Goal: Task Accomplishment & Management: Manage account settings

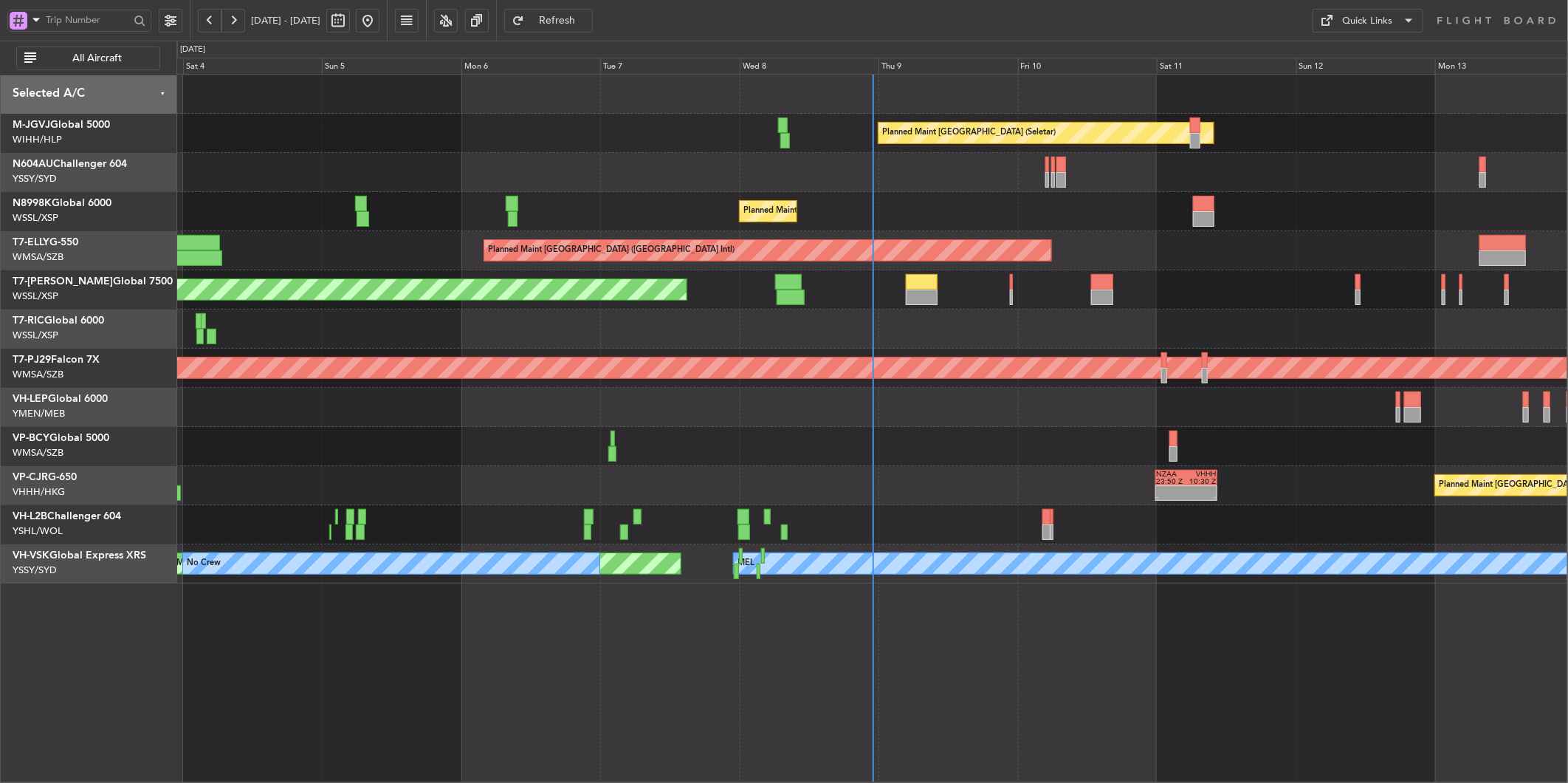
click at [773, 467] on div "Planned Maint Singapore (Seletar) Planned Maint Singapore (Seletar) Planned Mai…" at bounding box center [871, 328] width 1391 height 509
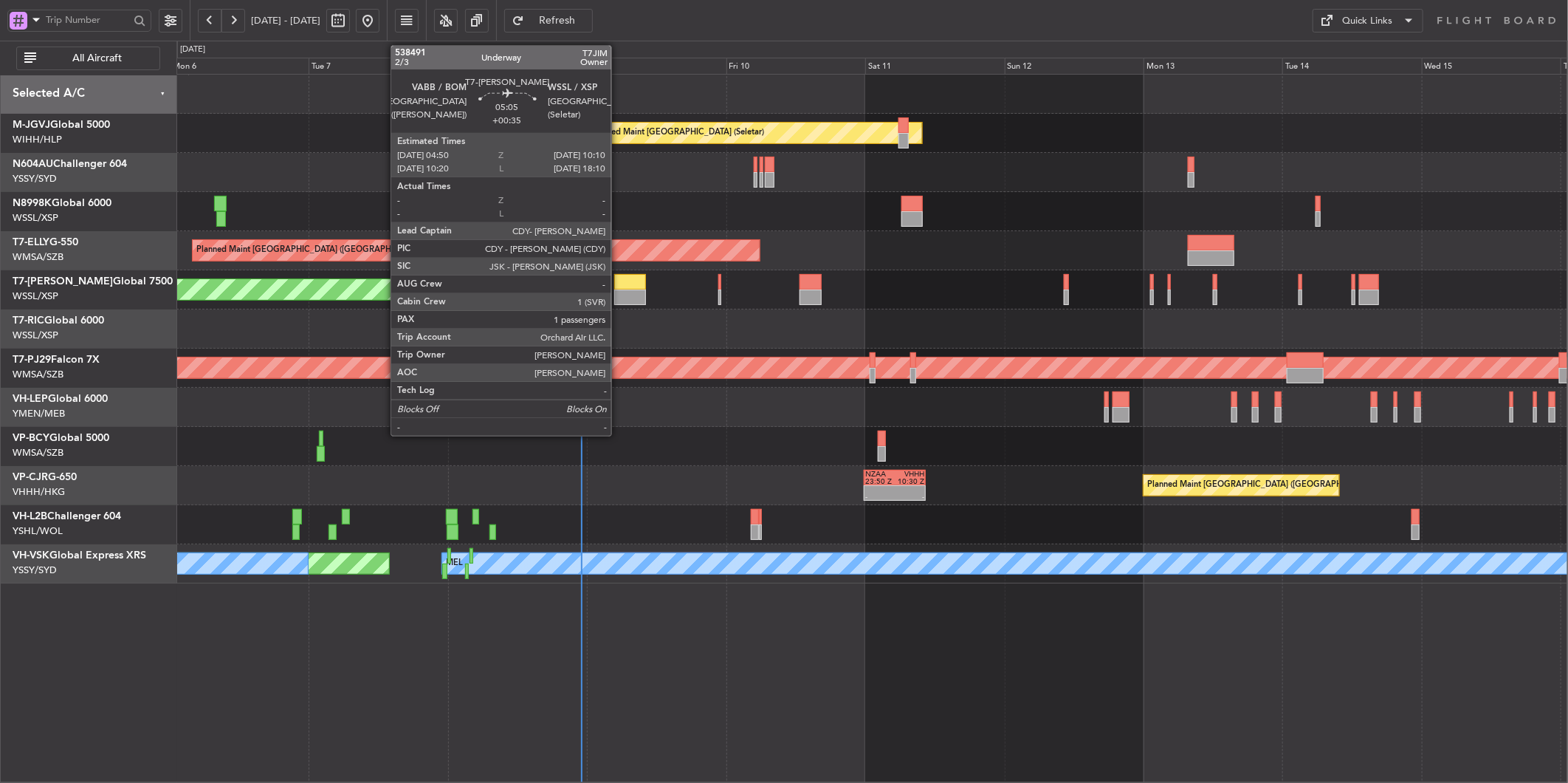
click at [619, 301] on div at bounding box center [629, 297] width 31 height 15
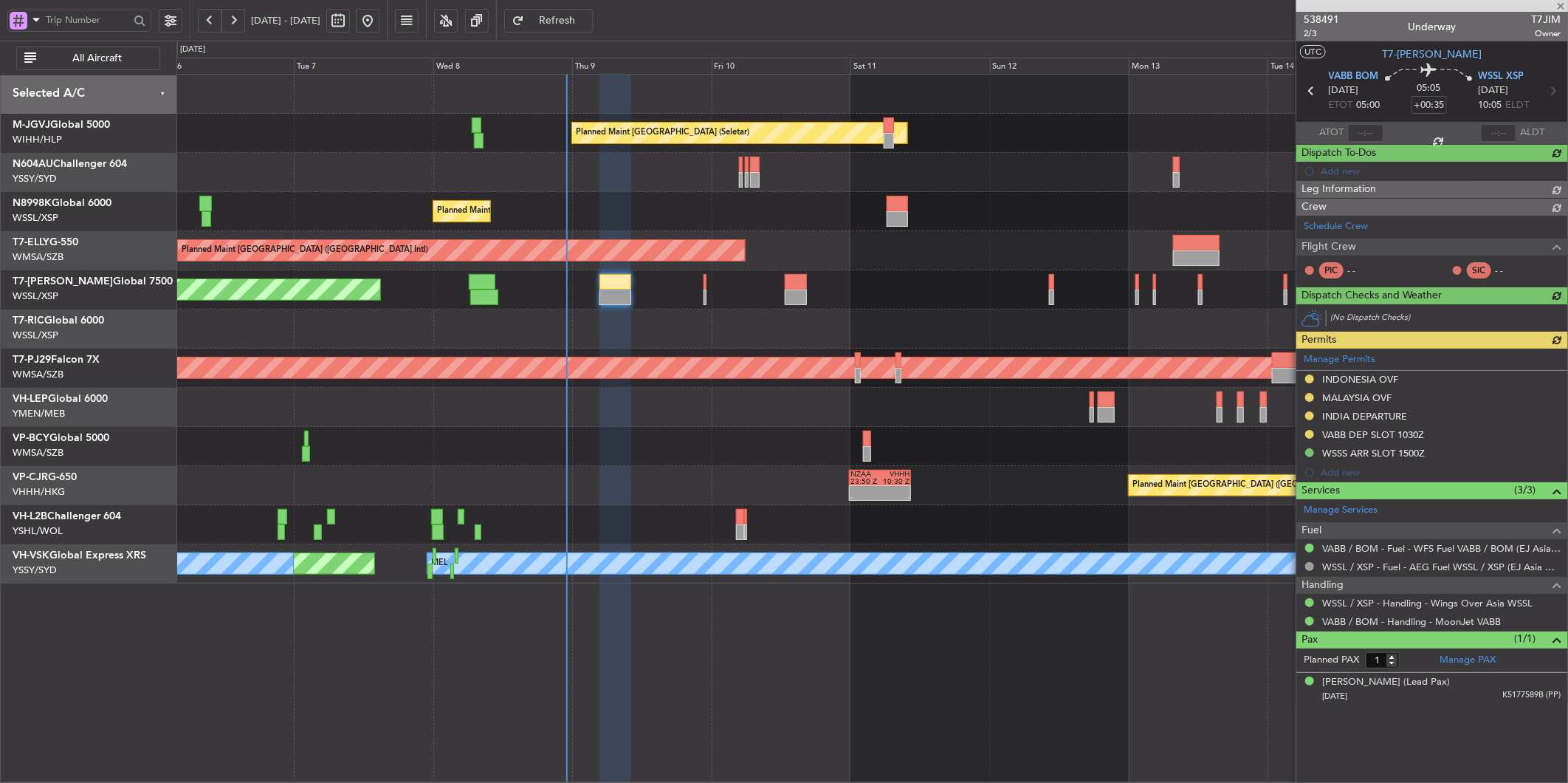
click at [637, 435] on div at bounding box center [871, 446] width 1391 height 39
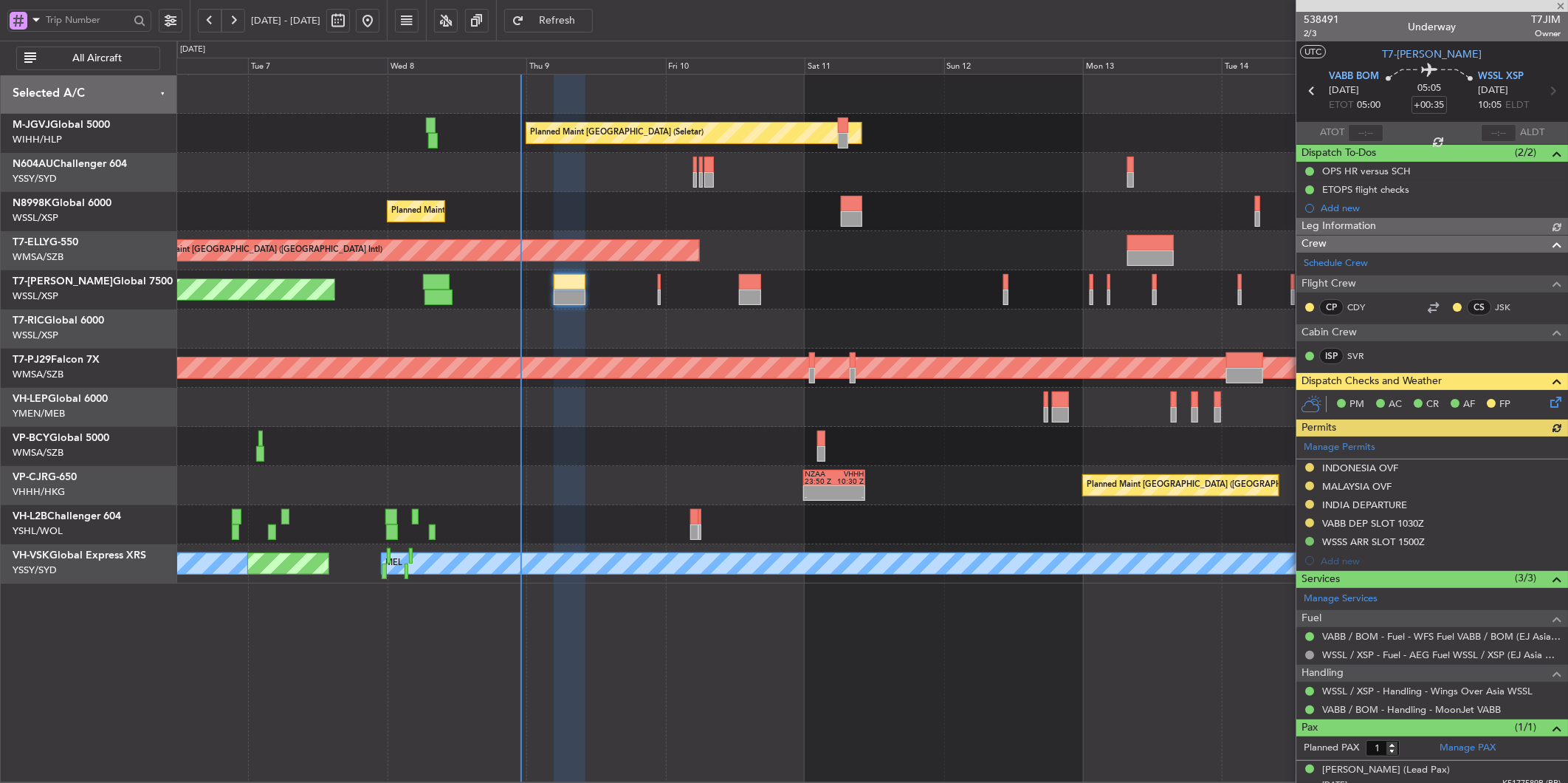
type input "[PERSON_NAME] (LEU)"
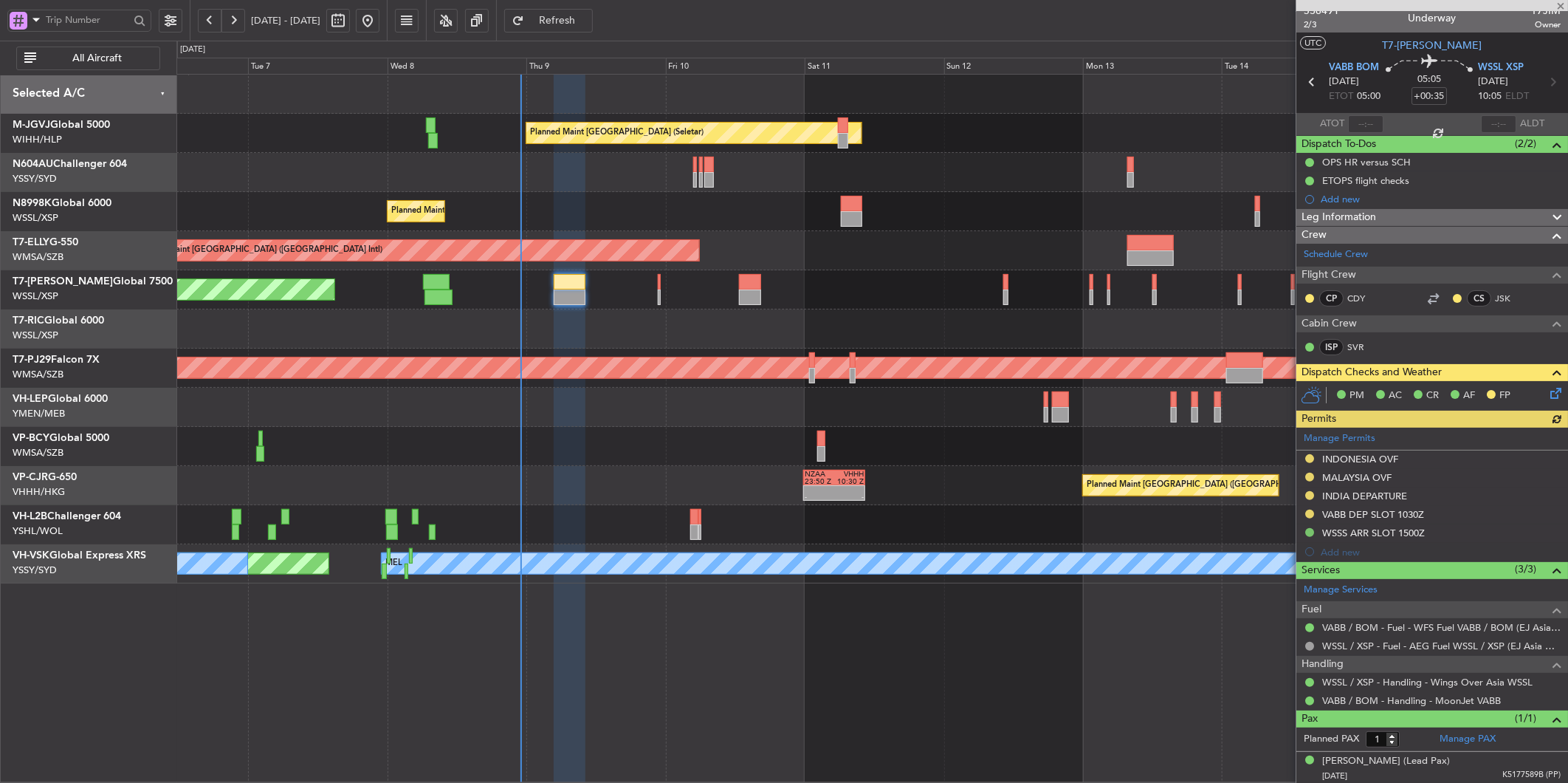
scroll to position [11, 0]
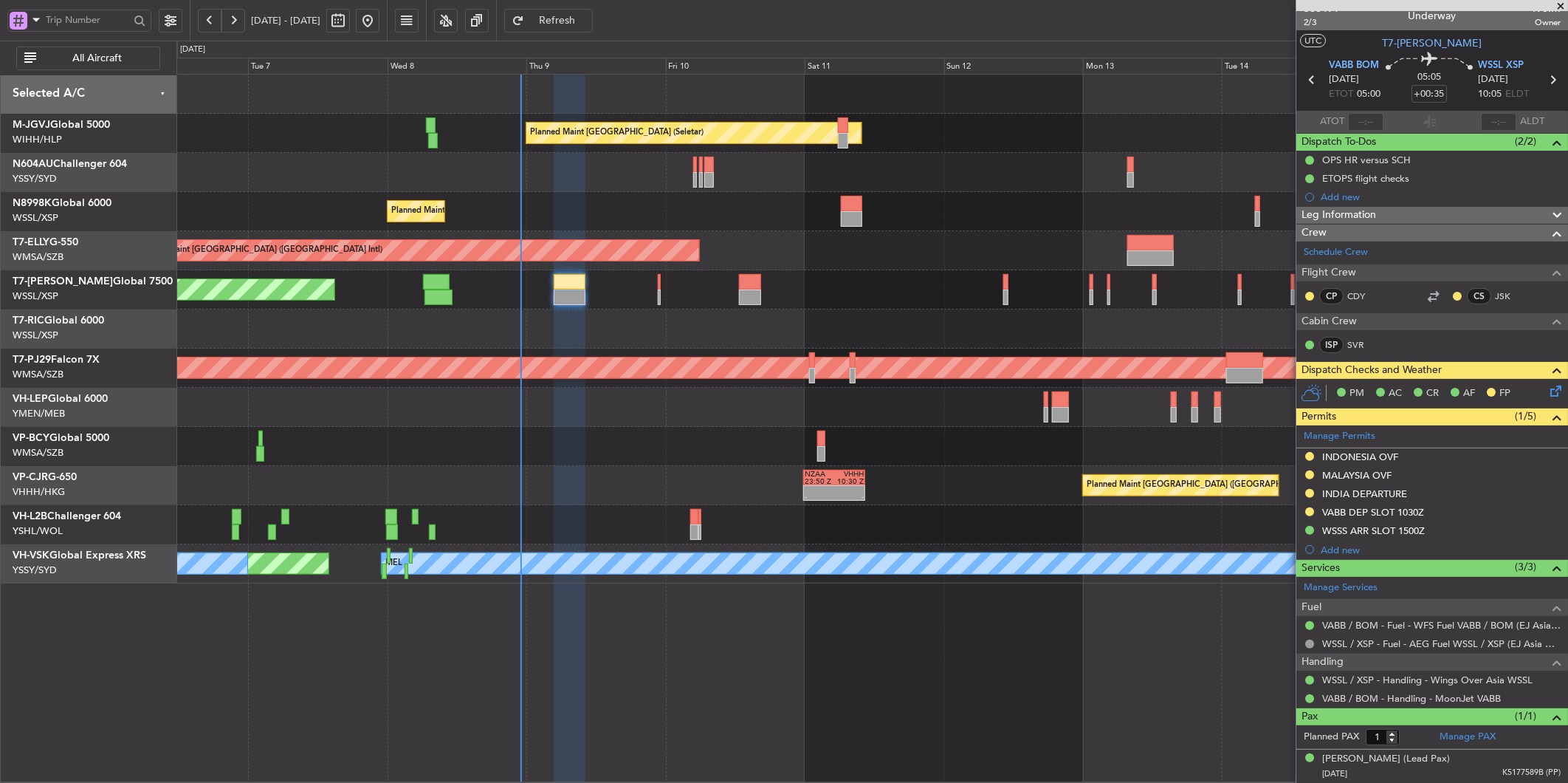
click at [855, 247] on div "Planned Maint [GEOGRAPHIC_DATA] ([GEOGRAPHIC_DATA] Intl)" at bounding box center [871, 251] width 1391 height 39
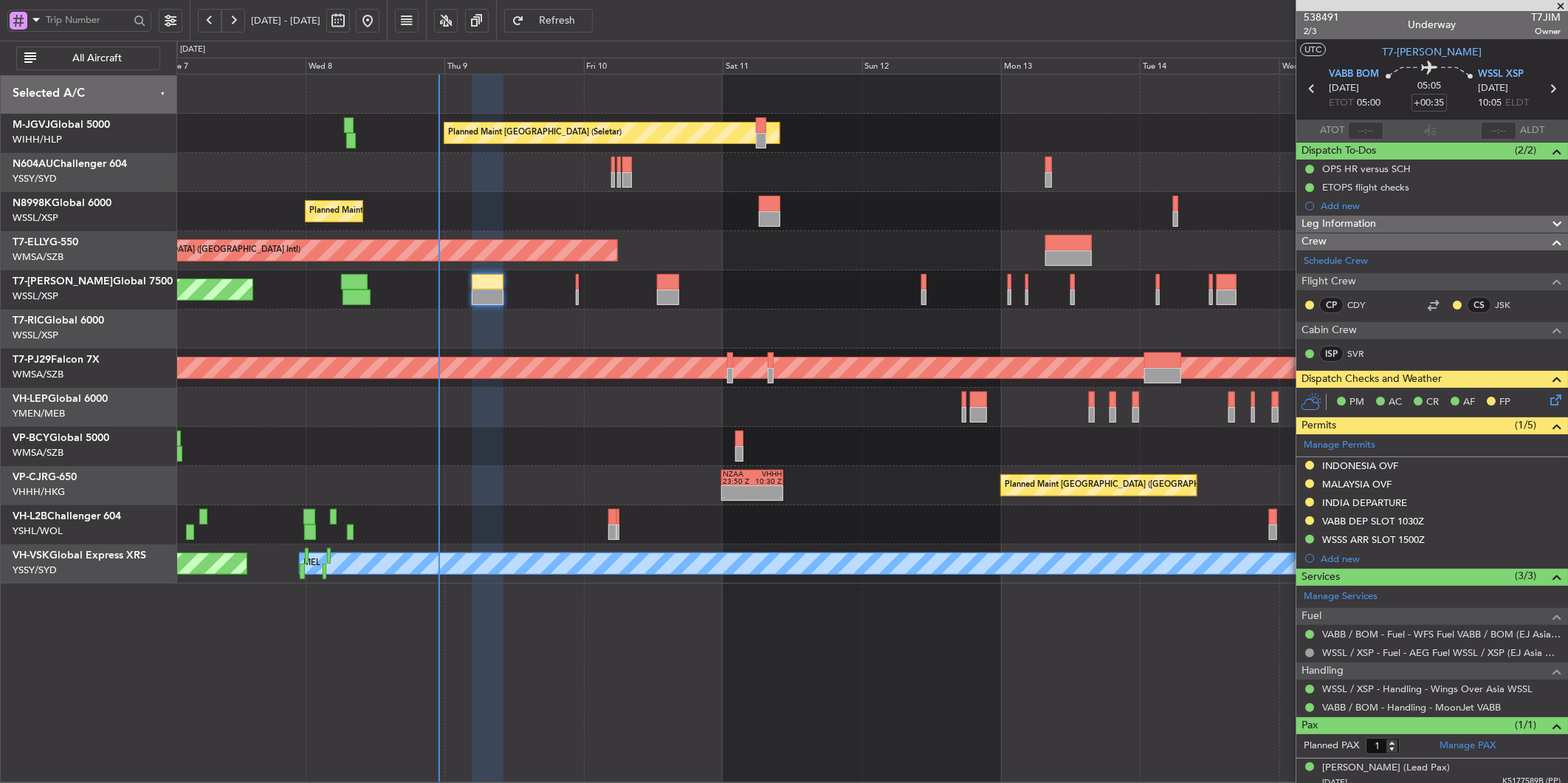
scroll to position [0, 0]
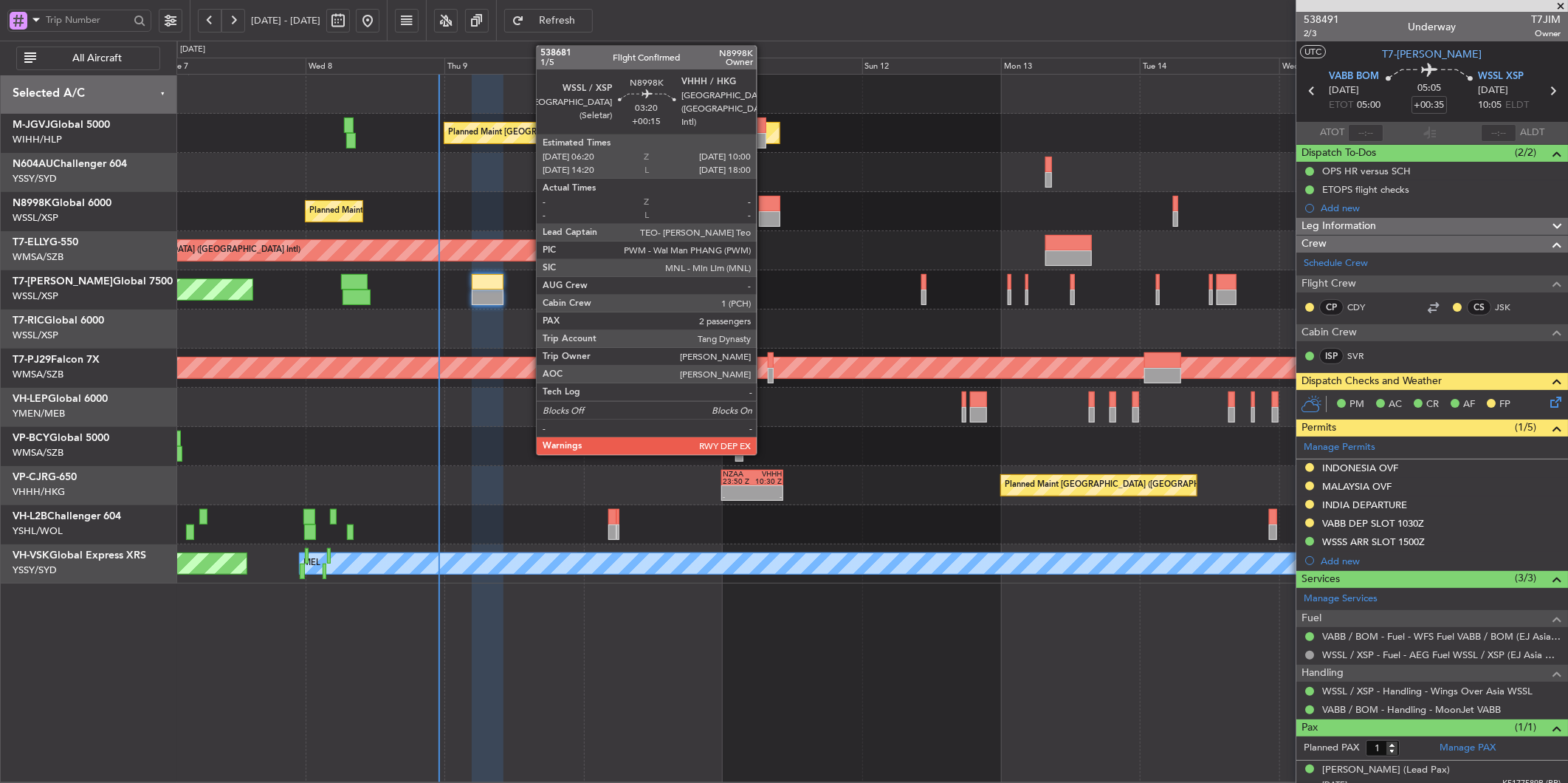
click at [764, 211] on div at bounding box center [769, 219] width 21 height 15
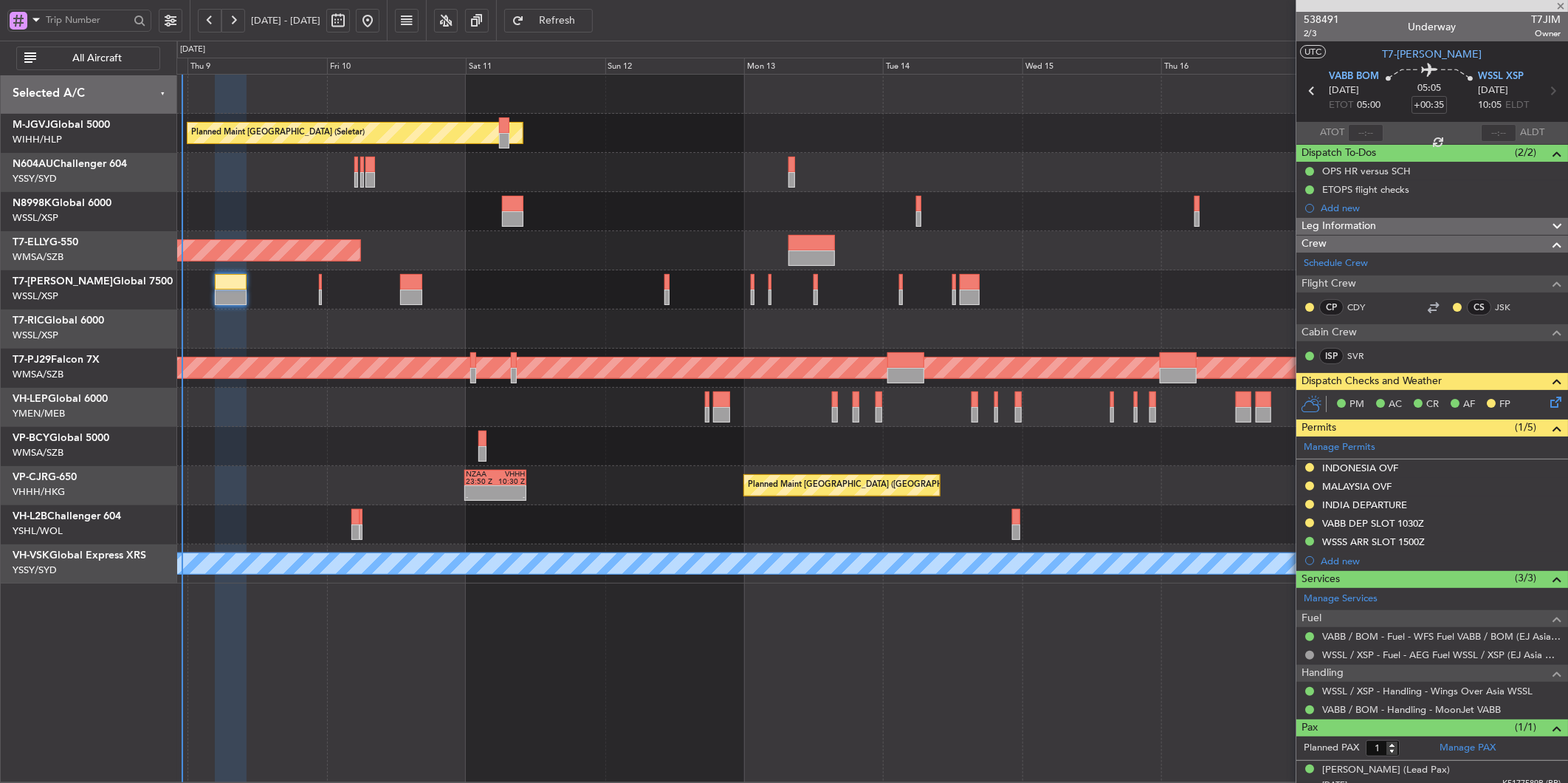
click at [498, 321] on div "Planned Maint Singapore (Seletar) Planned Maint Singapore (Seletar) Planned Mai…" at bounding box center [871, 328] width 1391 height 509
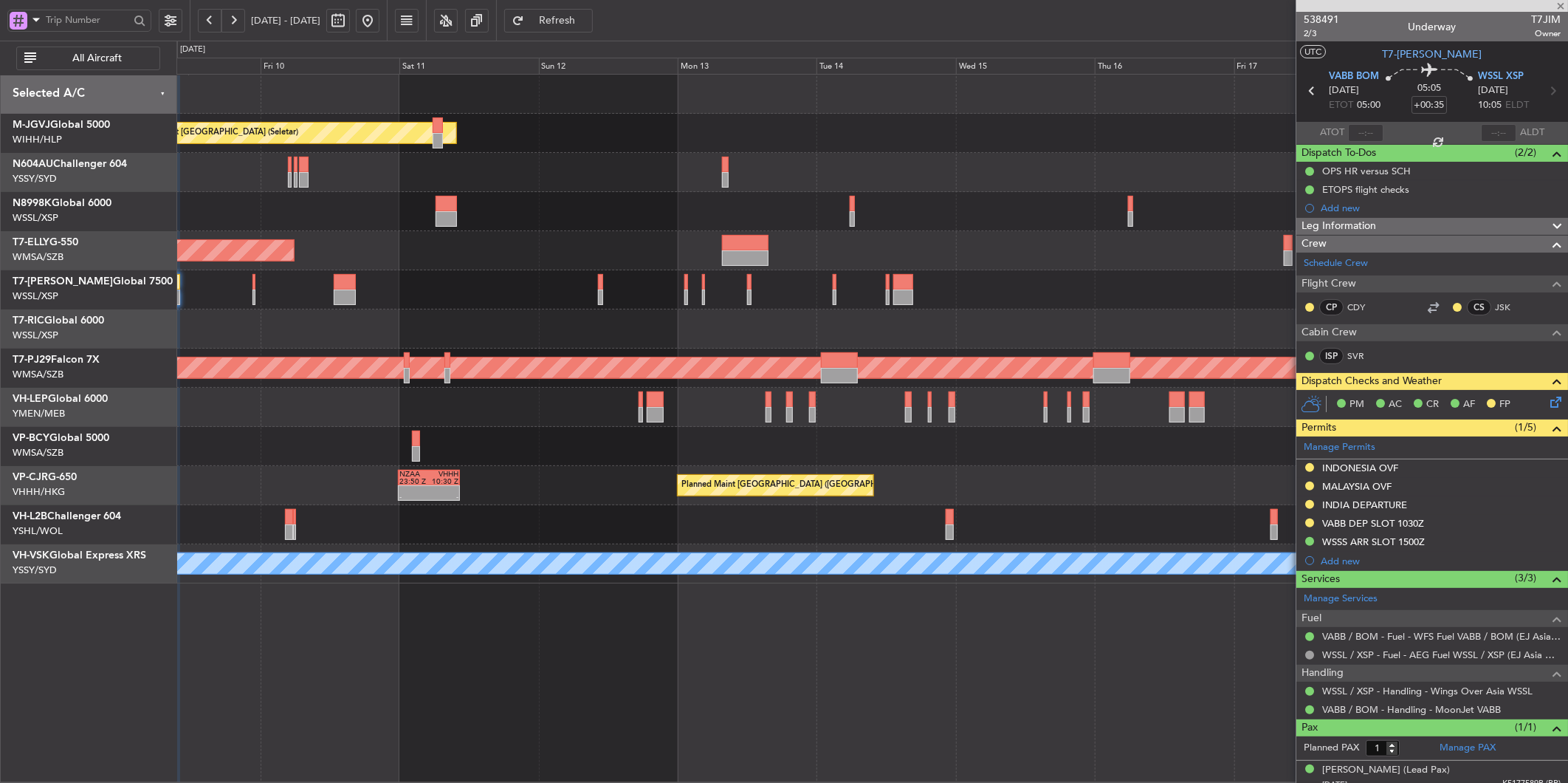
type input "+00:15"
type input "2"
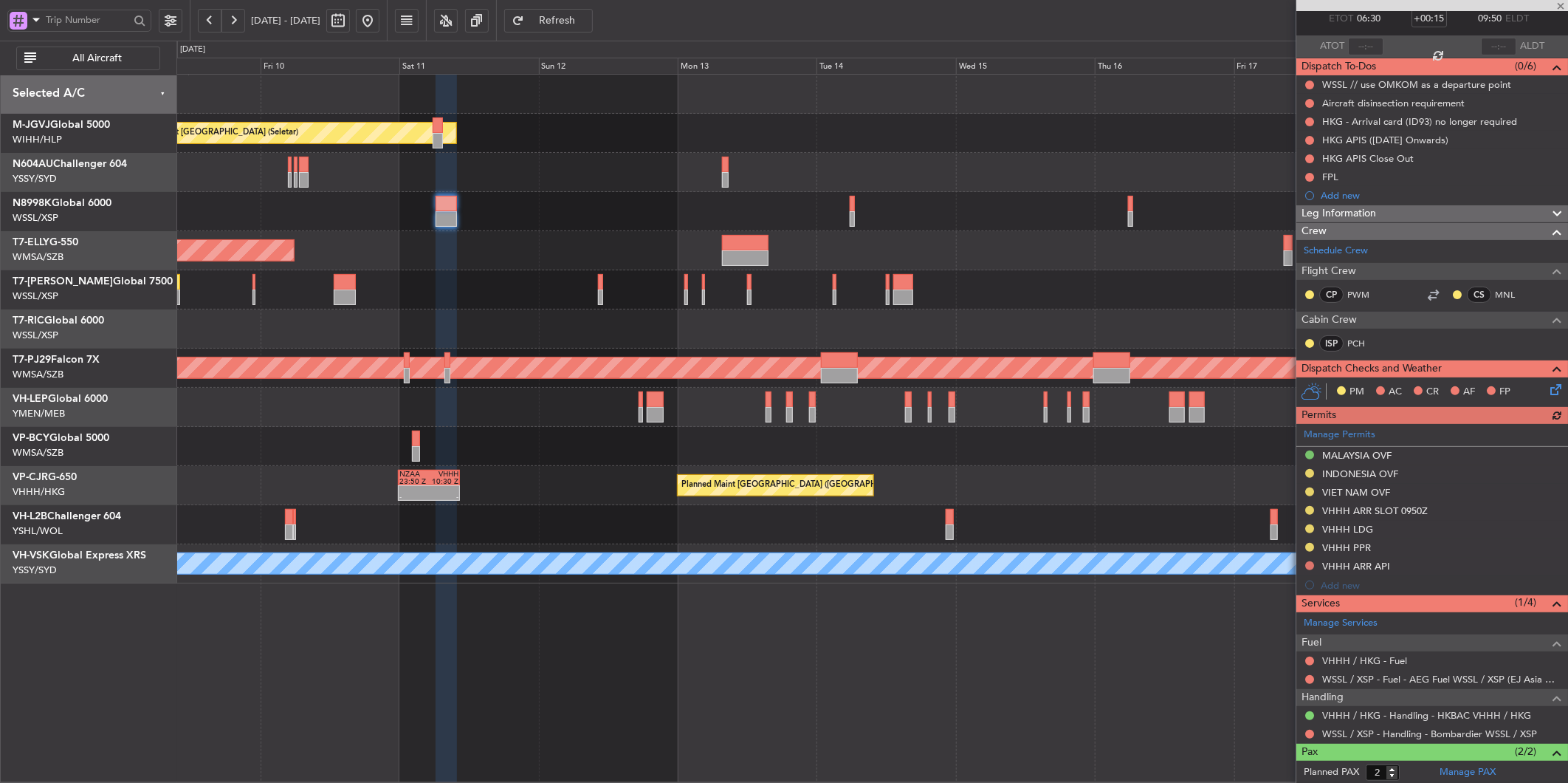
scroll to position [155, 0]
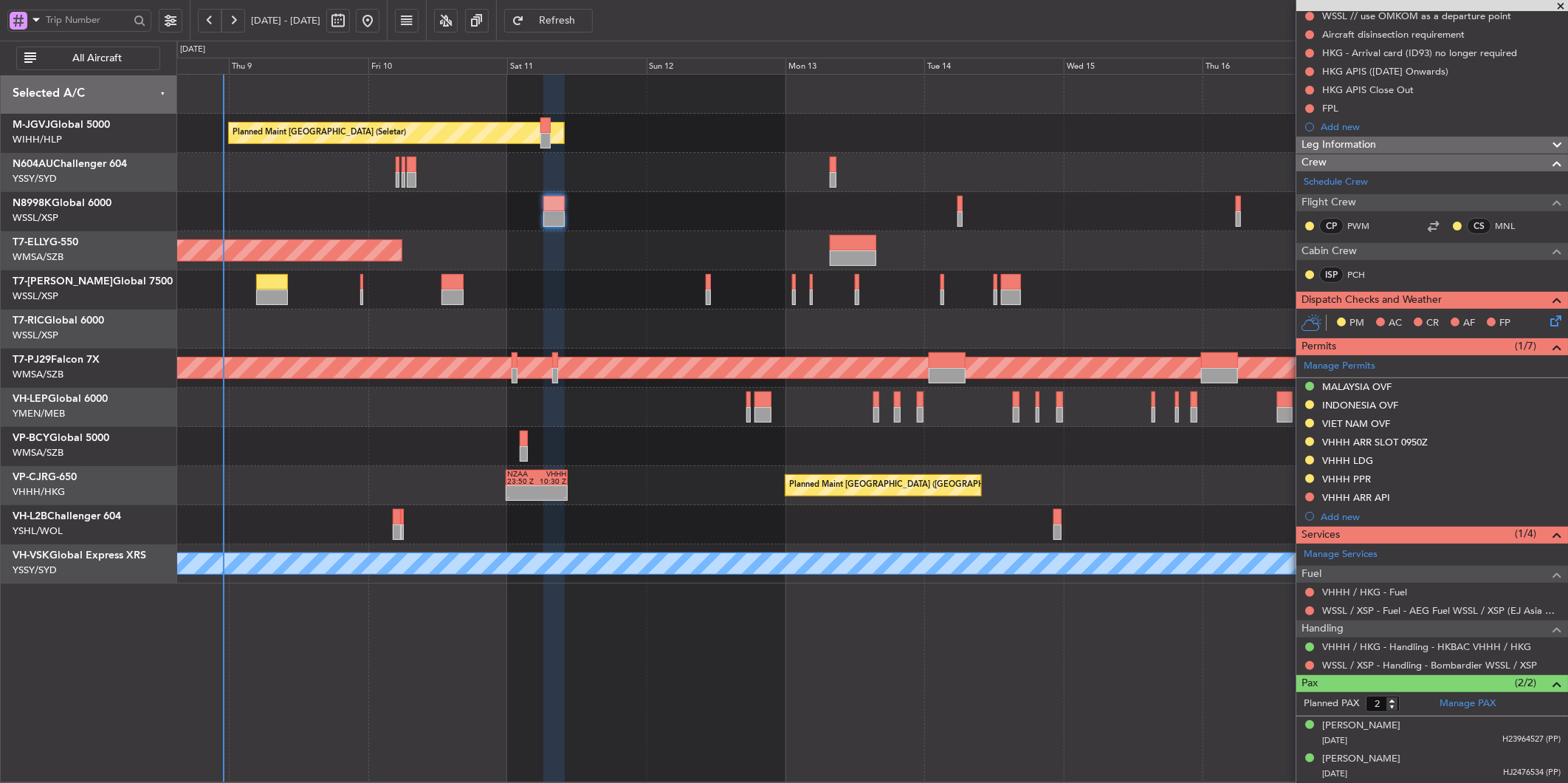
click at [649, 448] on div at bounding box center [871, 446] width 1391 height 39
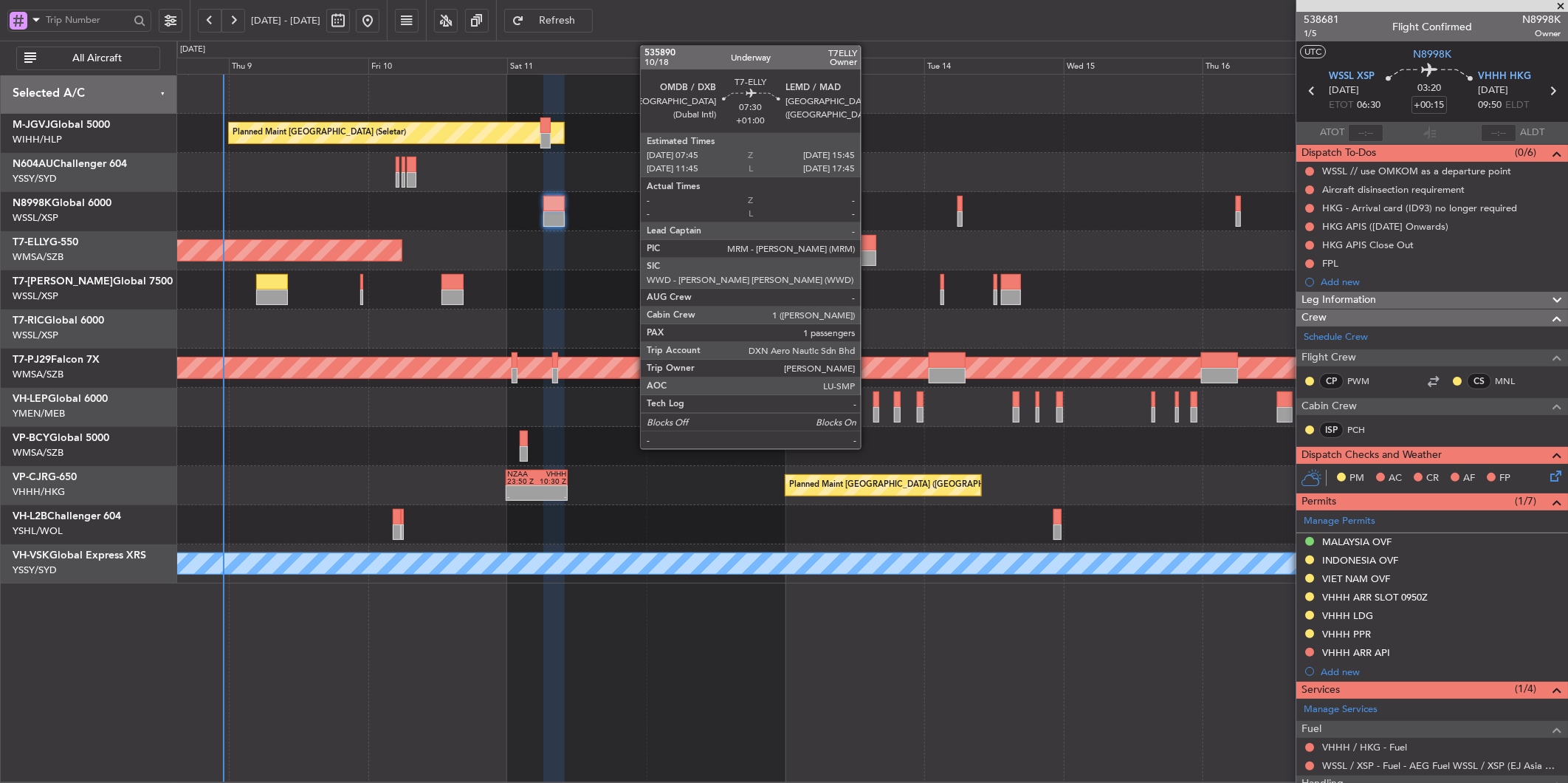
click at [865, 256] on div at bounding box center [853, 258] width 46 height 15
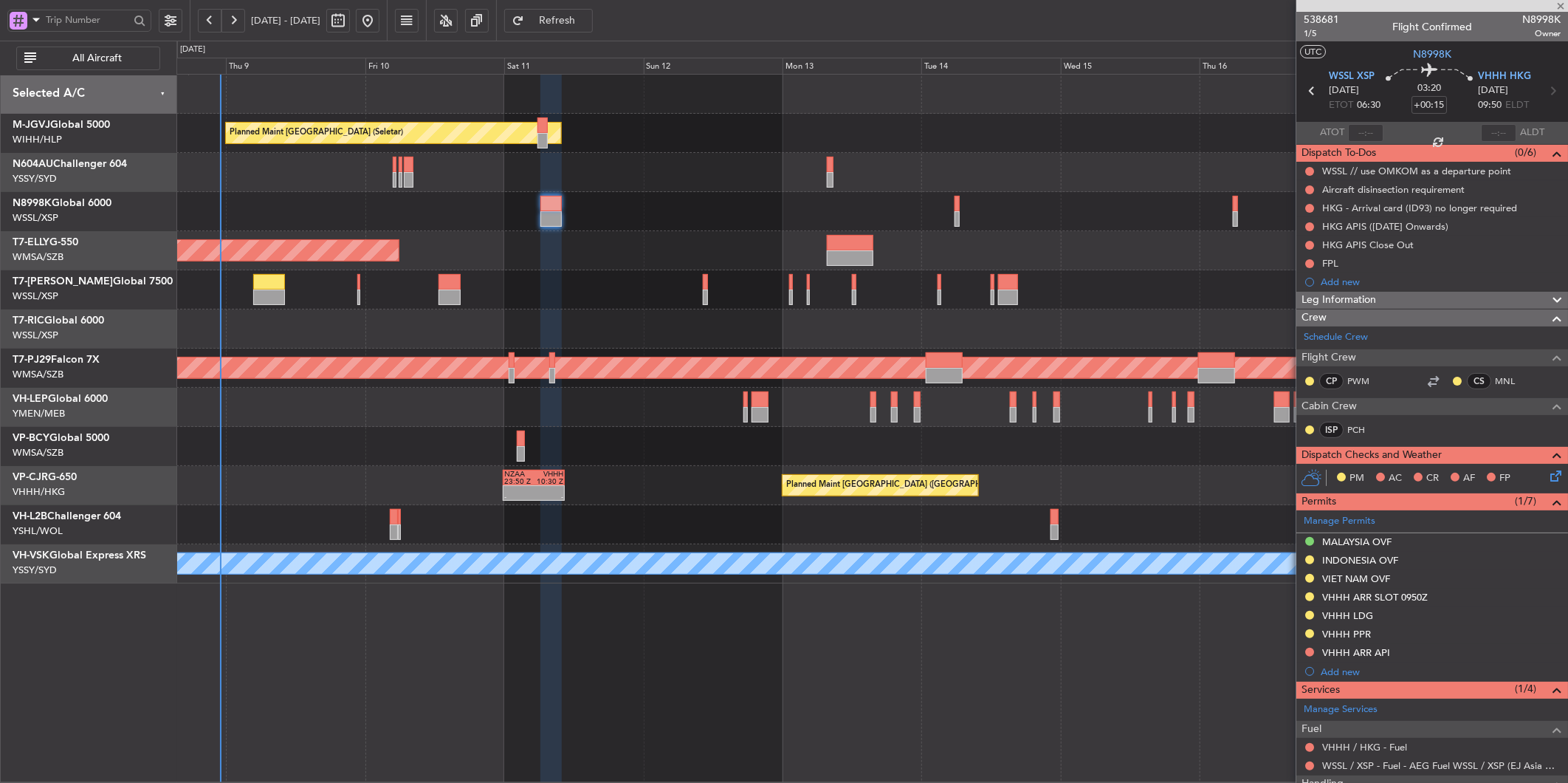
type input "+01:00"
type input "1"
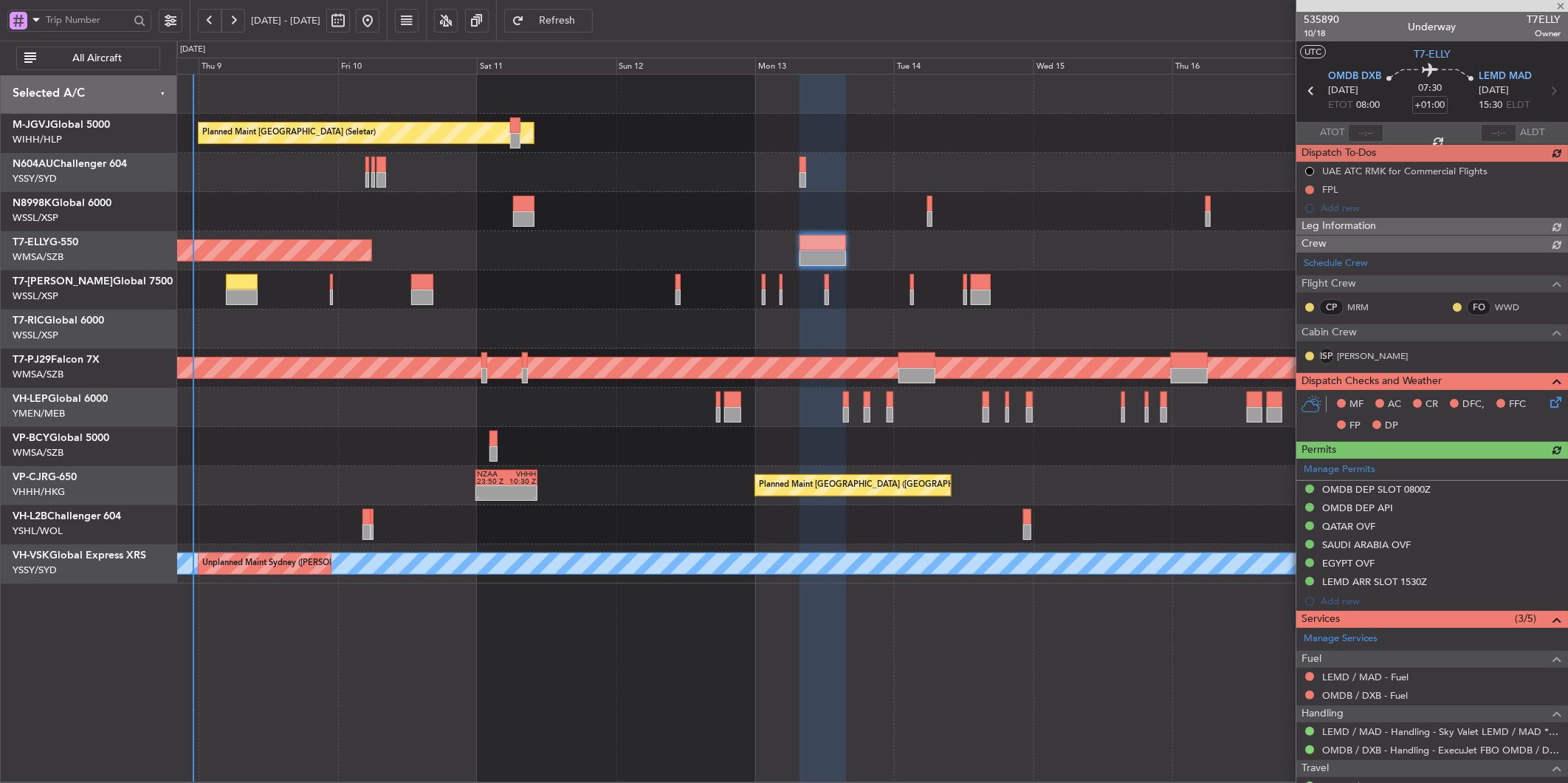
click at [931, 205] on div "Planned Maint [GEOGRAPHIC_DATA] (Seletar)" at bounding box center [871, 212] width 1391 height 39
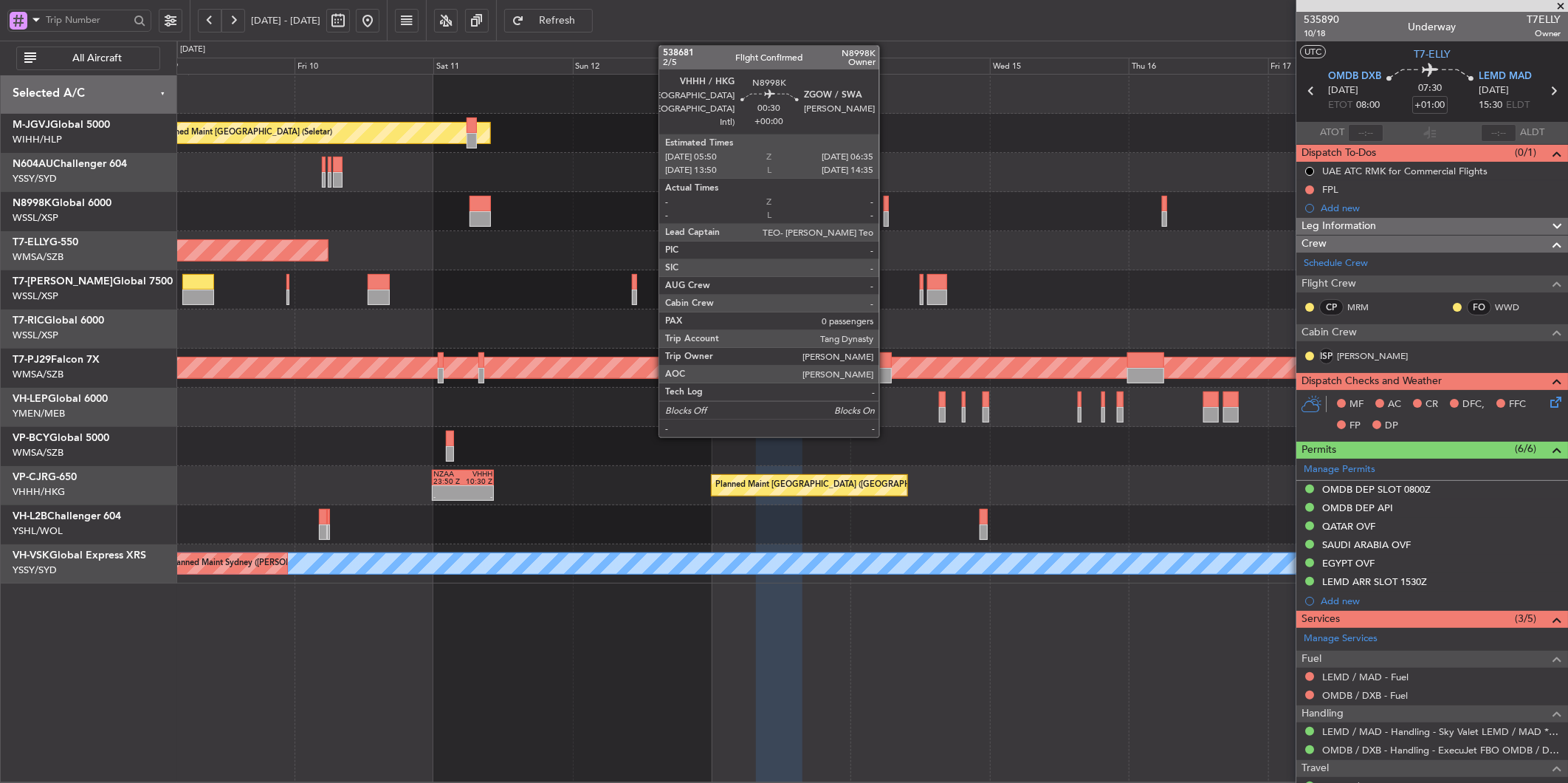
click at [886, 204] on div at bounding box center [886, 203] width 4 height 15
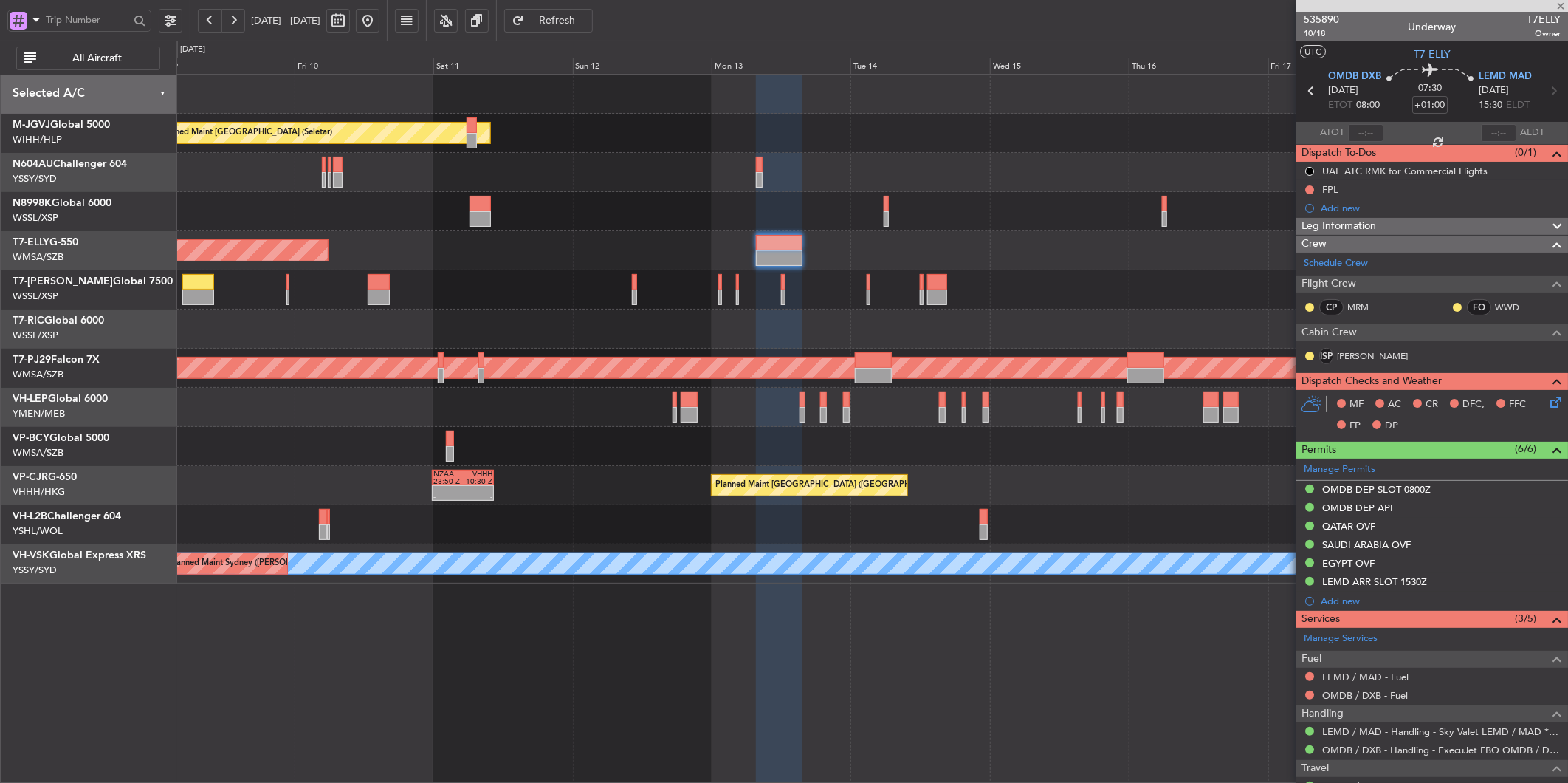
click at [894, 219] on div "Planned Maint [GEOGRAPHIC_DATA] (Seletar)" at bounding box center [871, 212] width 1391 height 39
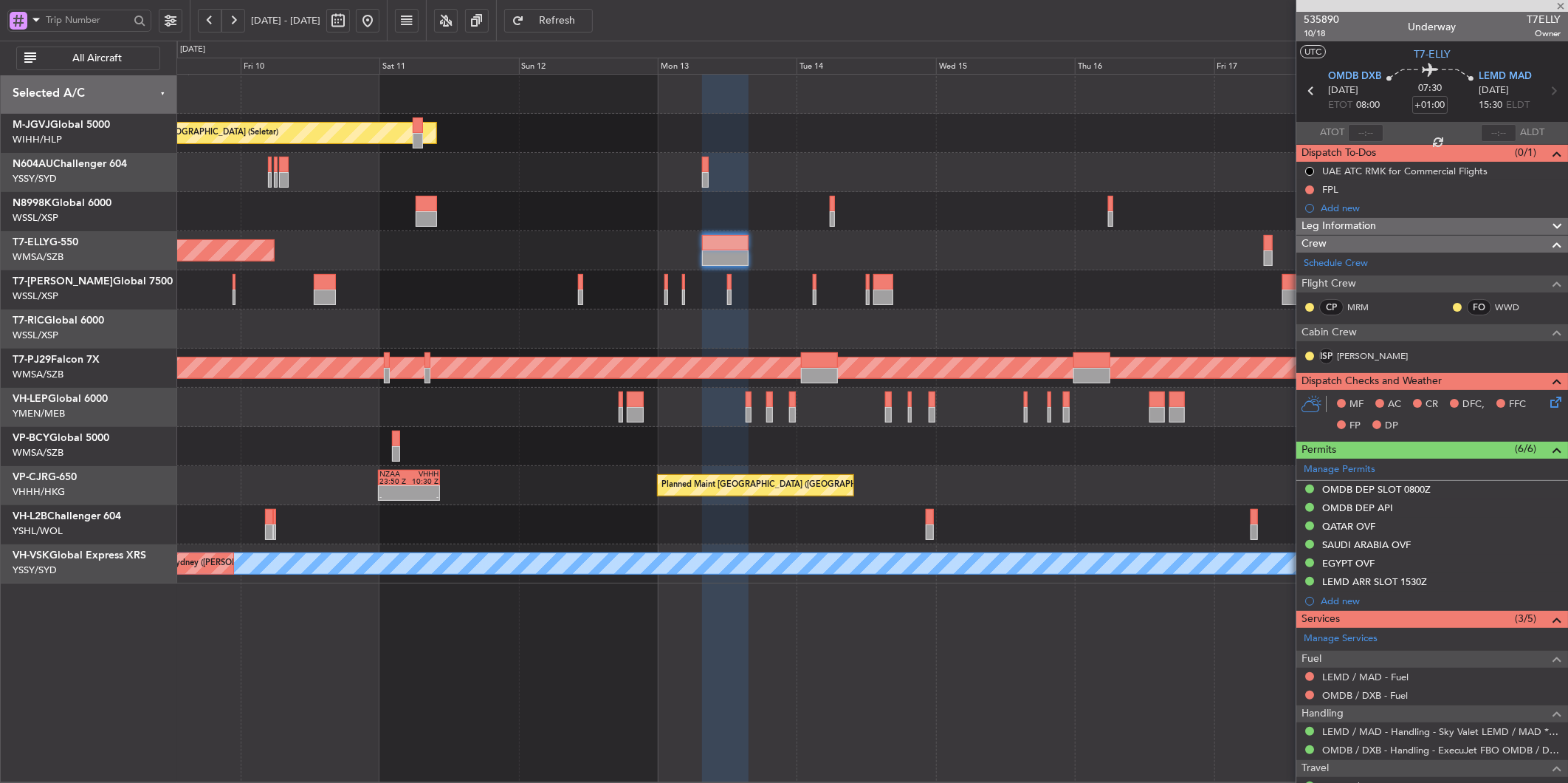
type input "0"
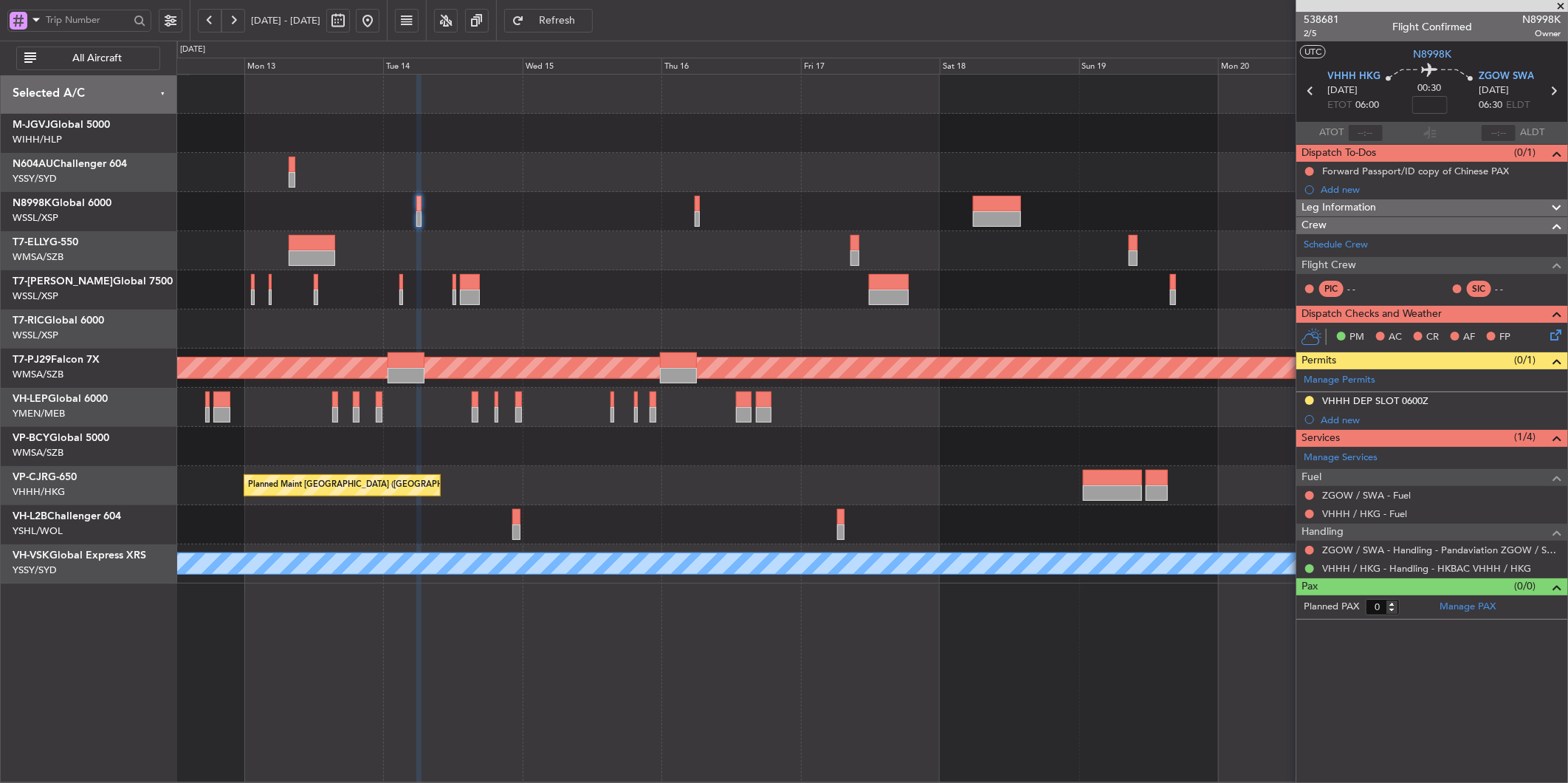
click at [590, 271] on div "Planned Maint Singapore (Seletar) Planned Maint Dubai (Dubai Intl) Planned Main…" at bounding box center [871, 328] width 1391 height 509
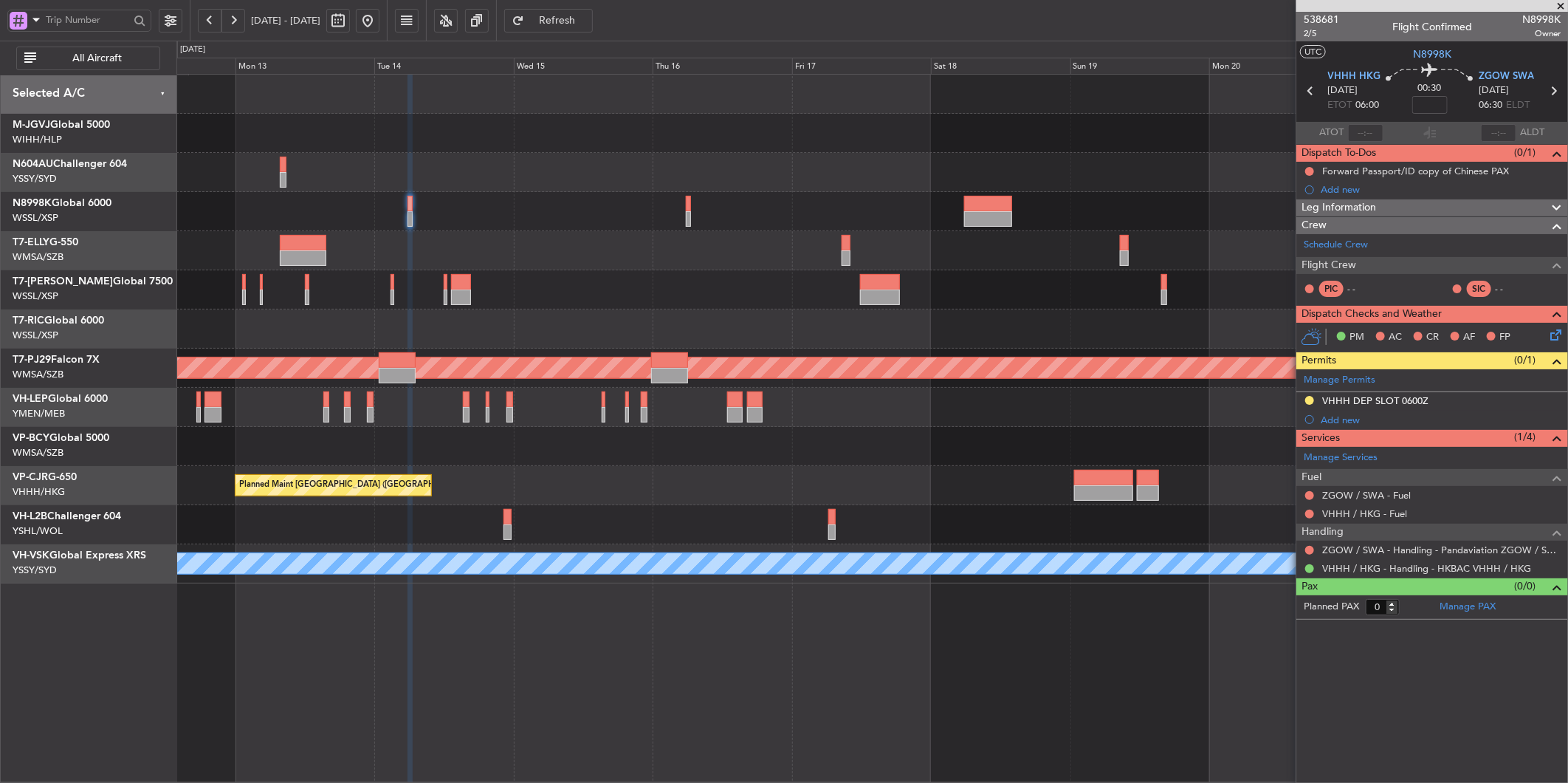
click at [785, 235] on div "Planned Maint [GEOGRAPHIC_DATA] ([GEOGRAPHIC_DATA] Intl)" at bounding box center [871, 251] width 1391 height 39
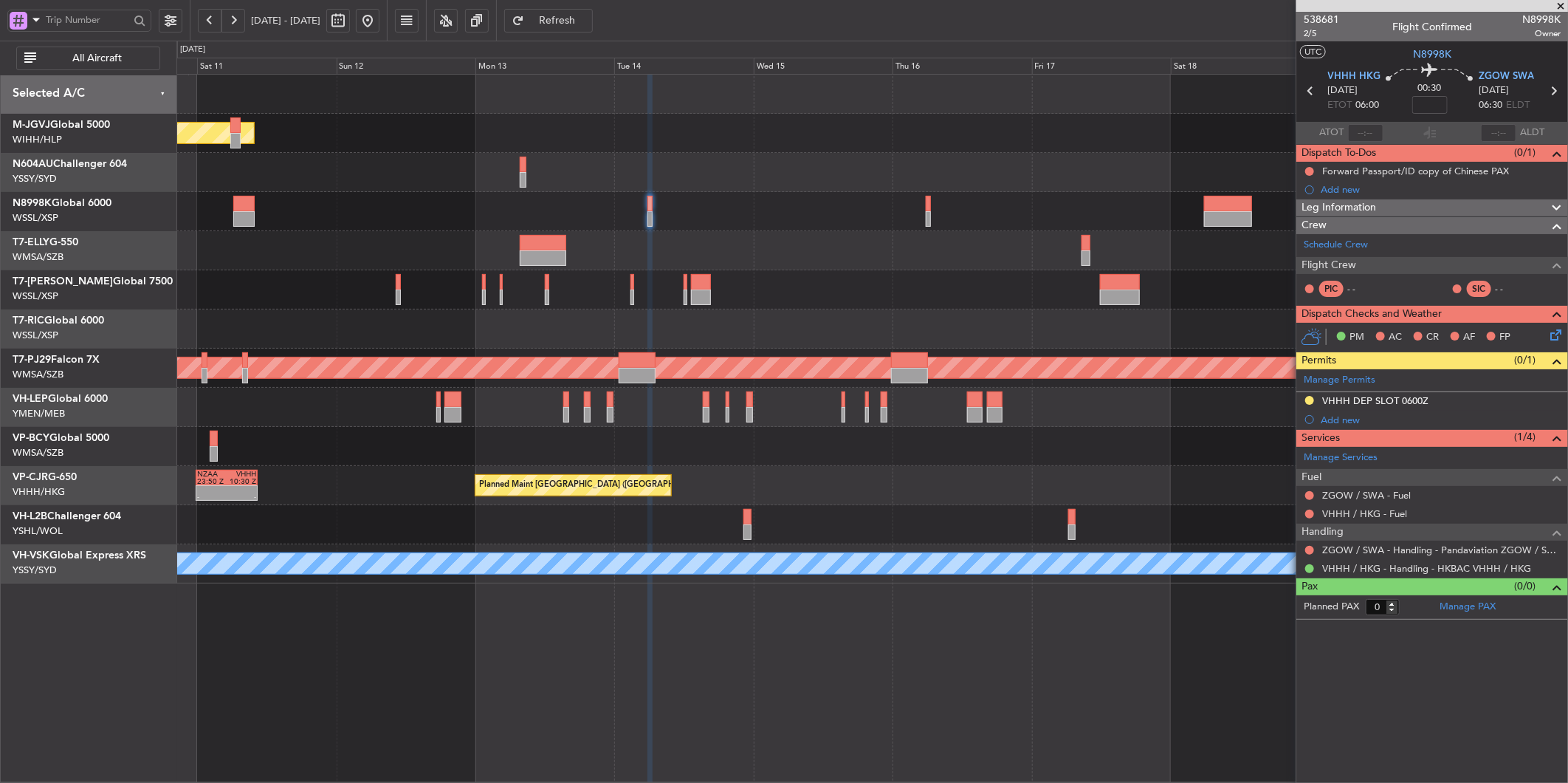
click at [674, 255] on div "Planned Maint [GEOGRAPHIC_DATA] ([GEOGRAPHIC_DATA] Intl)" at bounding box center [871, 251] width 1391 height 39
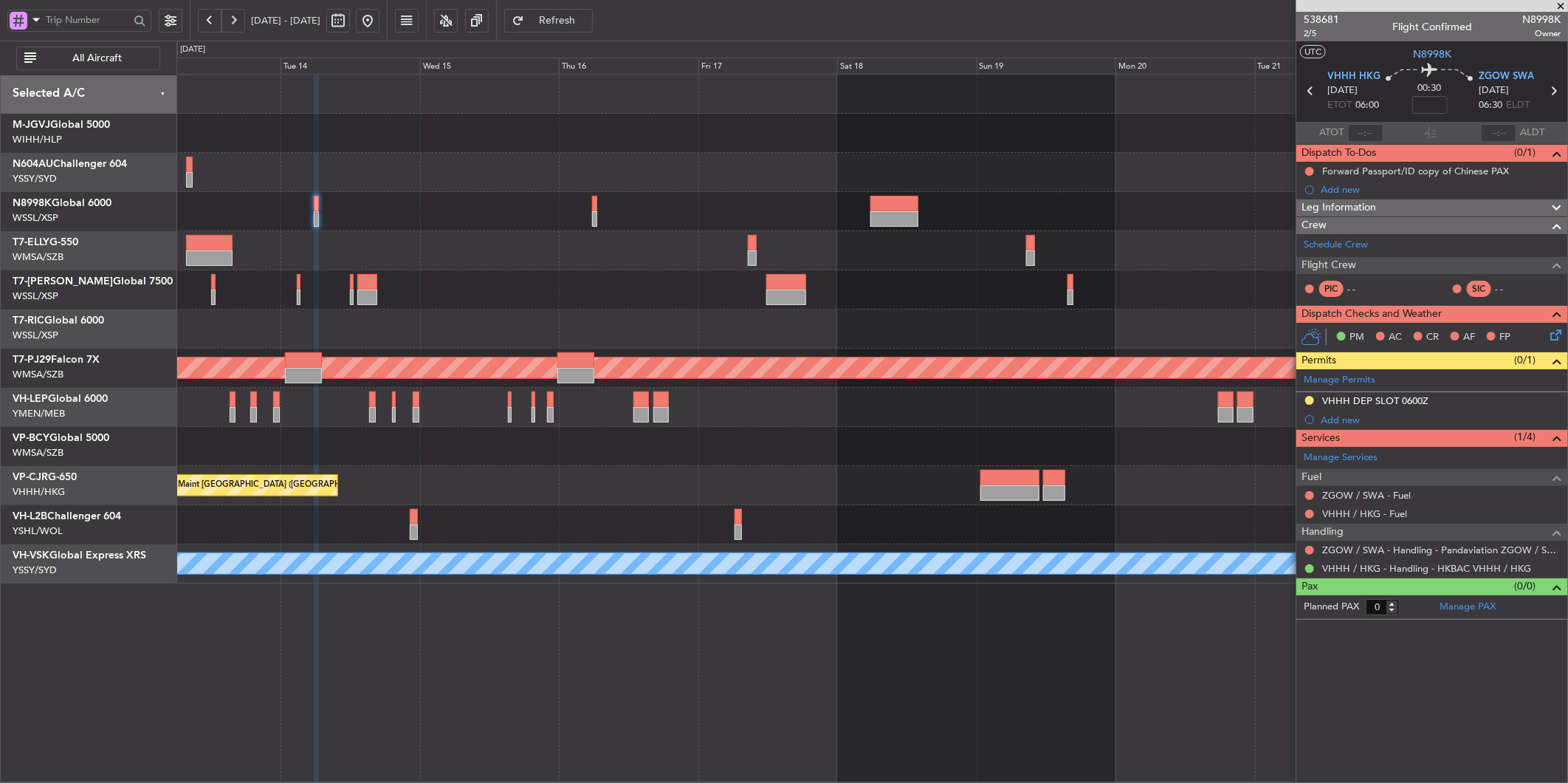
click at [909, 237] on div at bounding box center [871, 251] width 1391 height 39
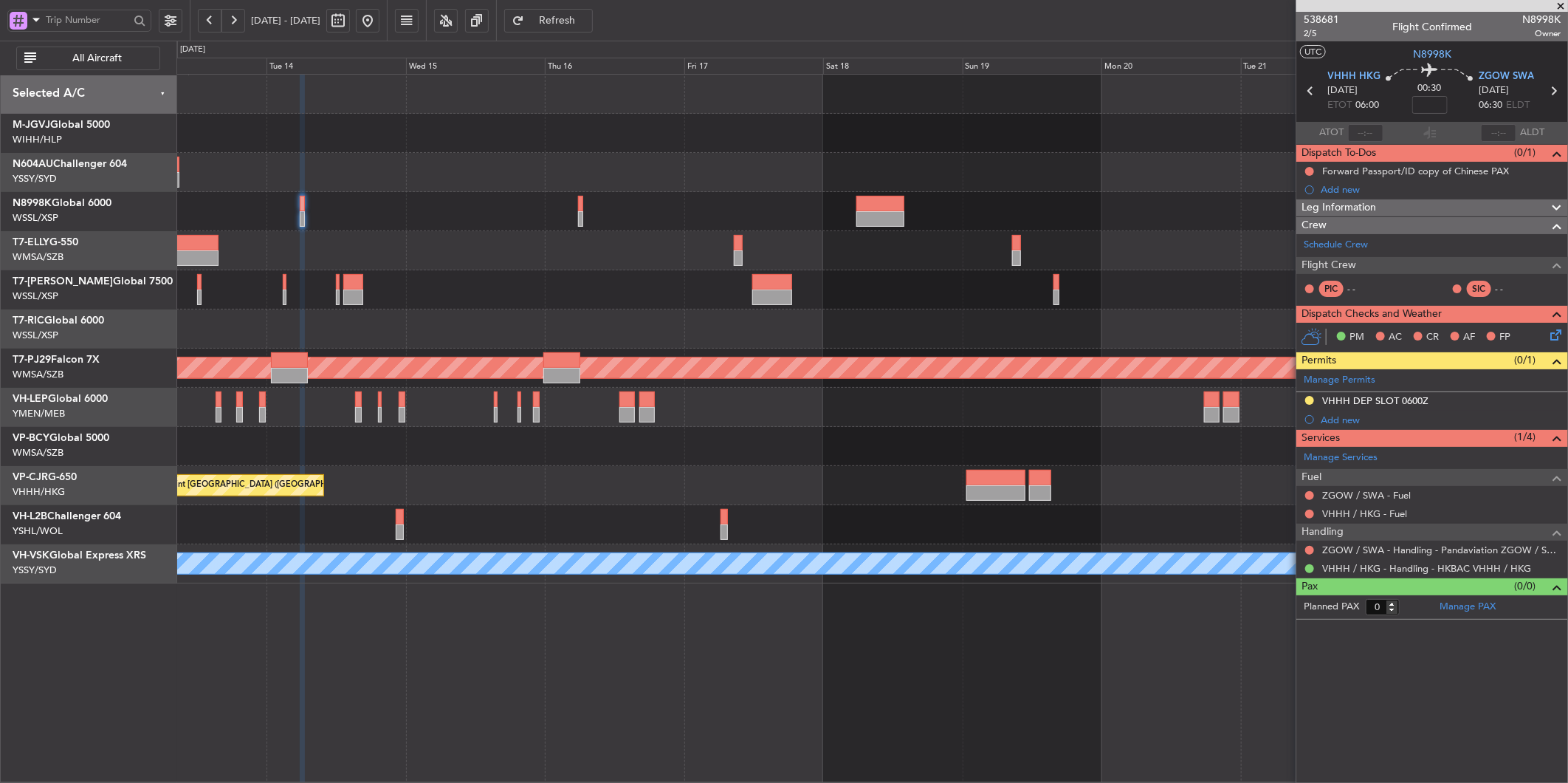
click at [581, 305] on div at bounding box center [871, 289] width 1391 height 39
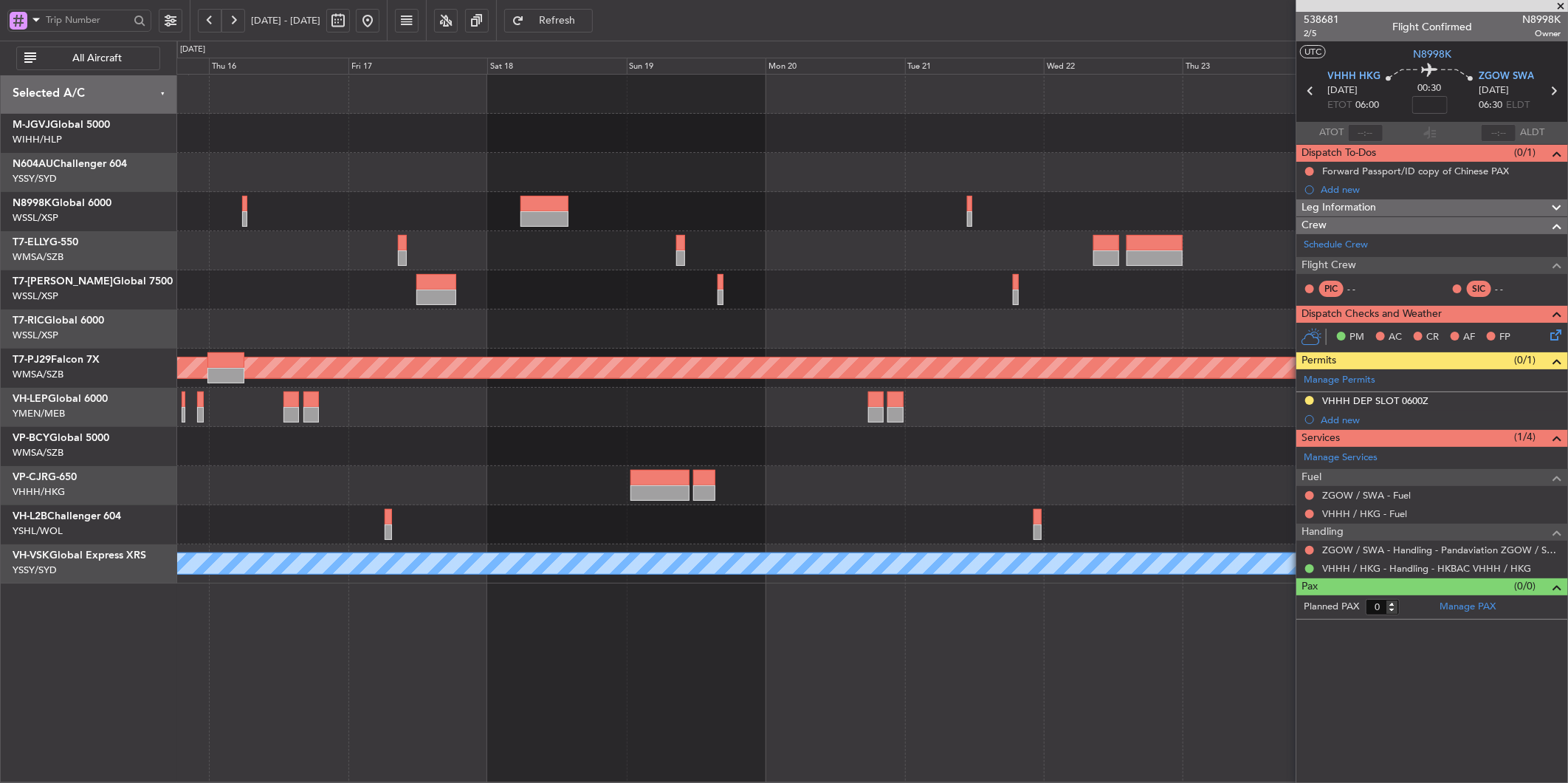
click at [828, 204] on div at bounding box center [871, 212] width 1391 height 39
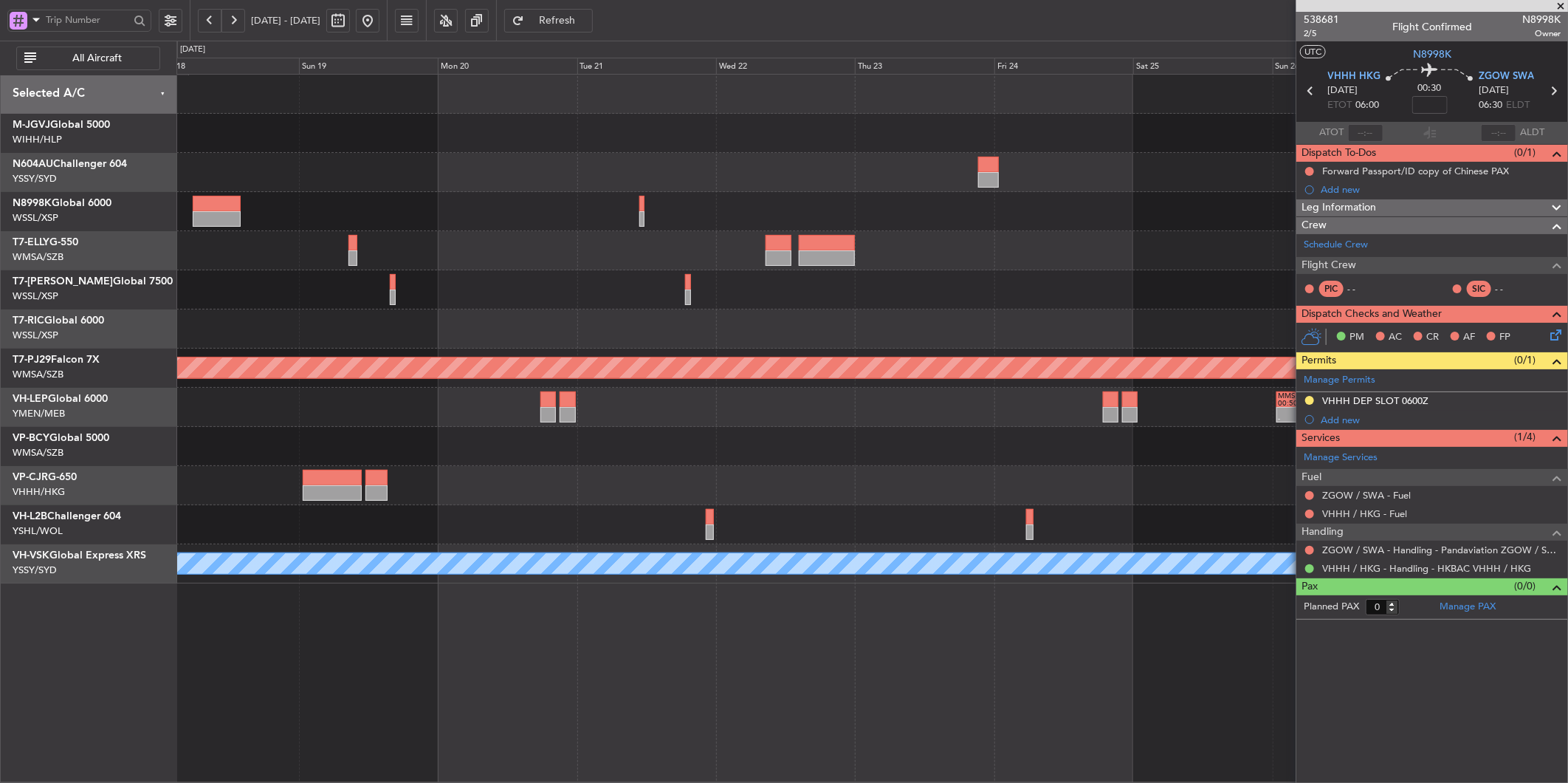
click at [816, 259] on div "Planned Maint Kuala Lumpur (Sultan Abdul Aziz Shah - Subang) - - MMSD 00:50 Z S…" at bounding box center [871, 328] width 1391 height 509
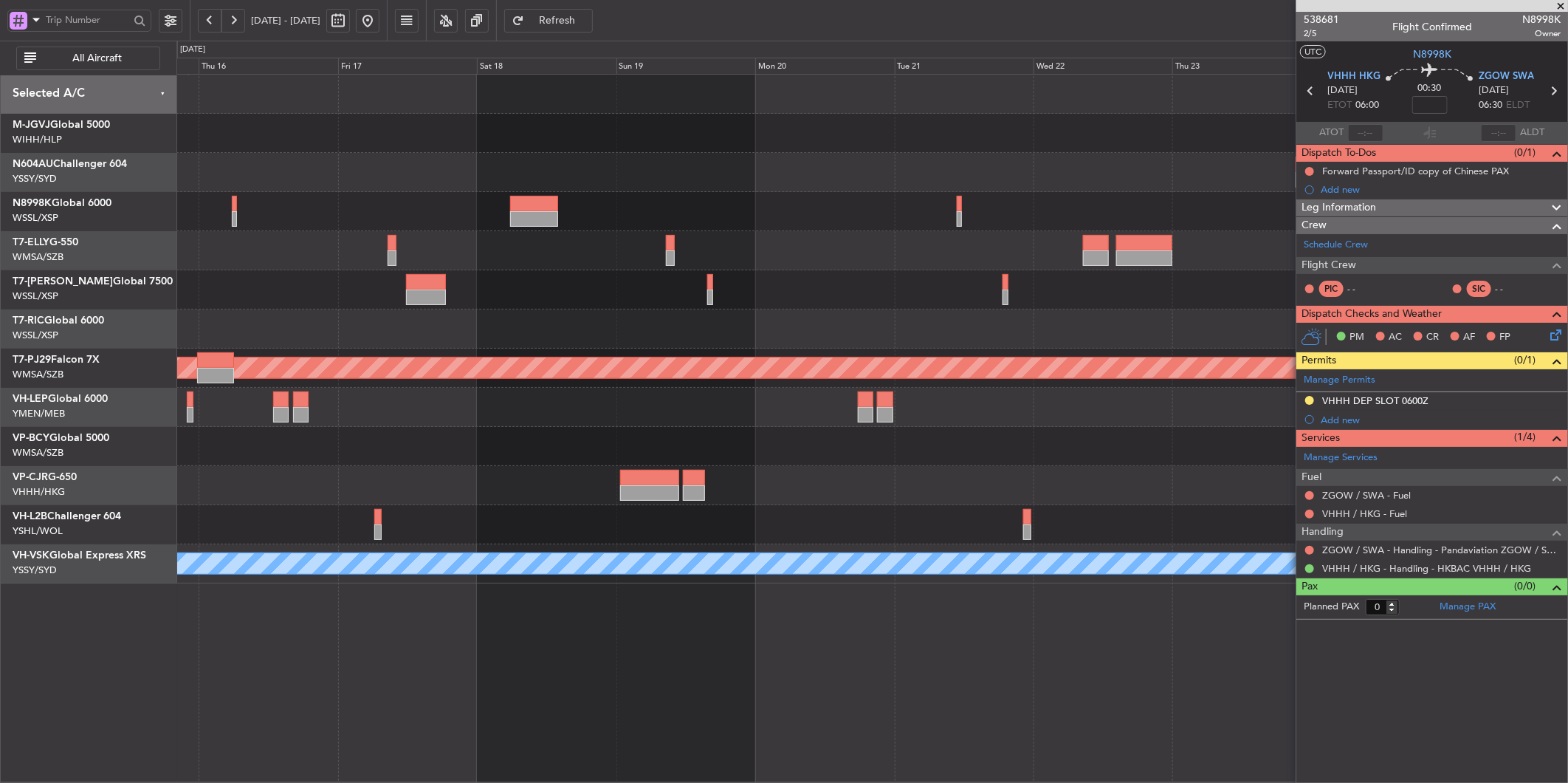
click at [829, 282] on div "Planned Maint Kuala Lumpur (Sultan Abdul Aziz Shah - Subang) - - MMSD 00:50 Z S…" at bounding box center [871, 328] width 1391 height 509
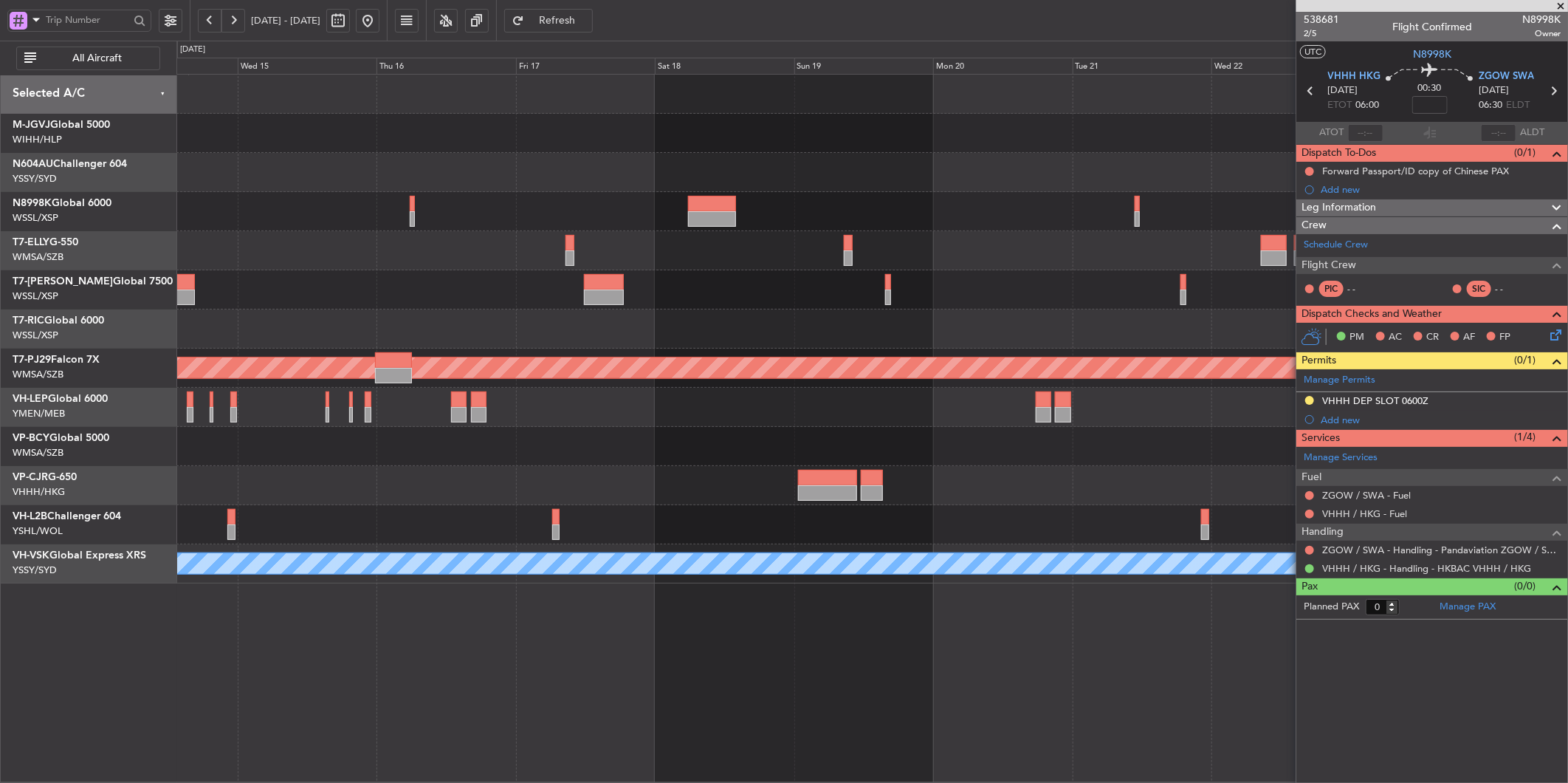
click at [626, 239] on div at bounding box center [871, 251] width 1391 height 39
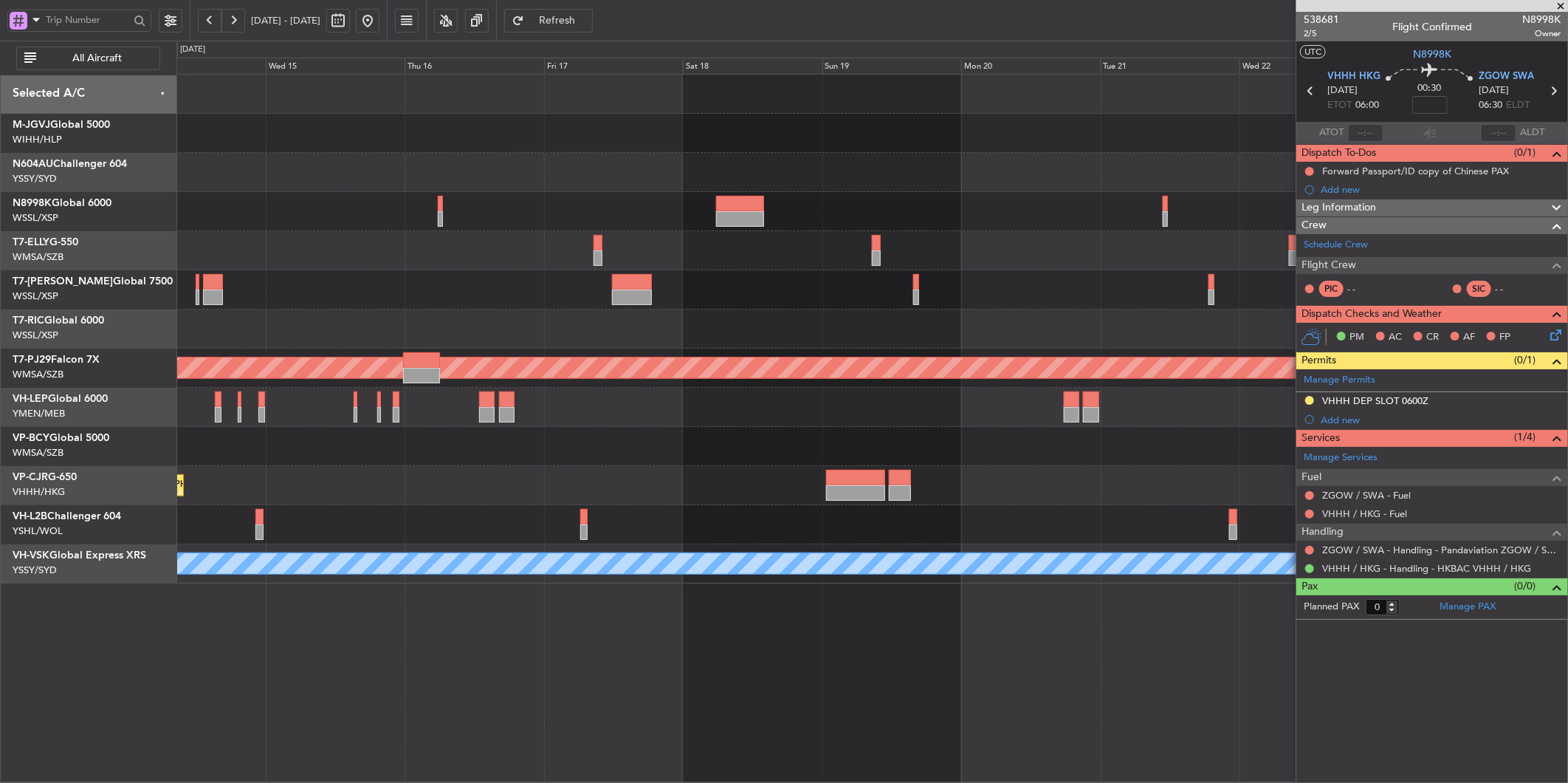
click at [477, 268] on div at bounding box center [871, 251] width 1391 height 39
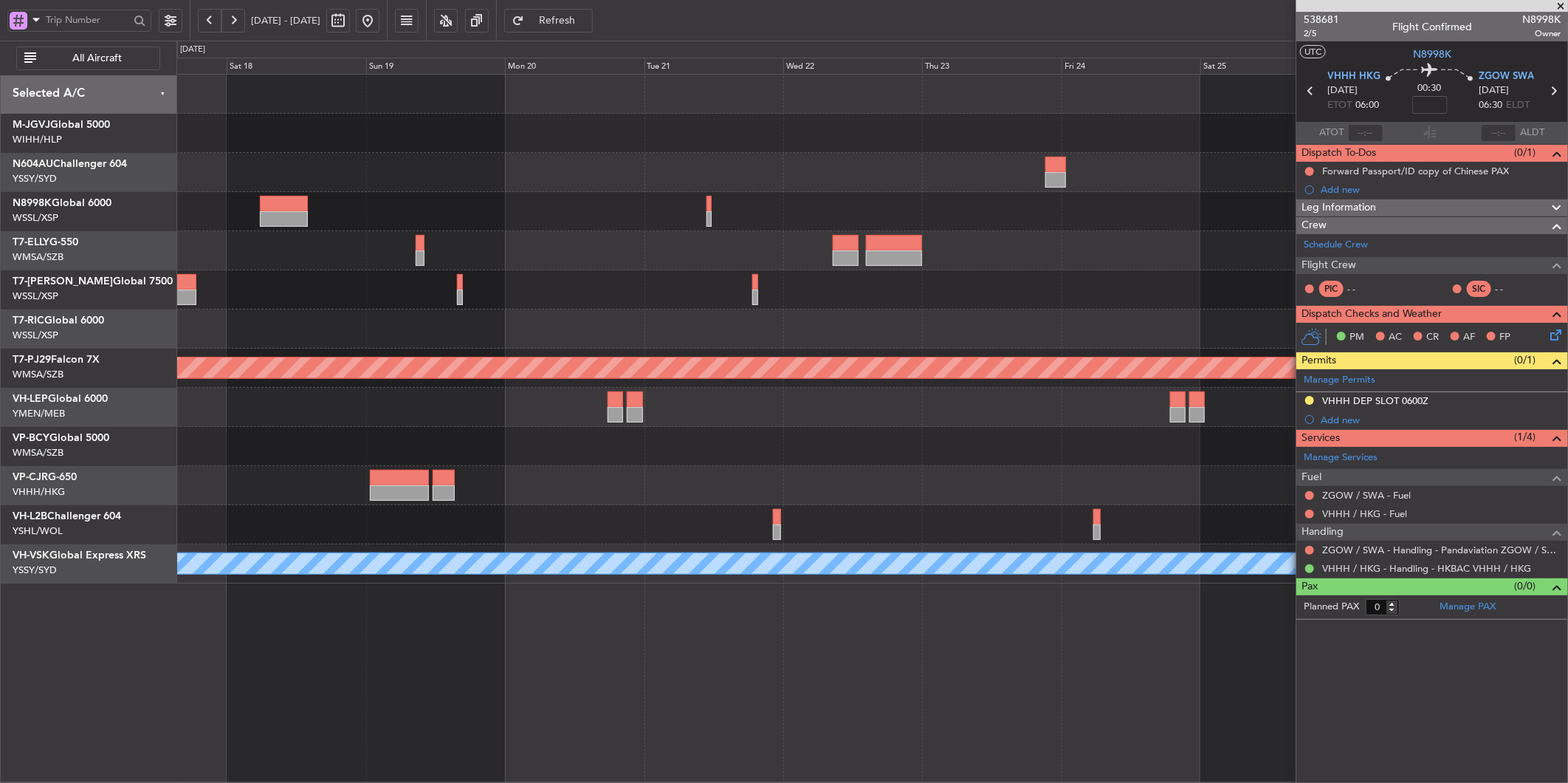
click at [673, 247] on div at bounding box center [871, 251] width 1391 height 39
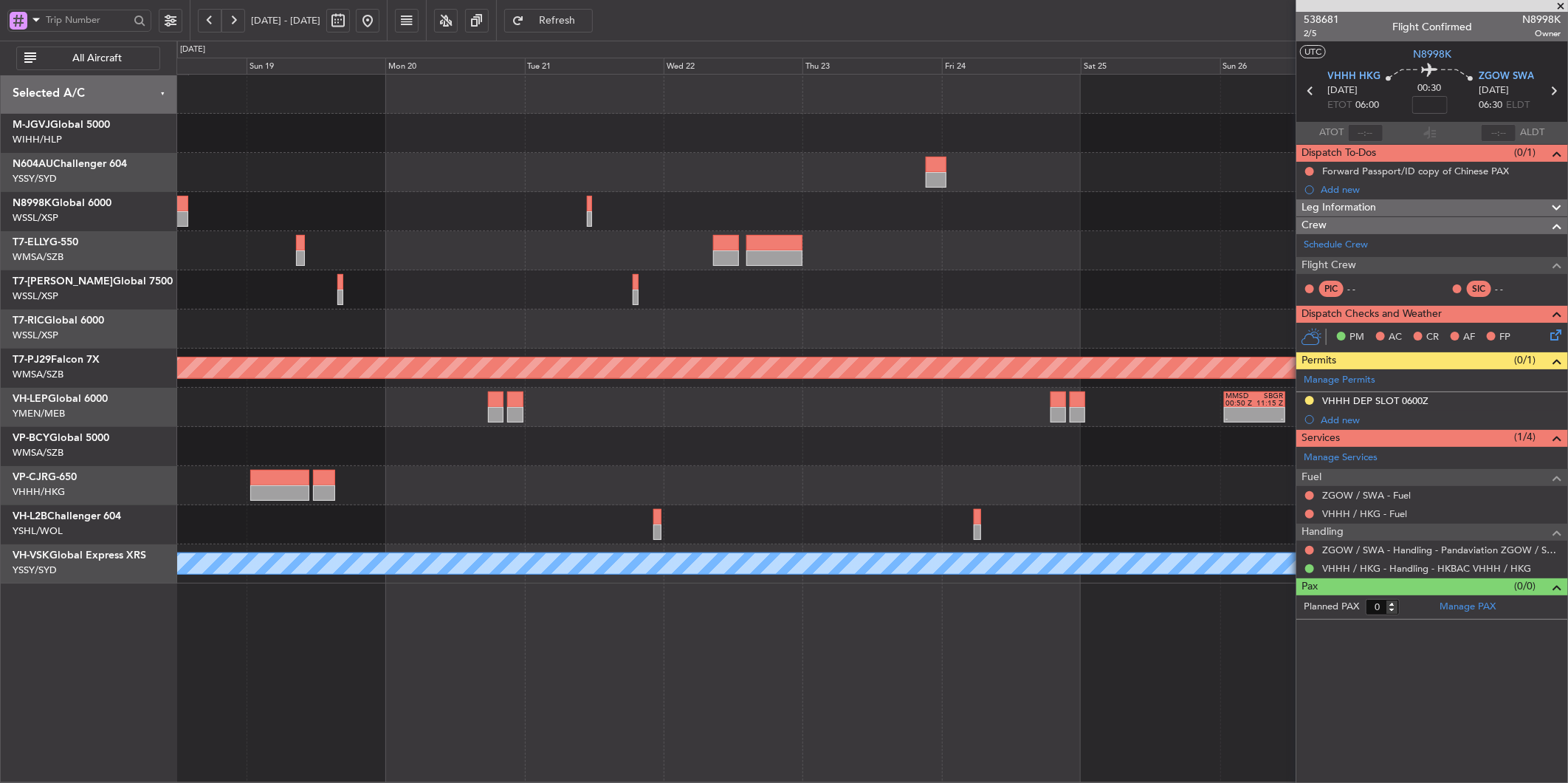
click at [956, 230] on div "Planned Maint Kuala Lumpur (Sultan Abdul Aziz Shah - Subang) - - MMSD 00:50 Z S…" at bounding box center [871, 328] width 1391 height 509
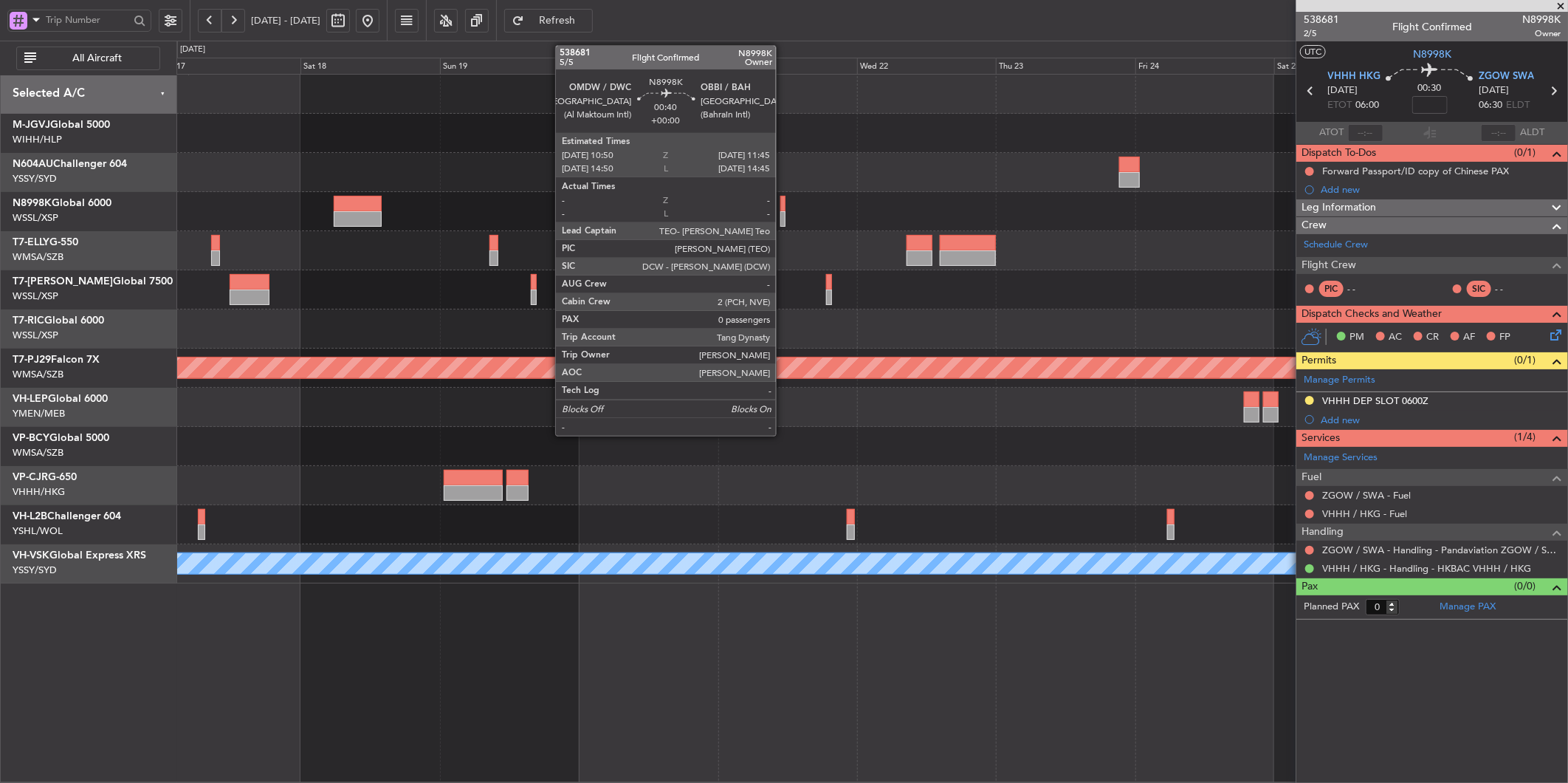
click at [1098, 228] on div at bounding box center [871, 212] width 1391 height 39
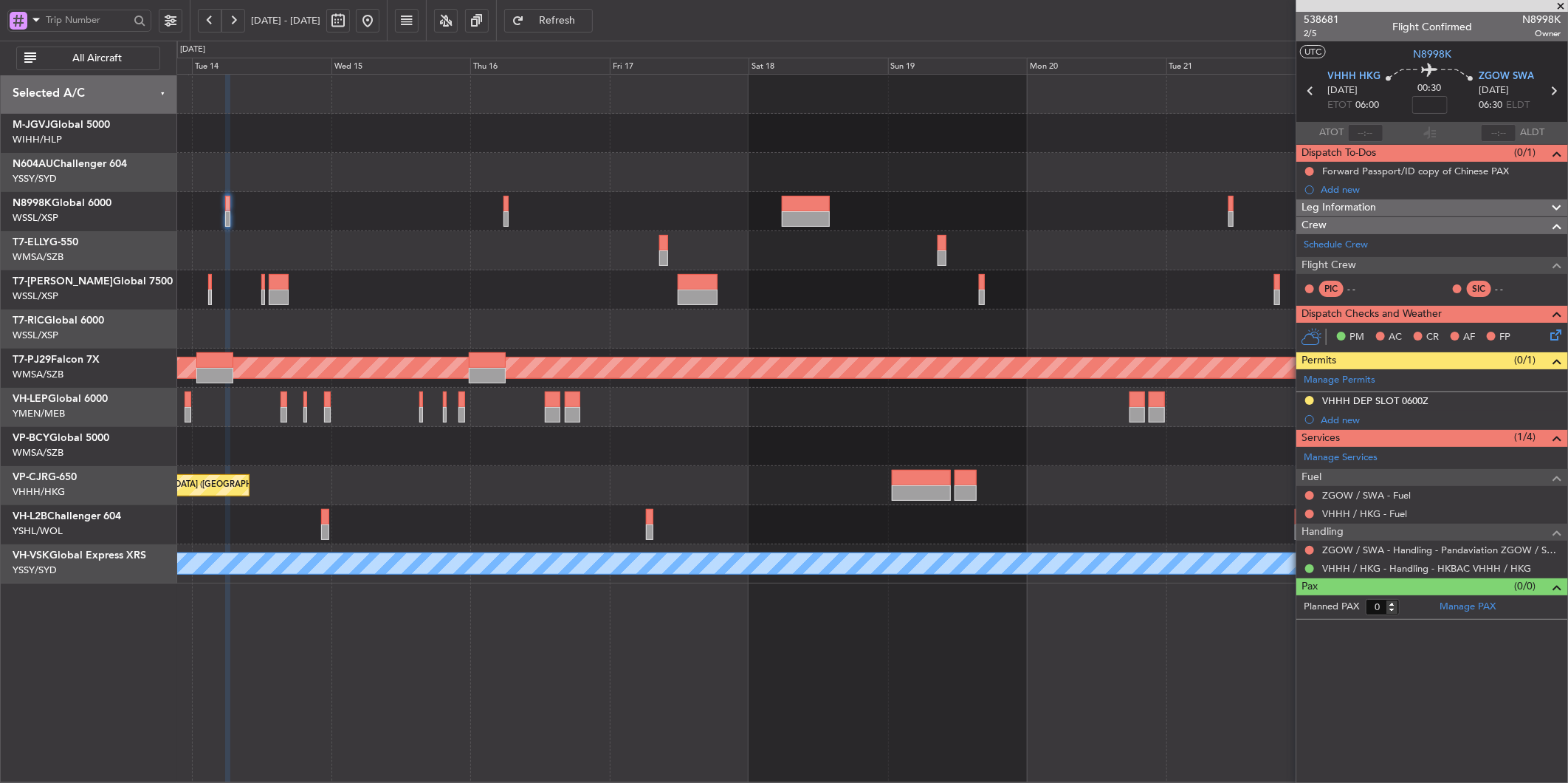
click at [978, 165] on div at bounding box center [871, 172] width 1391 height 39
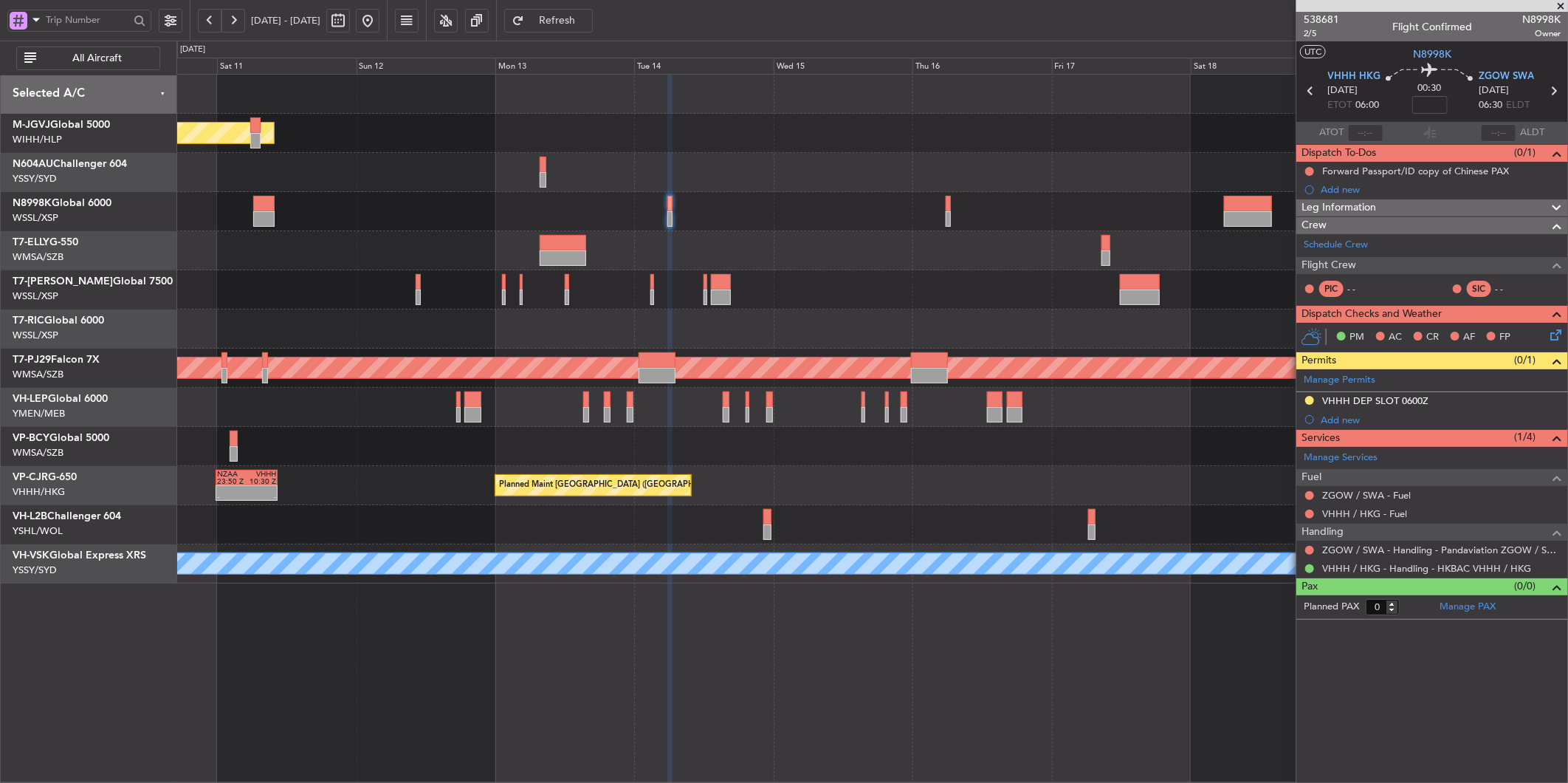
click at [885, 257] on div "Planned Maint [GEOGRAPHIC_DATA] ([GEOGRAPHIC_DATA] Intl)" at bounding box center [871, 251] width 1391 height 39
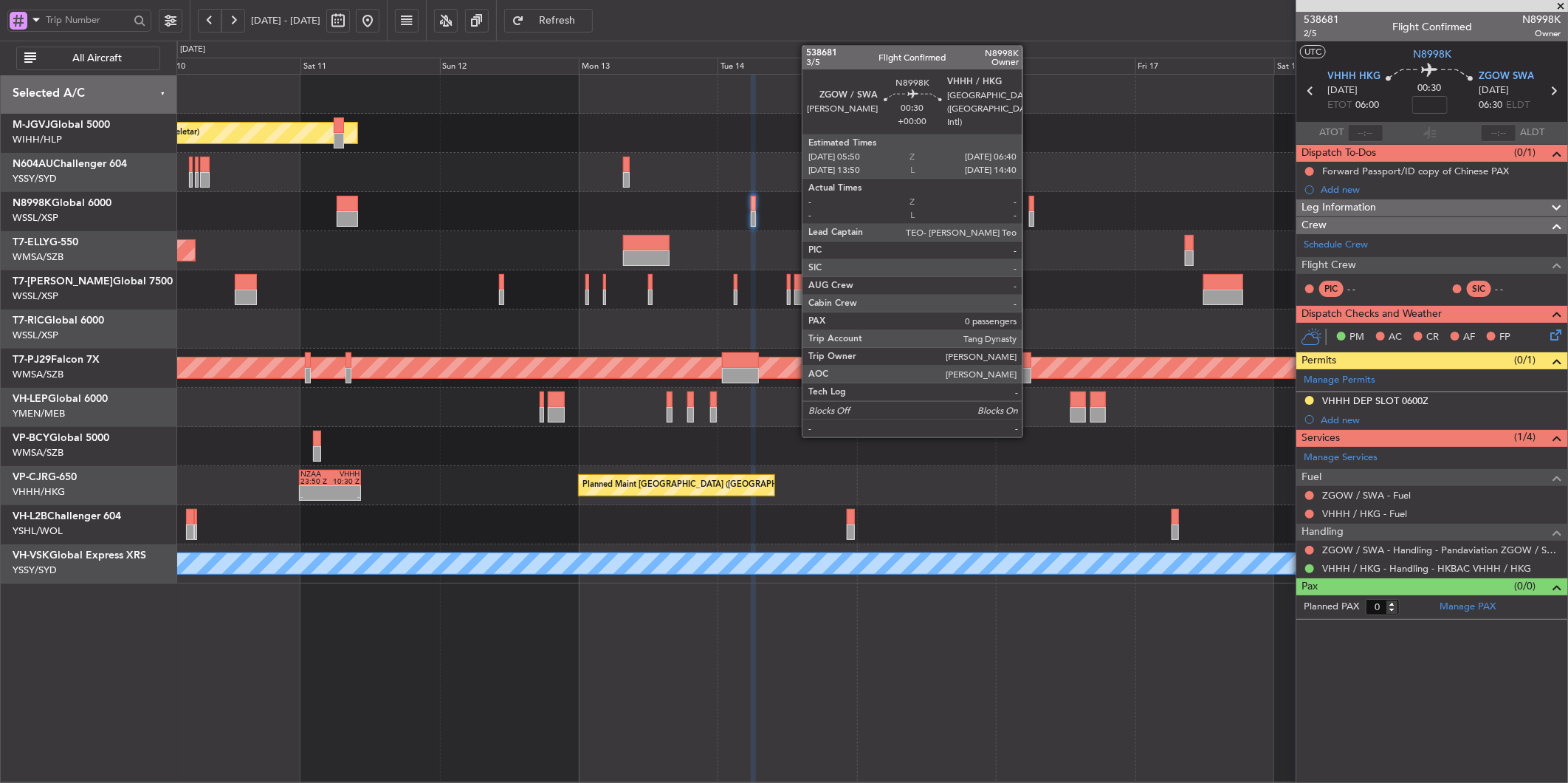
click at [1030, 205] on div at bounding box center [1032, 203] width 5 height 15
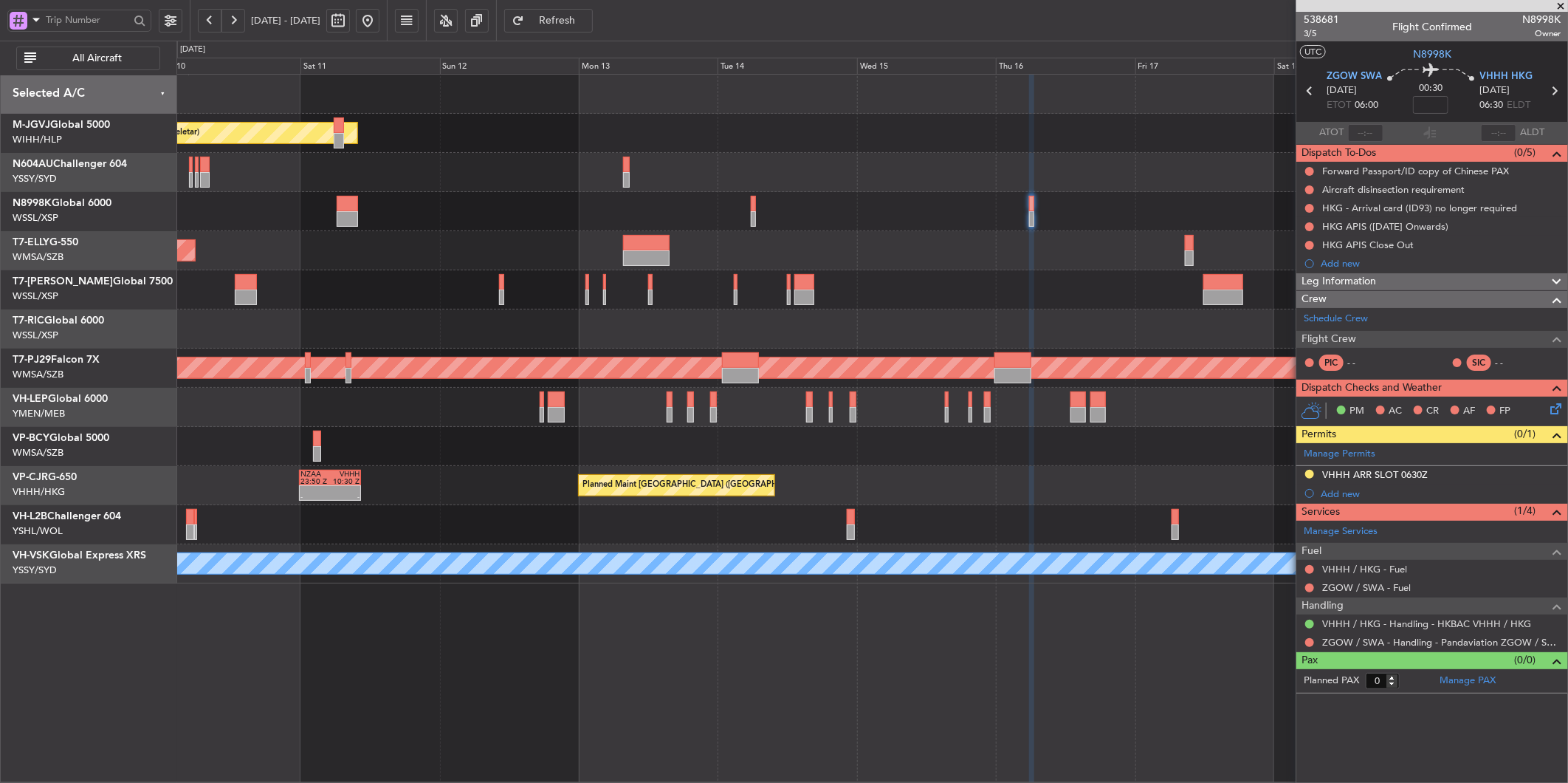
click at [703, 402] on div at bounding box center [871, 408] width 1391 height 39
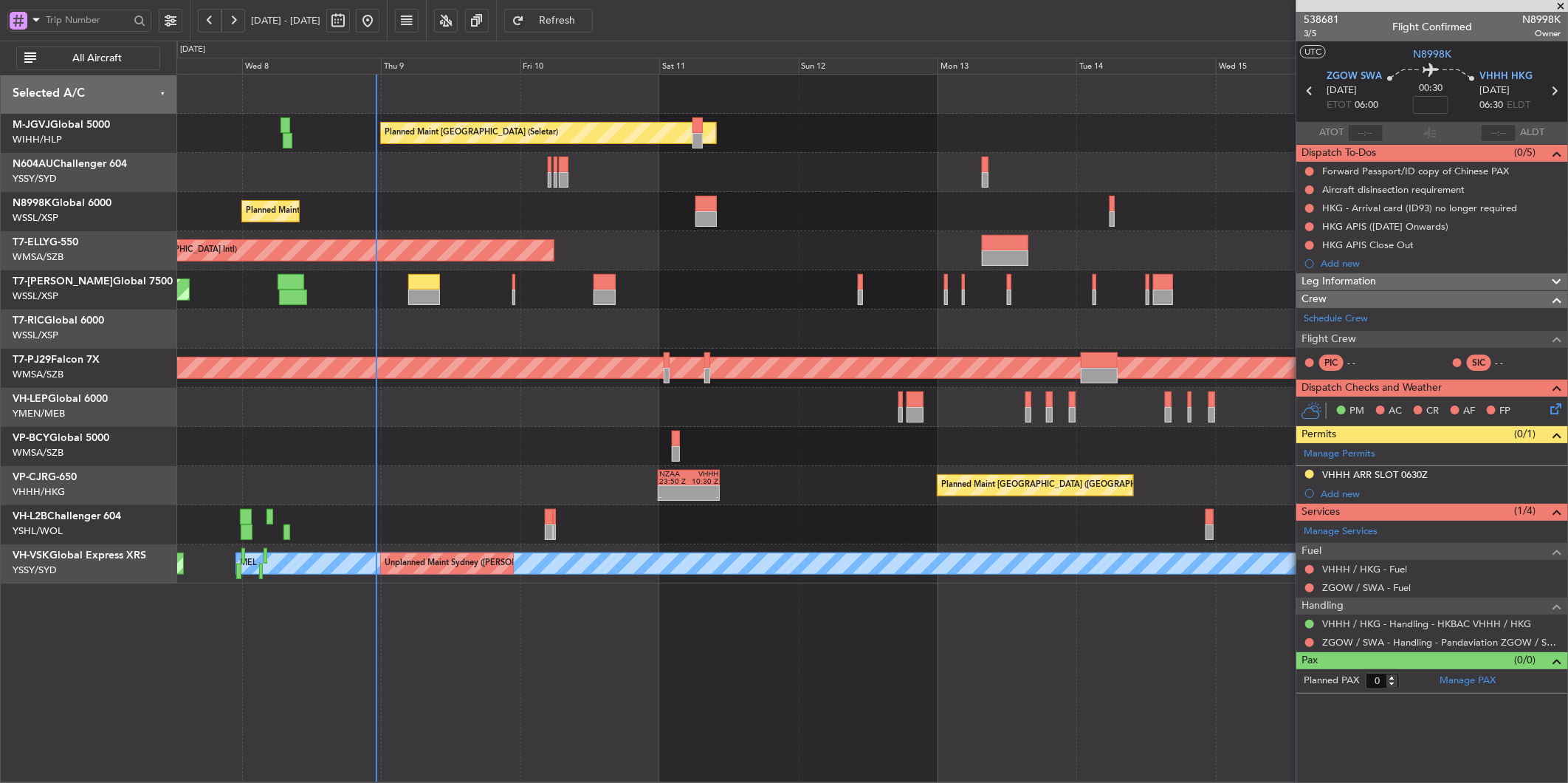
click at [864, 426] on div "Planned Maint Singapore (Seletar) Planned Maint Singapore (Seletar) Planned Mai…" at bounding box center [871, 328] width 1391 height 509
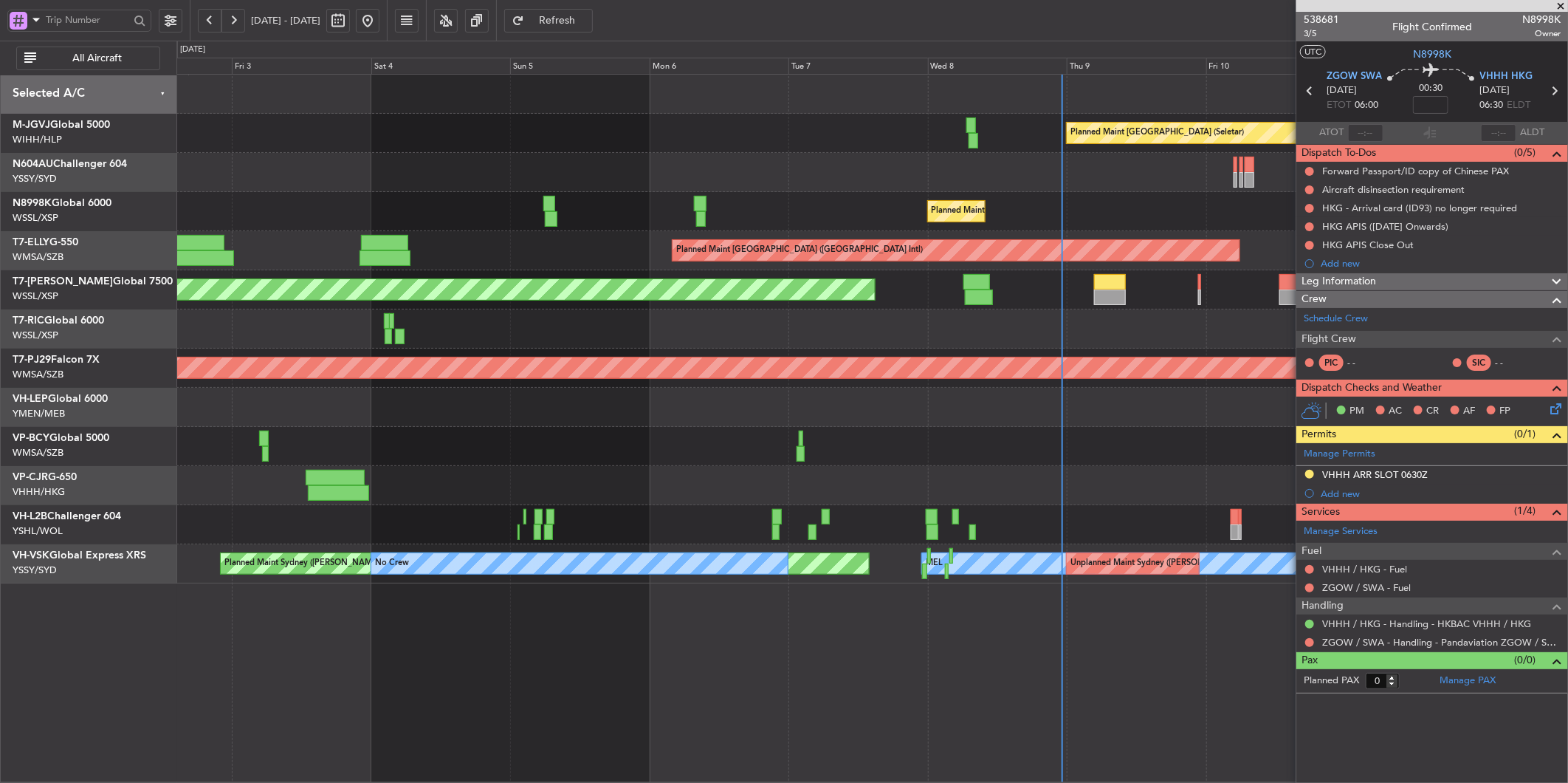
click at [0, 445] on html "10 Oct 2025 - 20 Oct 2025 Refresh Quick Links All Aircraft Planned Maint Singap…" at bounding box center [784, 392] width 1568 height 783
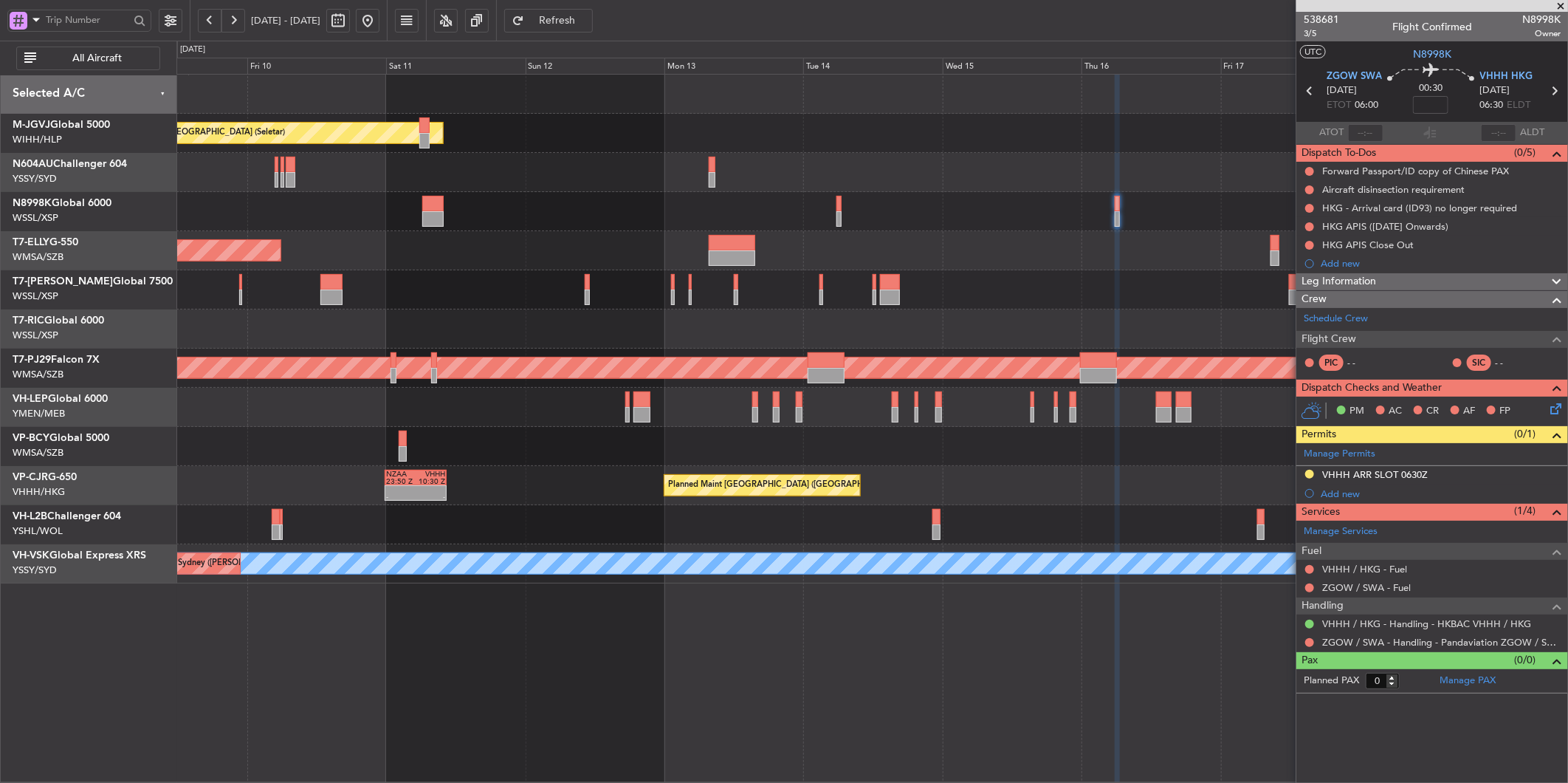
click at [857, 431] on div at bounding box center [871, 446] width 1391 height 39
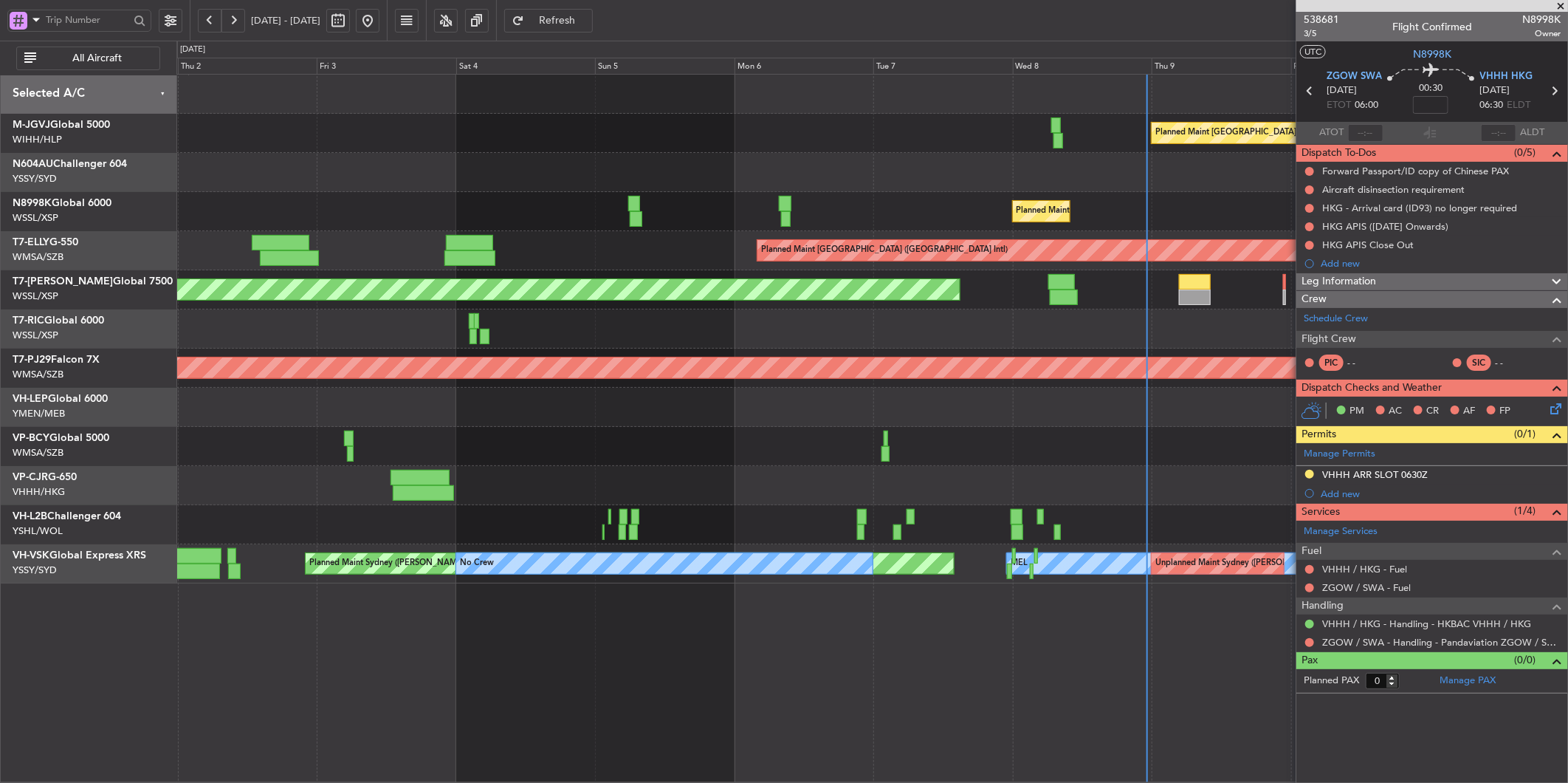
click at [930, 439] on div at bounding box center [871, 446] width 1391 height 39
click at [571, 438] on div at bounding box center [871, 446] width 1391 height 39
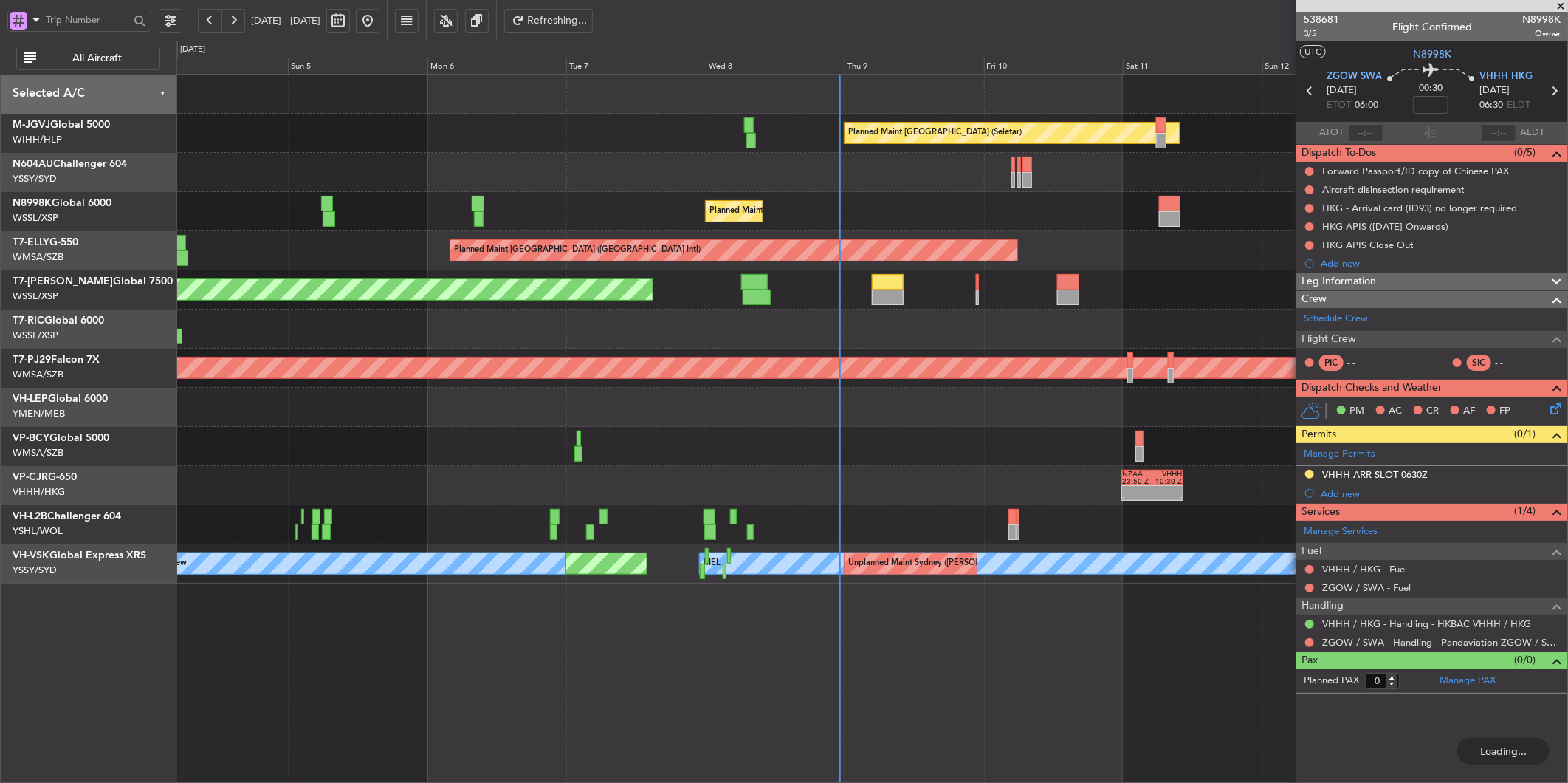
click at [515, 446] on div at bounding box center [871, 446] width 1391 height 39
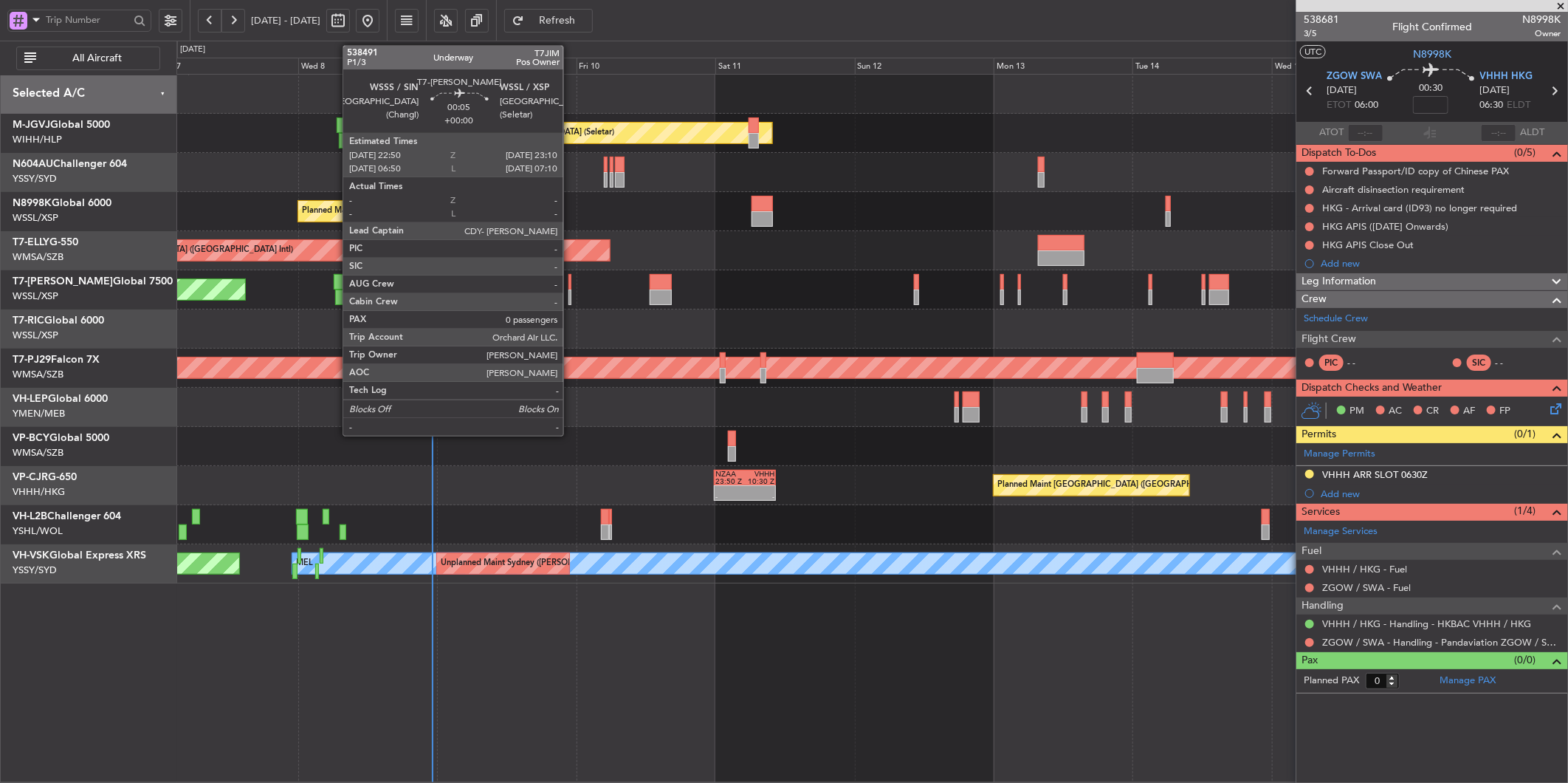
click at [571, 284] on div at bounding box center [569, 282] width 3 height 15
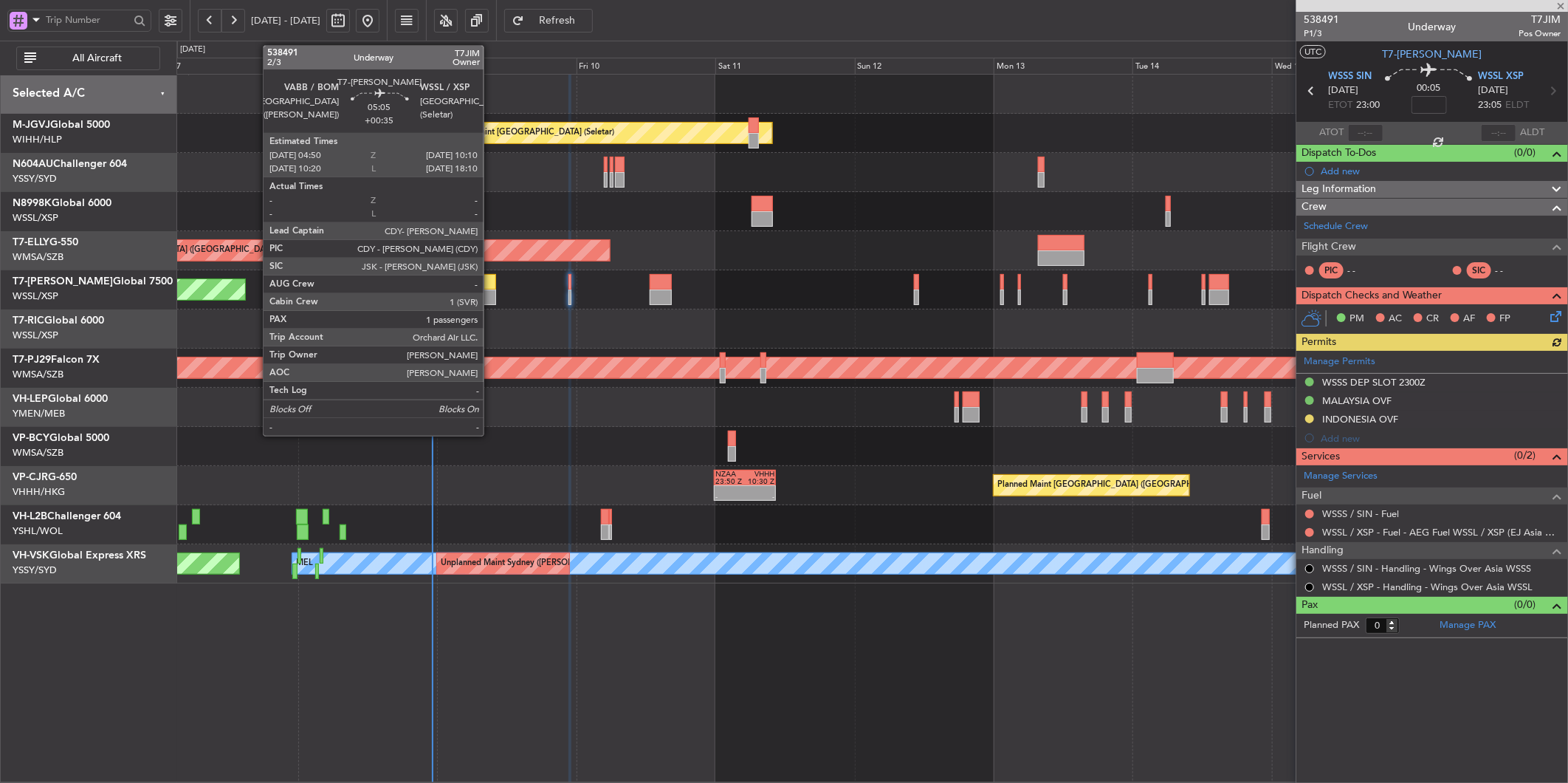
click at [490, 287] on div at bounding box center [480, 282] width 31 height 15
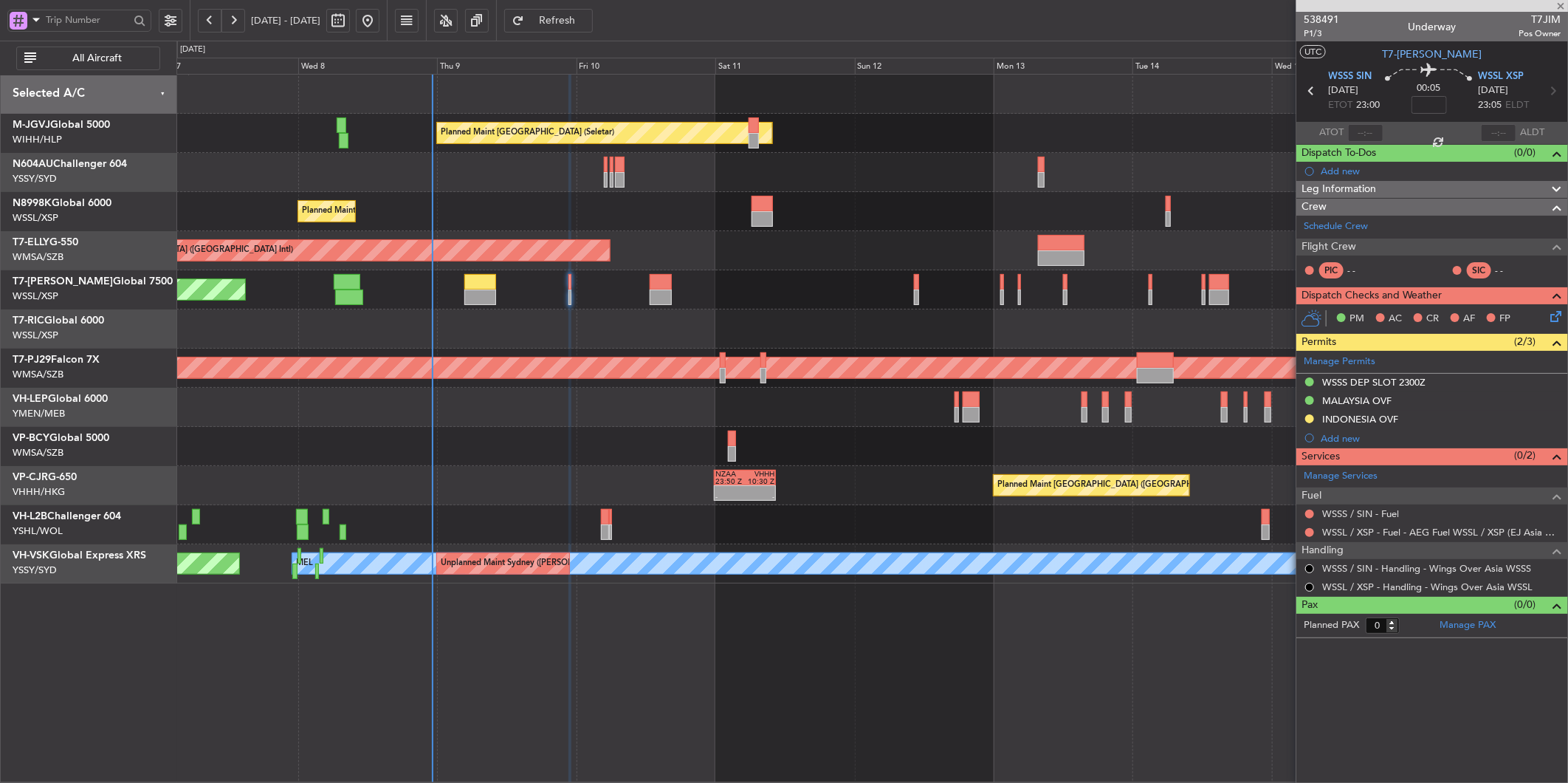
type input "+00:35"
type input "1"
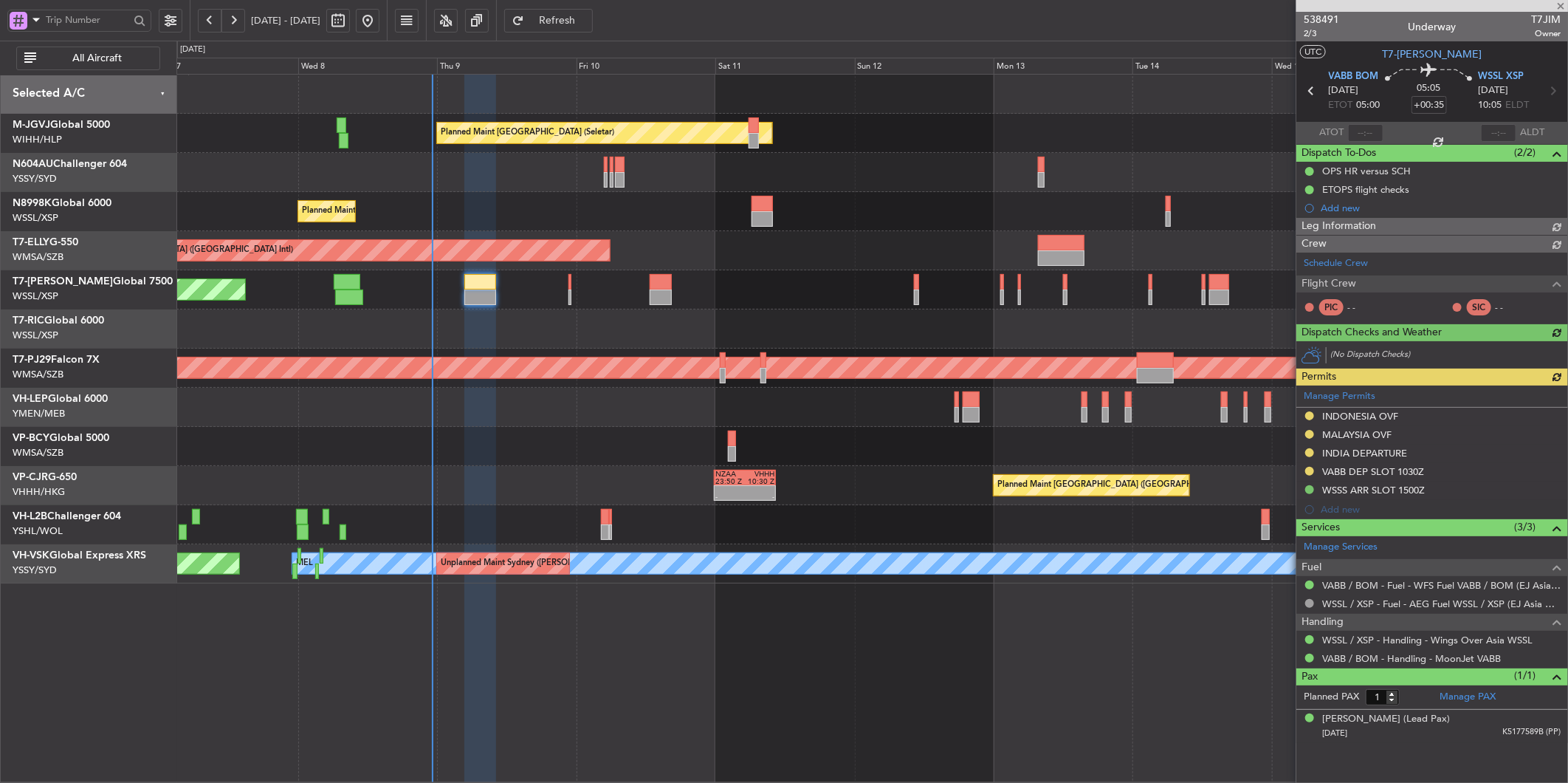
type input "[PERSON_NAME] (LEU)"
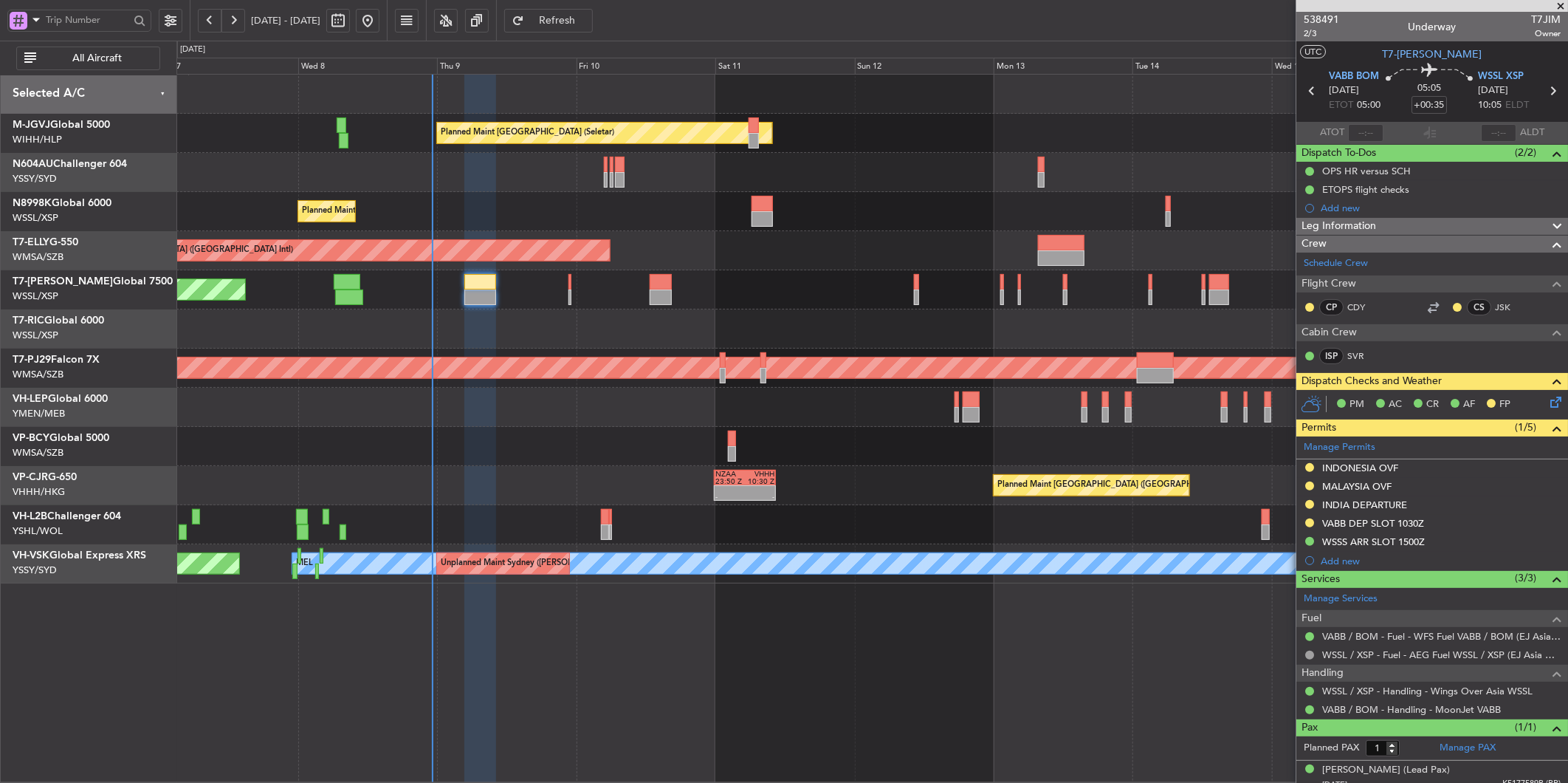
click at [1369, 177] on mat-tooltip-component "OPS HR versus SCH" at bounding box center [1366, 197] width 100 height 39
click at [1378, 163] on div "OPS HR versus SCH" at bounding box center [1432, 171] width 272 height 19
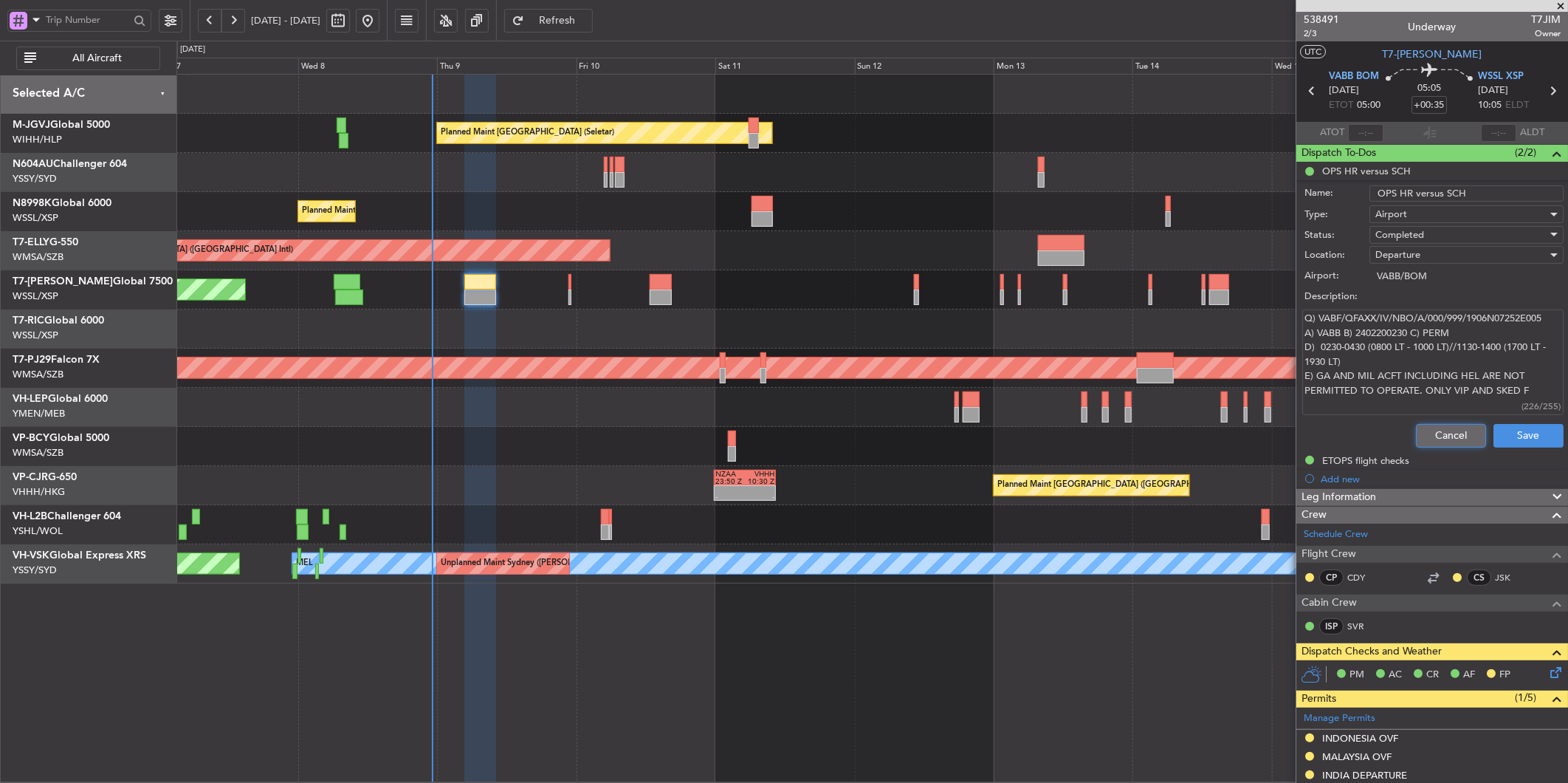
click at [1460, 429] on button "Cancel" at bounding box center [1451, 435] width 70 height 24
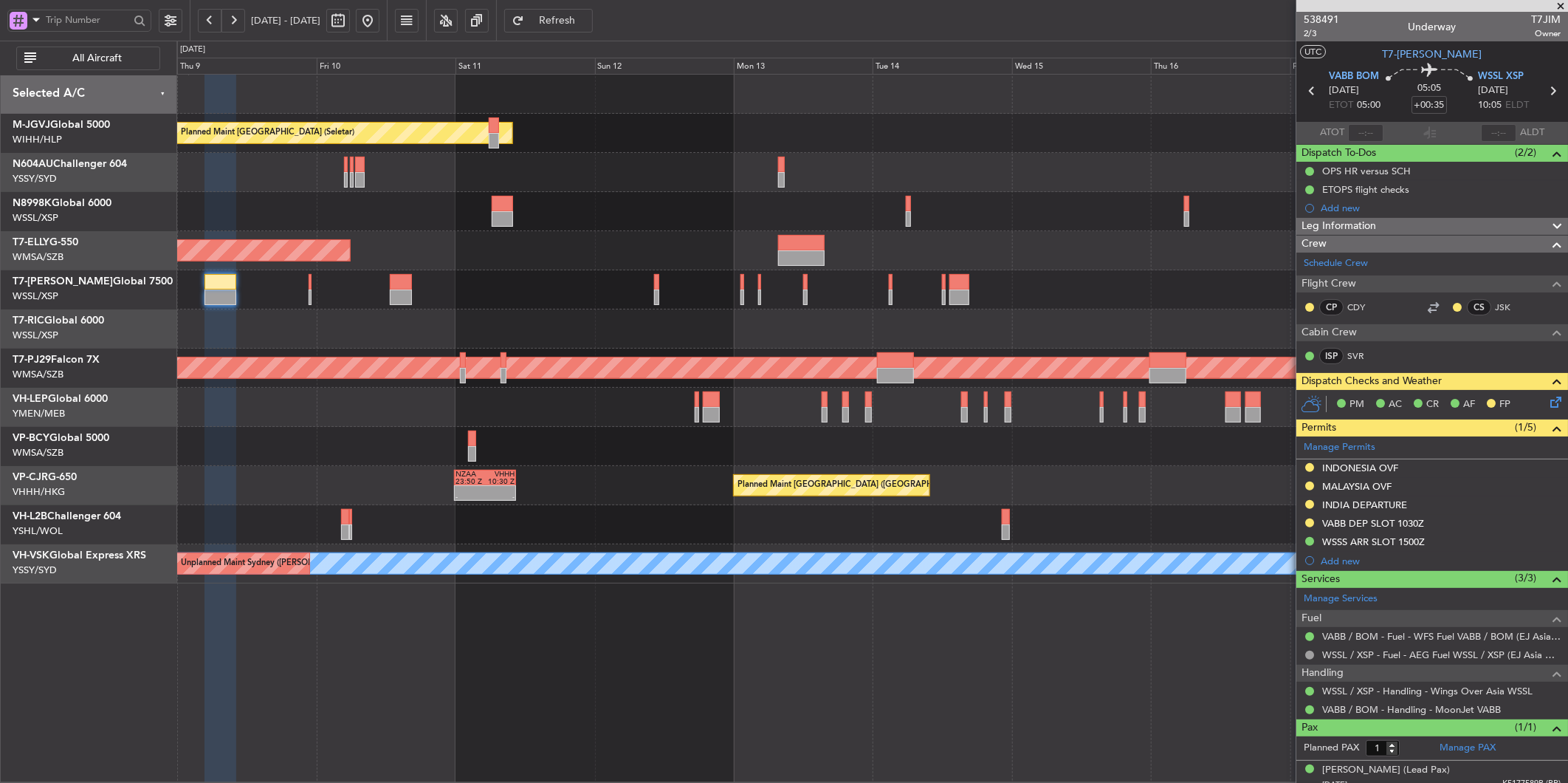
click at [598, 440] on div at bounding box center [871, 446] width 1391 height 39
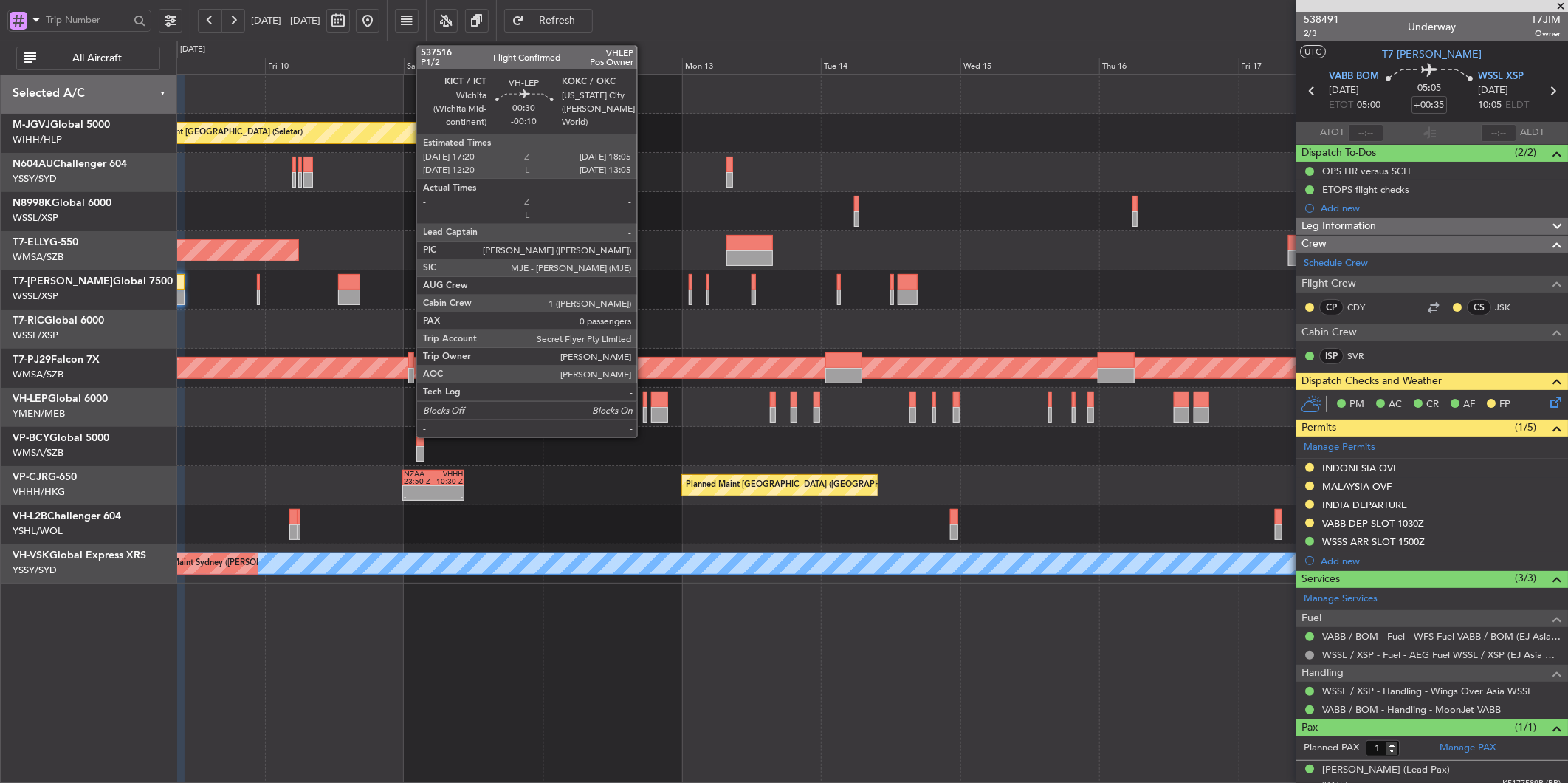
click at [644, 400] on div at bounding box center [644, 399] width 4 height 15
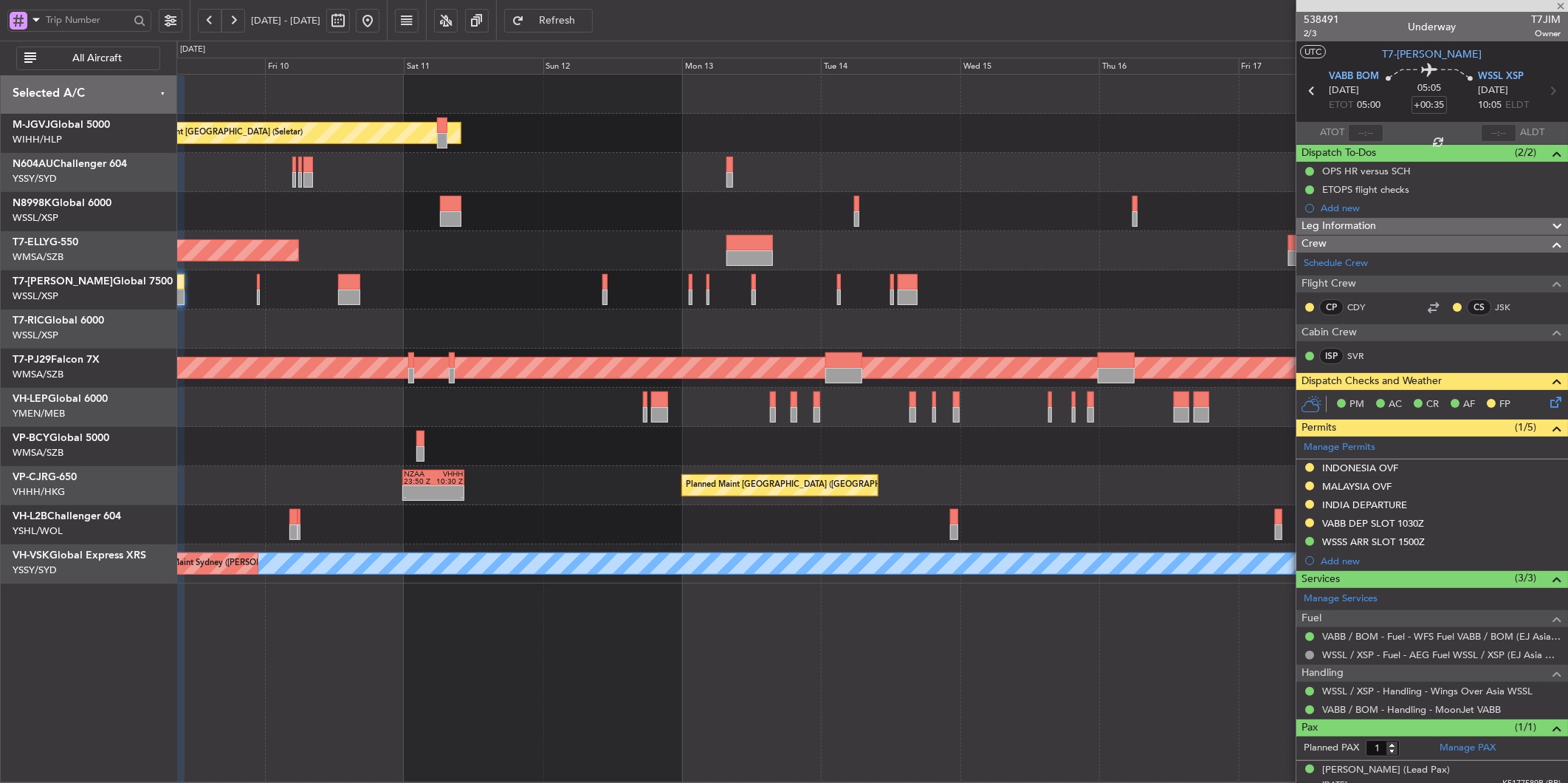
type input "-00:10"
type input "0"
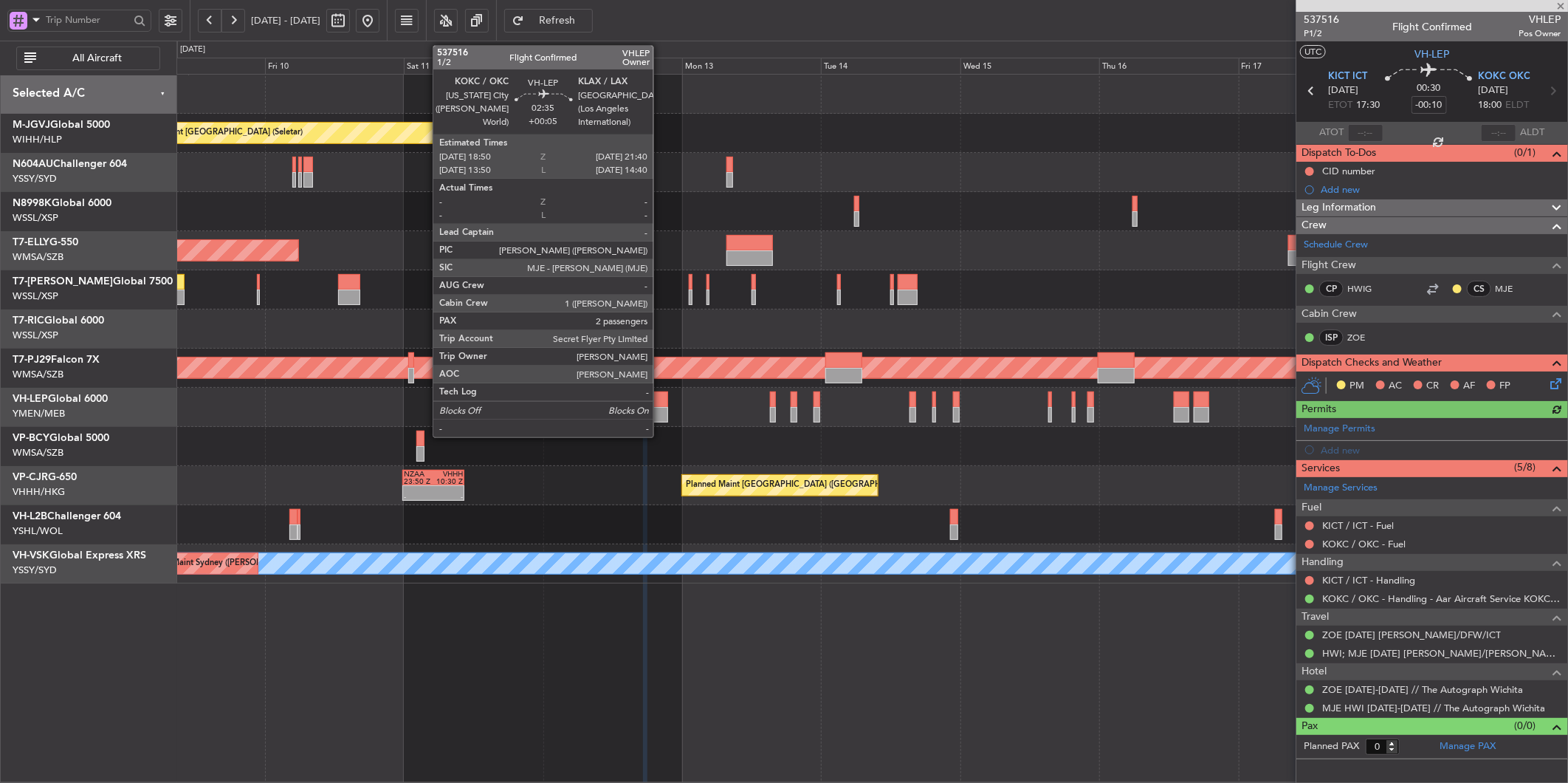
click at [661, 410] on div at bounding box center [660, 414] width 17 height 15
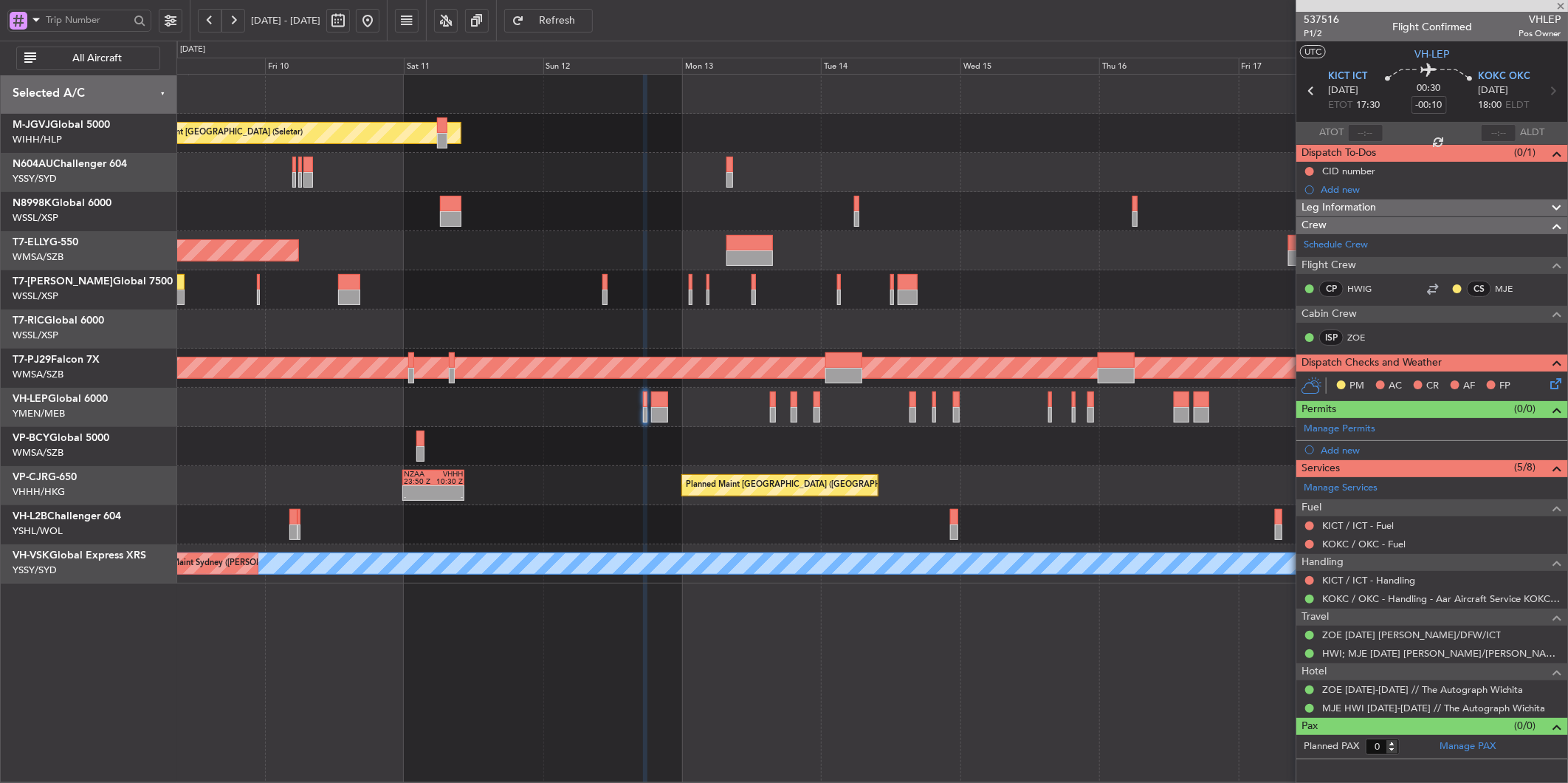
type input "+00:05"
type input "2"
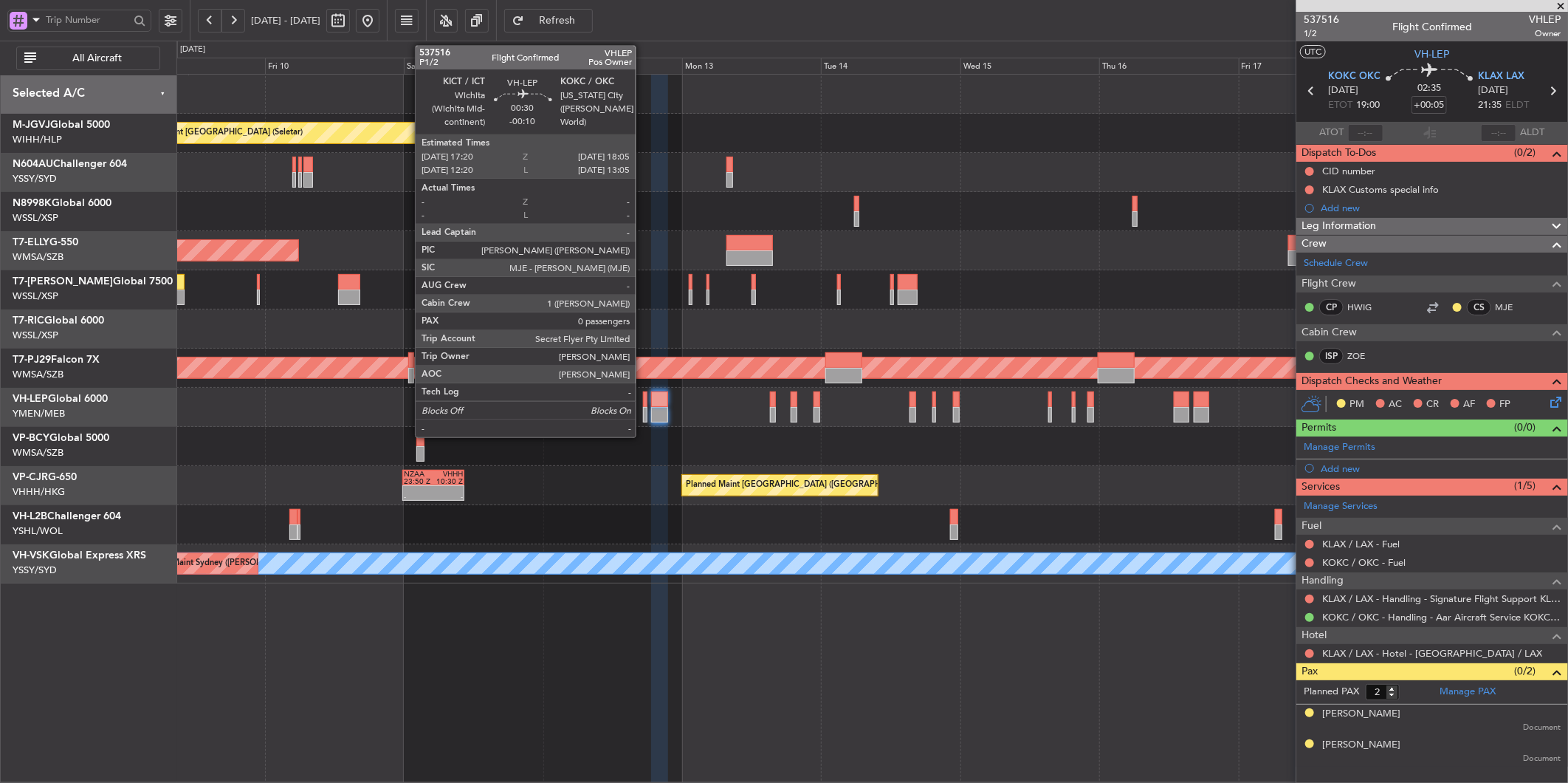
click at [643, 394] on div at bounding box center [644, 399] width 4 height 15
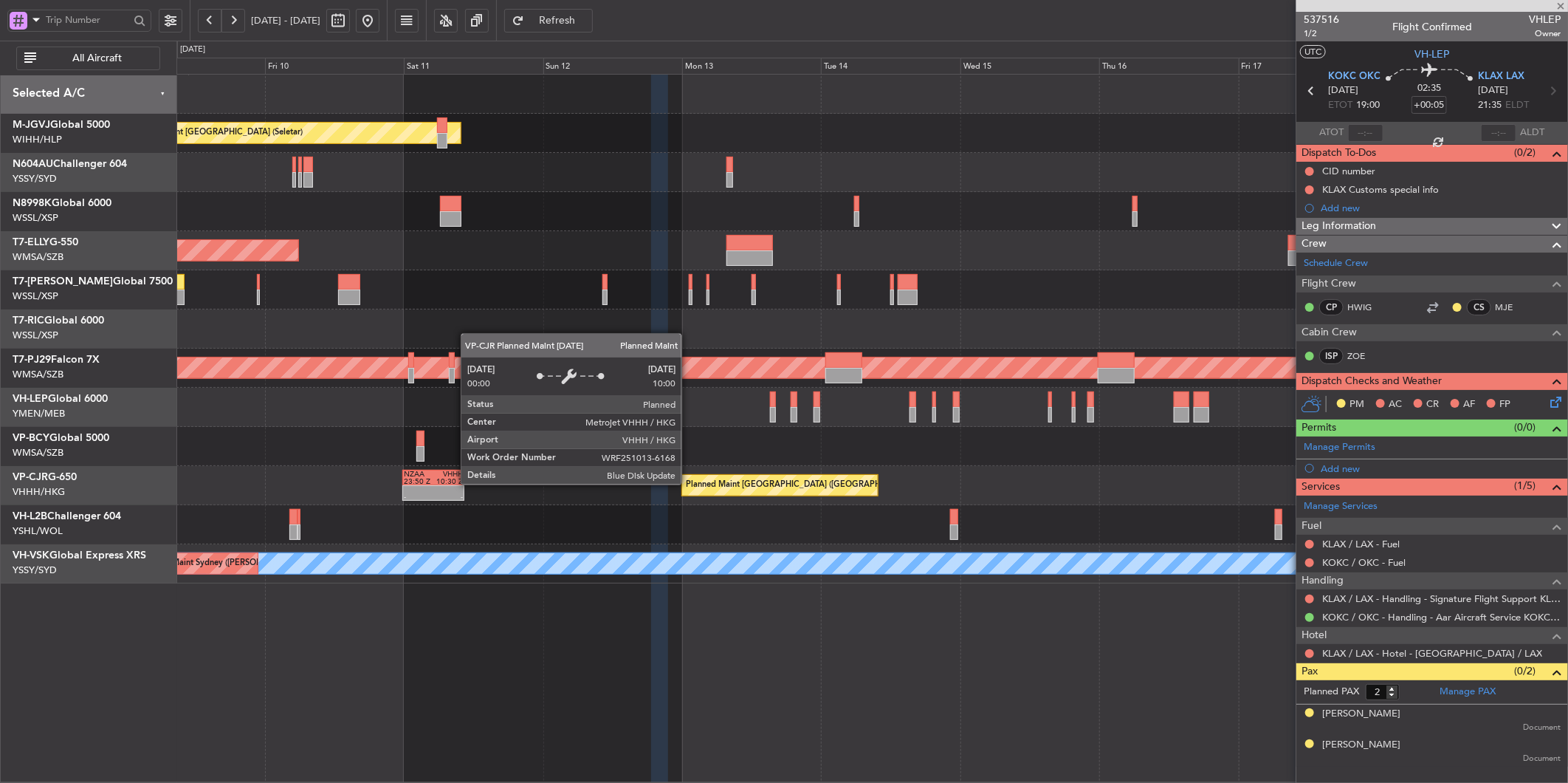
type input "-00:10"
type input "0"
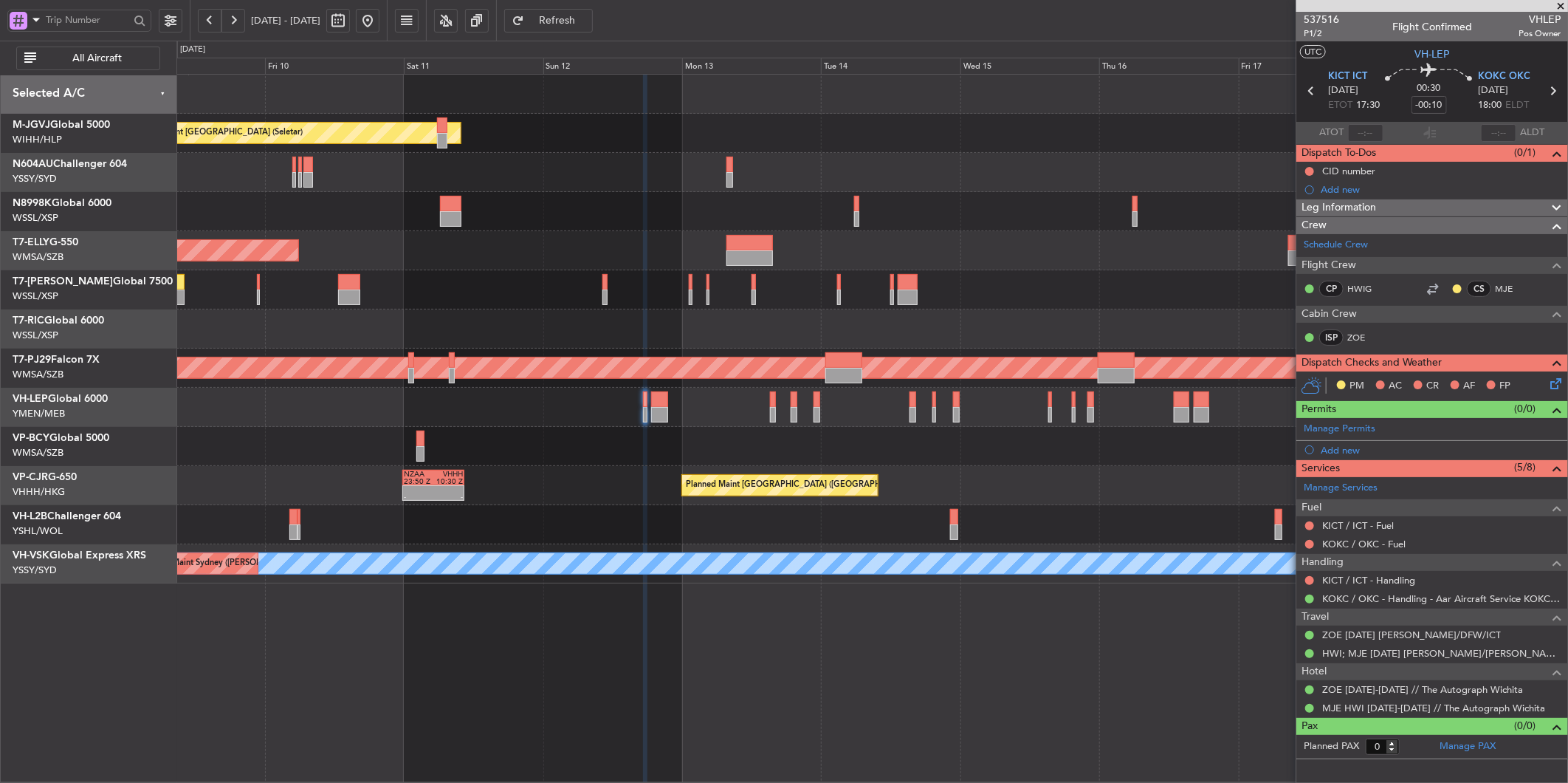
click at [625, 249] on div "Planned Maint [GEOGRAPHIC_DATA] ([GEOGRAPHIC_DATA] Intl)" at bounding box center [871, 251] width 1391 height 39
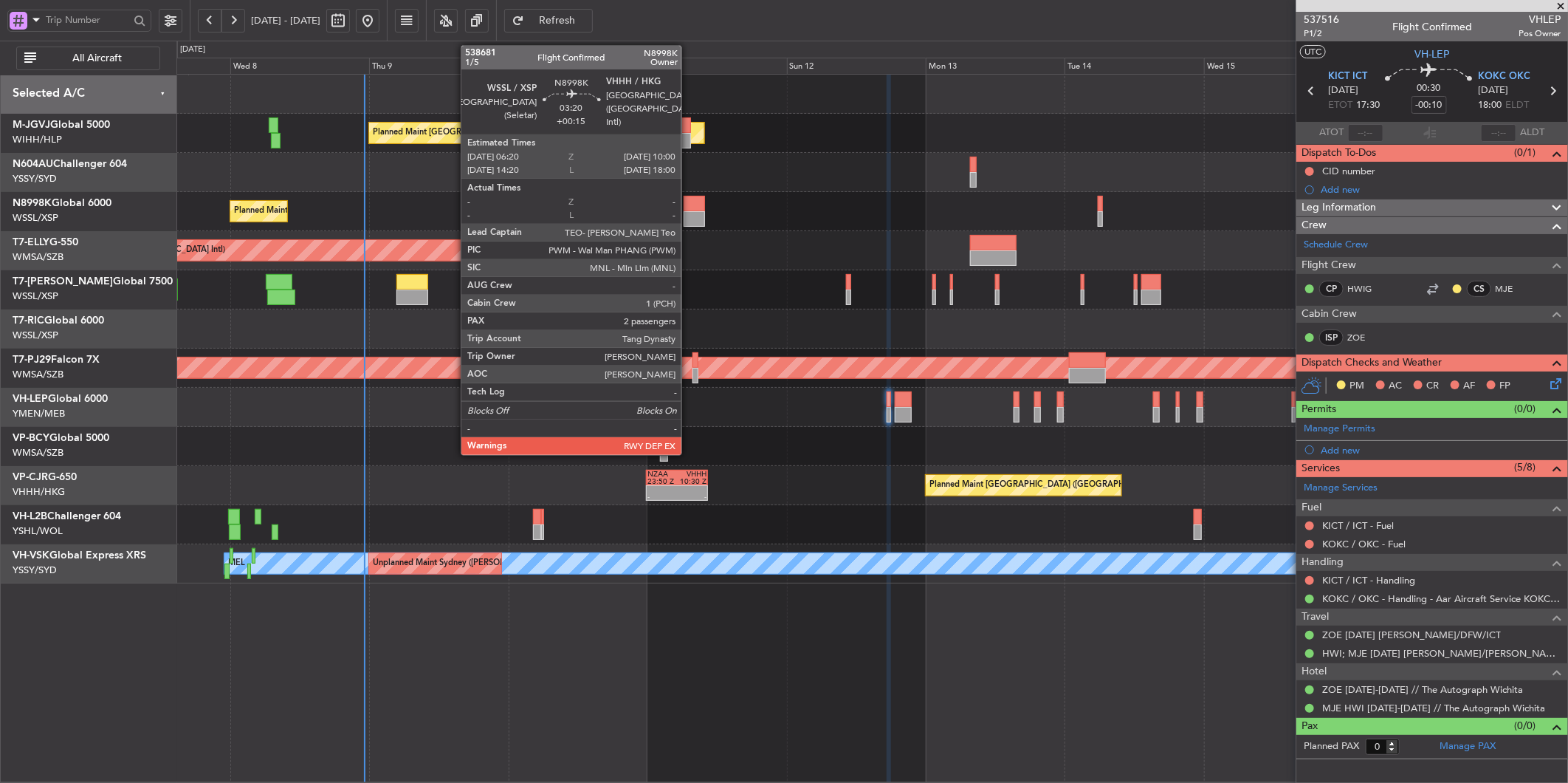
click at [689, 211] on div at bounding box center [694, 219] width 21 height 15
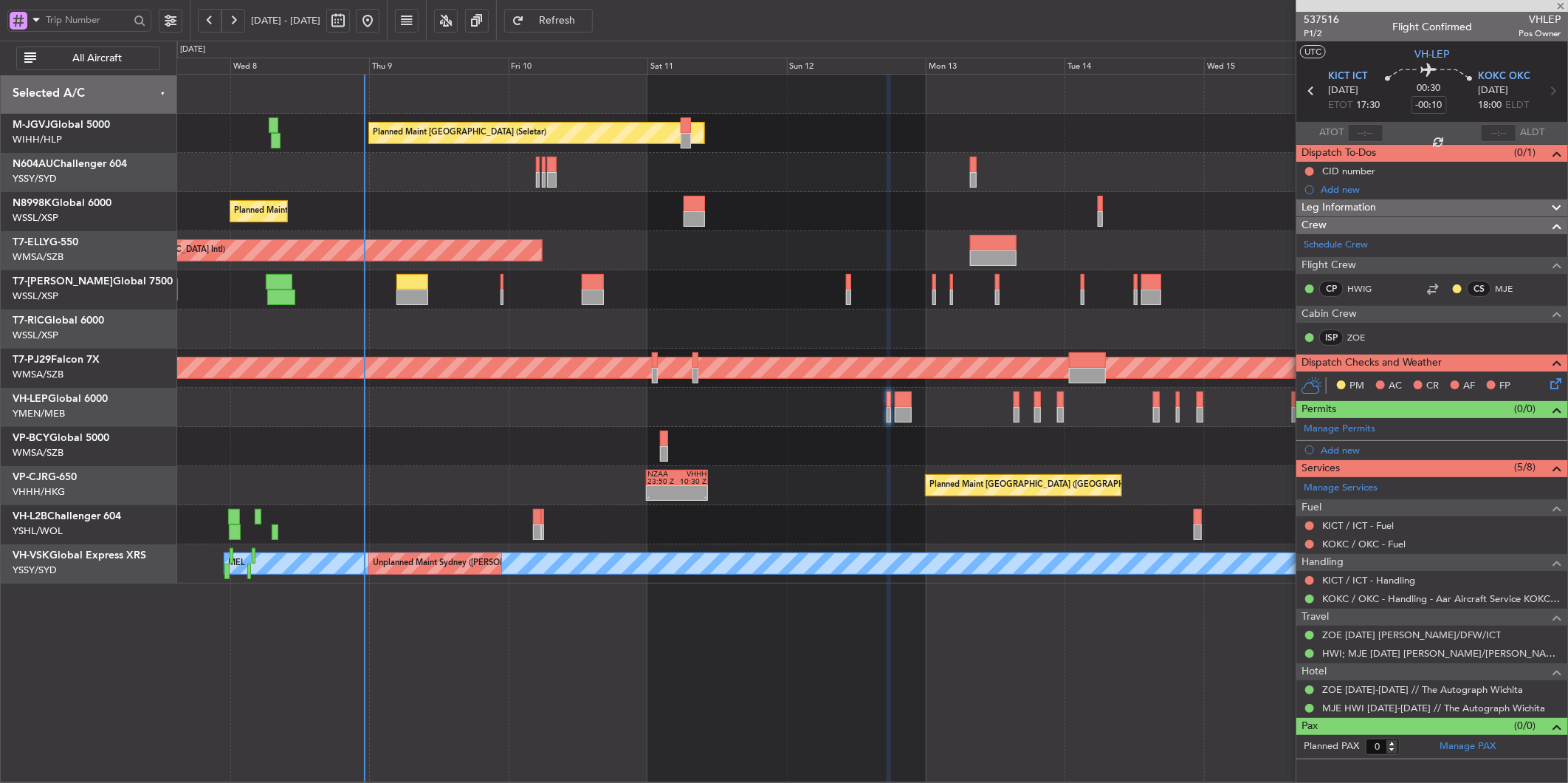
type input "+00:15"
type input "2"
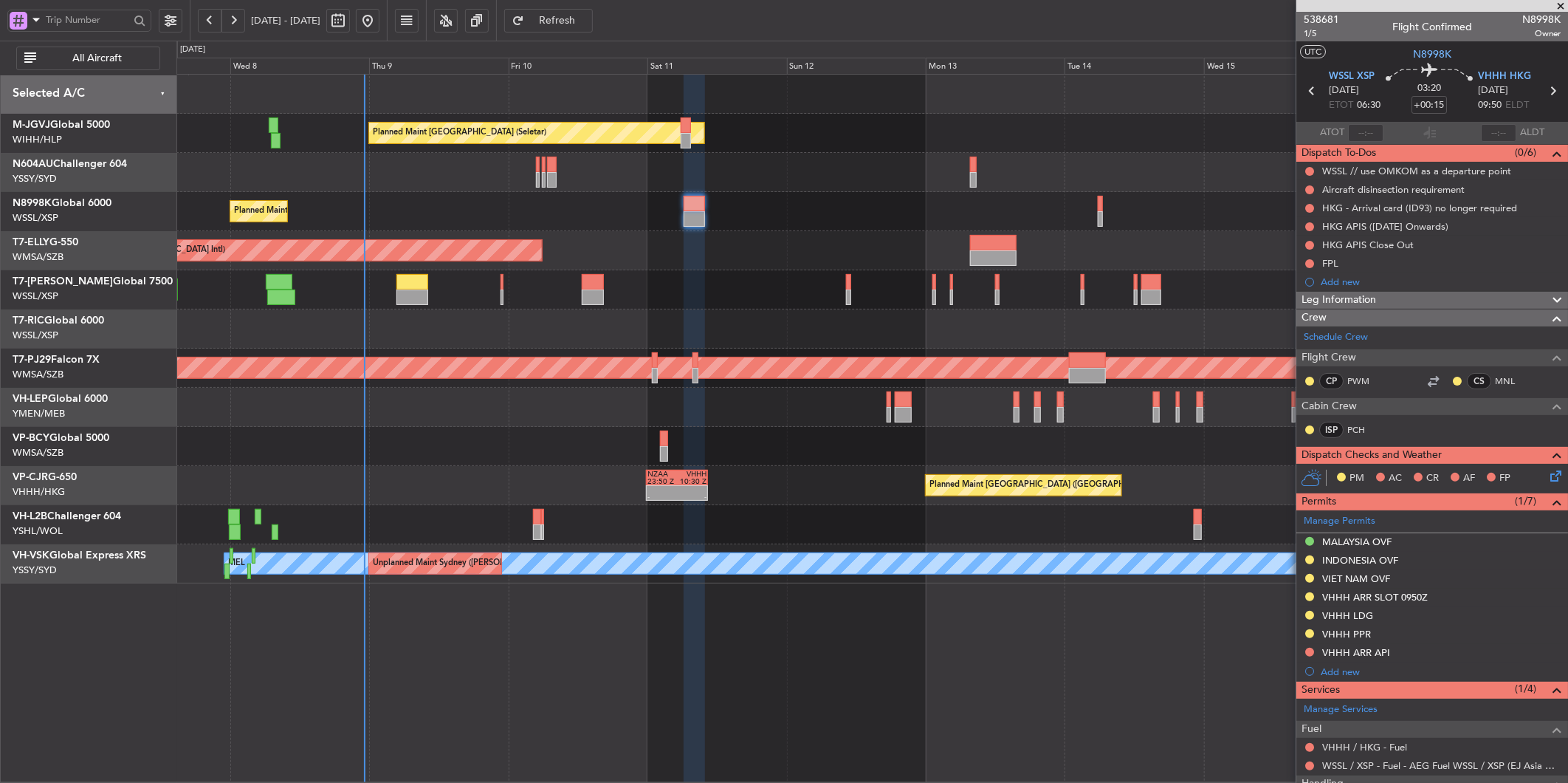
click at [725, 471] on div "Planned Maint Singapore (Seletar) Planned Maint Singapore (Seletar) Planned Mai…" at bounding box center [871, 328] width 1391 height 509
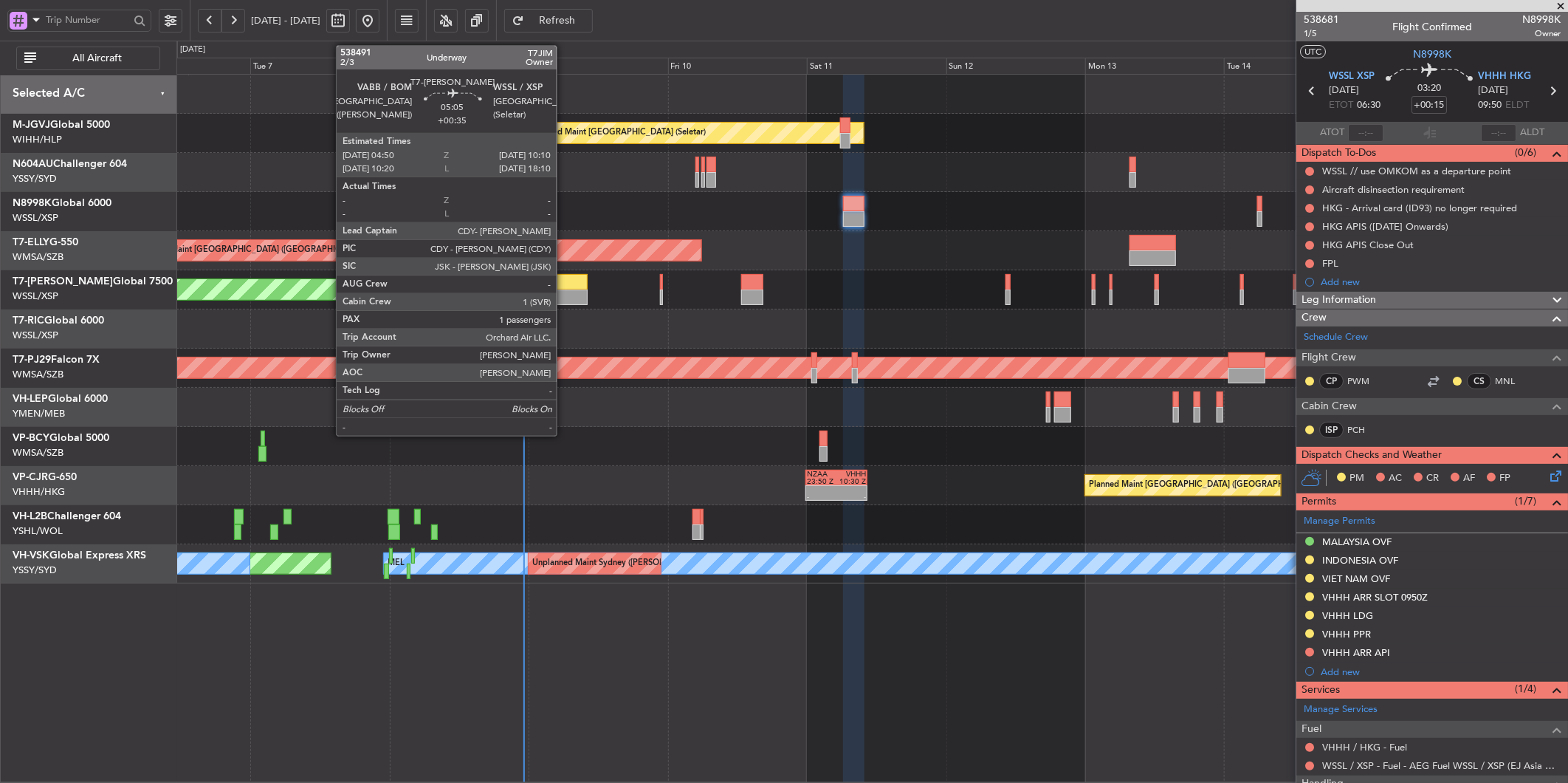
click at [565, 285] on div at bounding box center [571, 282] width 31 height 15
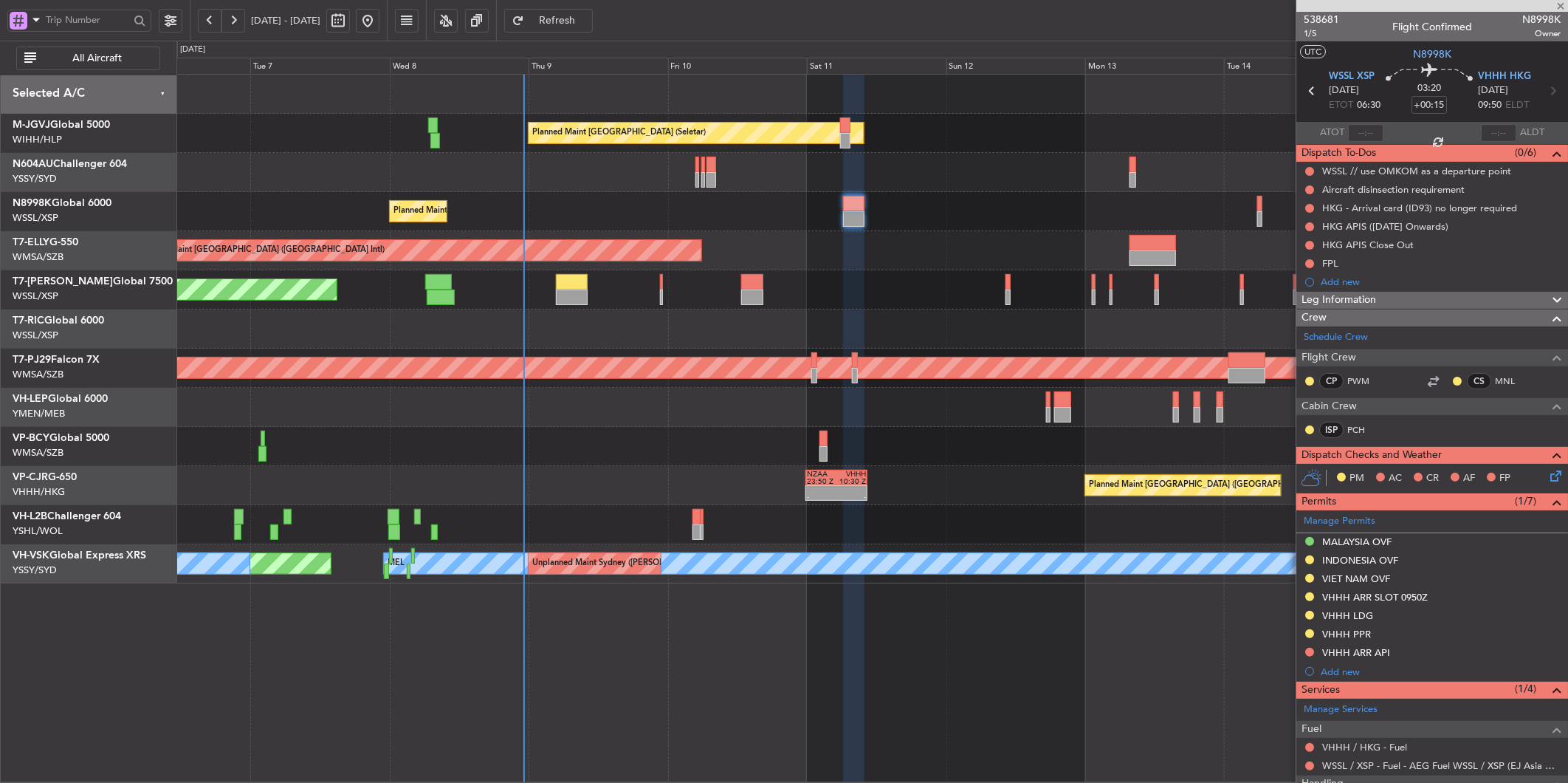
type input "+00:35"
type input "1"
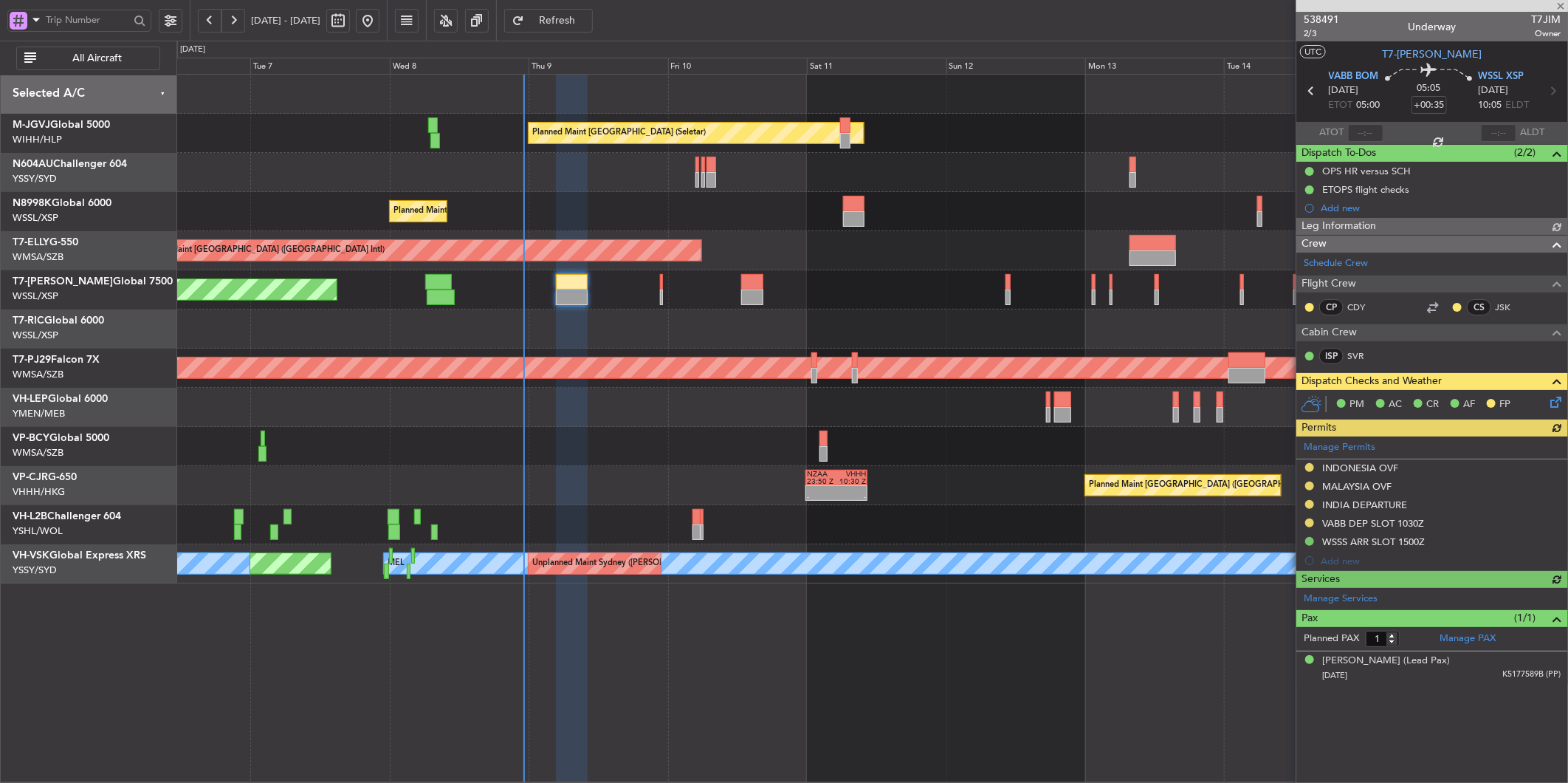
type input "[PERSON_NAME] (LEU)"
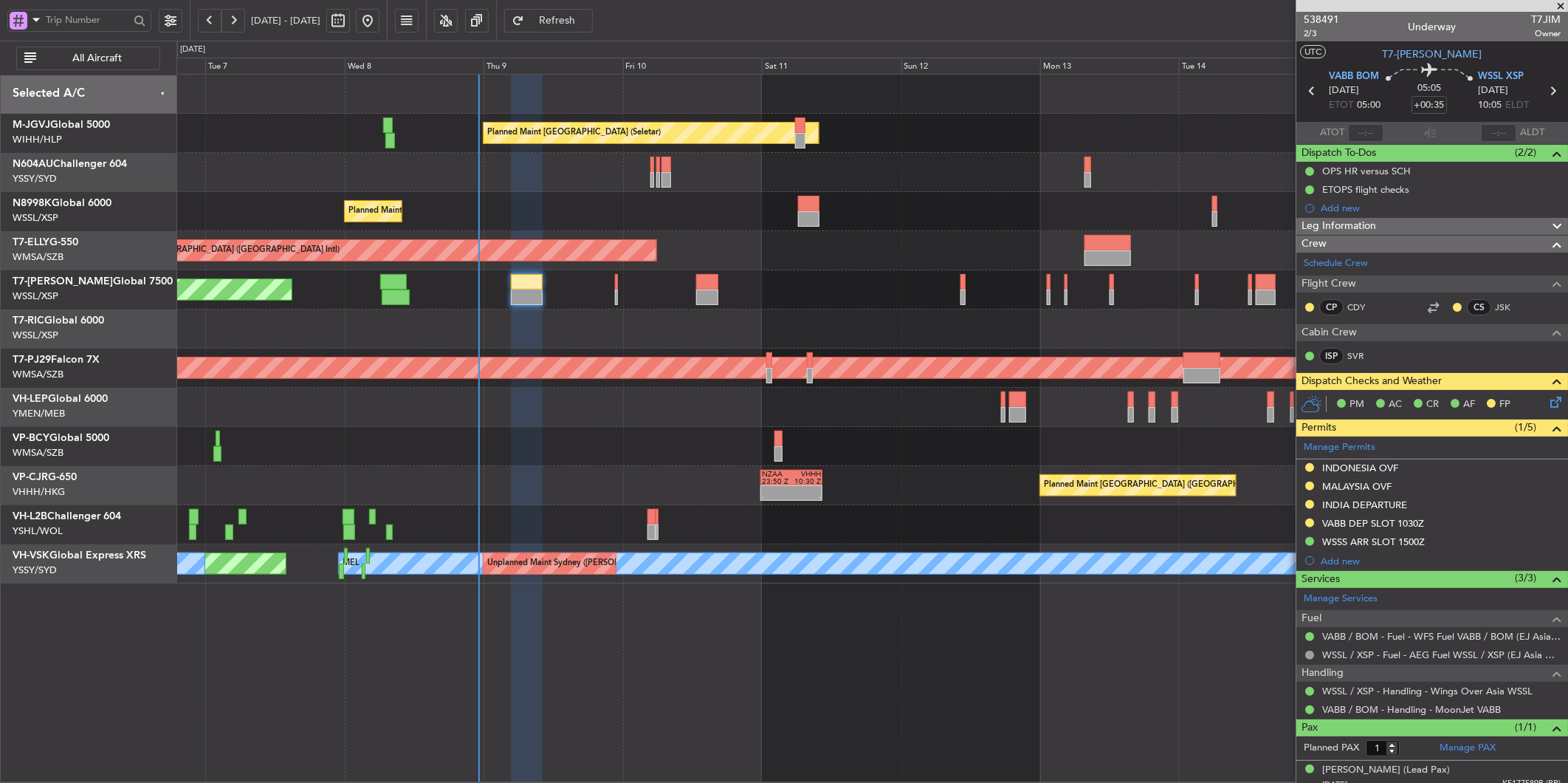
click at [550, 459] on div at bounding box center [871, 446] width 1391 height 39
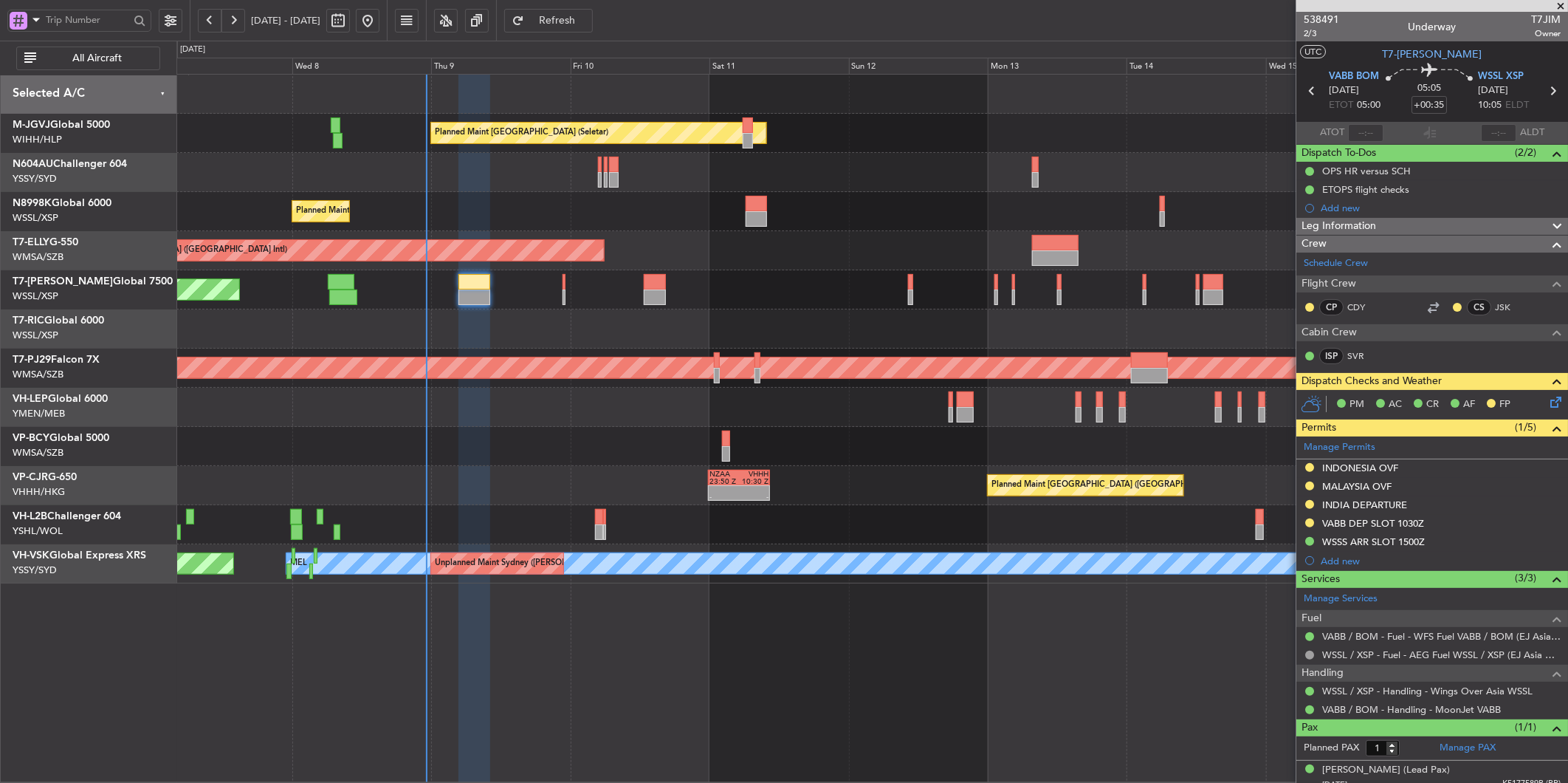
click at [665, 444] on div at bounding box center [871, 446] width 1391 height 39
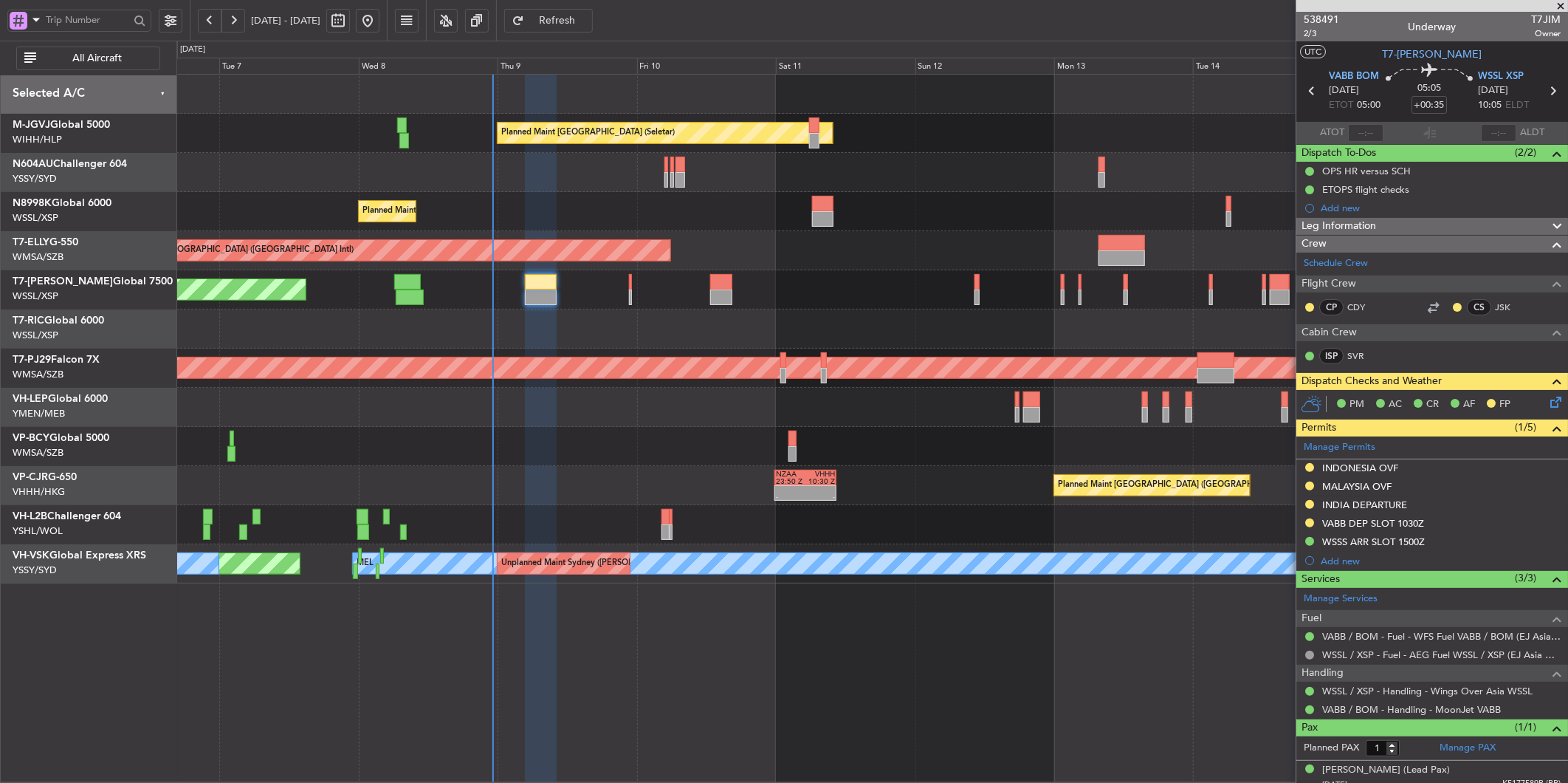
click at [733, 507] on div "Planned Maint Singapore (Seletar) Planned Maint Singapore (Seletar) Planned Mai…" at bounding box center [871, 328] width 1391 height 509
click at [732, 445] on div at bounding box center [871, 446] width 1391 height 39
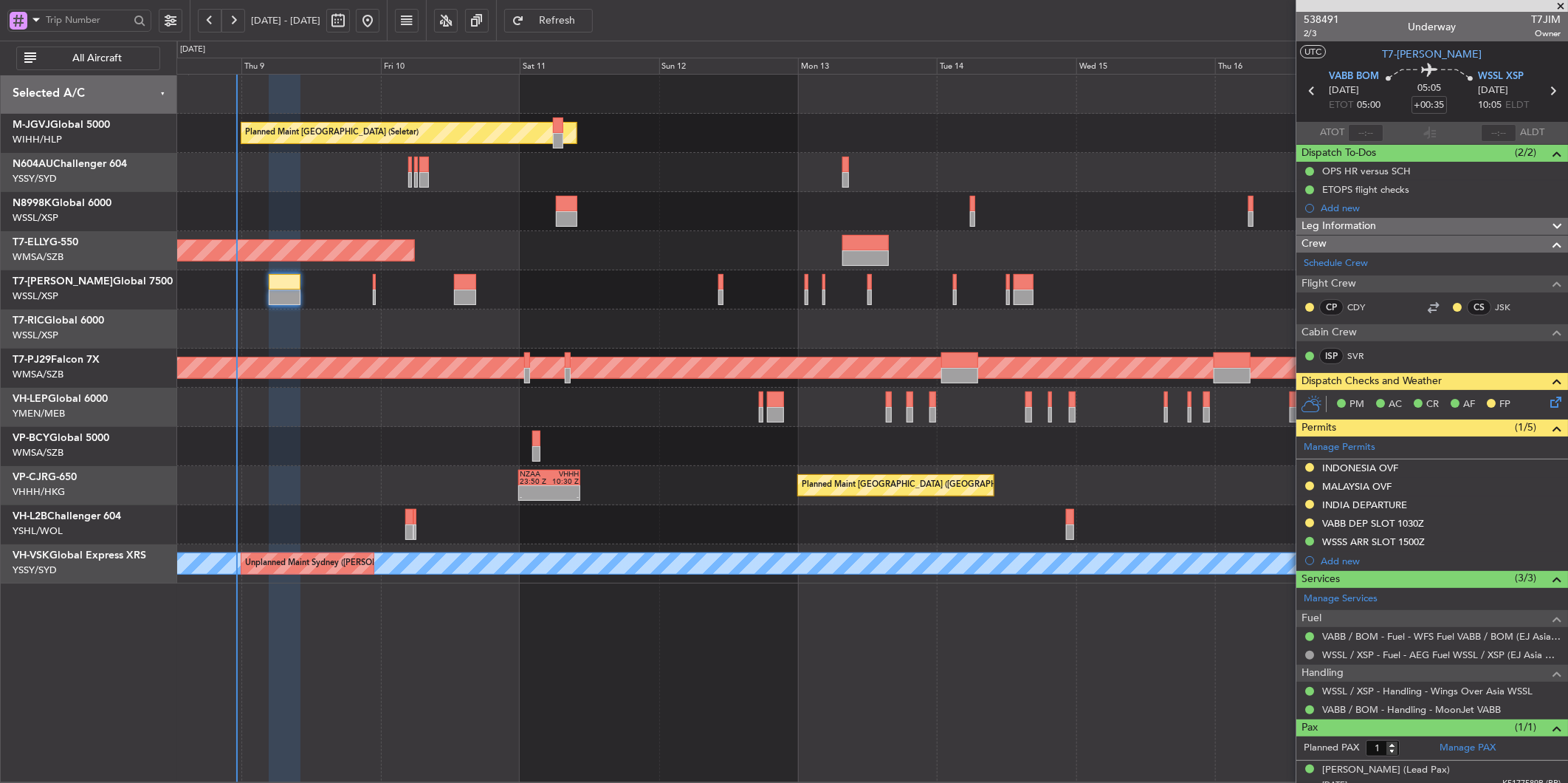
click at [563, 412] on div at bounding box center [871, 408] width 1391 height 39
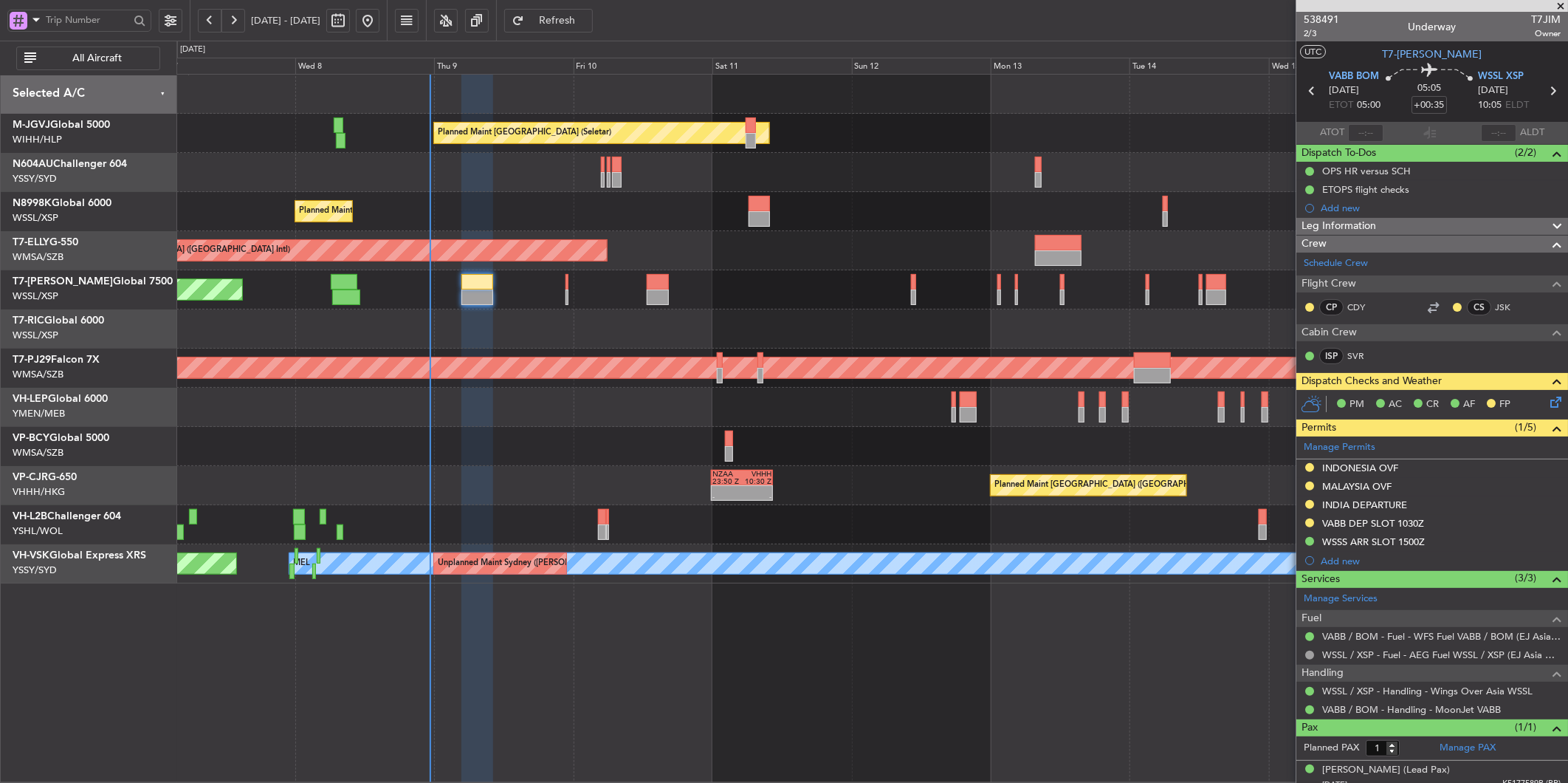
click at [581, 437] on div at bounding box center [871, 446] width 1391 height 39
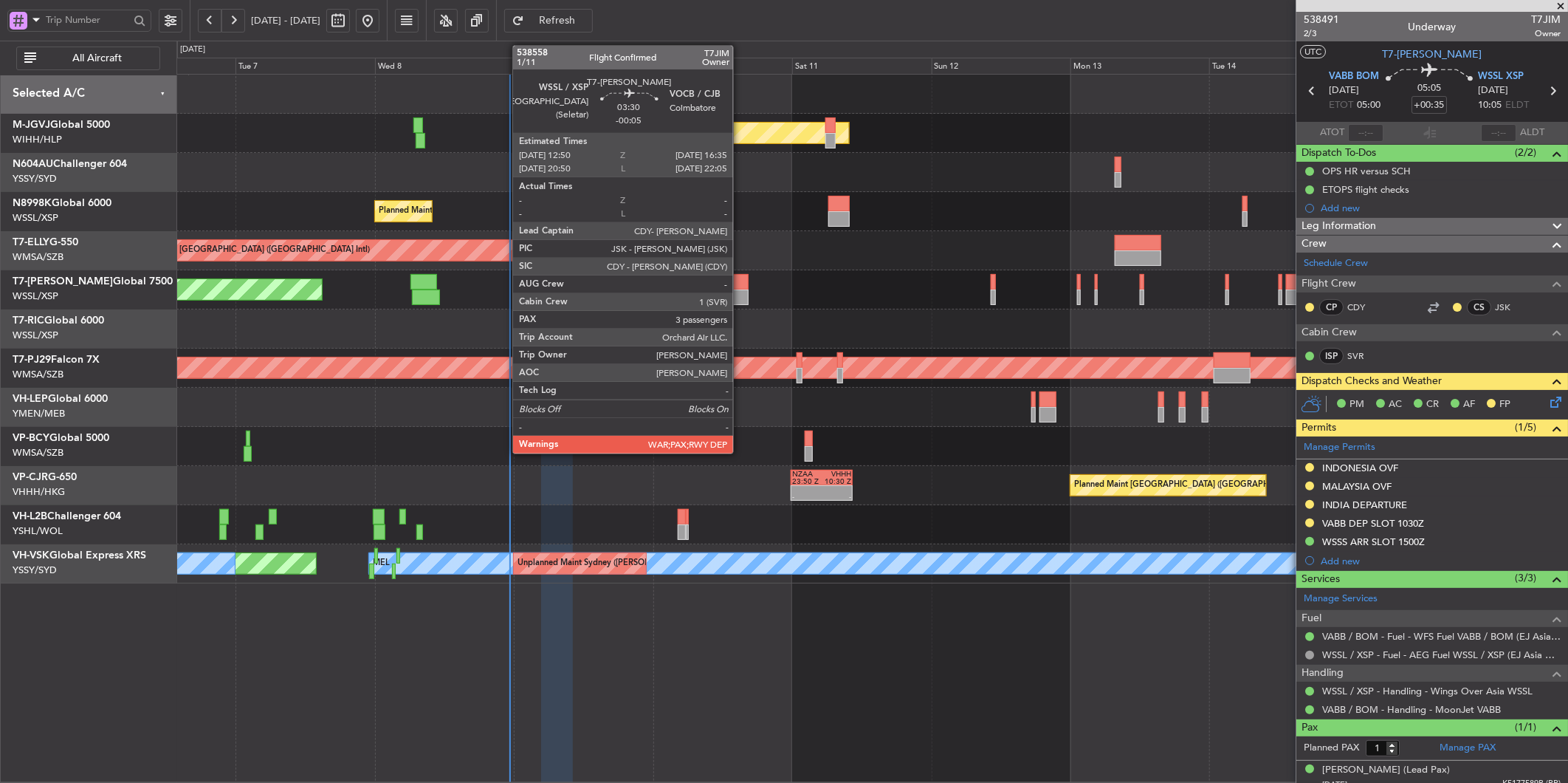
click at [741, 286] on div at bounding box center [737, 282] width 22 height 15
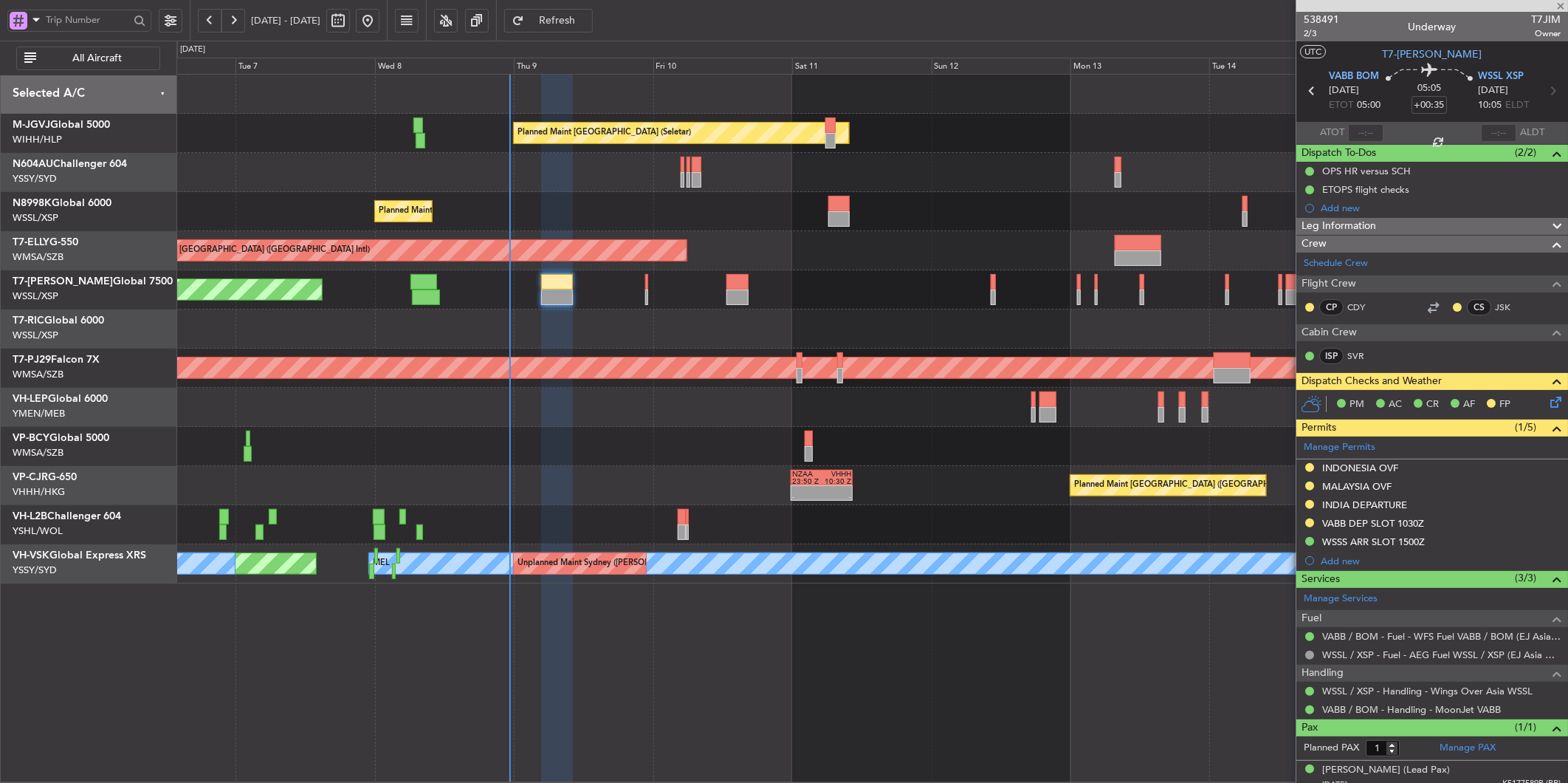
type input "-00:05"
type input "3"
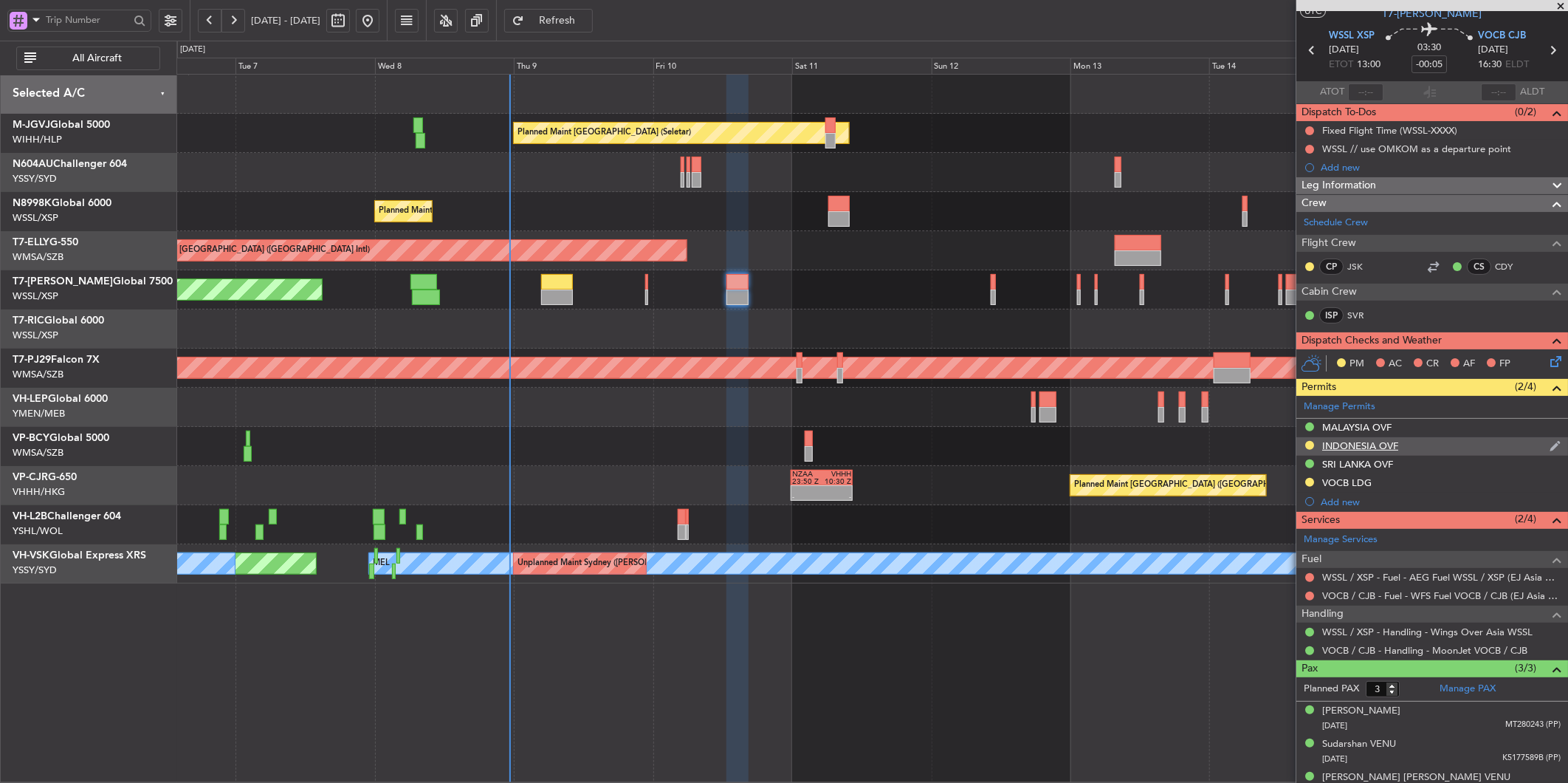
scroll to position [59, 0]
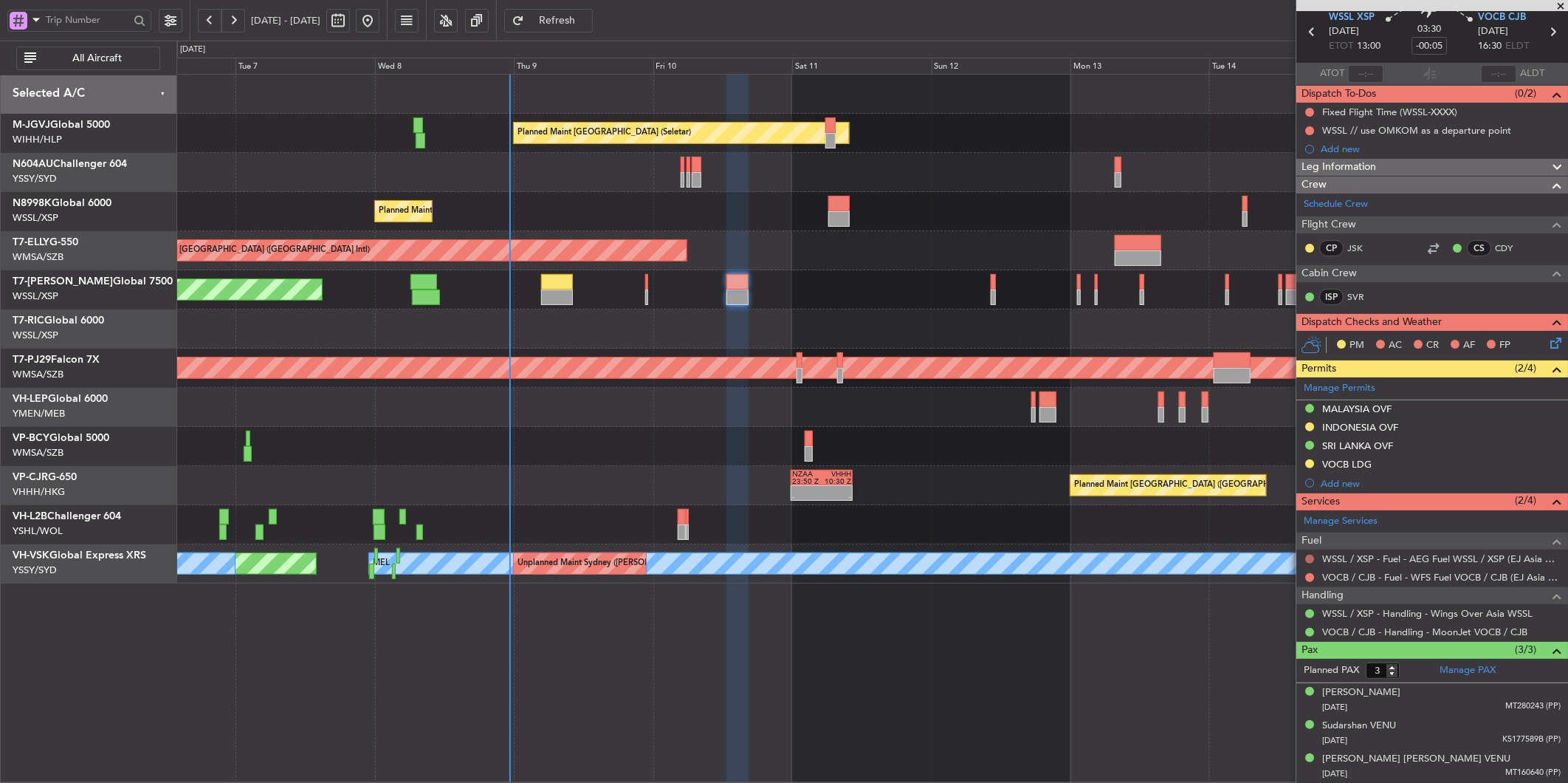
click at [1309, 557] on button at bounding box center [1310, 559] width 9 height 9
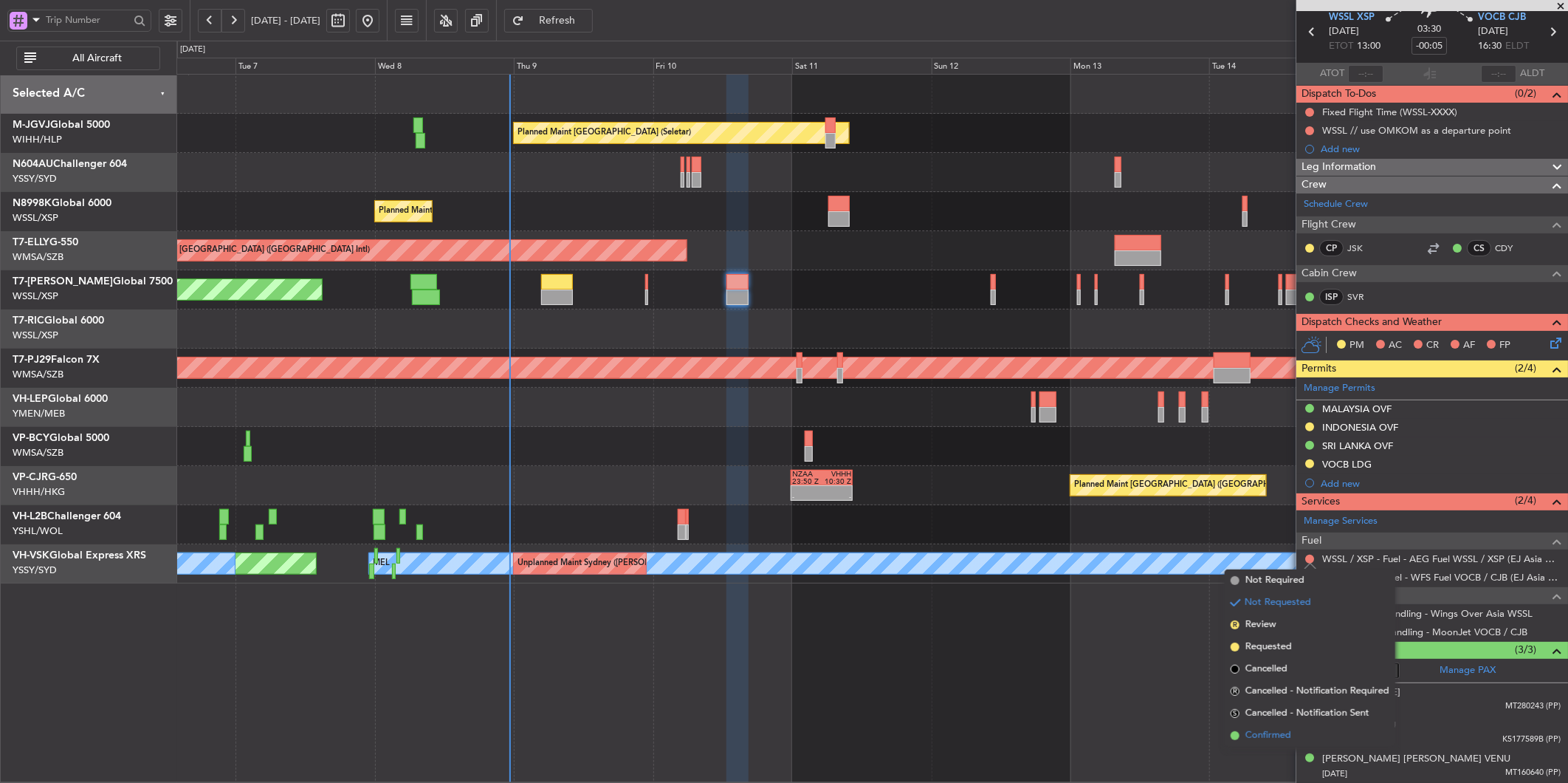
click at [1252, 732] on span "Confirmed" at bounding box center [1269, 736] width 46 height 15
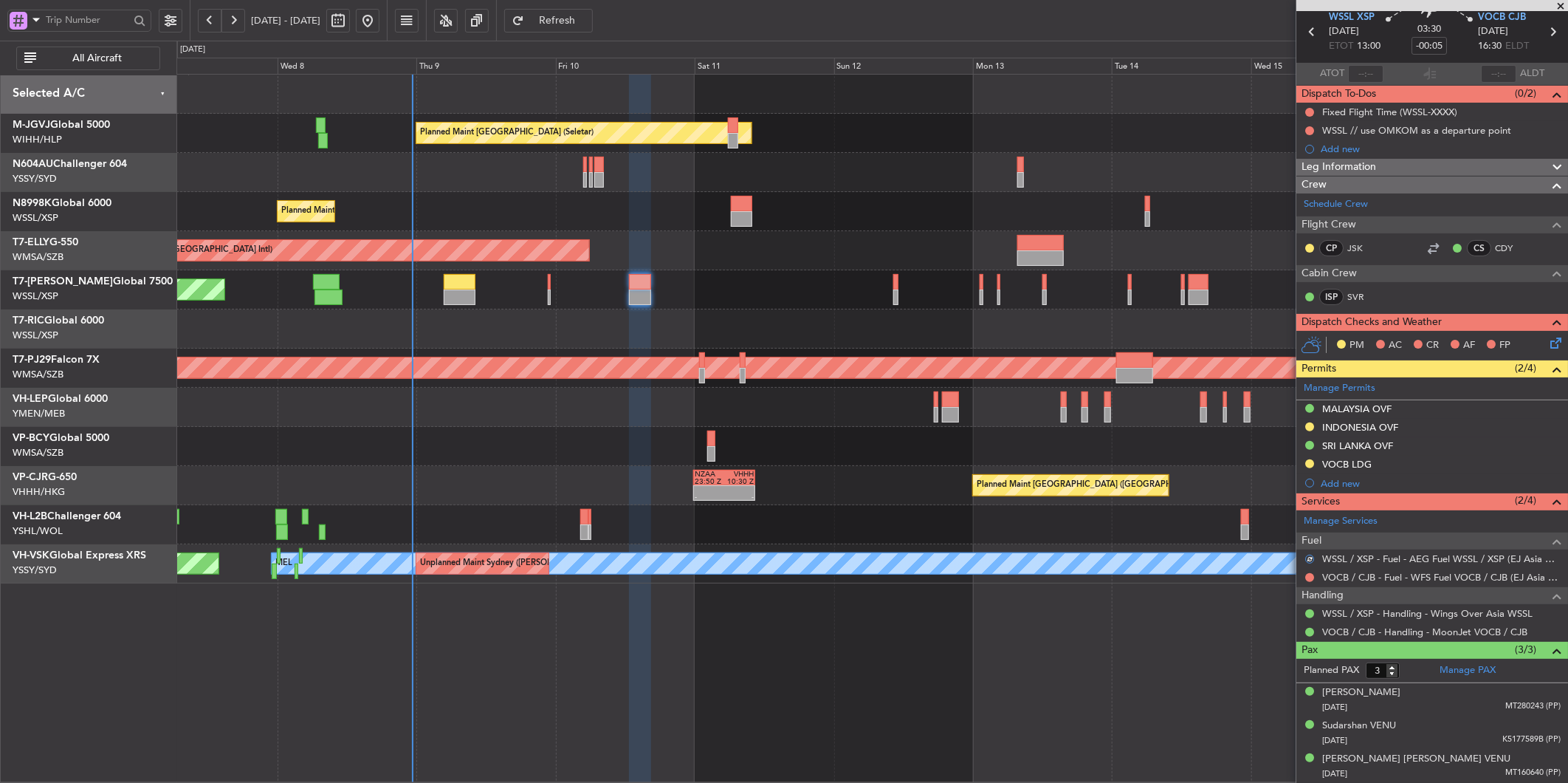
click at [993, 456] on div at bounding box center [871, 446] width 1391 height 39
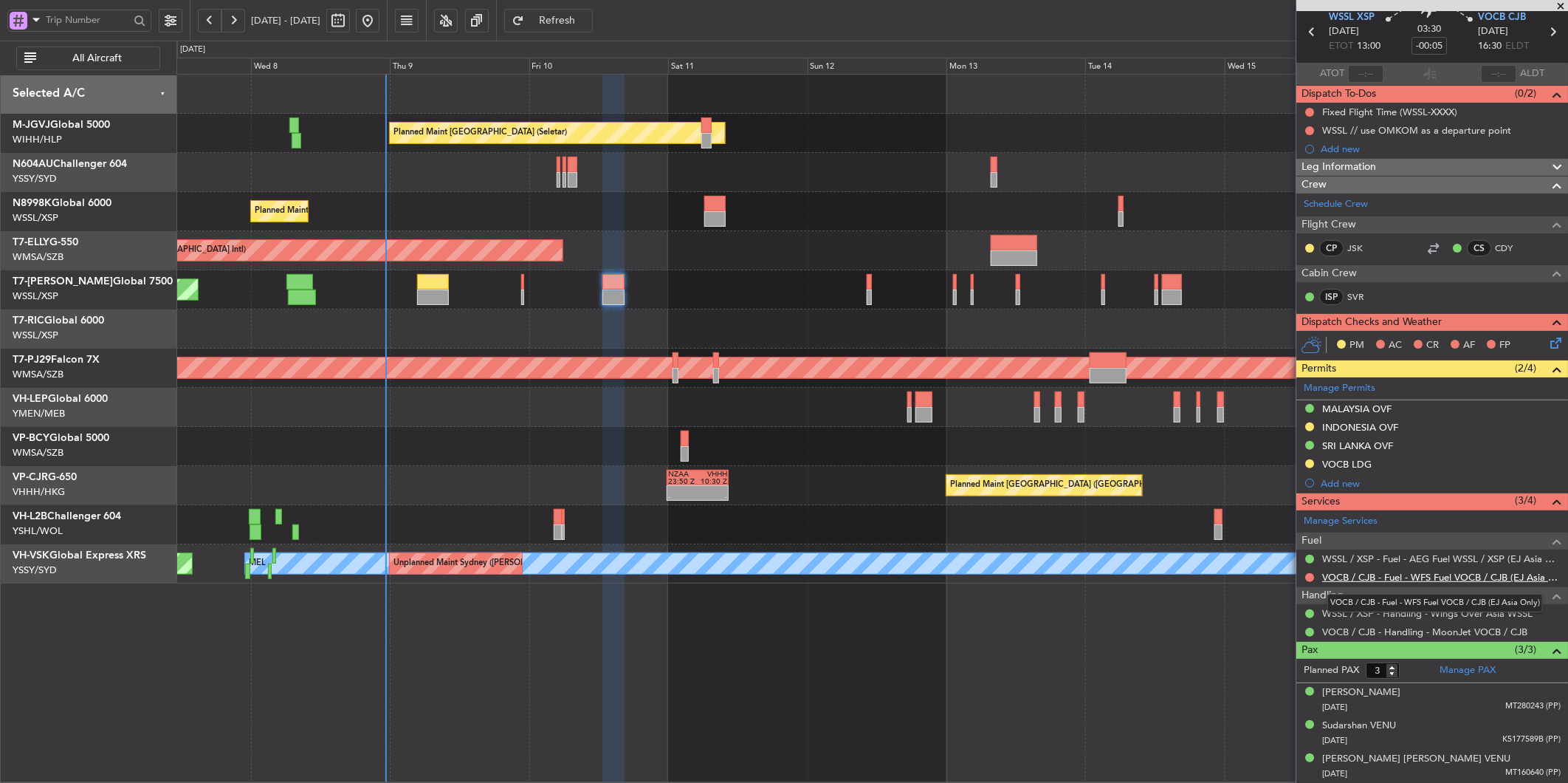
click at [1413, 577] on link "VOCB / CJB - Fuel - WFS Fuel VOCB / CJB (EJ Asia Only)" at bounding box center [1441, 577] width 239 height 13
click at [1419, 559] on link "WSSL / XSP - Fuel - AEG Fuel WSSL / XSP (EJ Asia Only)" at bounding box center [1441, 559] width 239 height 13
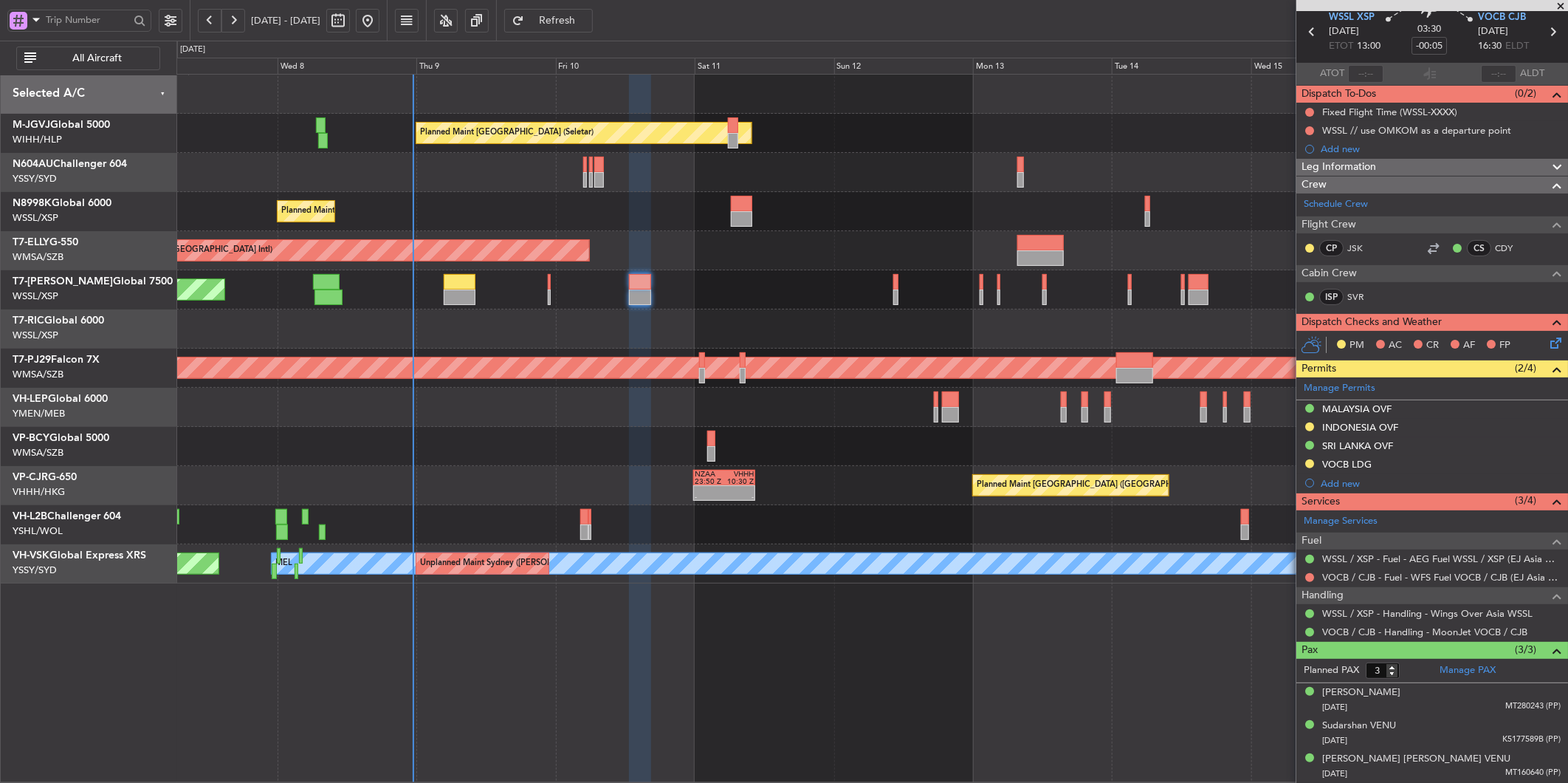
click at [563, 395] on div at bounding box center [871, 408] width 1391 height 39
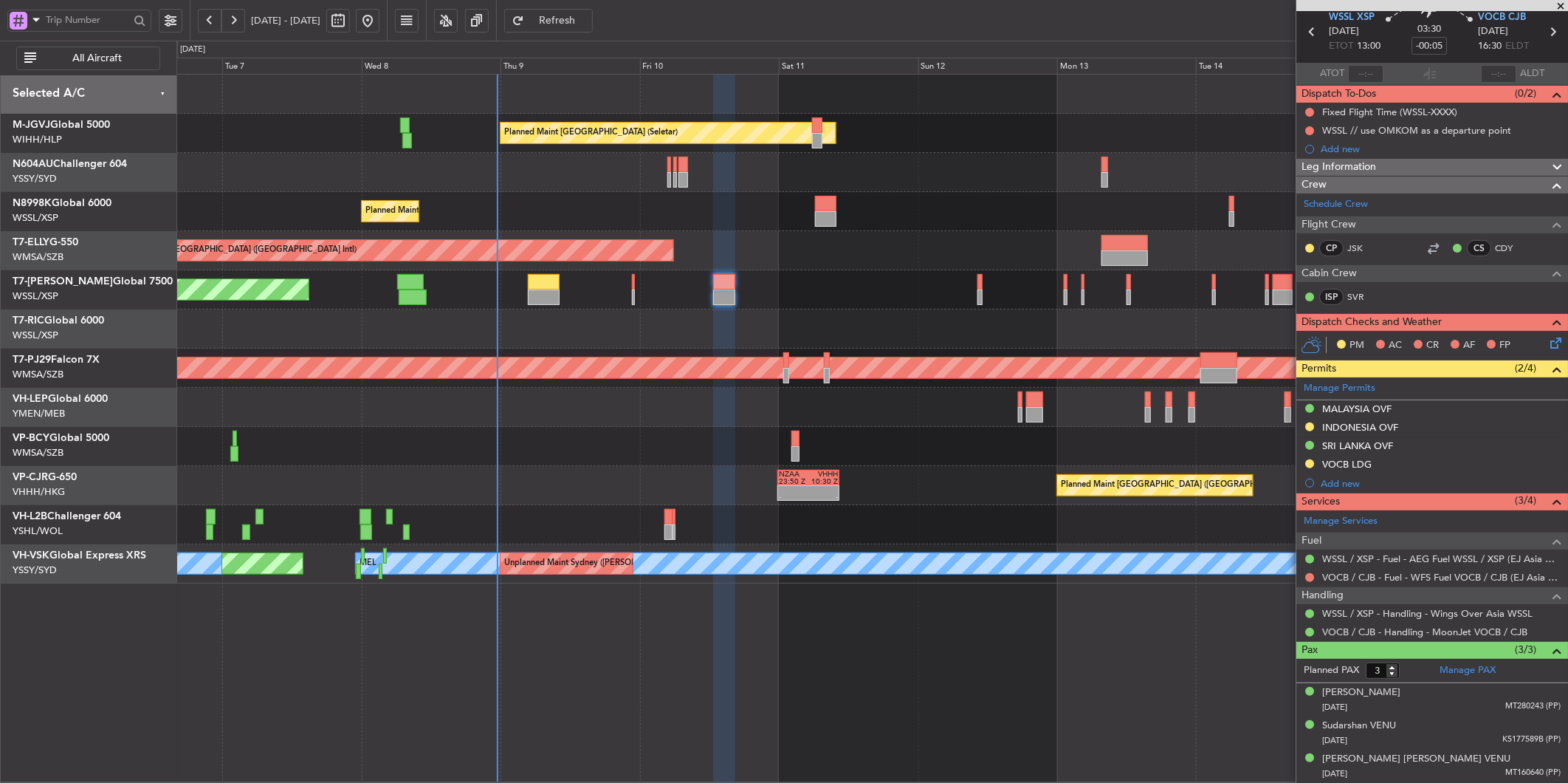
click at [533, 451] on div "Planned Maint Singapore (Seletar) Planned Maint Singapore (Seletar) Planned Mai…" at bounding box center [871, 328] width 1391 height 509
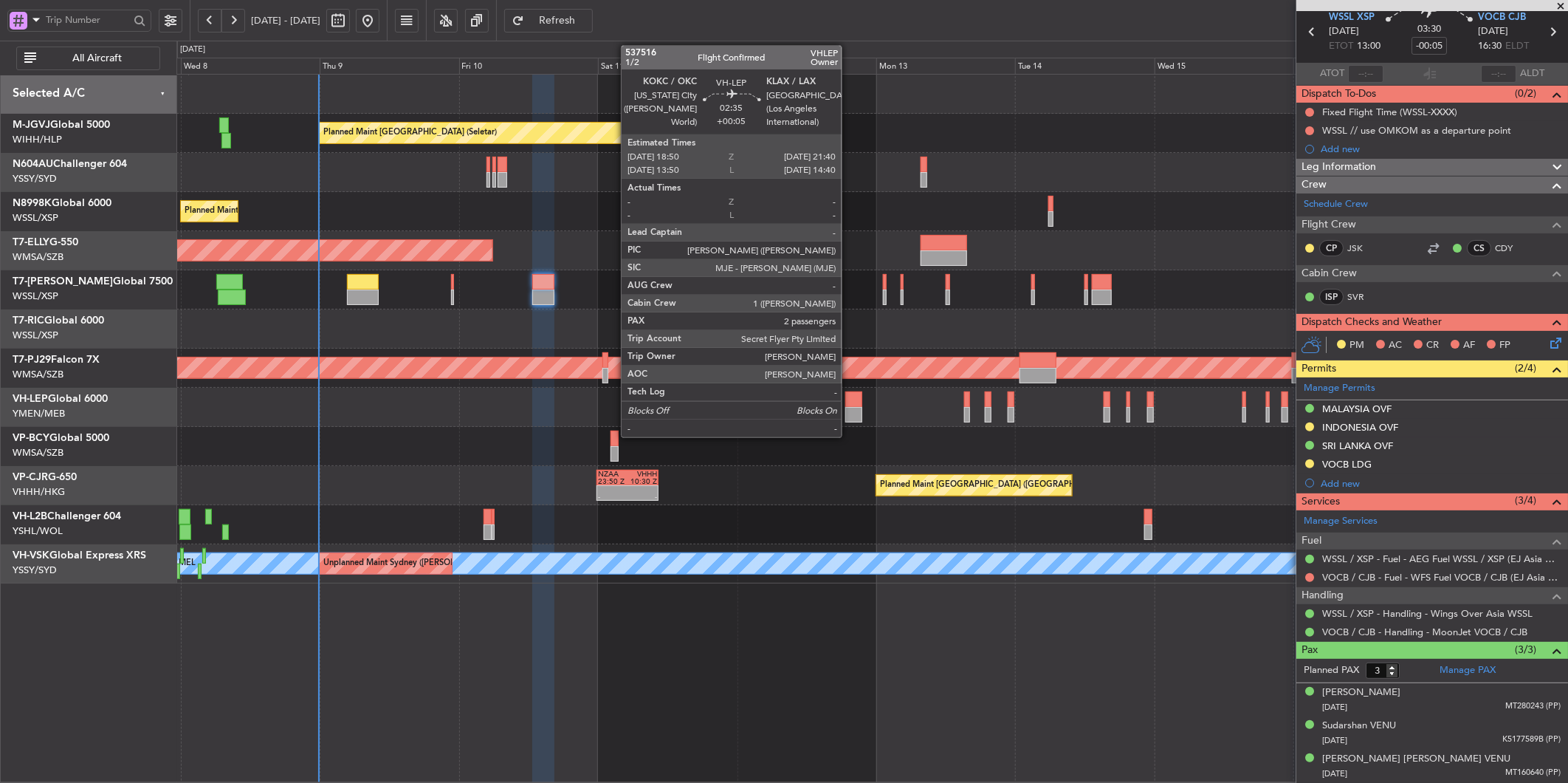
click at [849, 408] on div at bounding box center [854, 414] width 17 height 15
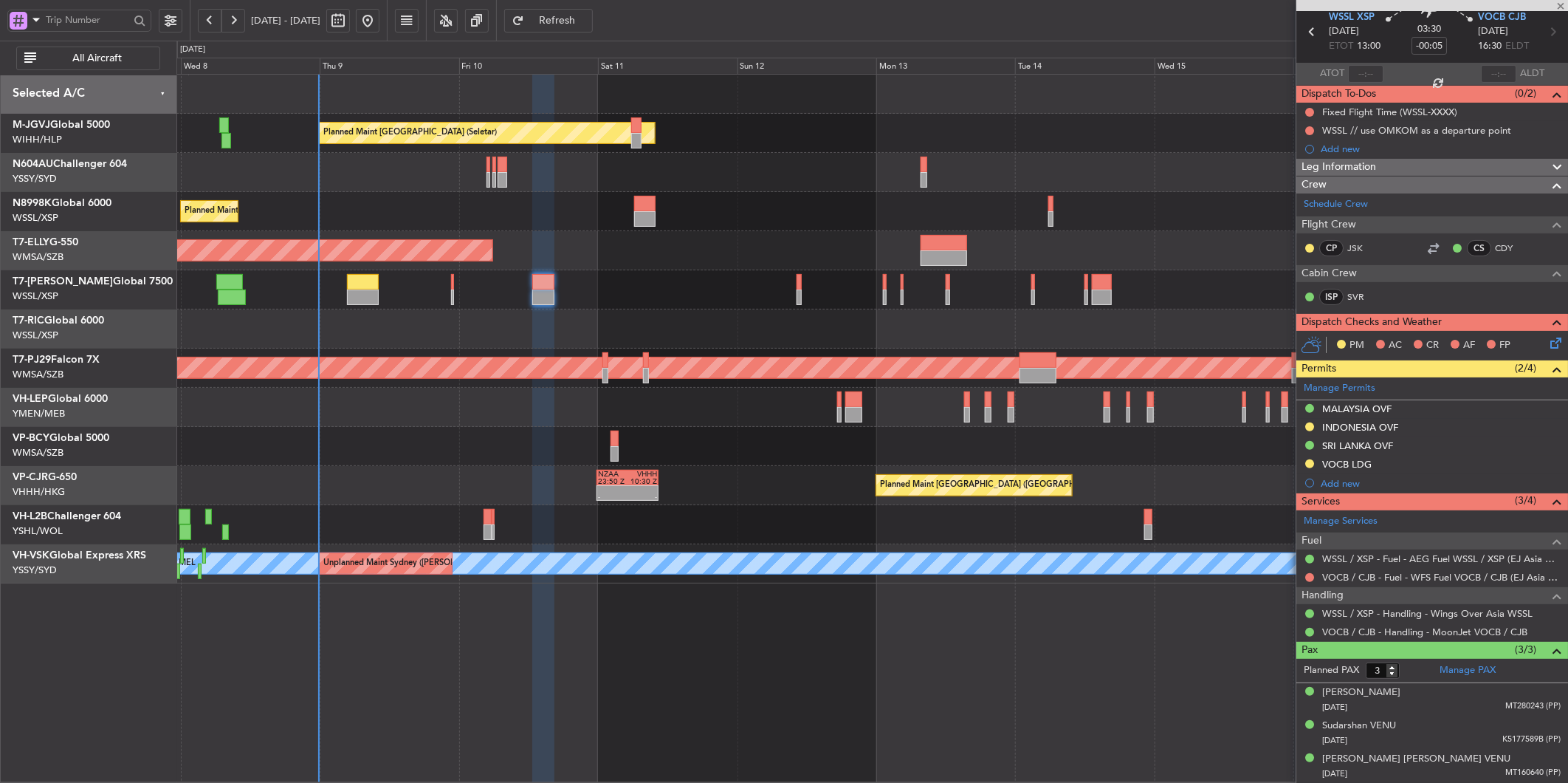
click at [781, 444] on div at bounding box center [871, 446] width 1391 height 39
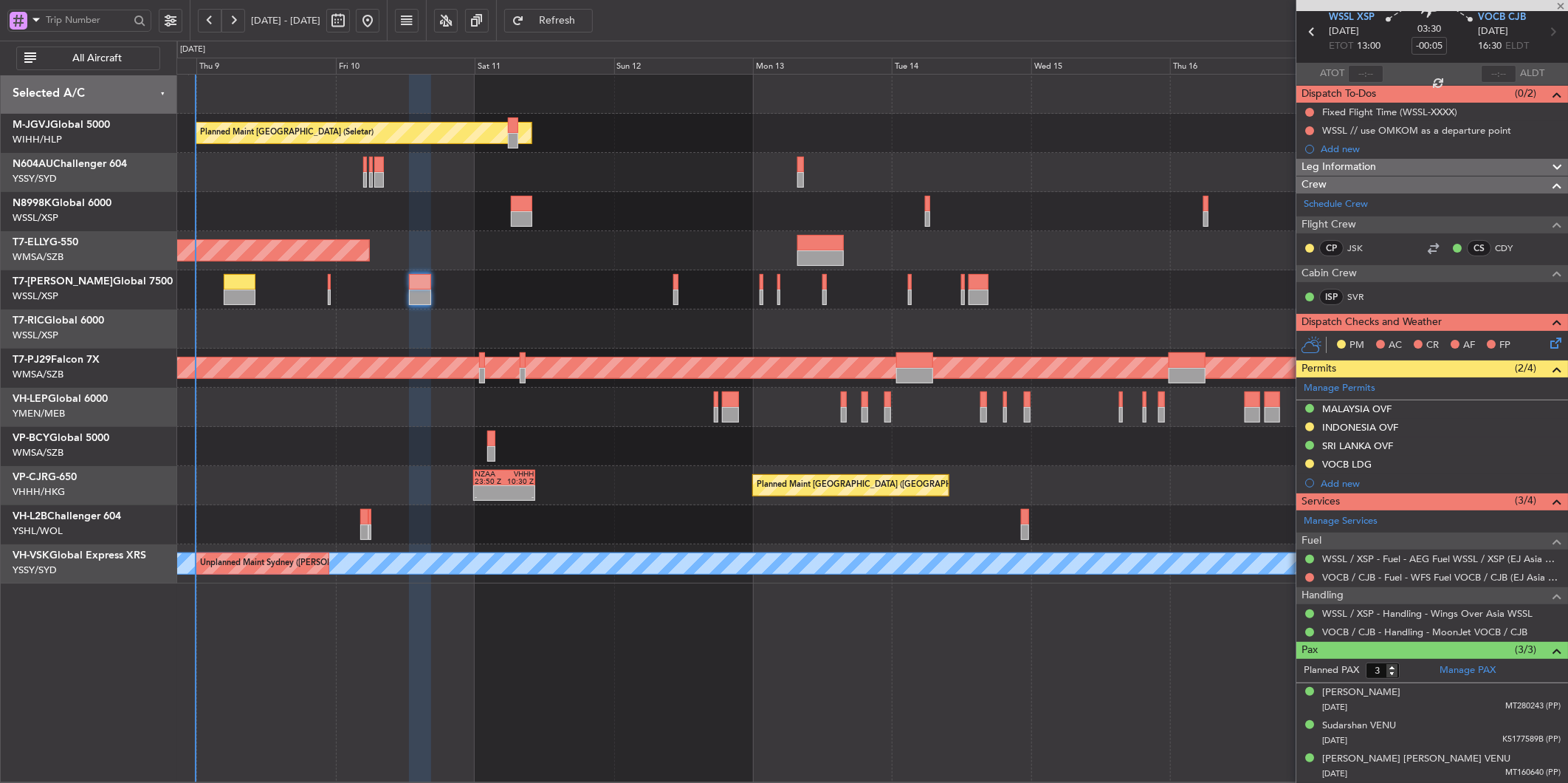
type input "+00:05"
type input "2"
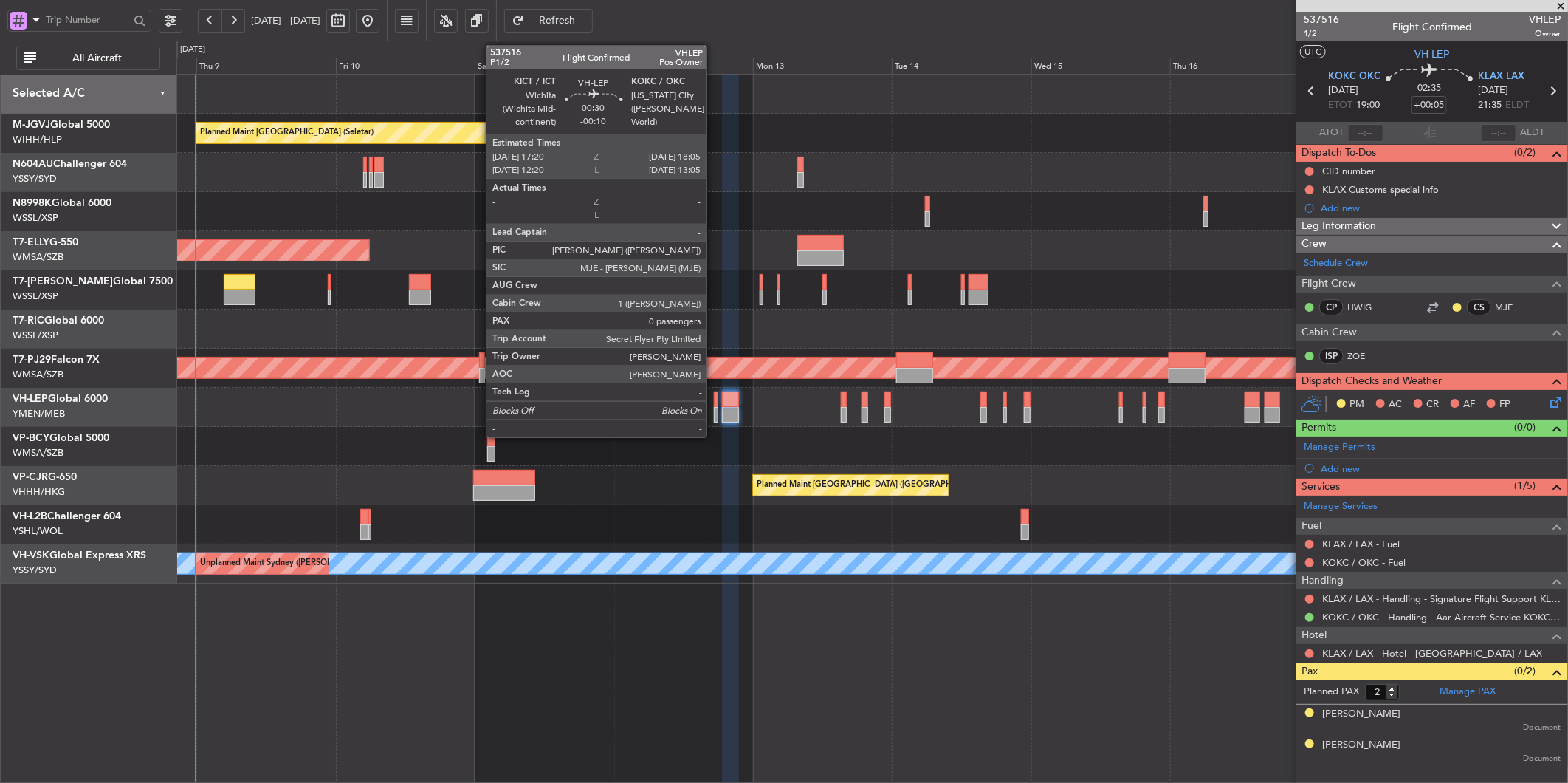
click at [714, 402] on div at bounding box center [715, 399] width 4 height 15
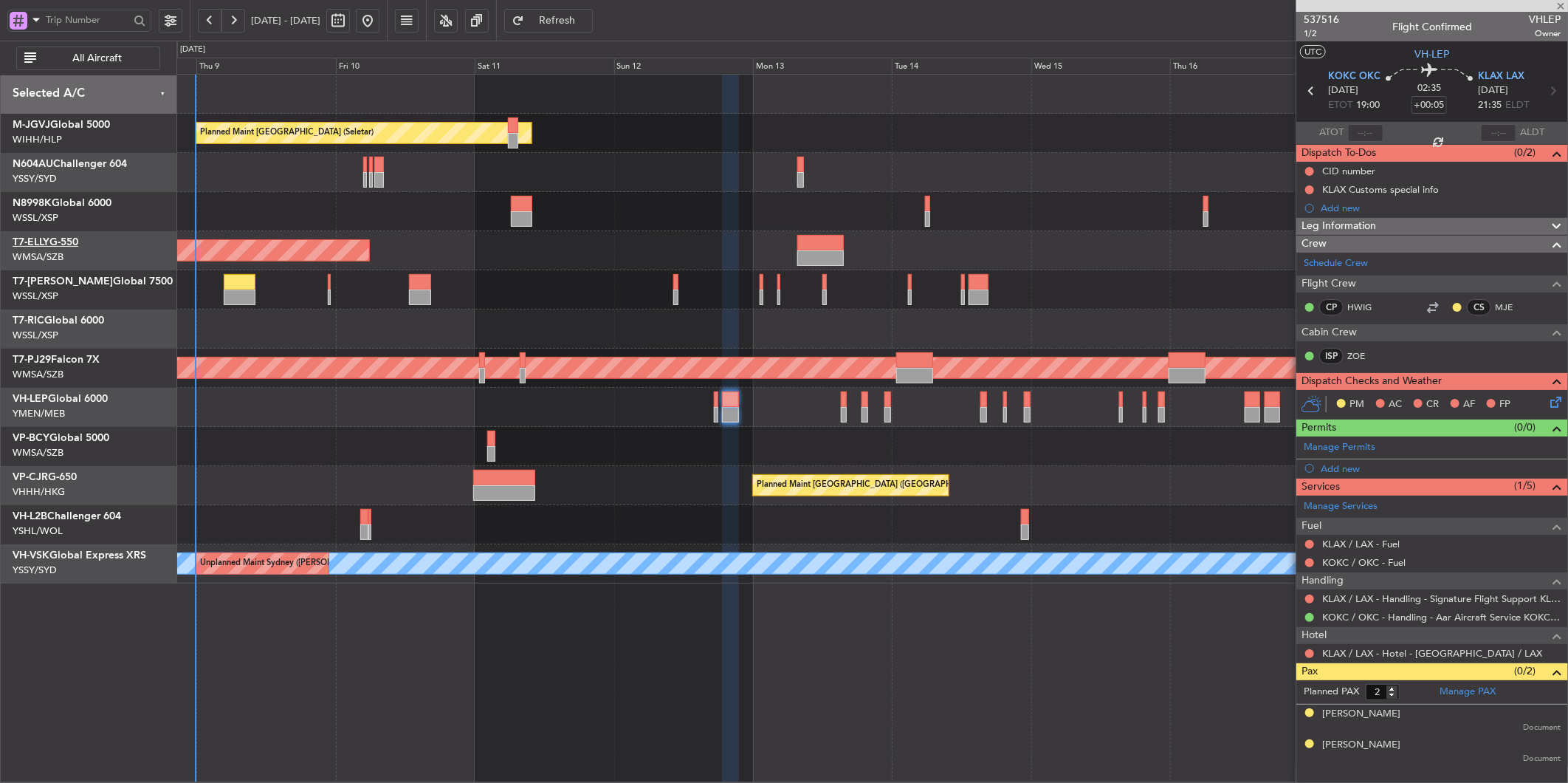
type input "-00:10"
type input "0"
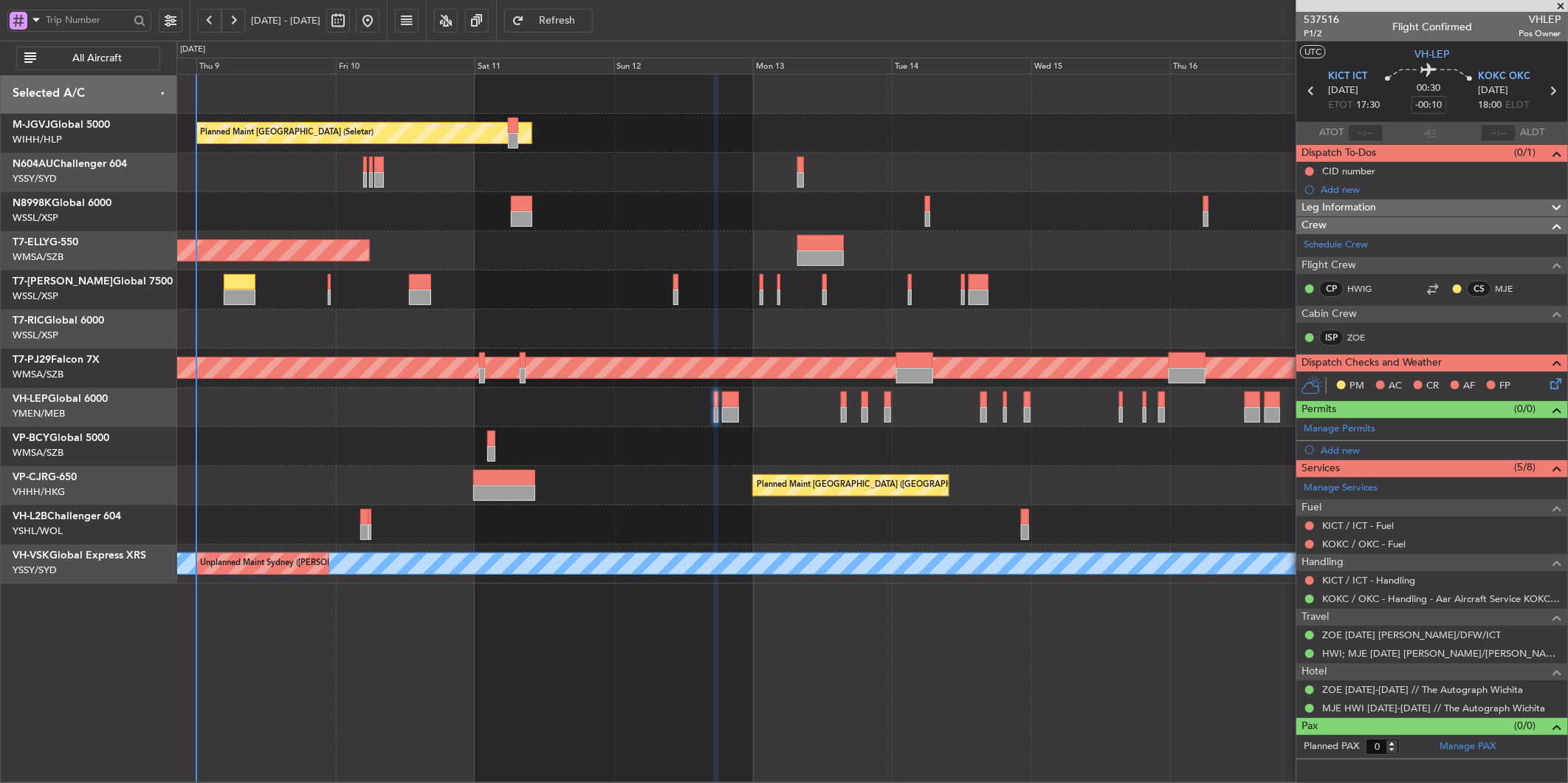
click at [401, 373] on div "Planned Maint [GEOGRAPHIC_DATA] (Sultan [PERSON_NAME] [PERSON_NAME] - Subang)" at bounding box center [872, 368] width 4170 height 21
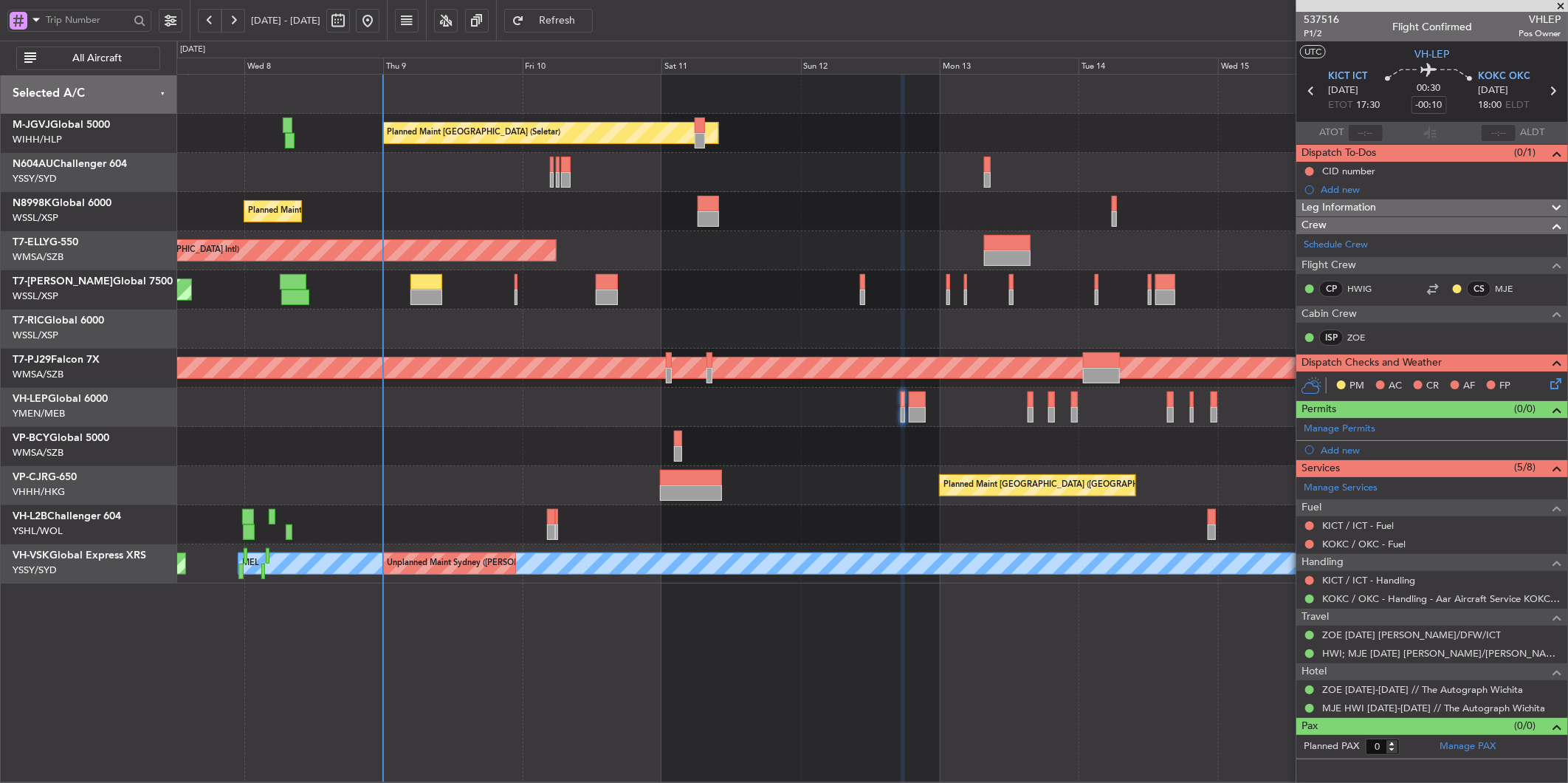
click at [604, 231] on div "Planned Maint Singapore (Seletar) Planned Maint Singapore (Seletar) Planned Mai…" at bounding box center [871, 328] width 1391 height 509
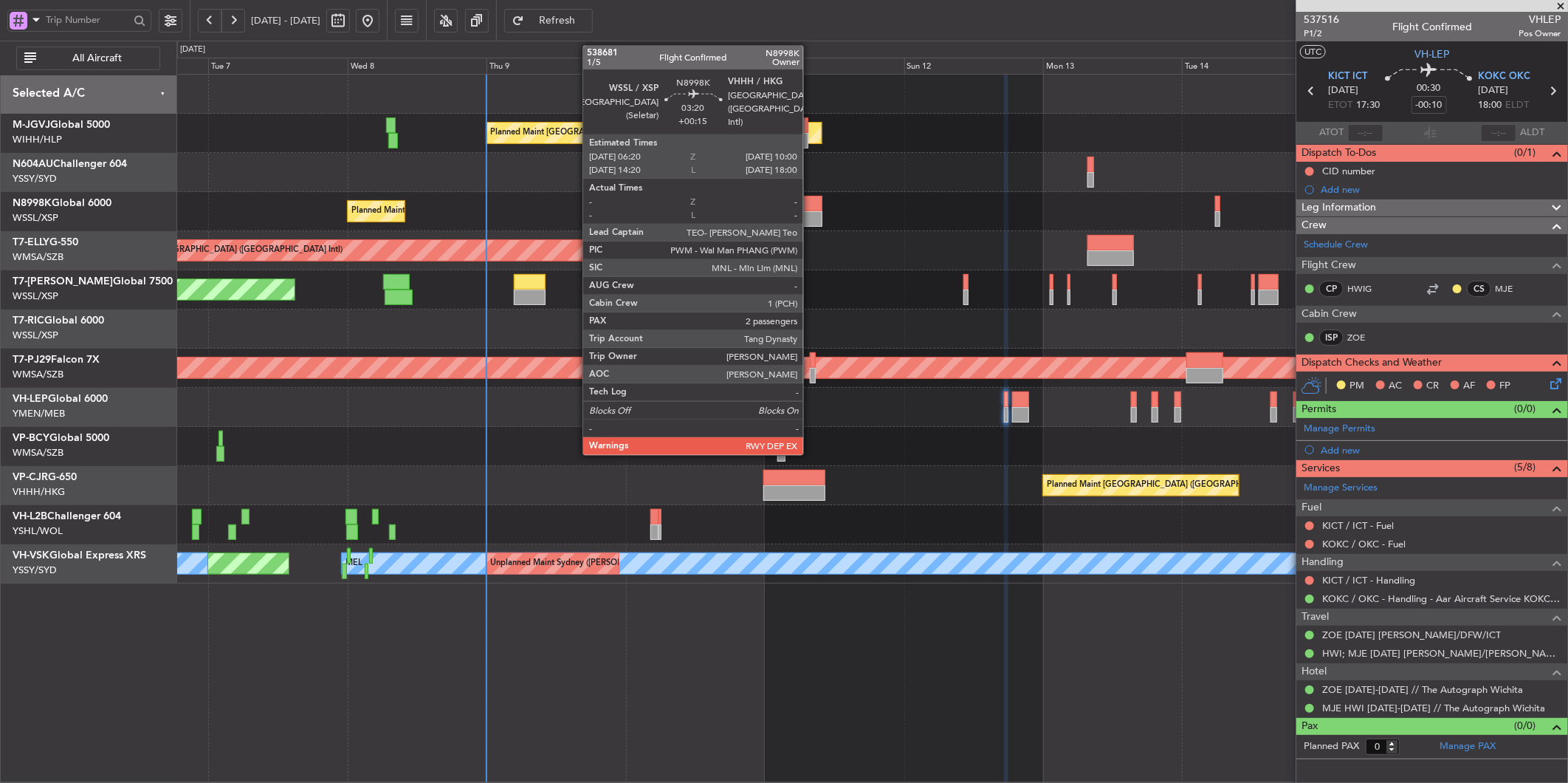
click at [811, 205] on div at bounding box center [811, 203] width 21 height 15
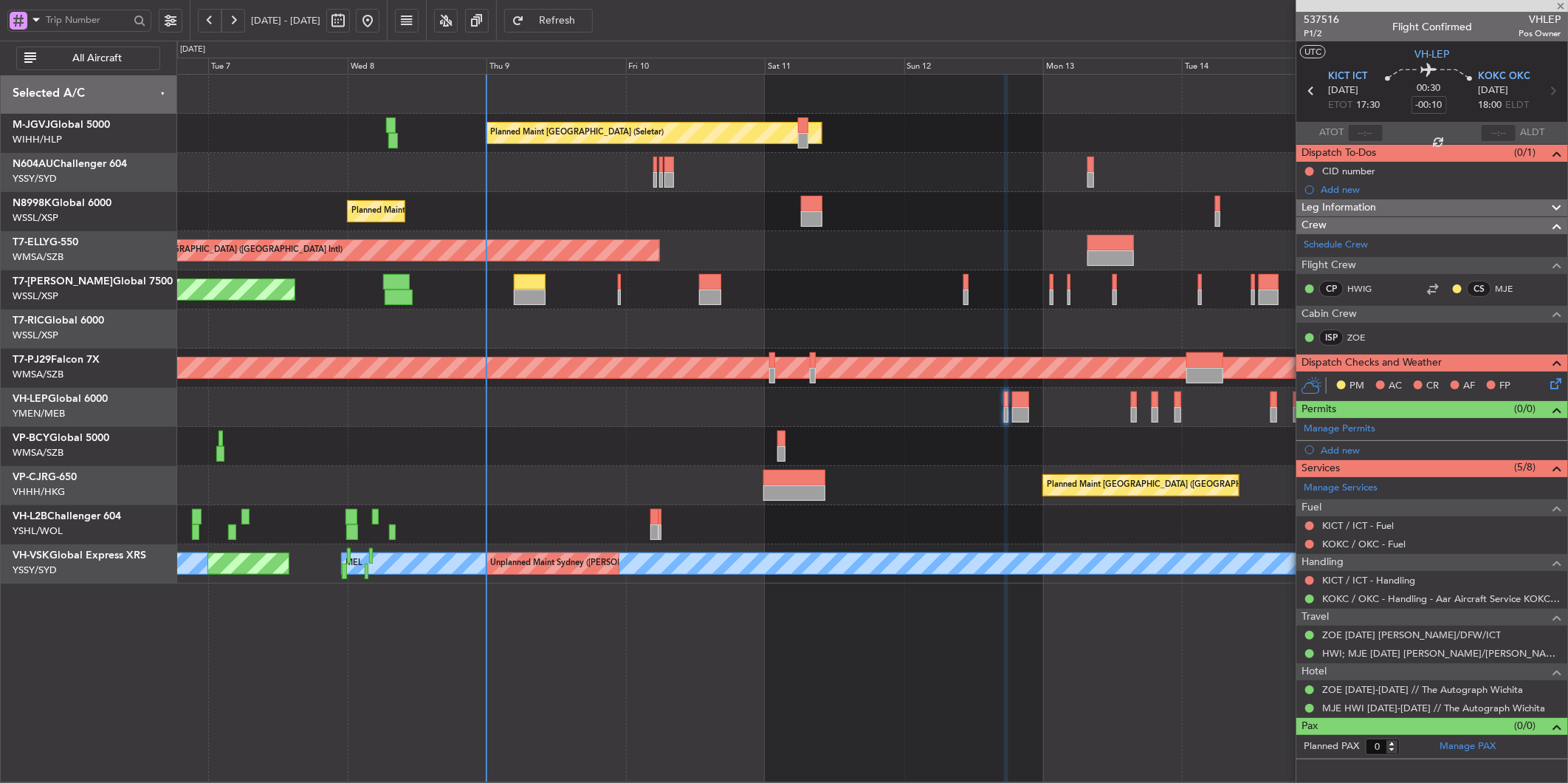
type input "+00:15"
type input "2"
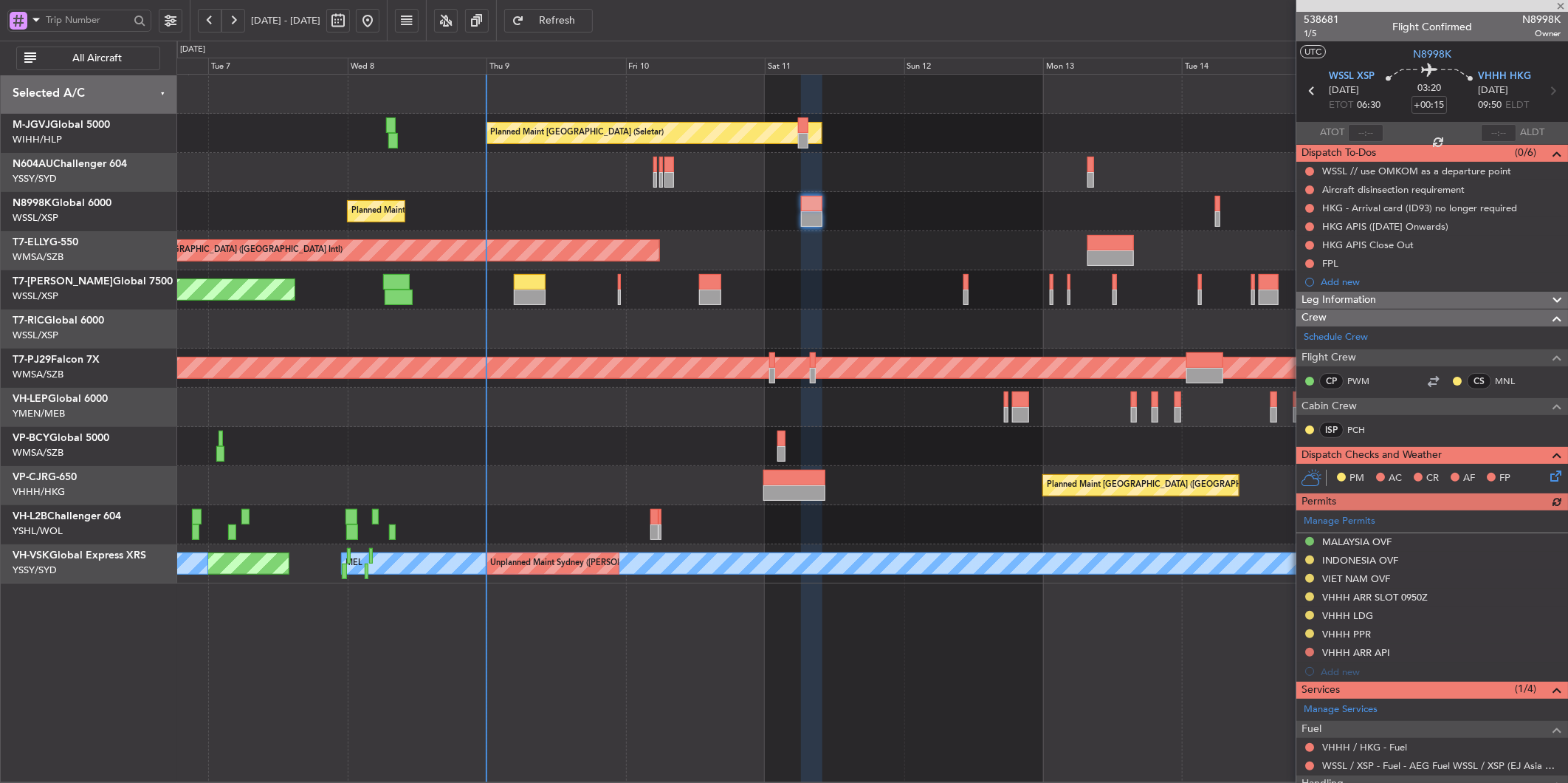
click at [607, 205] on div "Planned Maint [GEOGRAPHIC_DATA] (Seletar)" at bounding box center [871, 212] width 1391 height 39
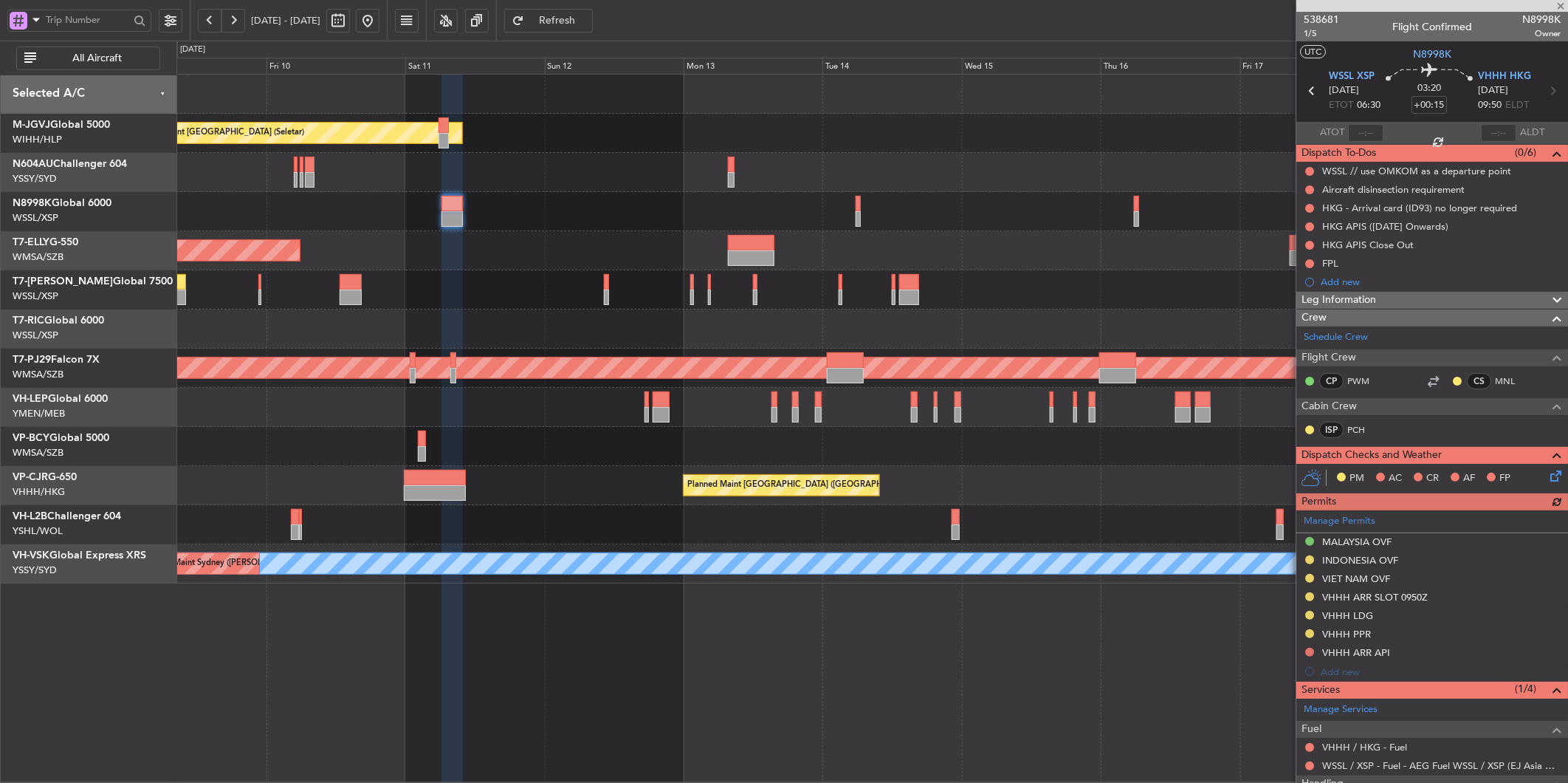
click at [496, 223] on div "Planned Maint [GEOGRAPHIC_DATA] (Seletar)" at bounding box center [871, 212] width 1391 height 39
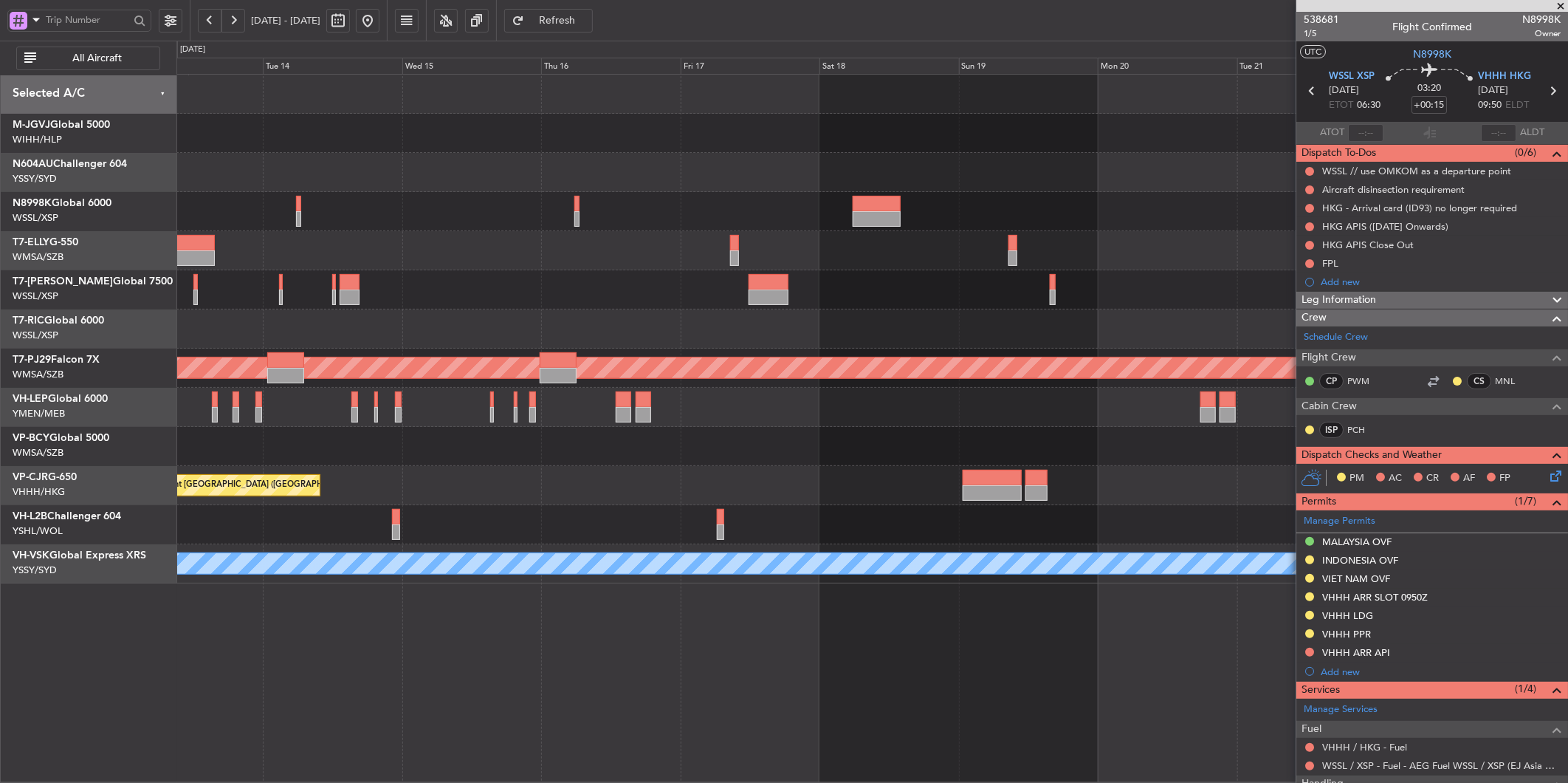
click at [438, 137] on div "Planned Maint [GEOGRAPHIC_DATA] (Seletar)" at bounding box center [871, 133] width 1391 height 39
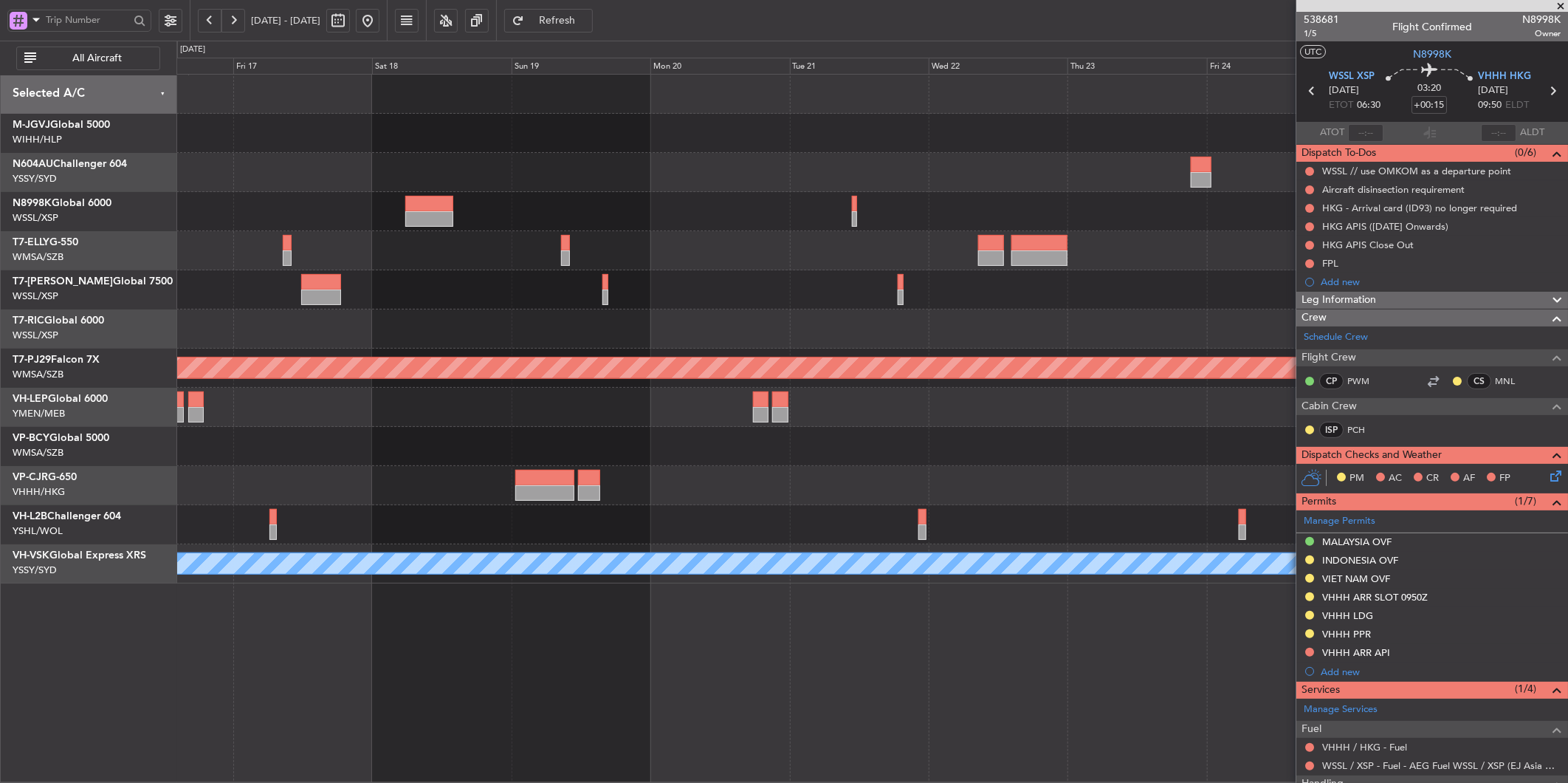
click at [792, 151] on div "Planned Maint Kuala Lumpur (Sultan Abdul Aziz Shah - Subang) Planned Maint Hong…" at bounding box center [871, 328] width 1391 height 509
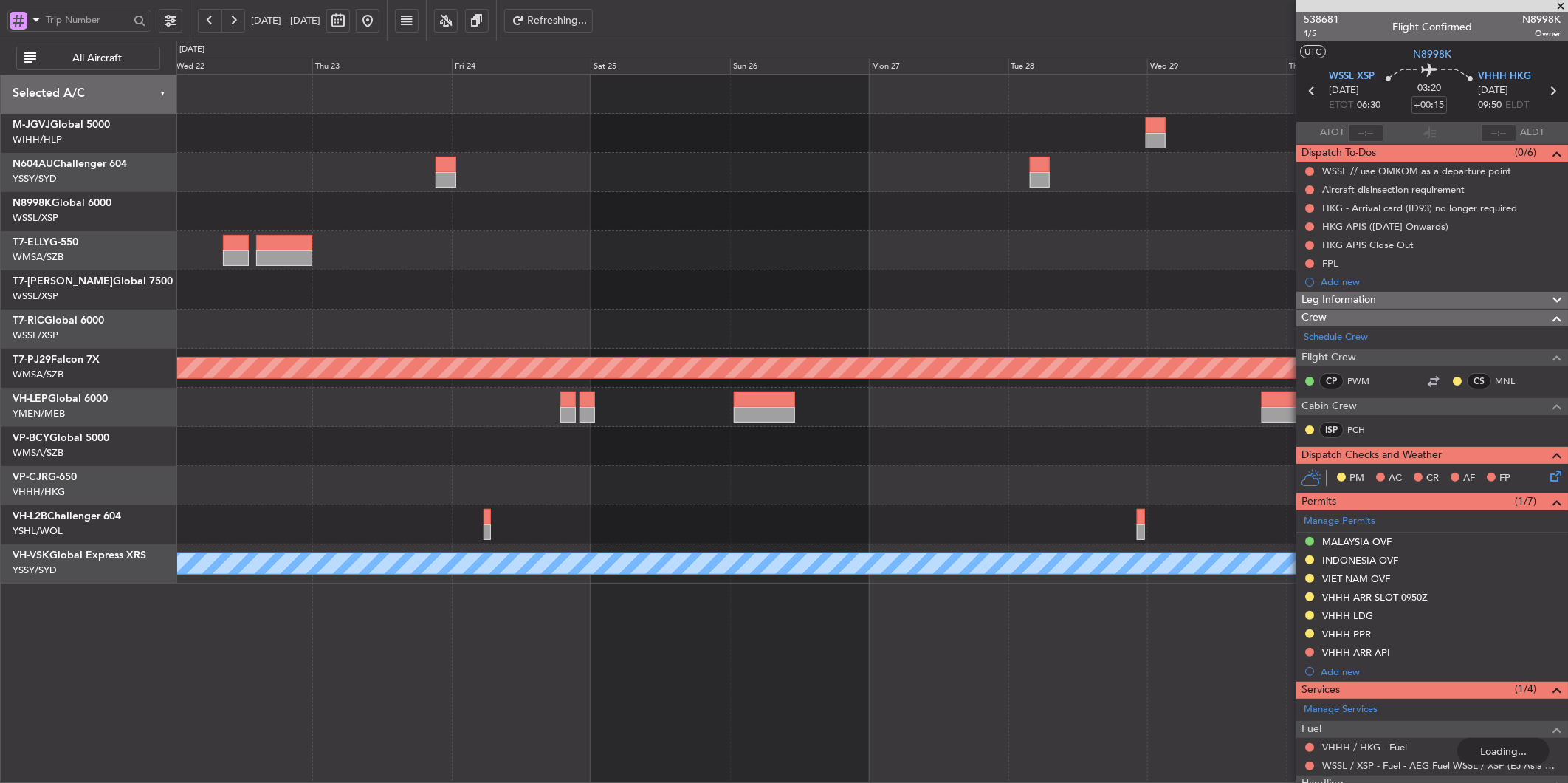
click at [551, 196] on div "Planned Maint Sydney (Kingsford Smith Intl) Planned Maint Kuala Lumpur (Sultan …" at bounding box center [871, 328] width 1391 height 509
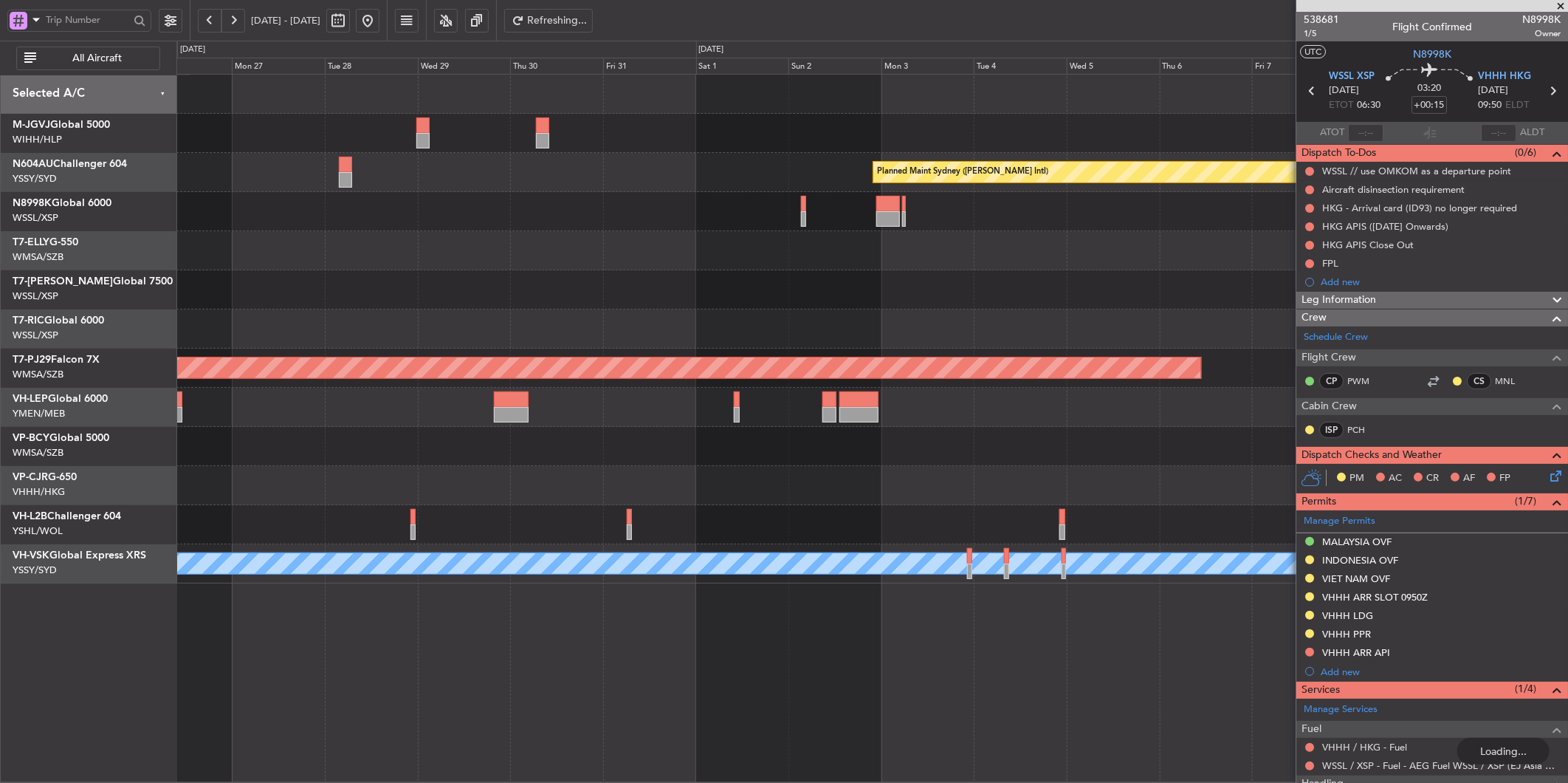
click at [540, 249] on div at bounding box center [871, 251] width 1391 height 39
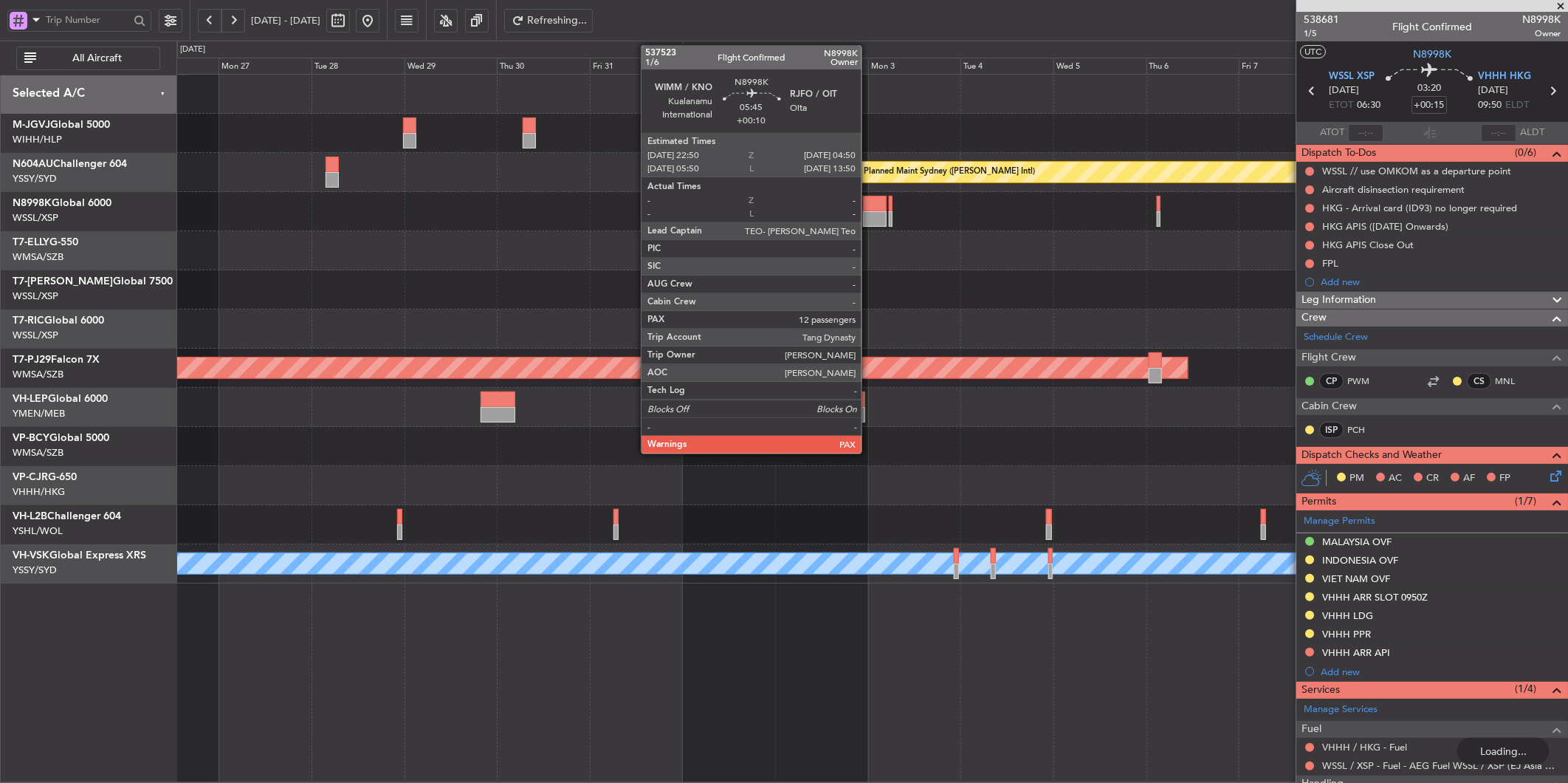
click at [869, 216] on div at bounding box center [875, 219] width 24 height 15
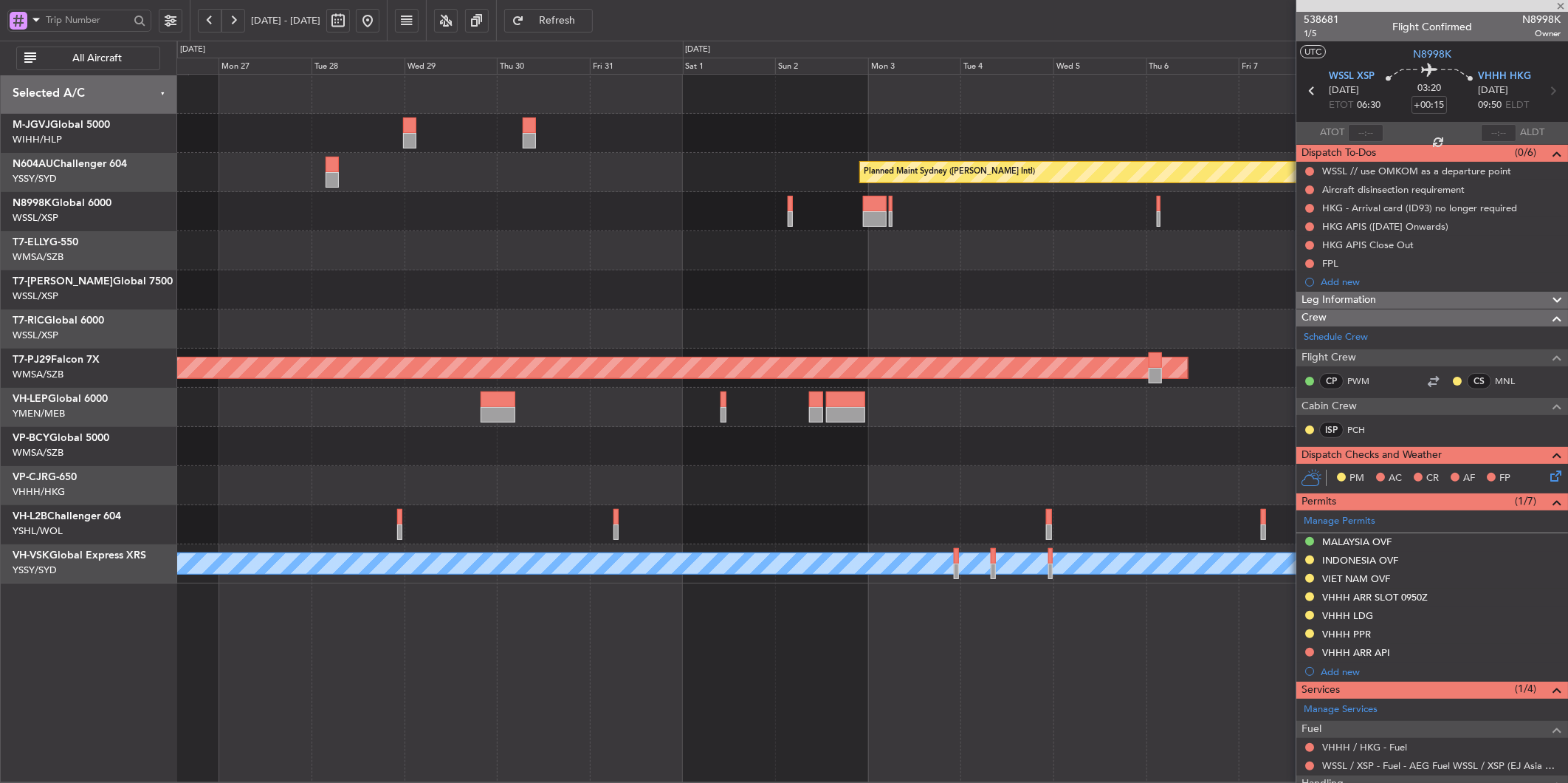
type input "+00:10"
type input "12"
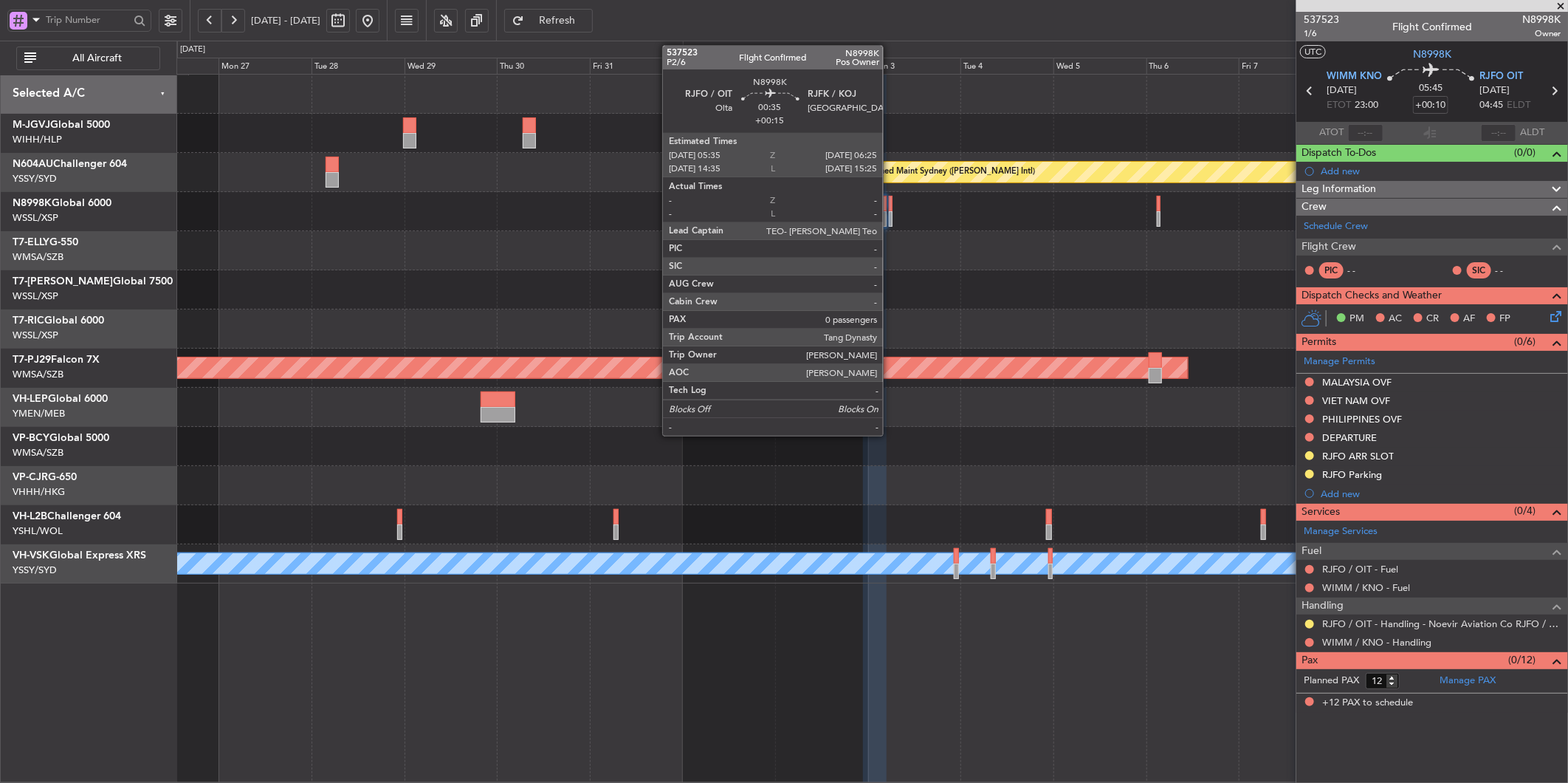
click at [891, 207] on div at bounding box center [891, 203] width 3 height 15
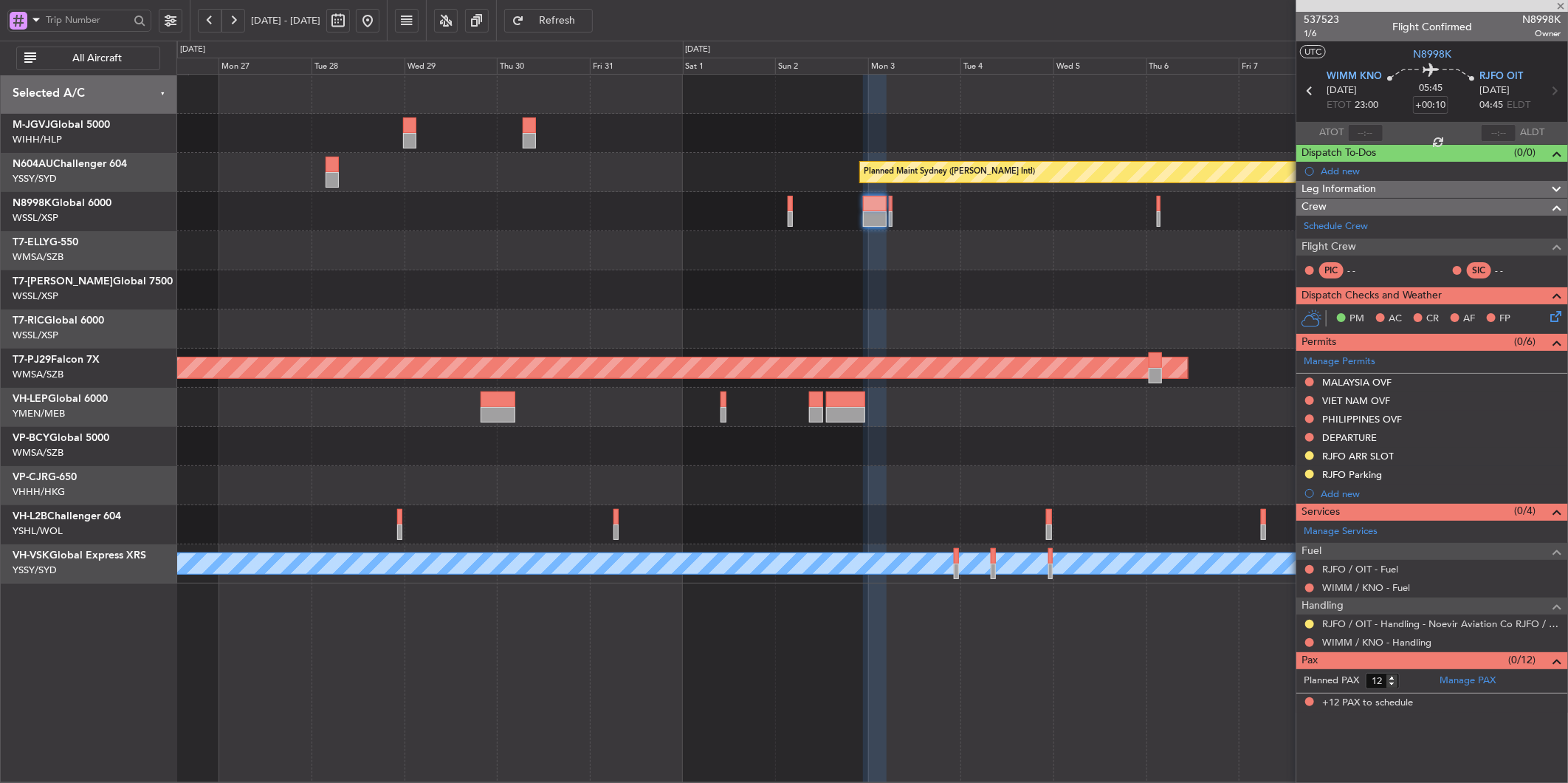
type input "+00:15"
type input "0"
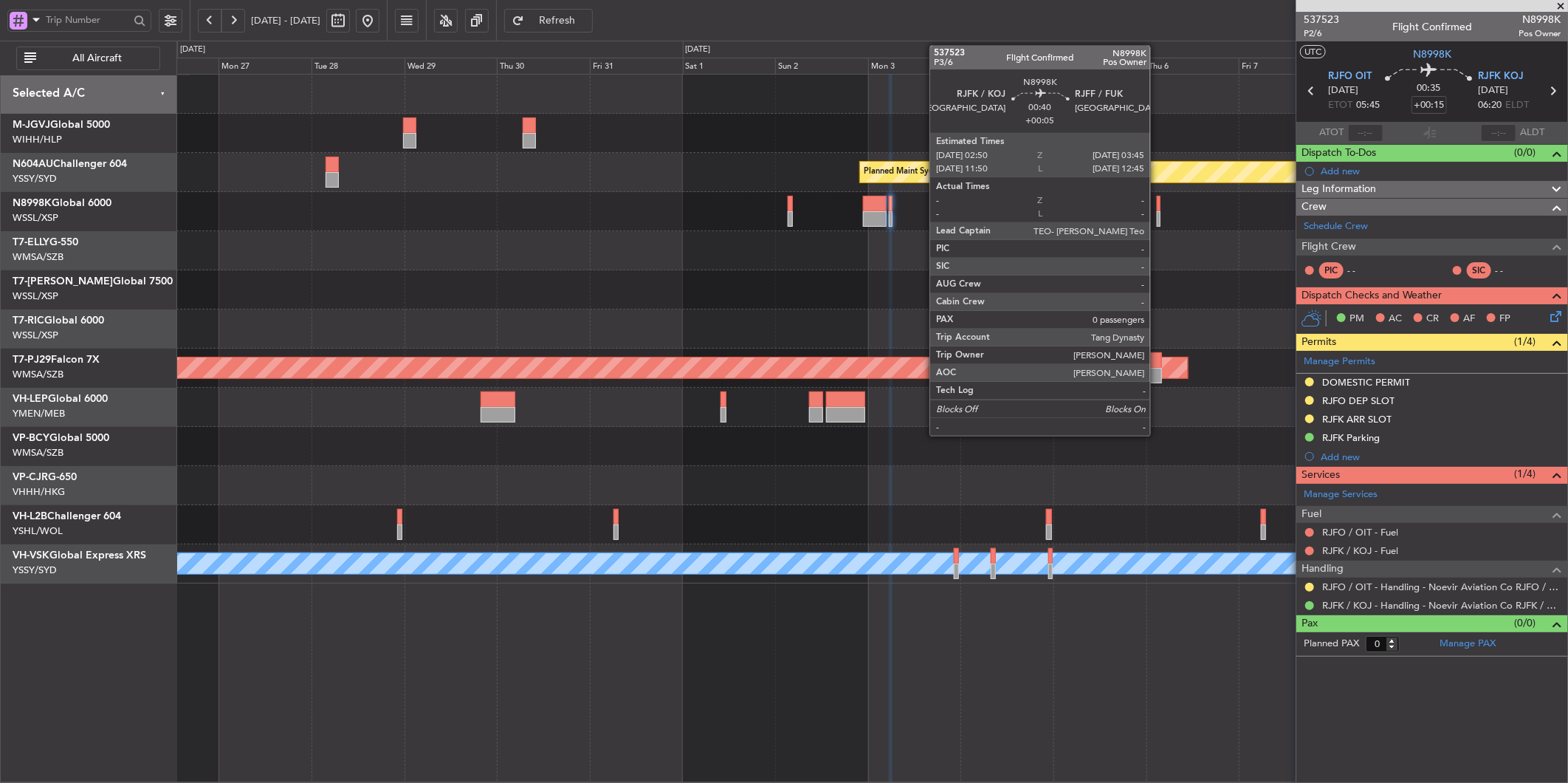
click at [1158, 203] on div at bounding box center [1159, 203] width 3 height 15
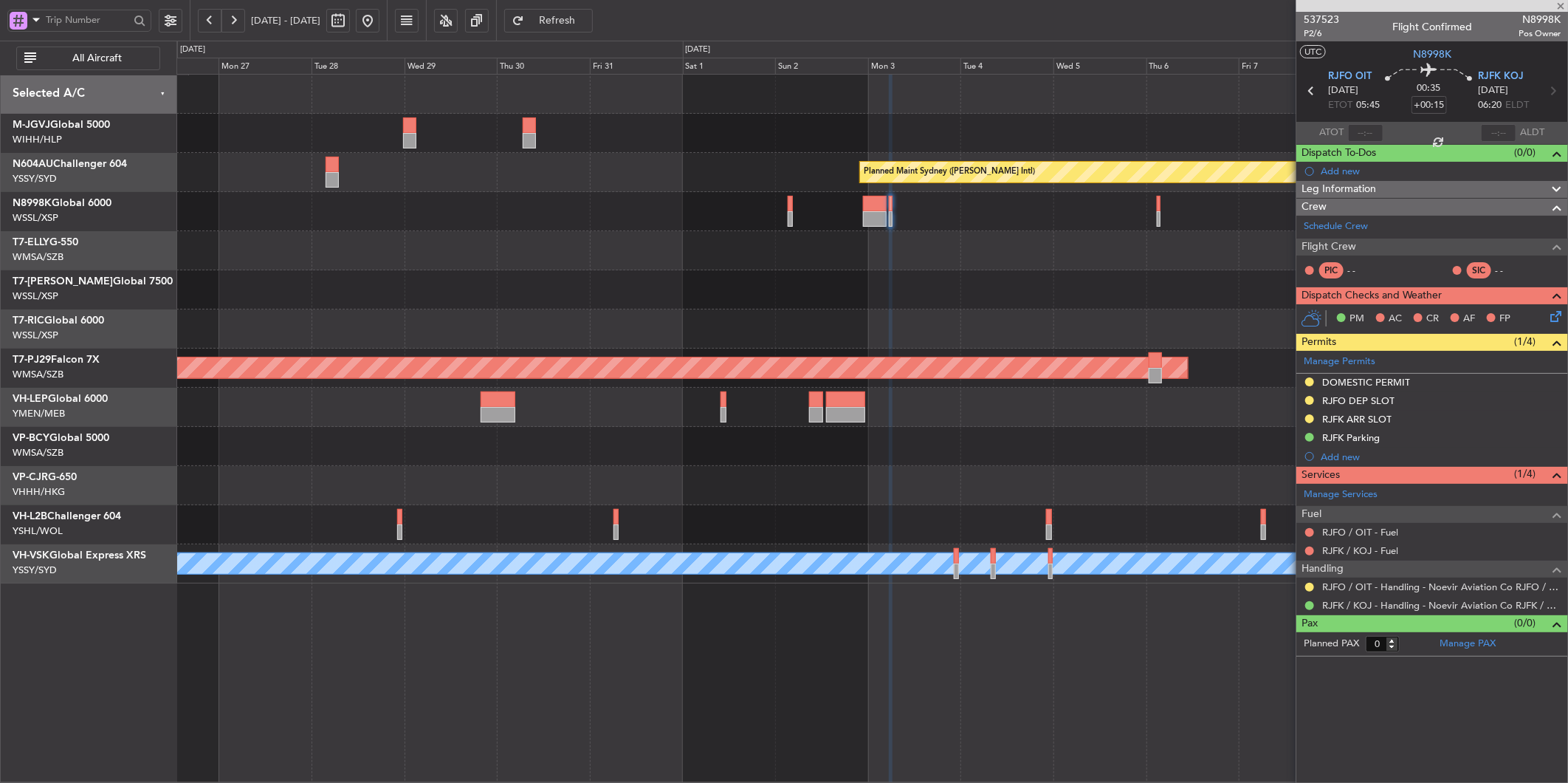
type input "+00:05"
click at [380, 17] on button at bounding box center [368, 21] width 24 height 24
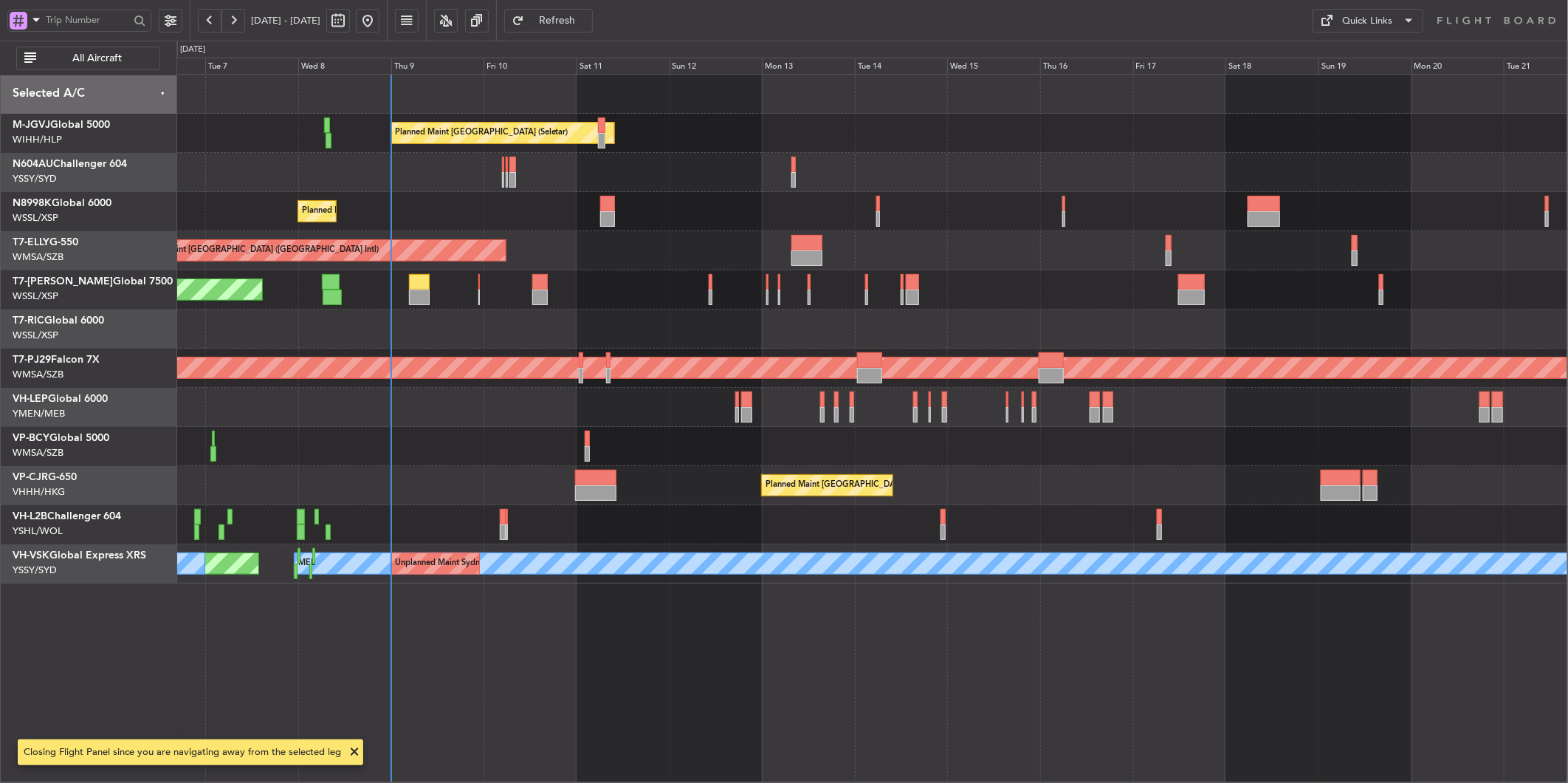
click at [716, 416] on div at bounding box center [871, 408] width 1391 height 39
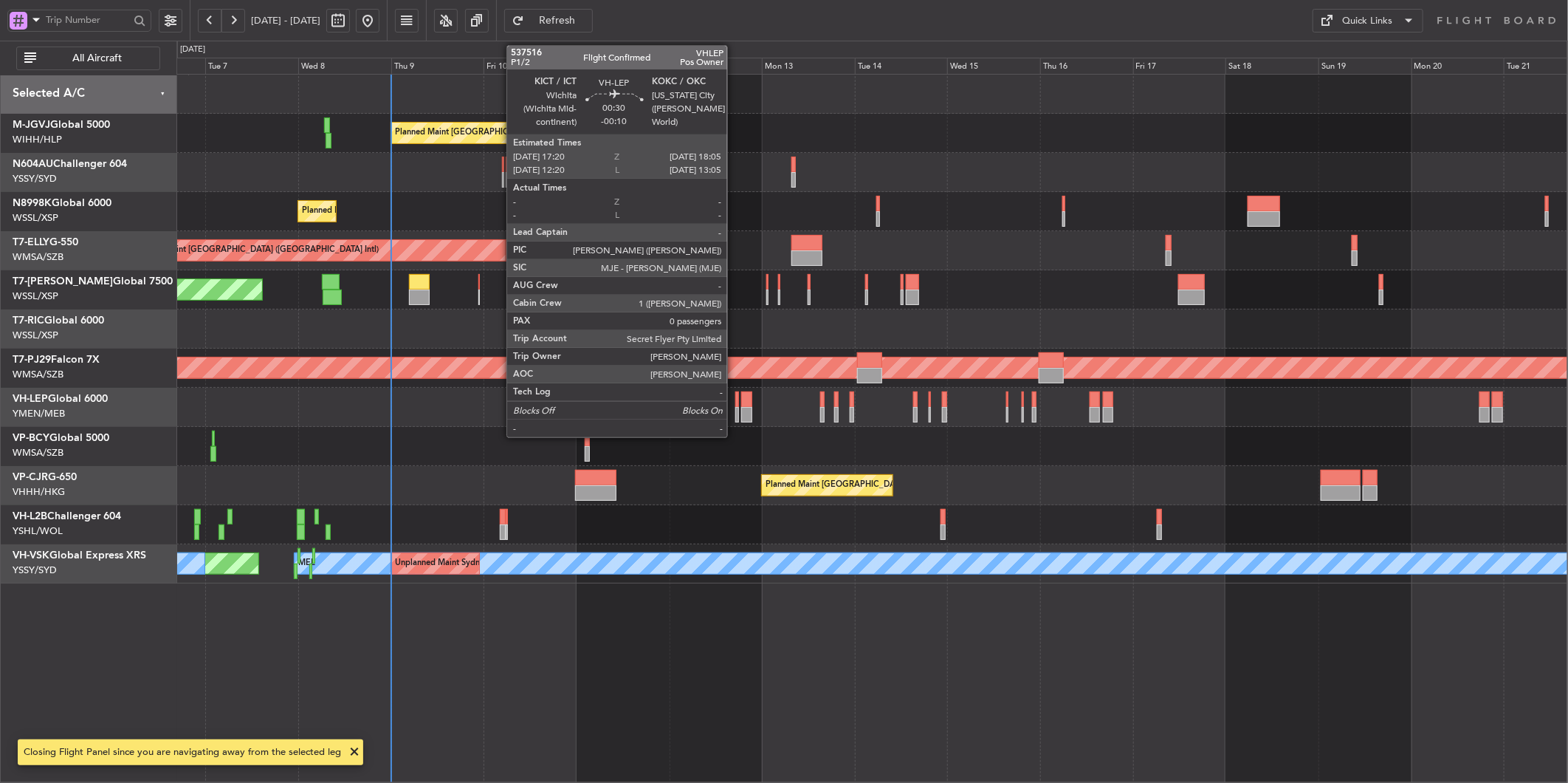
click at [736, 405] on div at bounding box center [737, 399] width 3 height 15
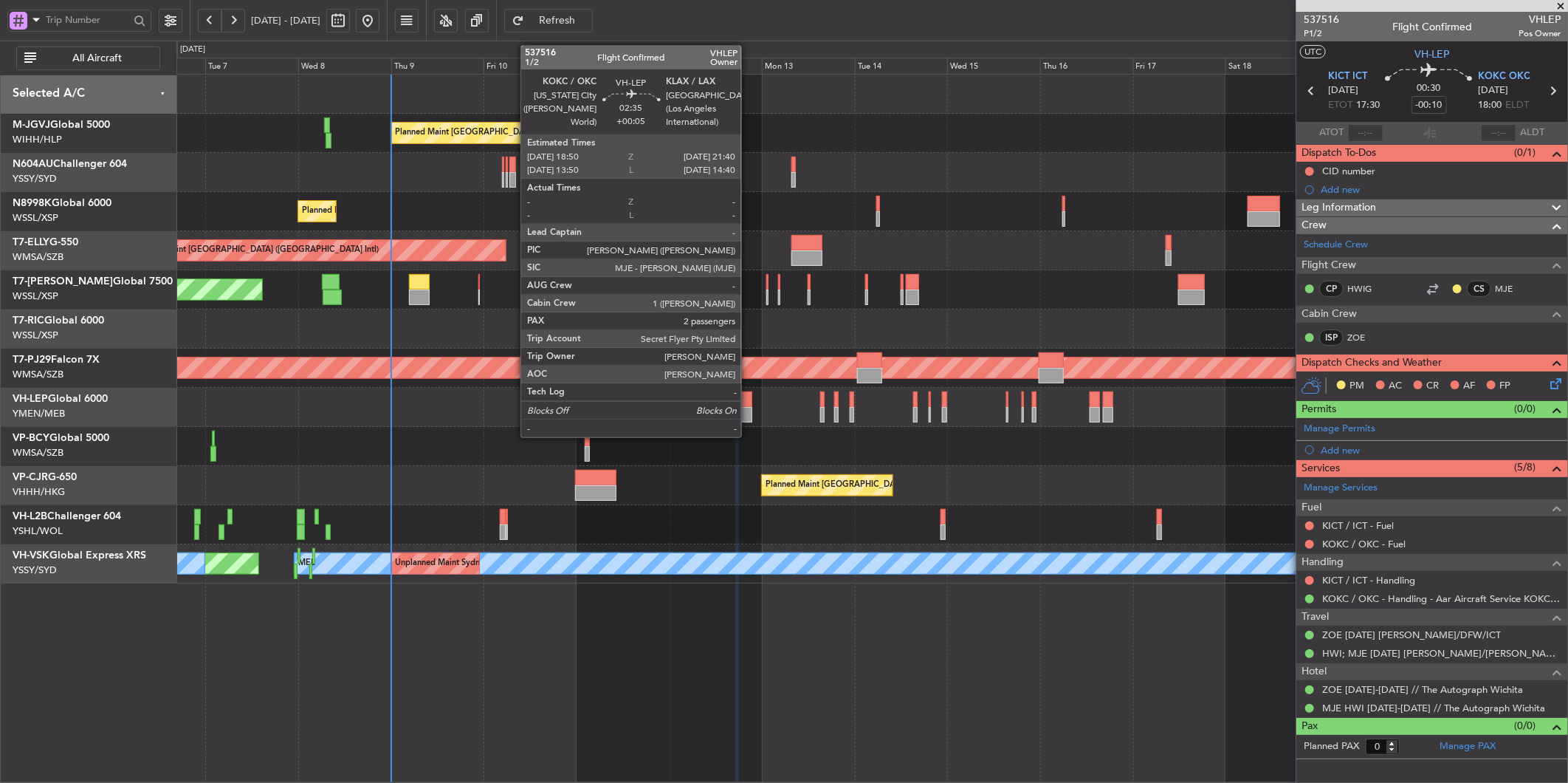
click at [749, 401] on div at bounding box center [746, 399] width 11 height 15
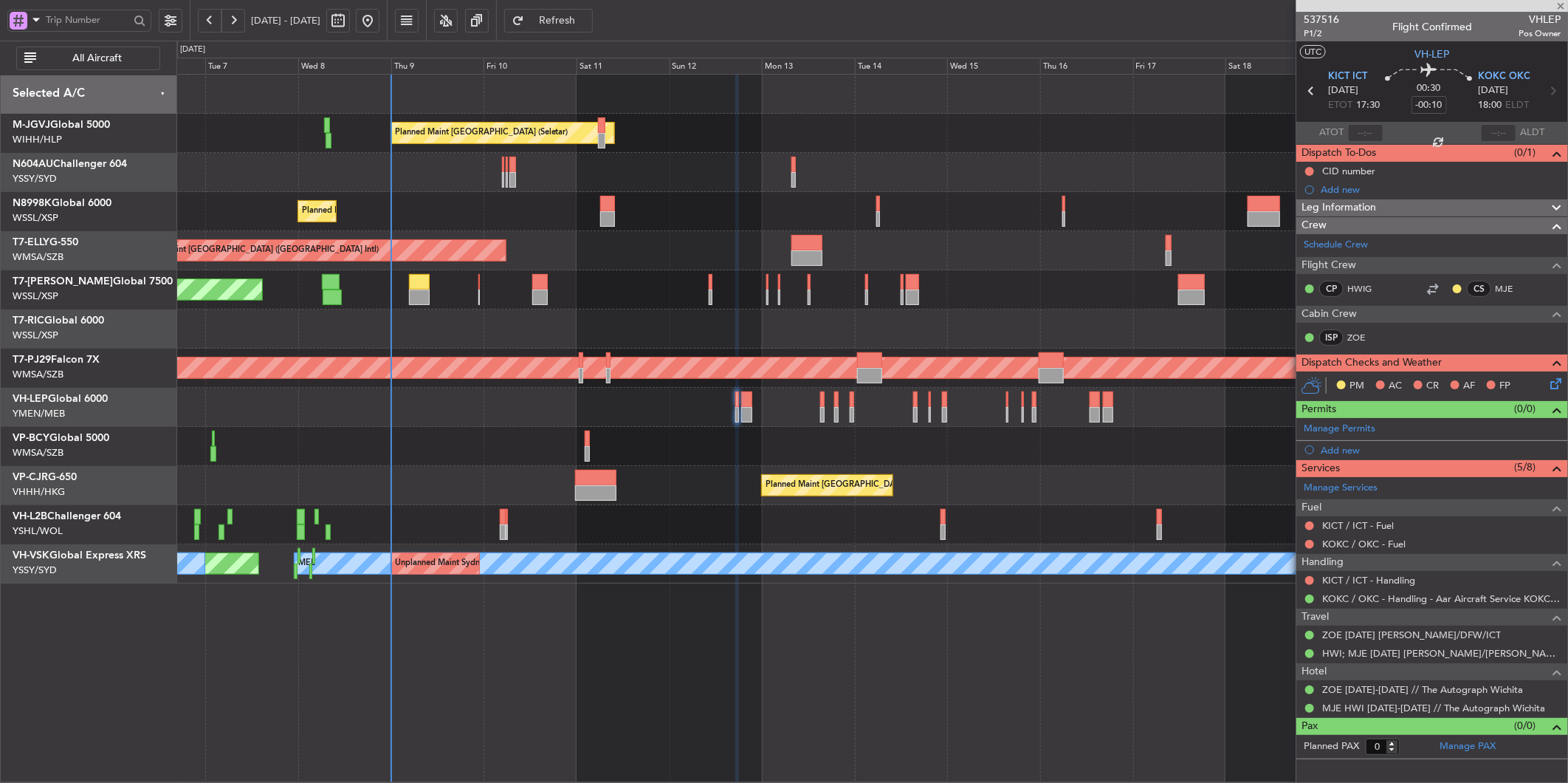
type input "+00:05"
type input "2"
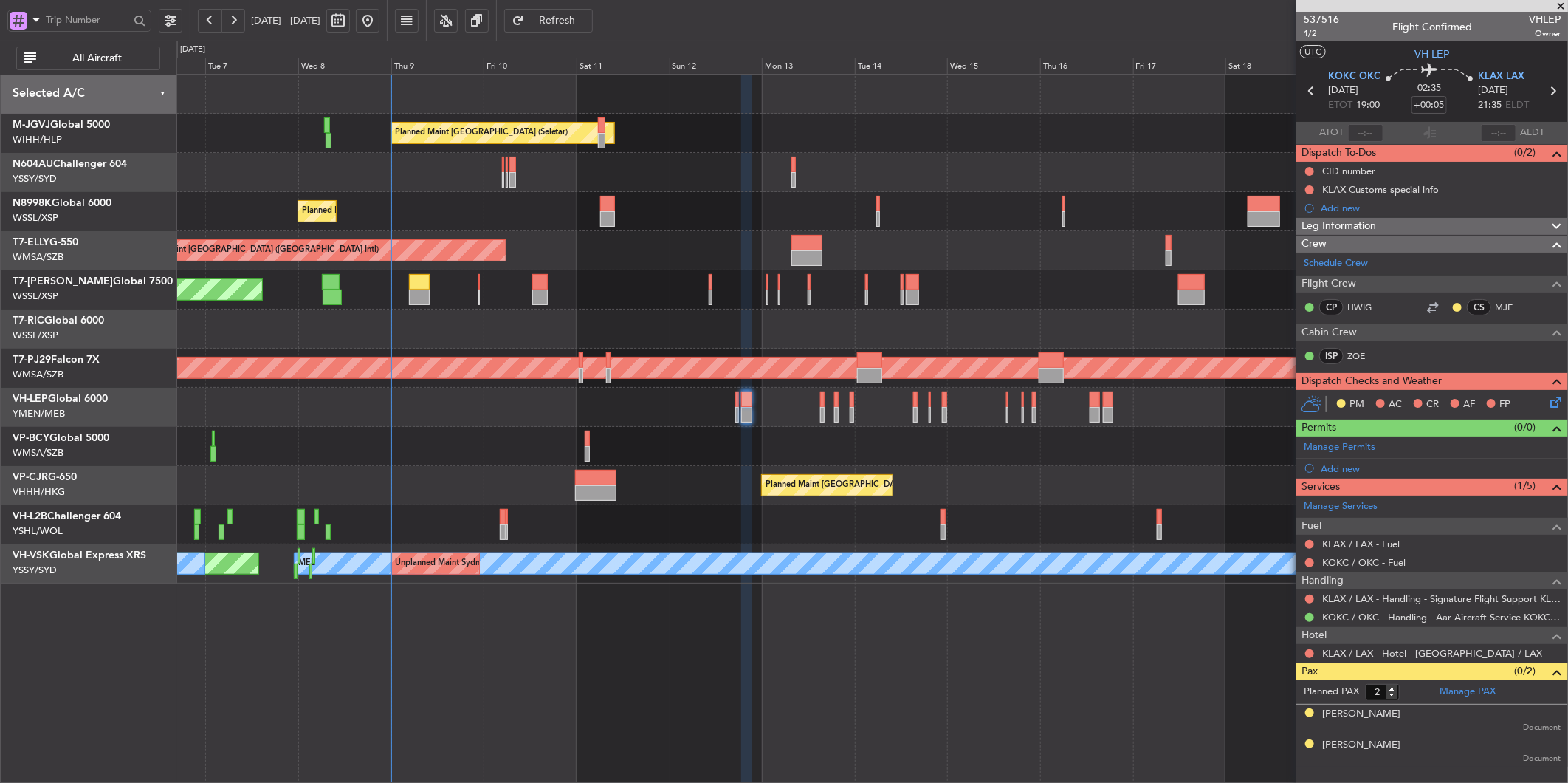
click at [759, 480] on div "Planned Maint [GEOGRAPHIC_DATA] ([GEOGRAPHIC_DATA] Intl) Planned Maint [GEOGRAP…" at bounding box center [871, 485] width 1391 height 39
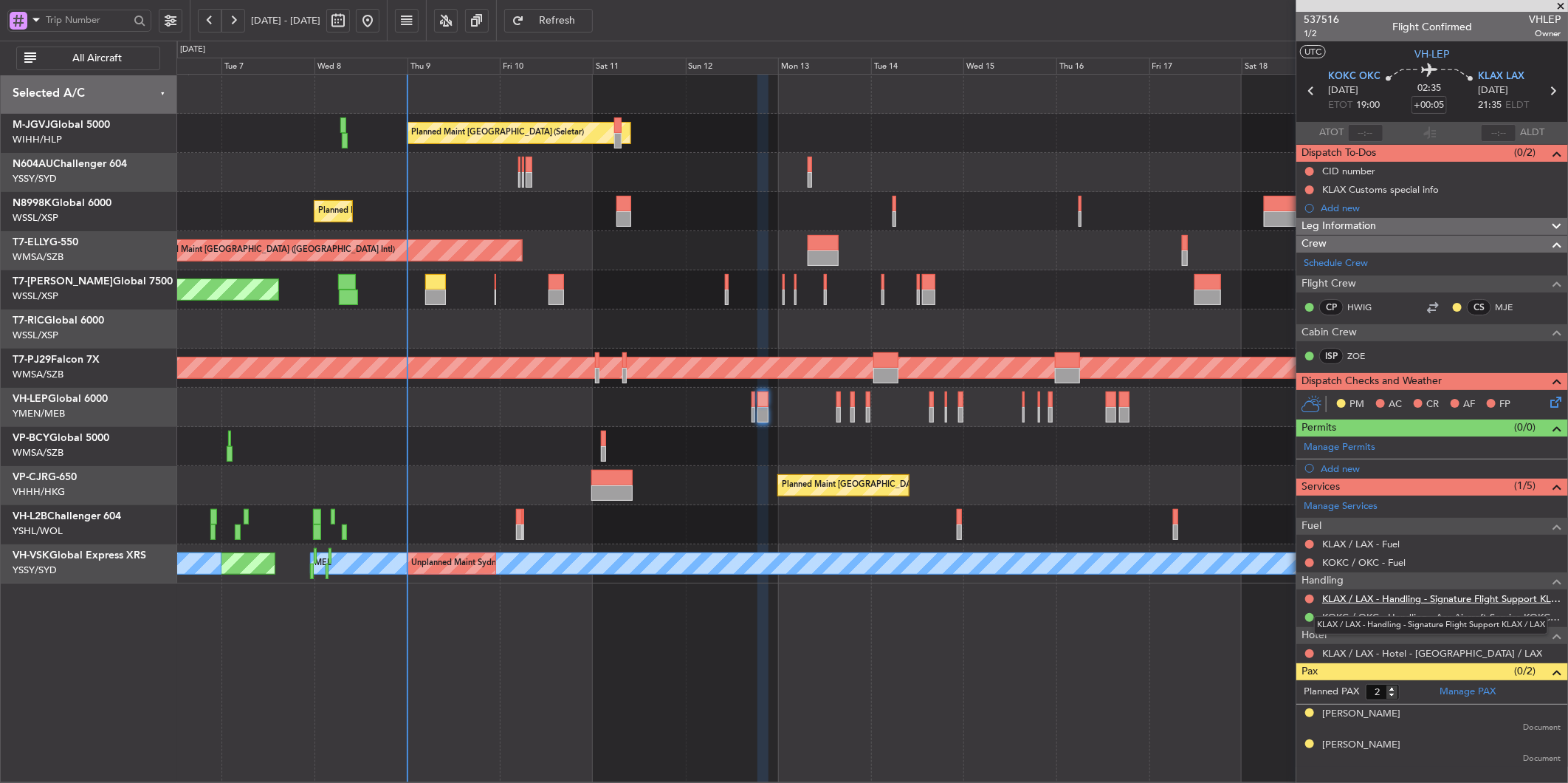
click at [1387, 603] on link "KLAX / LAX - Handling - Signature Flight Support KLAX / LAX" at bounding box center [1441, 598] width 239 height 13
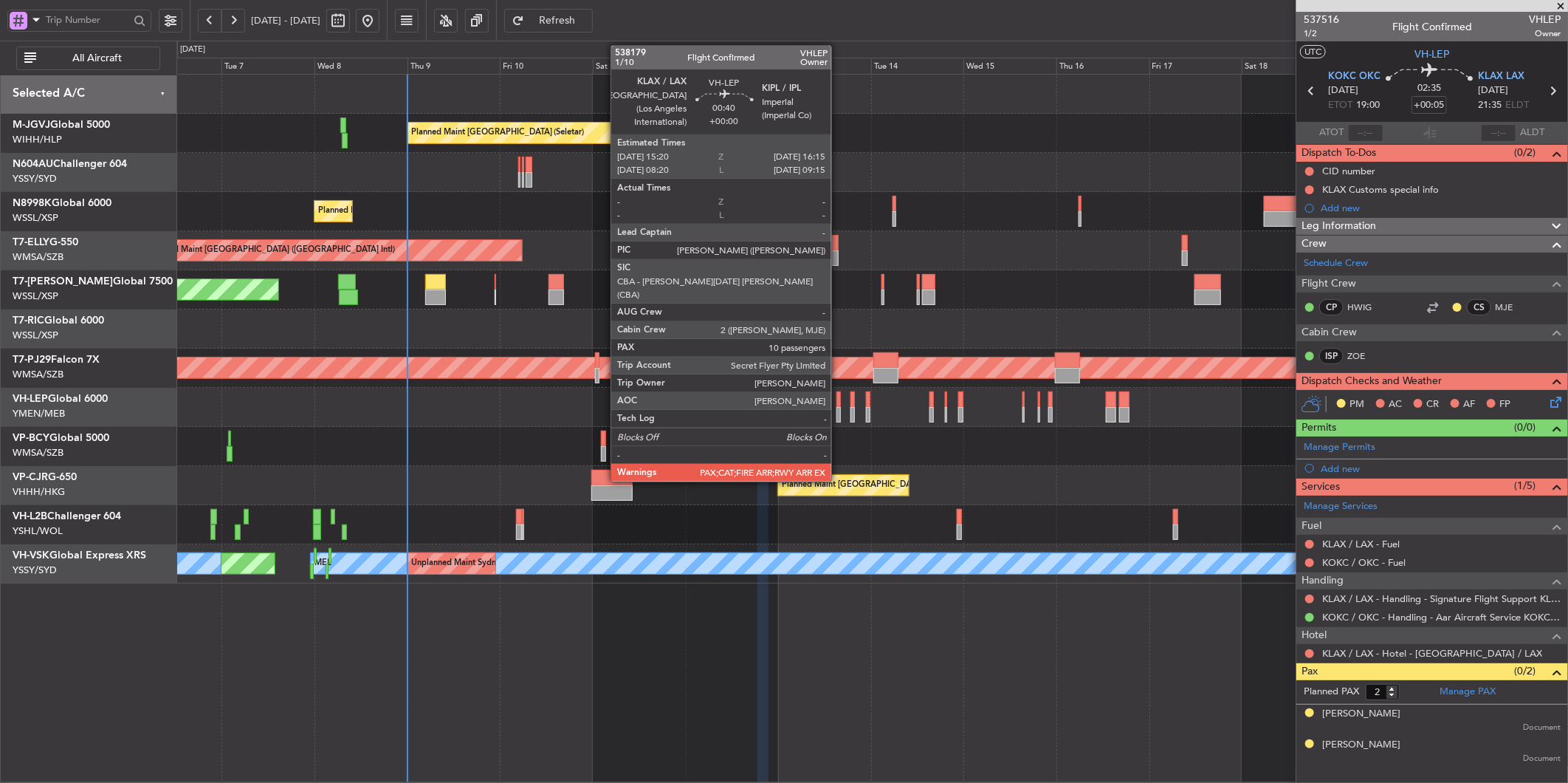
click at [838, 399] on div at bounding box center [838, 399] width 3 height 15
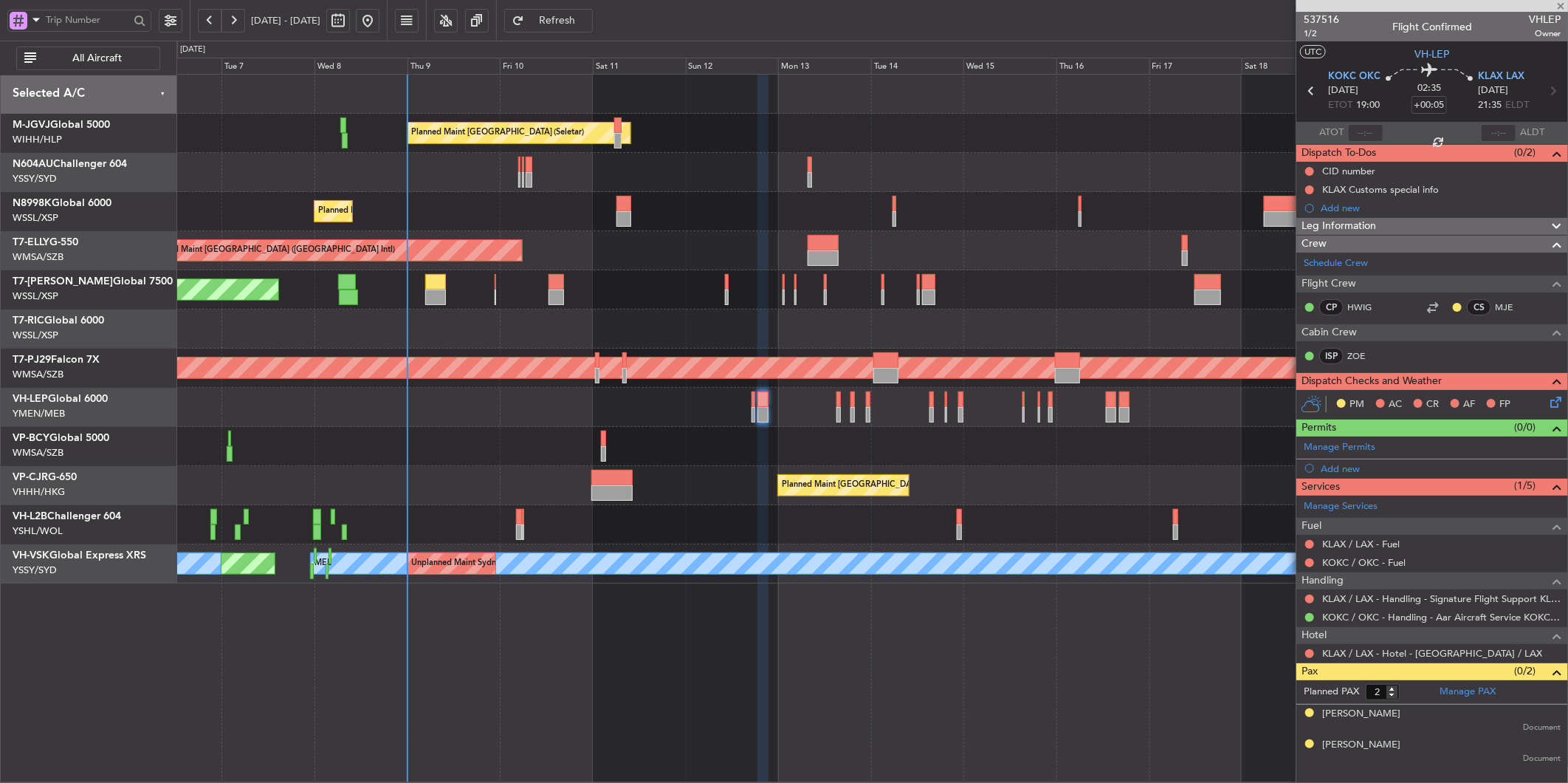
type input "10"
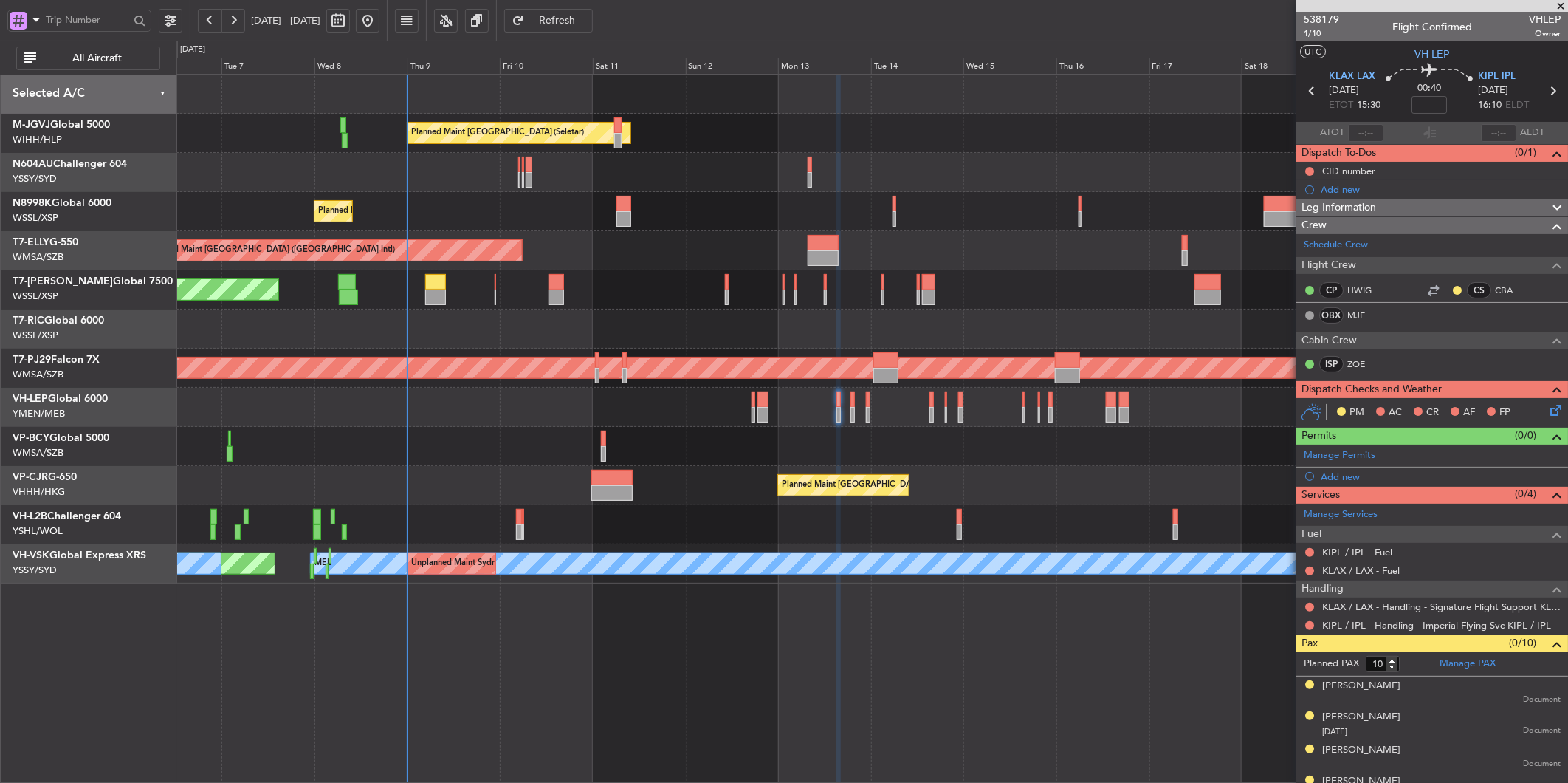
click at [566, 438] on div at bounding box center [871, 446] width 1391 height 39
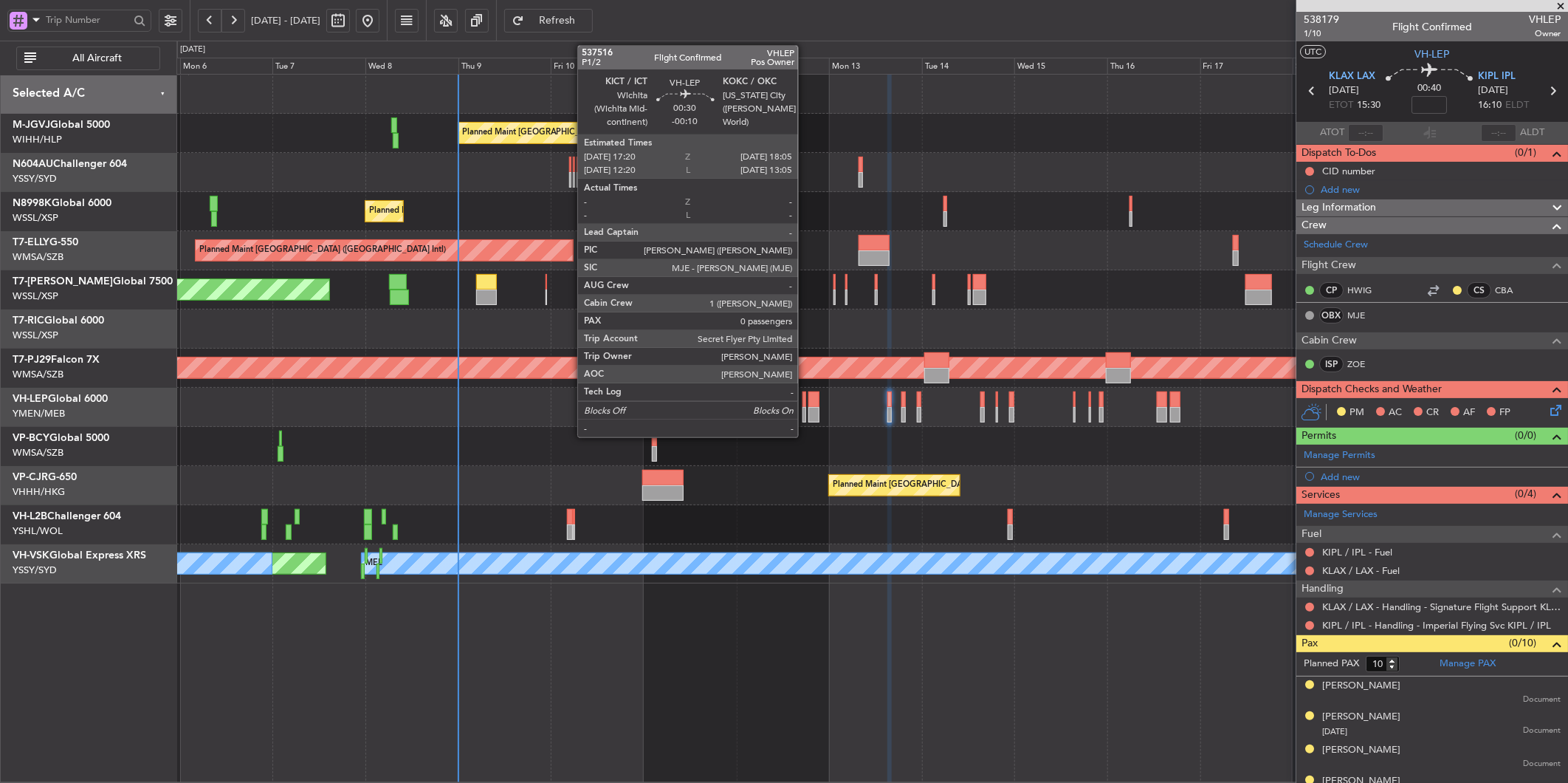
click at [806, 400] on div at bounding box center [805, 399] width 3 height 15
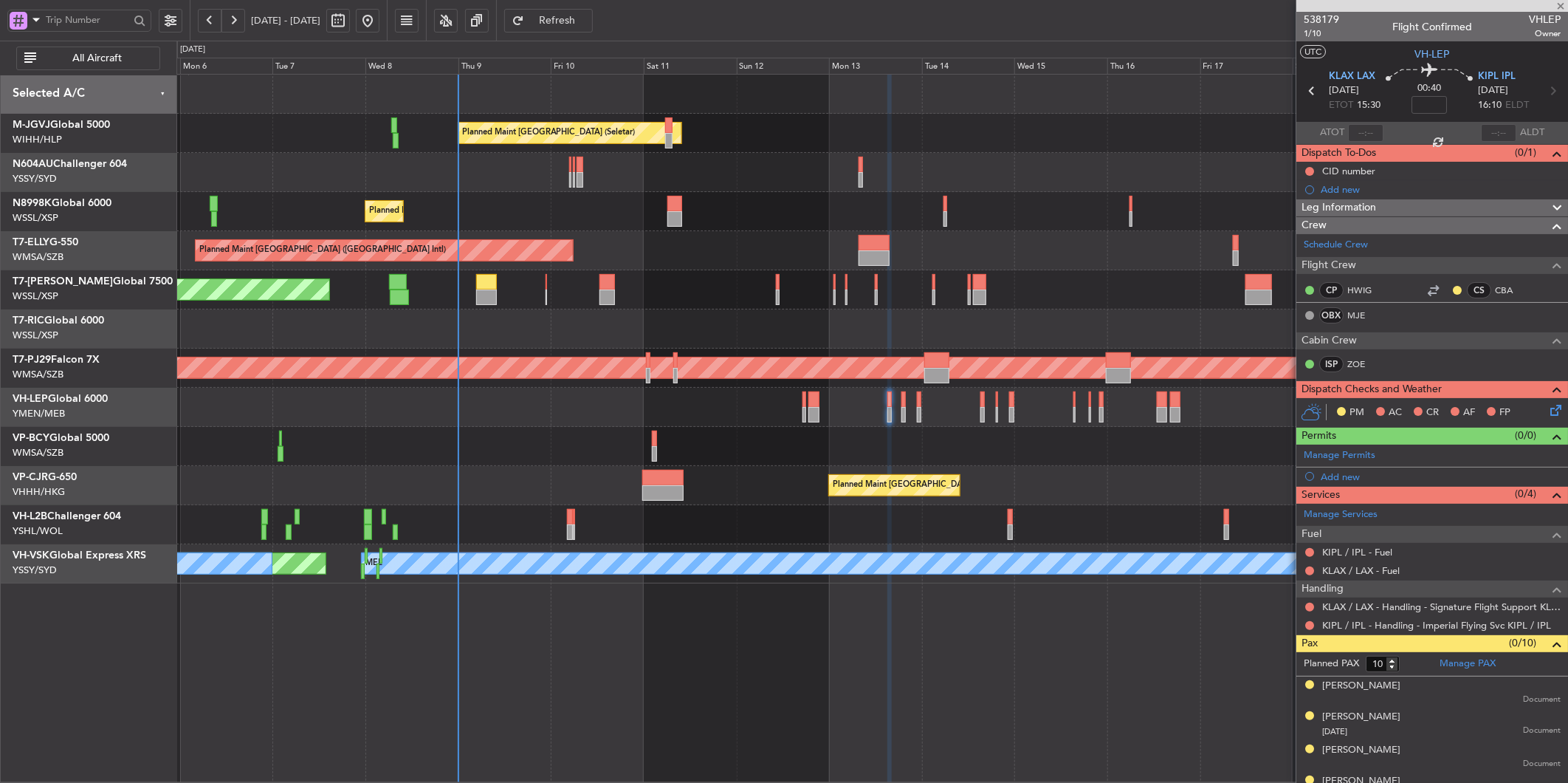
type input "-00:10"
type input "0"
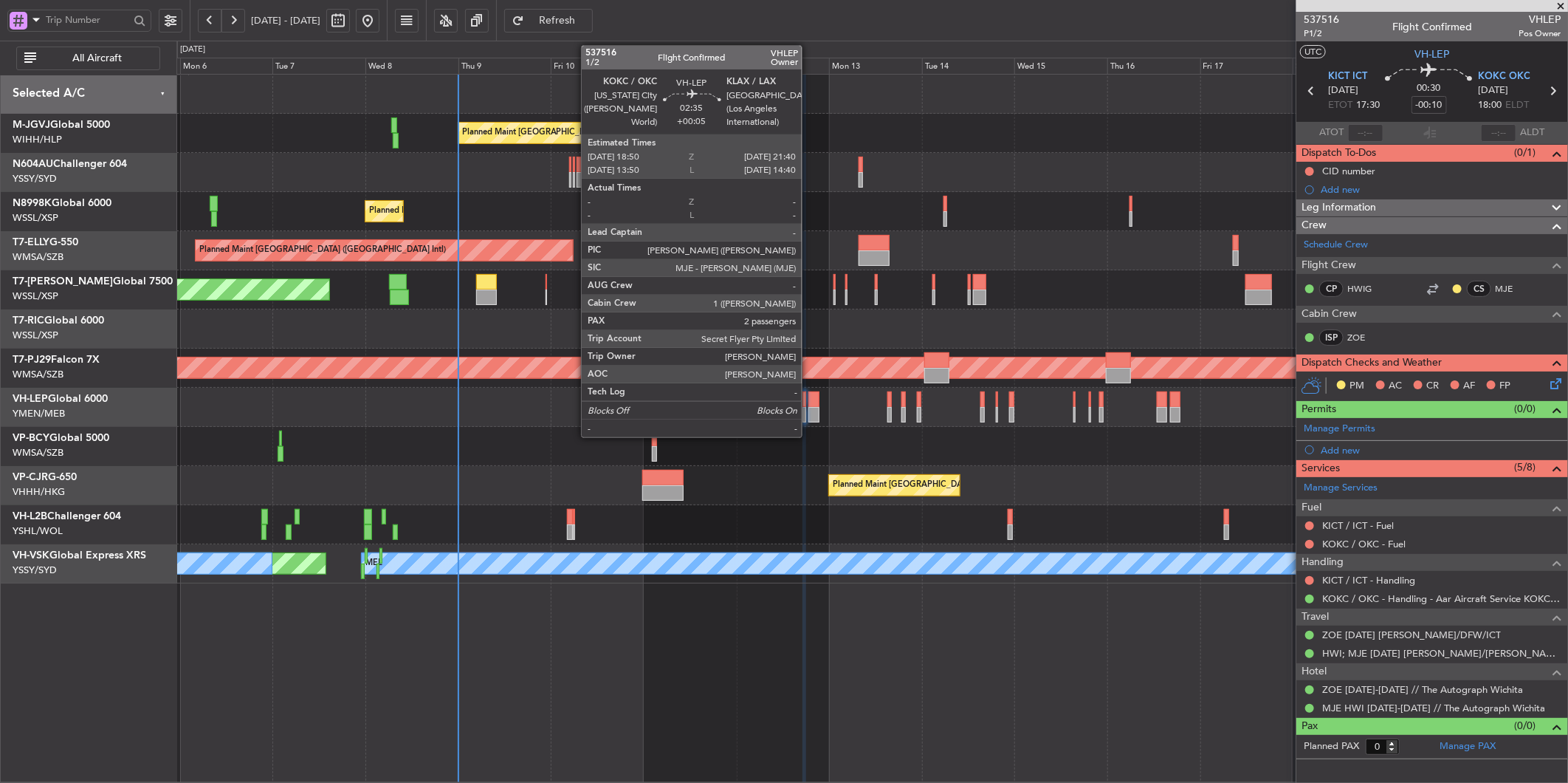
click at [809, 399] on div at bounding box center [814, 399] width 11 height 15
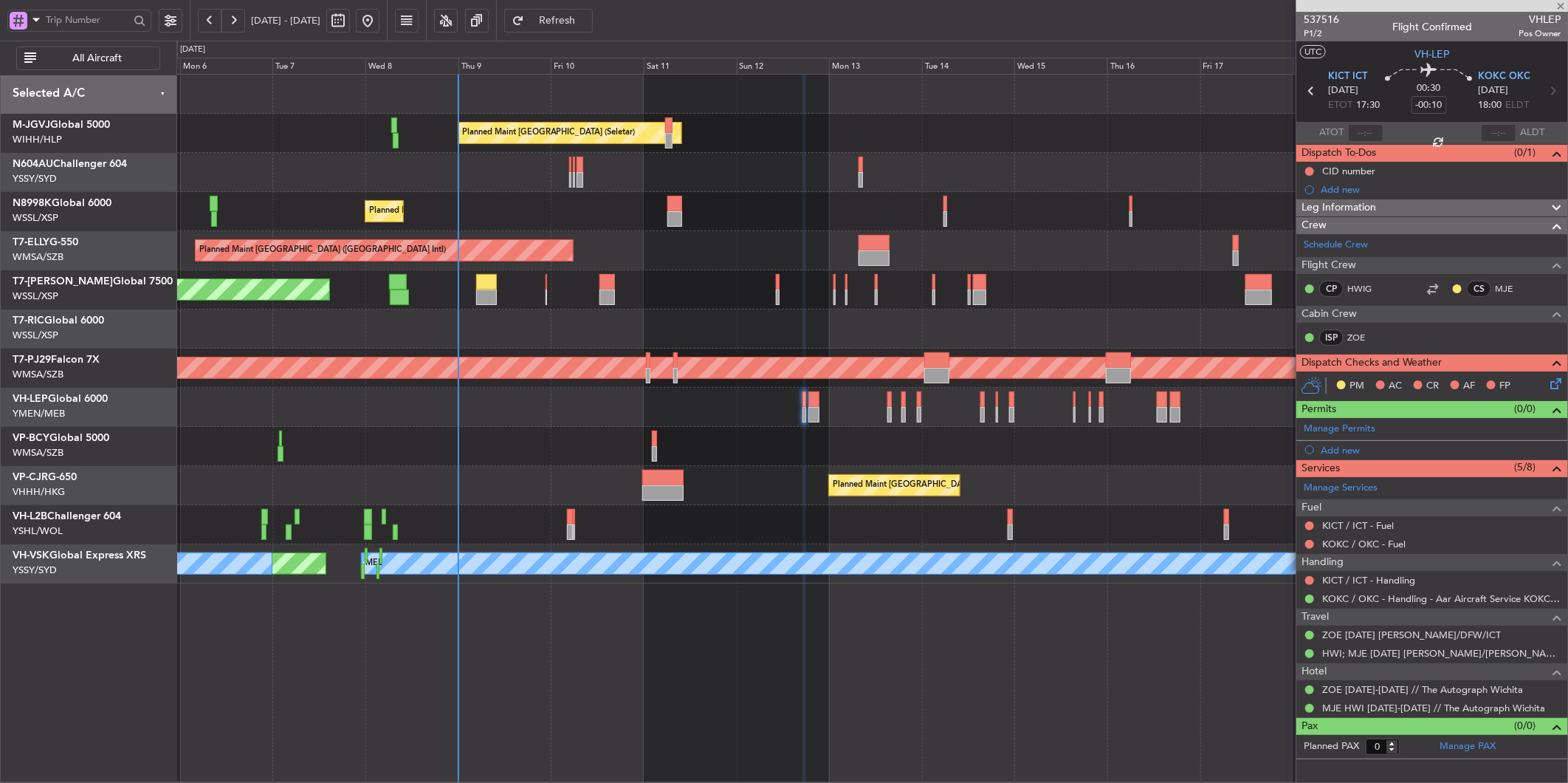
type input "+00:05"
type input "2"
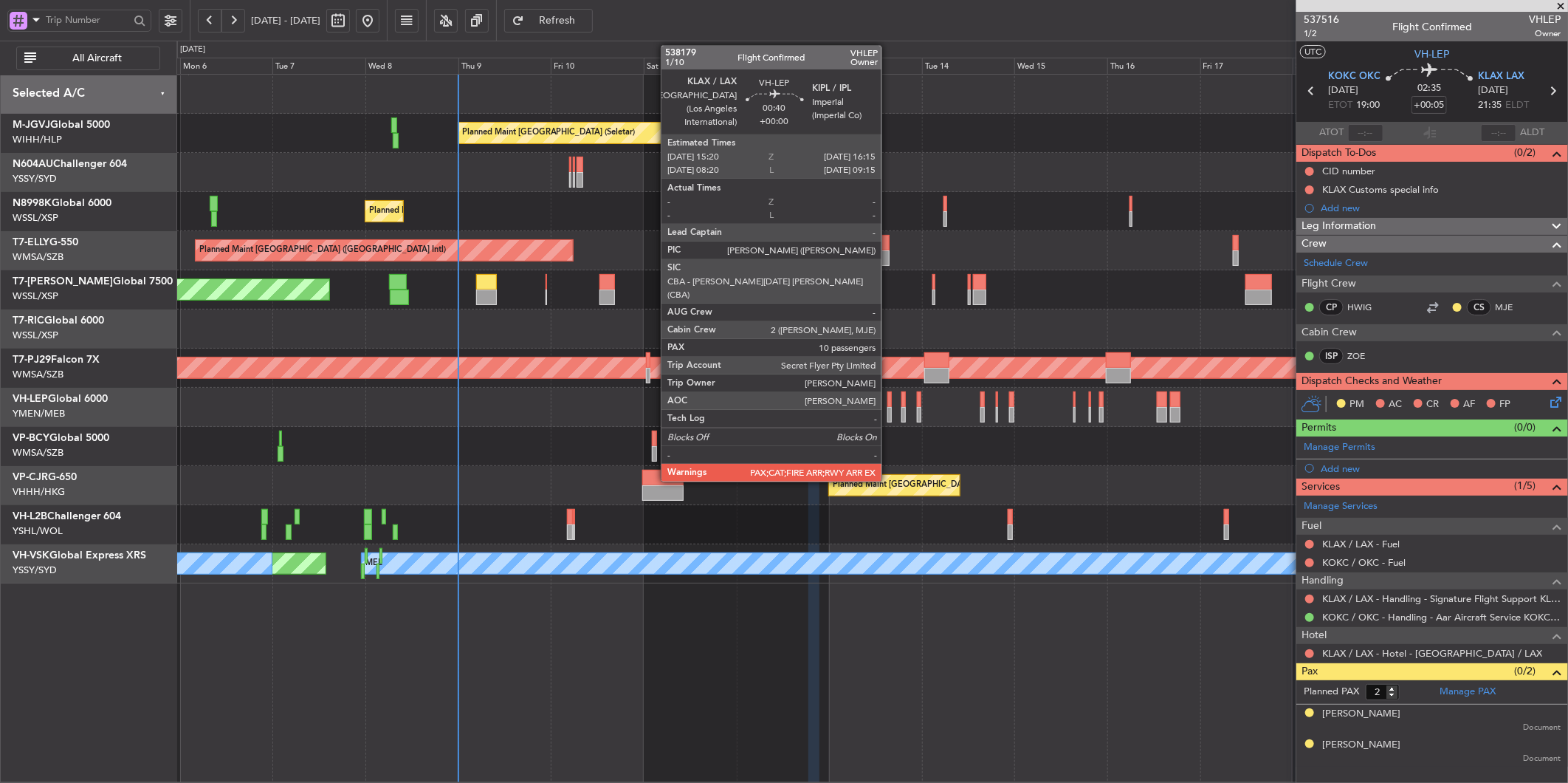
click at [890, 407] on div at bounding box center [889, 414] width 3 height 15
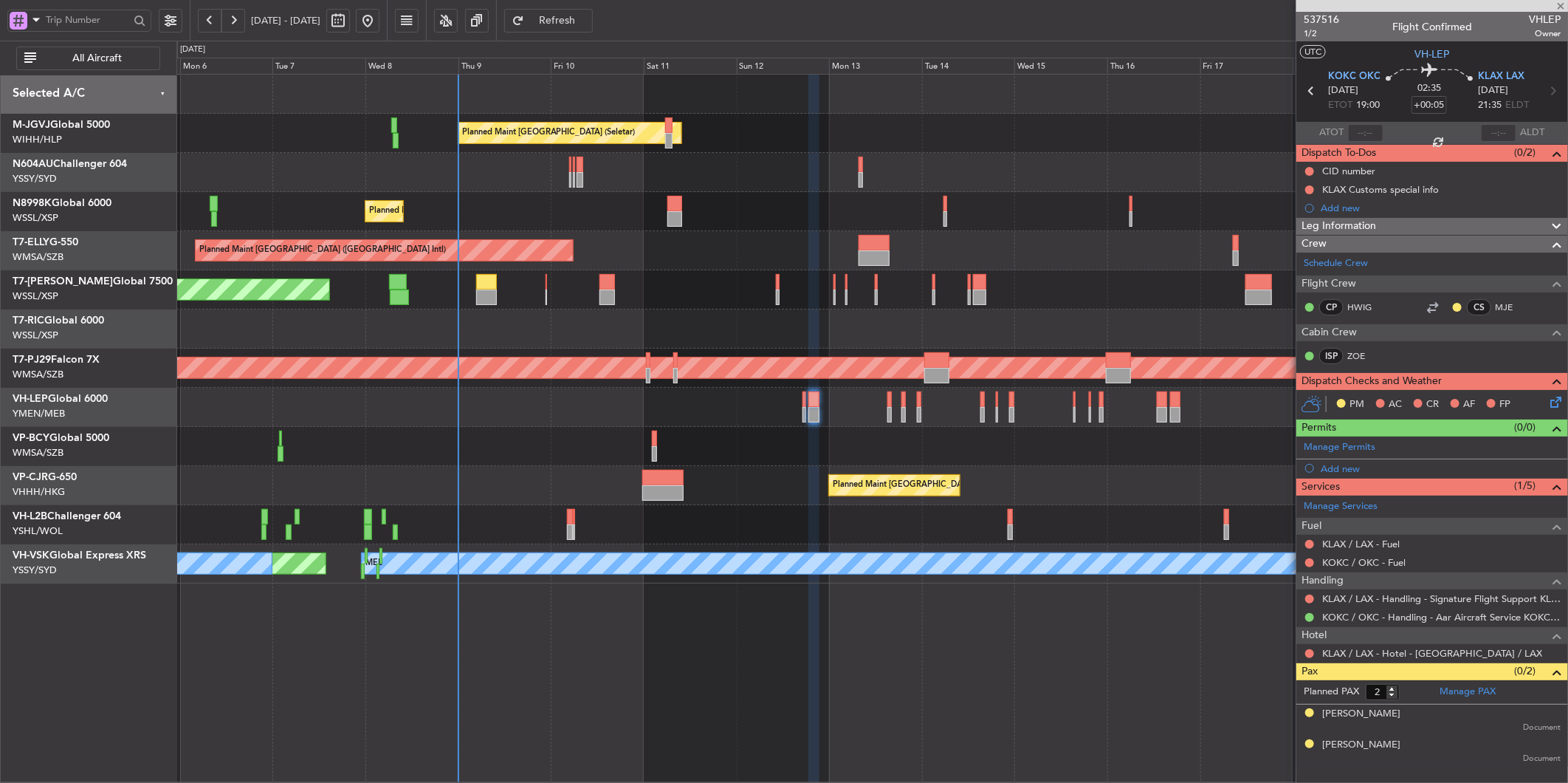
type input "10"
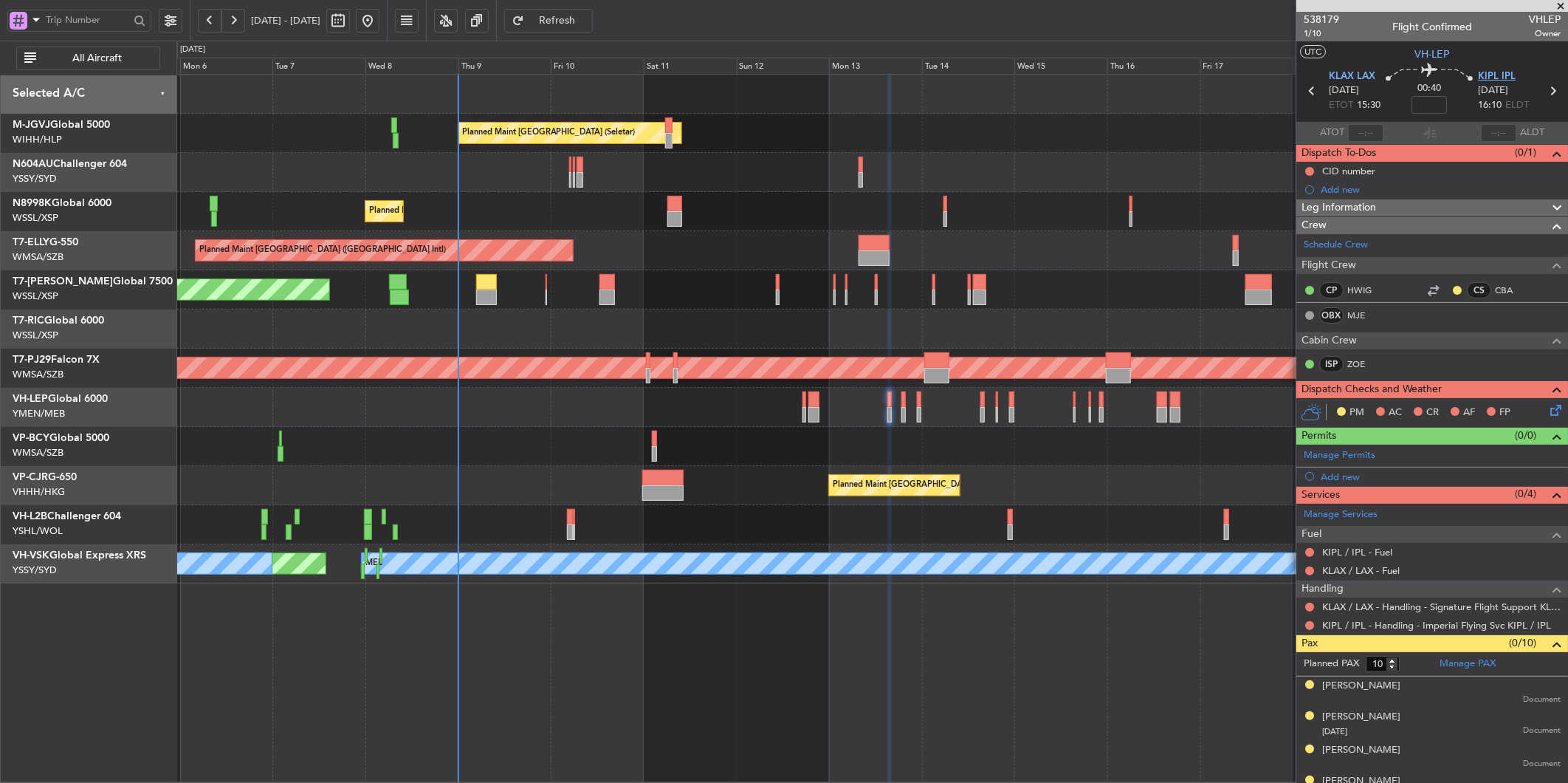
click at [1502, 73] on span "KIPL IPL" at bounding box center [1496, 77] width 38 height 15
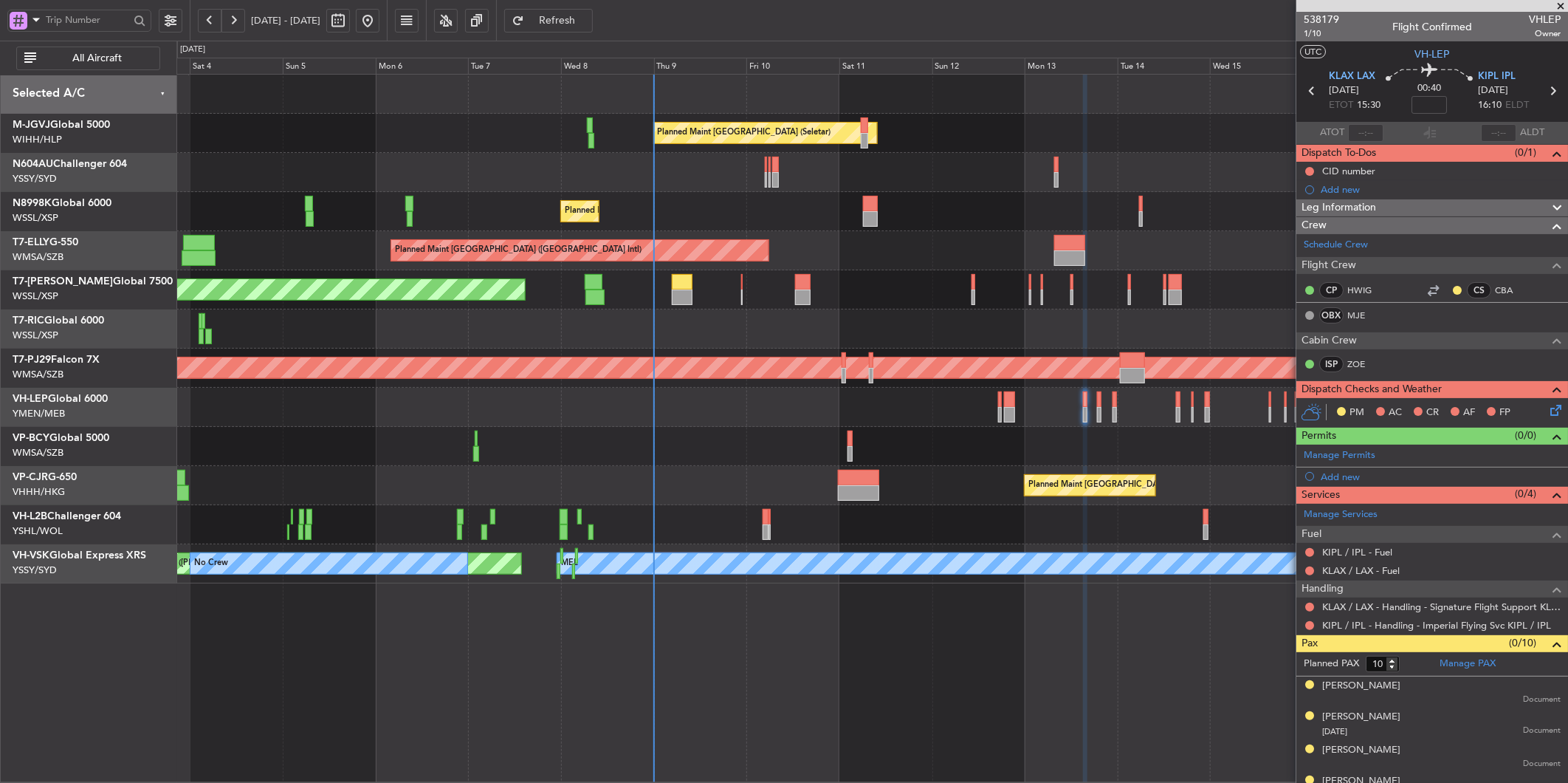
click at [753, 403] on div at bounding box center [871, 408] width 1391 height 39
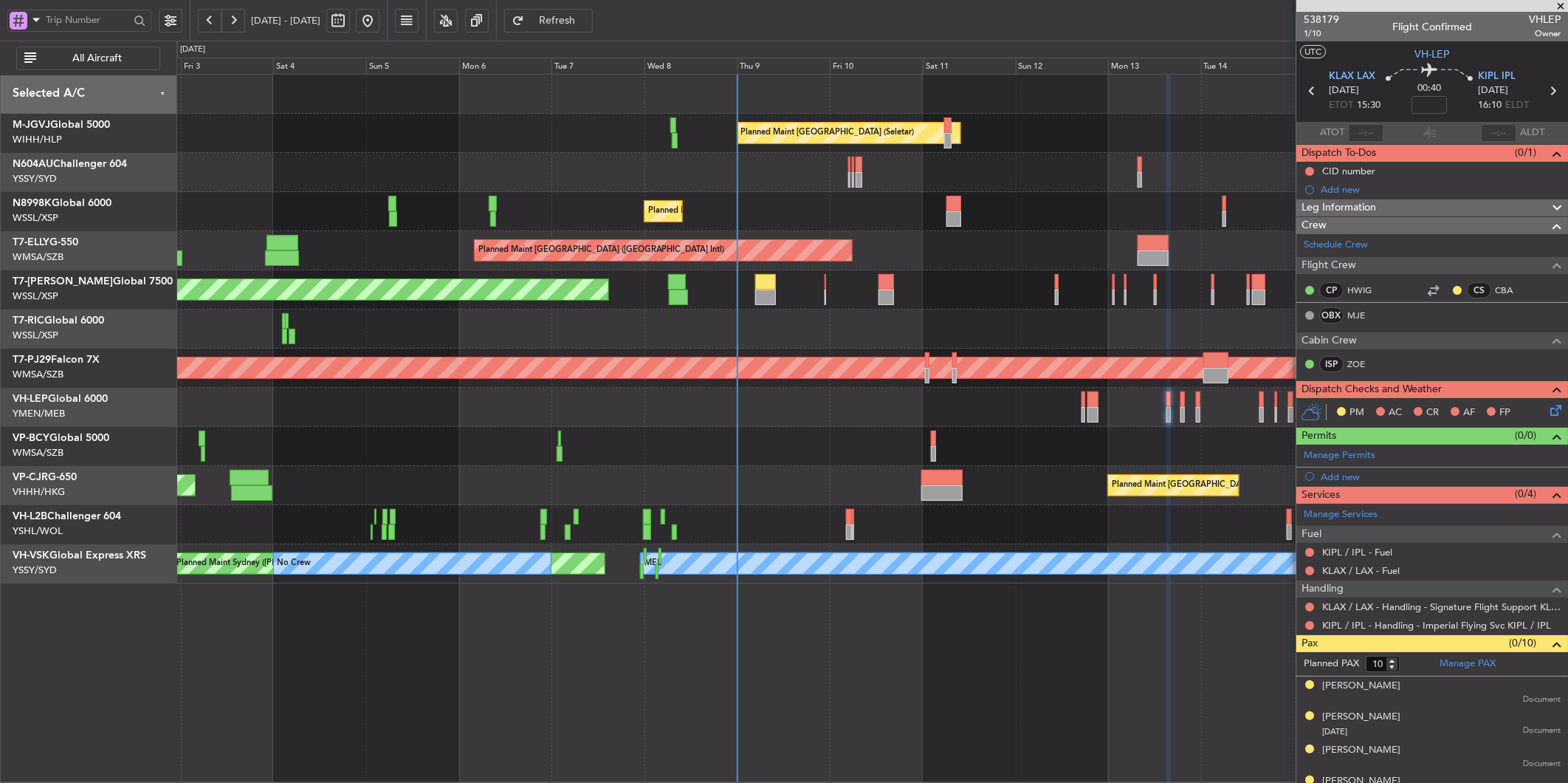
click at [843, 394] on div at bounding box center [871, 408] width 1391 height 39
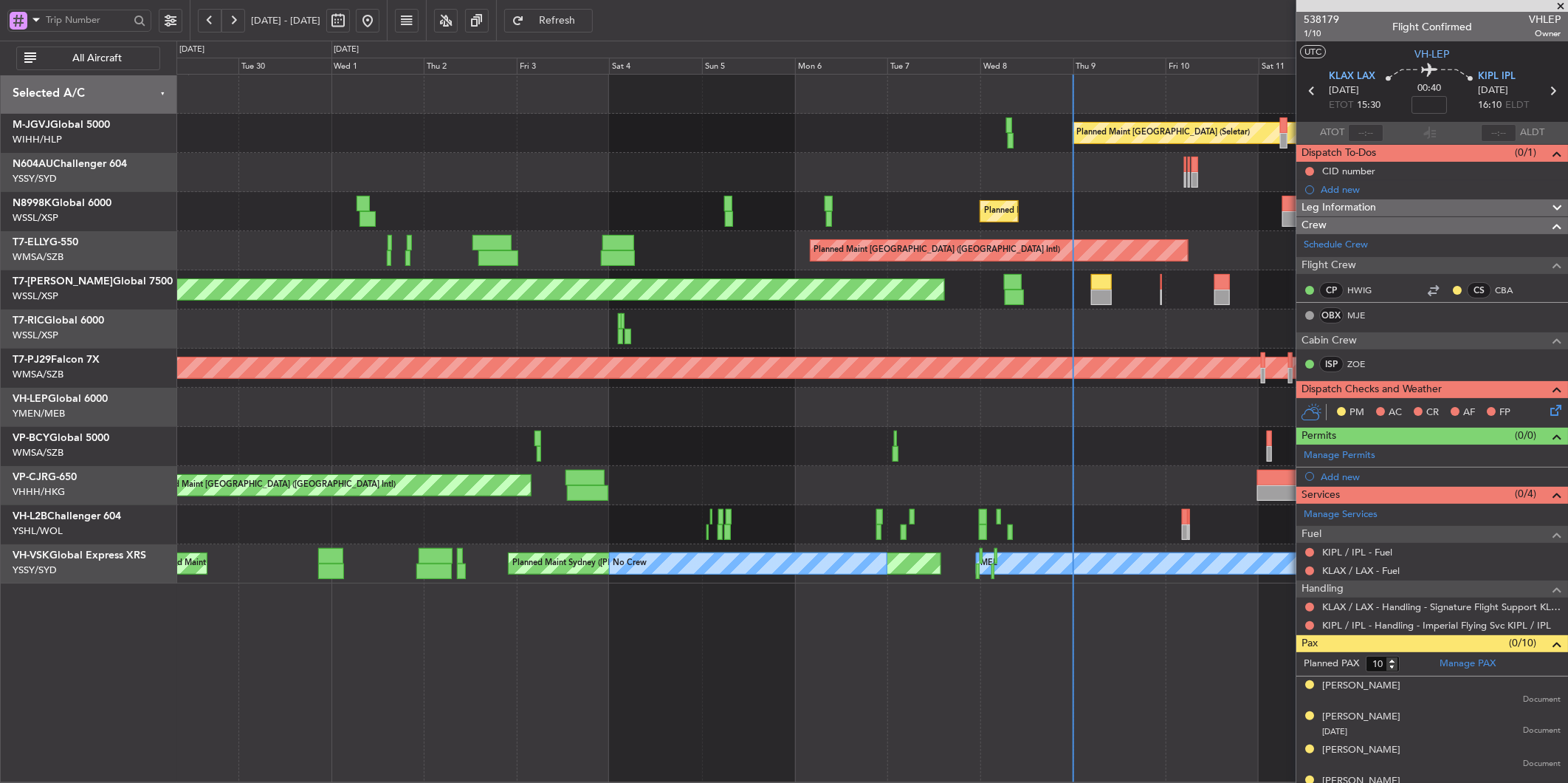
click at [956, 418] on div at bounding box center [871, 408] width 1391 height 39
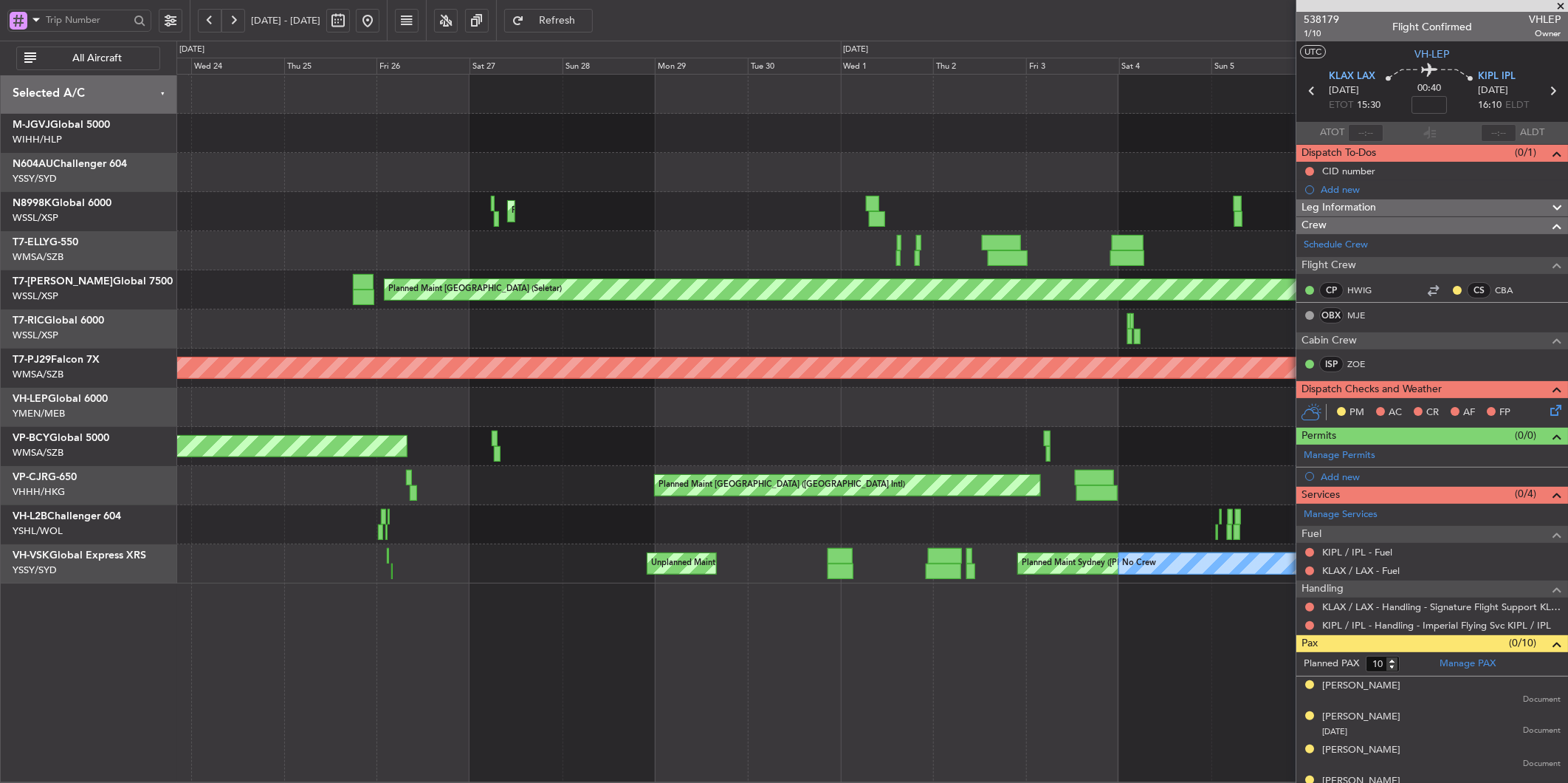
click at [1080, 429] on div "Planned Maint Singapore (Seletar) Planned Maint Singapore (Seletar) Planned Mai…" at bounding box center [871, 328] width 1391 height 509
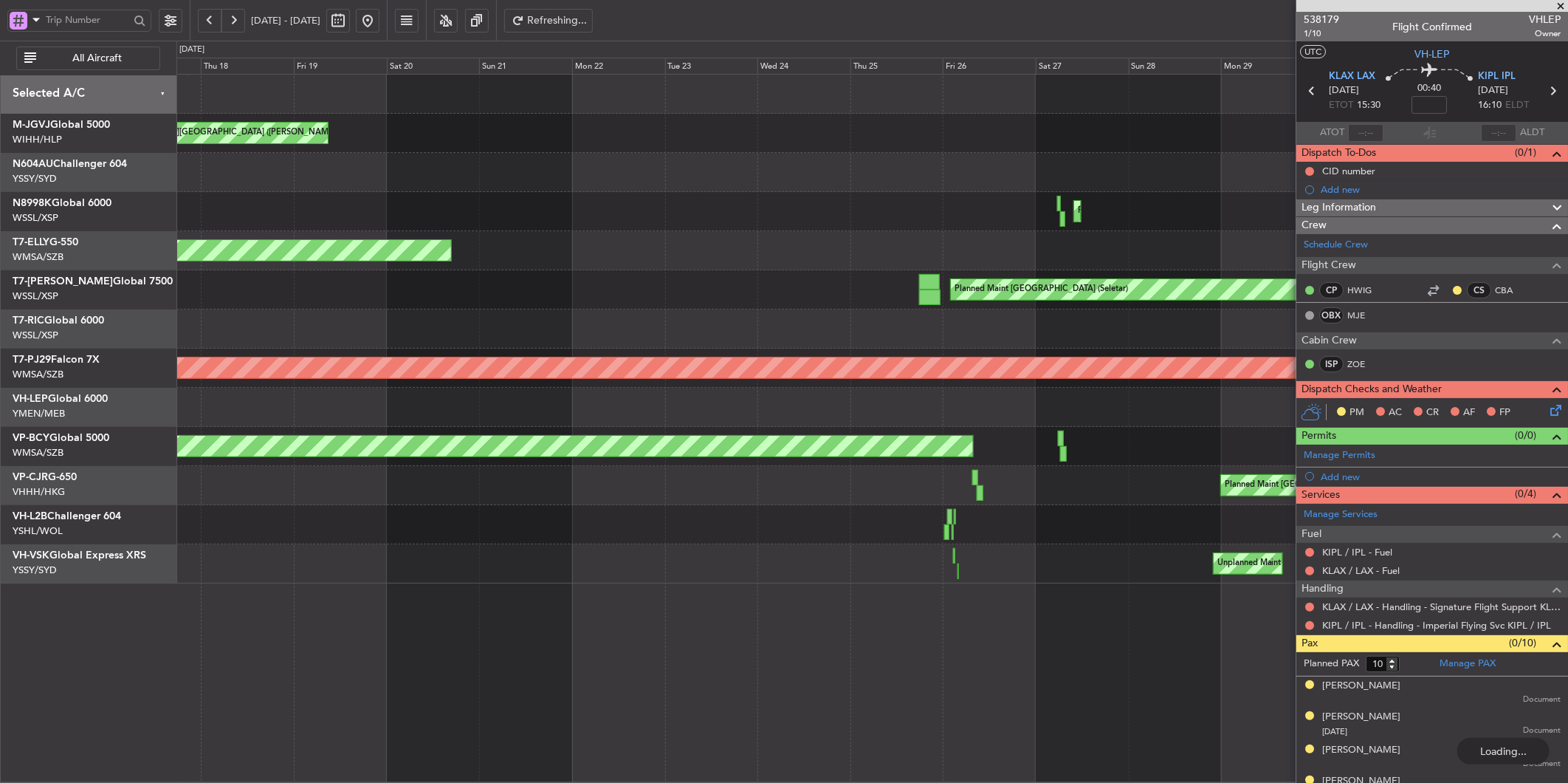
click at [1022, 407] on div at bounding box center [871, 408] width 1391 height 39
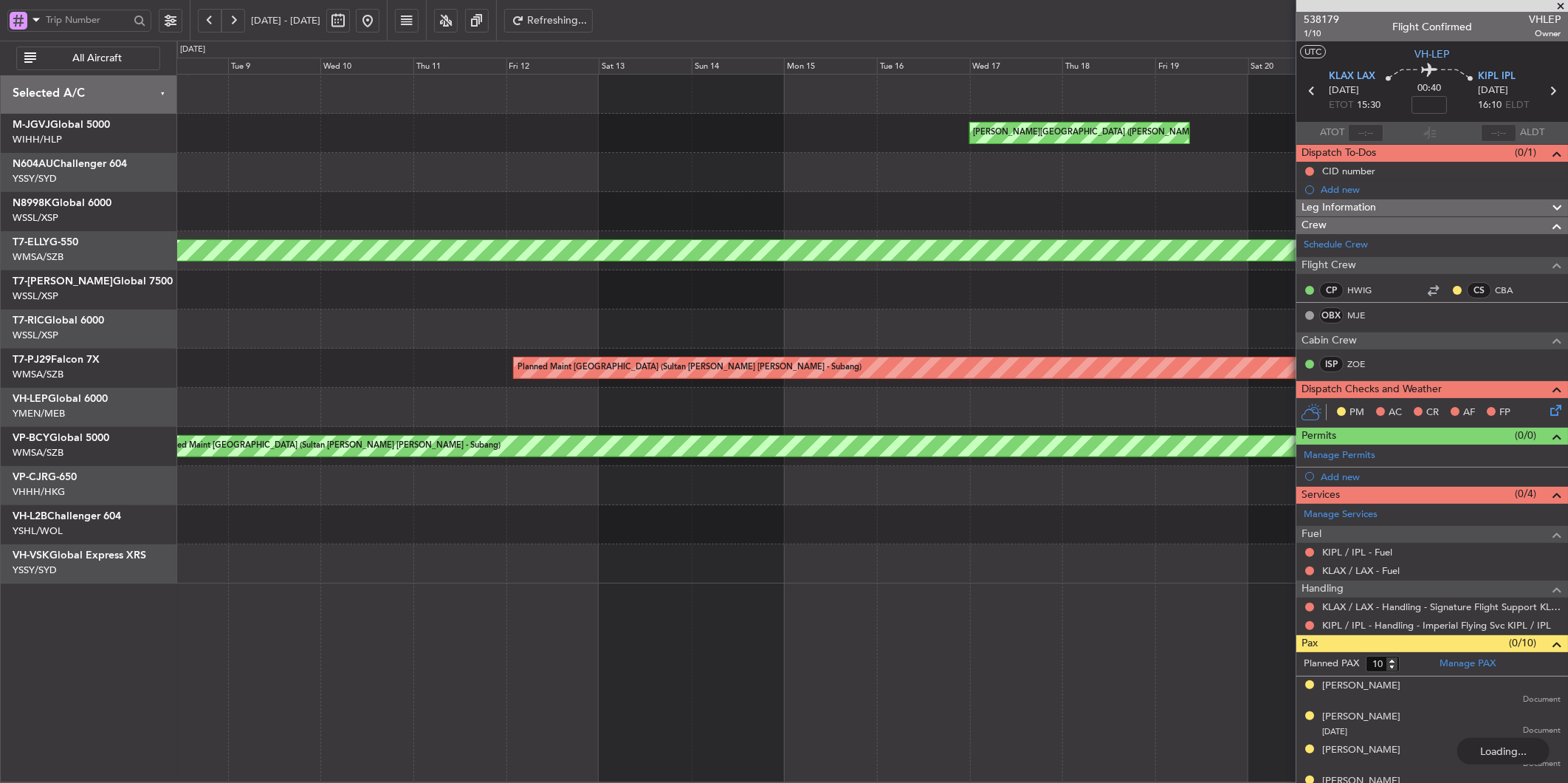
click at [204, 384] on div "MEL Jakarta (Halim Intl) MEL Jakarta (Halim Intl) MEL Dubai (Dubai Intl) Planne…" at bounding box center [871, 328] width 1391 height 509
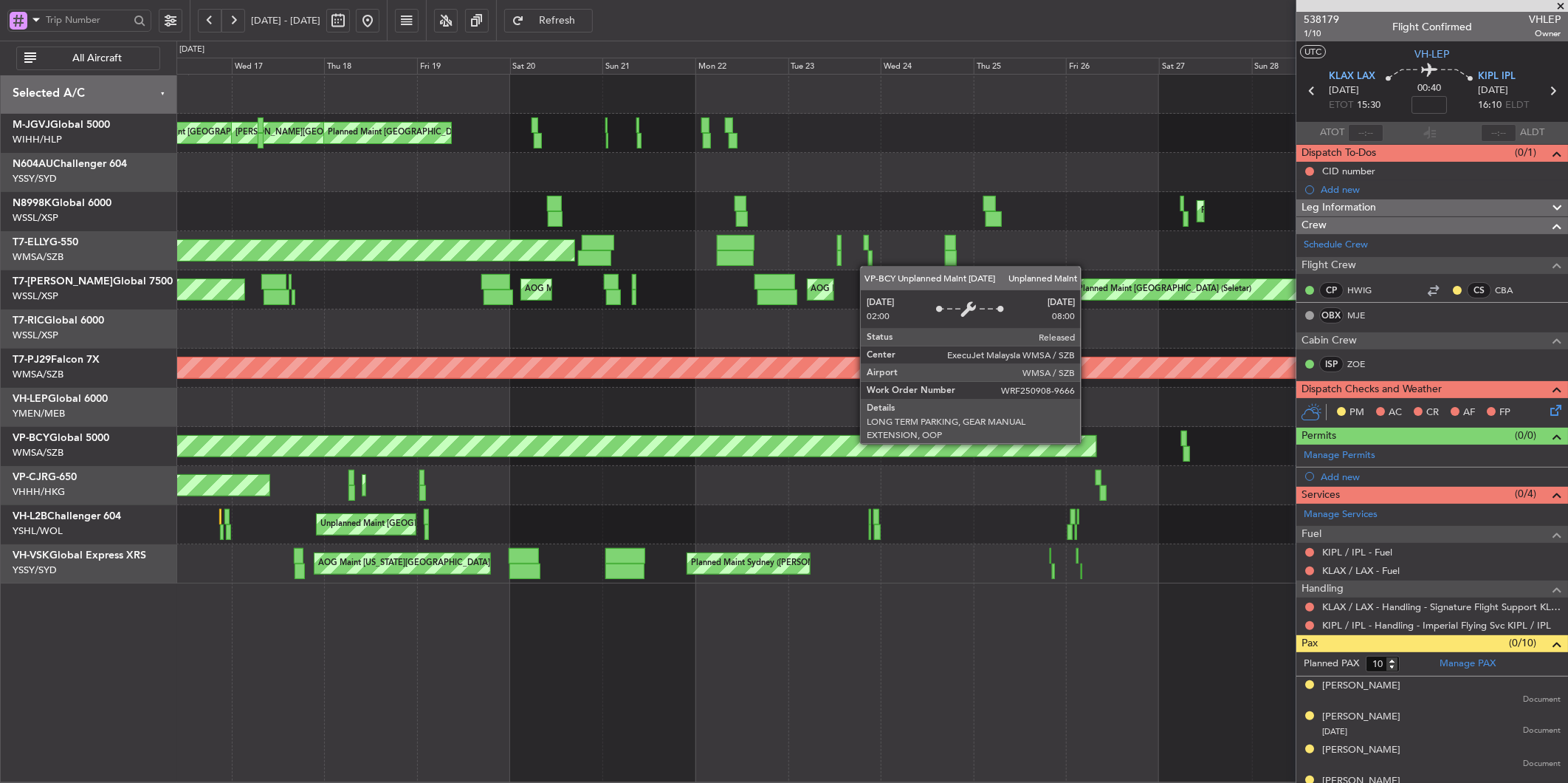
click at [418, 417] on div "MEL Jakarta (Halim Intl) MEL Jakarta (Halim Intl) AOG Maint Jakarta (Halim Intl…" at bounding box center [871, 328] width 1391 height 509
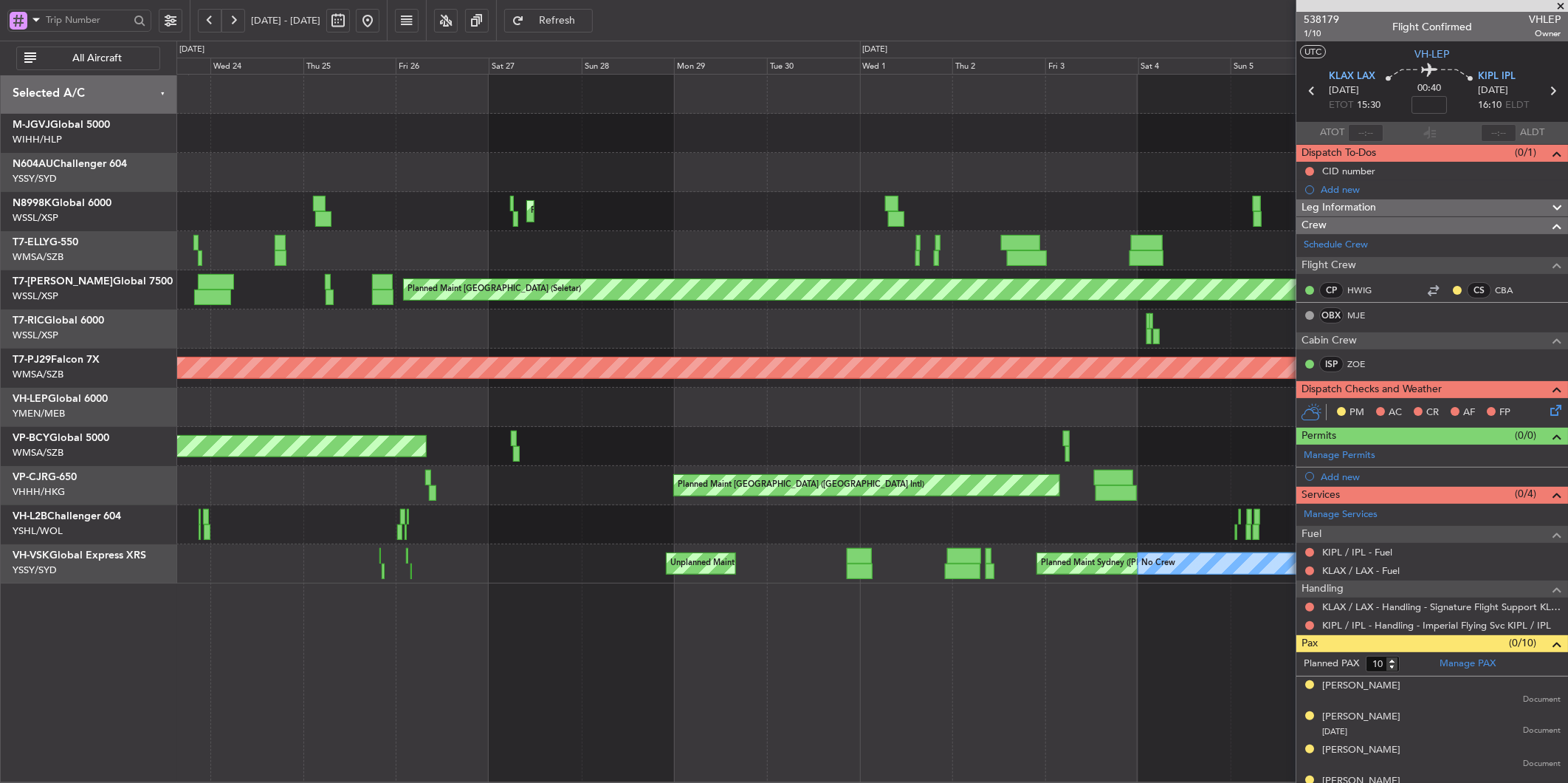
click at [311, 388] on div at bounding box center [871, 408] width 1391 height 39
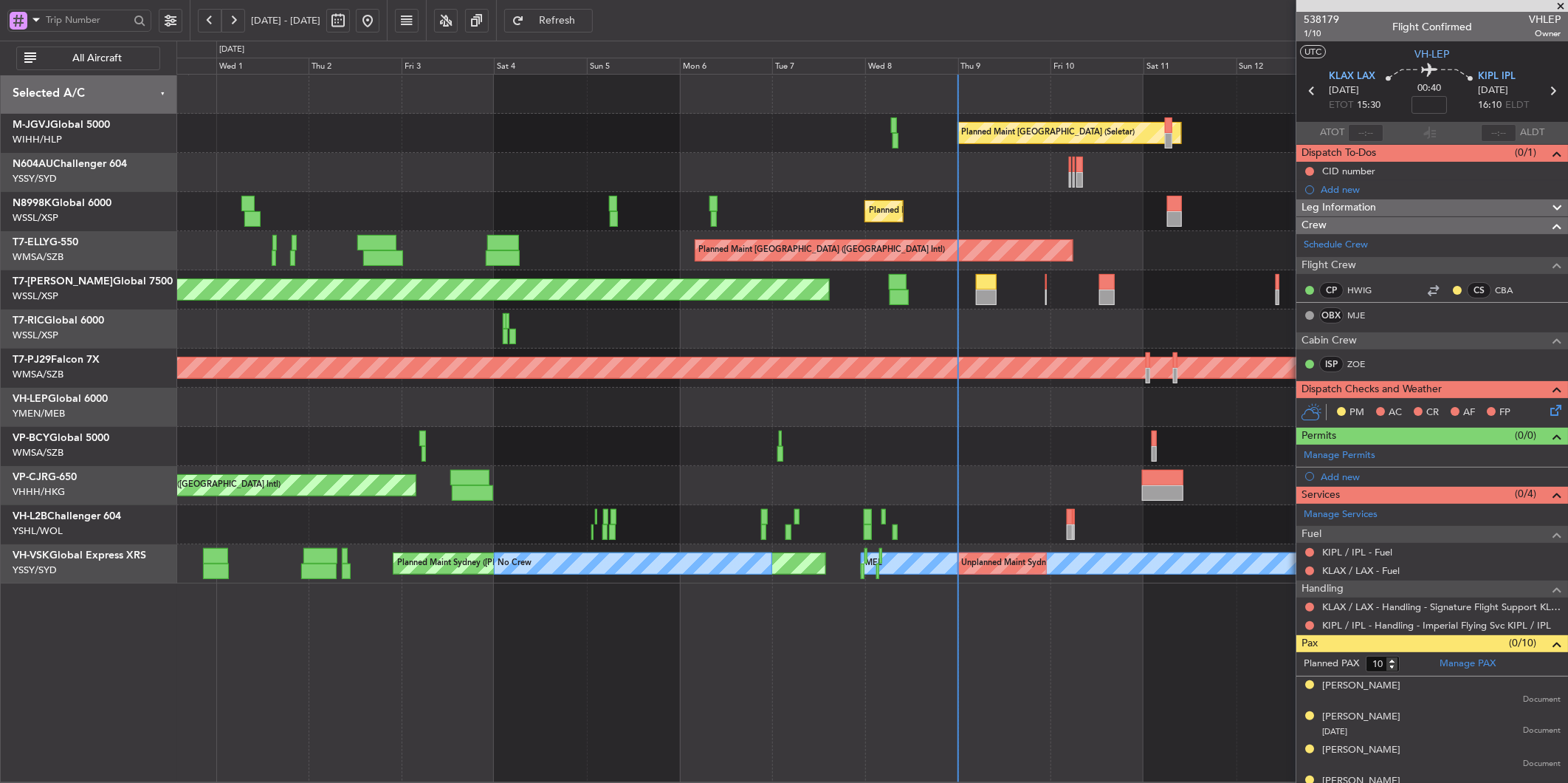
click at [486, 425] on div at bounding box center [871, 408] width 1391 height 39
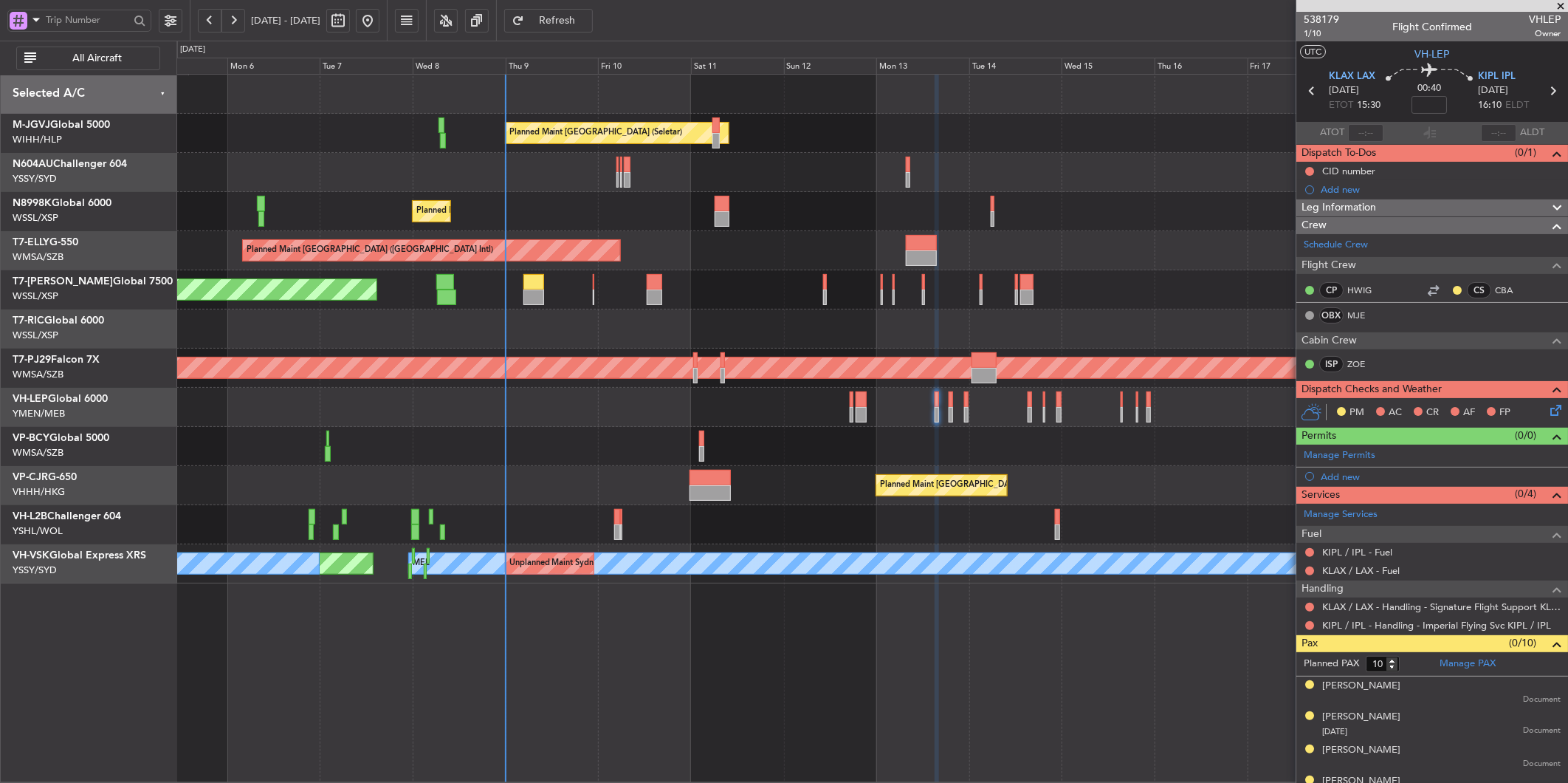
click at [648, 417] on div at bounding box center [871, 408] width 1391 height 39
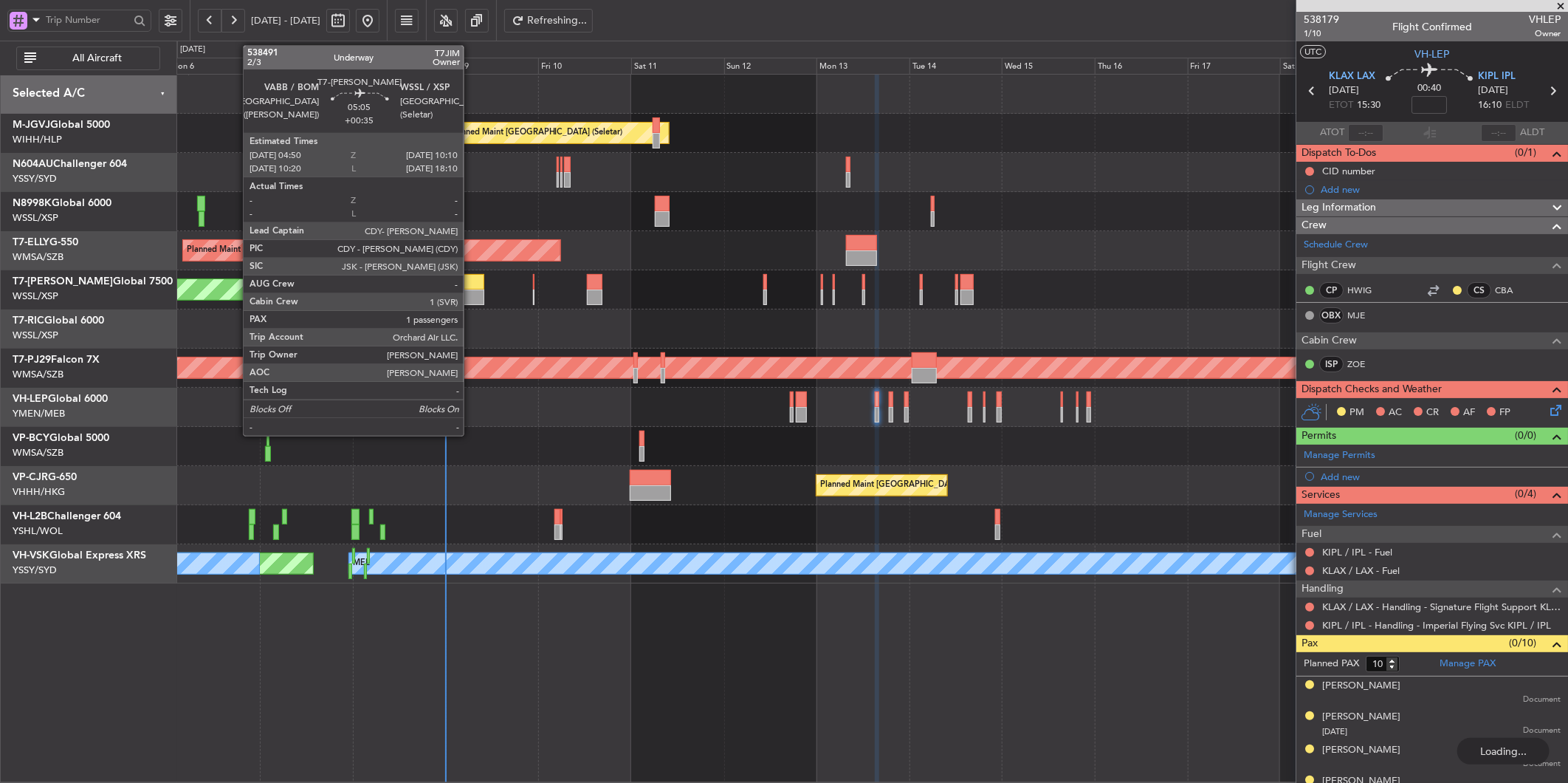
click at [471, 289] on div at bounding box center [474, 297] width 21 height 15
click at [477, 294] on div at bounding box center [474, 297] width 21 height 15
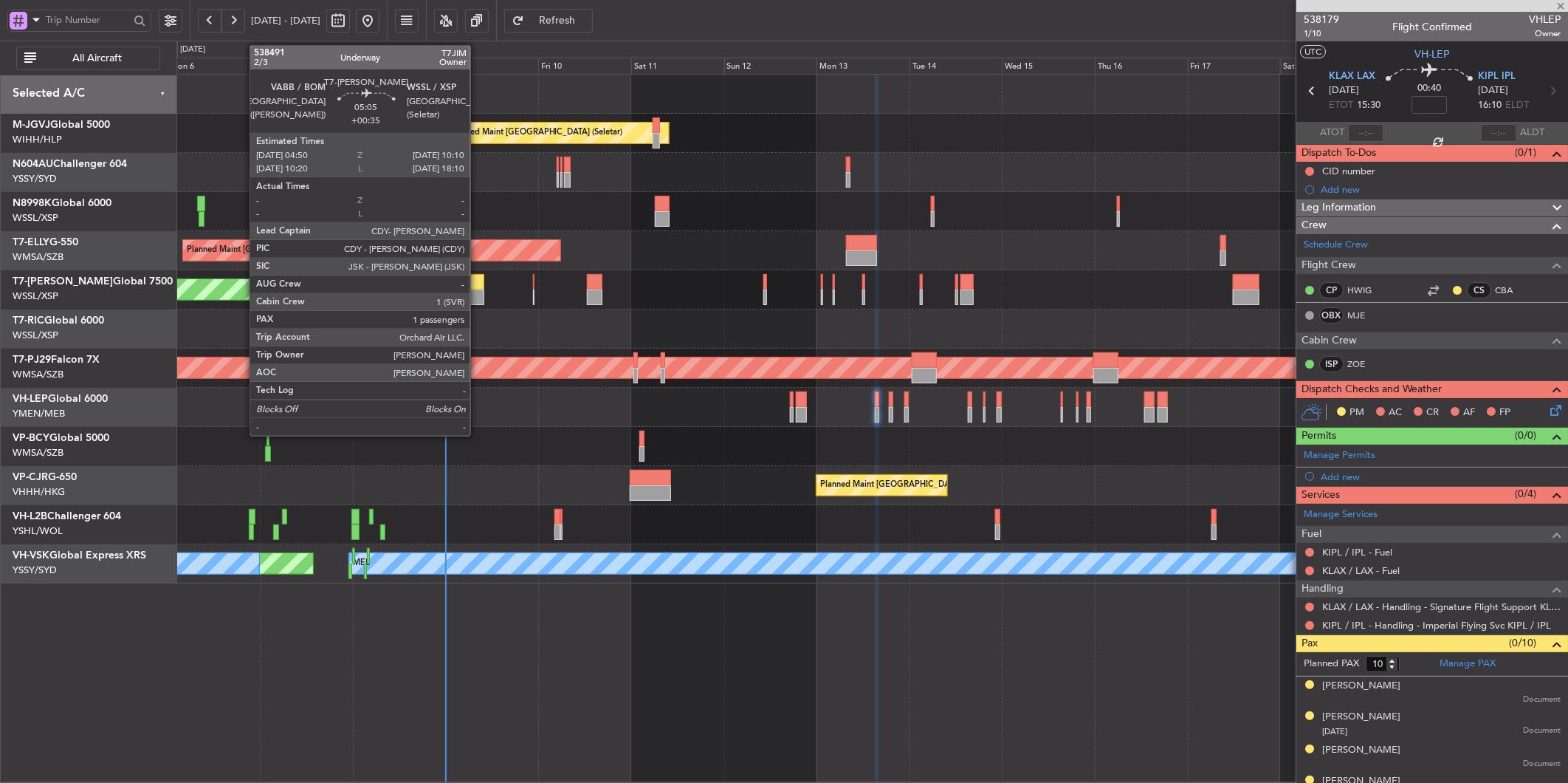
click at [477, 290] on div at bounding box center [474, 297] width 21 height 15
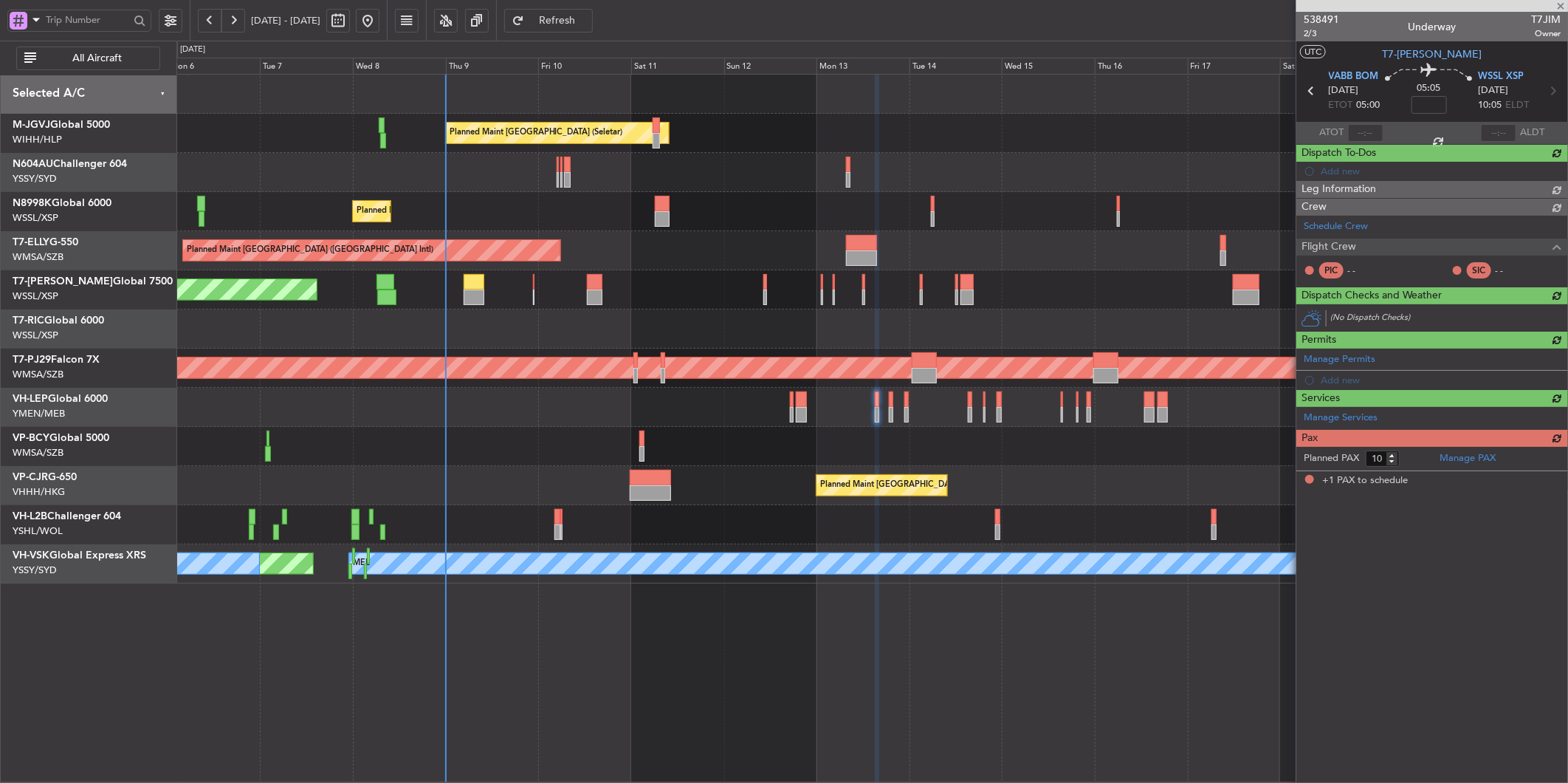
type input "+00:35"
type input "1"
type input "[PERSON_NAME] (LEU)"
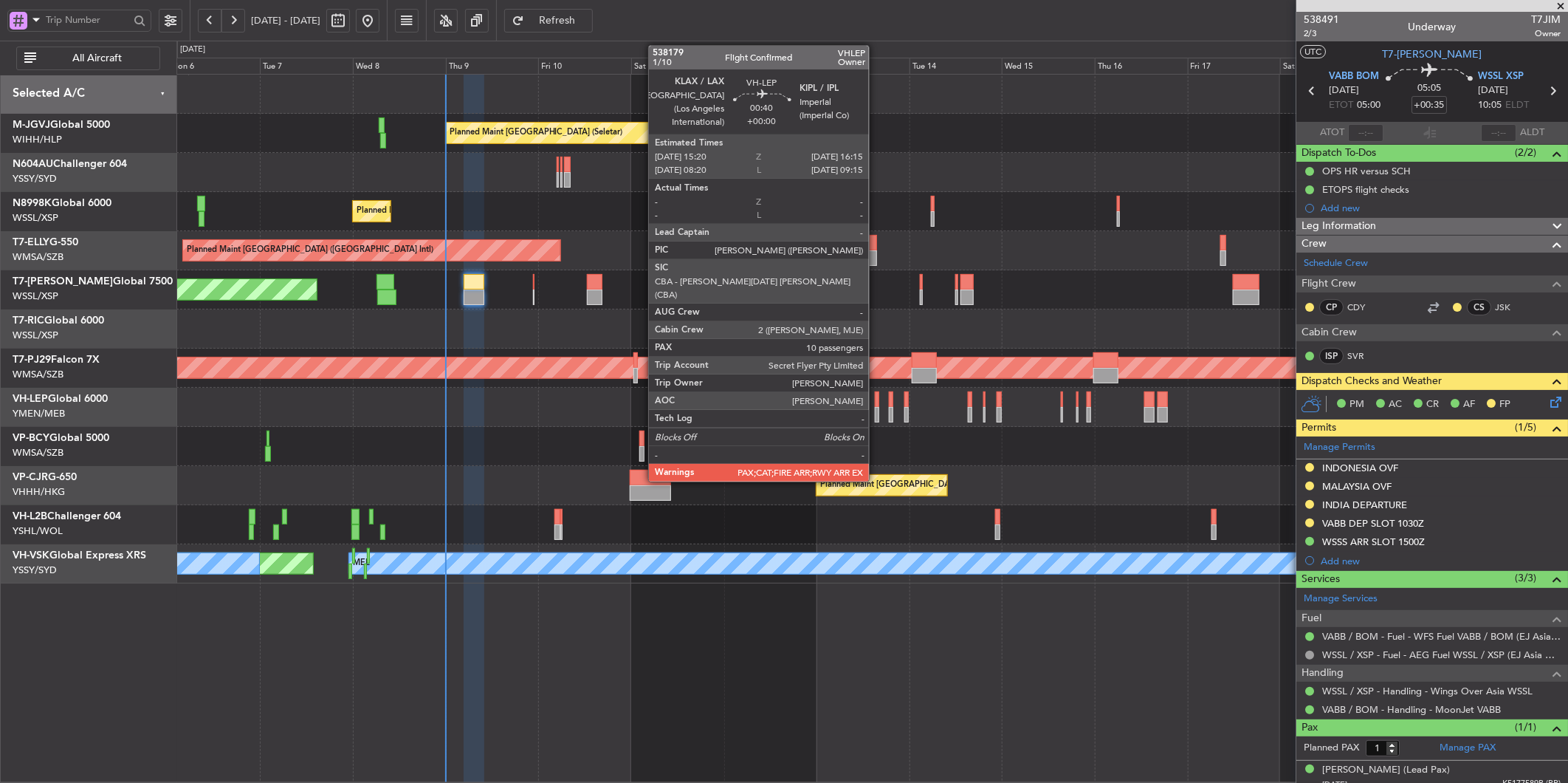
click at [876, 400] on div at bounding box center [876, 399] width 3 height 15
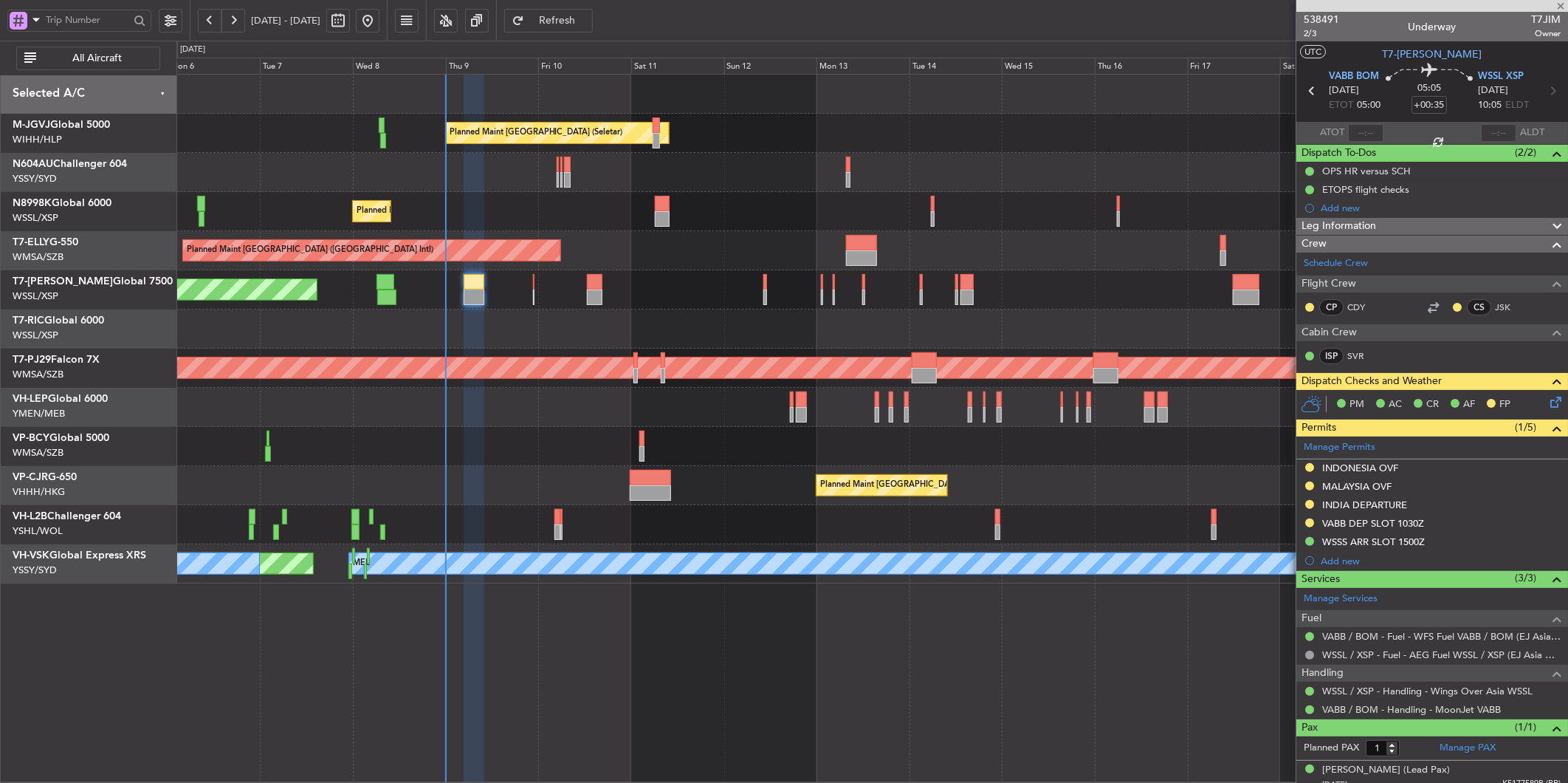
type input "10"
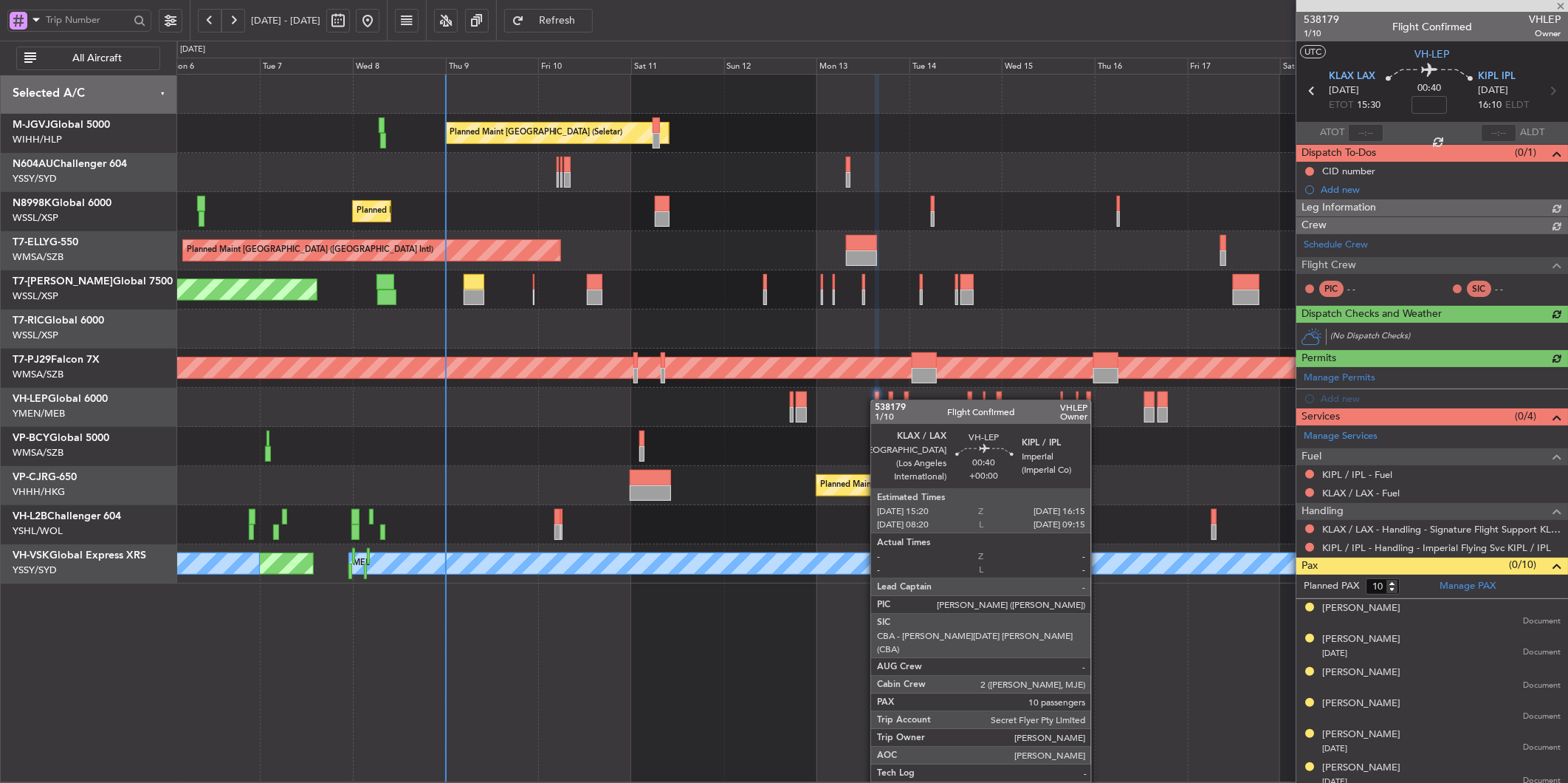
click at [879, 400] on div at bounding box center [876, 399] width 3 height 15
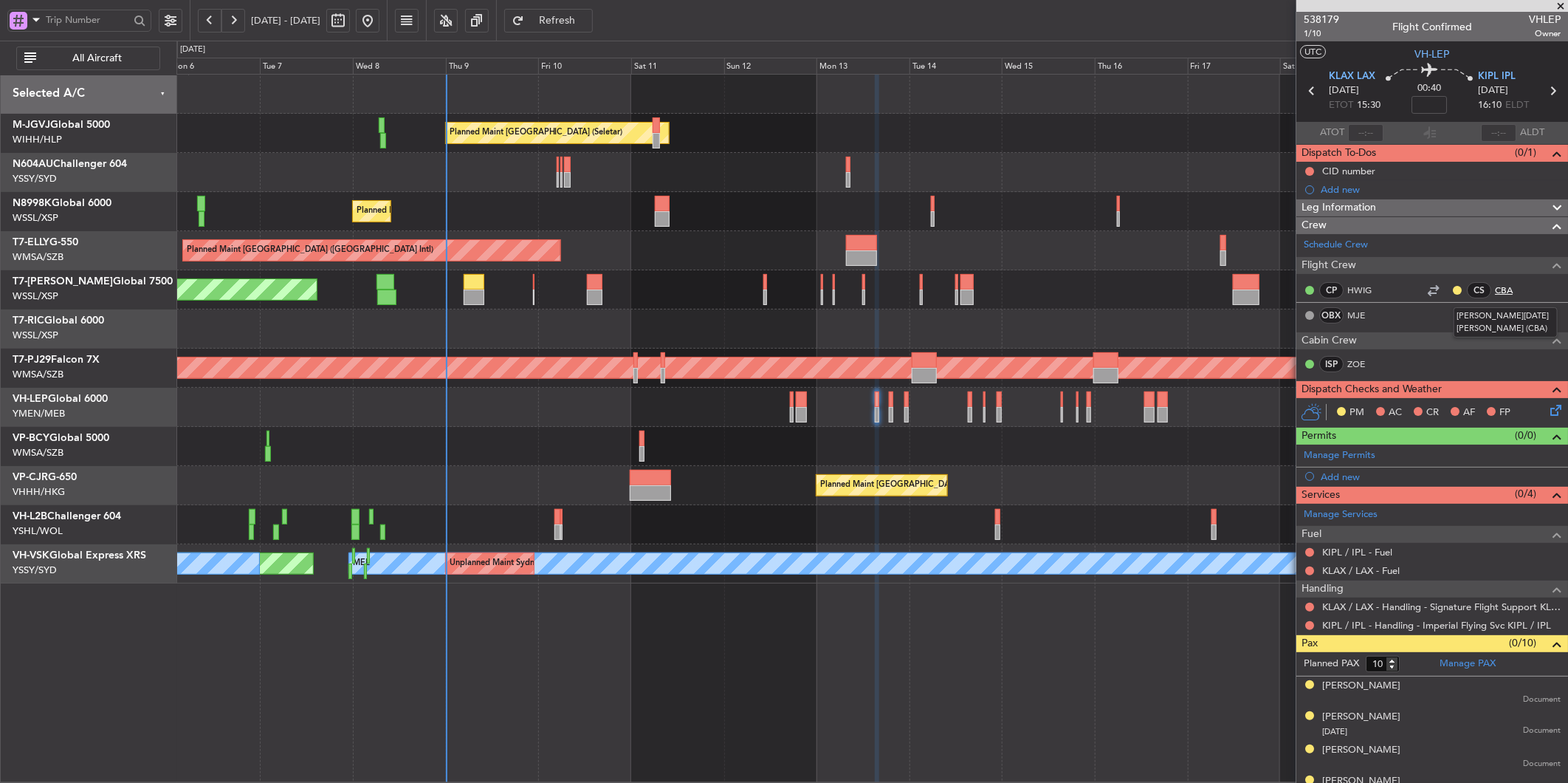
click at [1495, 289] on link "CBA" at bounding box center [1511, 290] width 33 height 14
click at [1452, 100] on div "00:40" at bounding box center [1430, 90] width 98 height 55
click at [1436, 98] on input at bounding box center [1430, 105] width 35 height 18
type input "-00:05"
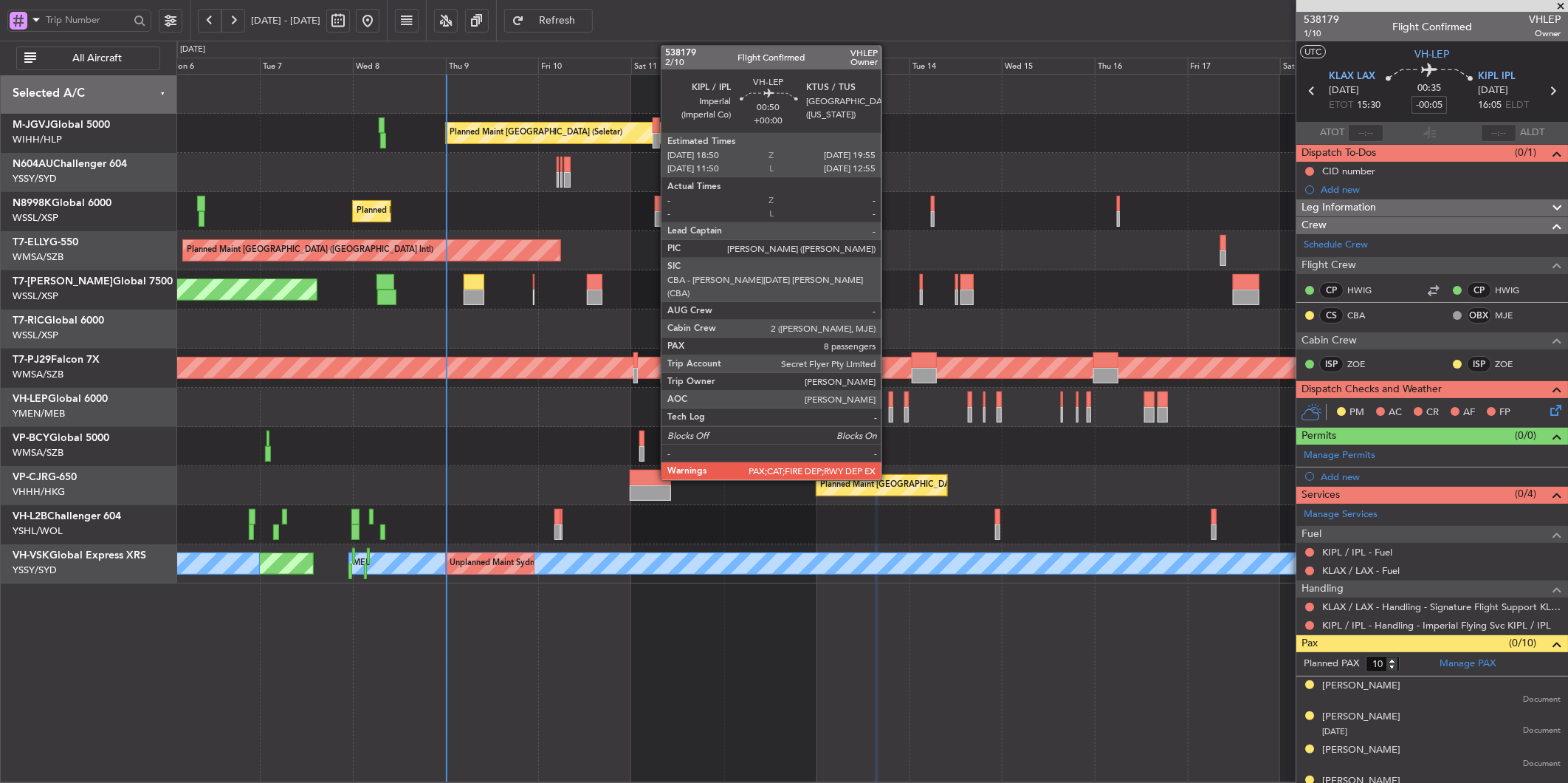
click at [889, 408] on div at bounding box center [891, 414] width 4 height 15
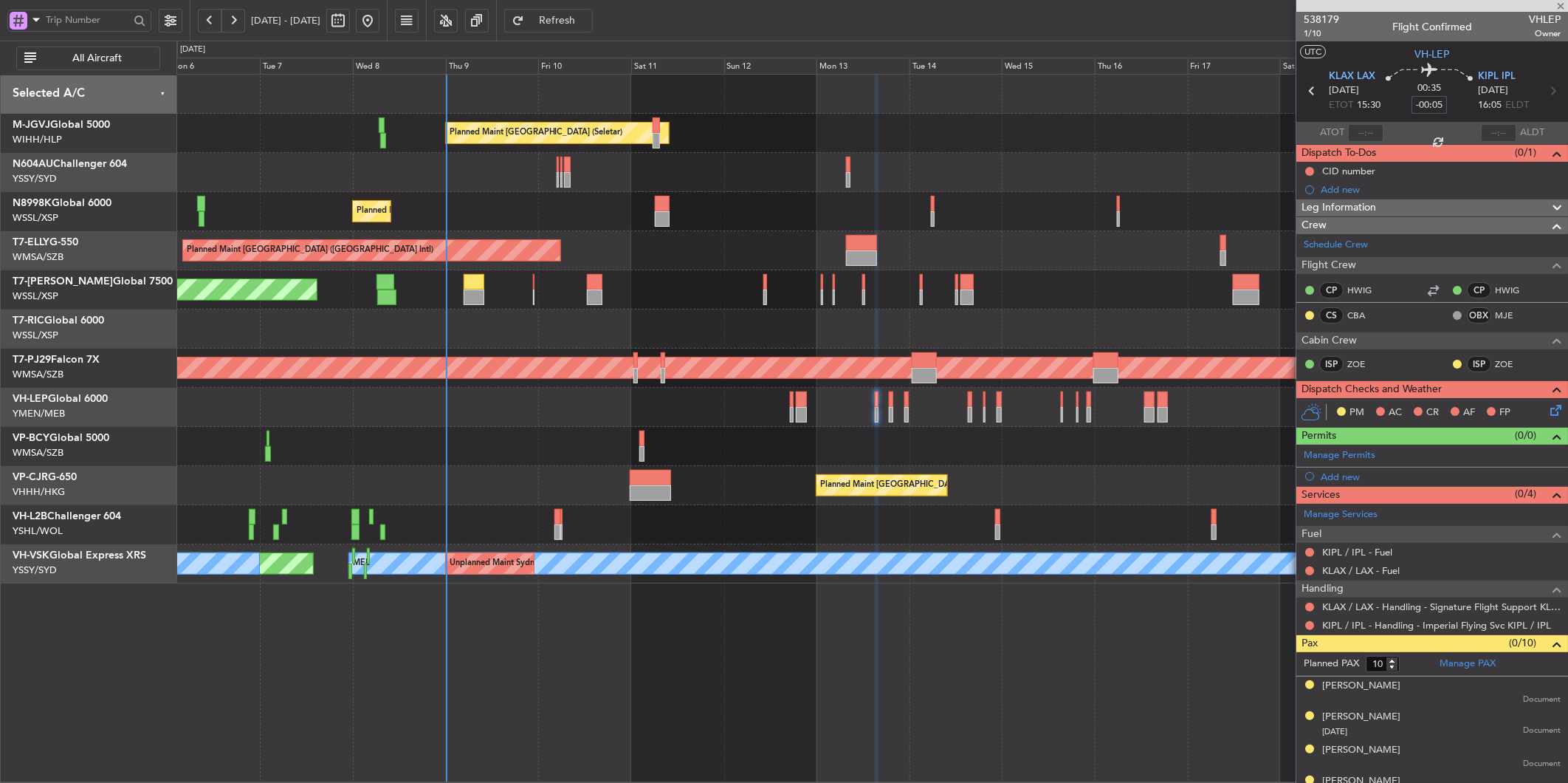
type input "8"
click at [1422, 607] on link "KTUS / TUS - Handling - Executive Air KTUS / TUS" at bounding box center [1431, 607] width 216 height 13
click at [1427, 102] on input at bounding box center [1430, 105] width 35 height 18
type input "-00:10"
click at [85, 399] on link "VH-LEP Global 6000" at bounding box center [60, 399] width 95 height 10
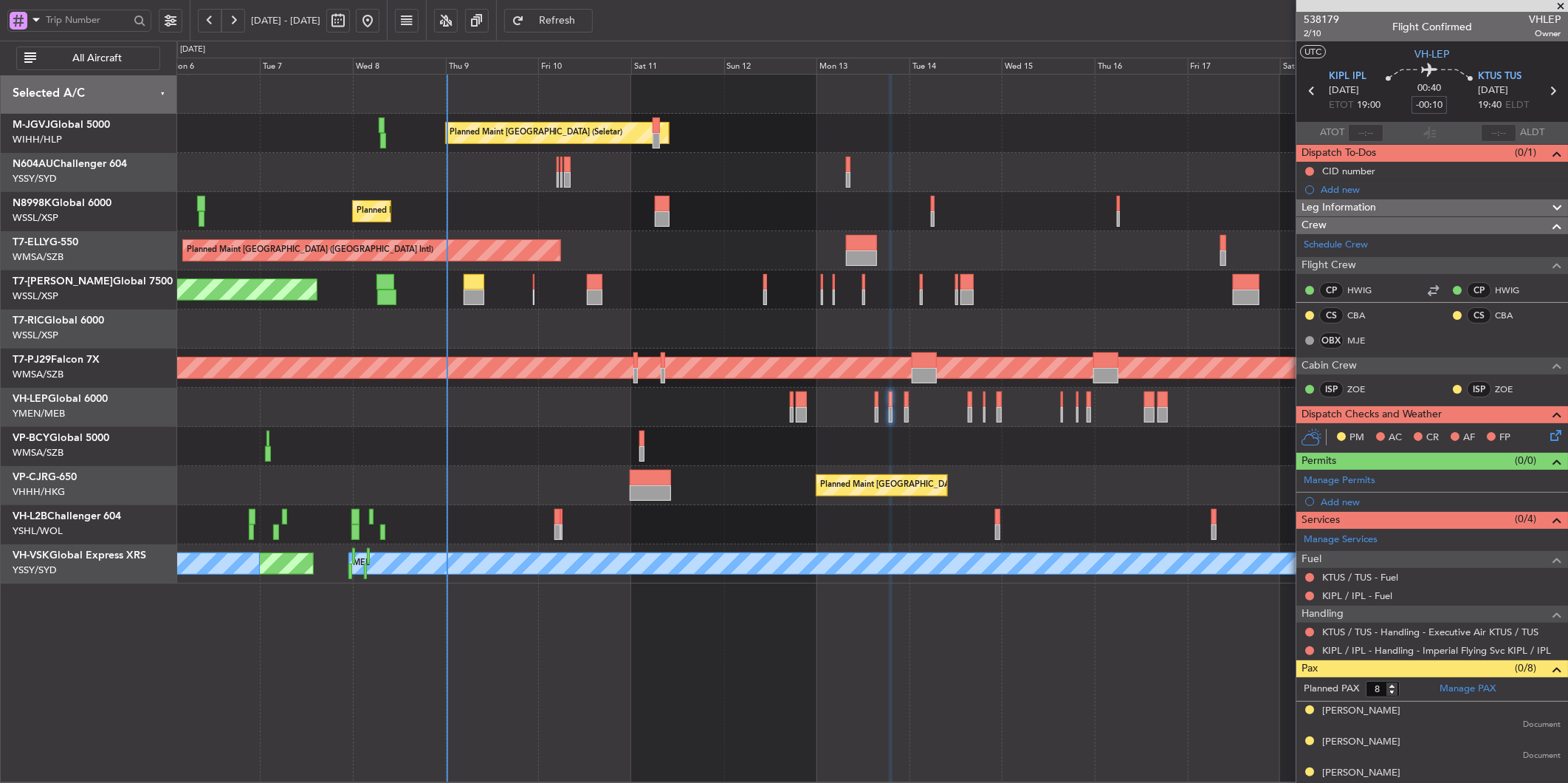
click at [903, 402] on div at bounding box center [871, 408] width 1391 height 39
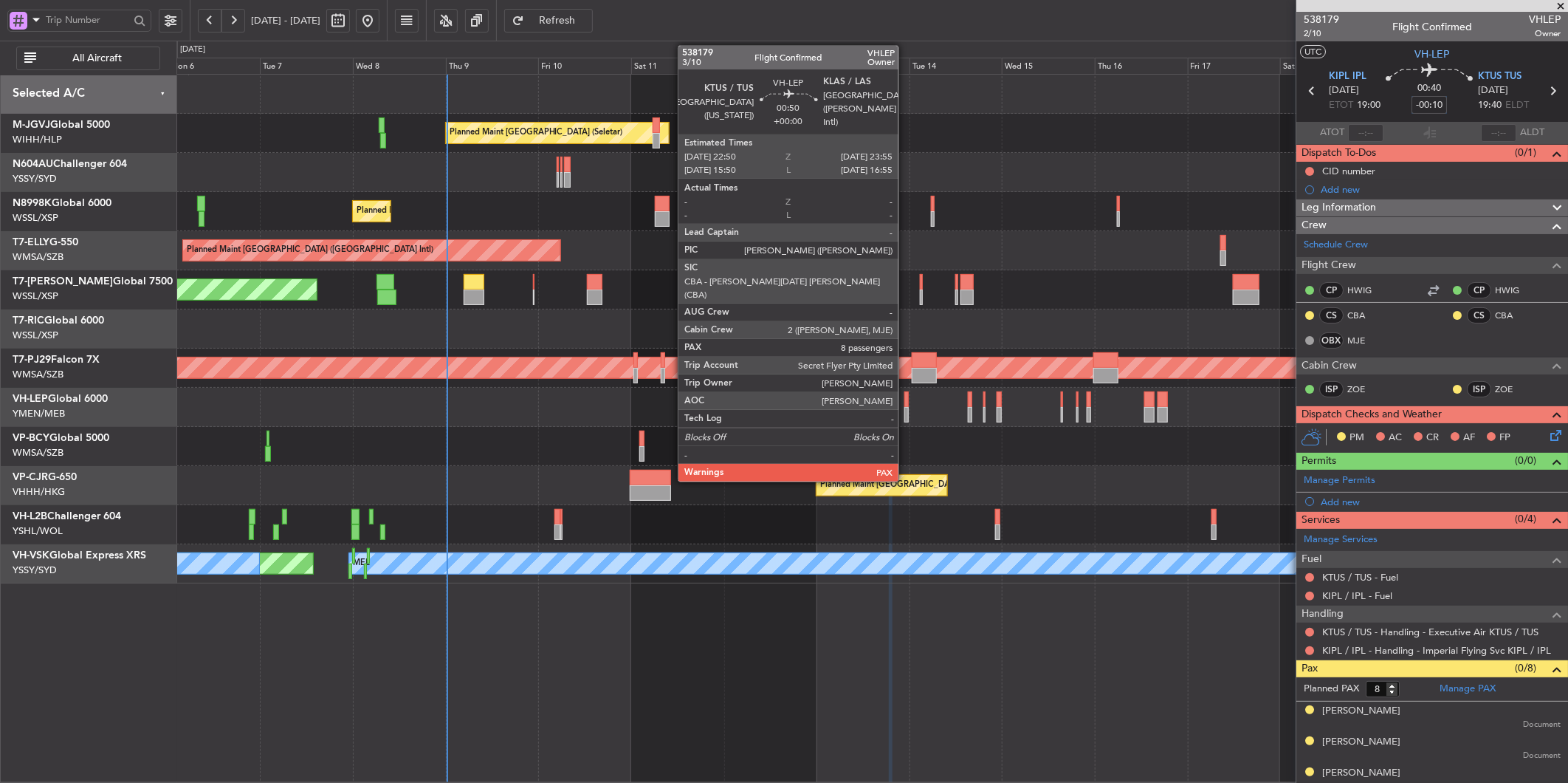
click at [906, 403] on div at bounding box center [906, 399] width 4 height 15
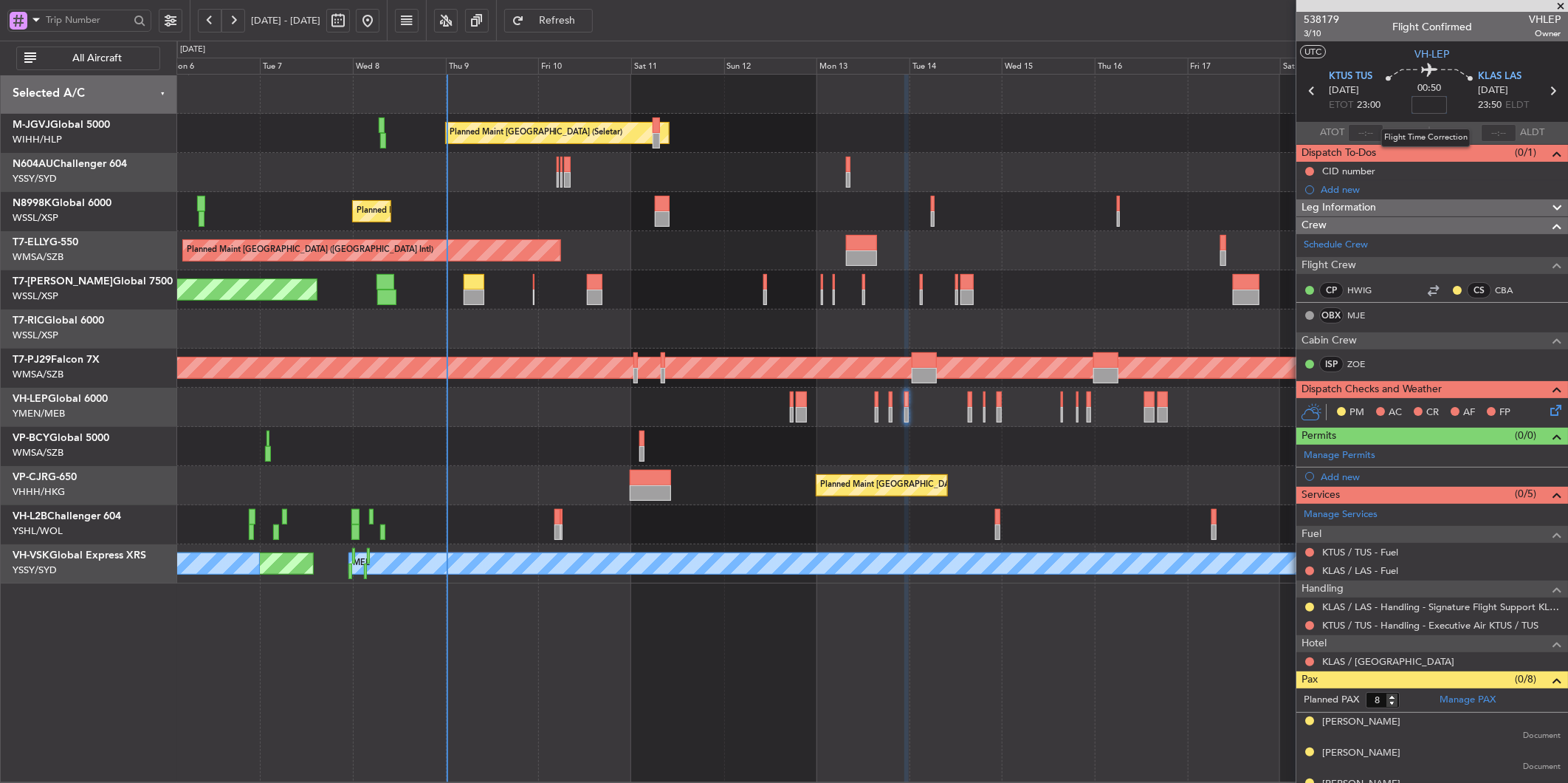
click at [1425, 104] on input at bounding box center [1430, 105] width 35 height 18
type input "+00:05"
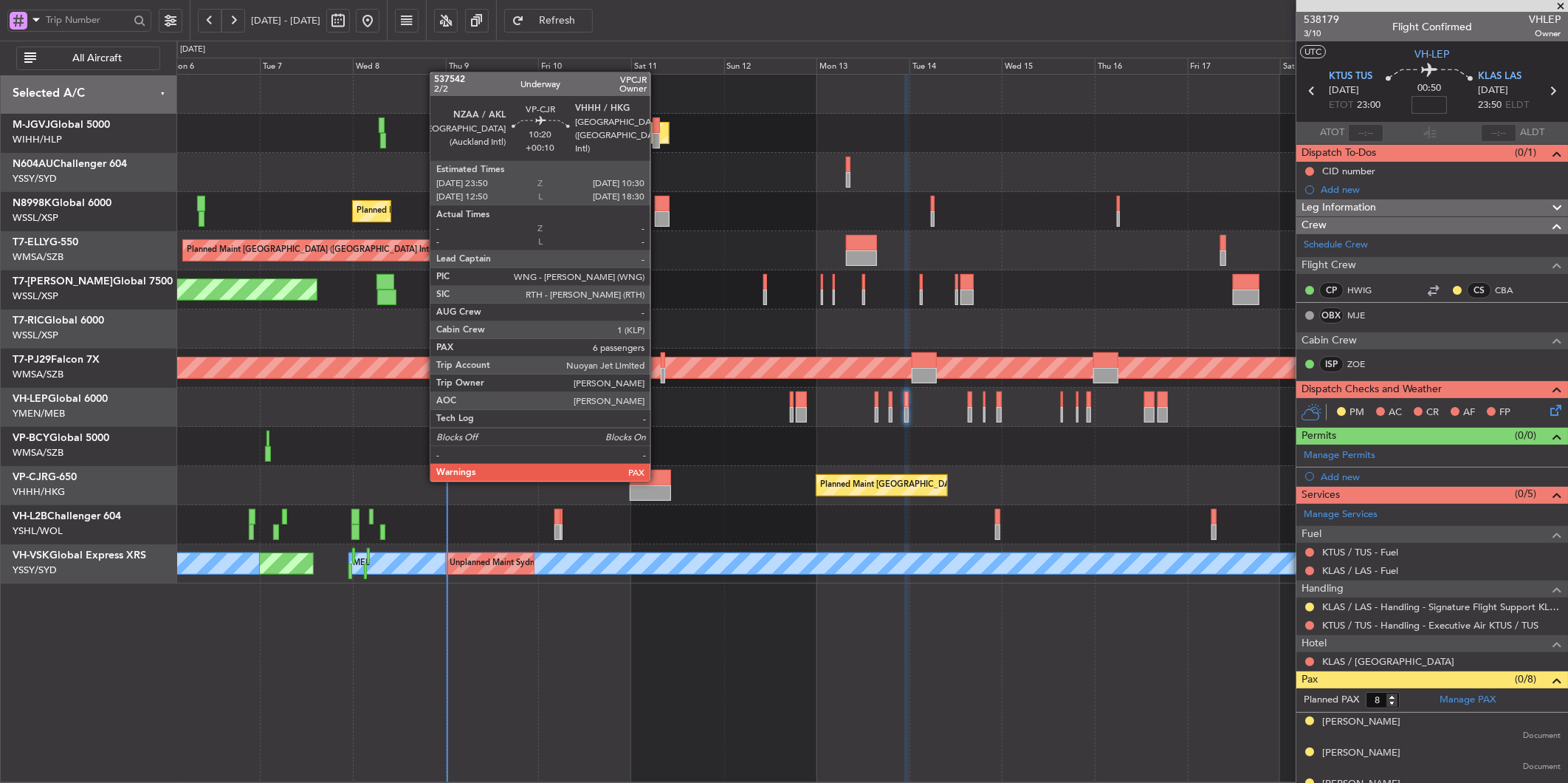
click at [658, 478] on div at bounding box center [650, 478] width 41 height 15
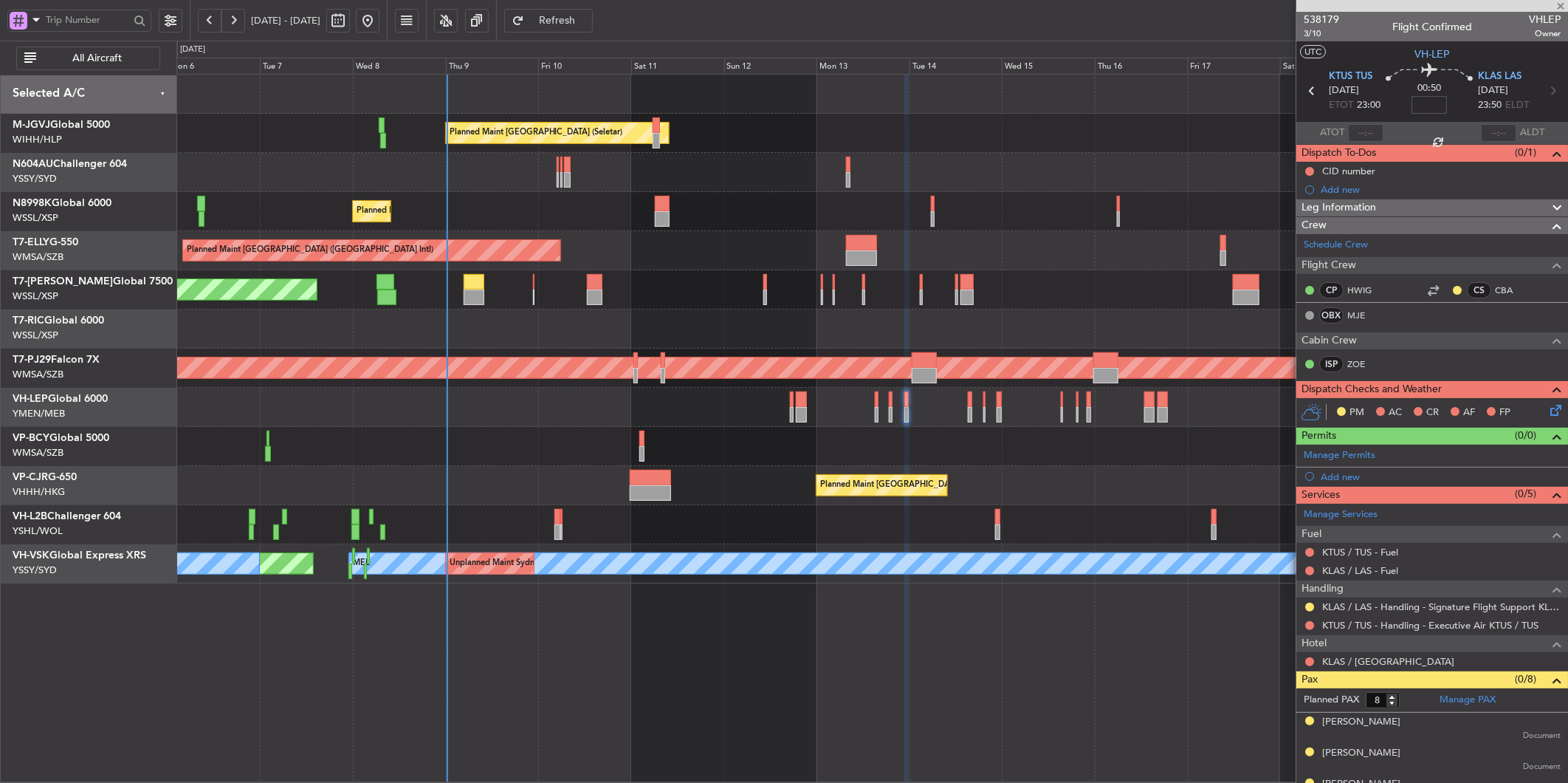
type input "+00:10"
type input "6"
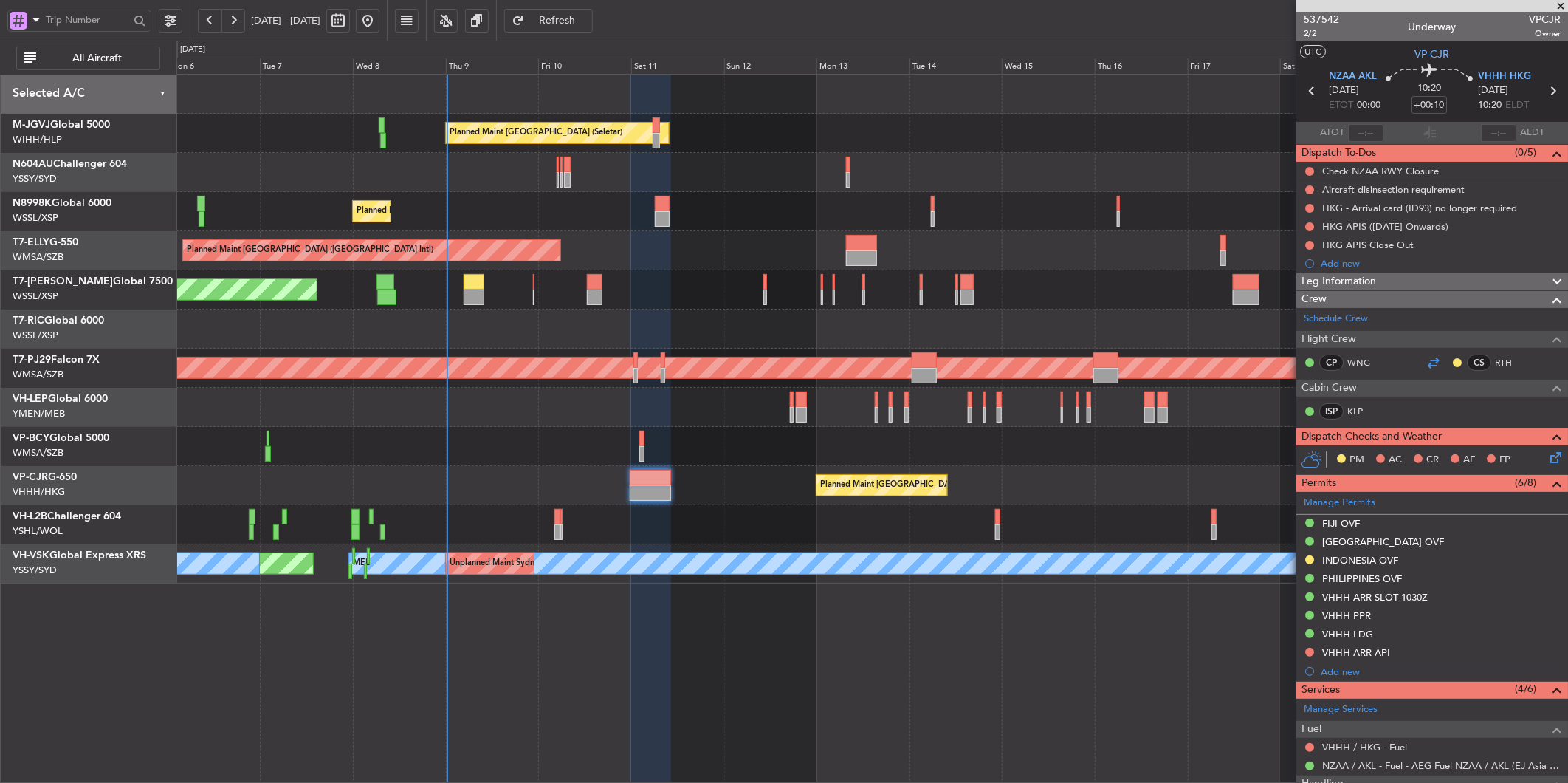
click at [1432, 364] on div at bounding box center [1433, 362] width 18 height 18
click at [1342, 264] on div "Add new" at bounding box center [1434, 263] width 227 height 13
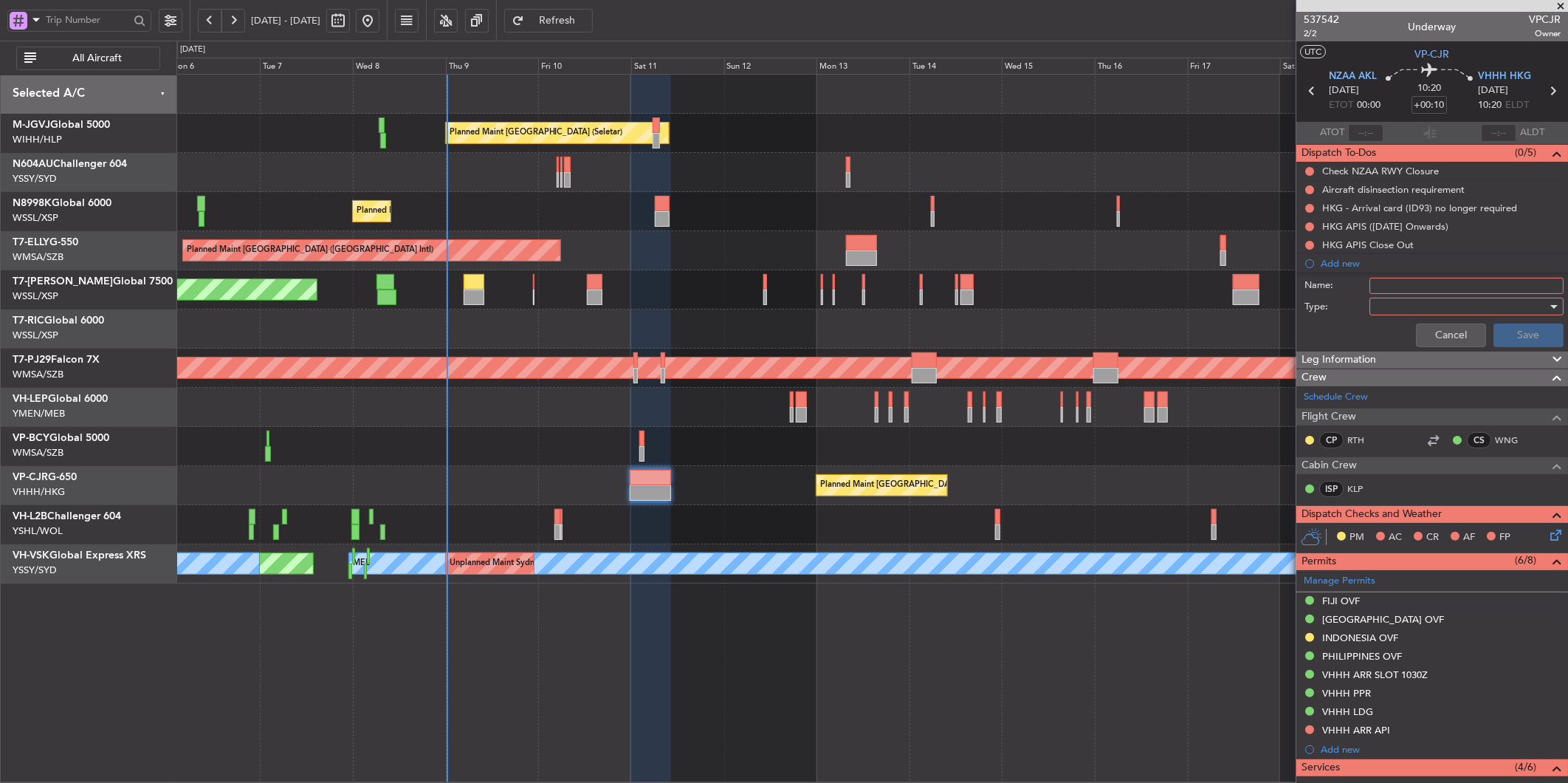
click at [1390, 283] on input "Name:" at bounding box center [1467, 285] width 194 height 16
type input "FPL"
click at [1390, 311] on div at bounding box center [1462, 306] width 172 height 22
click at [1391, 331] on span "Generic" at bounding box center [1459, 337] width 172 height 22
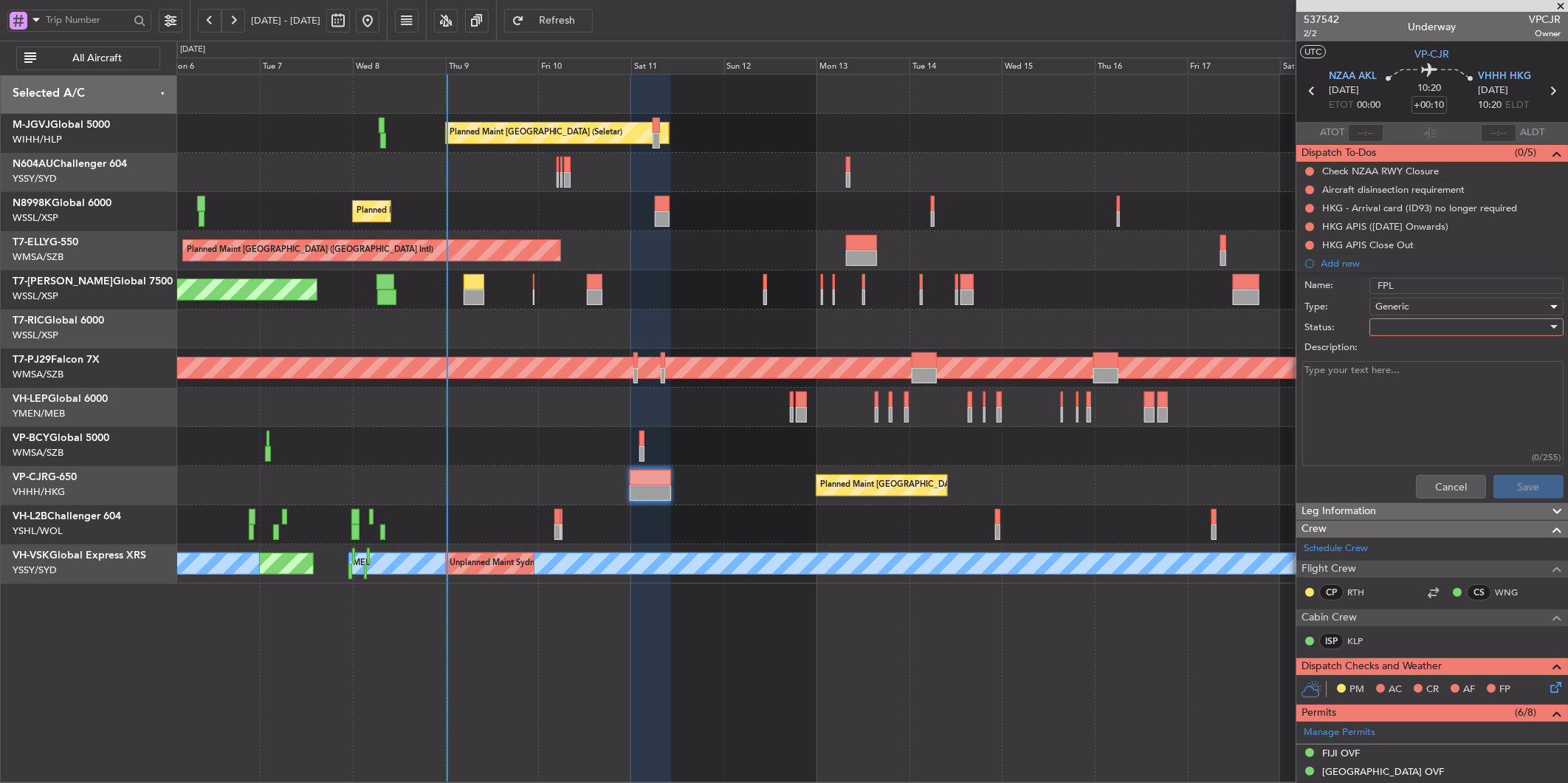
click at [1390, 329] on div at bounding box center [1462, 327] width 172 height 22
click at [1391, 349] on span "Not Started" at bounding box center [1459, 357] width 172 height 22
click at [1344, 384] on textarea "Description:" at bounding box center [1433, 413] width 261 height 105
click at [1469, 390] on textarea "FL400/430 FOB 44,200 LBS" at bounding box center [1433, 413] width 261 height 105
paste textarea "PLD: 1325 LBS (STD Weights—> 4 MALES, 1 FEMALE, 1 CHILD, BAGGAGE 180)"
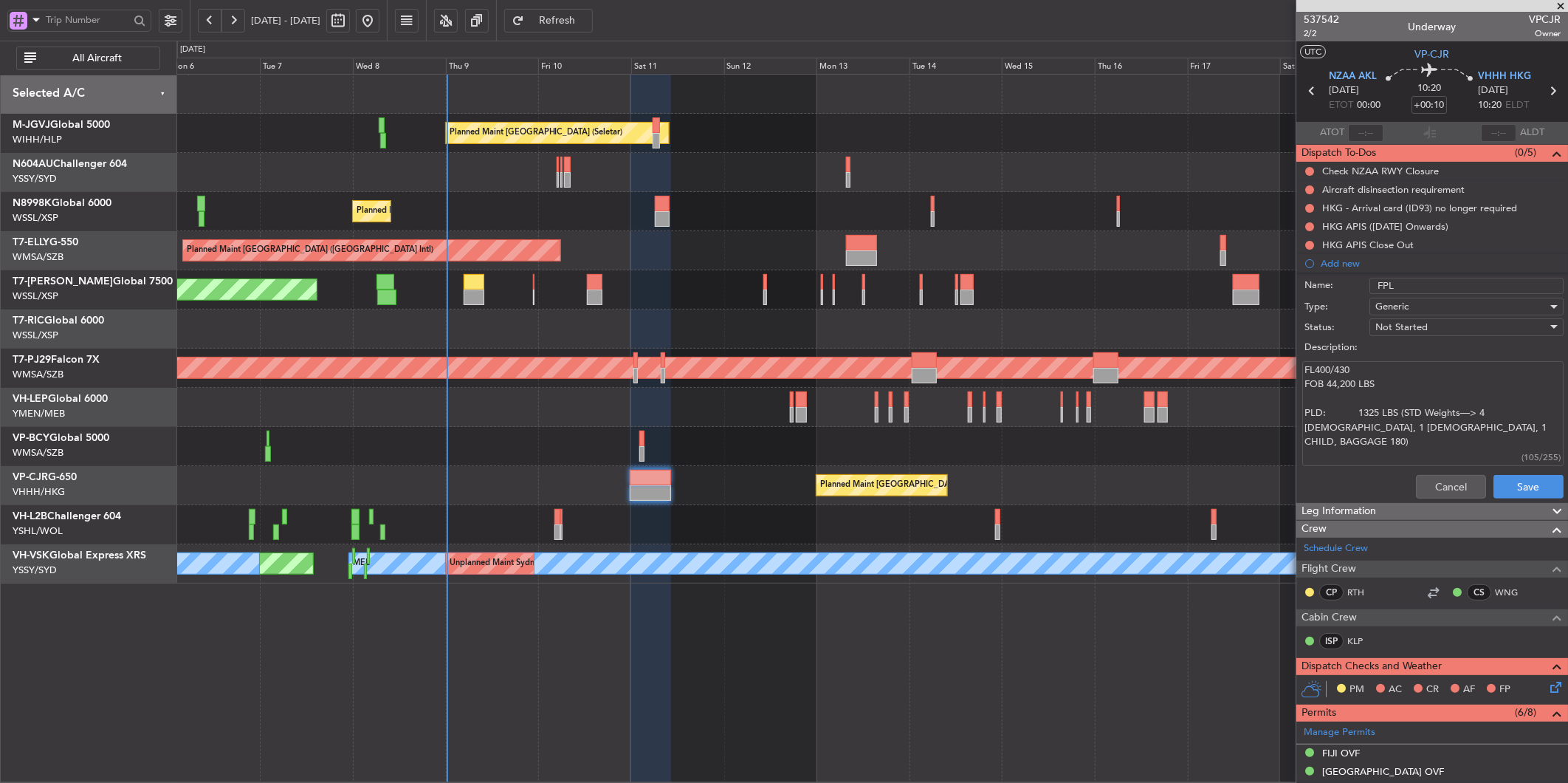
type textarea "FL400/430 FOB 44,200 LBS PLD: 1325 LBS (STD Weights—> 4 MALES, 1 FEMALE, 1 CHIL…"
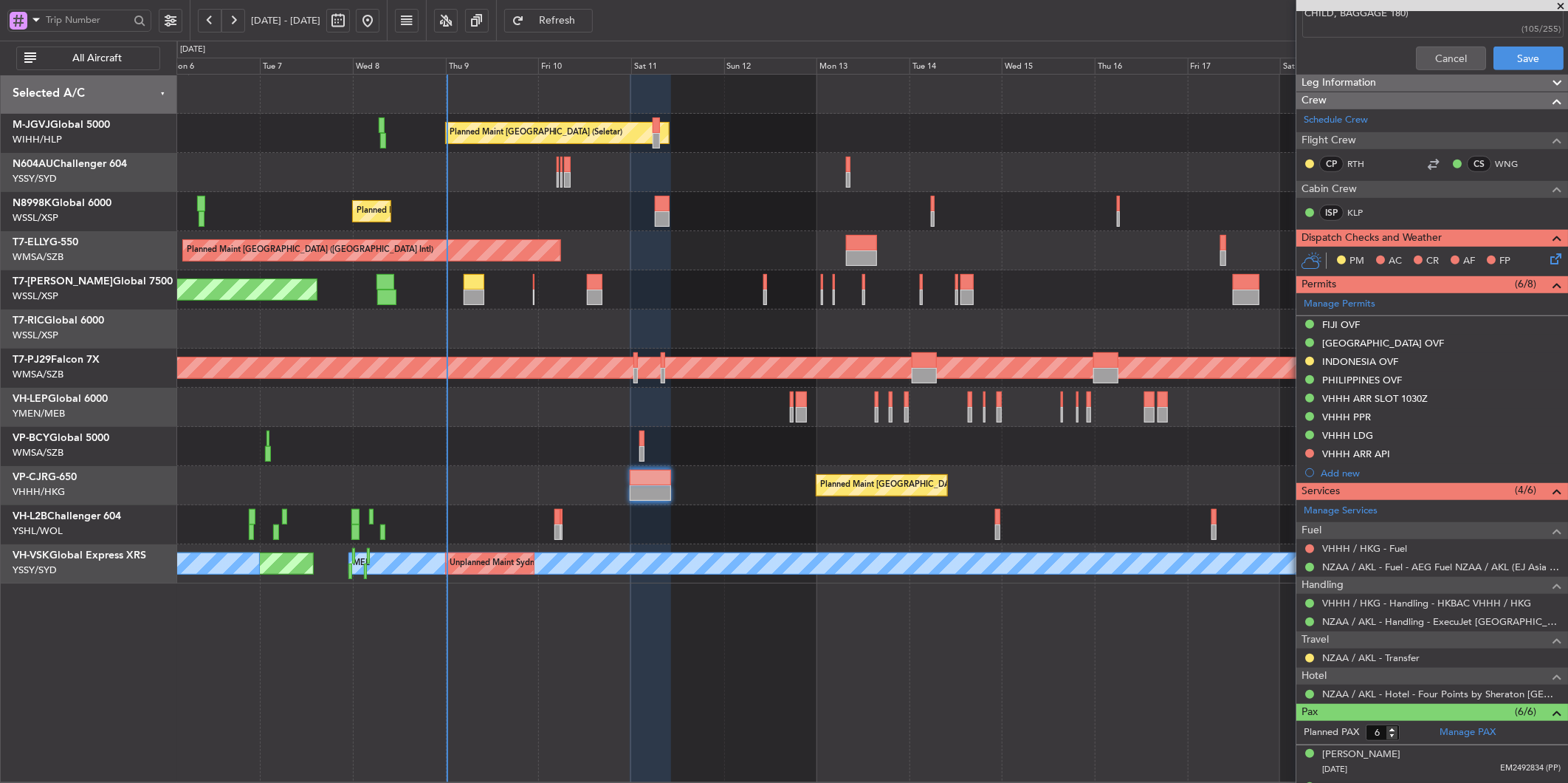
scroll to position [260, 0]
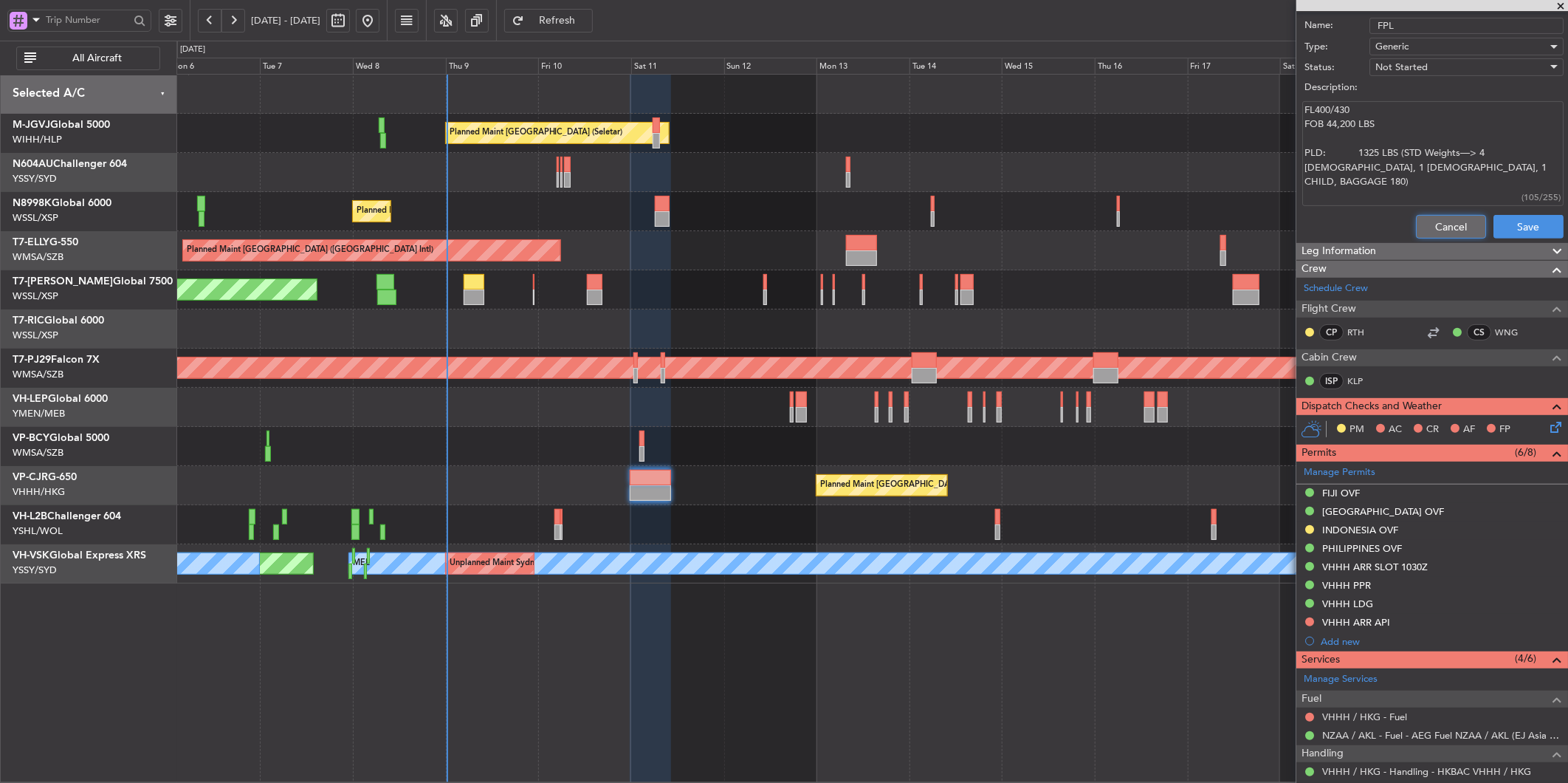
click at [1416, 224] on button "Cancel" at bounding box center [1451, 227] width 70 height 24
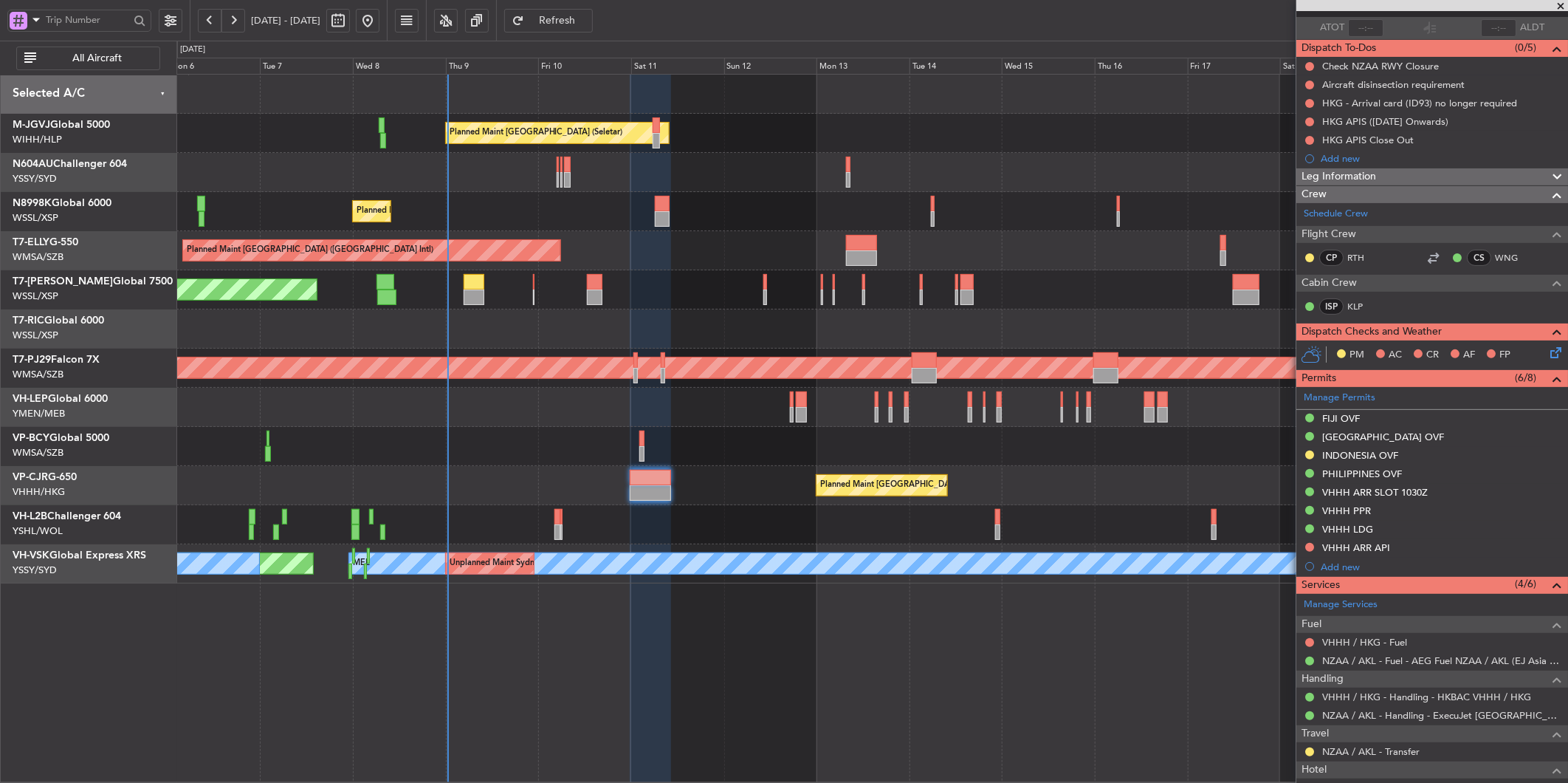
scroll to position [359, 0]
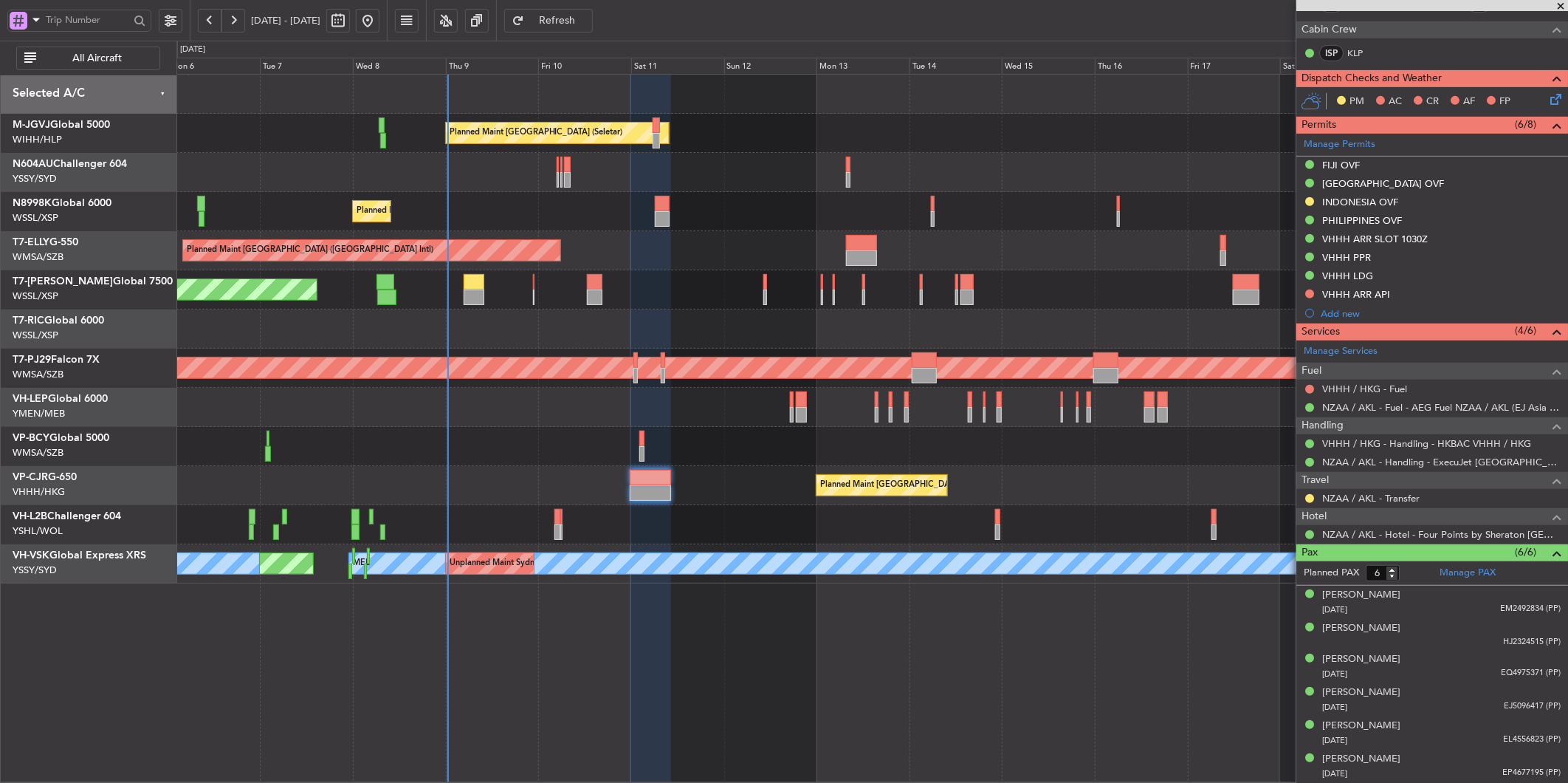
click at [792, 455] on div at bounding box center [871, 446] width 1391 height 39
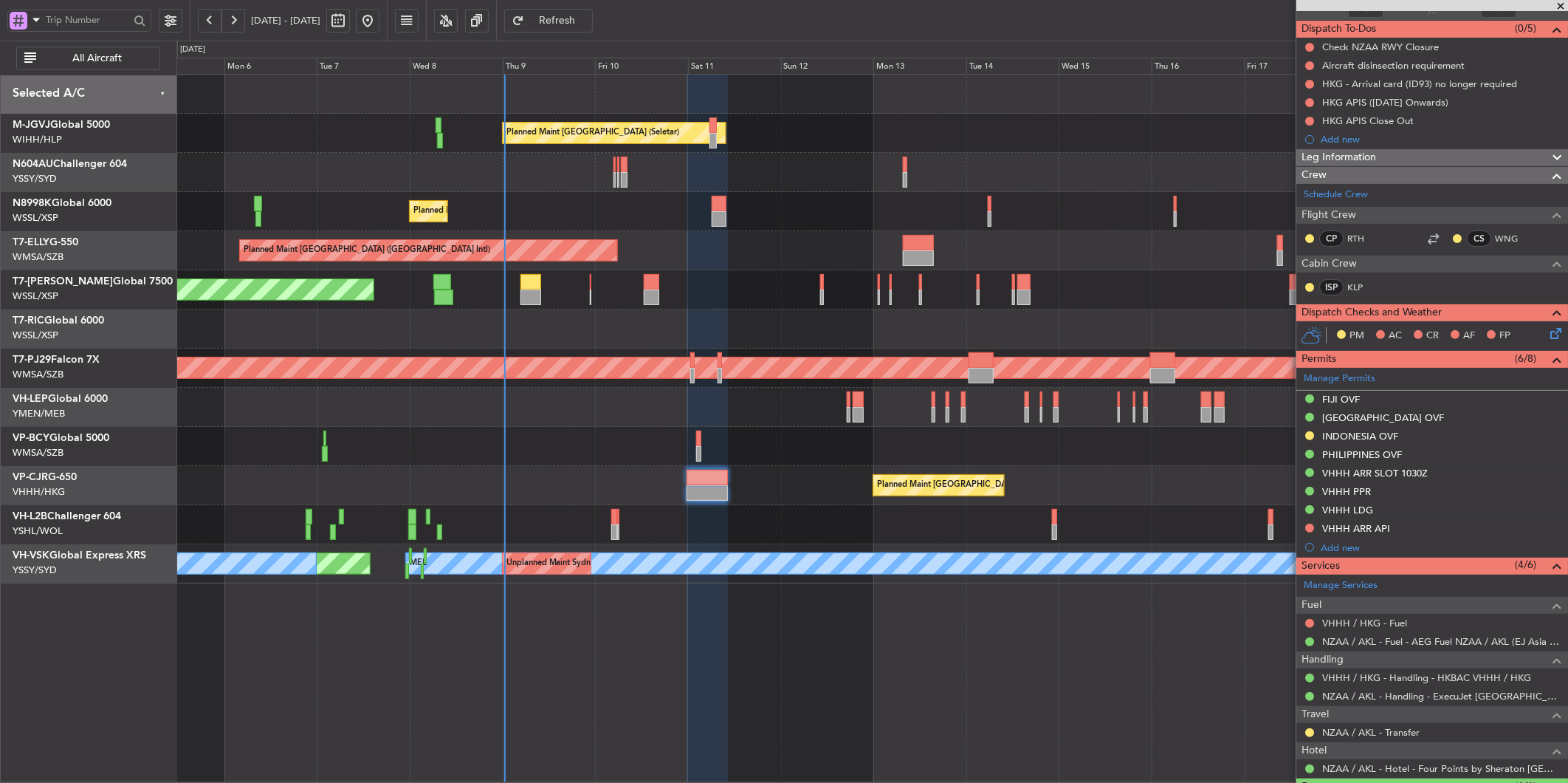
scroll to position [0, 0]
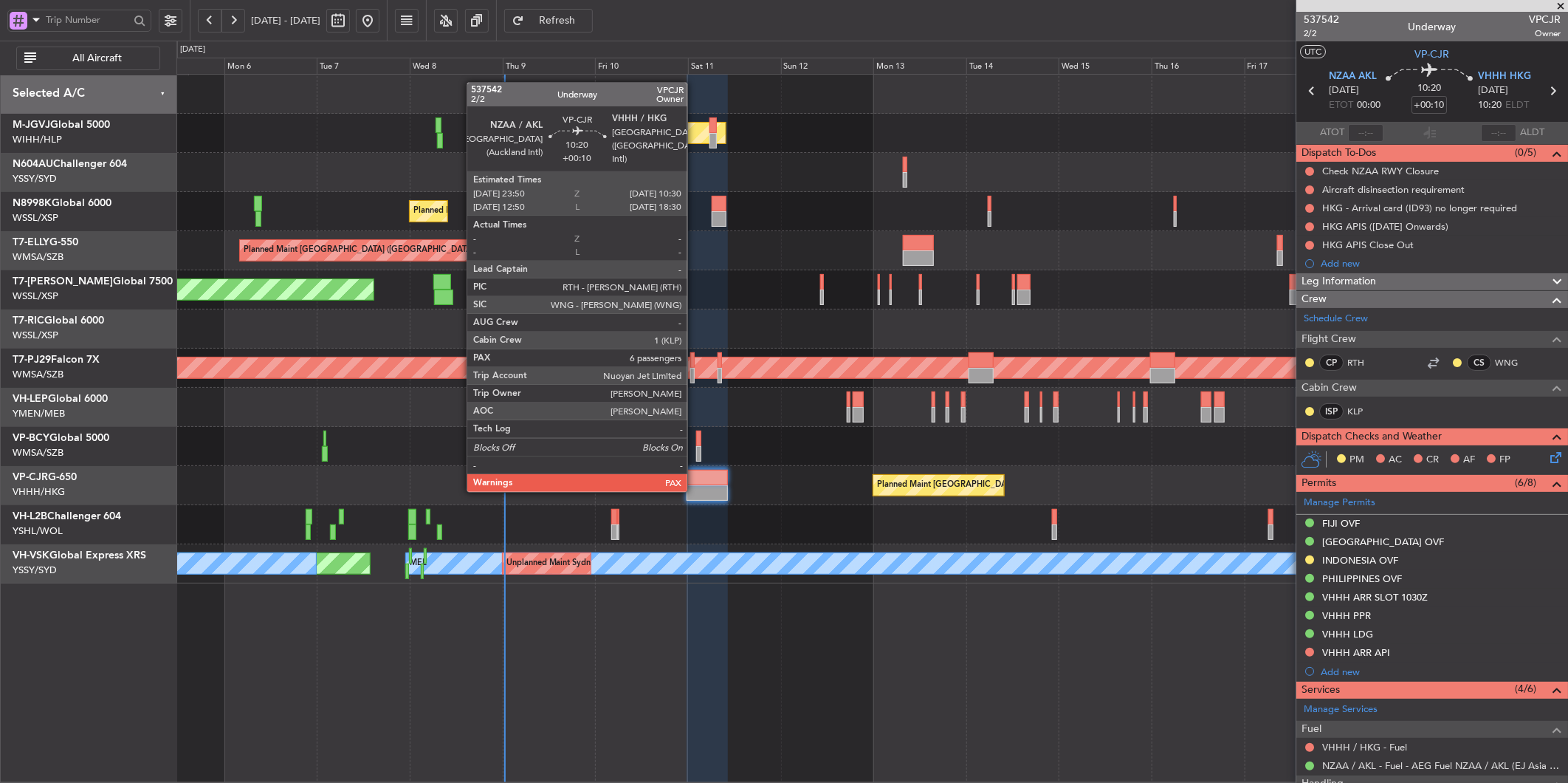
click at [695, 490] on div at bounding box center [707, 493] width 41 height 15
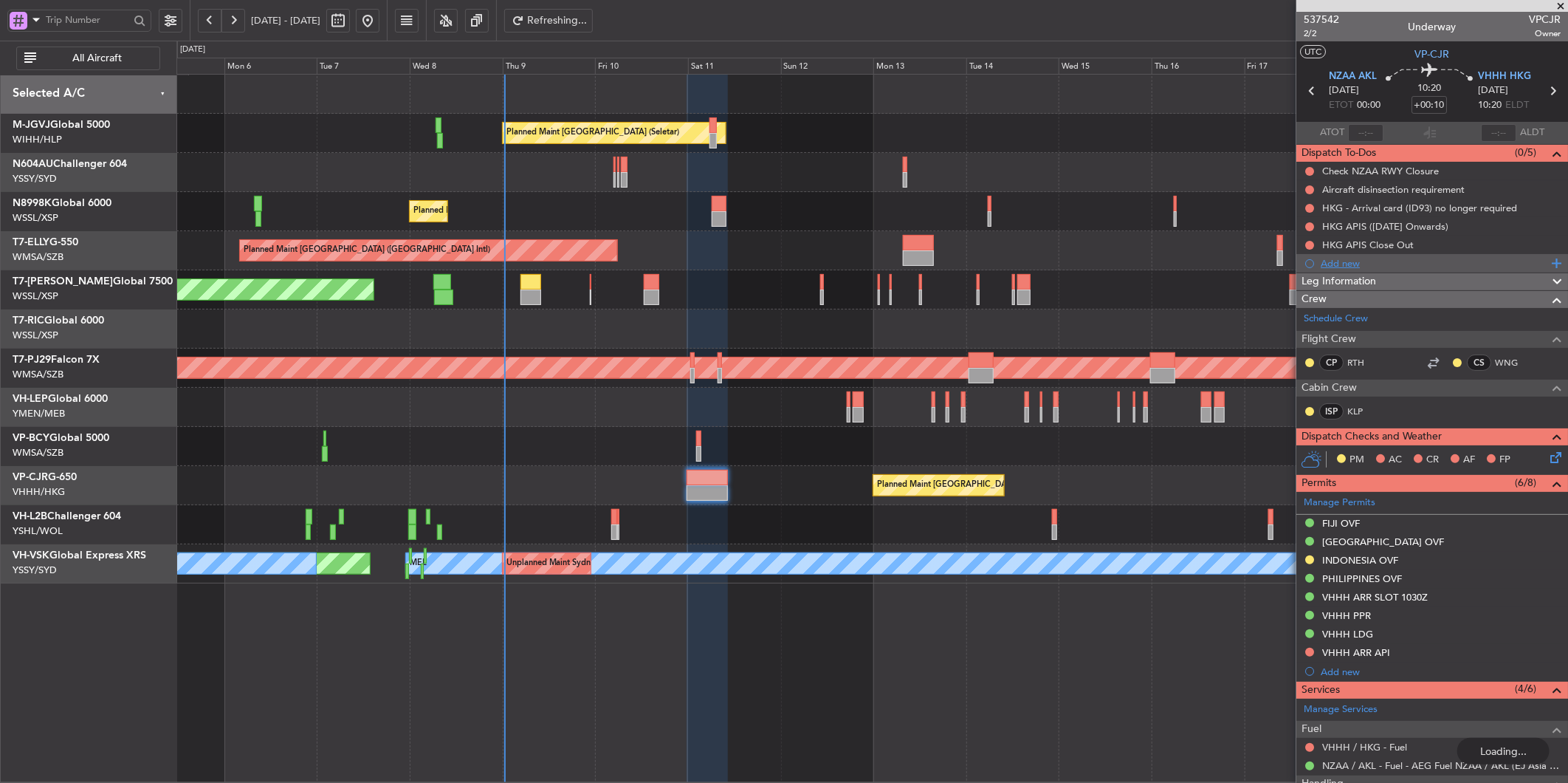
click at [1353, 259] on div "Add new" at bounding box center [1434, 263] width 227 height 13
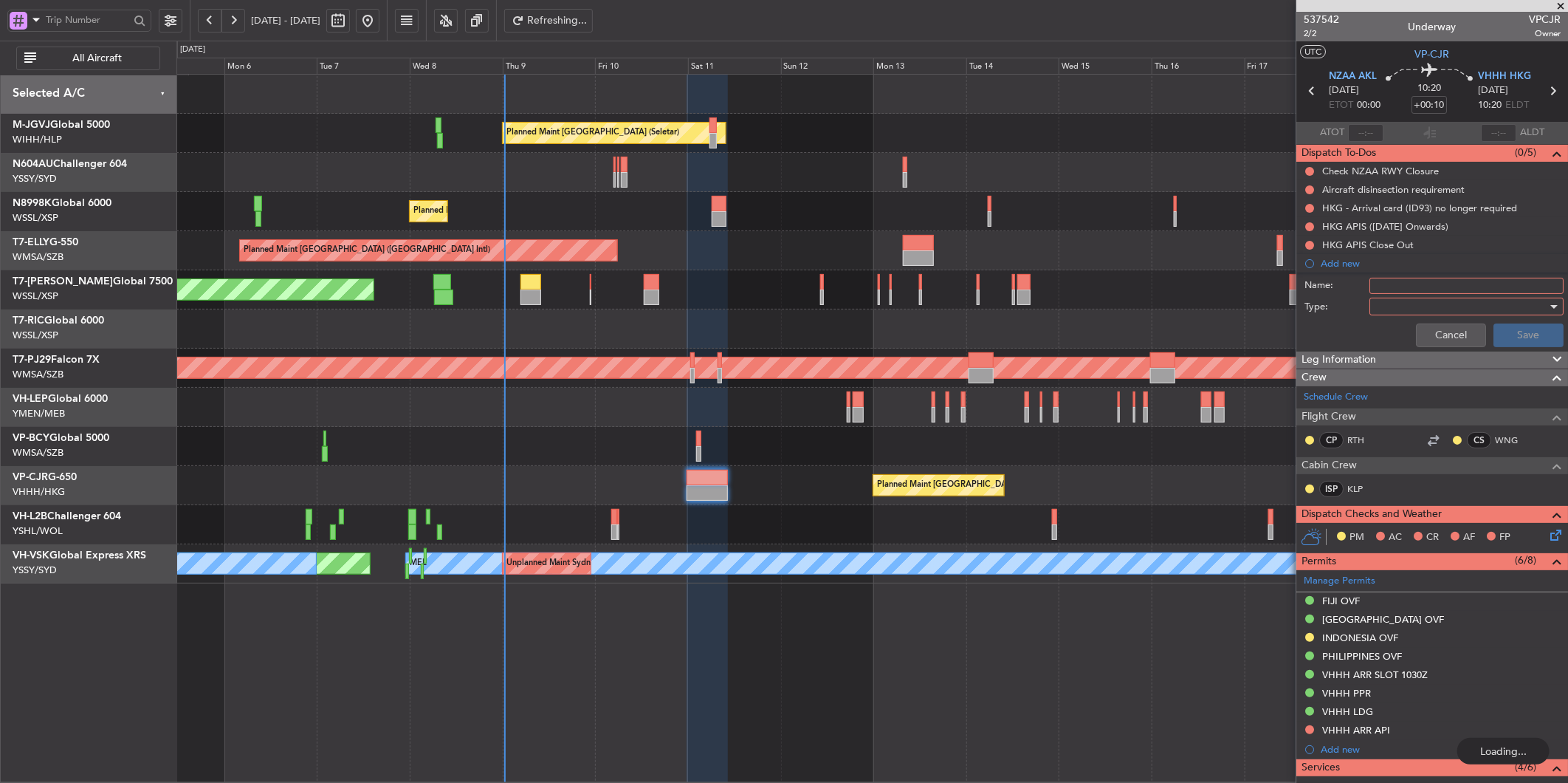
click at [1393, 292] on input "Name:" at bounding box center [1467, 285] width 194 height 16
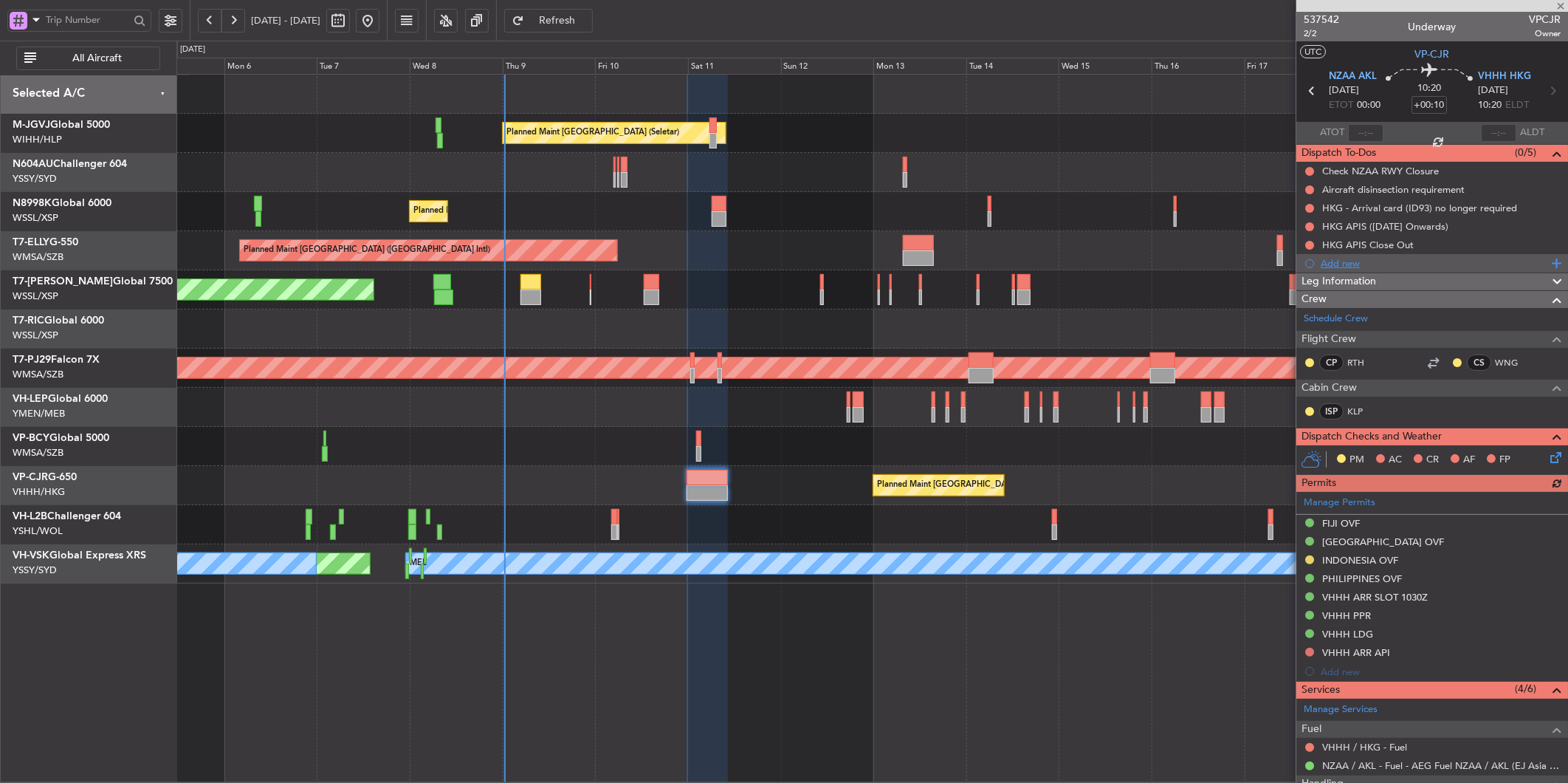
click at [1360, 266] on div "Add new" at bounding box center [1434, 263] width 227 height 13
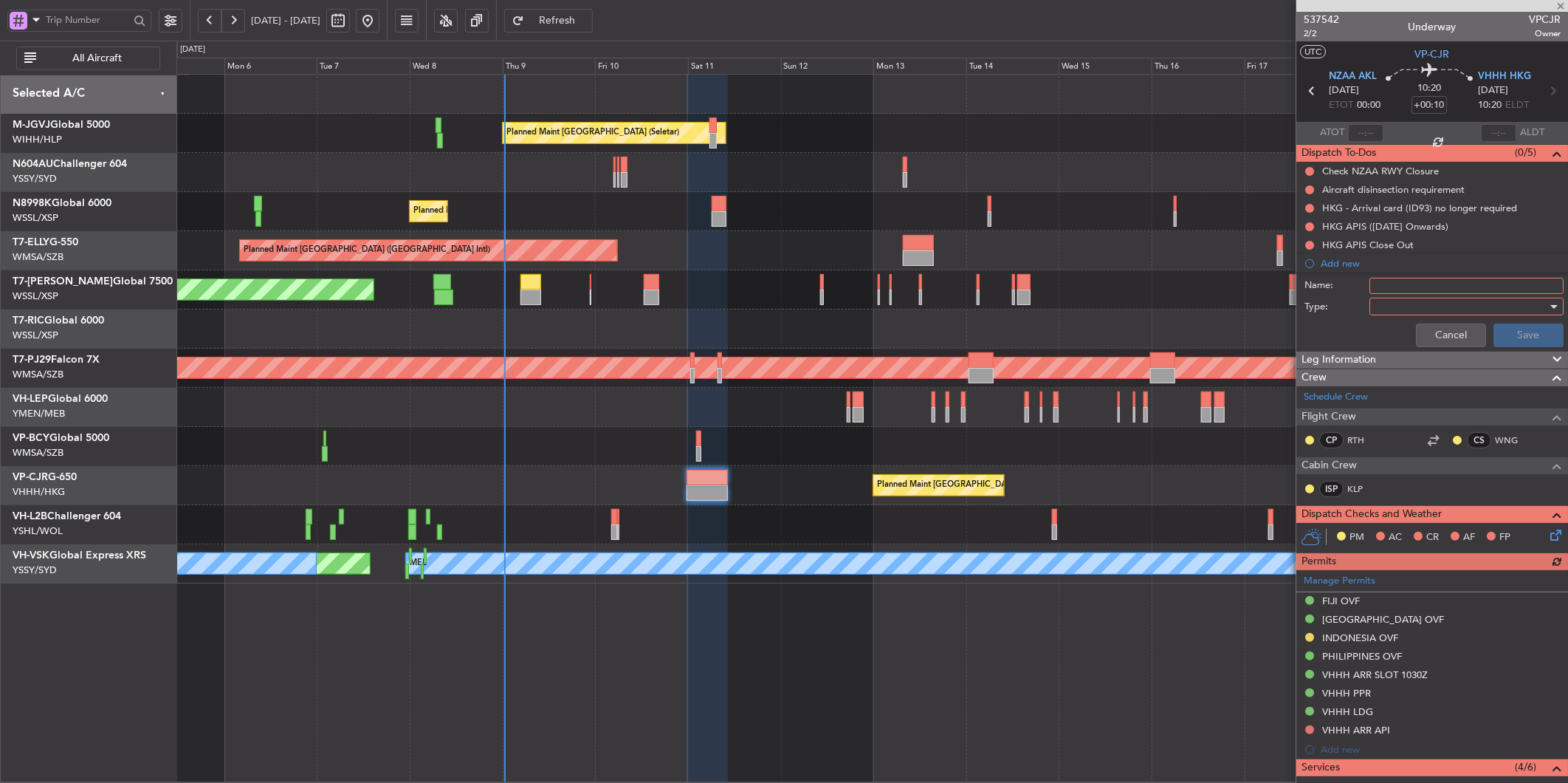
click at [1411, 287] on input "Name:" at bounding box center [1467, 285] width 194 height 16
type input "FPL"
click at [1409, 309] on div at bounding box center [1462, 306] width 172 height 22
click at [1407, 345] on span "Generic" at bounding box center [1459, 337] width 172 height 22
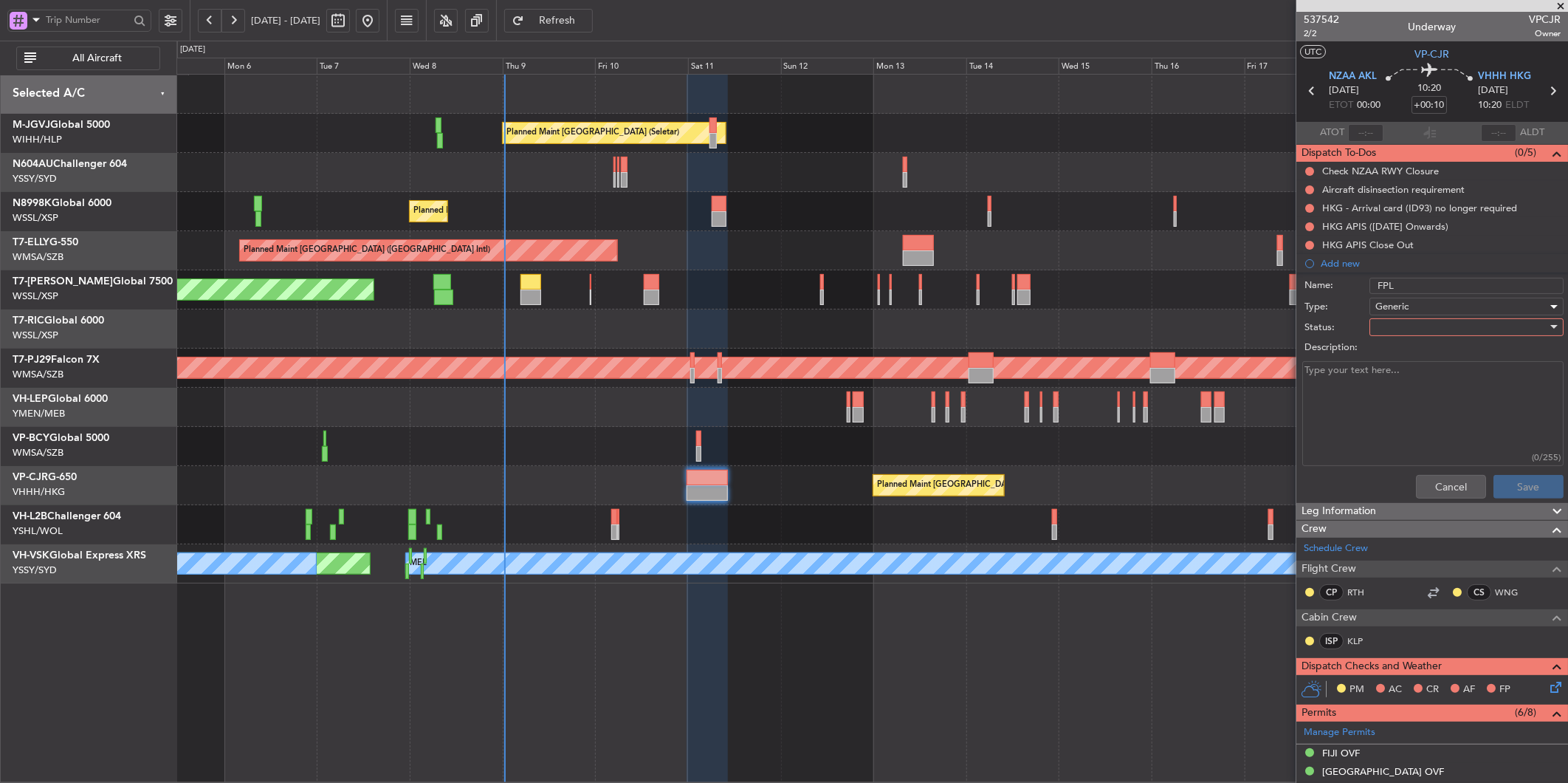
click at [1404, 328] on div at bounding box center [1462, 327] width 172 height 22
click at [1406, 353] on span "Not Started" at bounding box center [1459, 357] width 172 height 22
click at [1413, 371] on textarea "Description:" at bounding box center [1433, 413] width 261 height 105
paste textarea "CRUISE: FL400, step climb to FL430 FUEL: 44,200 lbs PLD: 1325 LBS (STD Weights—…"
type textarea "CRUISE: FL400, step climb to FL430 FUEL: 44,200 lbs PLD: 1325 LBS (STD Weights—…"
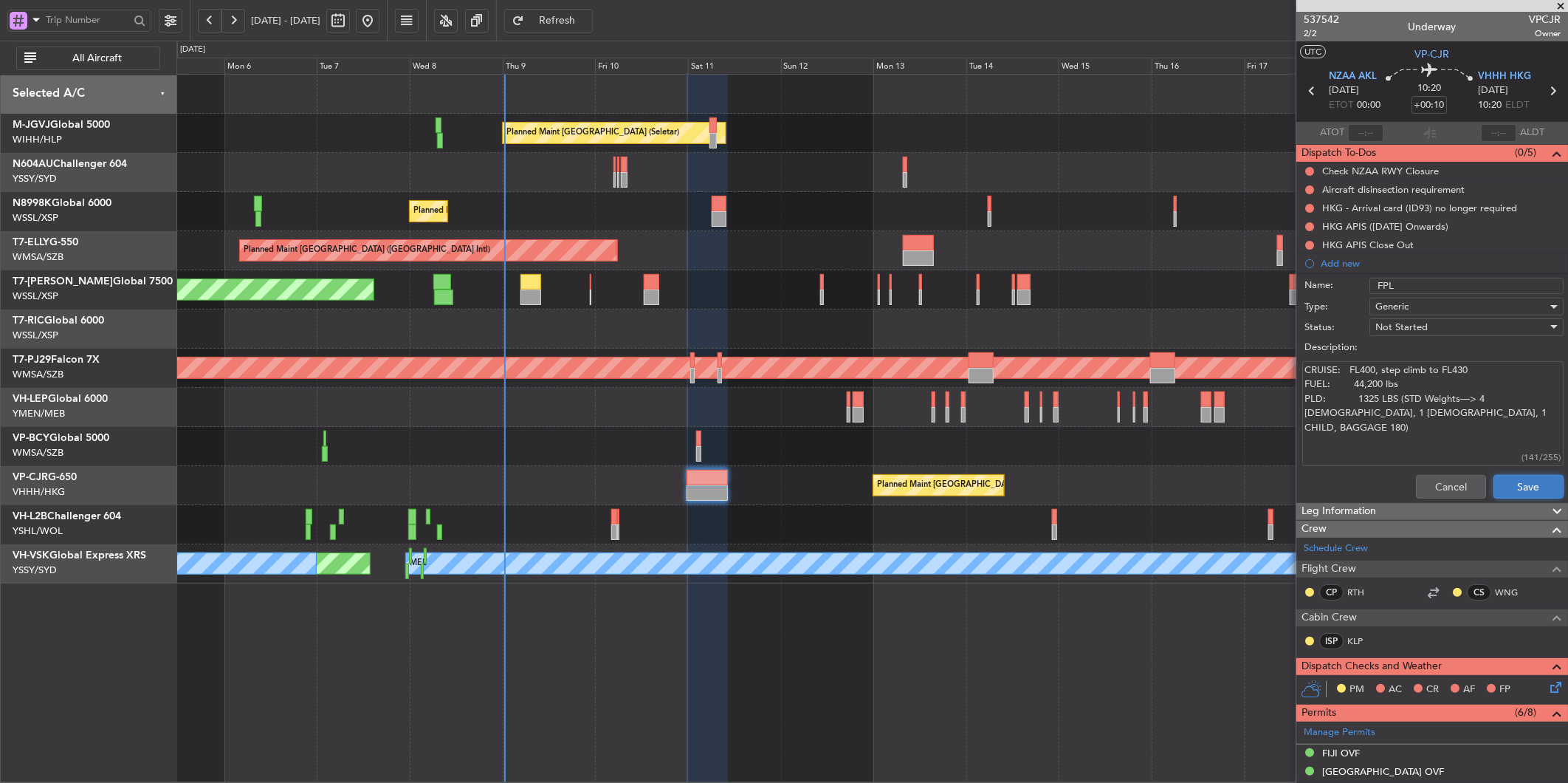
click at [1515, 483] on button "Save" at bounding box center [1528, 487] width 70 height 24
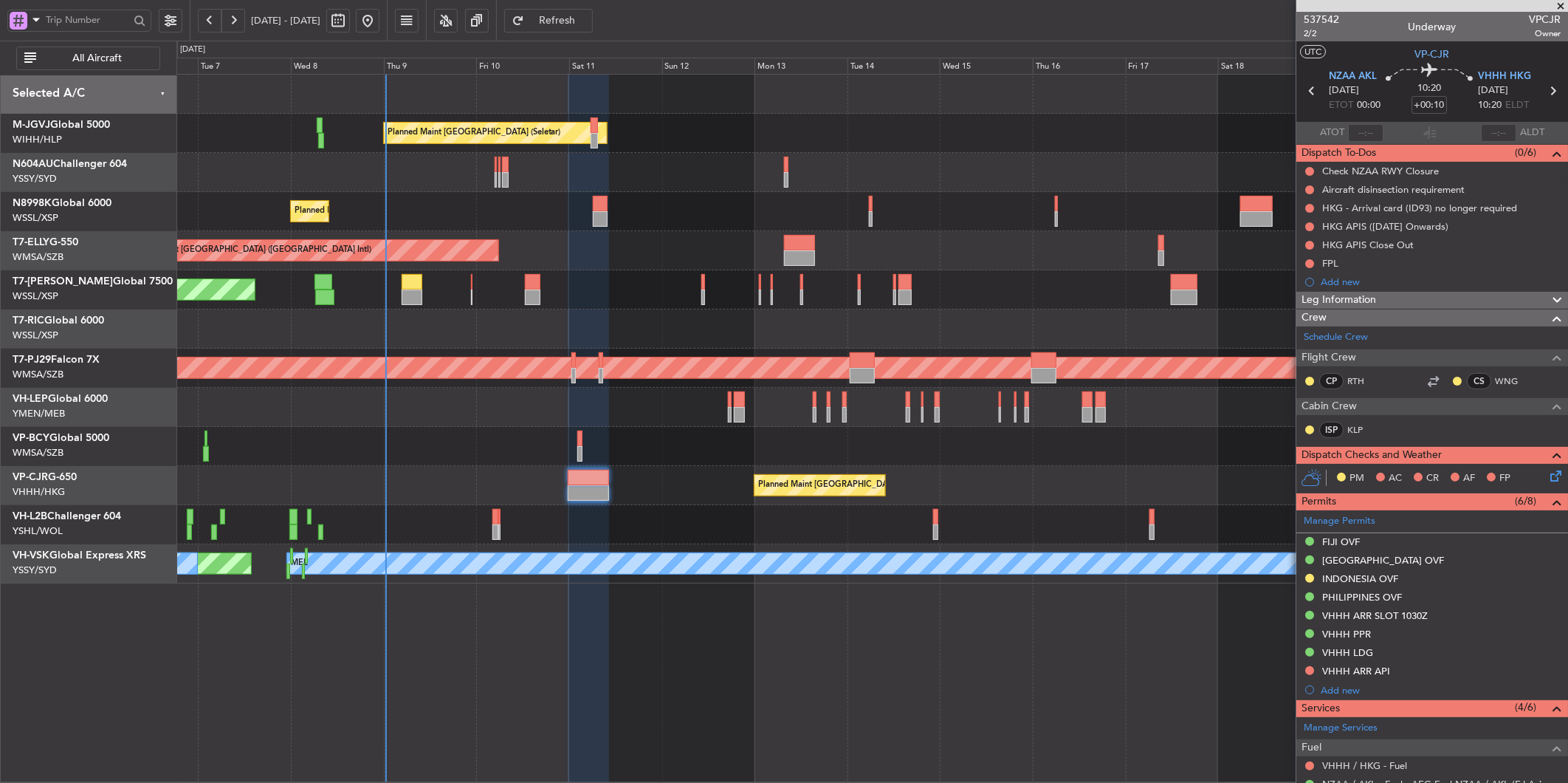
click at [625, 444] on div "Planned Maint Singapore (Seletar) Planned Maint Singapore (Seletar) Planned Mai…" at bounding box center [871, 328] width 1391 height 509
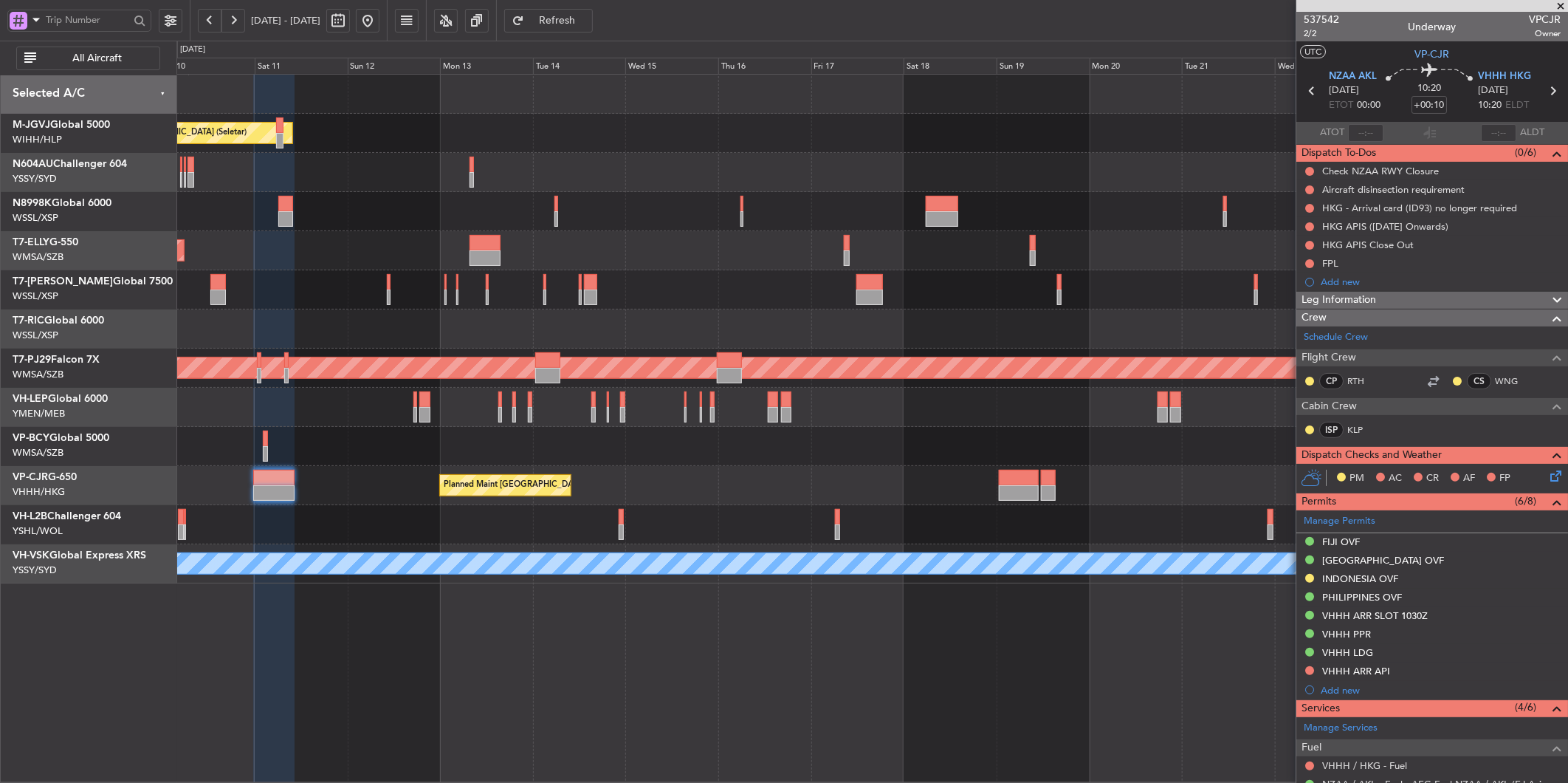
click at [789, 346] on div at bounding box center [871, 329] width 1391 height 39
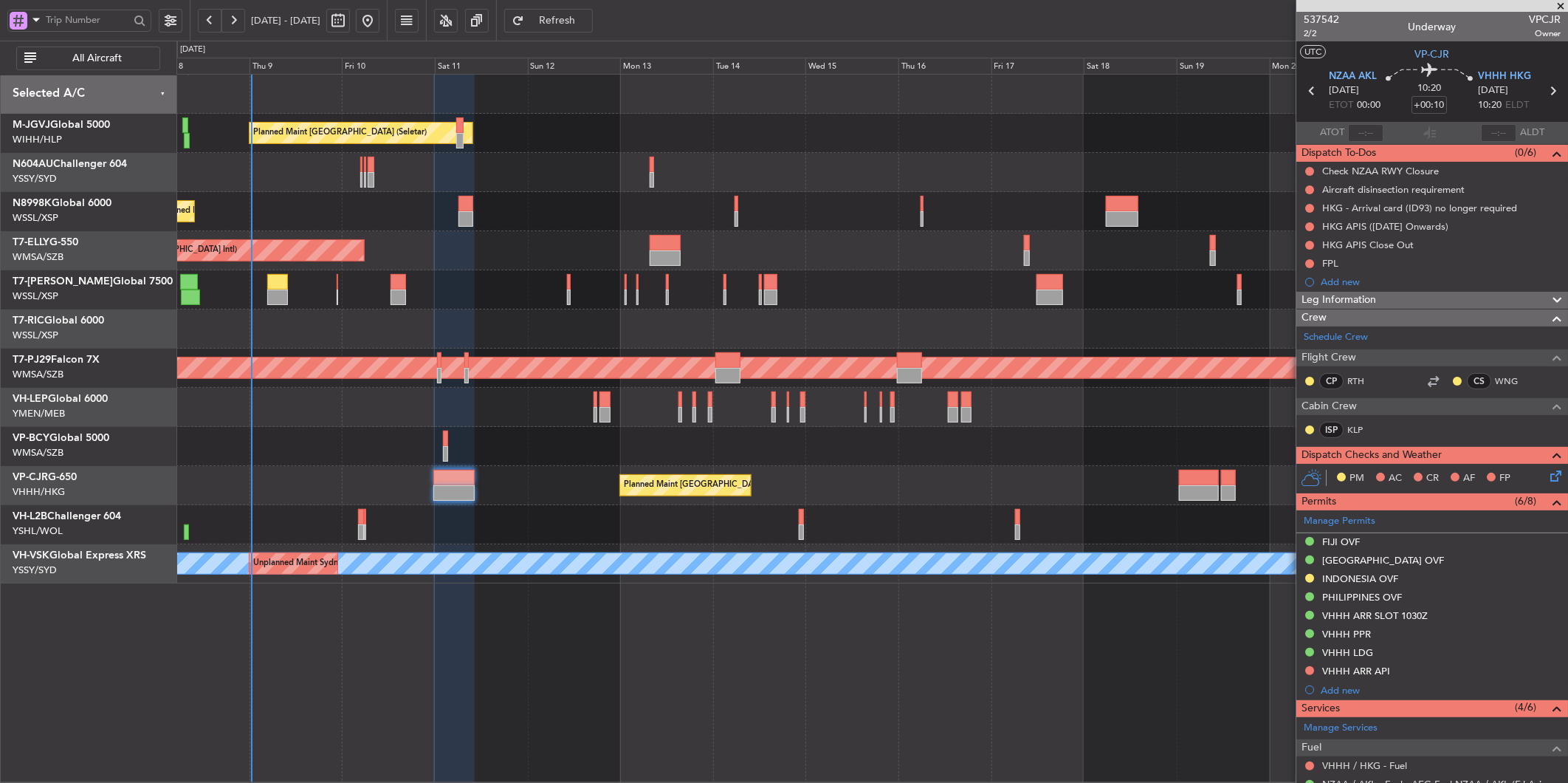
click at [527, 308] on div "Planned Maint [GEOGRAPHIC_DATA] (Seletar)" at bounding box center [871, 289] width 1391 height 39
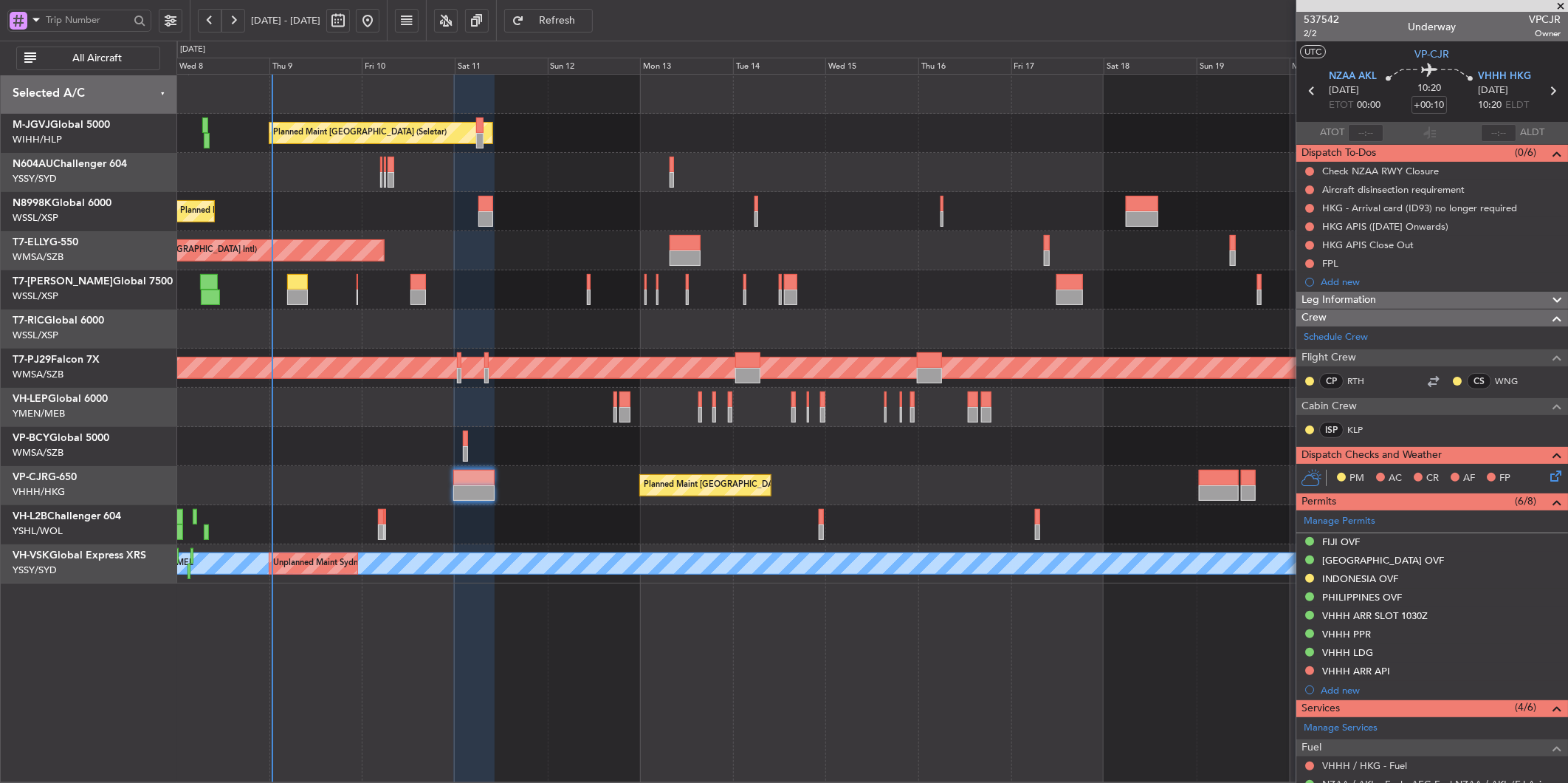
click at [459, 406] on div at bounding box center [871, 408] width 1391 height 39
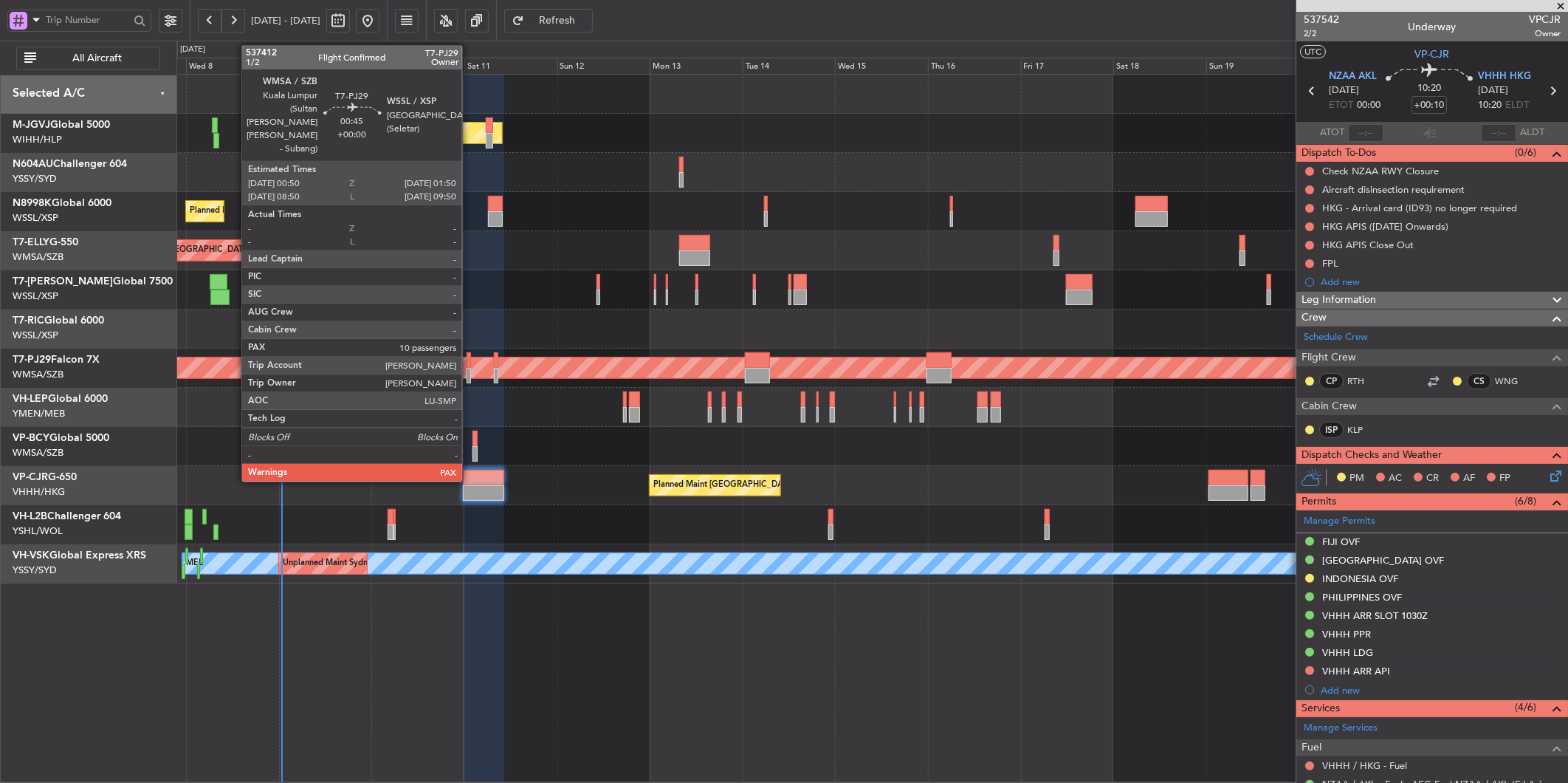
click at [470, 372] on div at bounding box center [468, 375] width 4 height 15
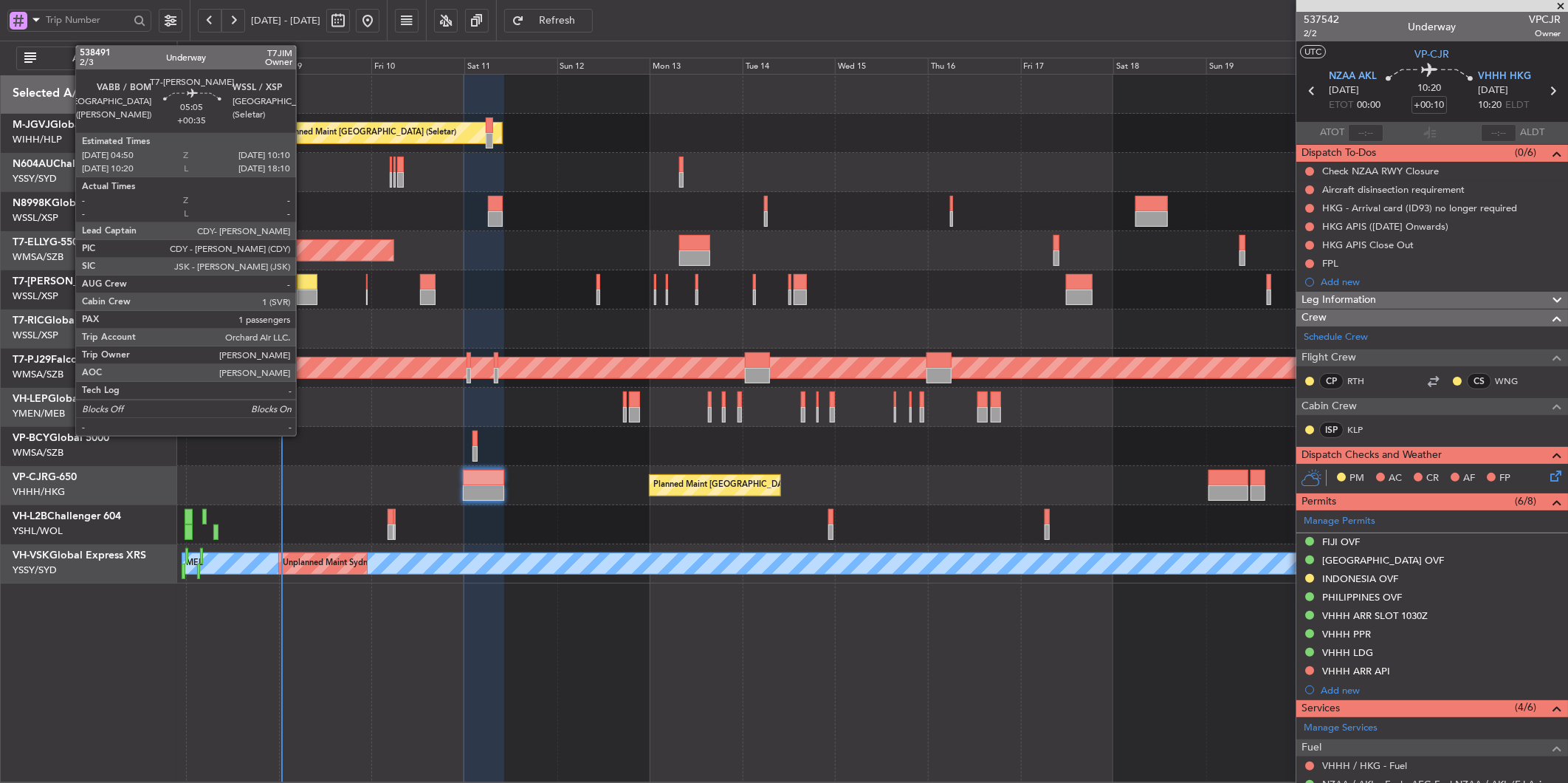
click at [305, 295] on div at bounding box center [307, 297] width 21 height 15
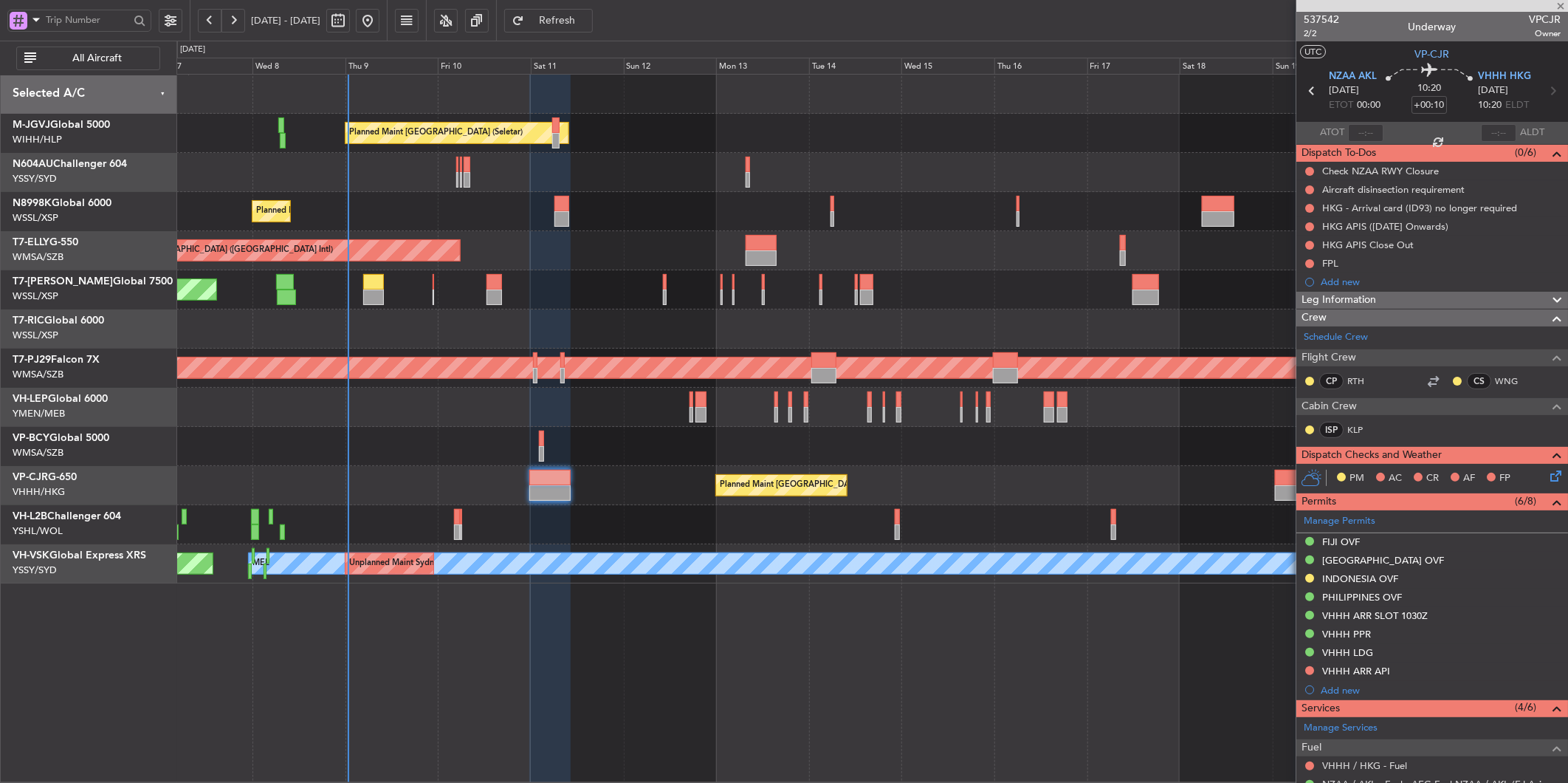
click at [477, 354] on div "Planned Maint [GEOGRAPHIC_DATA] (Sultan [PERSON_NAME] [PERSON_NAME] - Subang)" at bounding box center [871, 368] width 1391 height 39
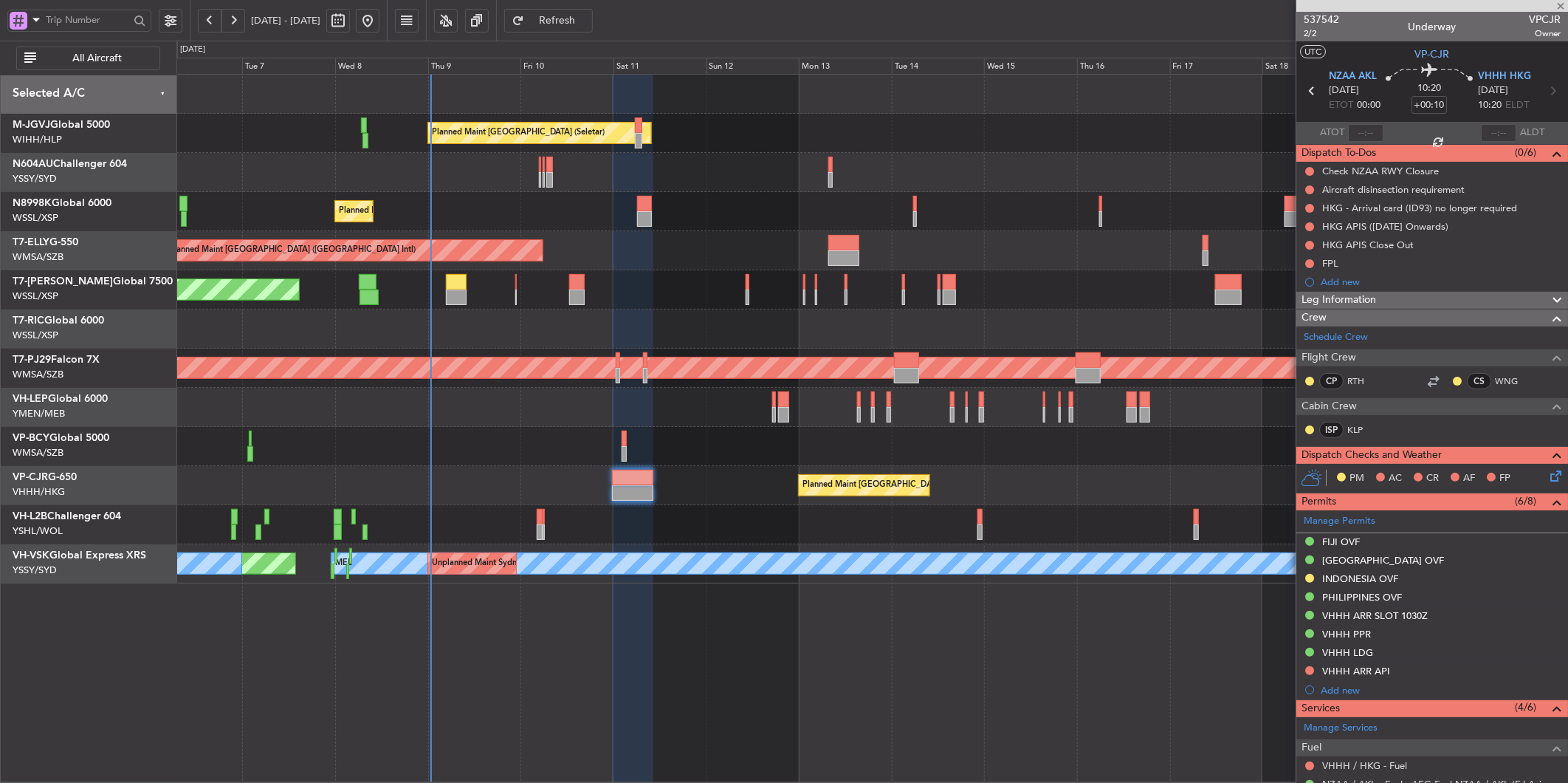
type input "+00:35"
type input "1"
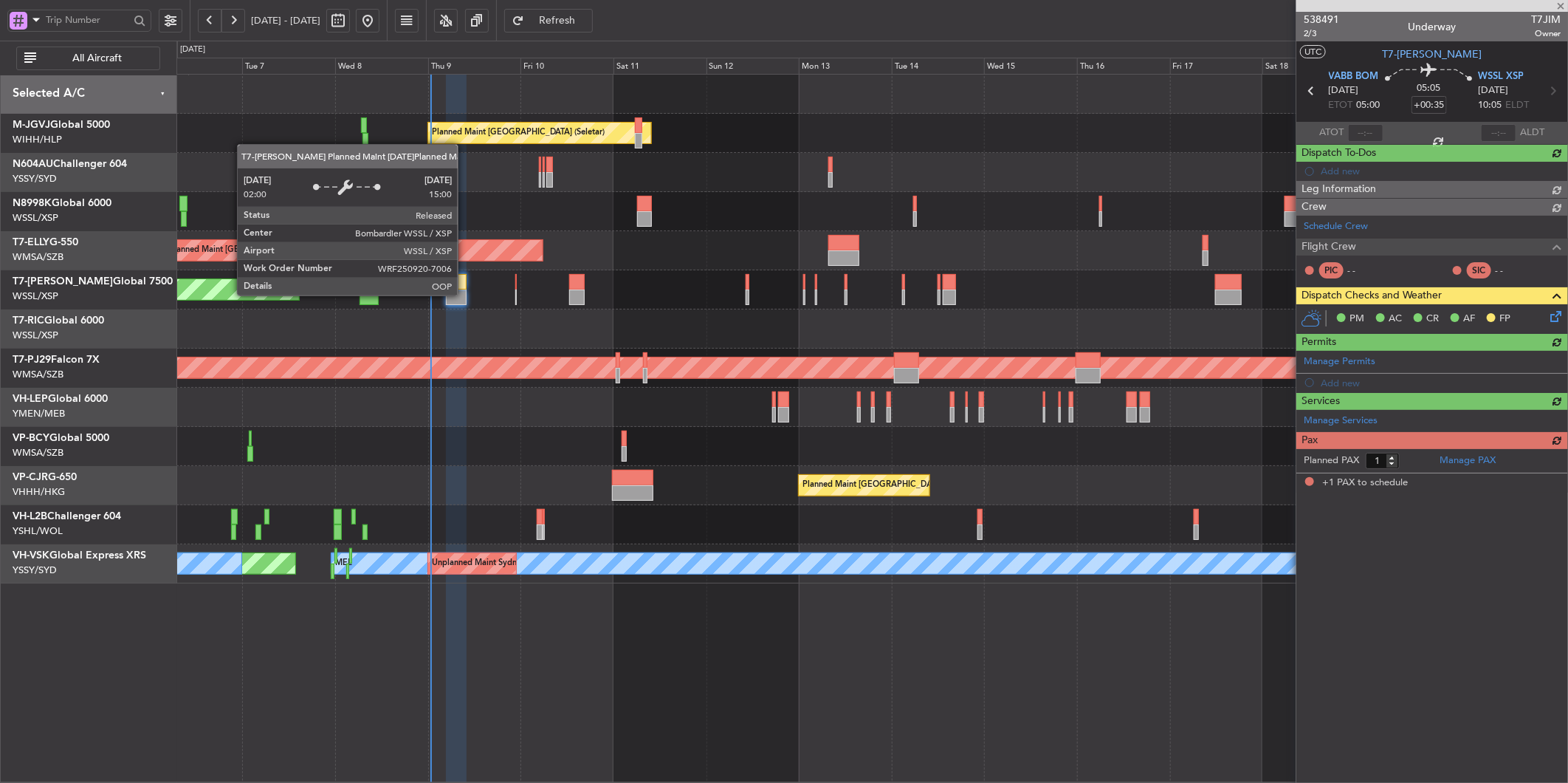
type input "[PERSON_NAME] (LEU)"
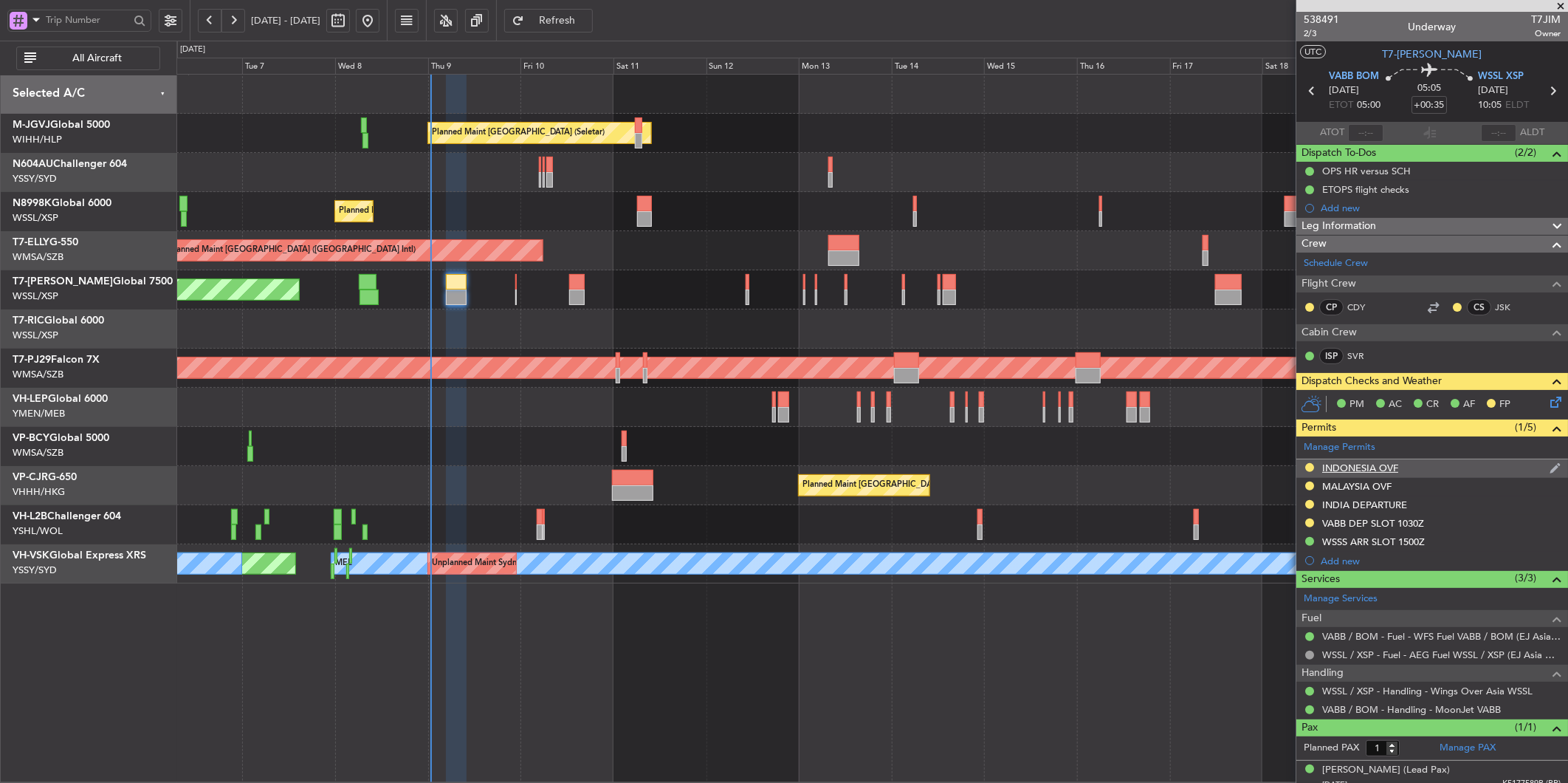
click at [1360, 467] on div "INDONESIA OVF" at bounding box center [1361, 467] width 76 height 13
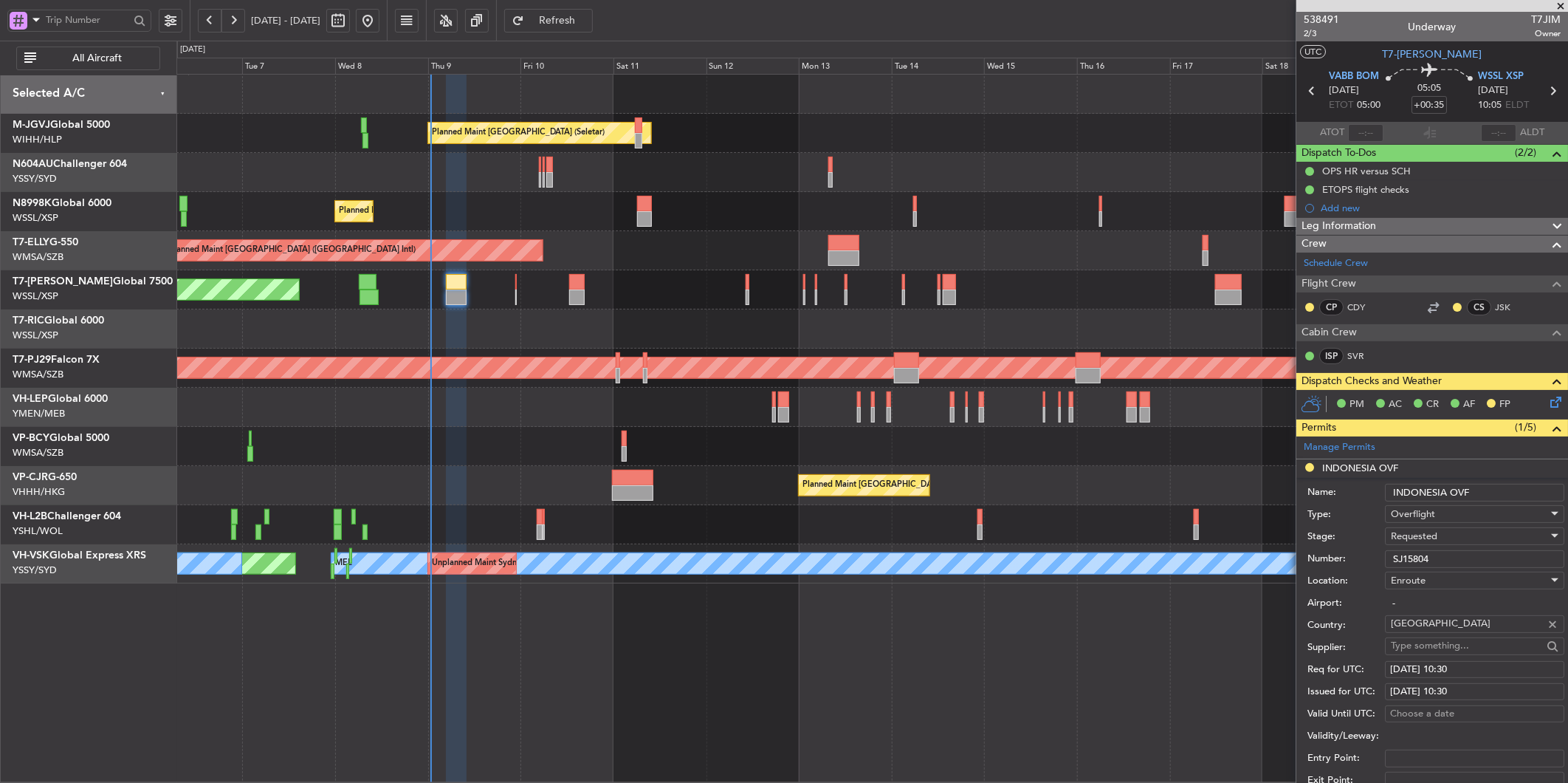
click at [1454, 558] on input "SJ15804" at bounding box center [1474, 559] width 180 height 18
drag, startPoint x: 1442, startPoint y: 558, endPoint x: 1175, endPoint y: 567, distance: 267.2
click at [1237, 564] on fb-app "06 Oct 2025 - 21 Oct 2025 Refresh Quick Links All Aircraft Planned Maint Singap…" at bounding box center [784, 401] width 1568 height 765
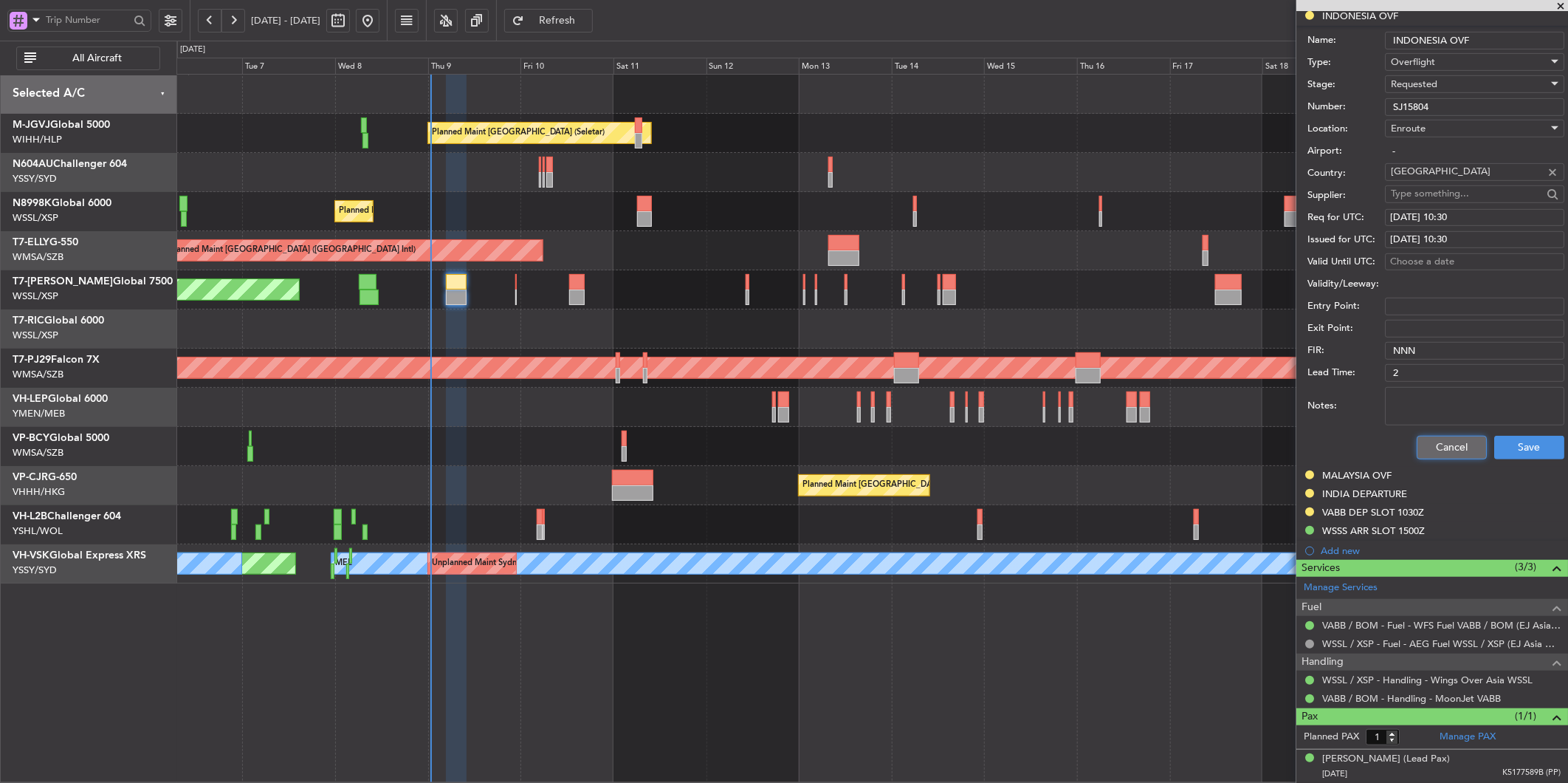
click at [1421, 448] on button "Cancel" at bounding box center [1452, 447] width 70 height 24
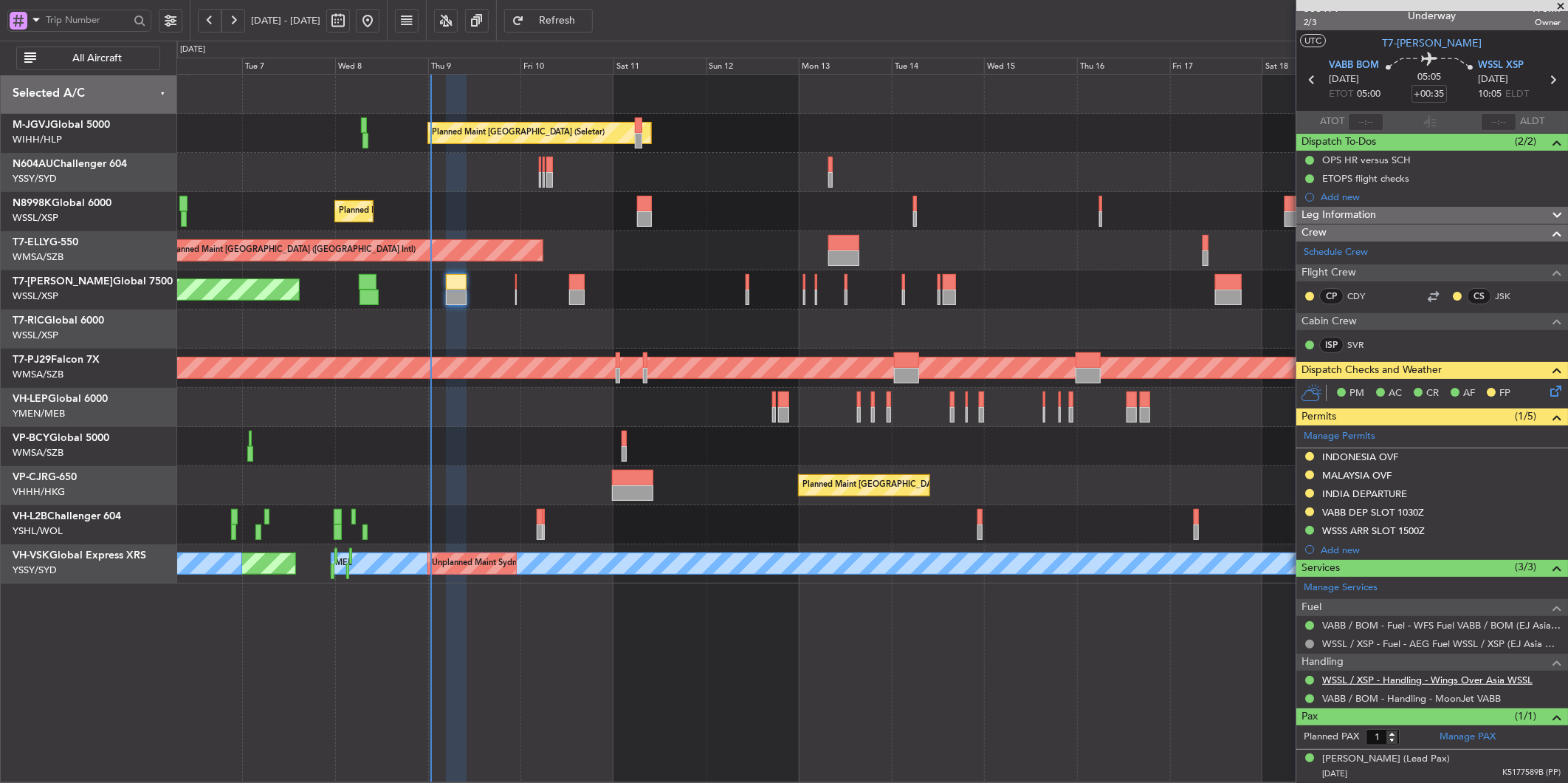
click at [1370, 684] on link "WSSL / XSP - Handling - Wings Over Asia WSSL" at bounding box center [1427, 679] width 210 height 13
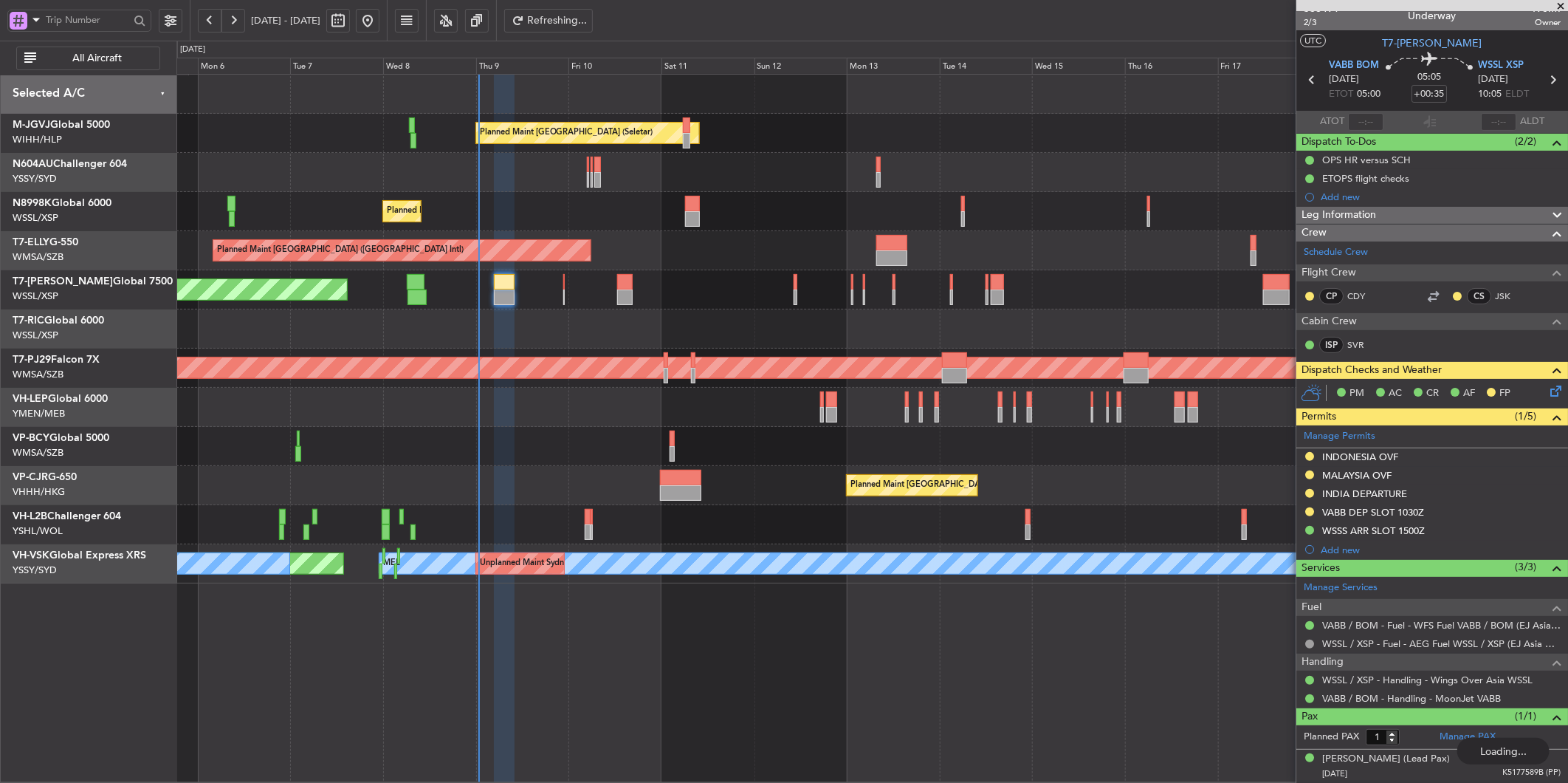
click at [506, 451] on div at bounding box center [871, 446] width 1391 height 39
type input "[PERSON_NAME] (LEU)"
click at [1356, 465] on div "INDONESIA OVF" at bounding box center [1432, 457] width 272 height 19
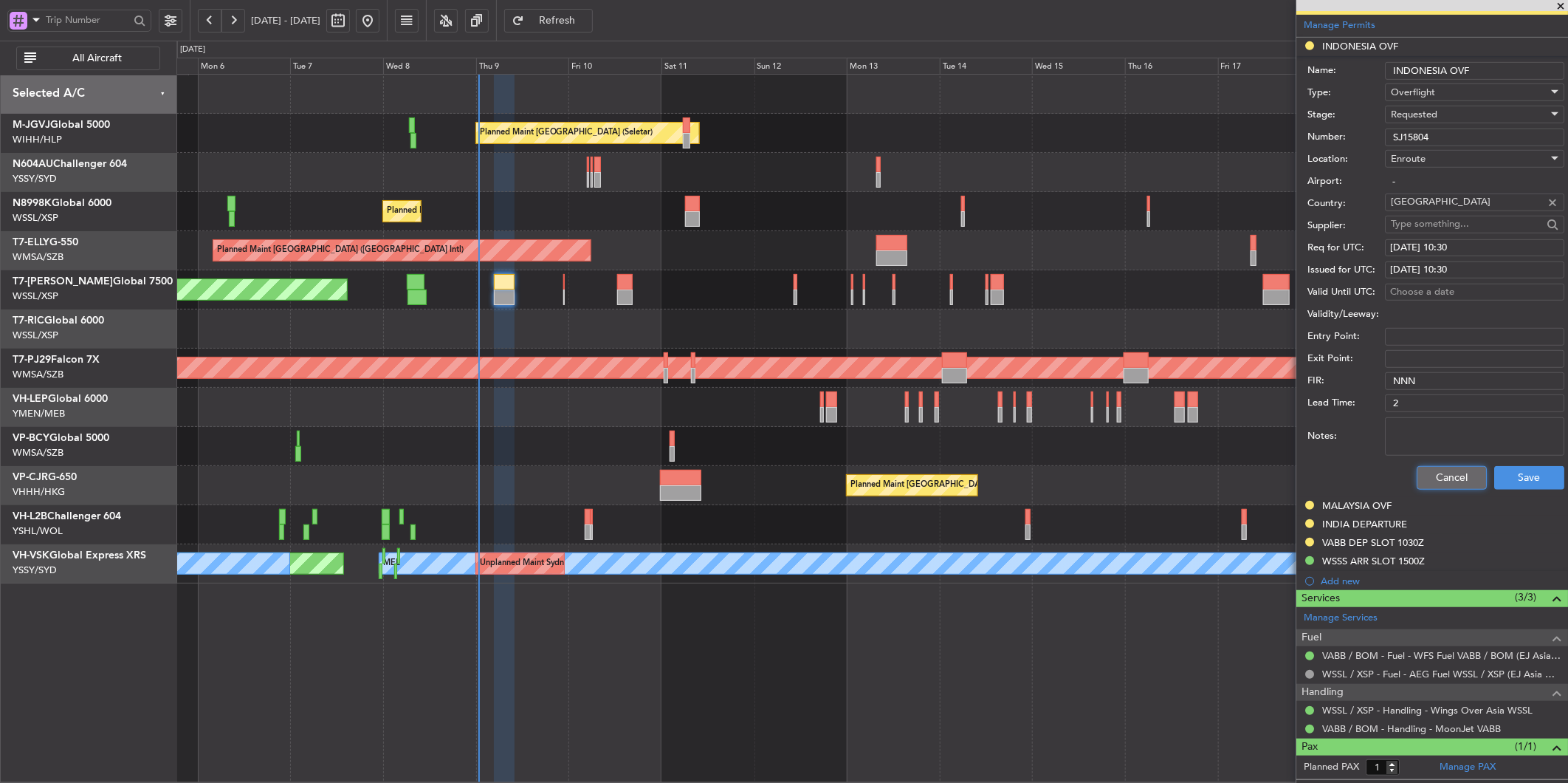
click at [1417, 467] on button "Cancel" at bounding box center [1452, 478] width 70 height 24
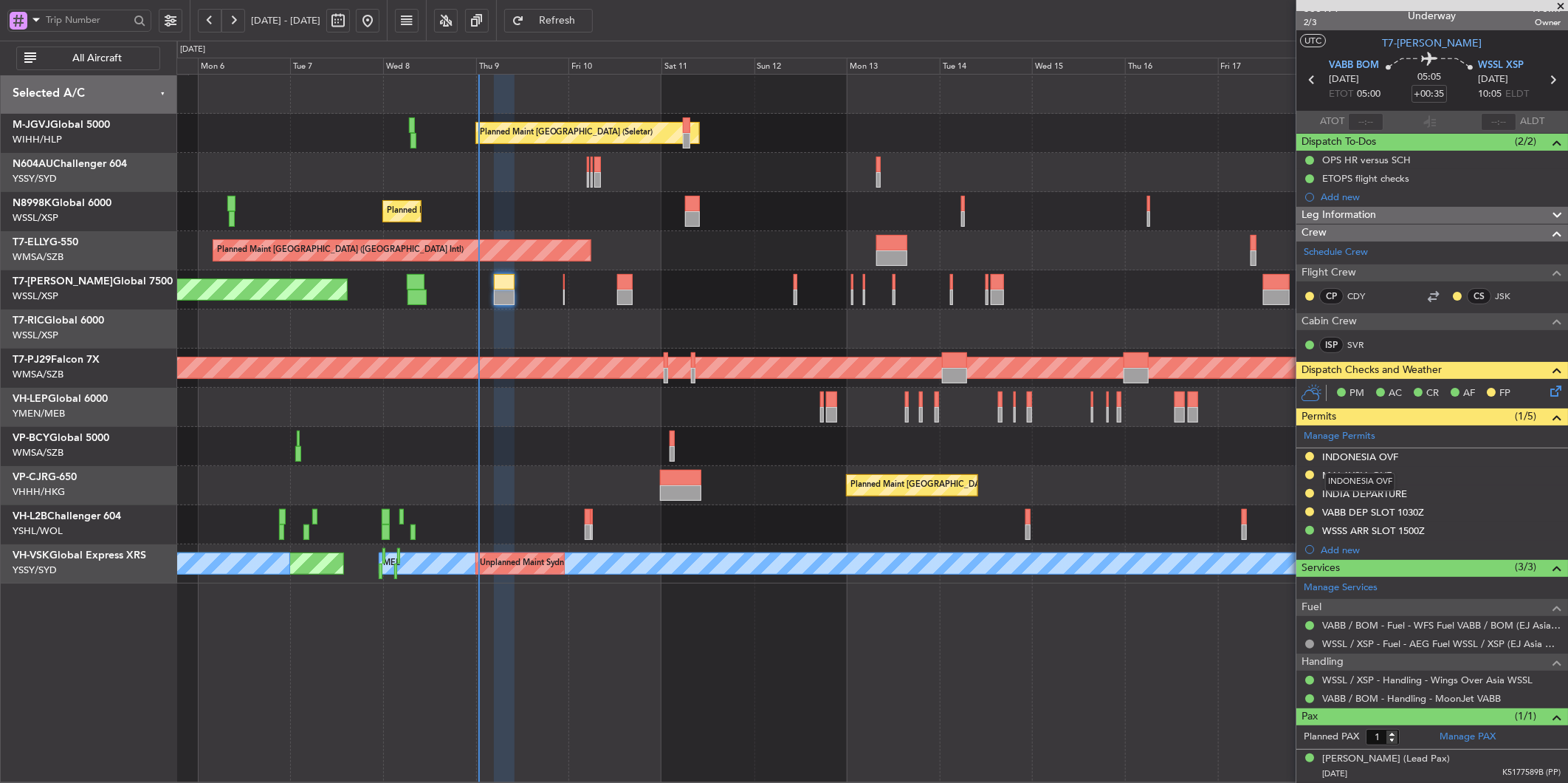
click at [1365, 473] on div "INDONESIA OVF" at bounding box center [1360, 482] width 70 height 19
click at [1381, 477] on div "MALAYSIA OVF" at bounding box center [1357, 475] width 69 height 13
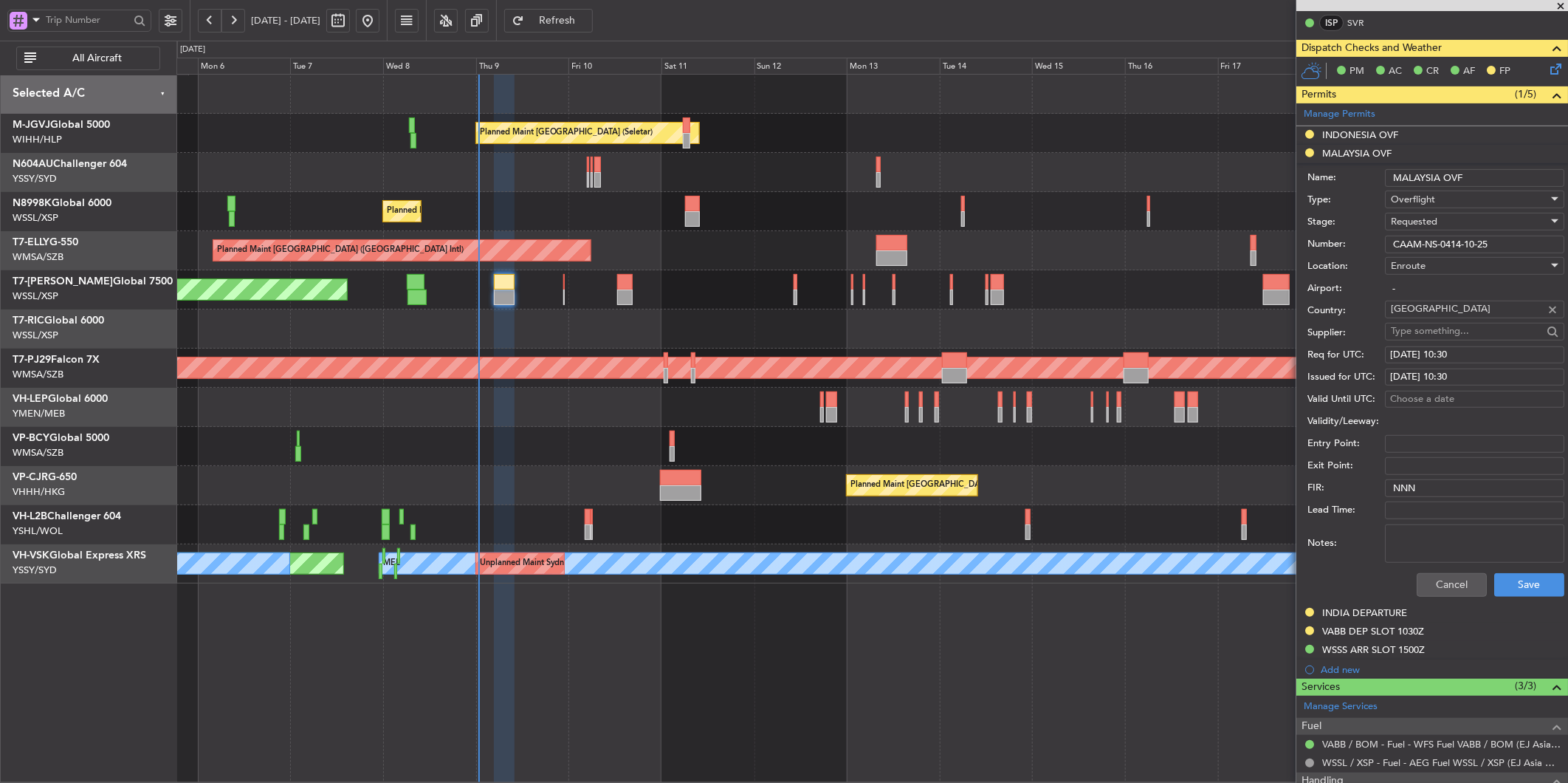
scroll to position [257, 0]
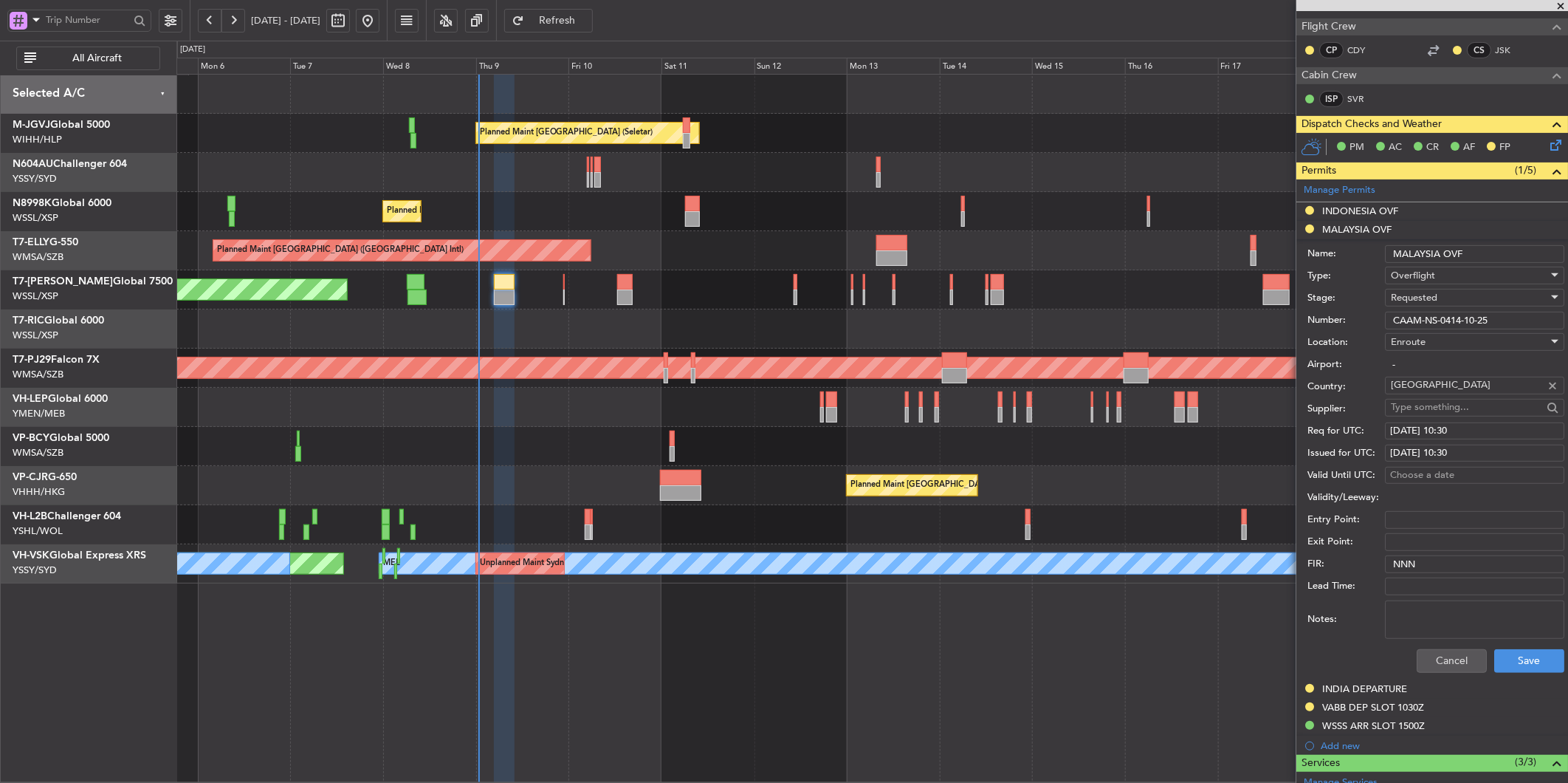
drag, startPoint x: 1504, startPoint y: 317, endPoint x: 1317, endPoint y: 321, distance: 187.0
click at [1323, 323] on div "Number: CAAM-NS-0414-10-25" at bounding box center [1436, 321] width 257 height 22
paste input "33"
type input "CAAM-NS-0433-10-25"
click at [1433, 296] on span "Requested" at bounding box center [1414, 298] width 46 height 14
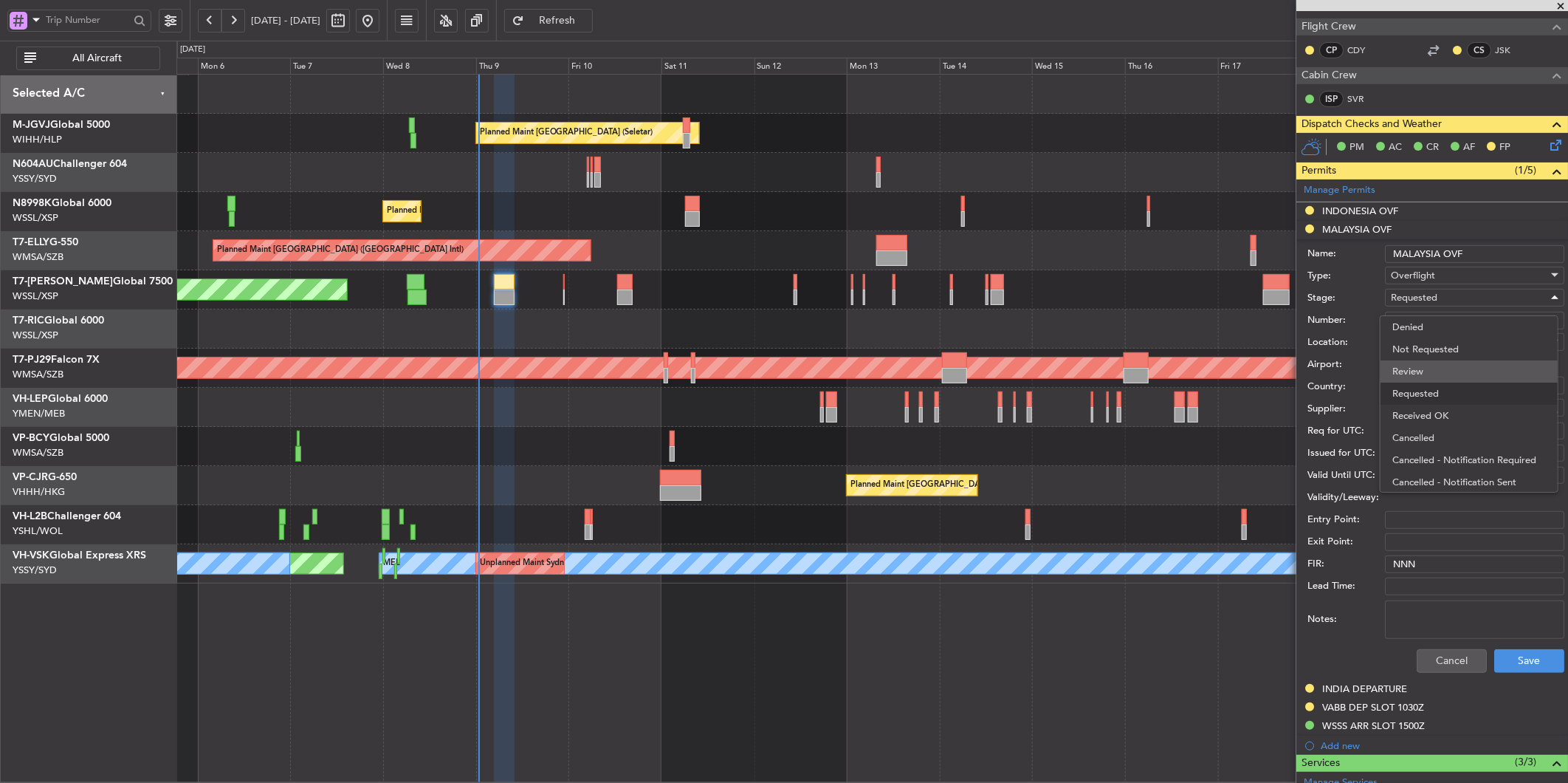
scroll to position [6, 0]
click at [1441, 400] on span "Received OK" at bounding box center [1469, 410] width 154 height 22
click at [1448, 432] on div "[DATE] 10:30" at bounding box center [1474, 431] width 169 height 15
select select "10"
select select "2025"
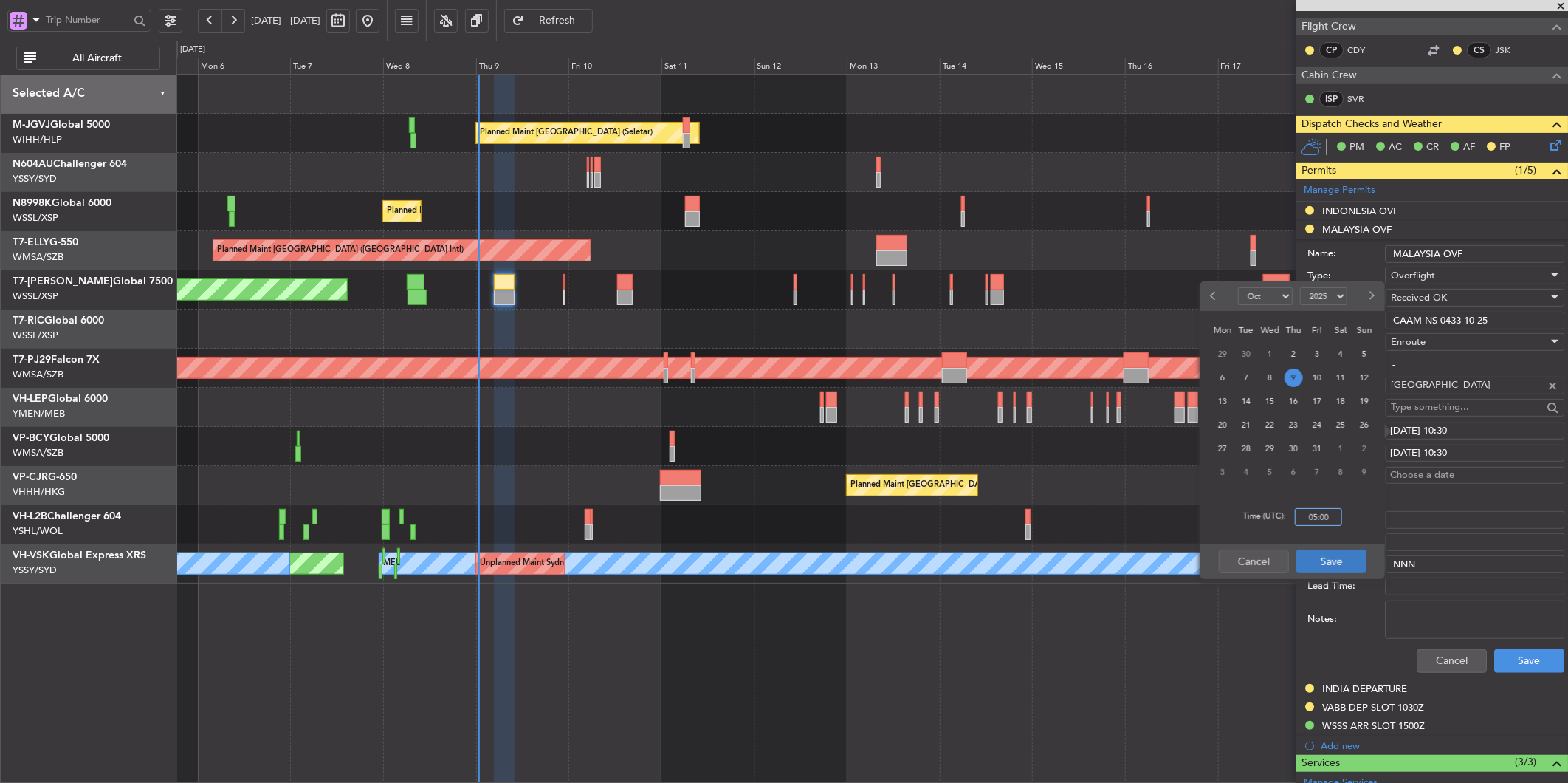
type input "05:00"
click at [1318, 570] on button "Save" at bounding box center [1331, 561] width 70 height 24
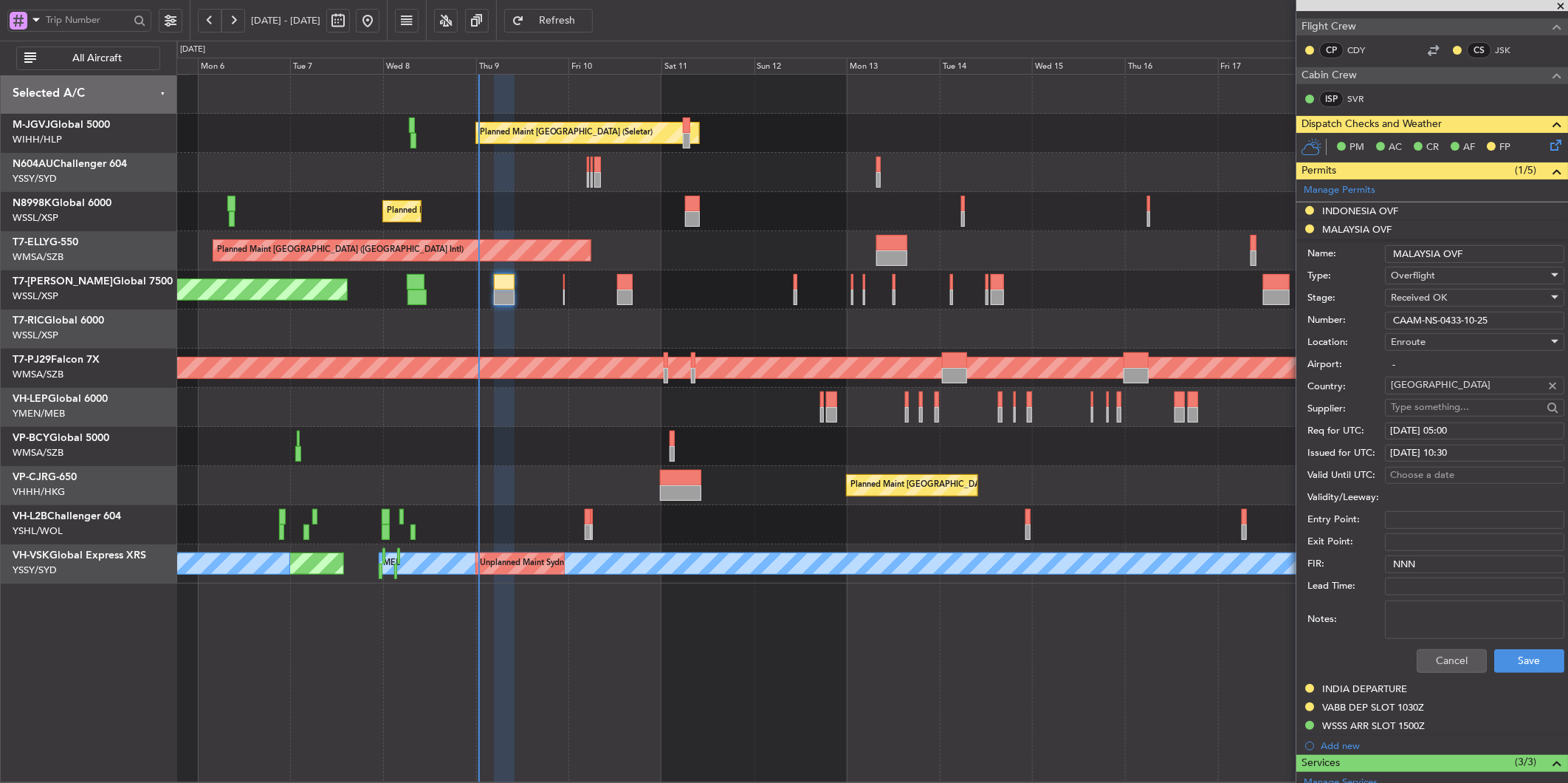
click at [1454, 456] on div "[DATE] 10:30" at bounding box center [1474, 454] width 169 height 15
select select "10"
select select "2025"
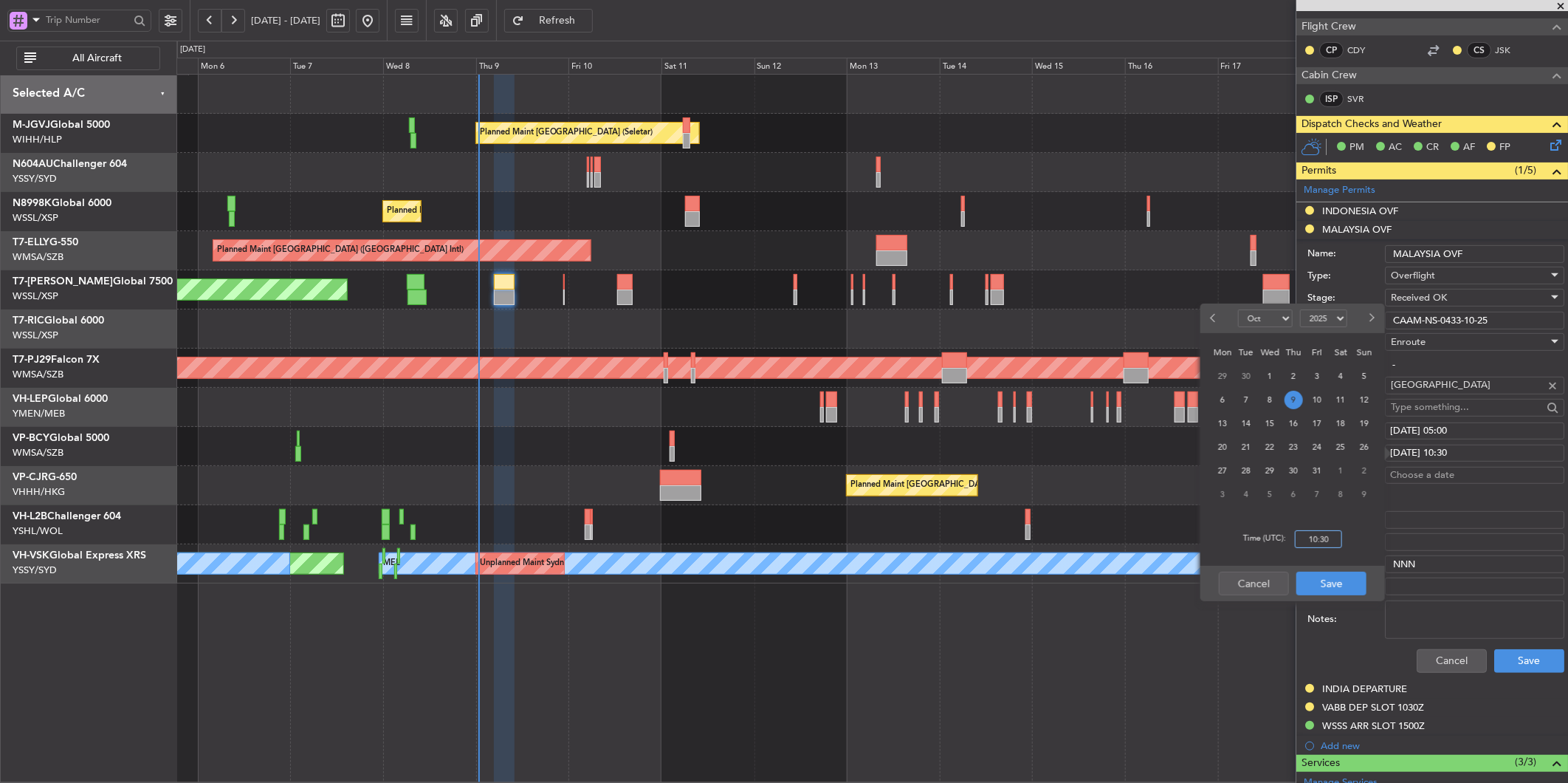
click at [1333, 542] on input "10:30" at bounding box center [1318, 539] width 47 height 18
type input "05:00"
click at [1316, 572] on button "Save" at bounding box center [1331, 584] width 70 height 24
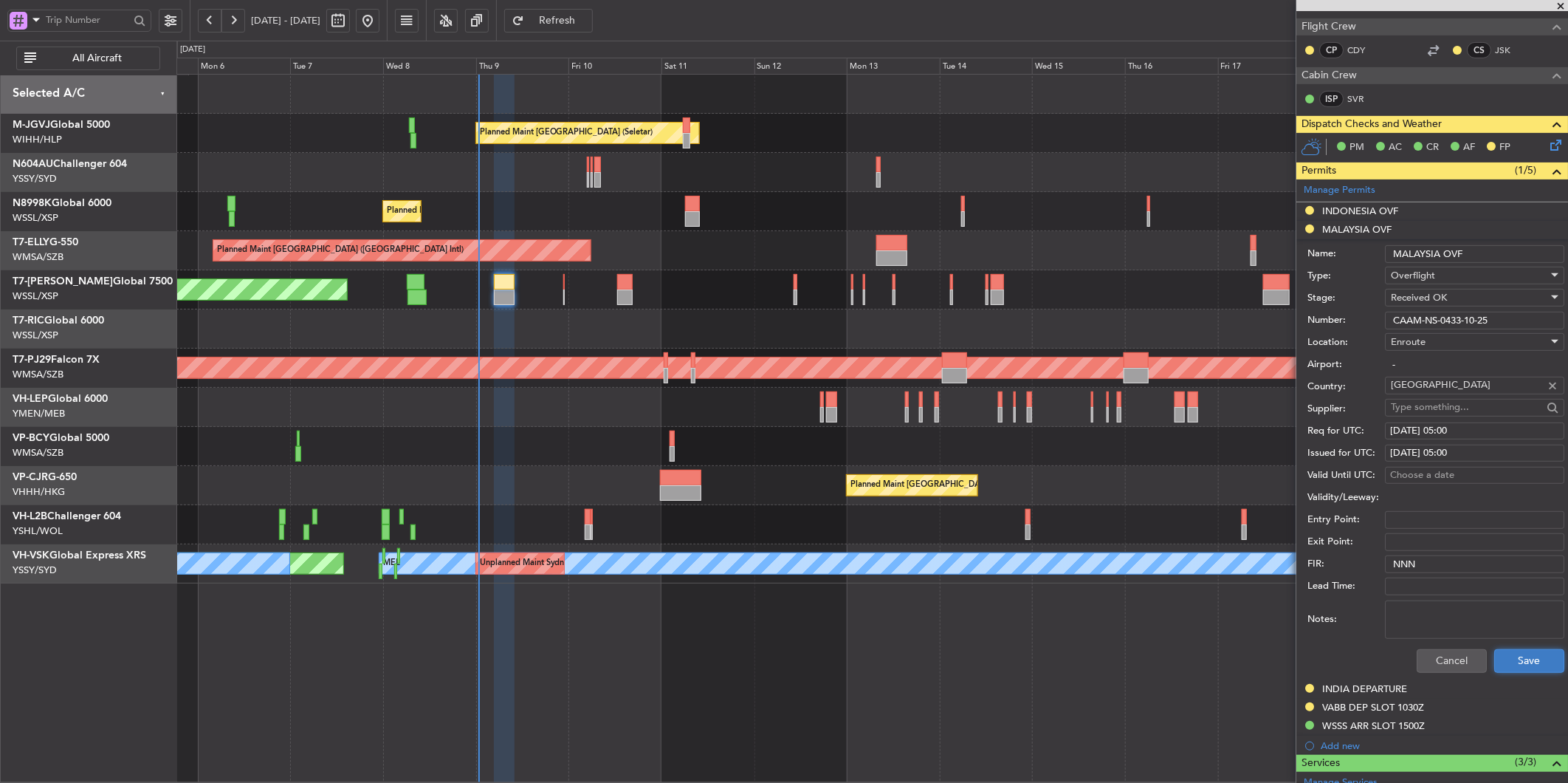
click at [1509, 666] on button "Save" at bounding box center [1529, 661] width 70 height 24
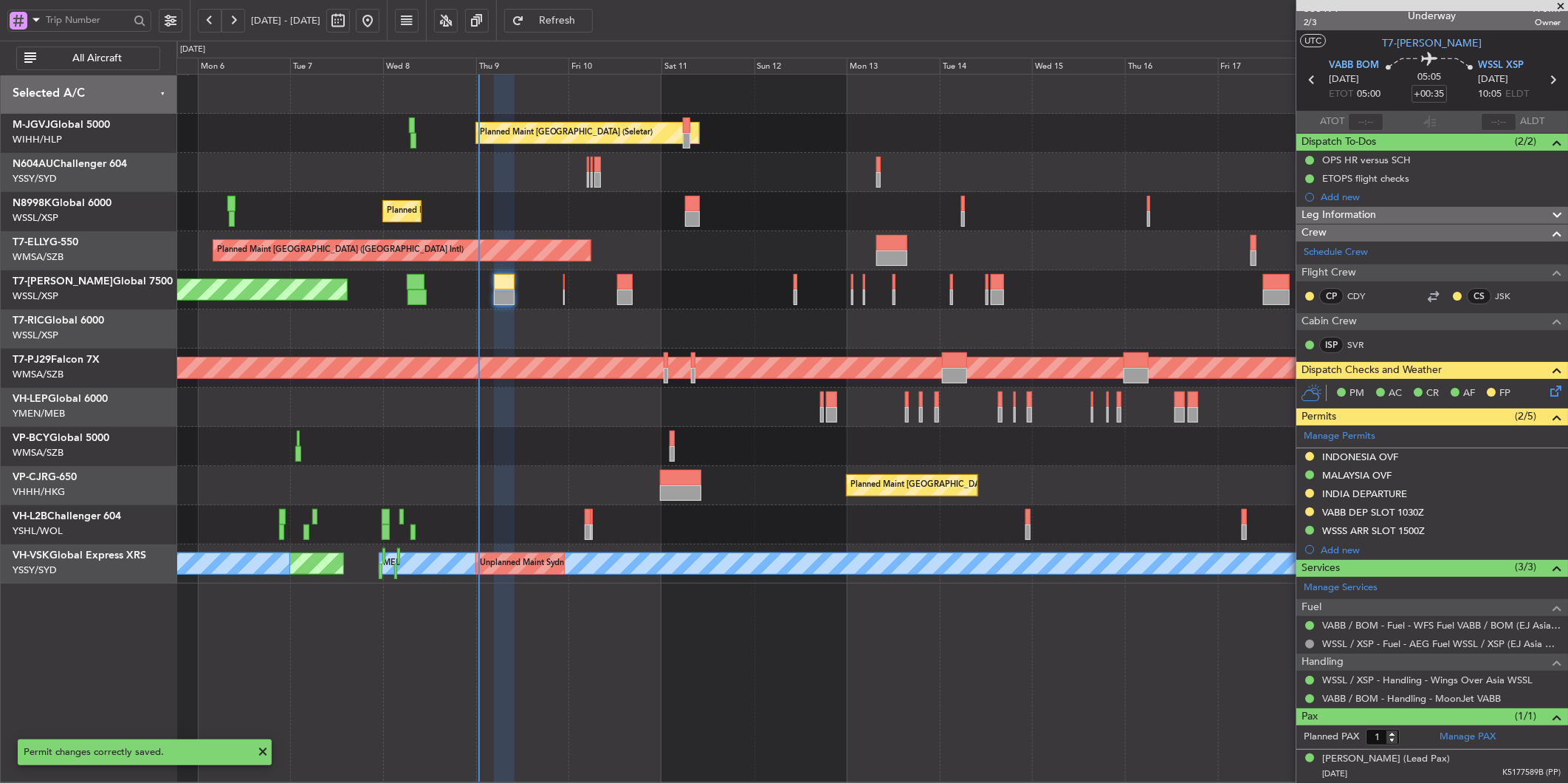
scroll to position [0, 0]
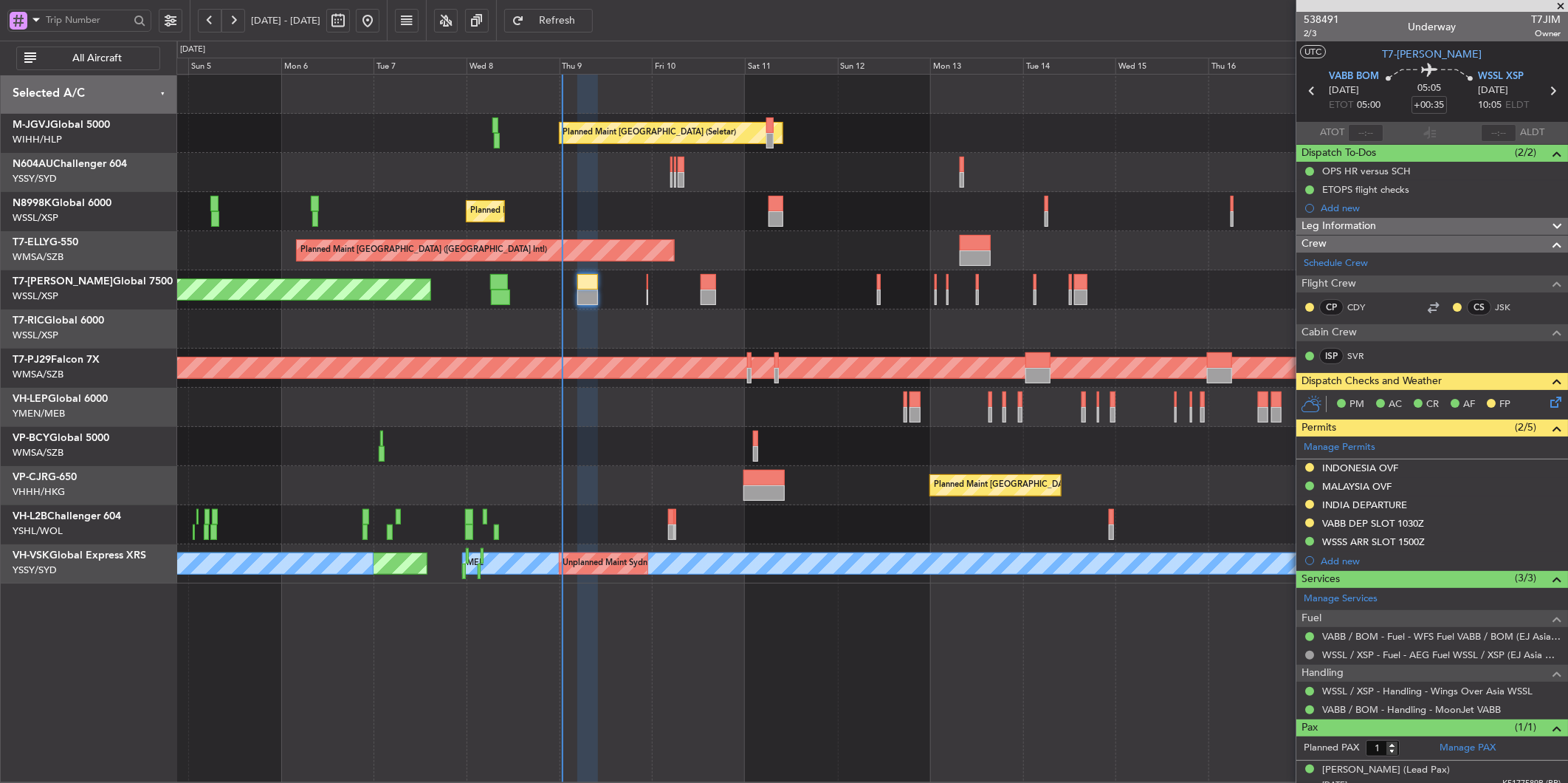
click at [630, 453] on div at bounding box center [871, 446] width 1391 height 39
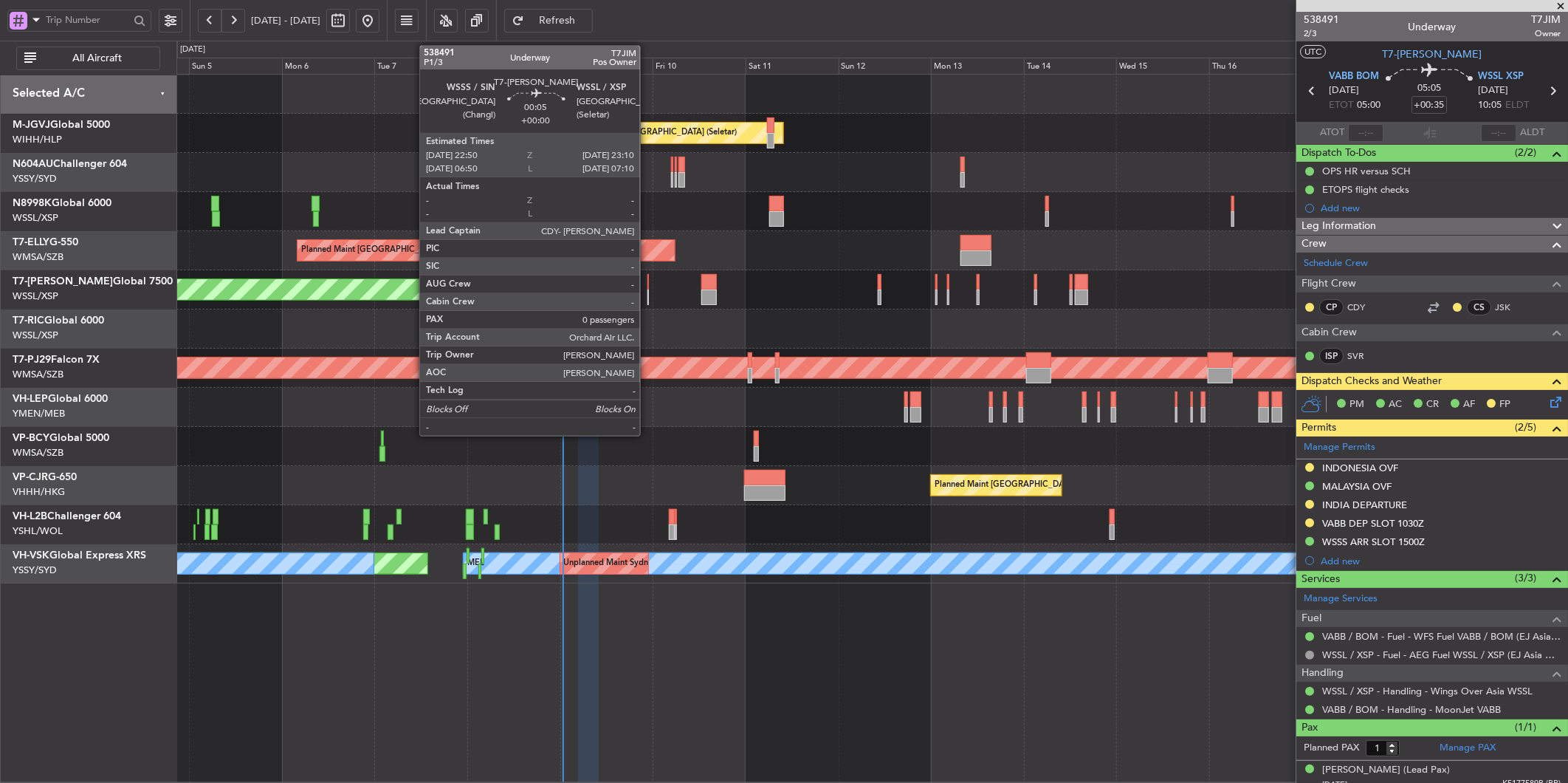
click at [648, 287] on div at bounding box center [649, 282] width 2 height 15
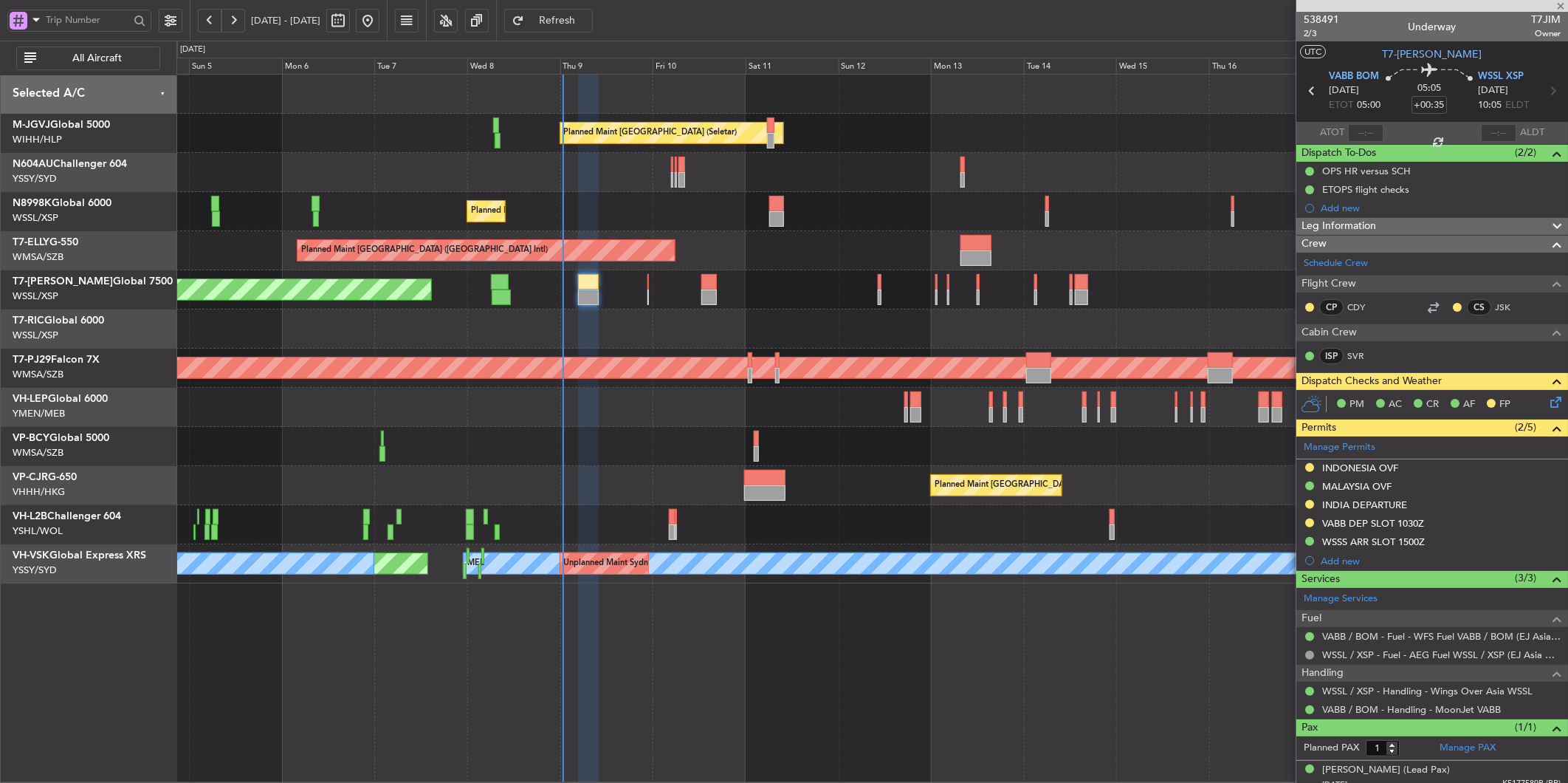
type input "0"
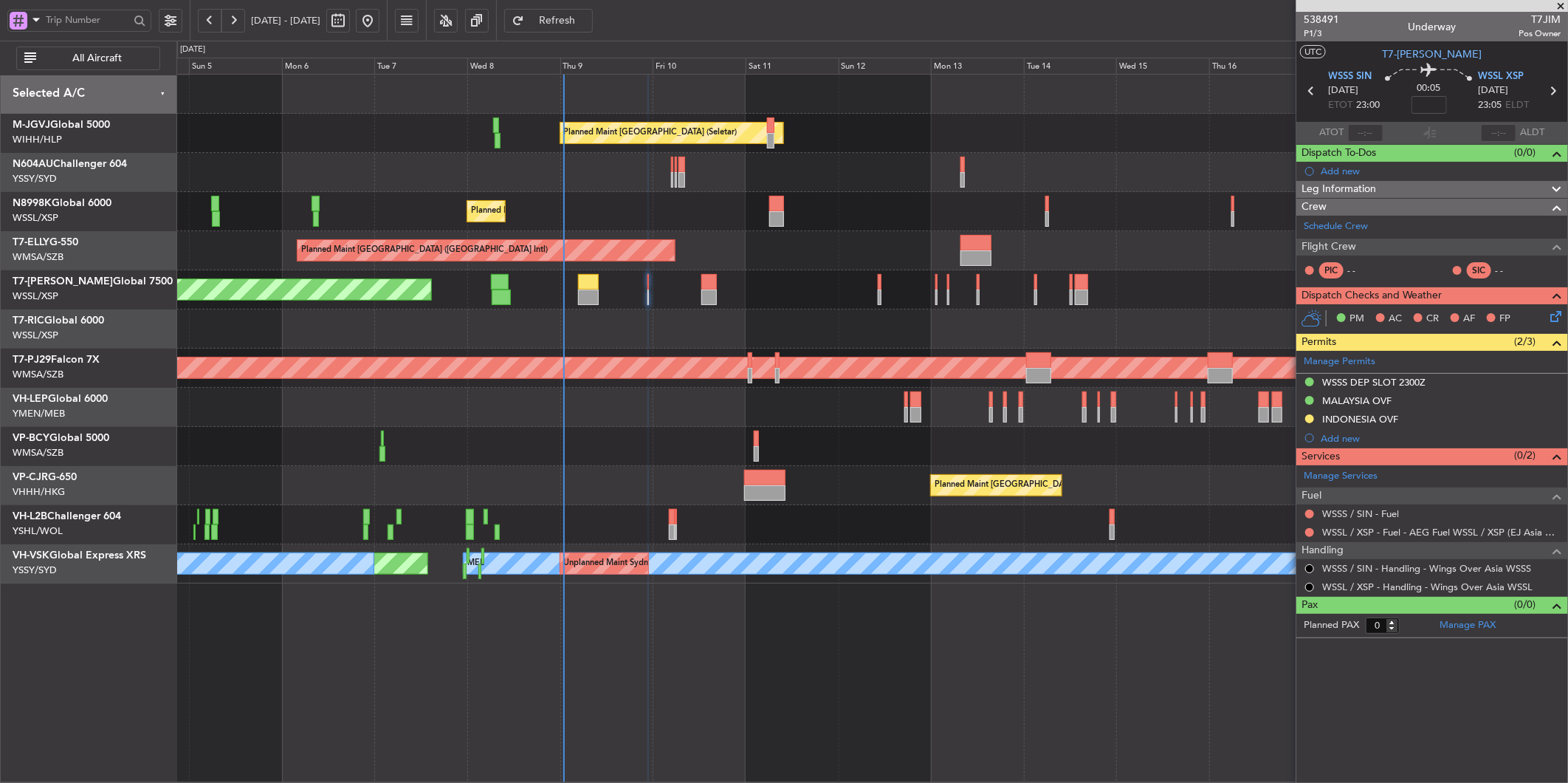
click at [640, 312] on div at bounding box center [871, 329] width 1391 height 39
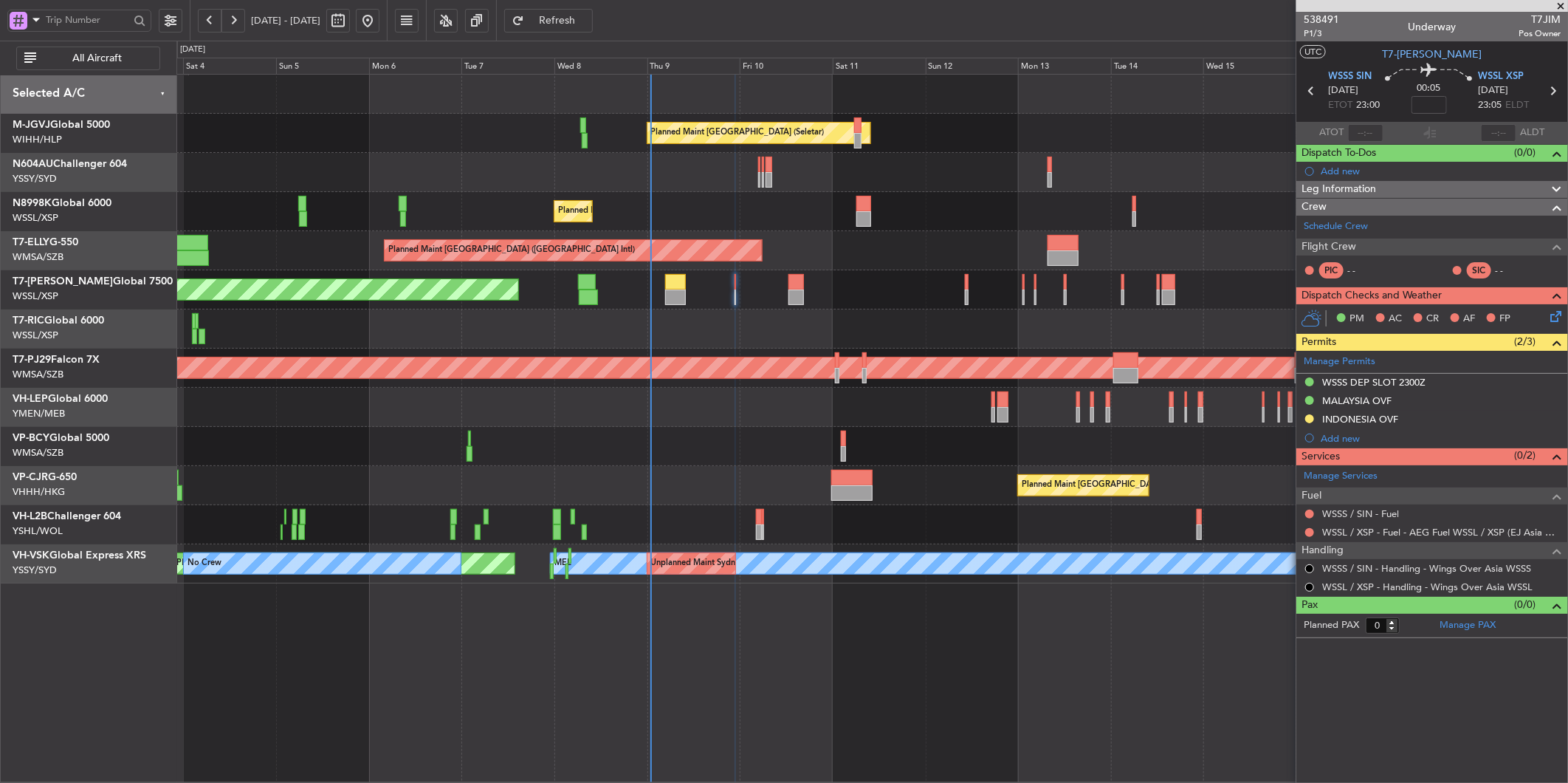
click at [544, 279] on div "Planned Maint [GEOGRAPHIC_DATA] (Seletar)" at bounding box center [871, 289] width 1391 height 39
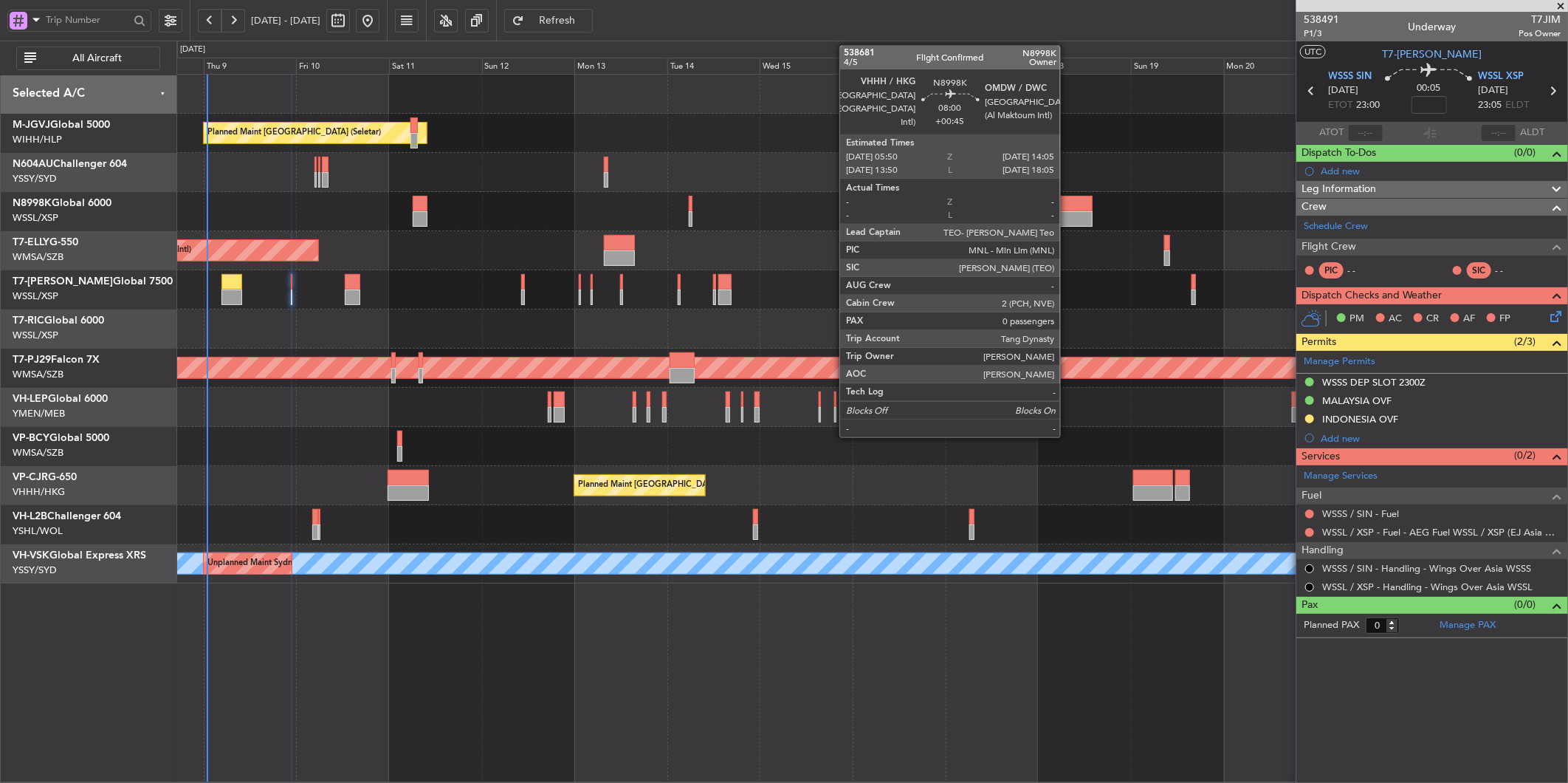
click at [1068, 210] on div at bounding box center [1076, 203] width 33 height 15
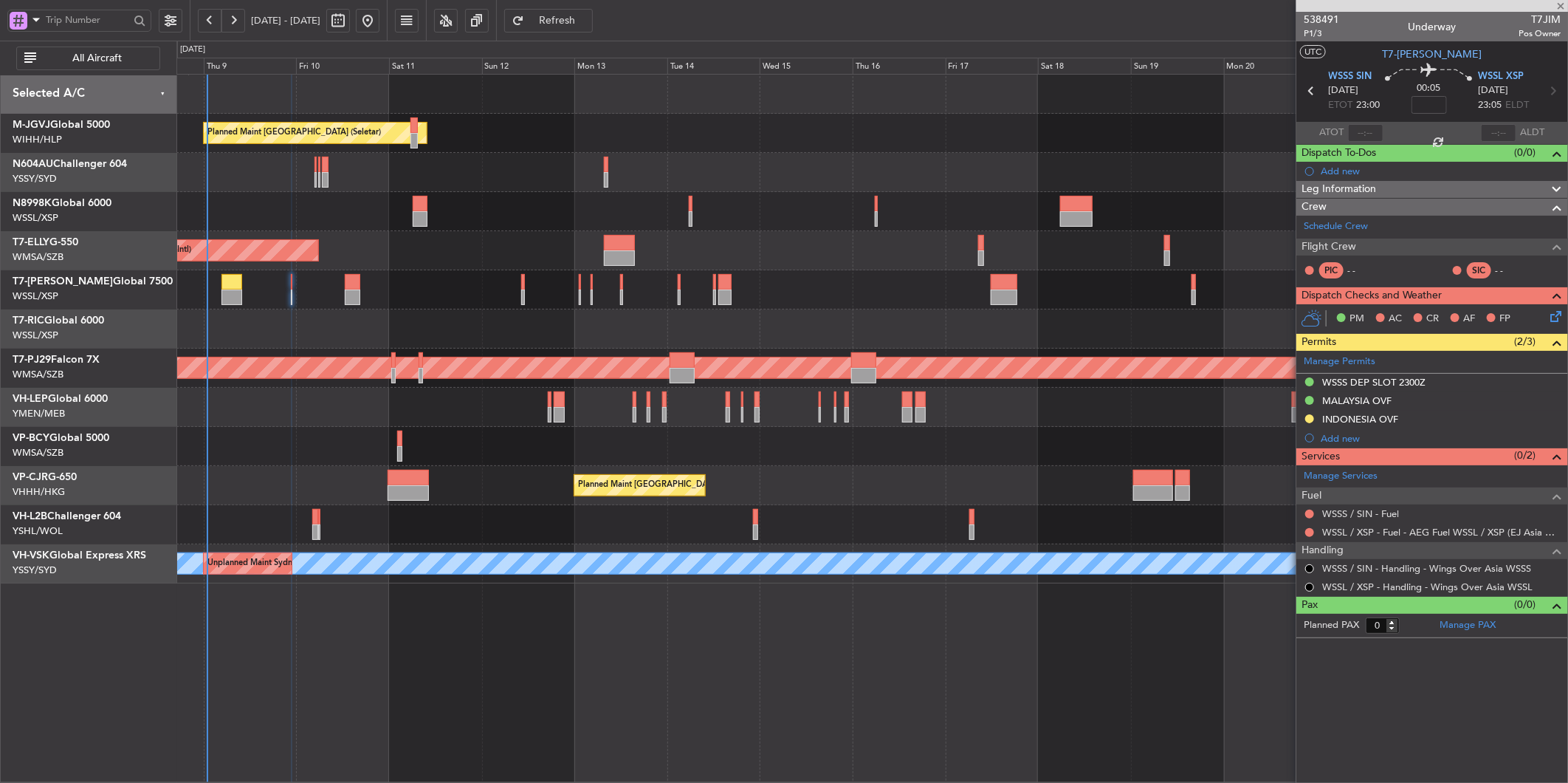
click at [933, 198] on div "Planned Maint Singapore (Seletar) Planned Maint Singapore (Seletar) Planned Mai…" at bounding box center [871, 328] width 1391 height 509
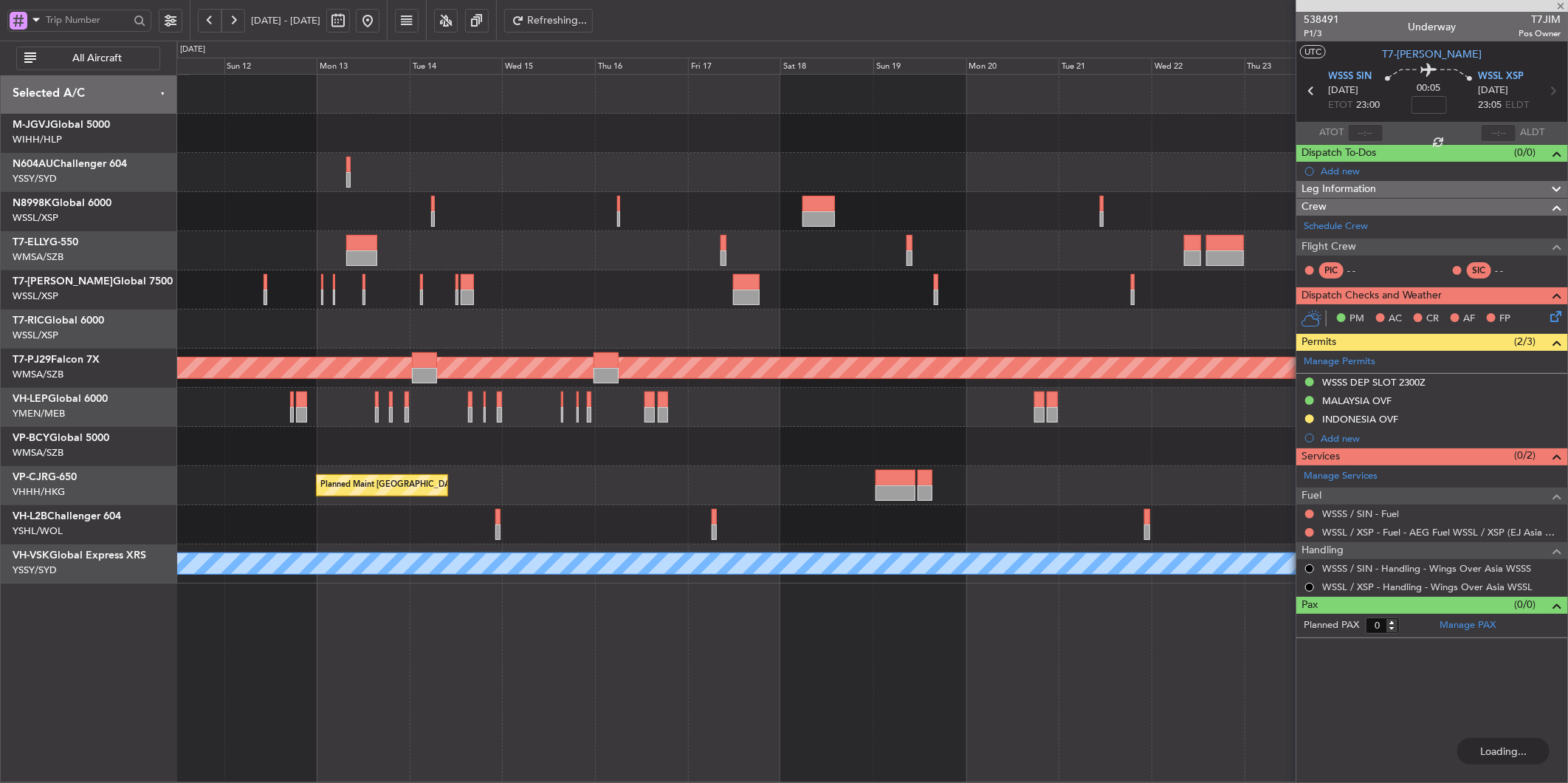
type input "+00:45"
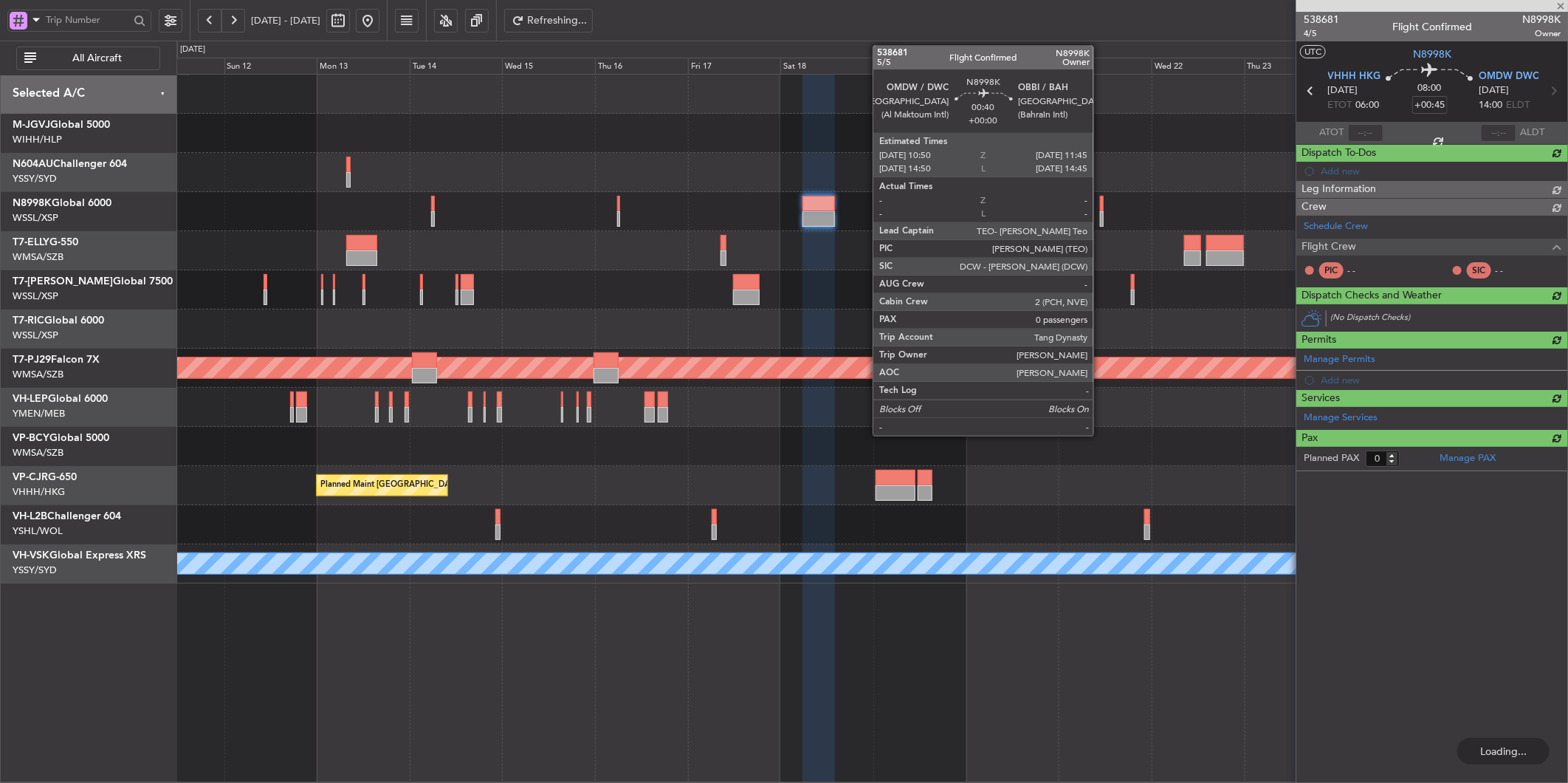
click at [1101, 207] on div at bounding box center [1102, 203] width 3 height 15
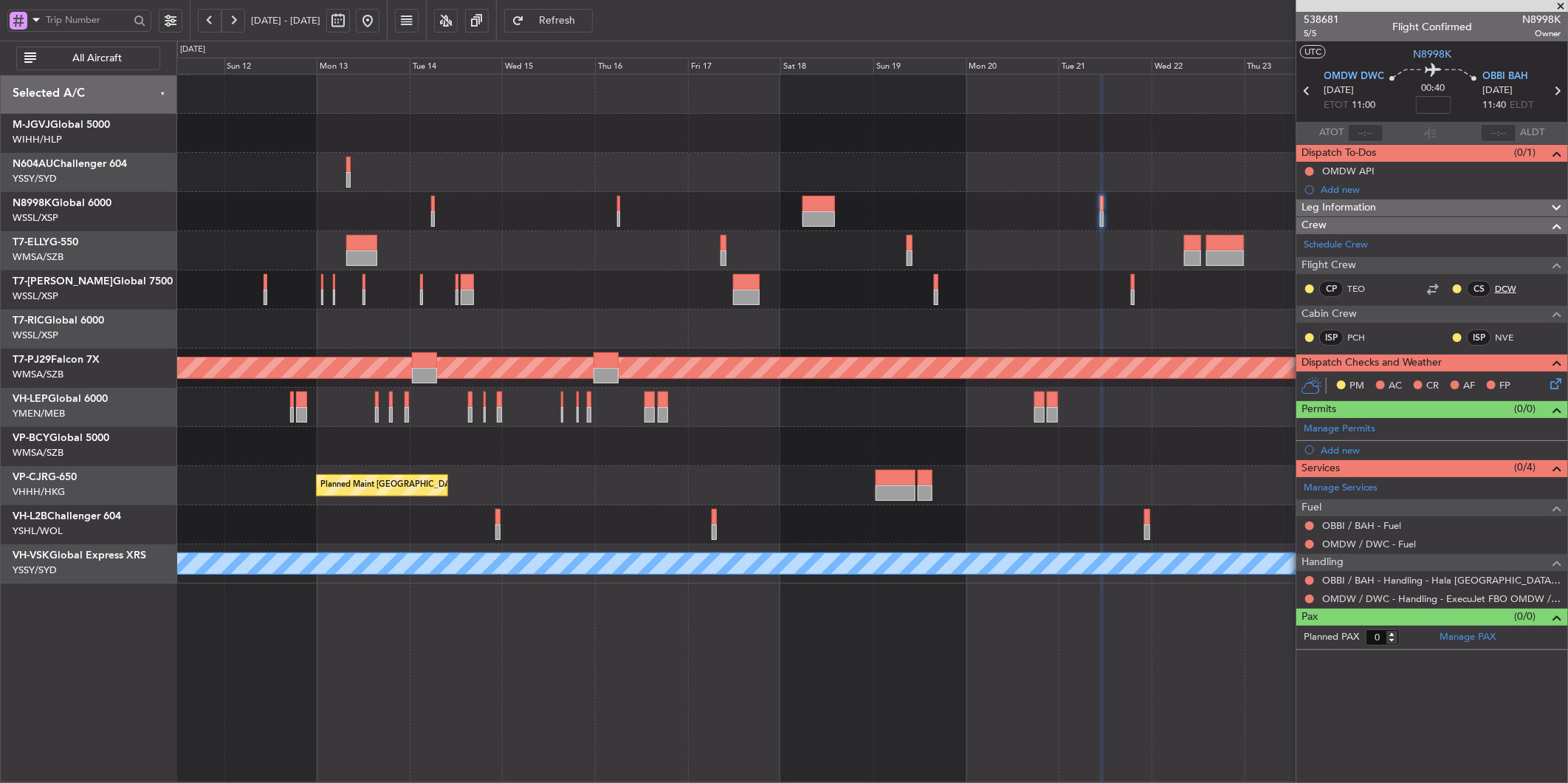
click at [1502, 286] on link "DCW" at bounding box center [1511, 289] width 33 height 14
click at [1368, 245] on link "Schedule Crew" at bounding box center [1336, 246] width 64 height 15
click at [640, 325] on div at bounding box center [871, 329] width 1391 height 39
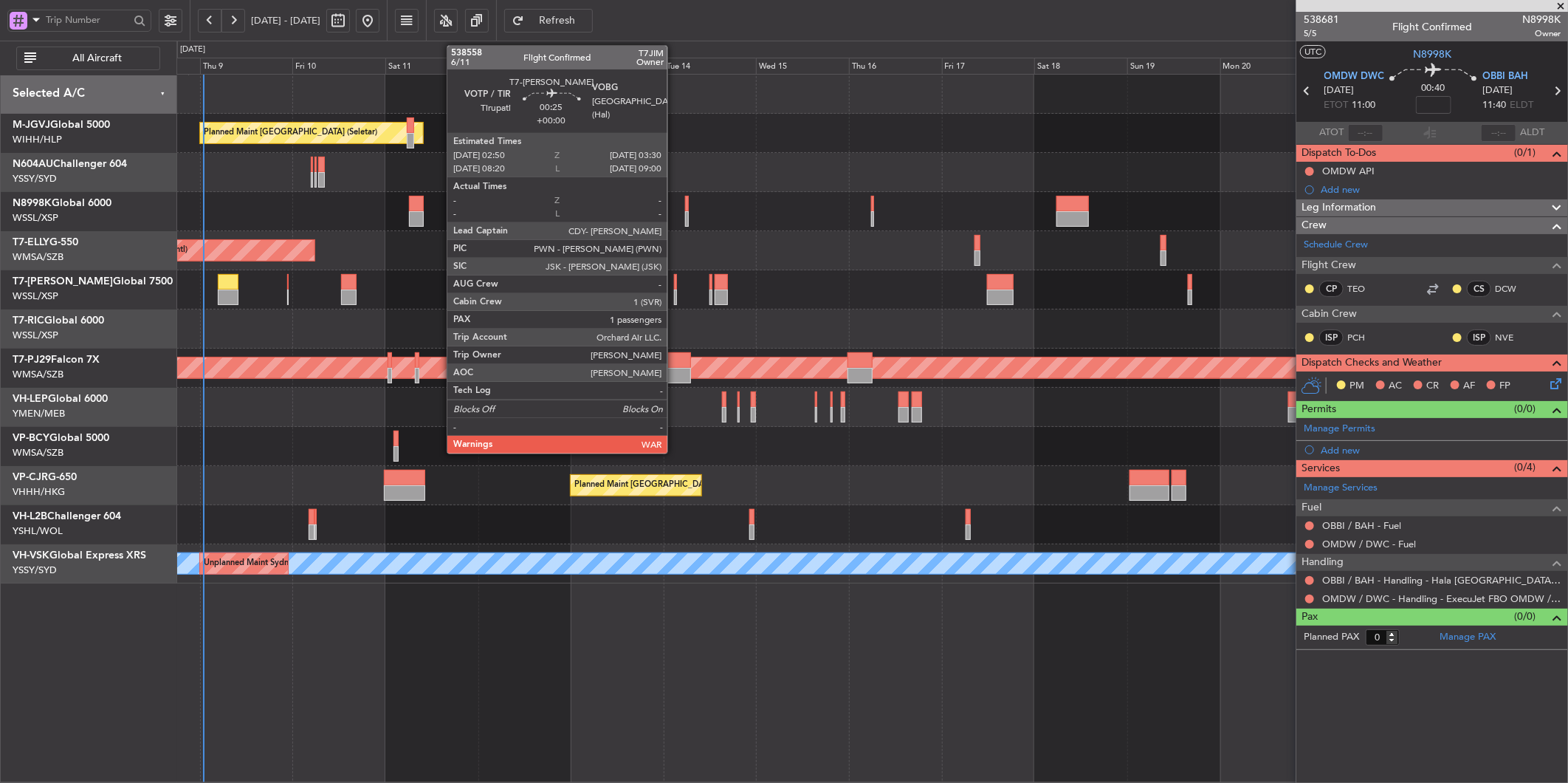
click at [675, 287] on div at bounding box center [676, 282] width 3 height 15
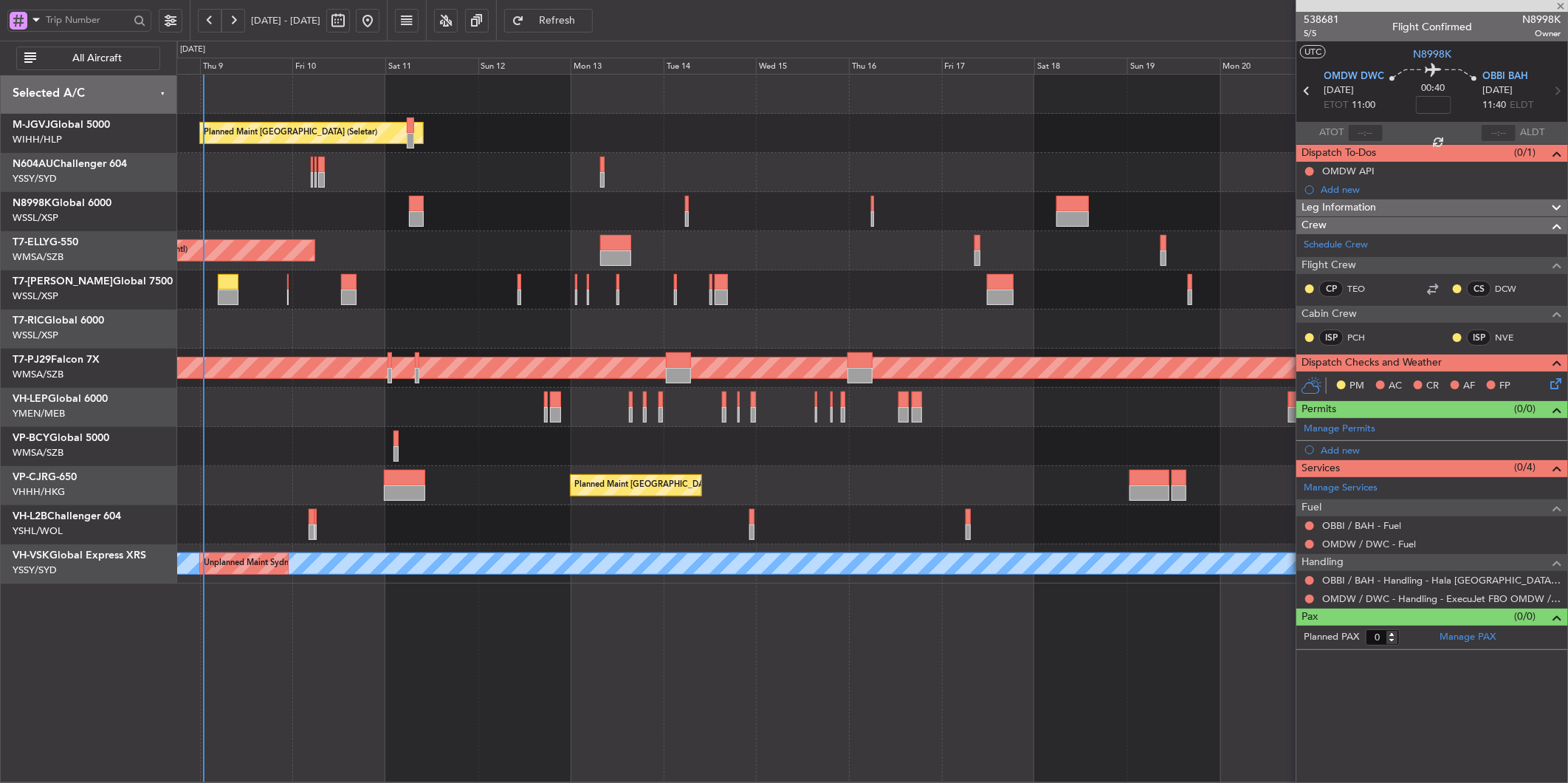
type input "1"
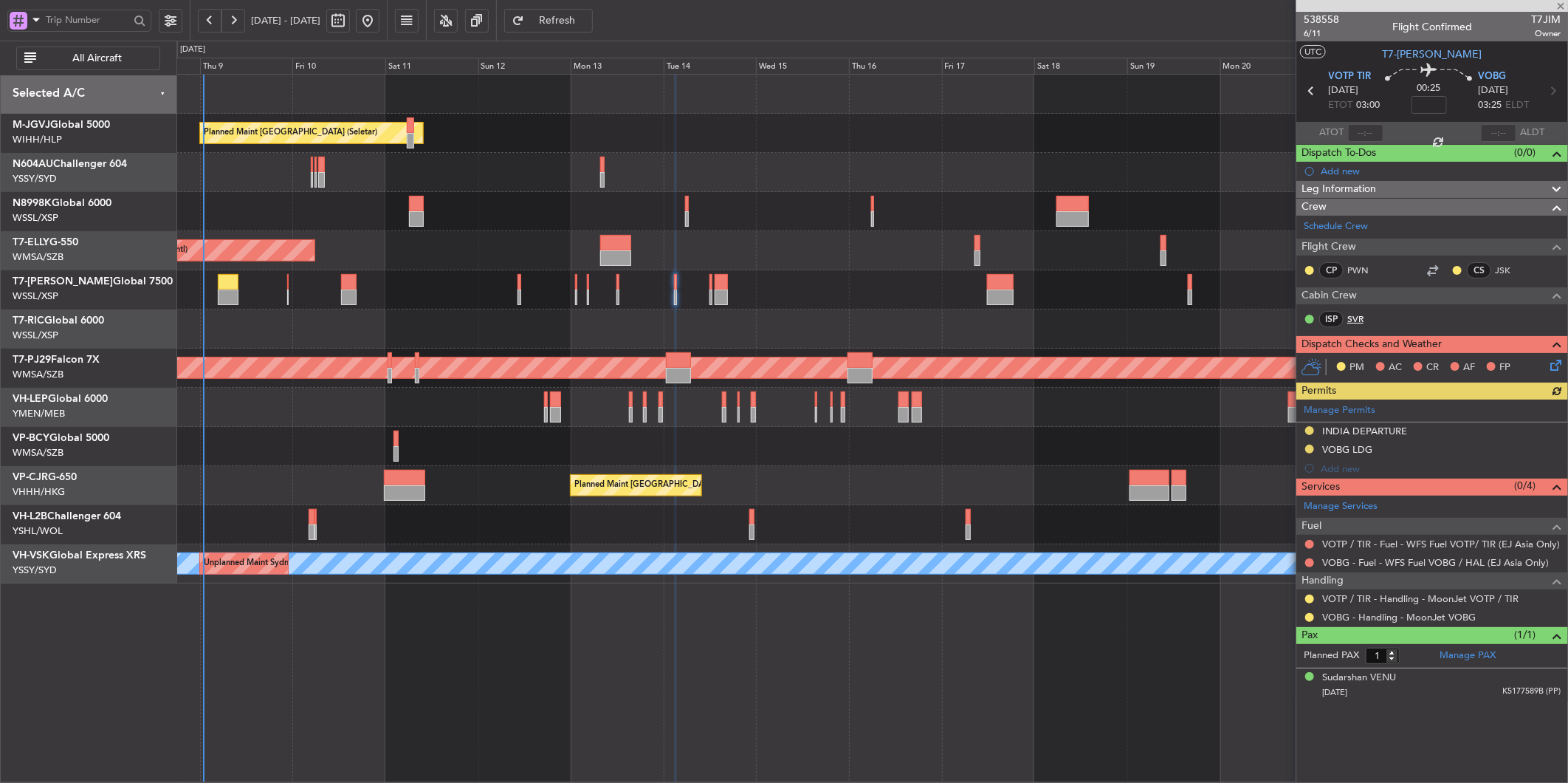
click at [1357, 314] on link "SVR" at bounding box center [1364, 319] width 33 height 14
click at [1347, 227] on link "Schedule Crew" at bounding box center [1336, 227] width 64 height 15
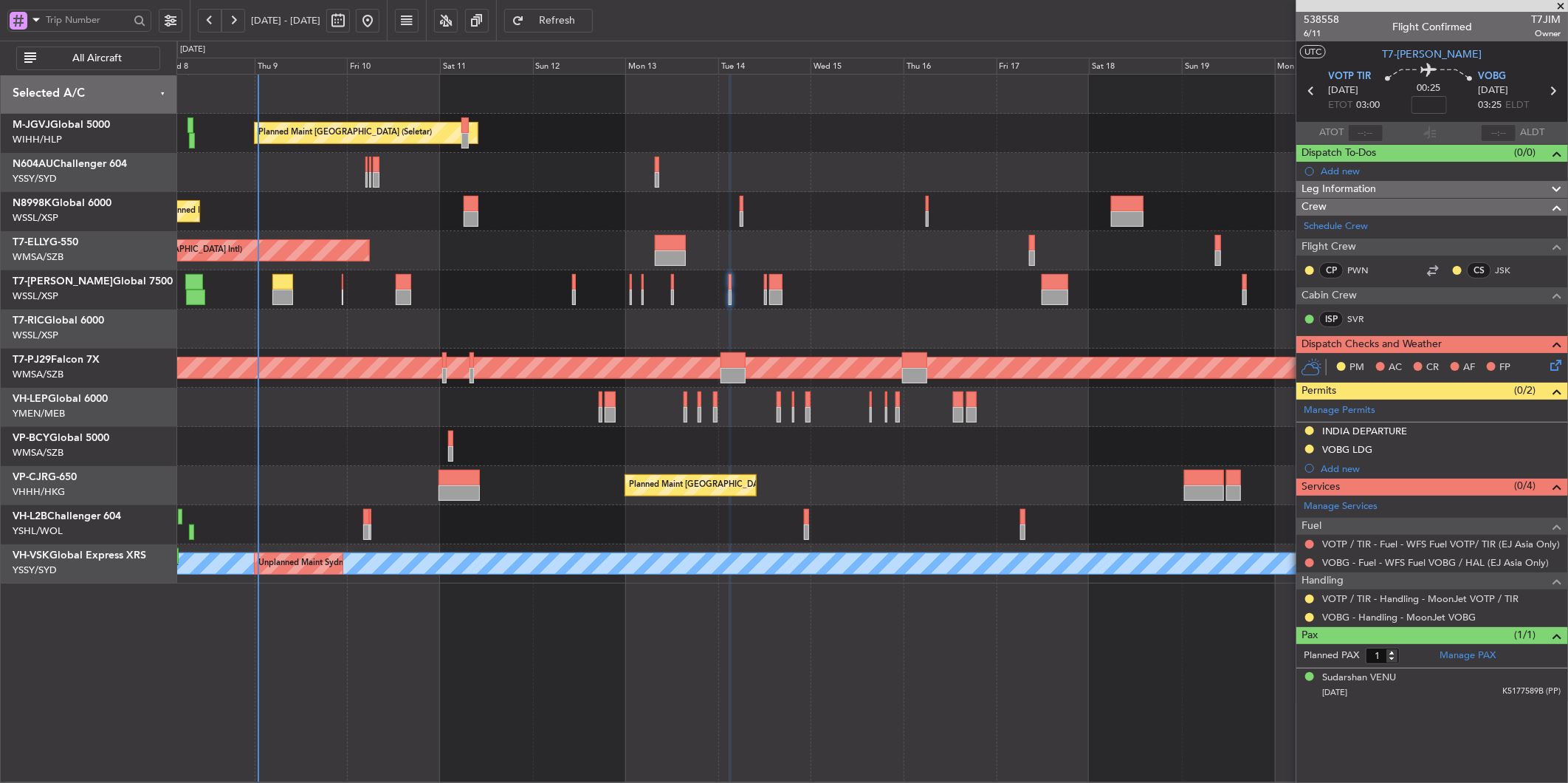
click at [773, 329] on div at bounding box center [871, 329] width 1391 height 39
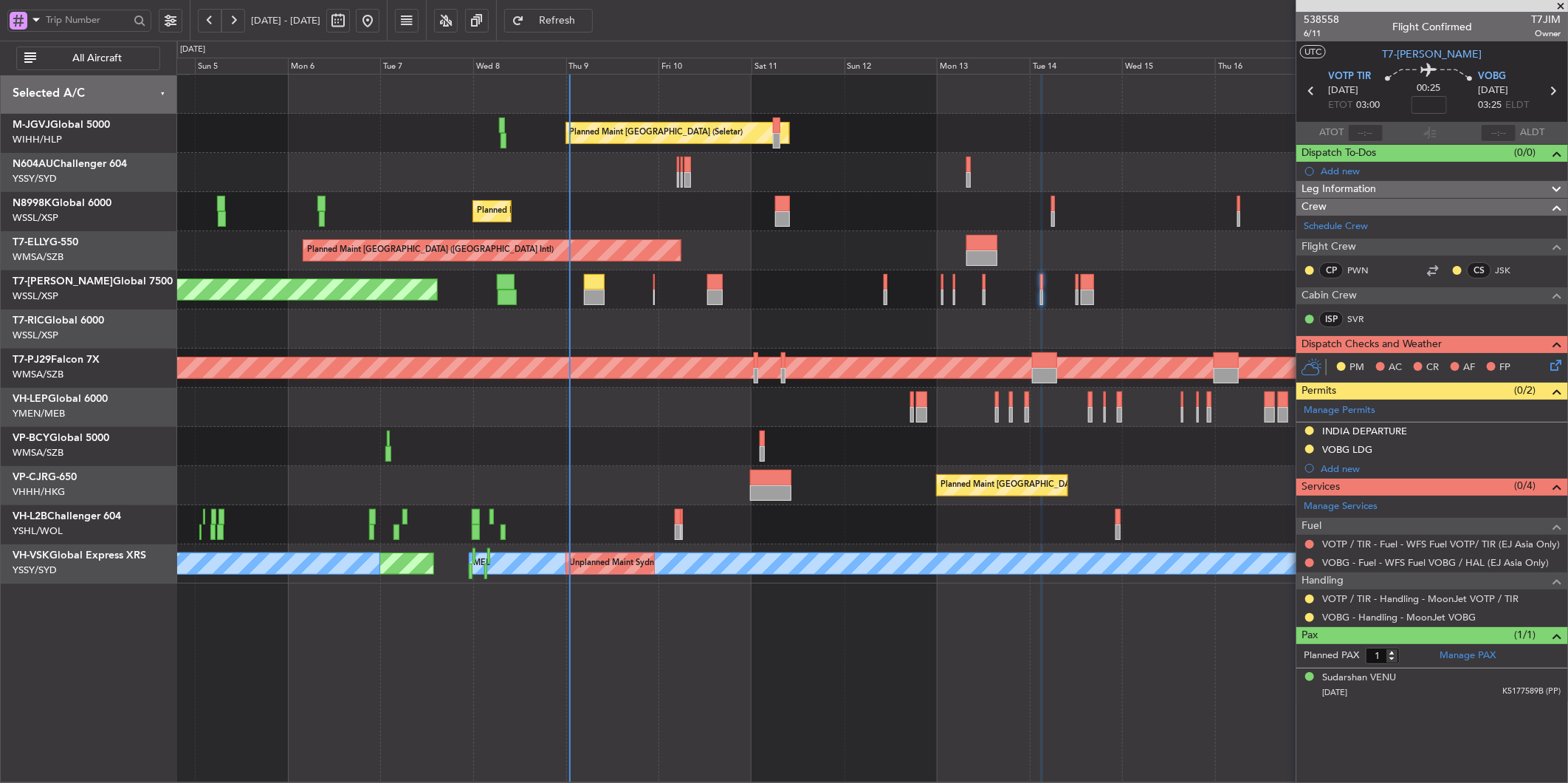
click at [614, 329] on div at bounding box center [871, 329] width 1391 height 39
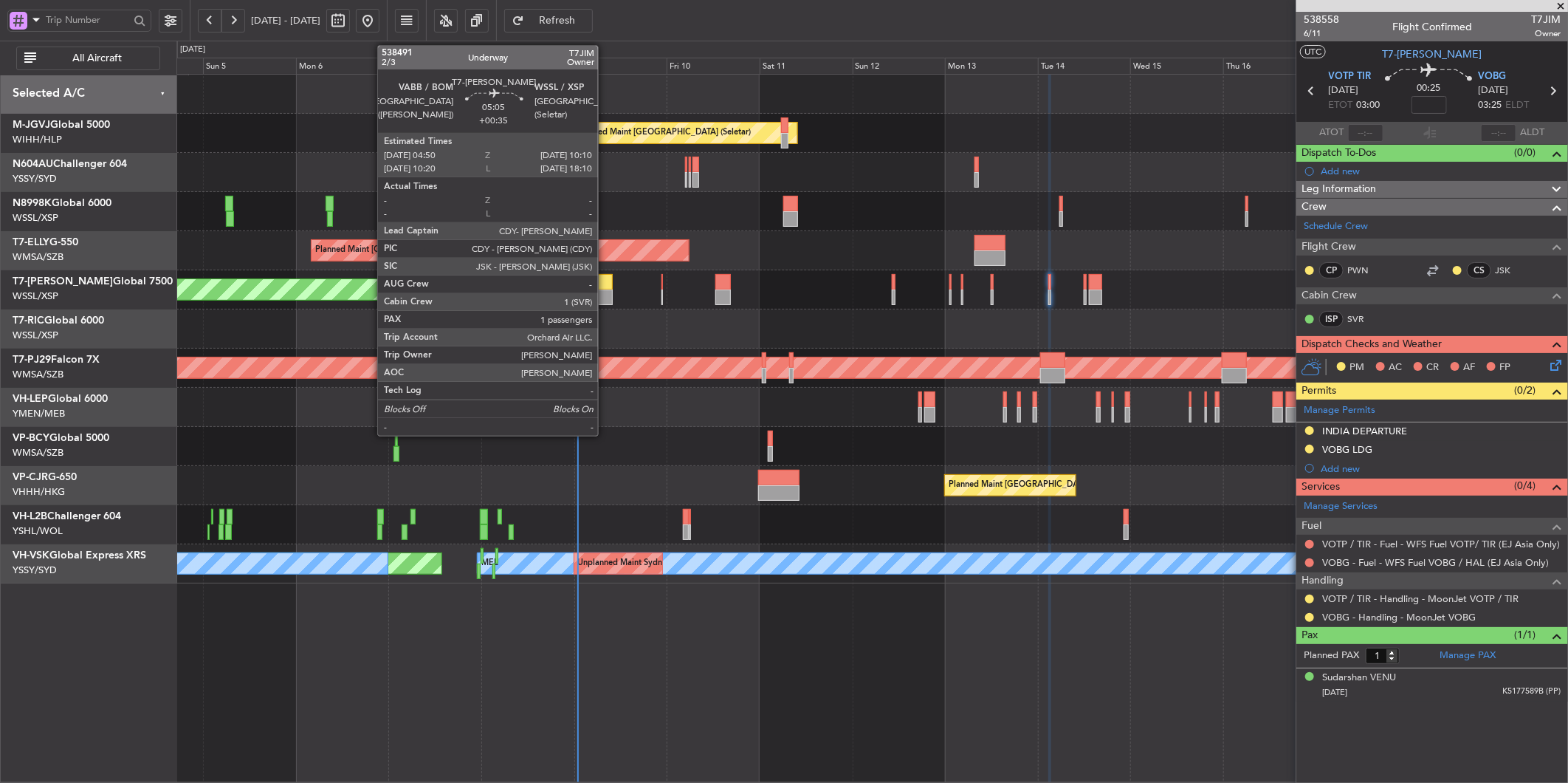
click at [606, 293] on div at bounding box center [602, 297] width 21 height 15
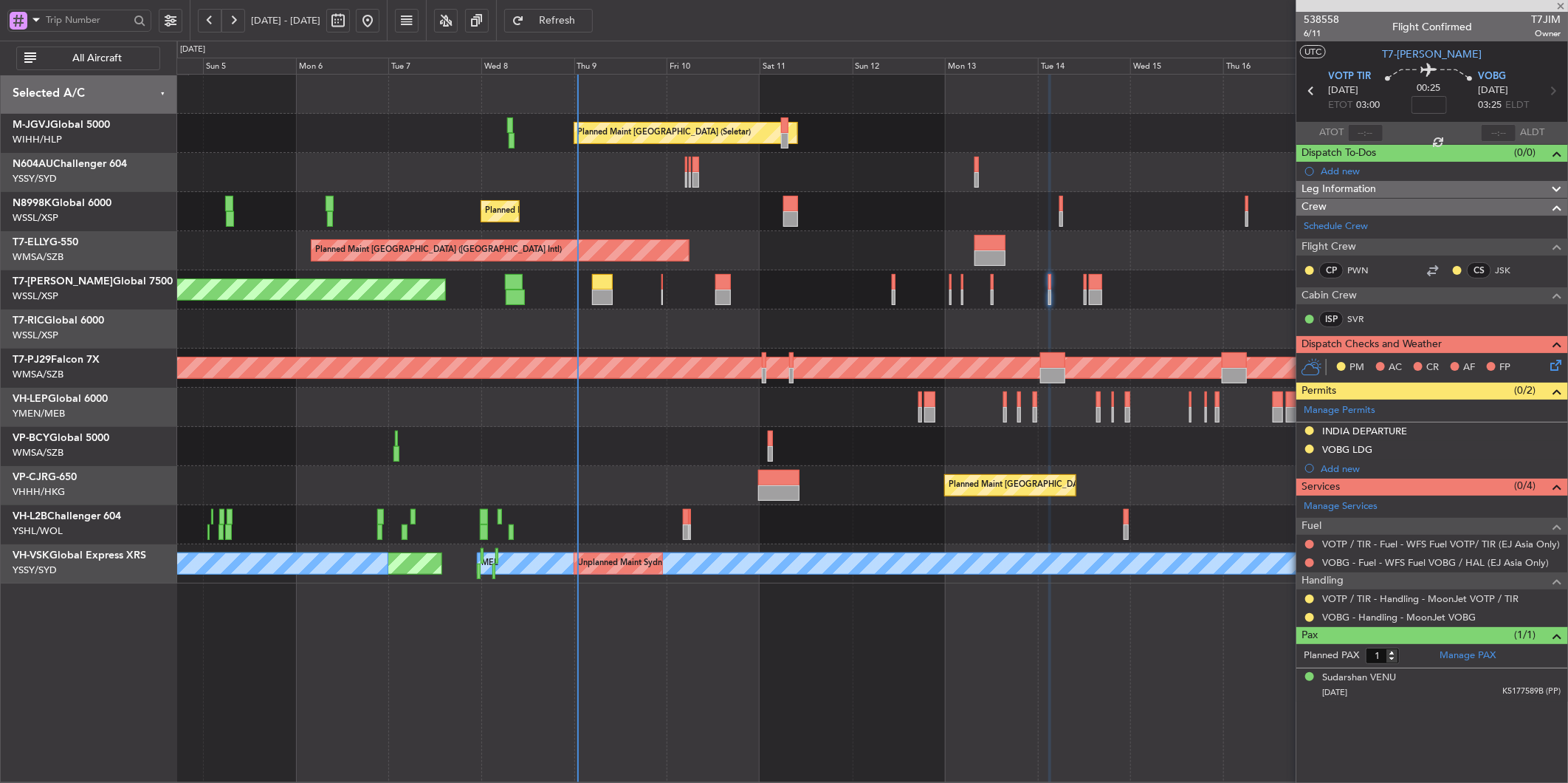
type input "+00:35"
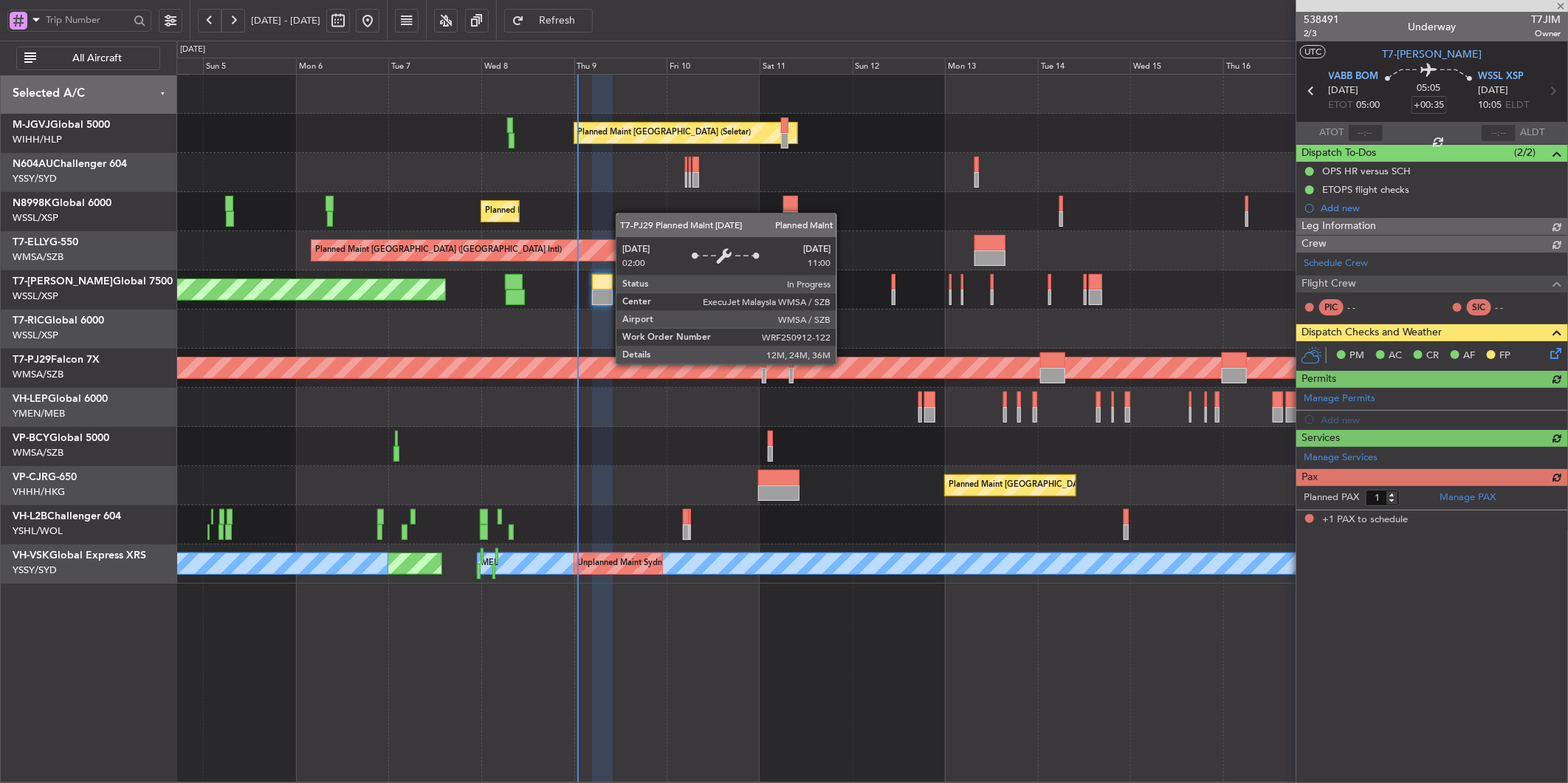
type input "[PERSON_NAME] (LEU)"
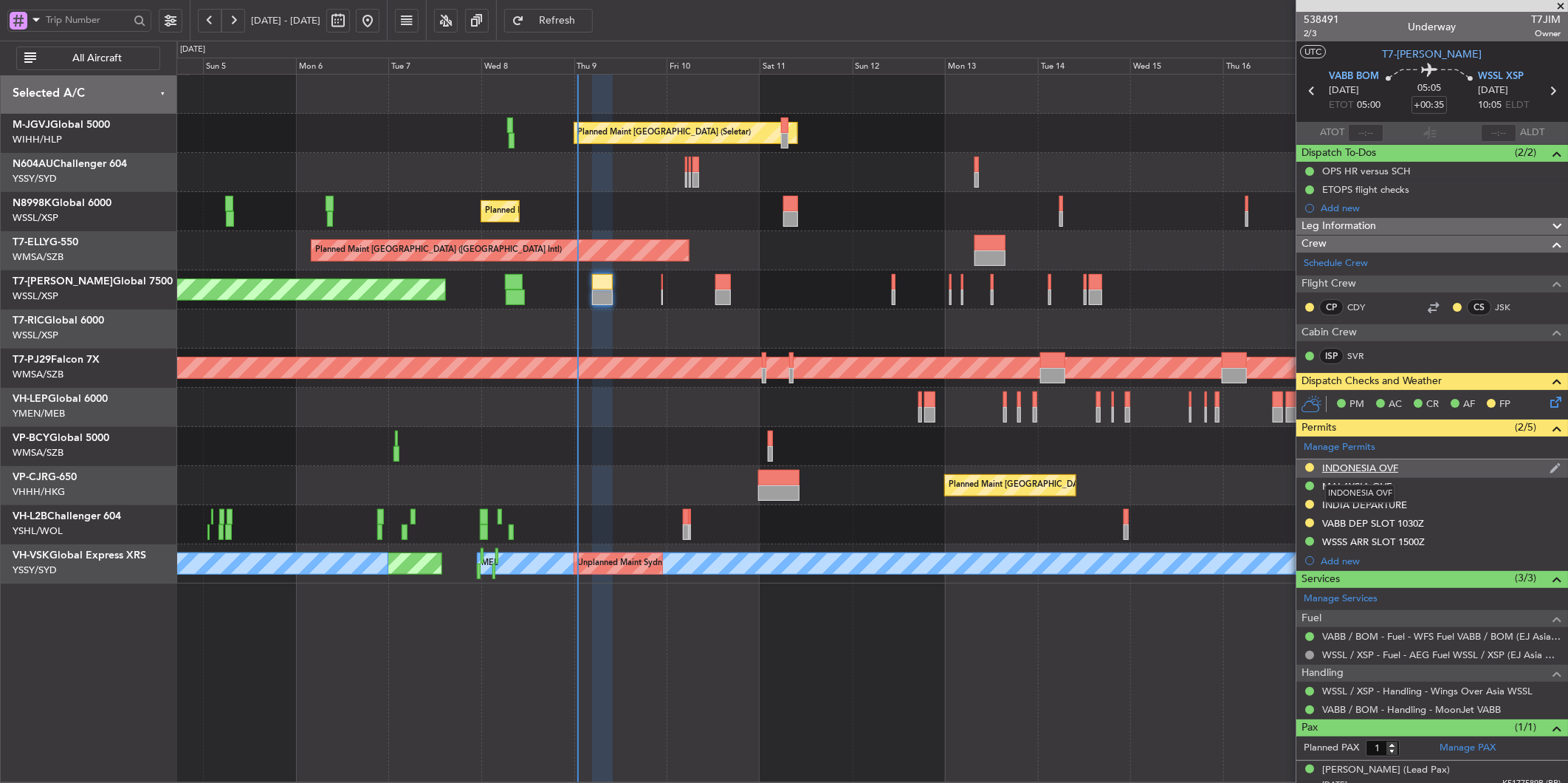
click at [1364, 467] on div "INDONESIA OVF" at bounding box center [1361, 467] width 76 height 13
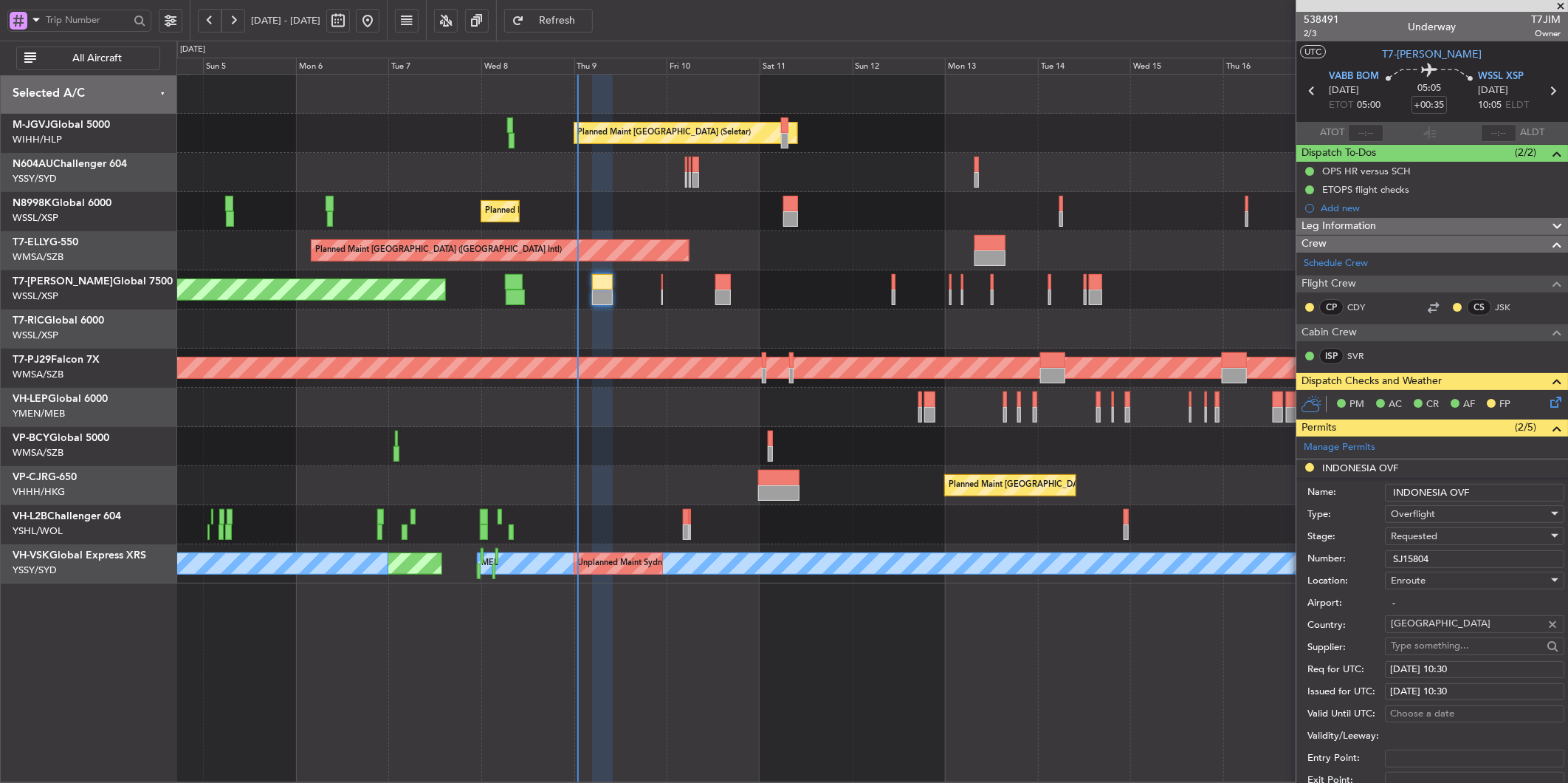
click at [1435, 536] on span "Requested" at bounding box center [1414, 537] width 46 height 14
click at [1451, 649] on span "Received OK" at bounding box center [1469, 649] width 154 height 22
click at [1448, 671] on div "[DATE] 10:30" at bounding box center [1474, 670] width 169 height 15
select select "10"
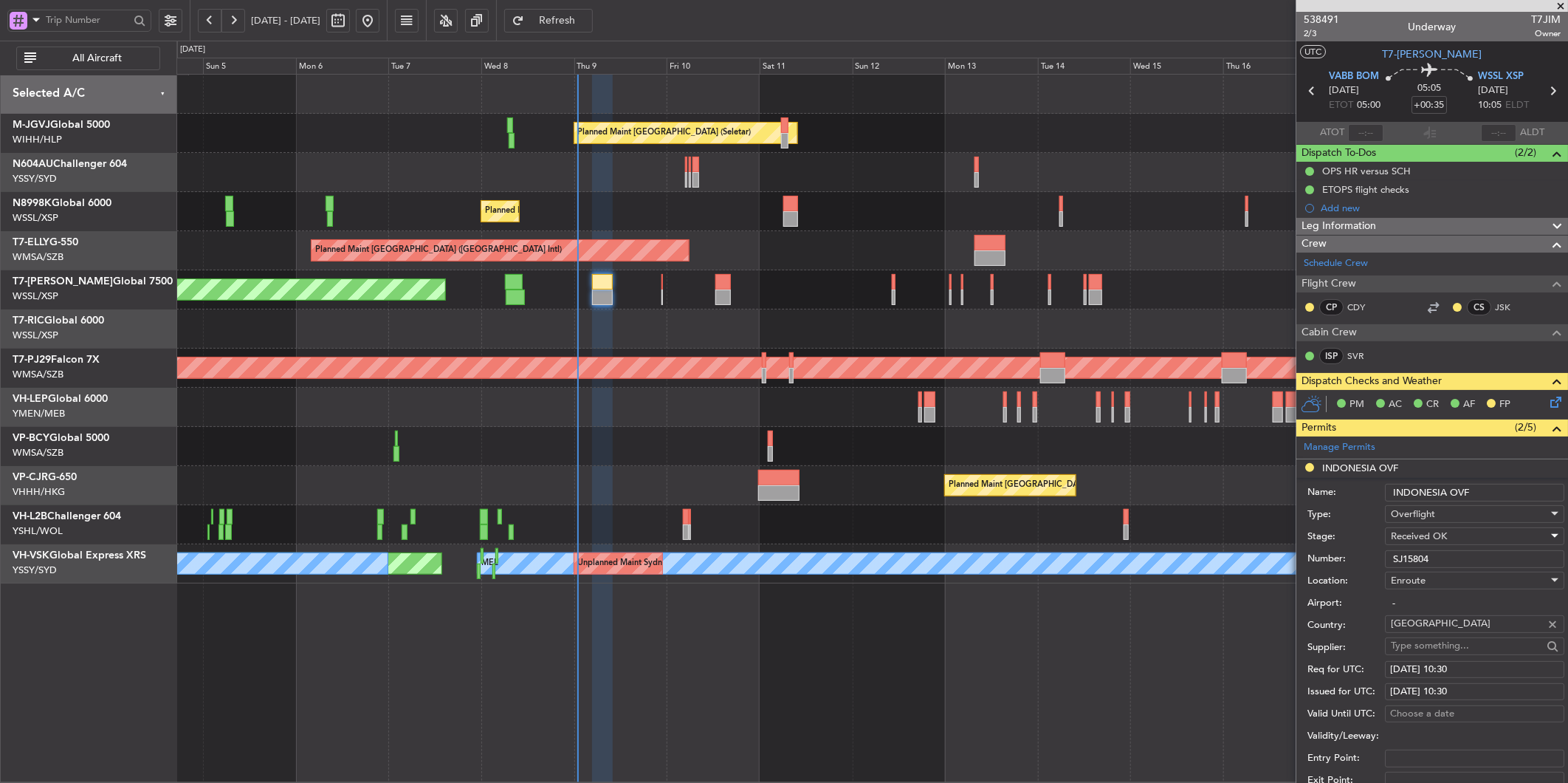
select select "2025"
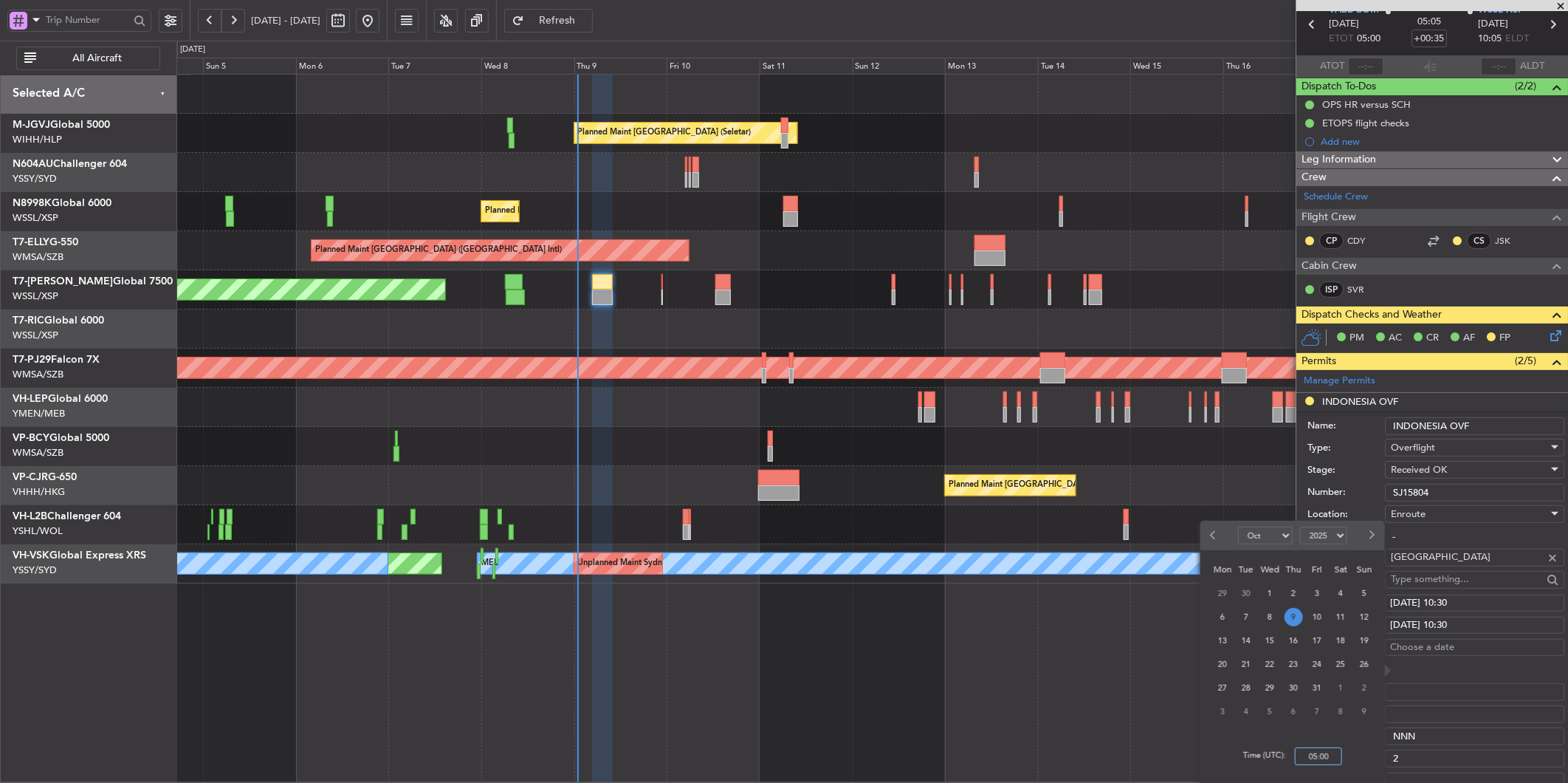
scroll to position [164, 0]
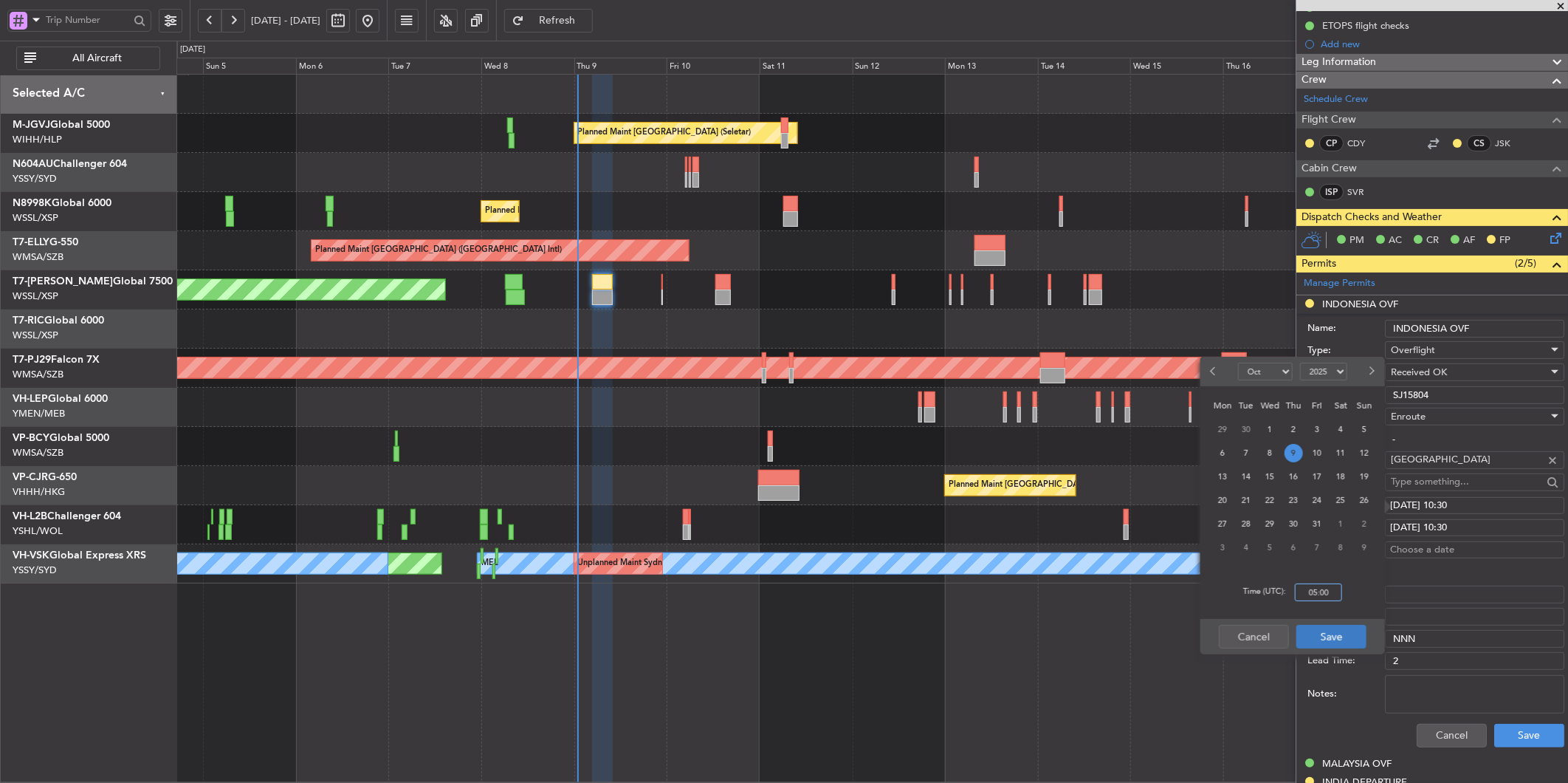
type input "05:00"
click at [1344, 633] on button "Save" at bounding box center [1331, 637] width 70 height 24
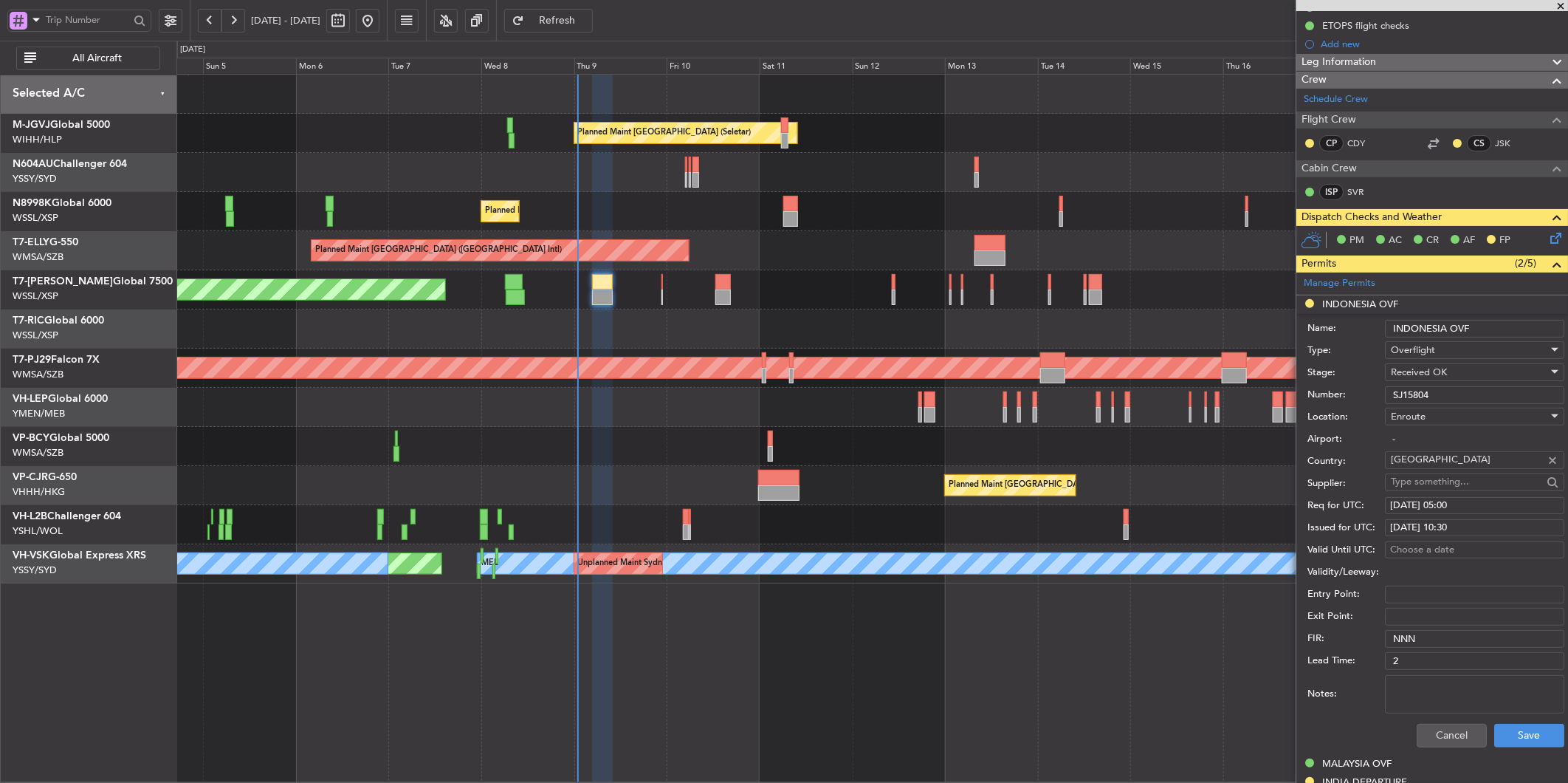
click at [1486, 532] on div "[DATE] 10:30" at bounding box center [1474, 528] width 169 height 15
select select "10"
select select "2025"
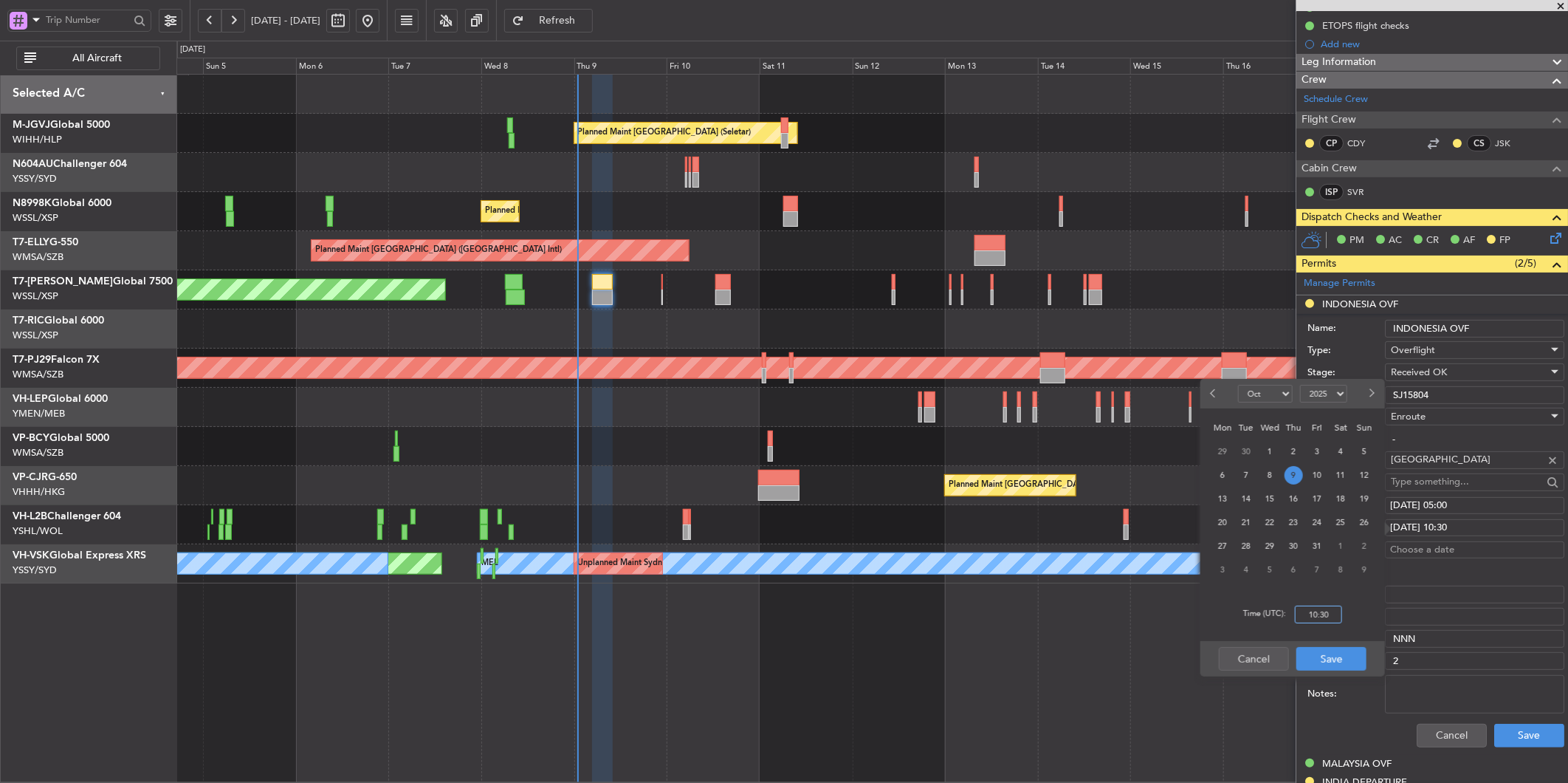
click at [1337, 608] on input "10:30" at bounding box center [1318, 614] width 47 height 18
type input "05:00"
click at [1330, 655] on button "Save" at bounding box center [1331, 659] width 70 height 24
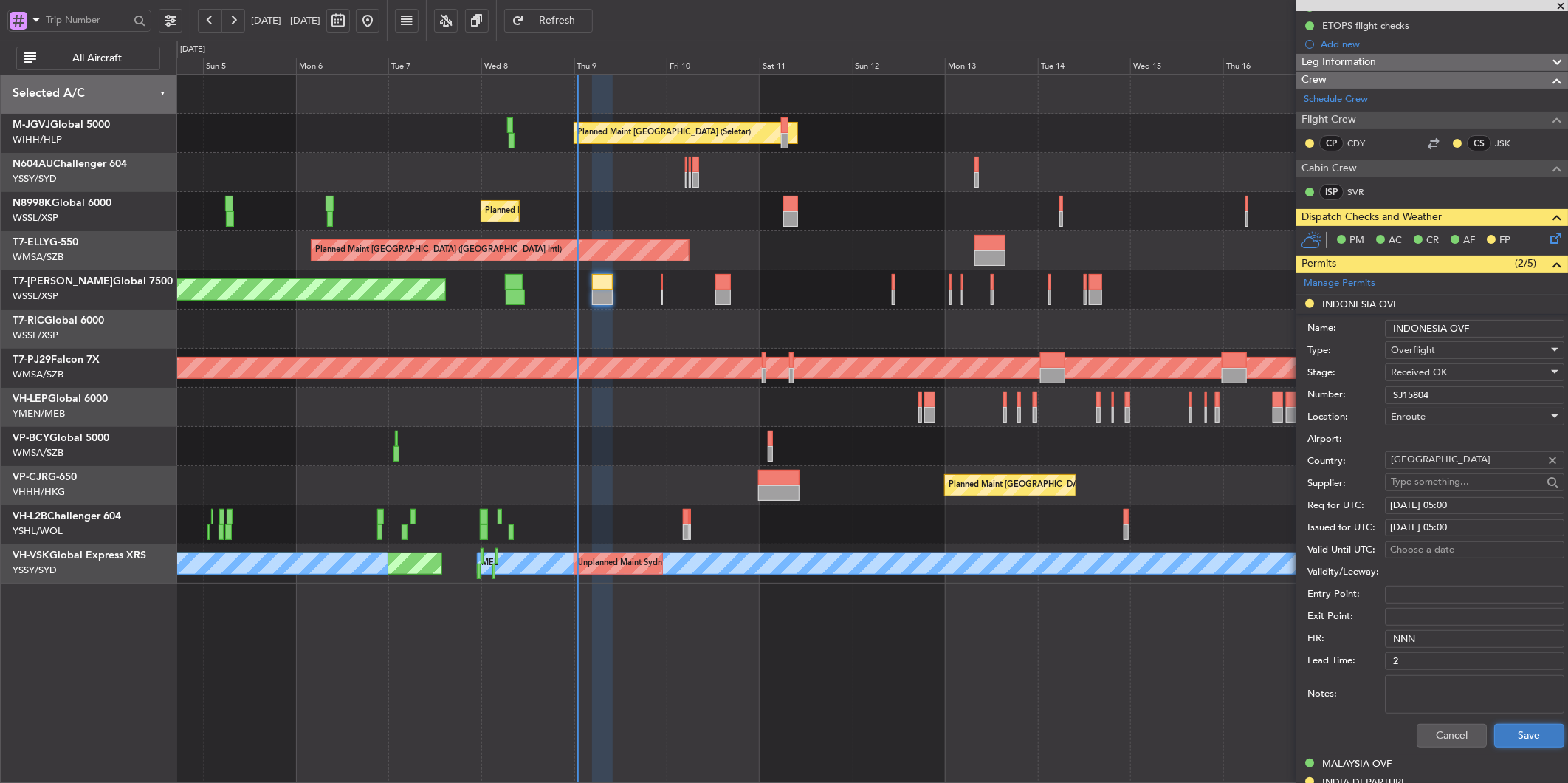
click at [1512, 732] on button "Save" at bounding box center [1529, 736] width 70 height 24
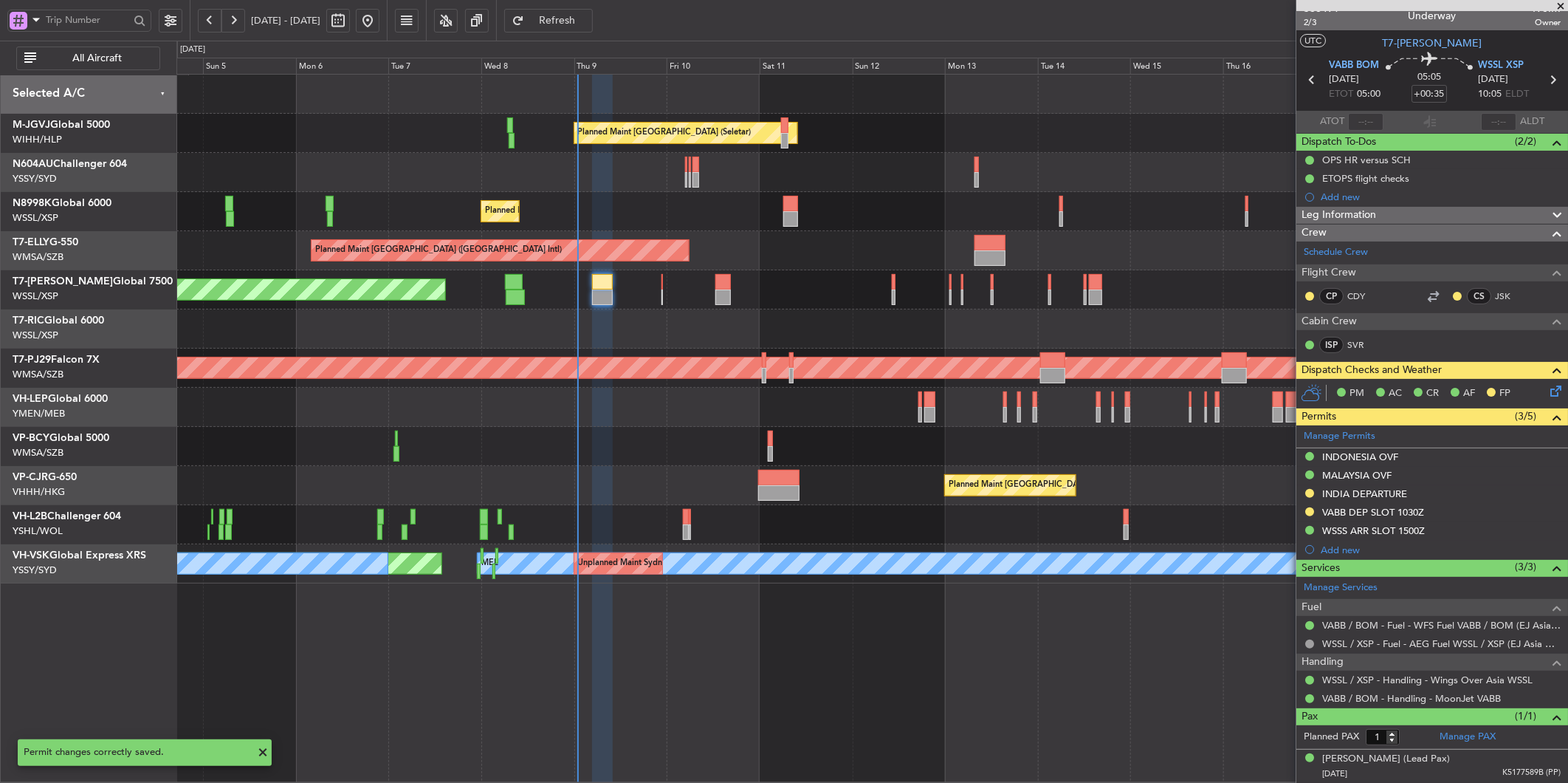
scroll to position [11, 0]
type input "[PERSON_NAME] (LEU)"
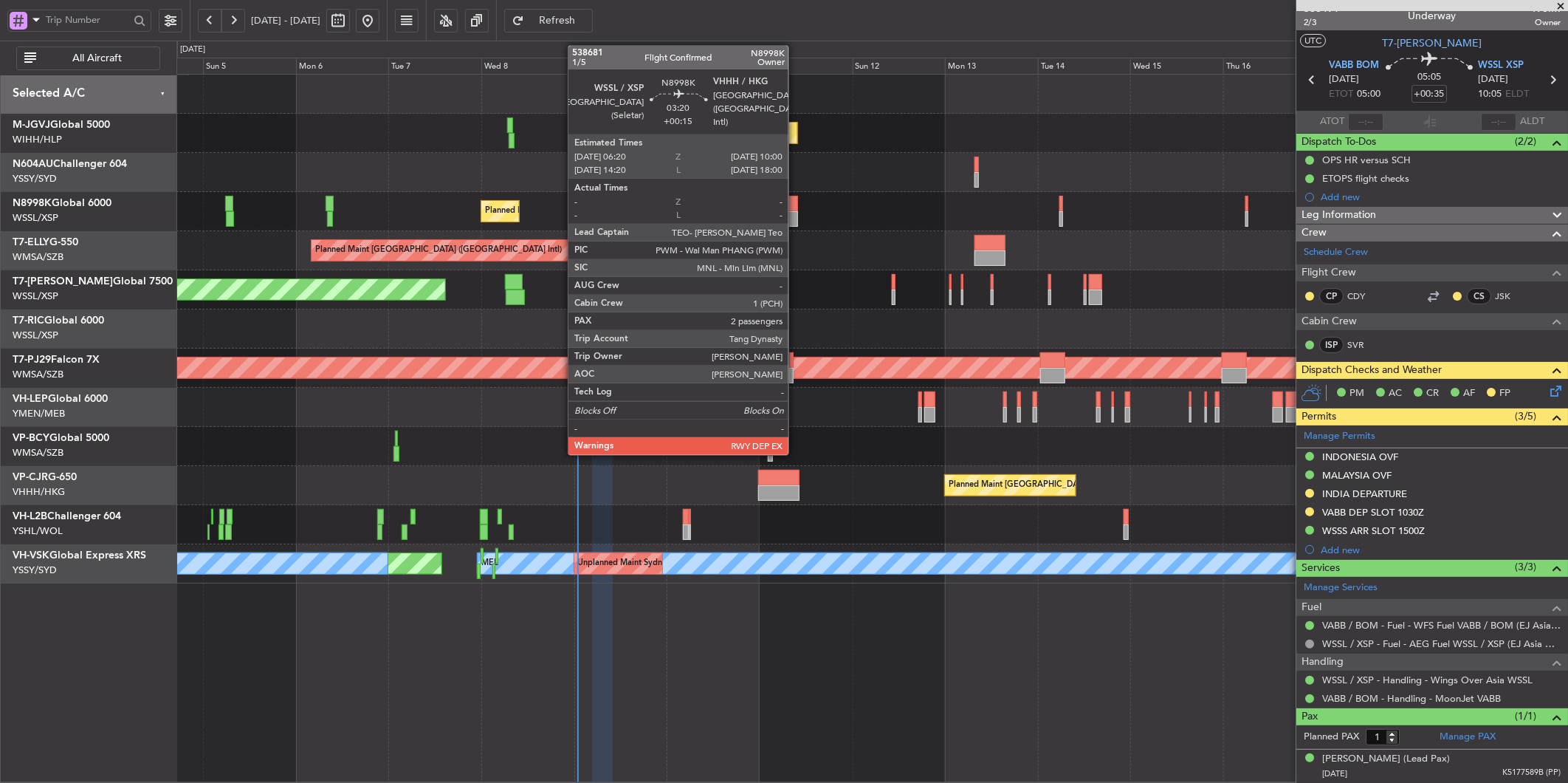
click at [796, 204] on div at bounding box center [791, 203] width 15 height 15
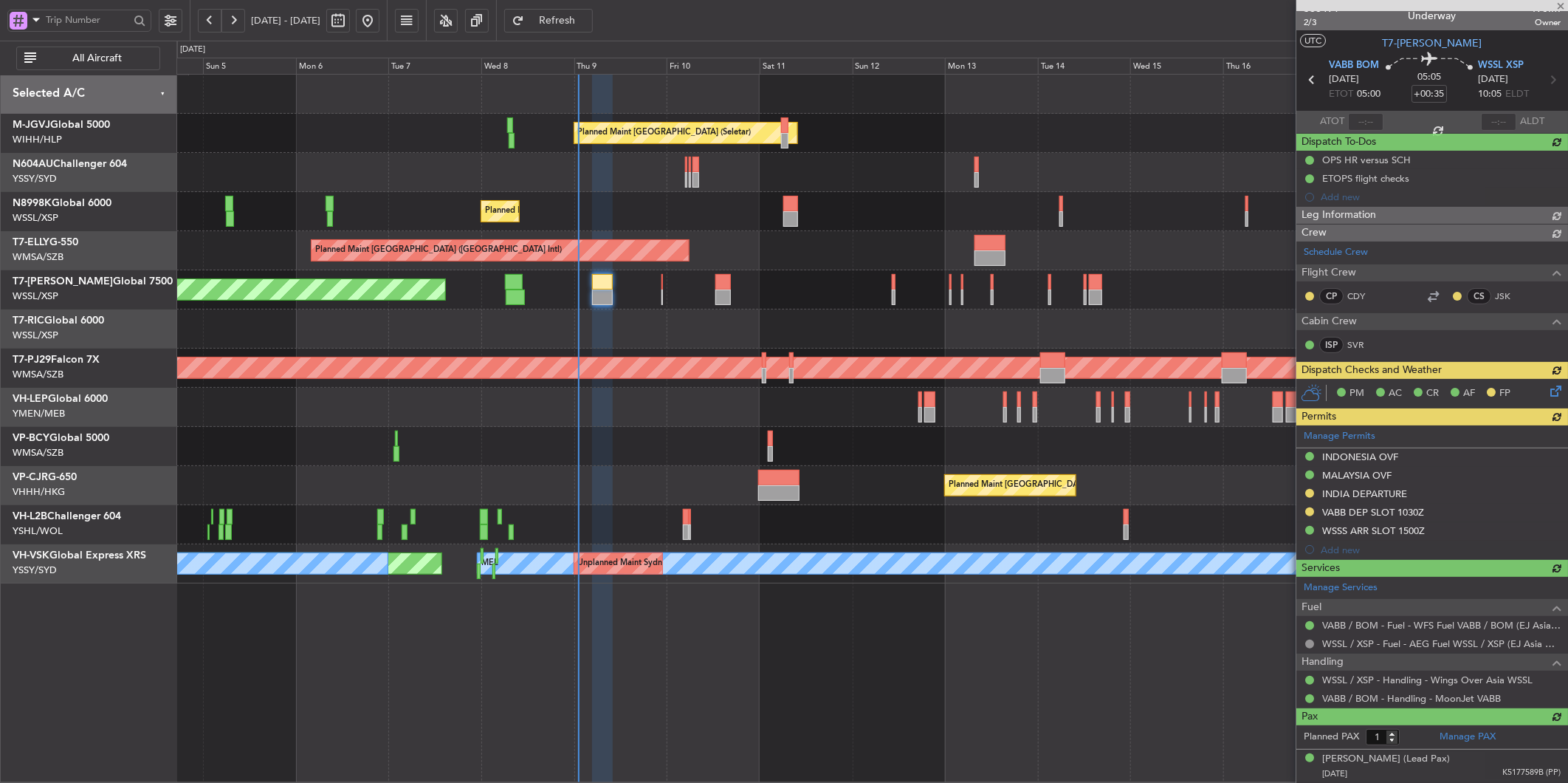
type input "[PERSON_NAME] (LEU)"
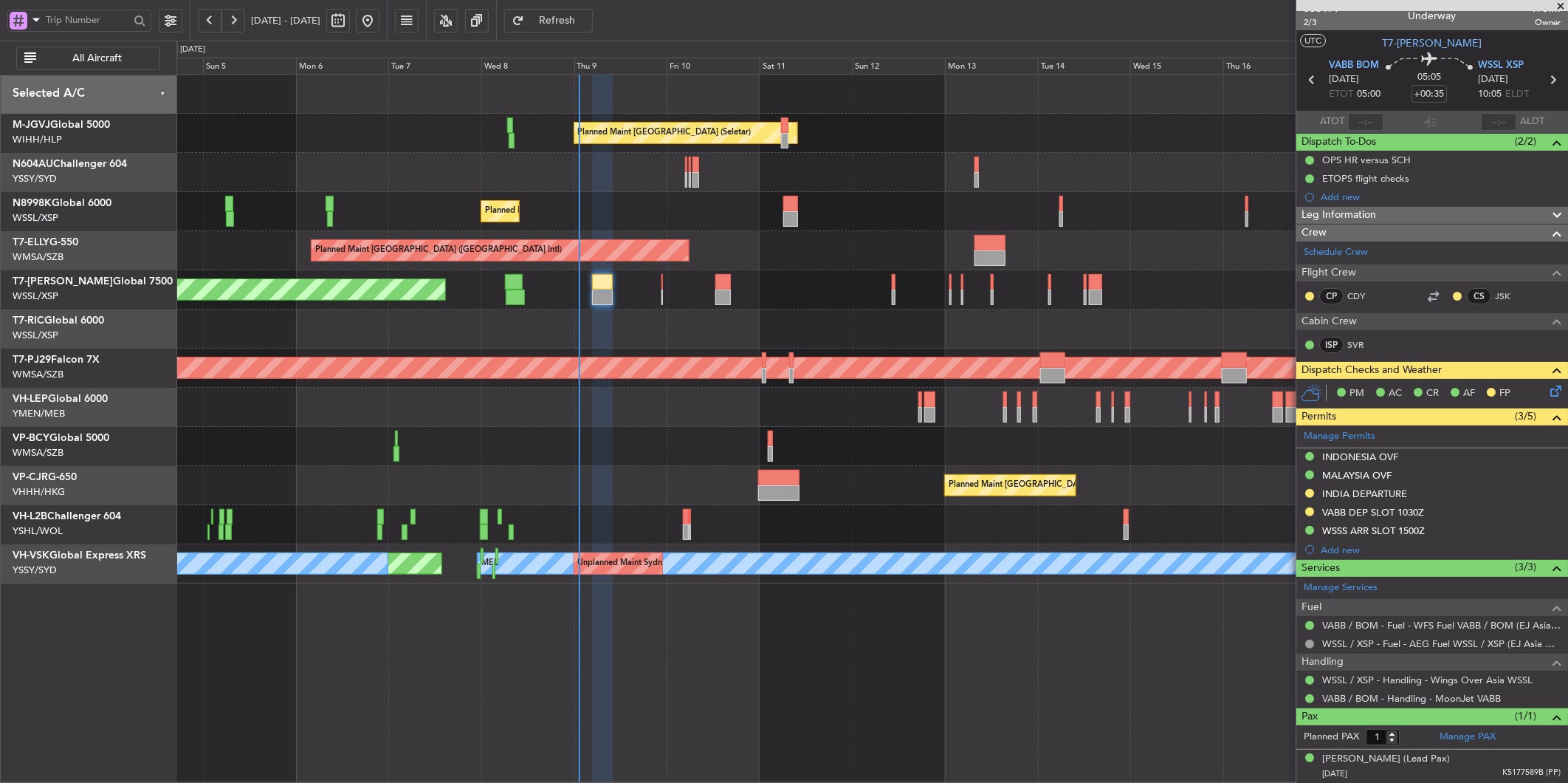
click at [507, 441] on div at bounding box center [871, 446] width 1391 height 39
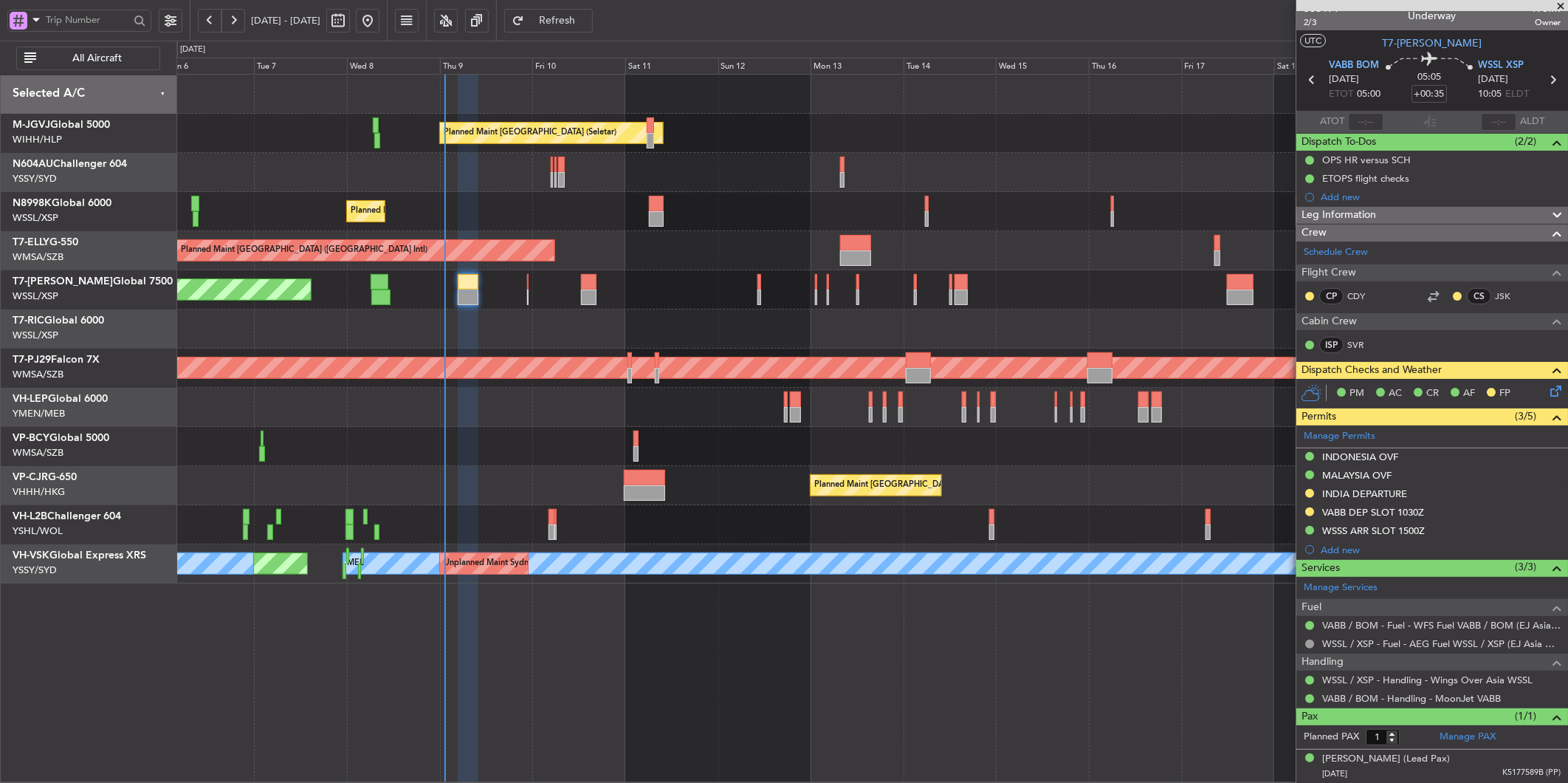
click at [582, 435] on div "Planned Maint [GEOGRAPHIC_DATA] (Seletar) Planned Maint [GEOGRAPHIC_DATA] (Sele…" at bounding box center [871, 328] width 1391 height 509
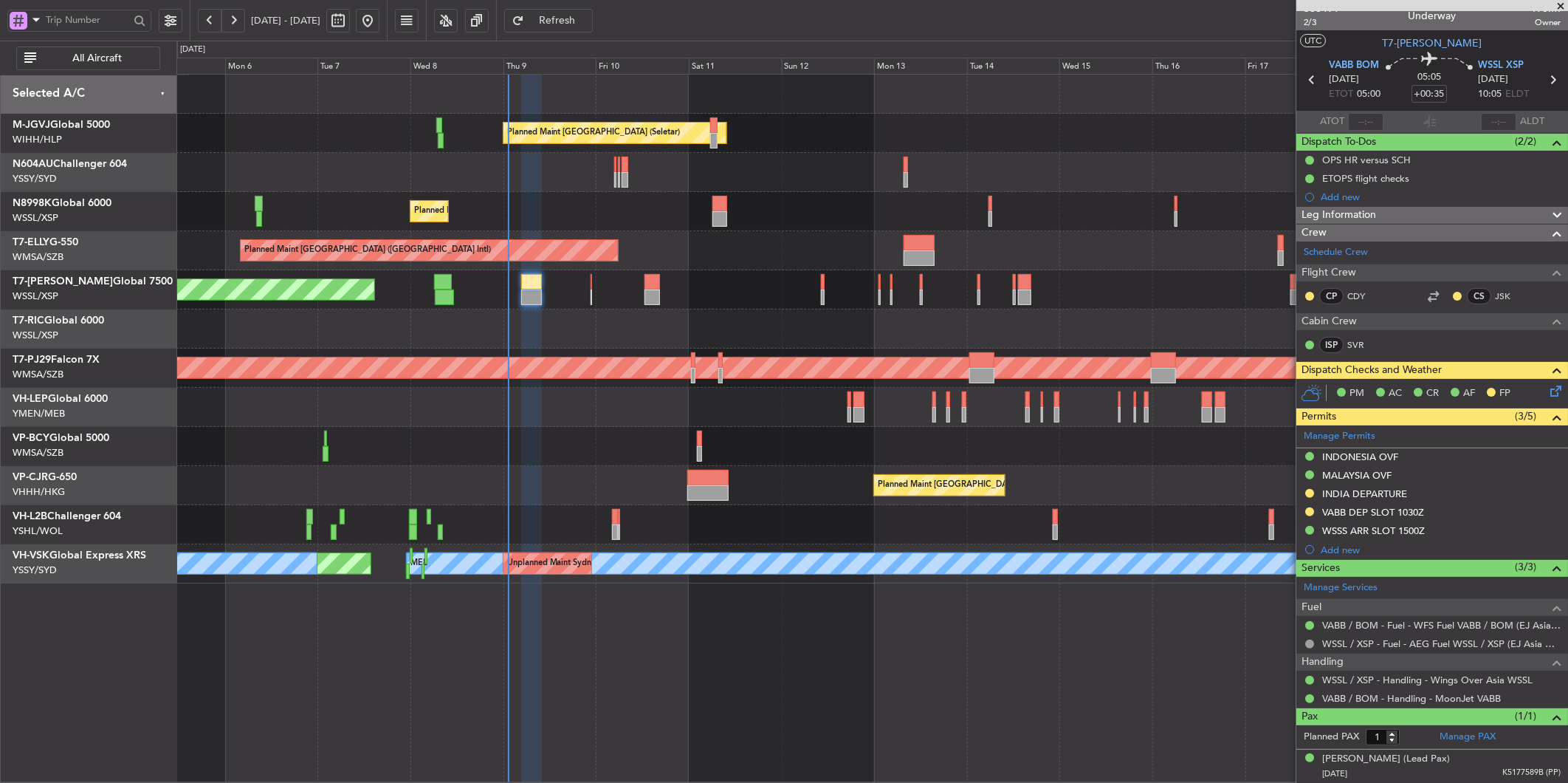
type input "[PERSON_NAME] (LEU)"
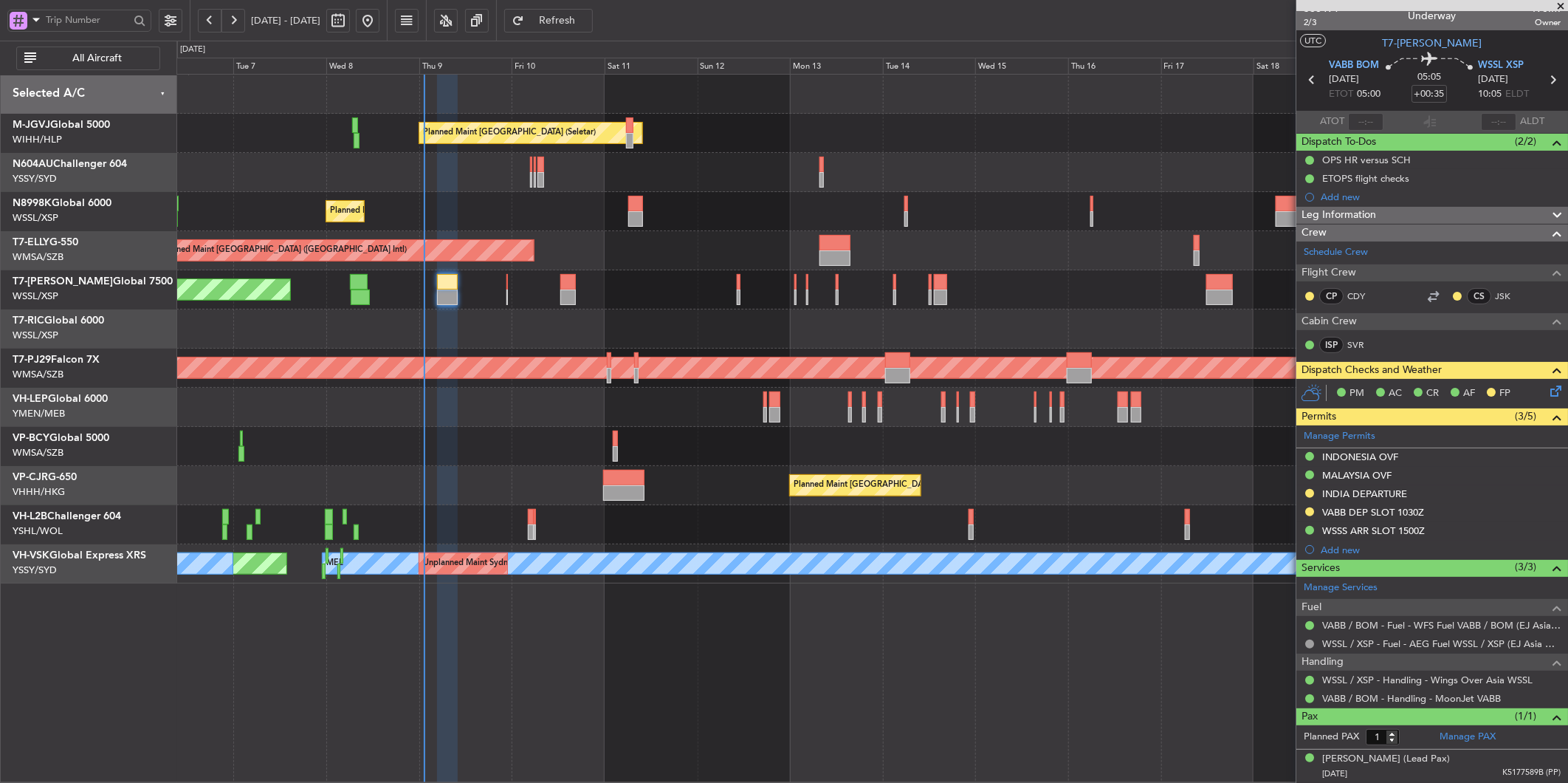
click at [692, 331] on div "Planned Maint [GEOGRAPHIC_DATA] (Seletar) Planned Maint [GEOGRAPHIC_DATA] (Sele…" at bounding box center [871, 328] width 1391 height 509
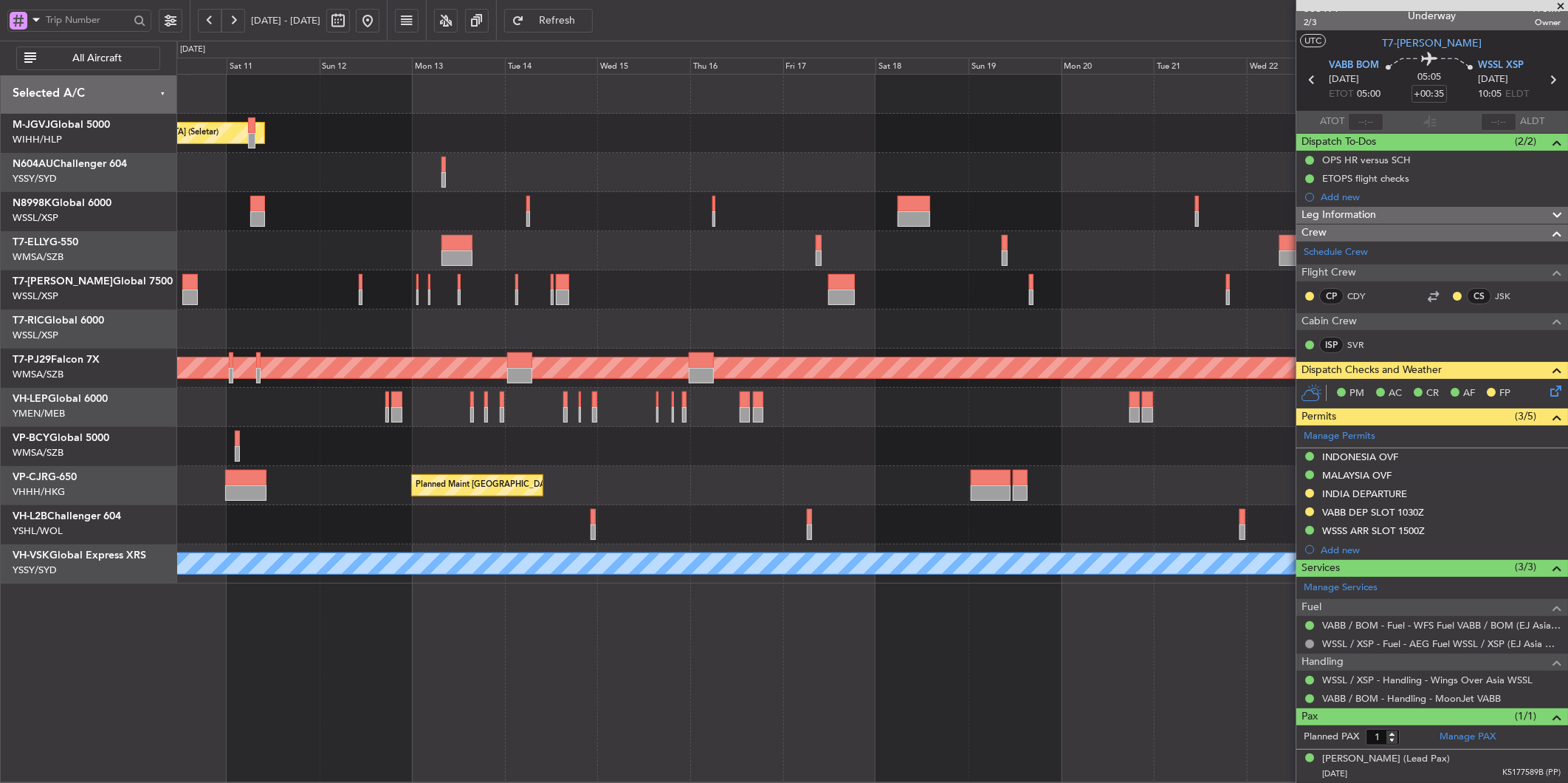
click at [785, 234] on div "Planned Maint [GEOGRAPHIC_DATA] (Seletar) Planned Maint [GEOGRAPHIC_DATA] (Sele…" at bounding box center [871, 328] width 1391 height 509
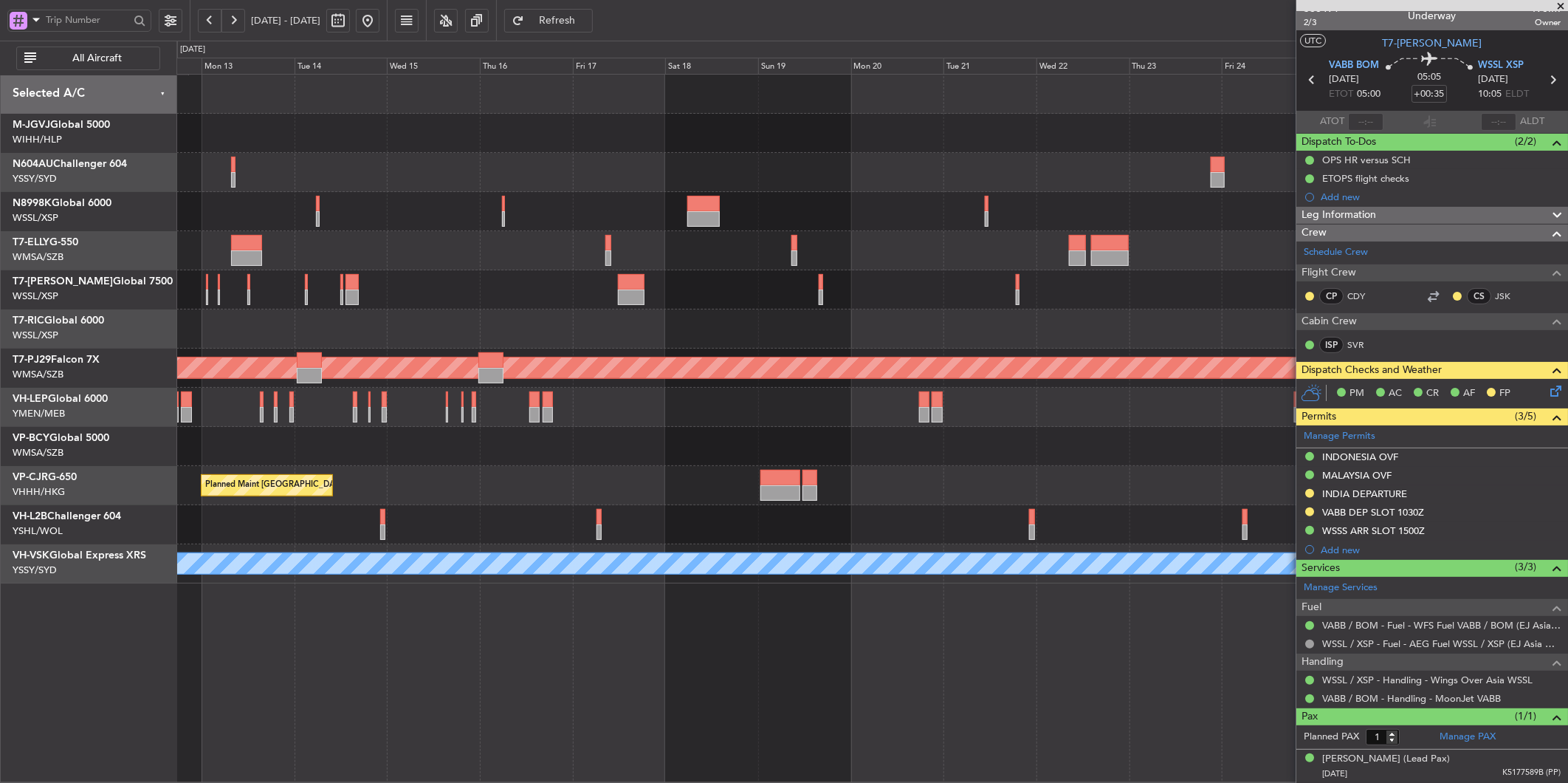
click at [849, 194] on div at bounding box center [871, 212] width 1391 height 39
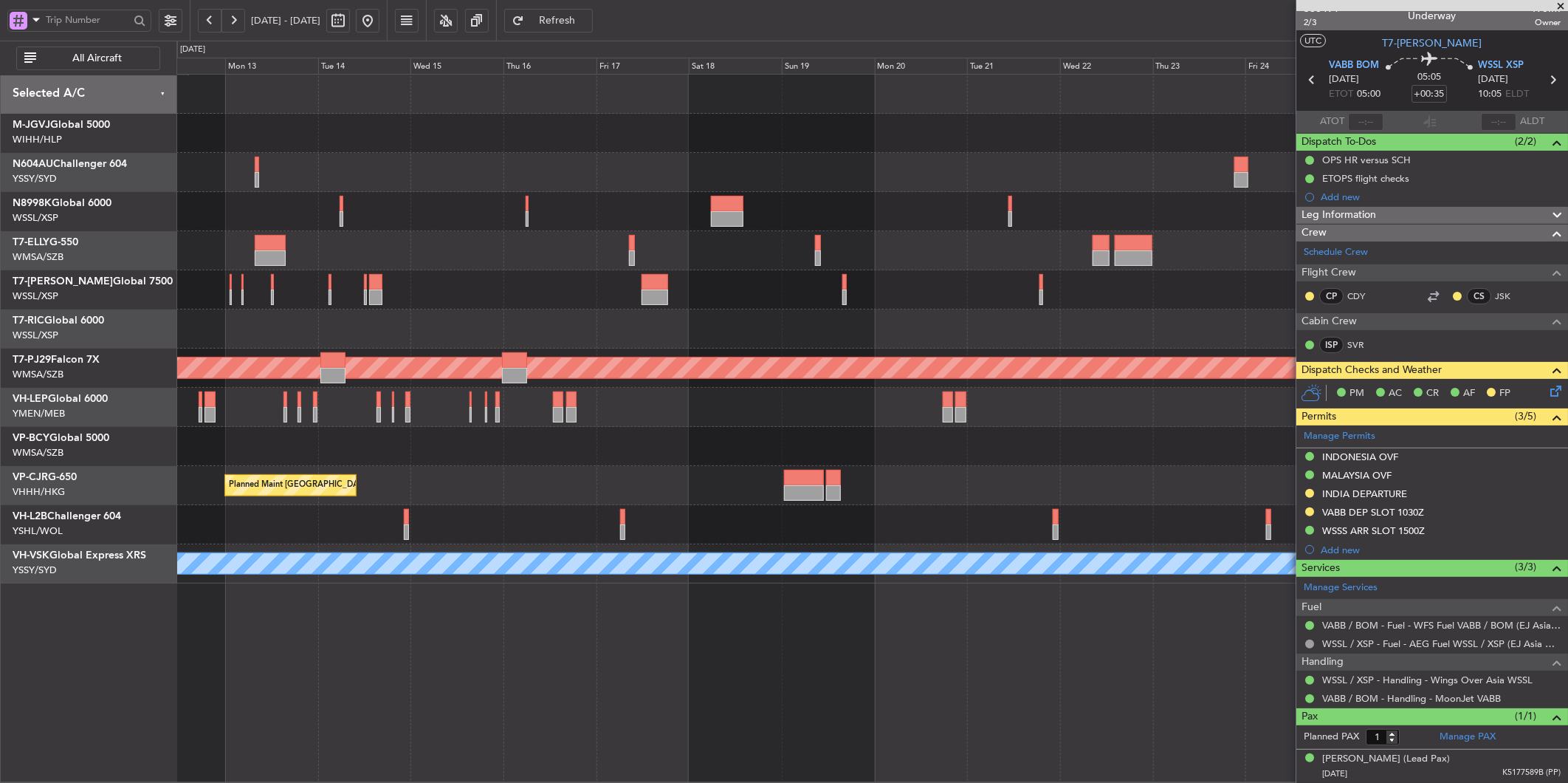
click at [837, 159] on div at bounding box center [871, 172] width 1391 height 39
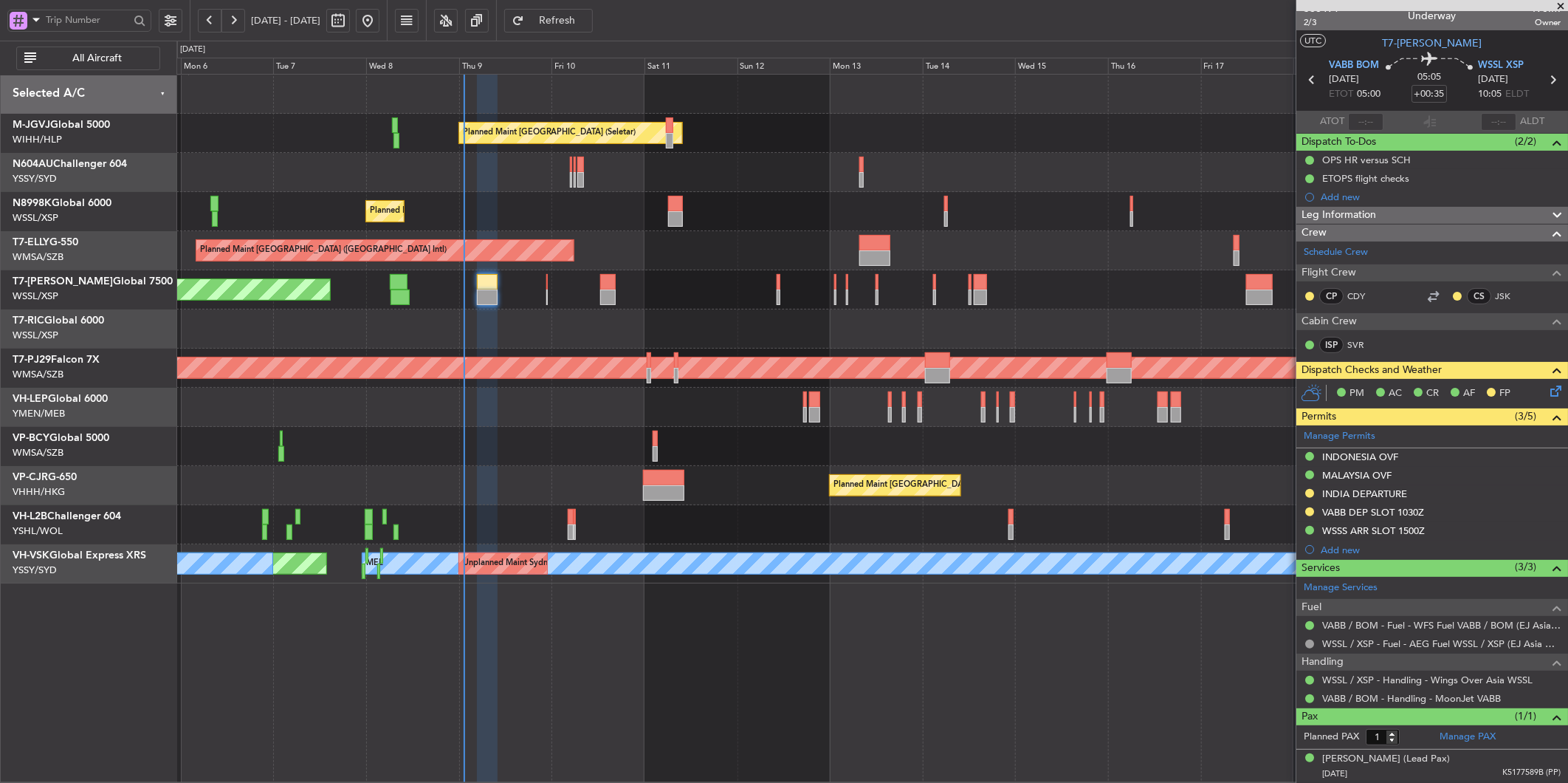
click at [697, 257] on div "Planned Maint [GEOGRAPHIC_DATA] ([GEOGRAPHIC_DATA] Intl)" at bounding box center [871, 251] width 1391 height 39
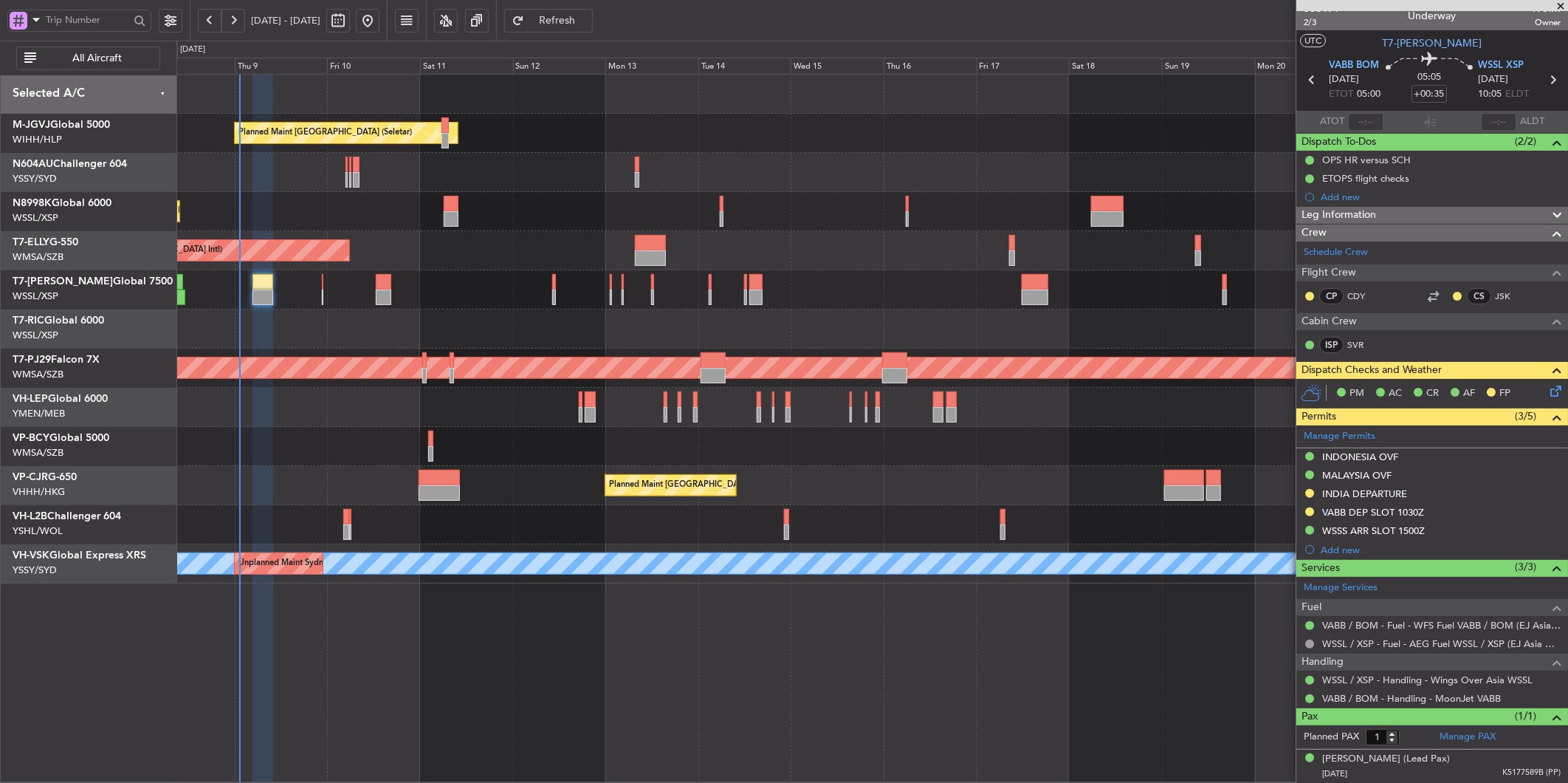
click at [466, 240] on div "Planned Maint [GEOGRAPHIC_DATA] ([GEOGRAPHIC_DATA] Intl)" at bounding box center [871, 251] width 1391 height 39
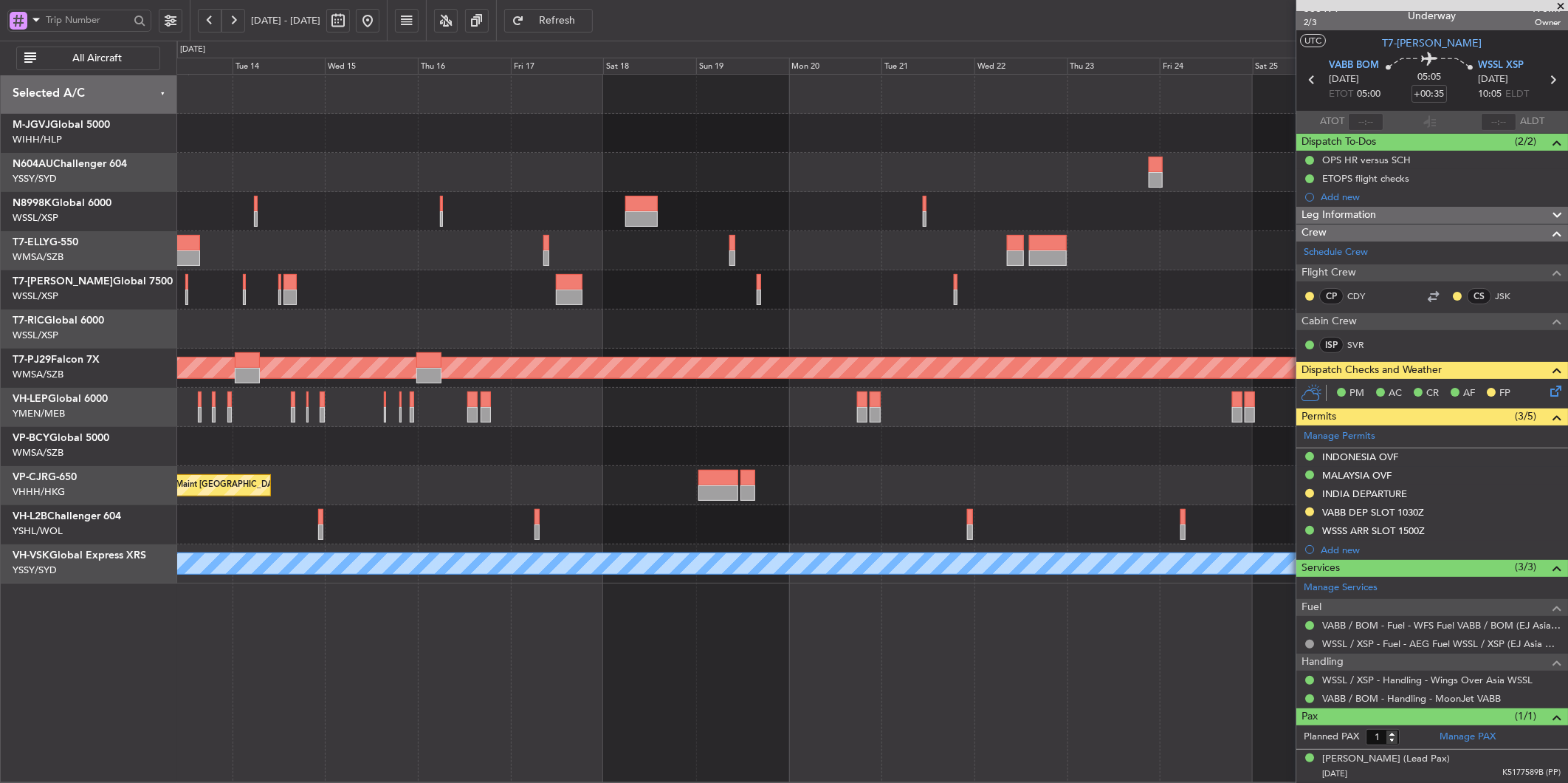
click at [636, 182] on div at bounding box center [871, 172] width 1391 height 39
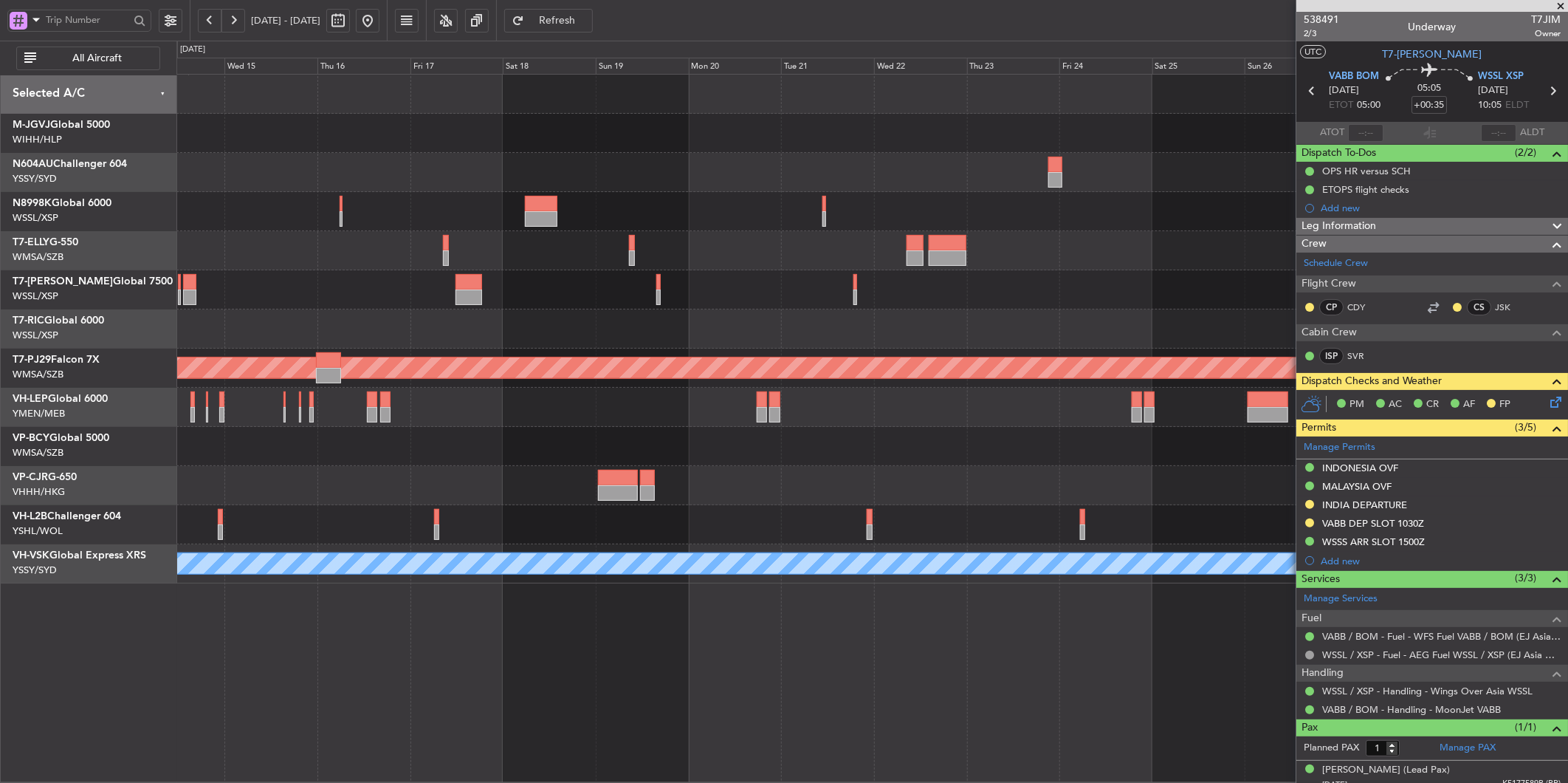
scroll to position [11, 0]
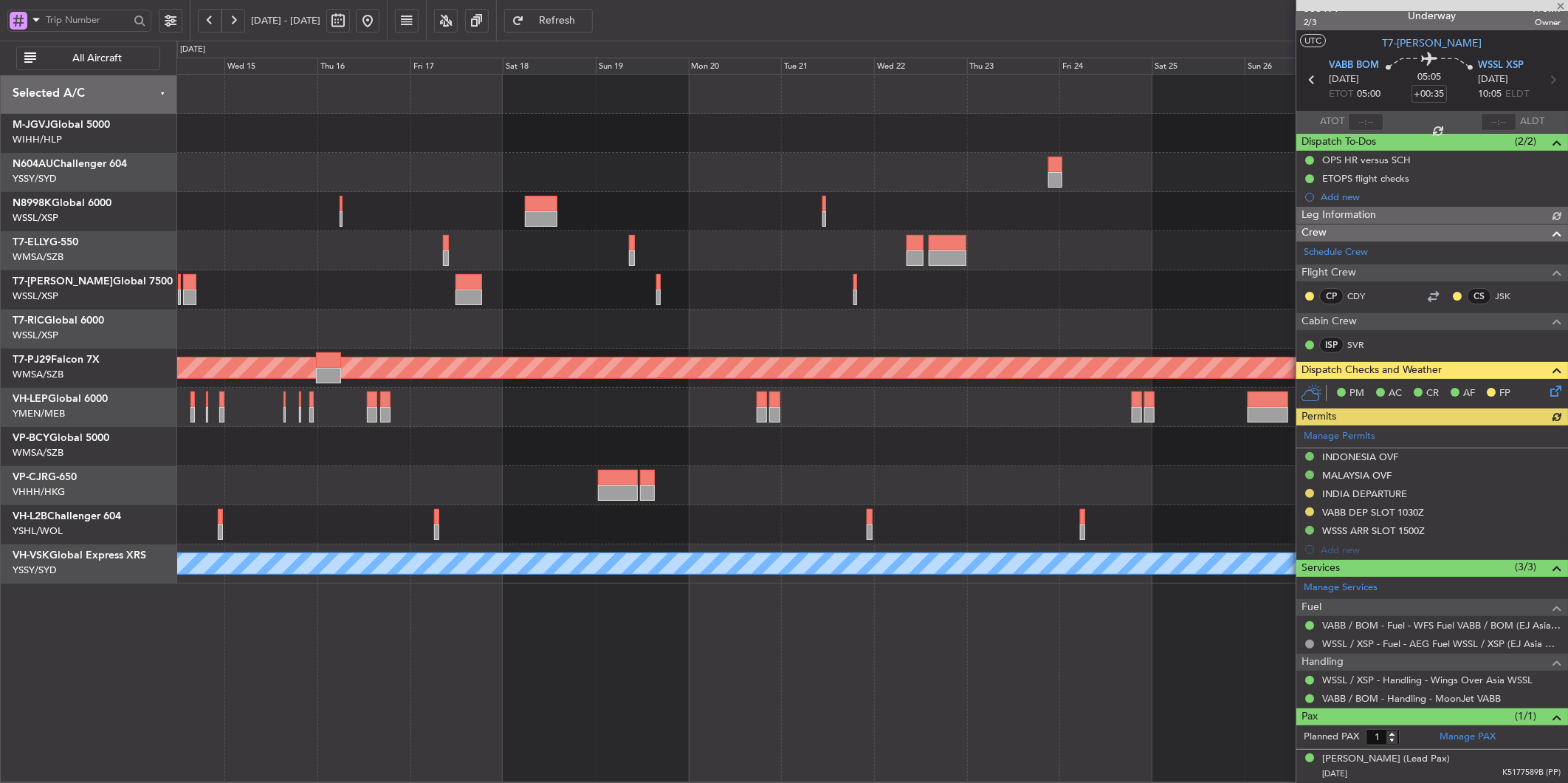
type input "[PERSON_NAME] (LEU)"
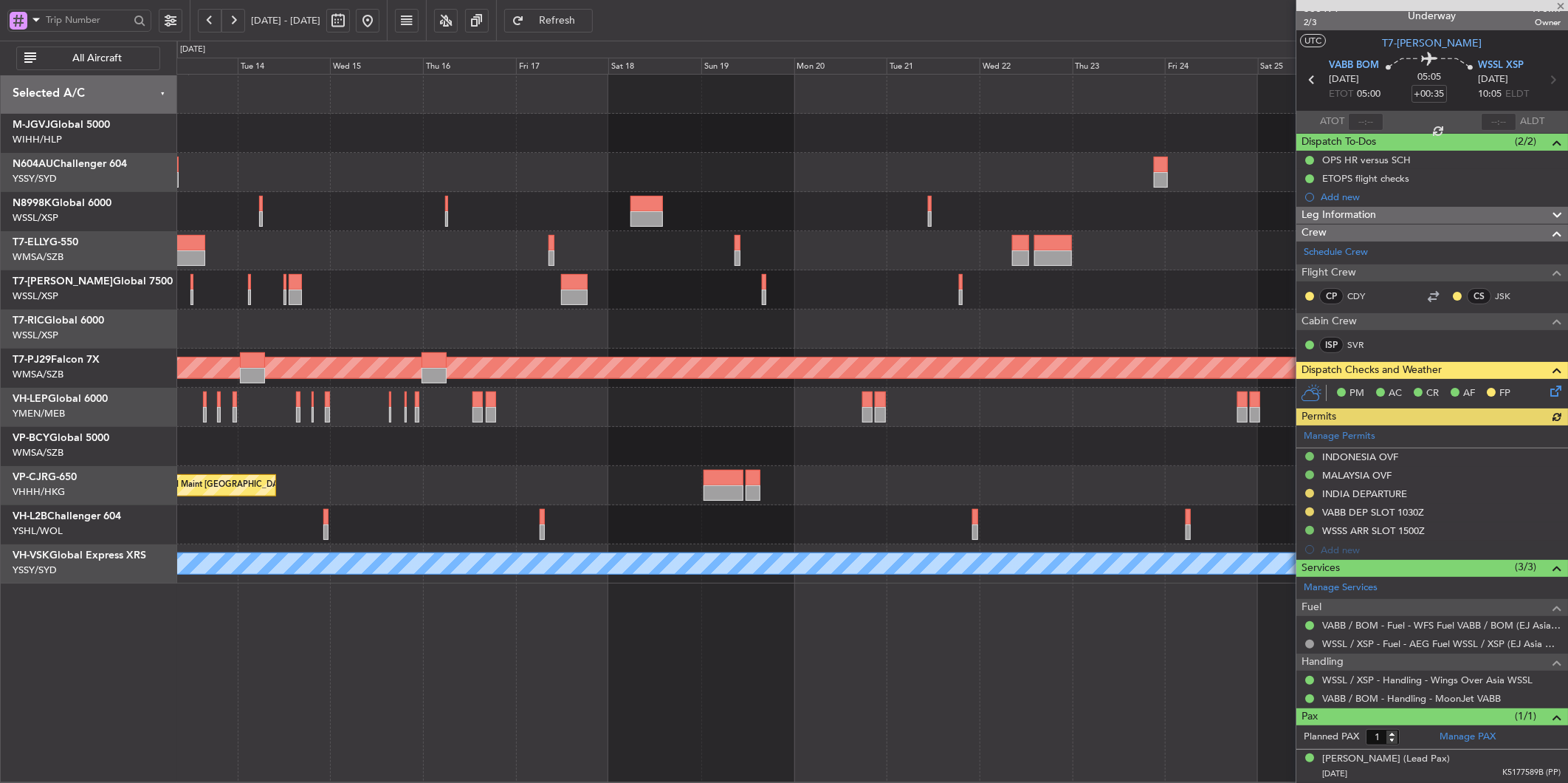
click at [802, 421] on div at bounding box center [871, 408] width 1391 height 39
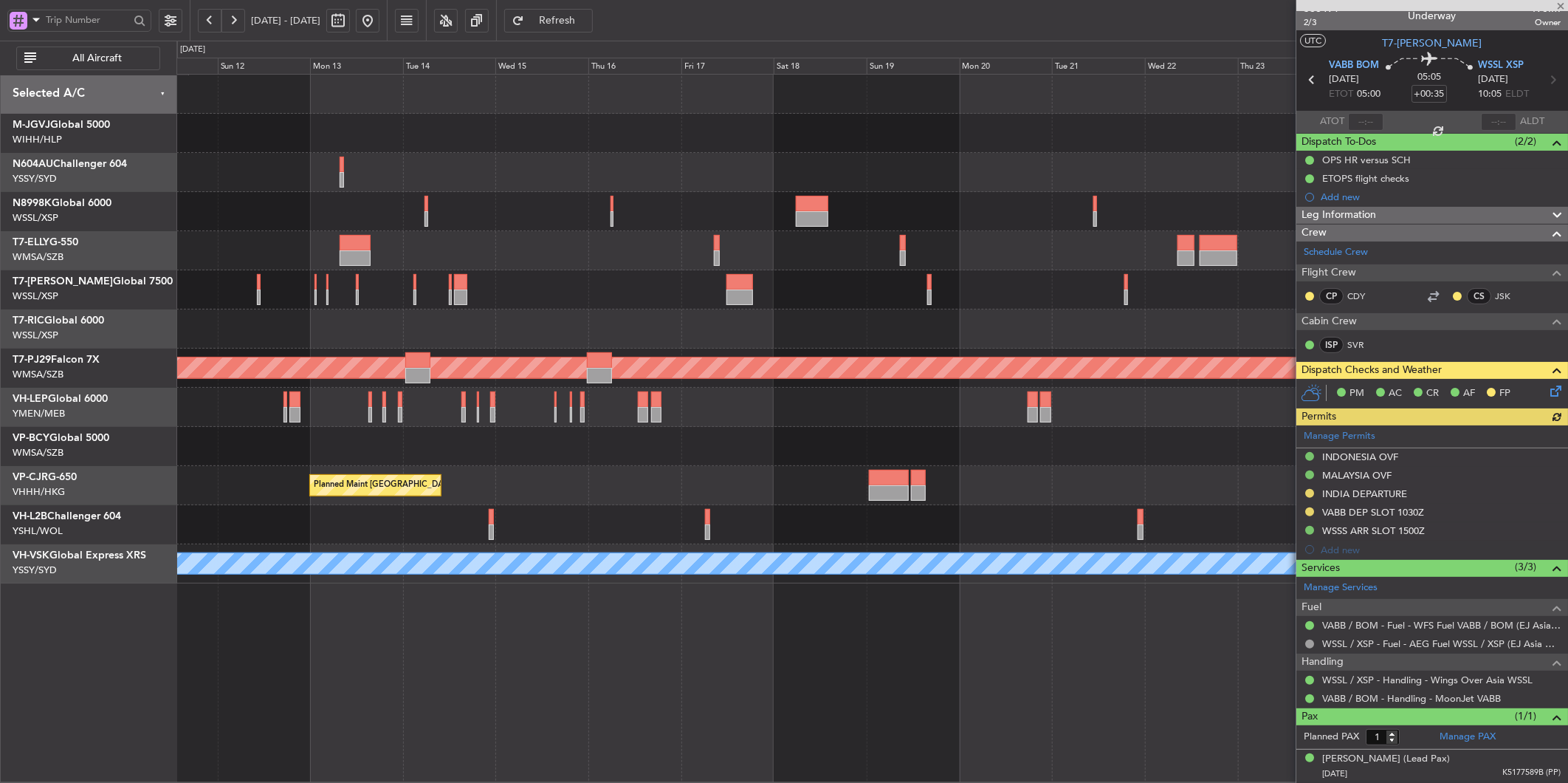
click at [625, 463] on div "Planned Maint [GEOGRAPHIC_DATA] (Seletar) Planned Maint [GEOGRAPHIC_DATA] (Sele…" at bounding box center [871, 328] width 1391 height 509
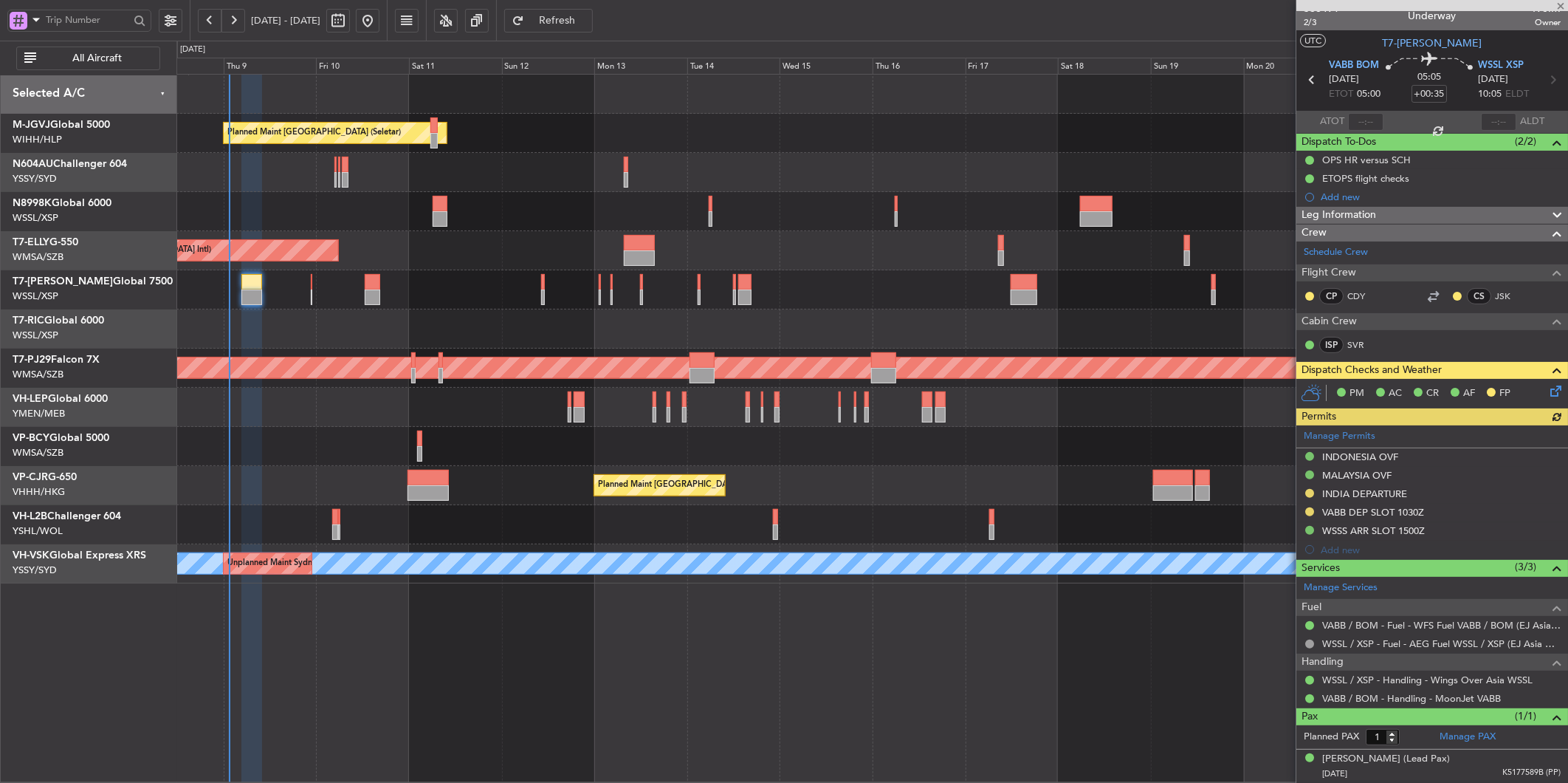
click at [609, 435] on div at bounding box center [871, 446] width 1391 height 39
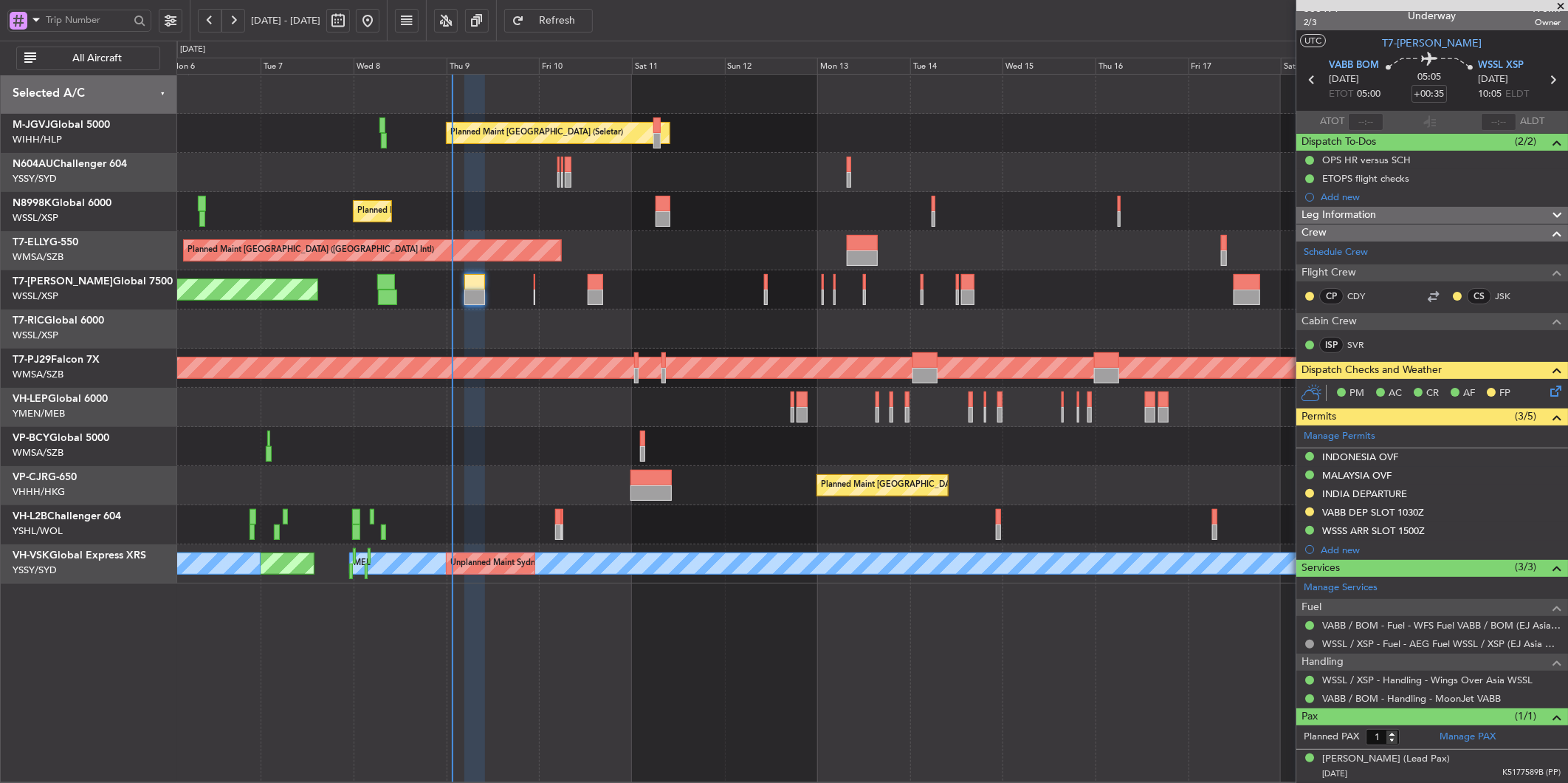
click at [416, 488] on div "Planned Maint [GEOGRAPHIC_DATA] ([GEOGRAPHIC_DATA] Intl) Planned Maint [GEOGRAP…" at bounding box center [871, 485] width 1391 height 39
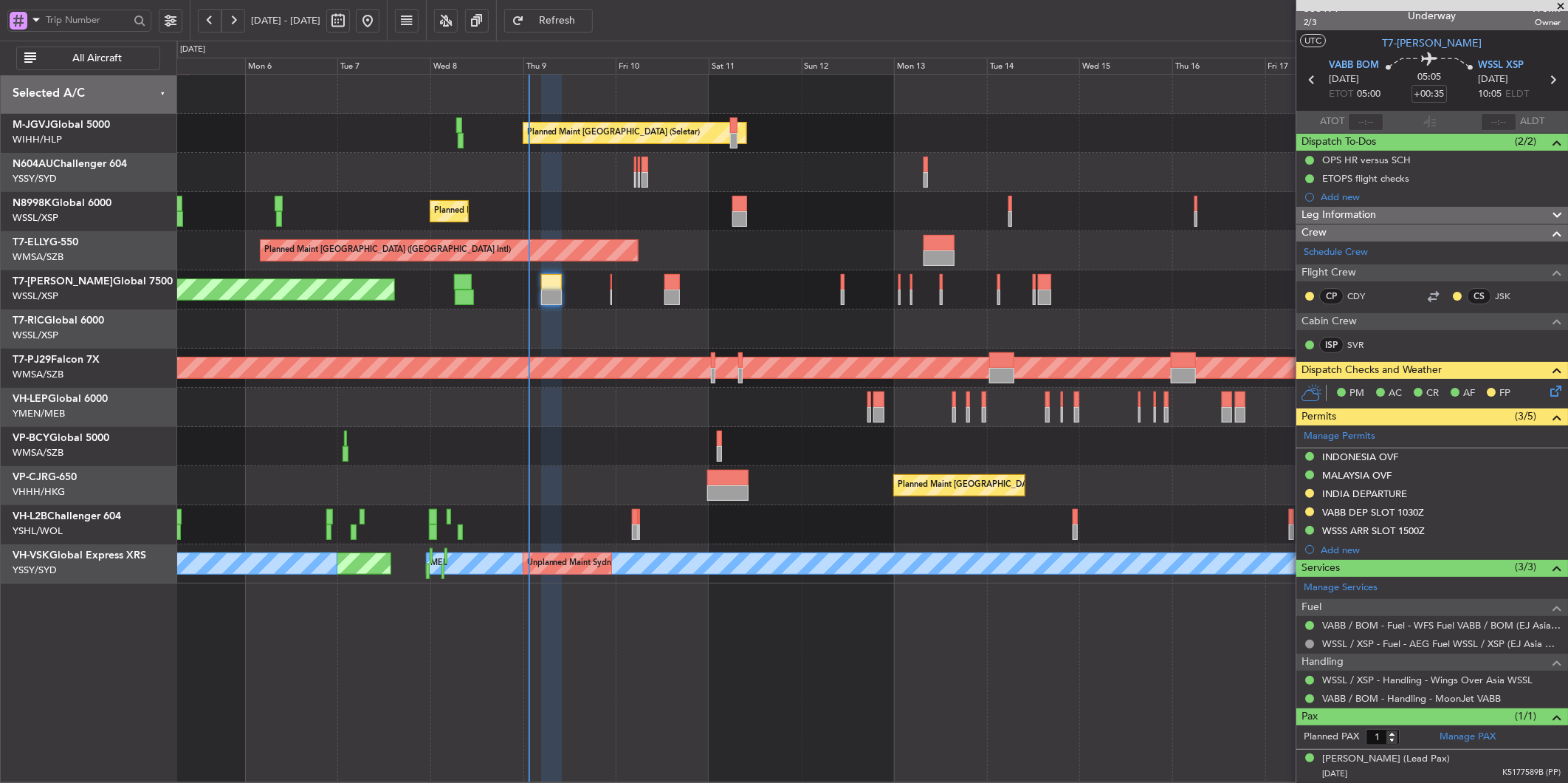
click at [526, 466] on div "Planned Maint [GEOGRAPHIC_DATA] ([GEOGRAPHIC_DATA] Intl) Planned Maint [GEOGRAP…" at bounding box center [871, 485] width 1391 height 39
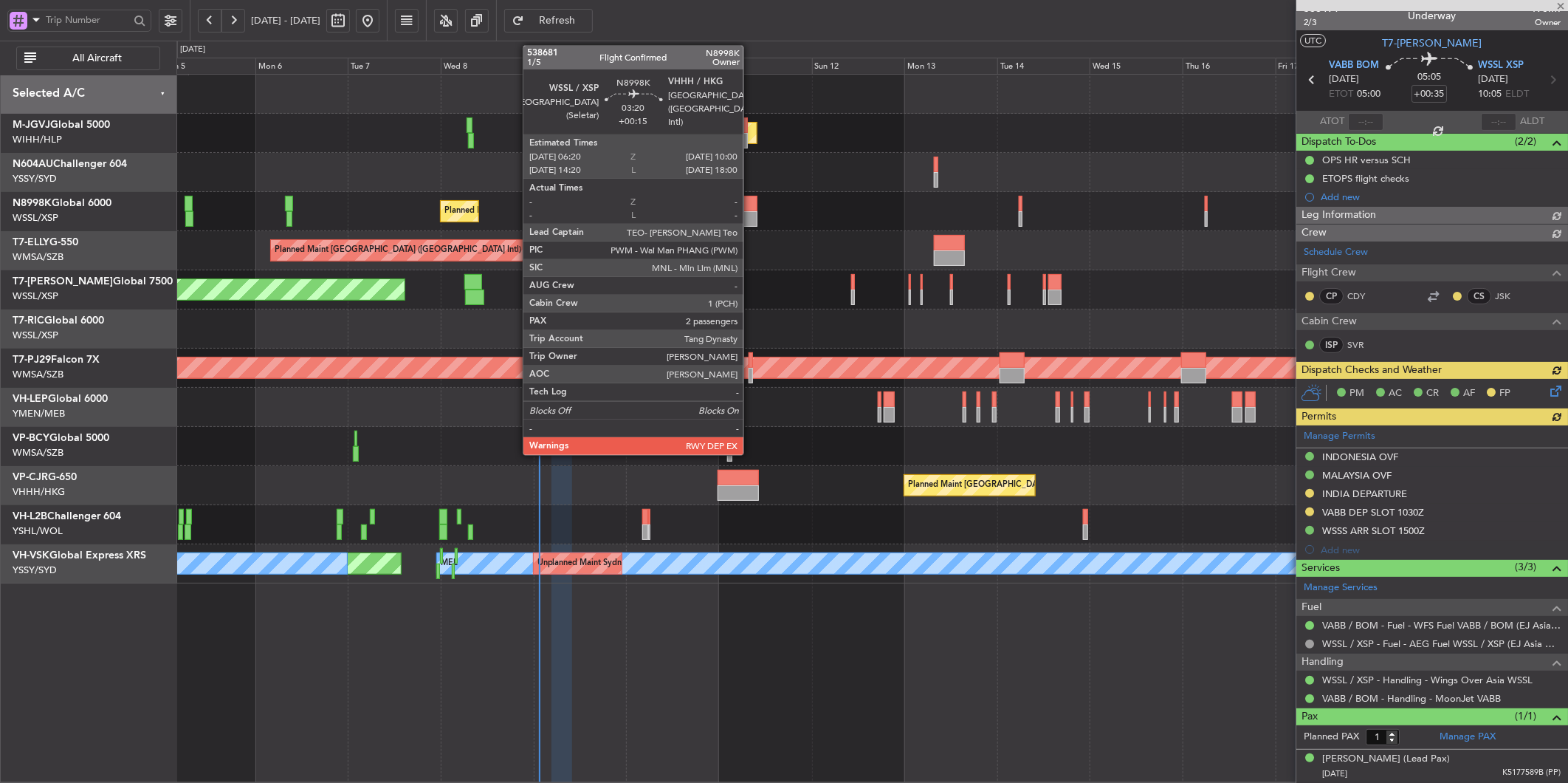
type input "[PERSON_NAME] (LEU)"
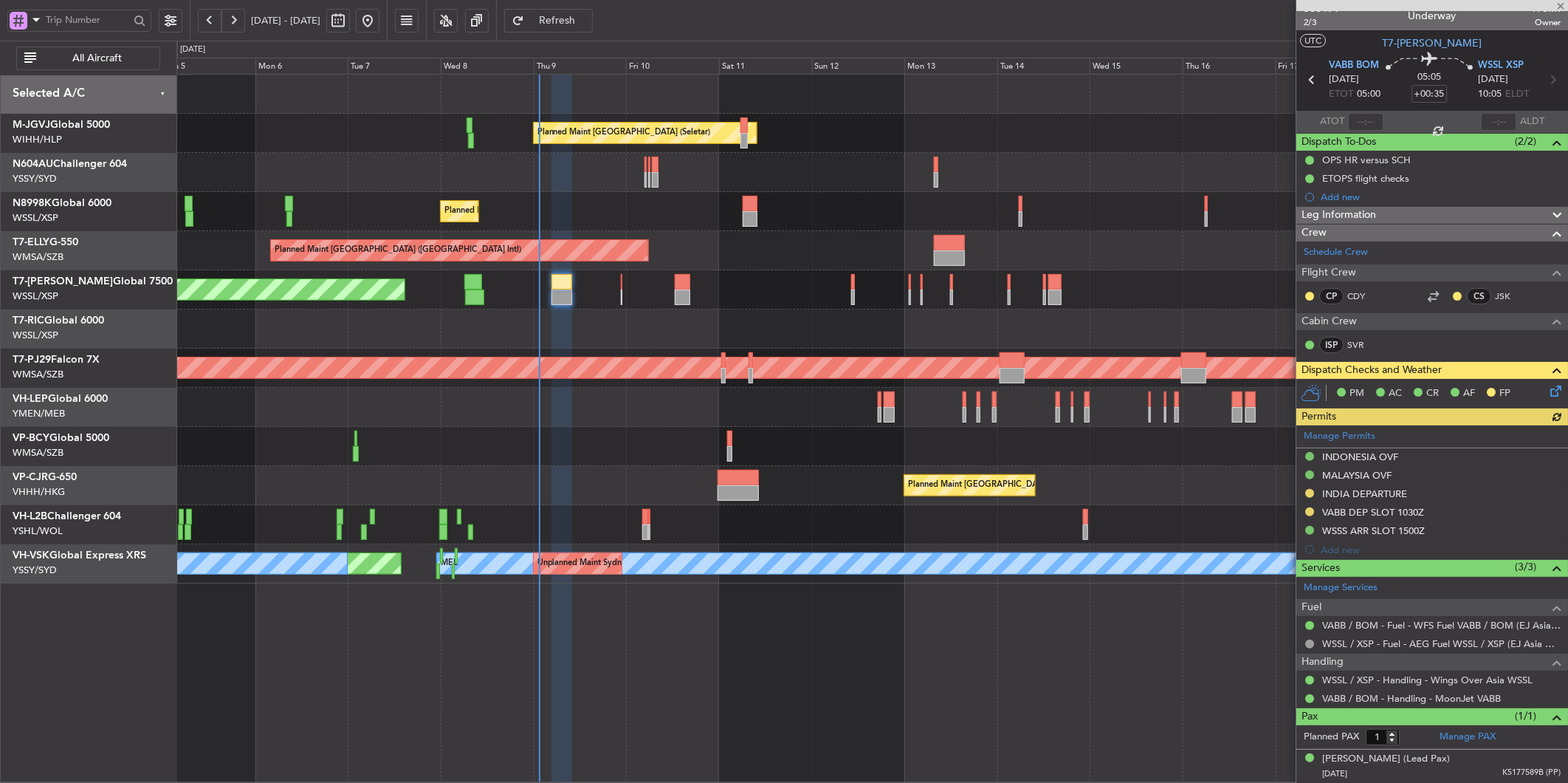
type input "+00:15"
type input "2"
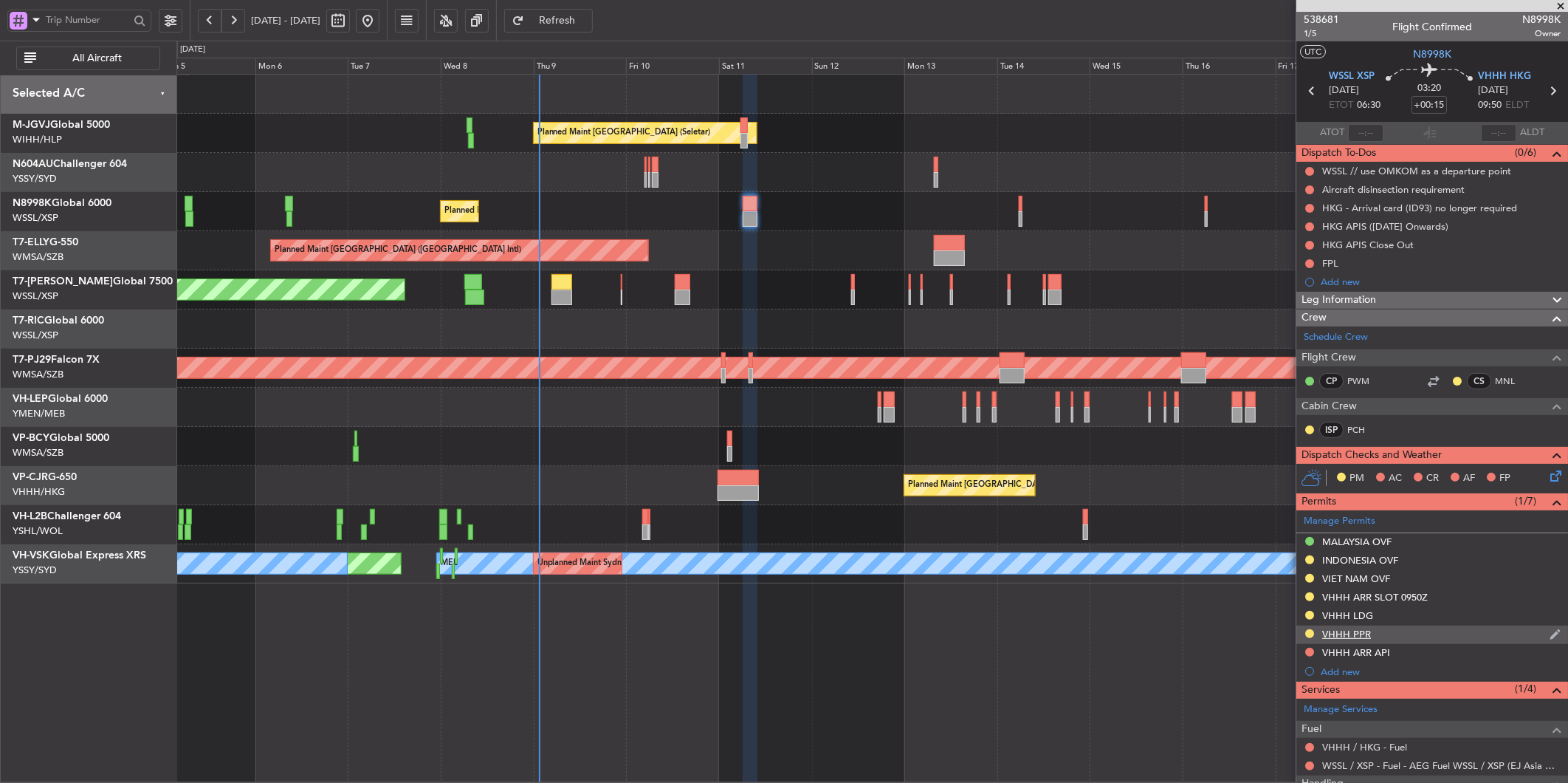
click at [1353, 637] on div "VHHH PPR" at bounding box center [1347, 634] width 49 height 13
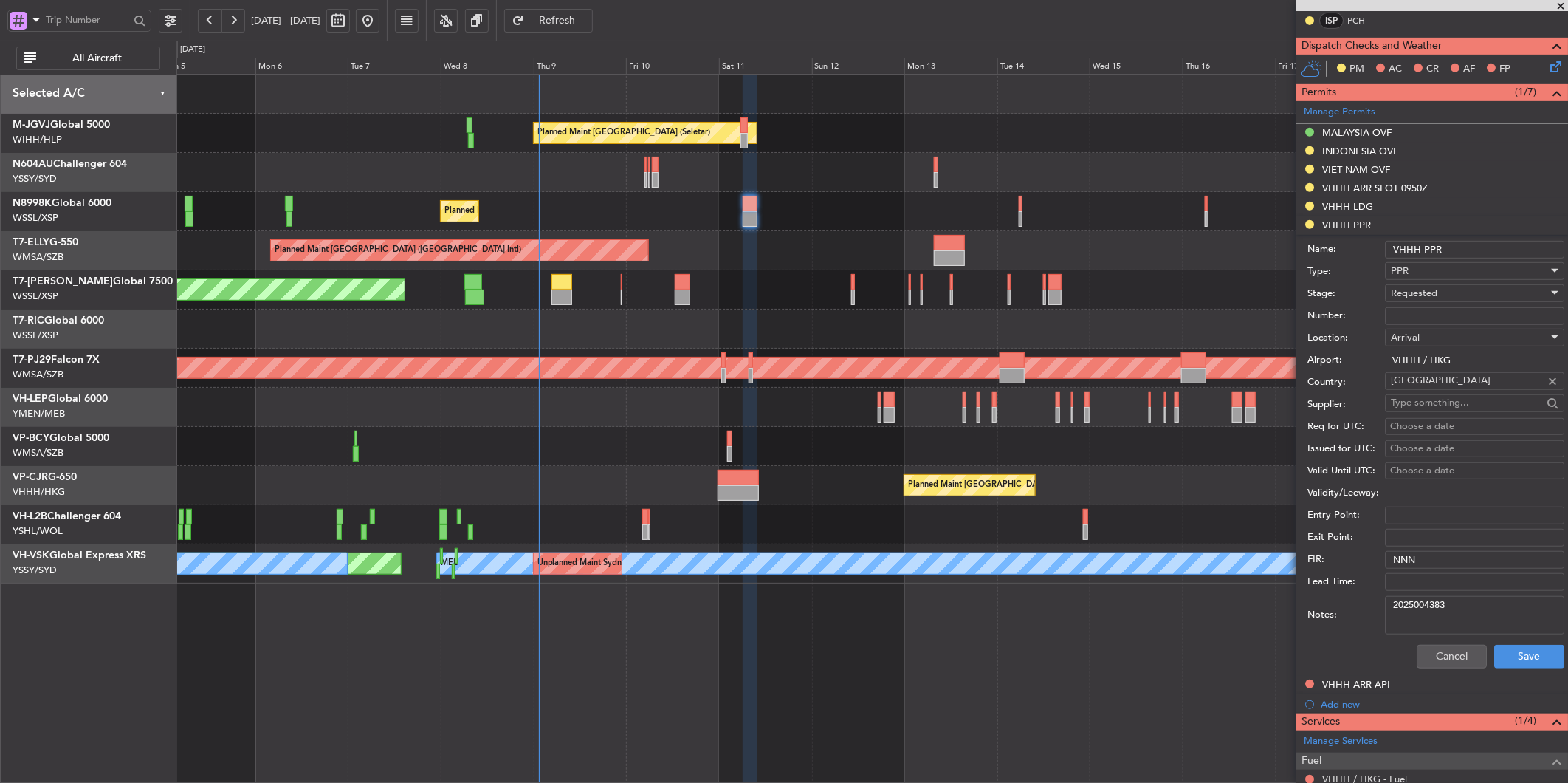
scroll to position [410, 0]
click at [1428, 662] on button "Cancel" at bounding box center [1452, 656] width 70 height 24
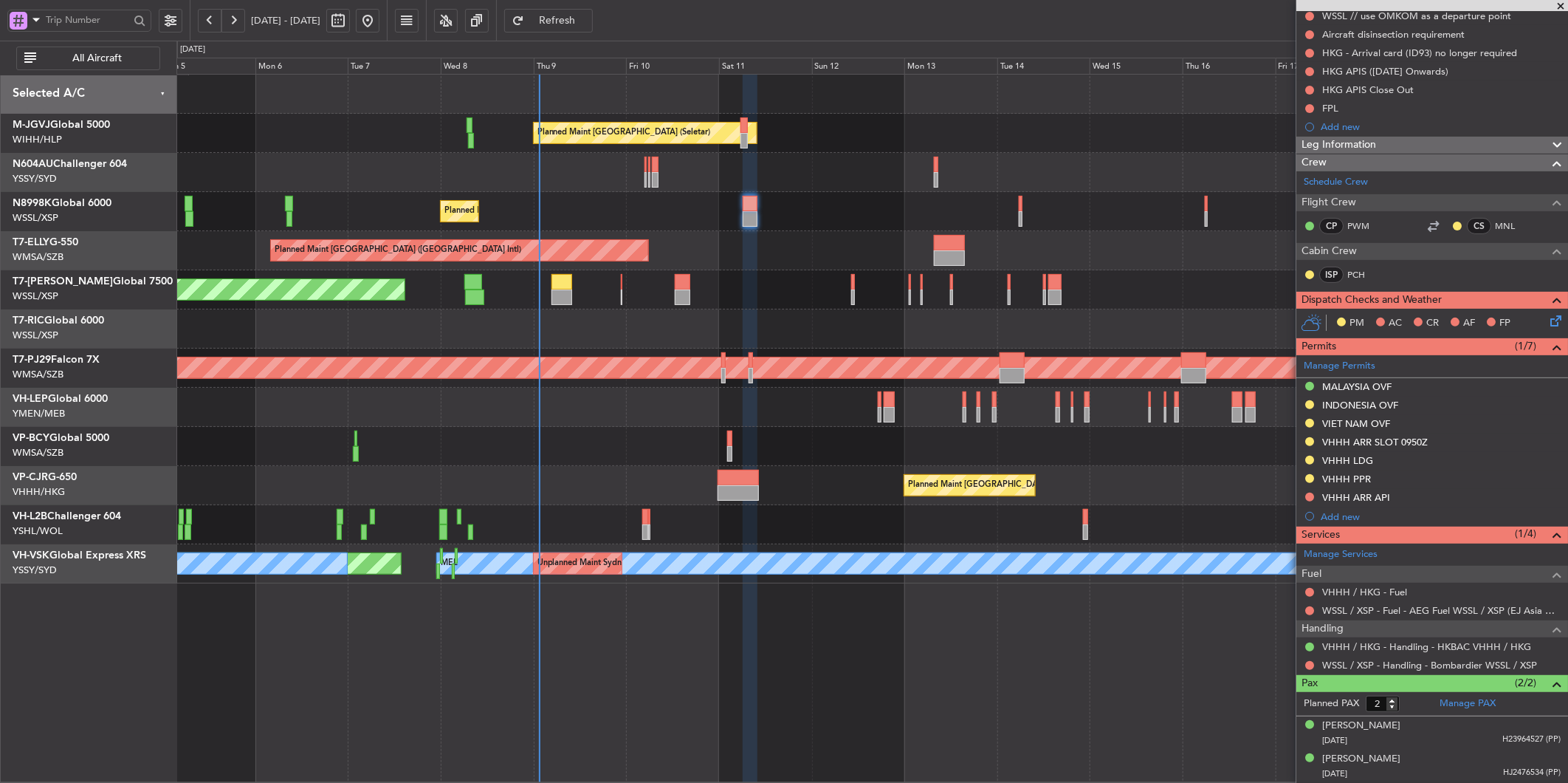
scroll to position [155, 0]
click at [1306, 474] on div at bounding box center [1310, 478] width 12 height 12
click at [1308, 477] on button at bounding box center [1310, 478] width 9 height 9
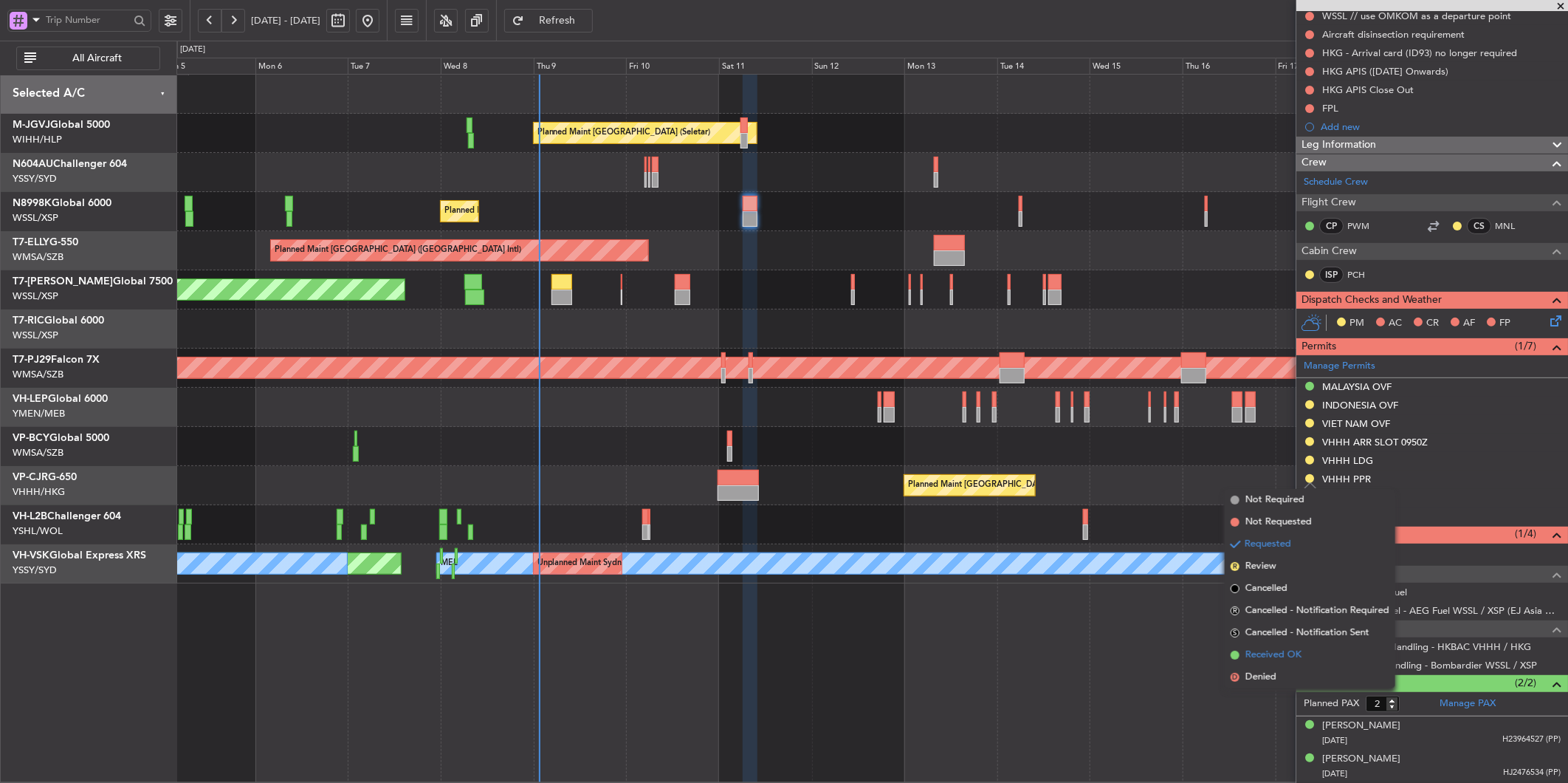
click at [1287, 655] on span "Received OK" at bounding box center [1274, 656] width 57 height 15
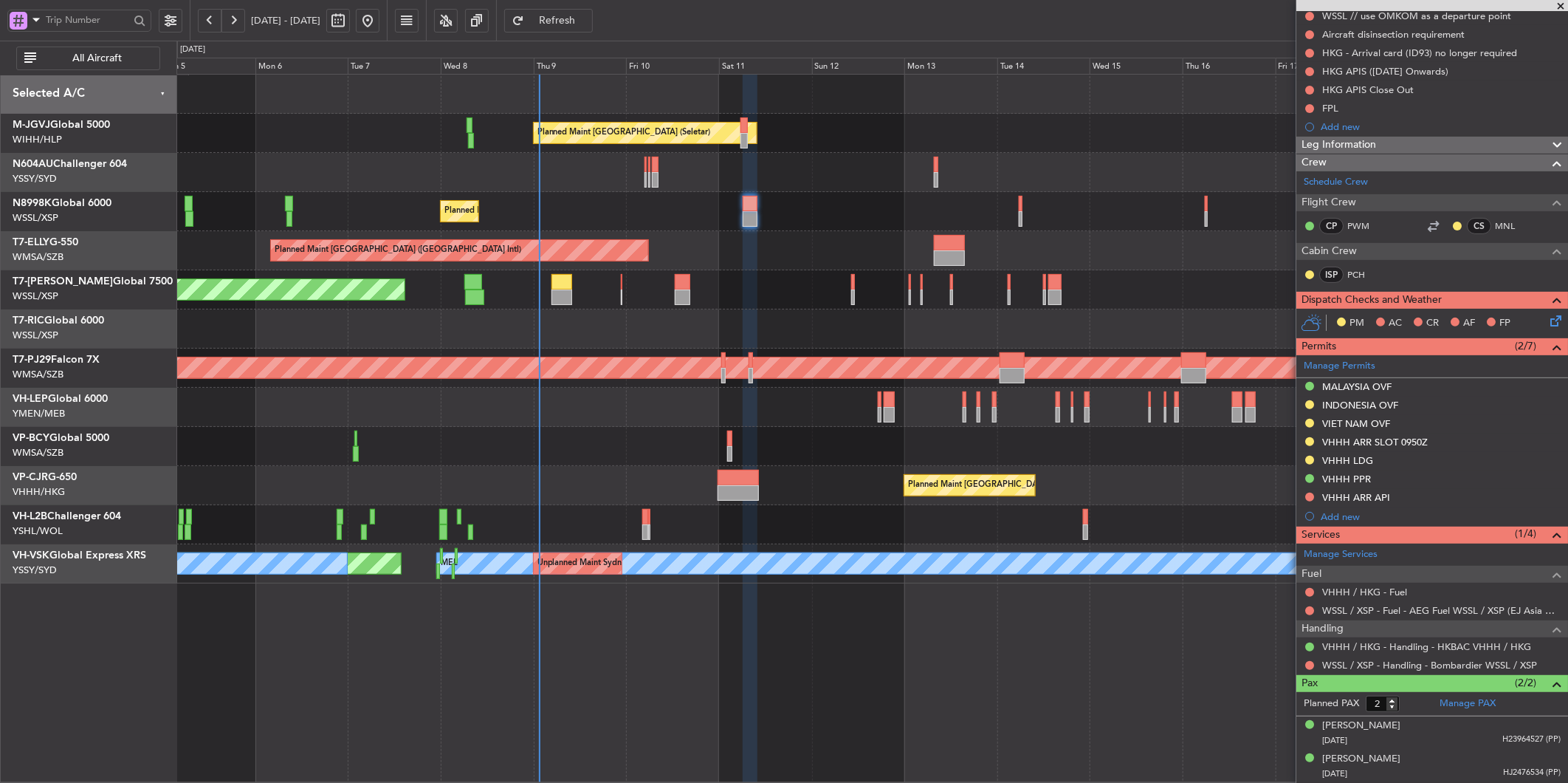
click at [993, 225] on div "Planned Maint [GEOGRAPHIC_DATA] (Seletar)" at bounding box center [871, 212] width 1391 height 39
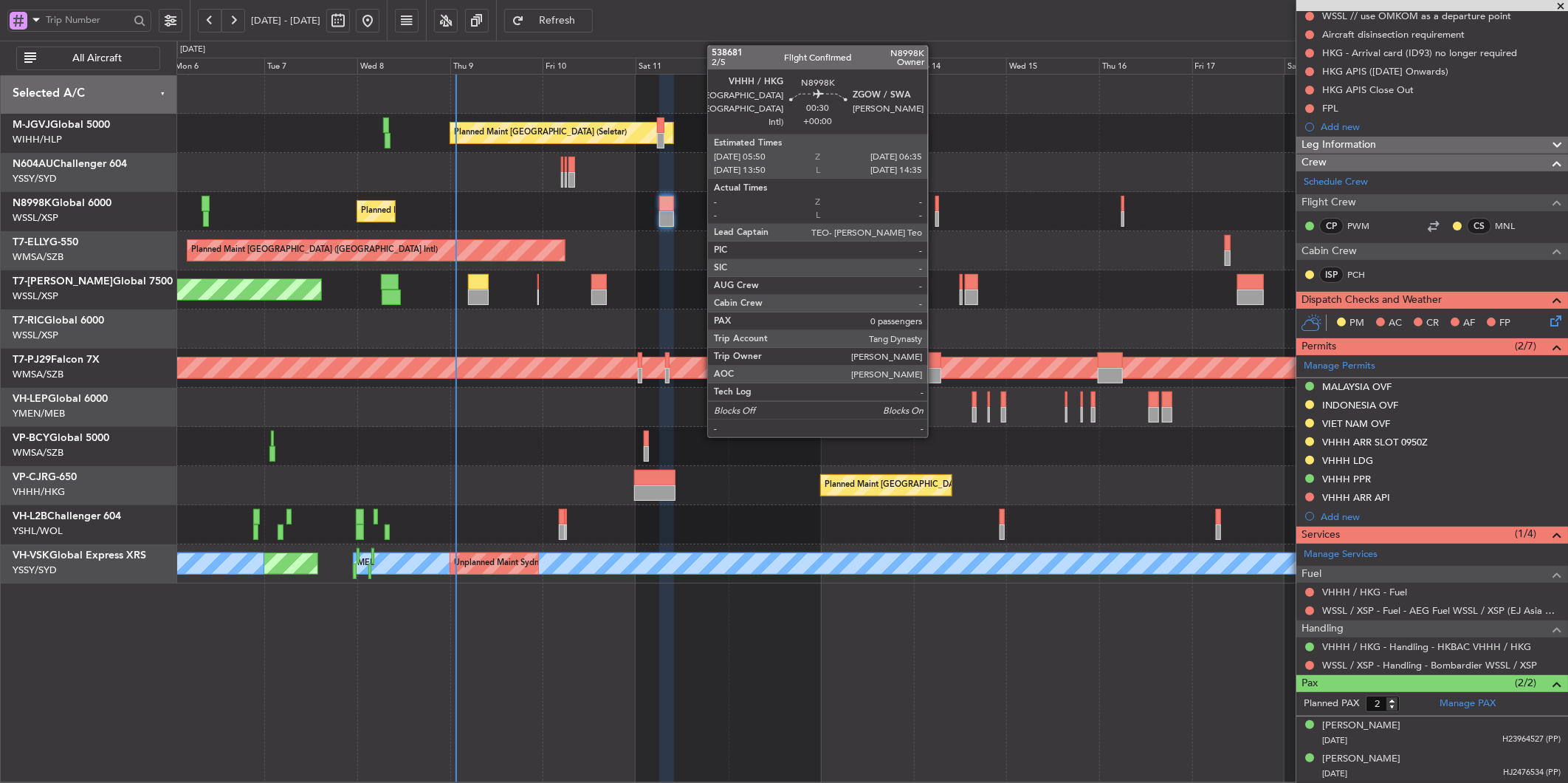
click at [935, 205] on div at bounding box center [937, 203] width 3 height 15
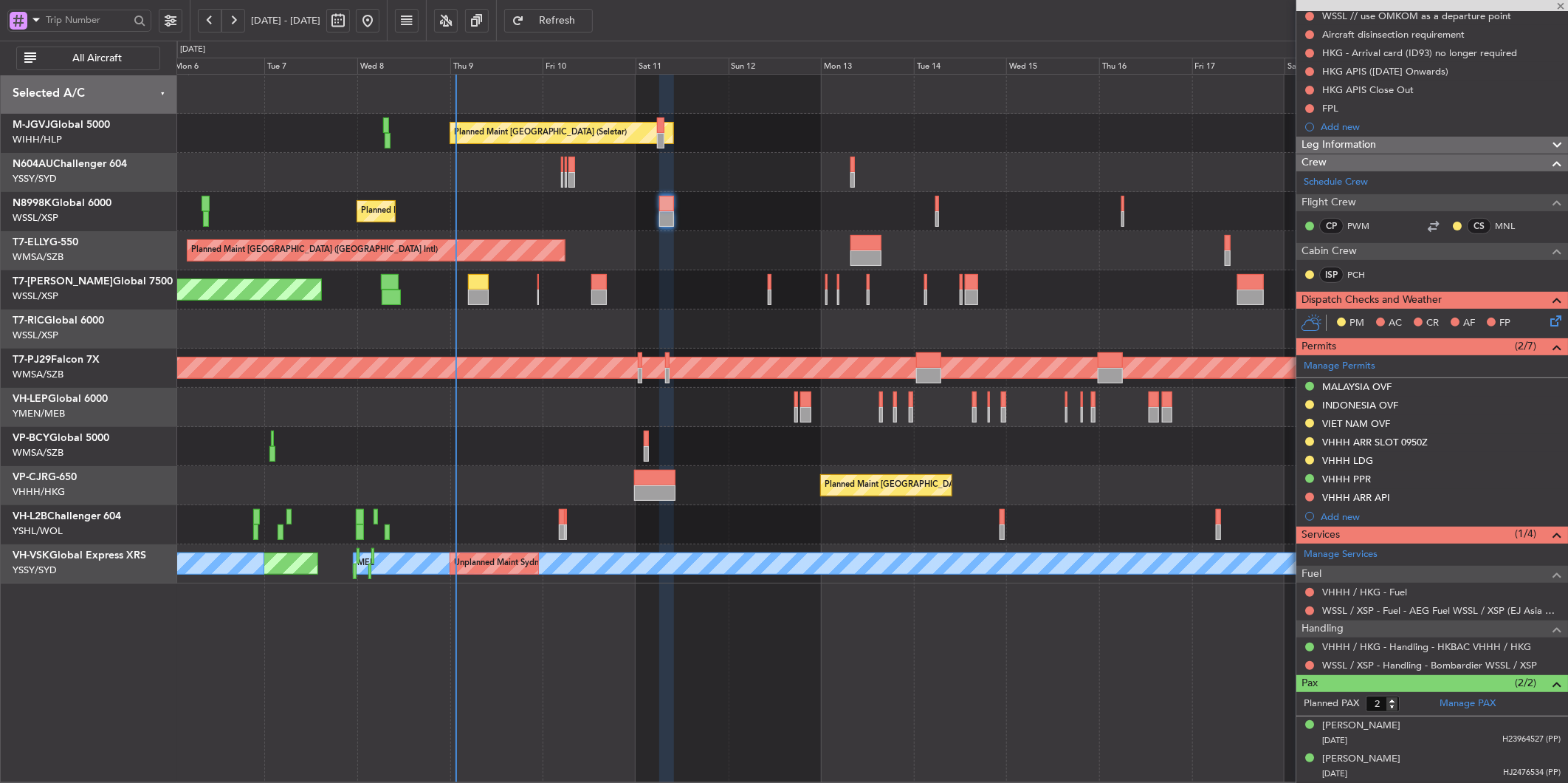
type input "0"
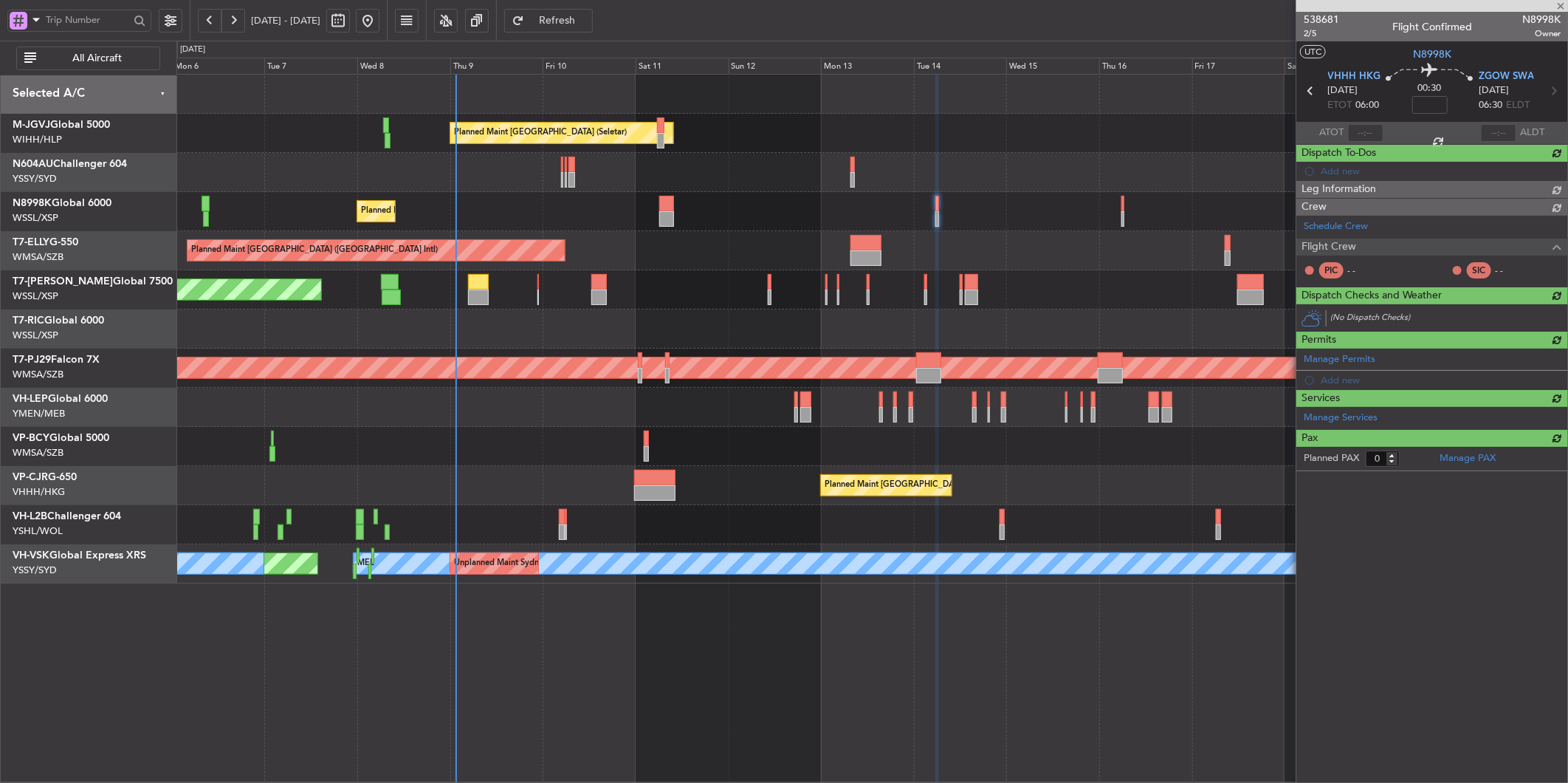
scroll to position [0, 0]
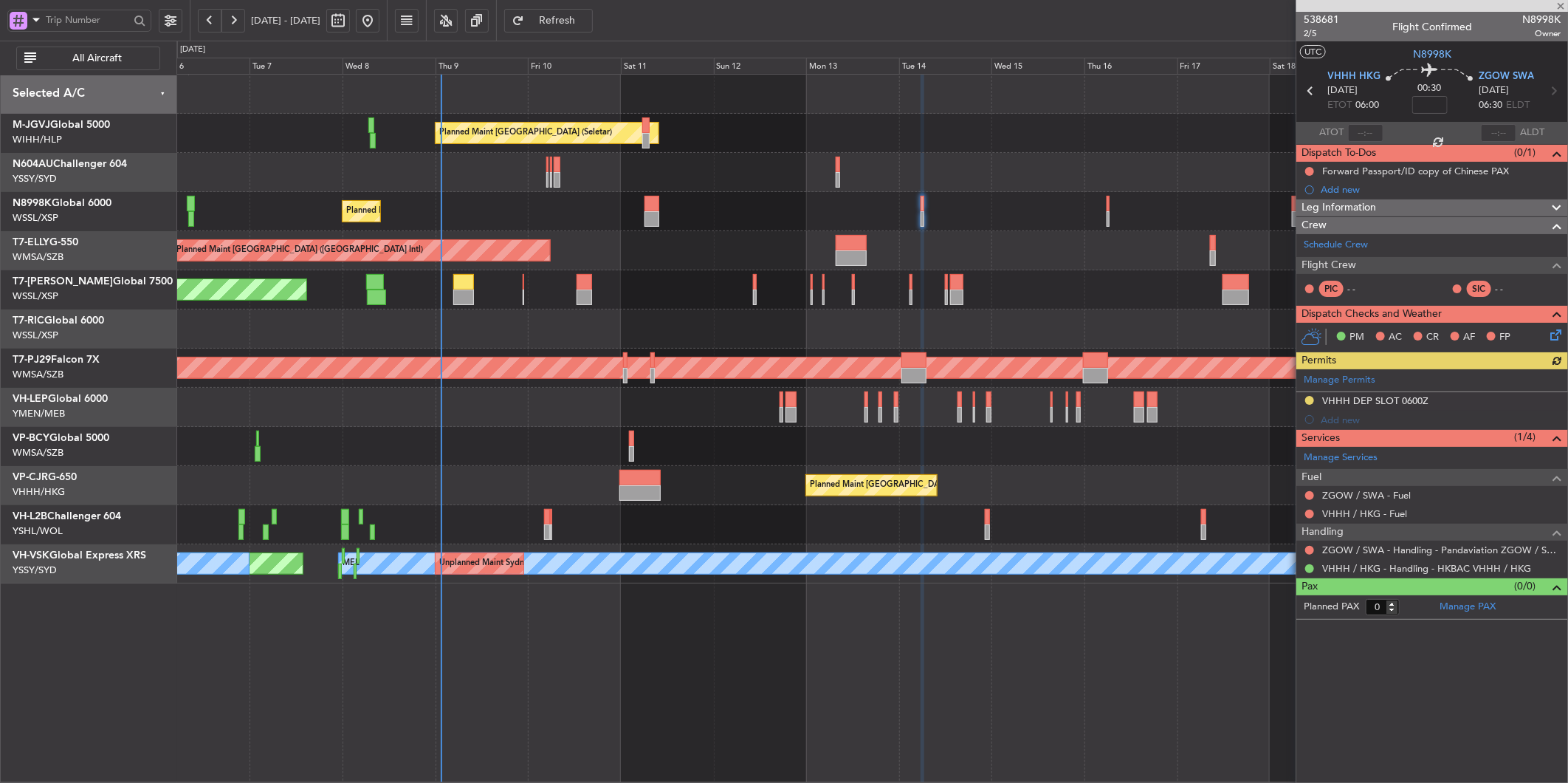
click at [980, 239] on div "Planned Maint [GEOGRAPHIC_DATA] ([GEOGRAPHIC_DATA] Intl)" at bounding box center [871, 251] width 1391 height 39
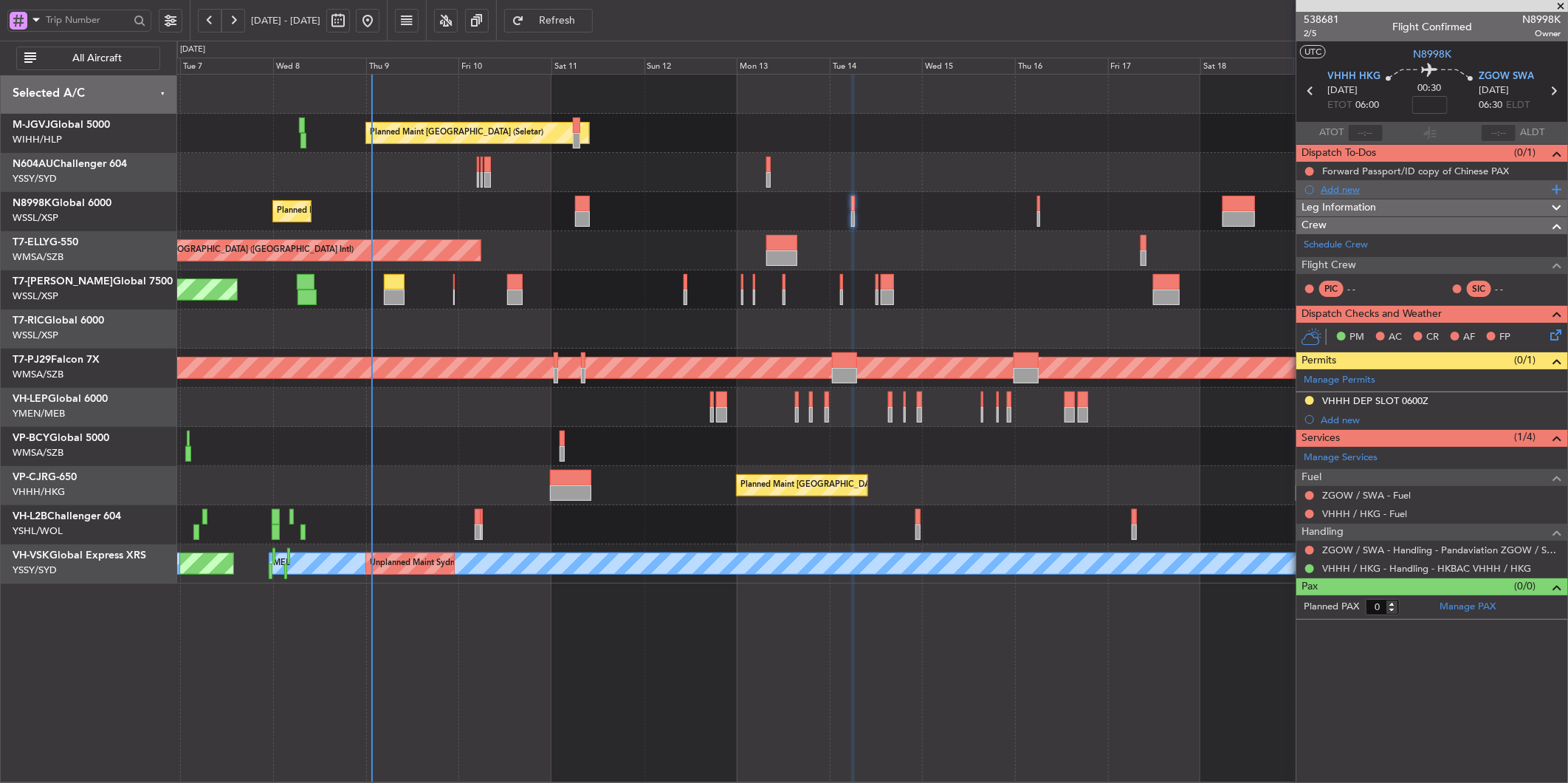
click at [1352, 187] on div "Add new" at bounding box center [1434, 189] width 227 height 13
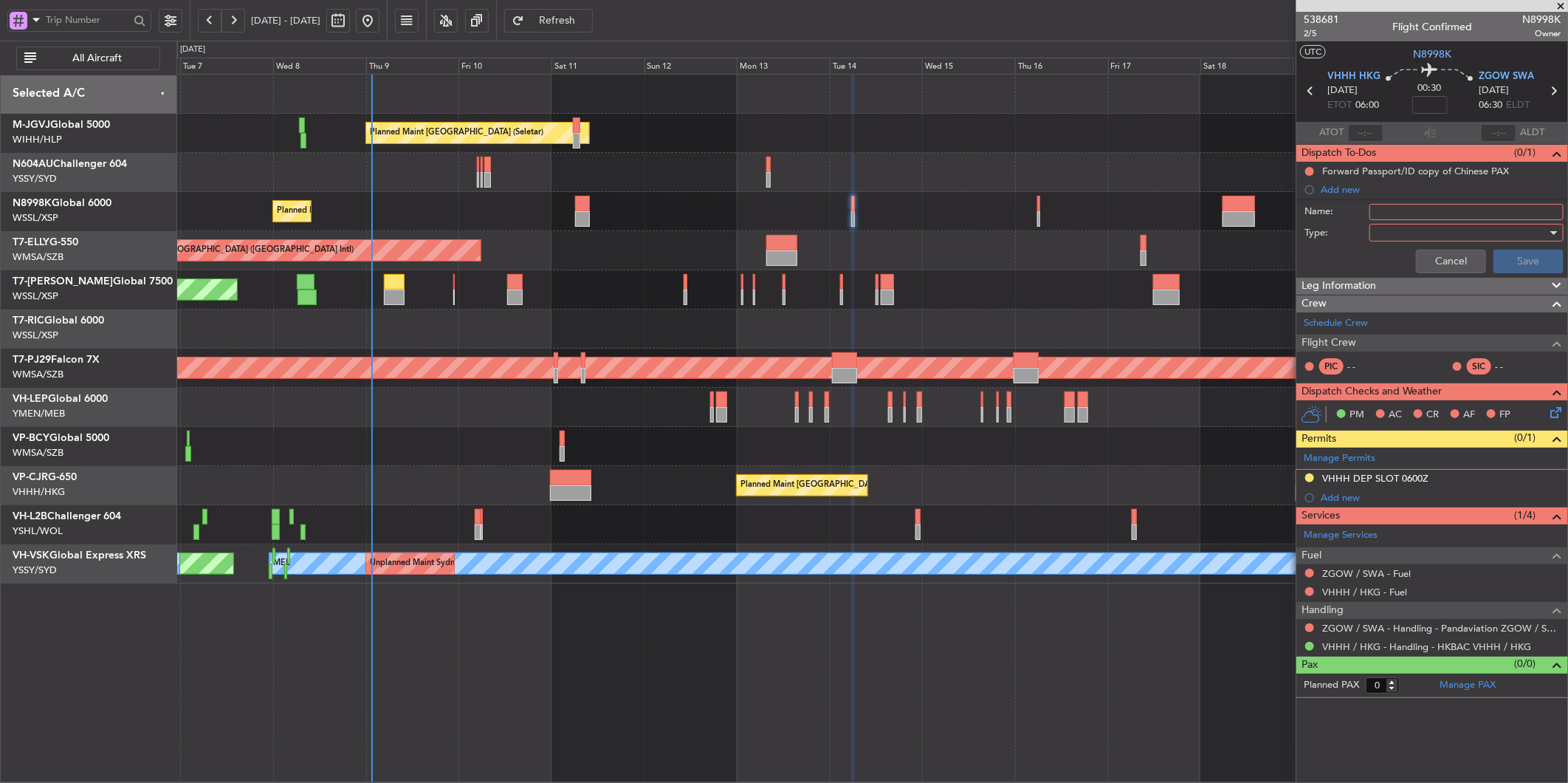
click at [1389, 202] on div "Name:" at bounding box center [1432, 212] width 287 height 22
click at [1401, 213] on input "Name:" at bounding box center [1467, 212] width 194 height 16
type input "DUMMY SECTOR"
click at [1398, 227] on div at bounding box center [1462, 233] width 172 height 22
click at [1392, 254] on span "Generic" at bounding box center [1459, 263] width 181 height 22
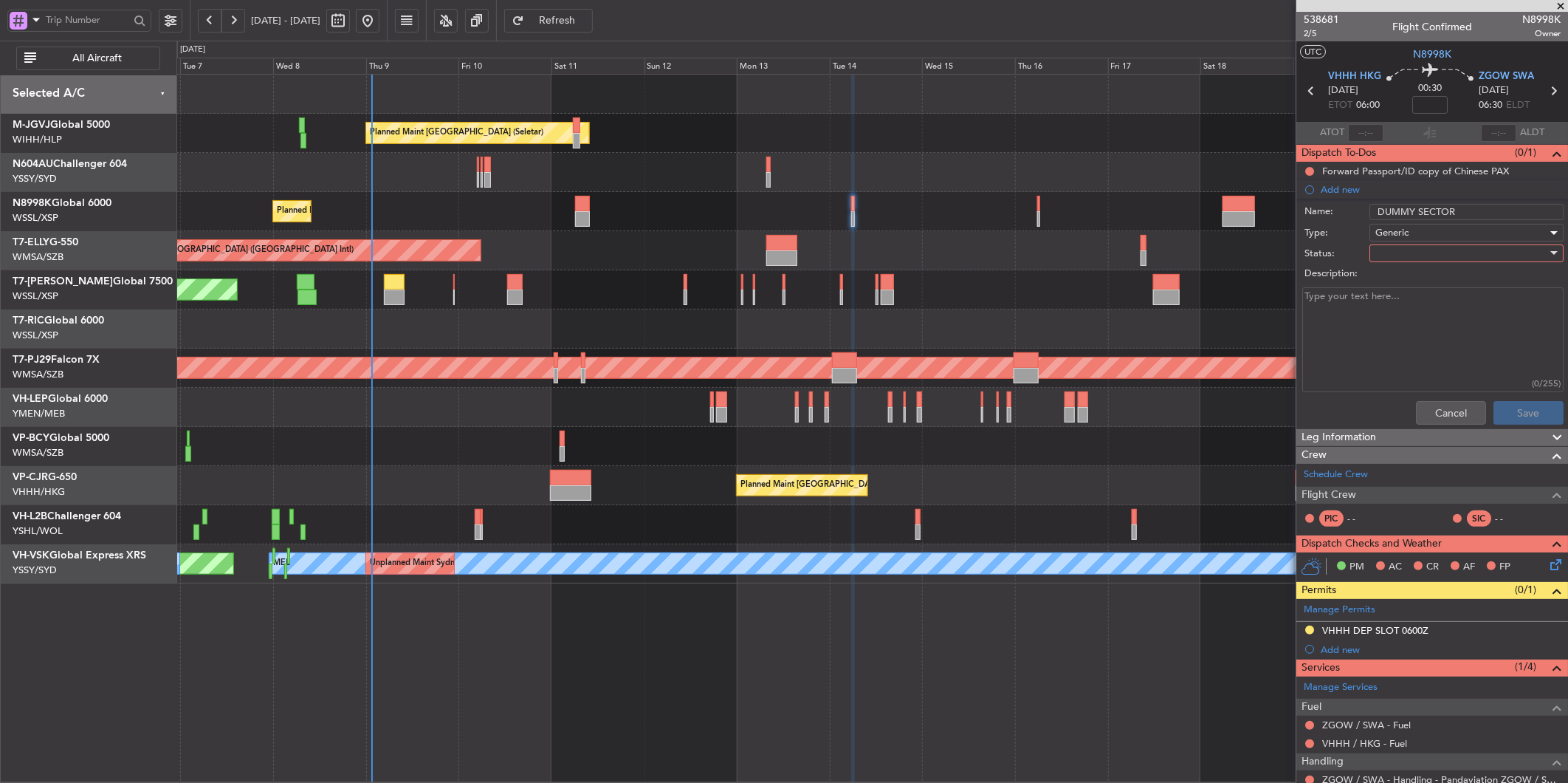
click at [1394, 259] on div at bounding box center [1462, 253] width 172 height 22
click at [1398, 284] on span "Not Started" at bounding box center [1459, 283] width 172 height 22
click at [1401, 316] on textarea "Description:" at bounding box center [1433, 340] width 261 height 105
type textarea "i"
drag, startPoint x: 1393, startPoint y: 314, endPoint x: 1279, endPoint y: 292, distance: 116.1
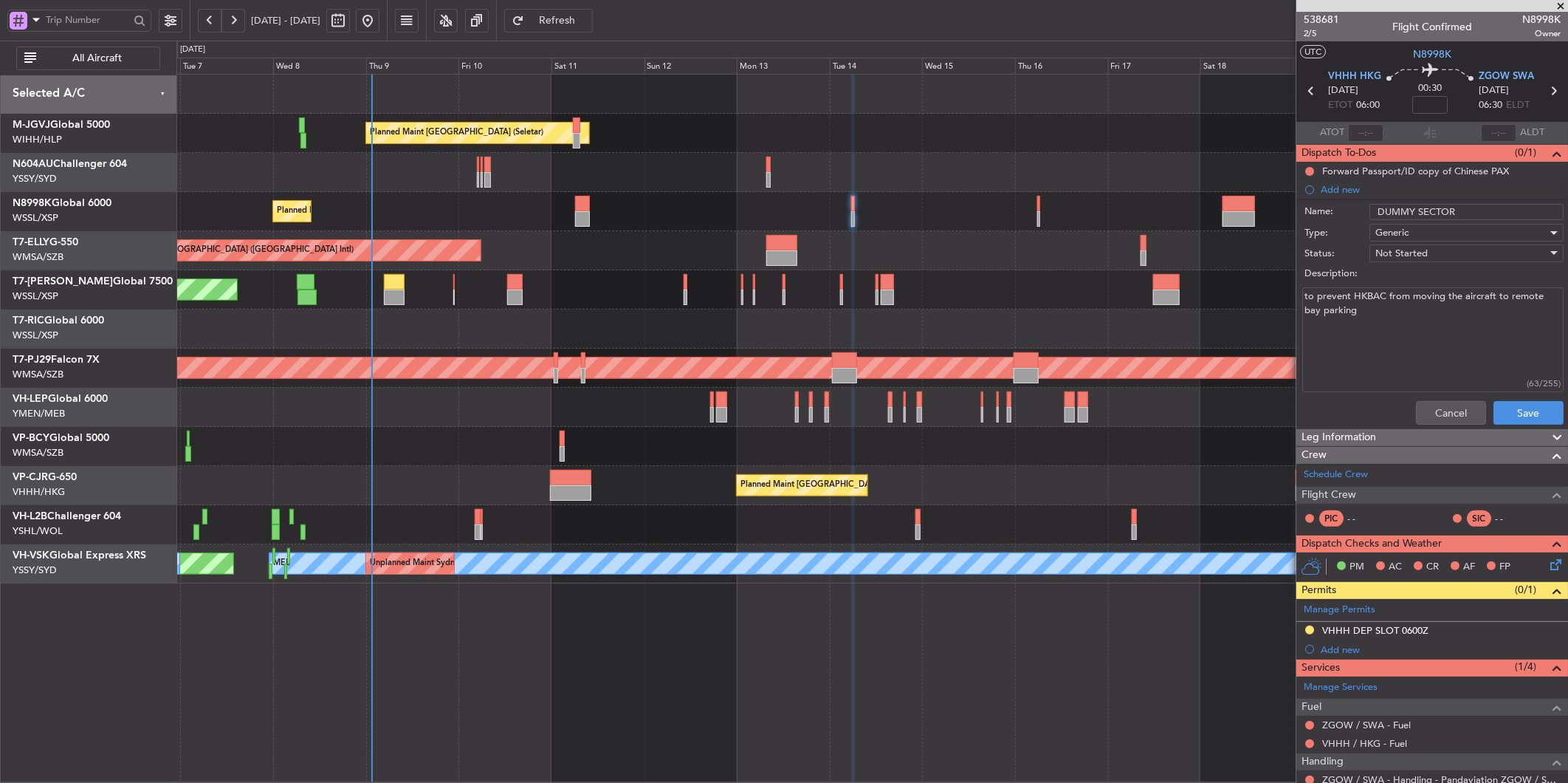
click at [1280, 292] on fb-app "[DATE] - [DATE] Refresh Quick Links All Aircraft Planned Maint [GEOGRAPHIC_DATA…" at bounding box center [784, 401] width 1568 height 765
type textarea "to prevent HKBAC from moving the aircraft to remote bay parking"
click at [1497, 413] on button "Save" at bounding box center [1528, 413] width 70 height 24
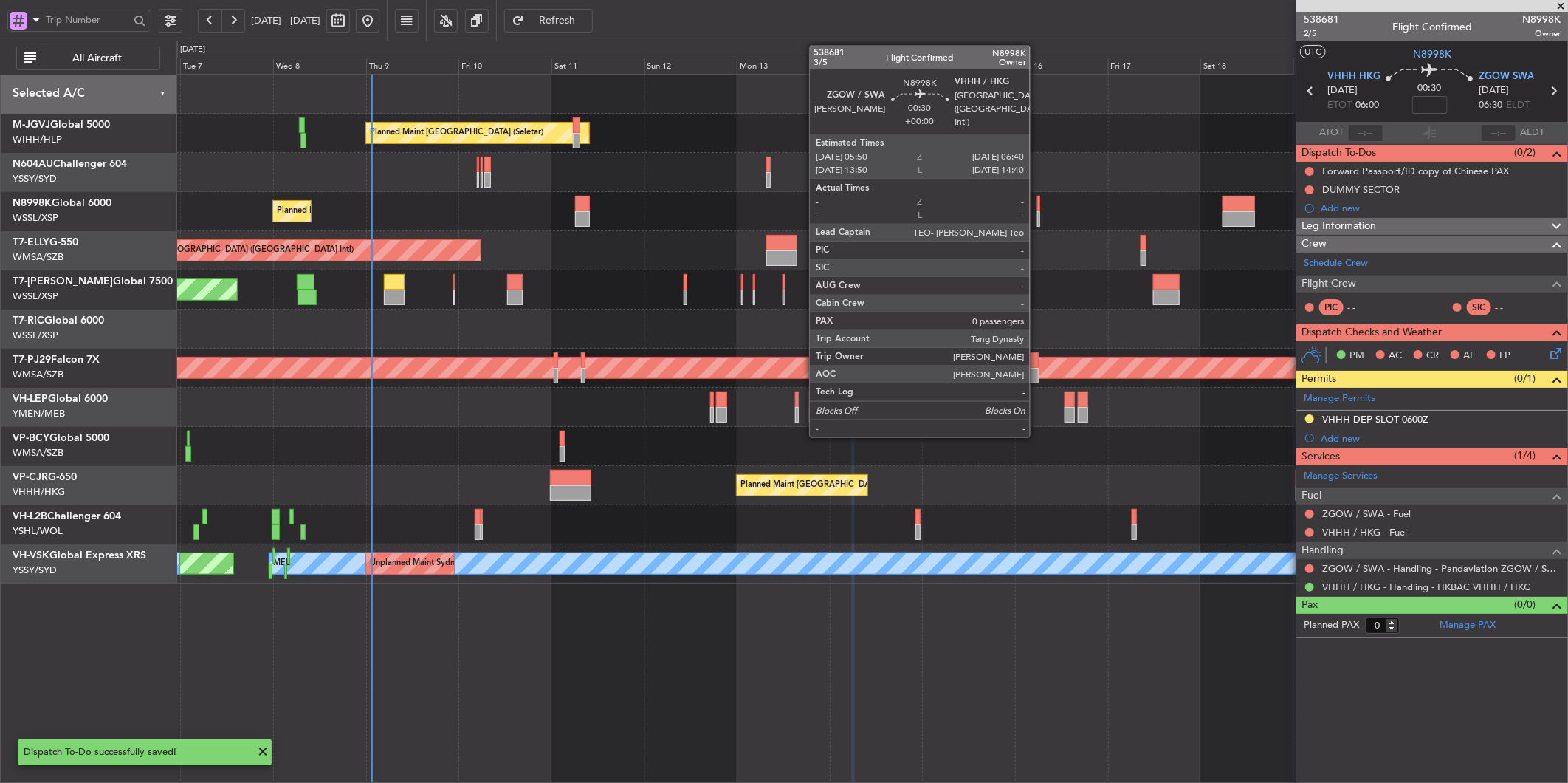
click at [1037, 205] on div at bounding box center [1039, 203] width 3 height 15
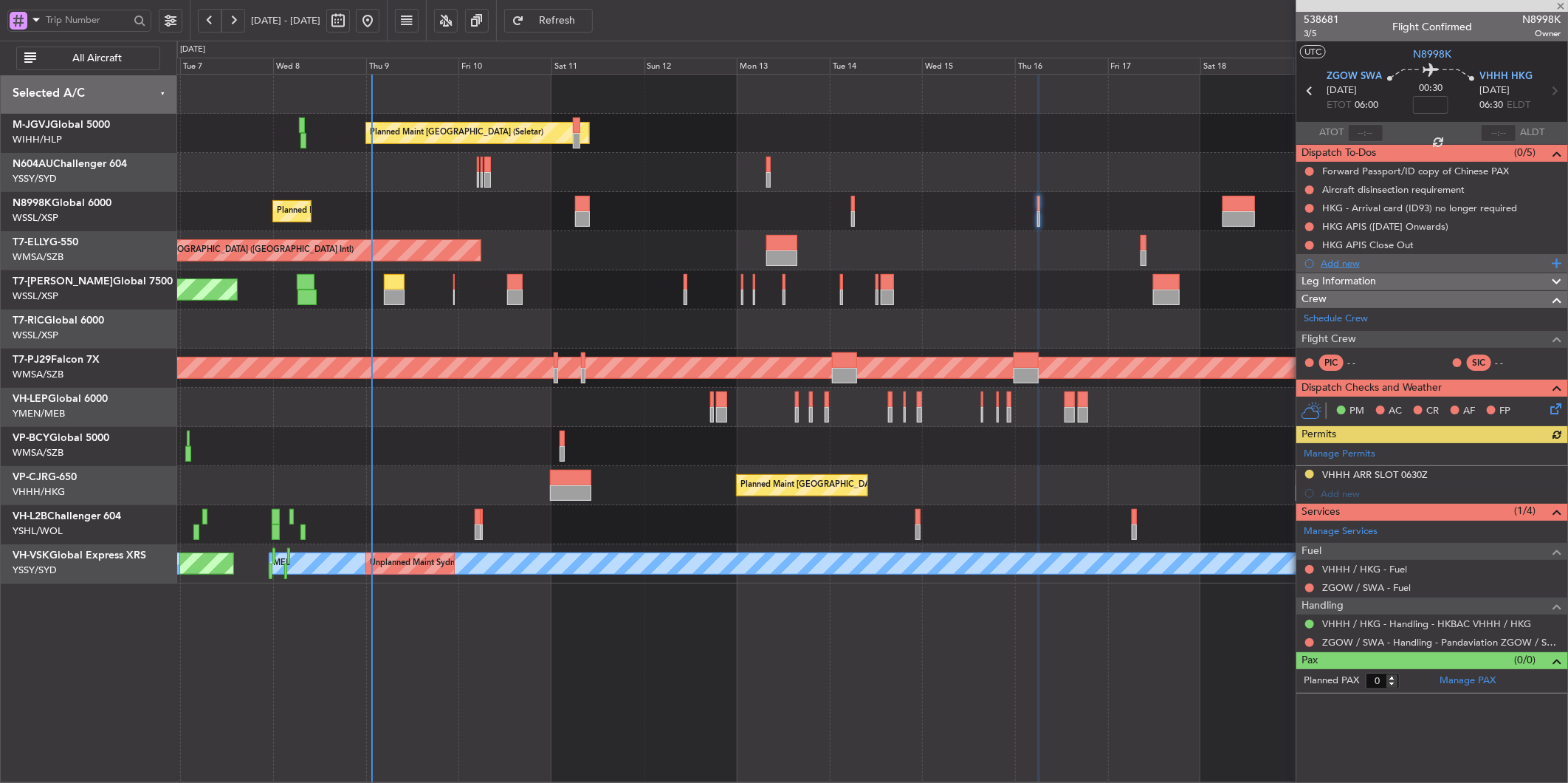
click at [1340, 267] on div "Add new" at bounding box center [1434, 263] width 227 height 13
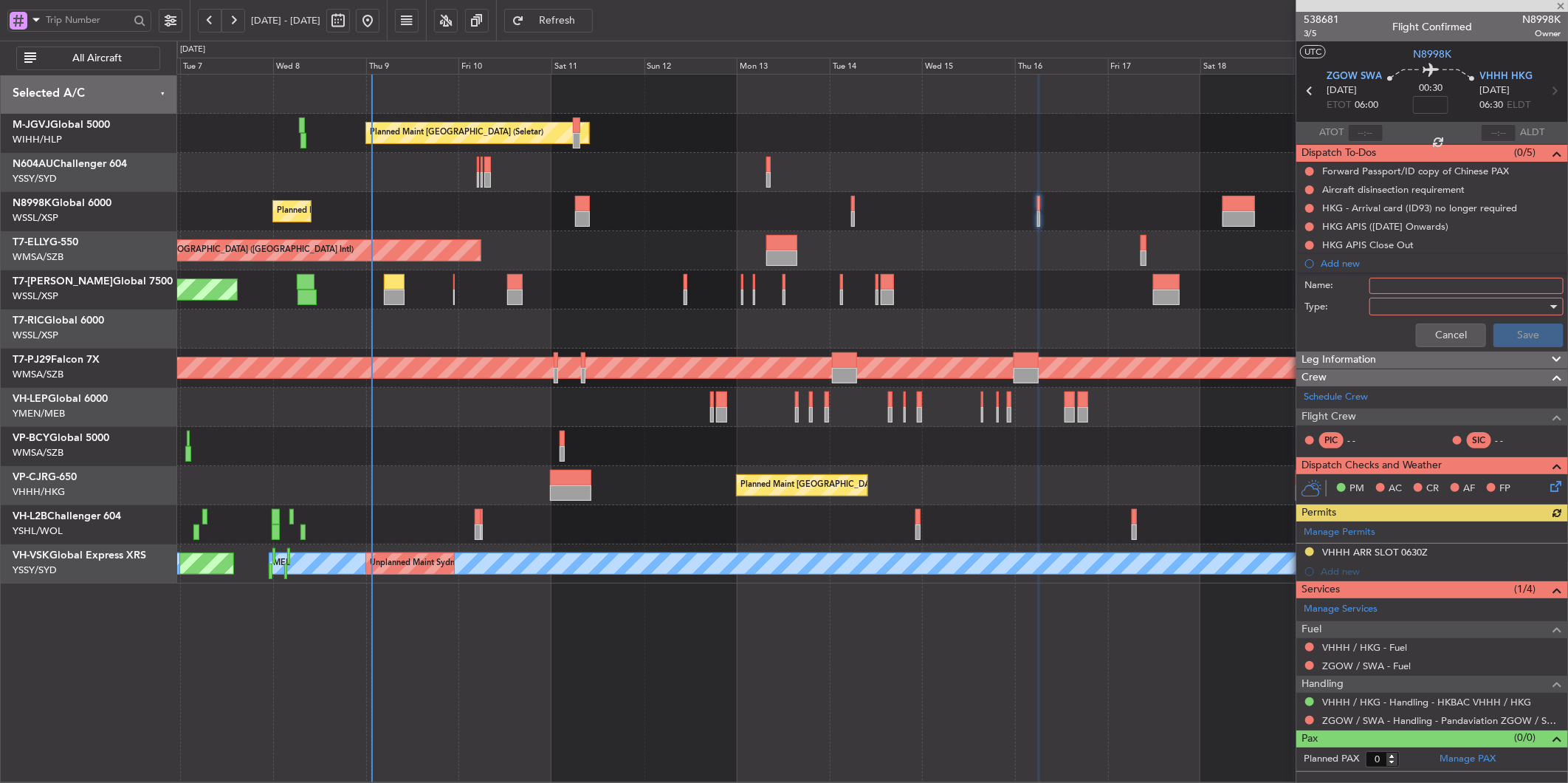
click at [1376, 281] on input "Name:" at bounding box center [1467, 285] width 194 height 16
type input "DUMMY SECTOR"
click at [1397, 313] on div at bounding box center [1462, 306] width 172 height 22
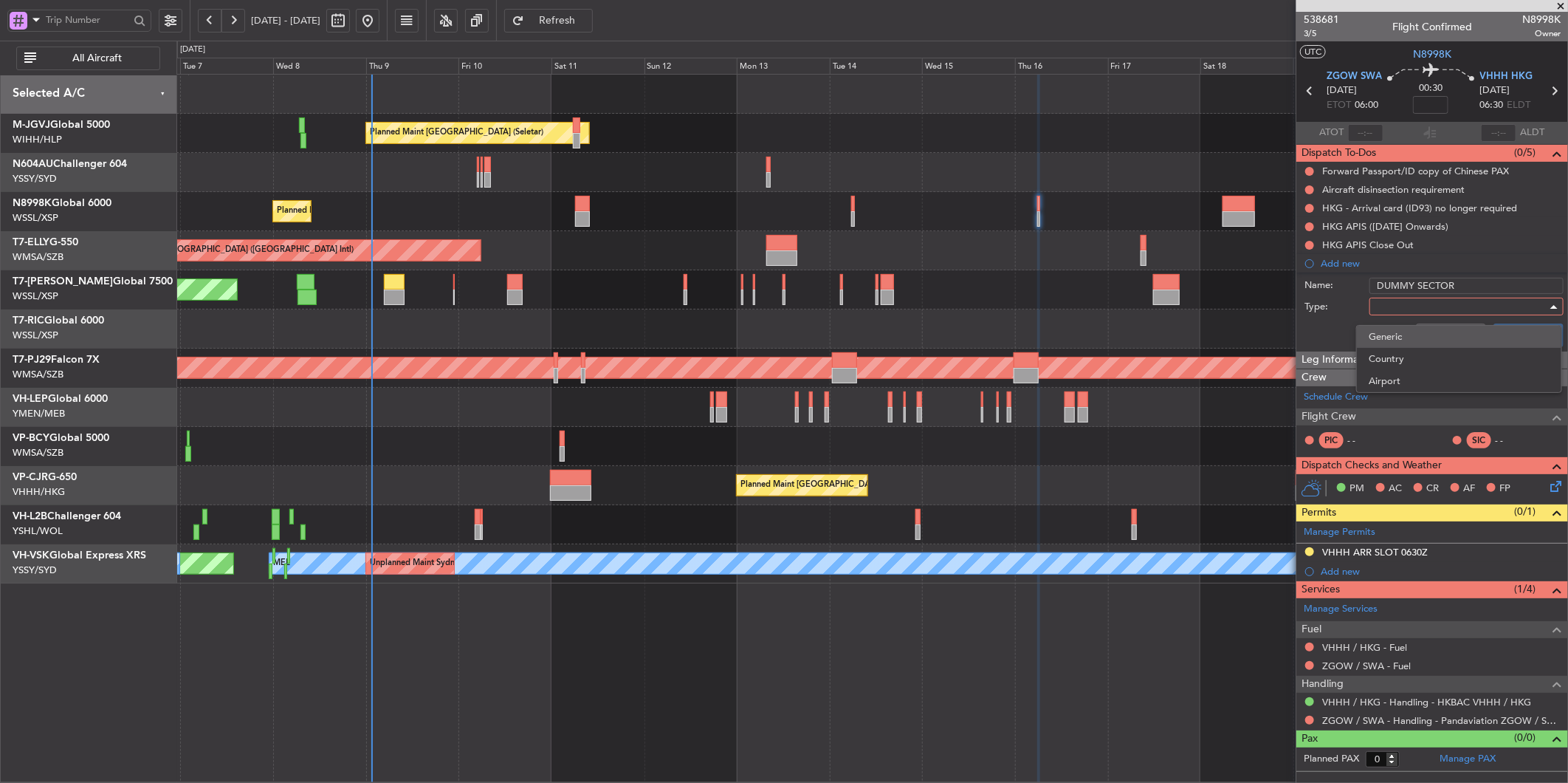
click at [1401, 335] on span "Generic" at bounding box center [1459, 337] width 181 height 22
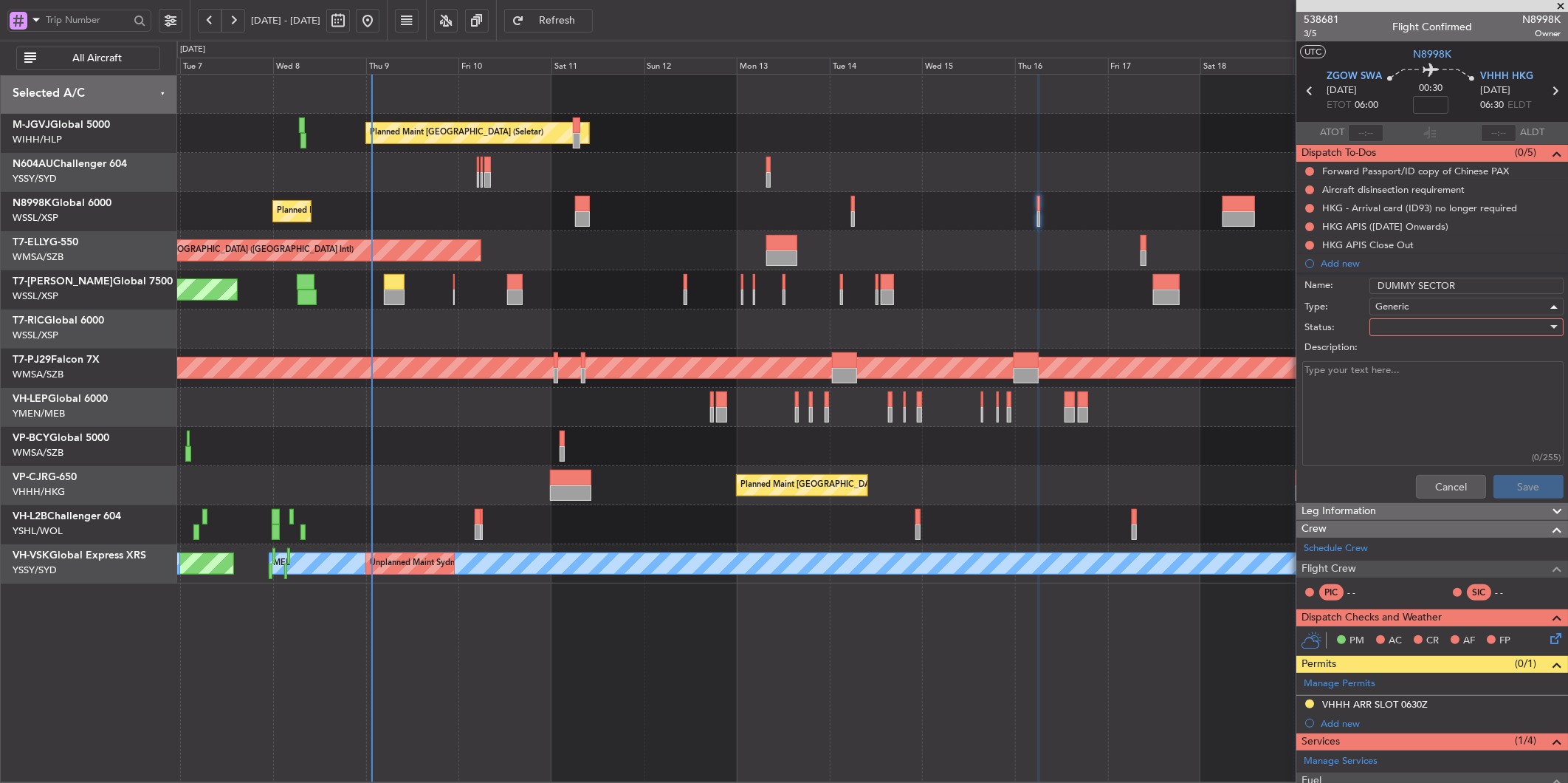
click at [1401, 335] on div at bounding box center [1462, 327] width 172 height 22
click at [1403, 352] on span "Not Started" at bounding box center [1459, 357] width 172 height 22
click at [1364, 392] on textarea "Description:" at bounding box center [1433, 413] width 261 height 105
paste textarea "to prevent HKBAC from moving the aircraft to remote bay parking"
type textarea "to prevent HKBAC from moving the aircraft to remote bay parking"
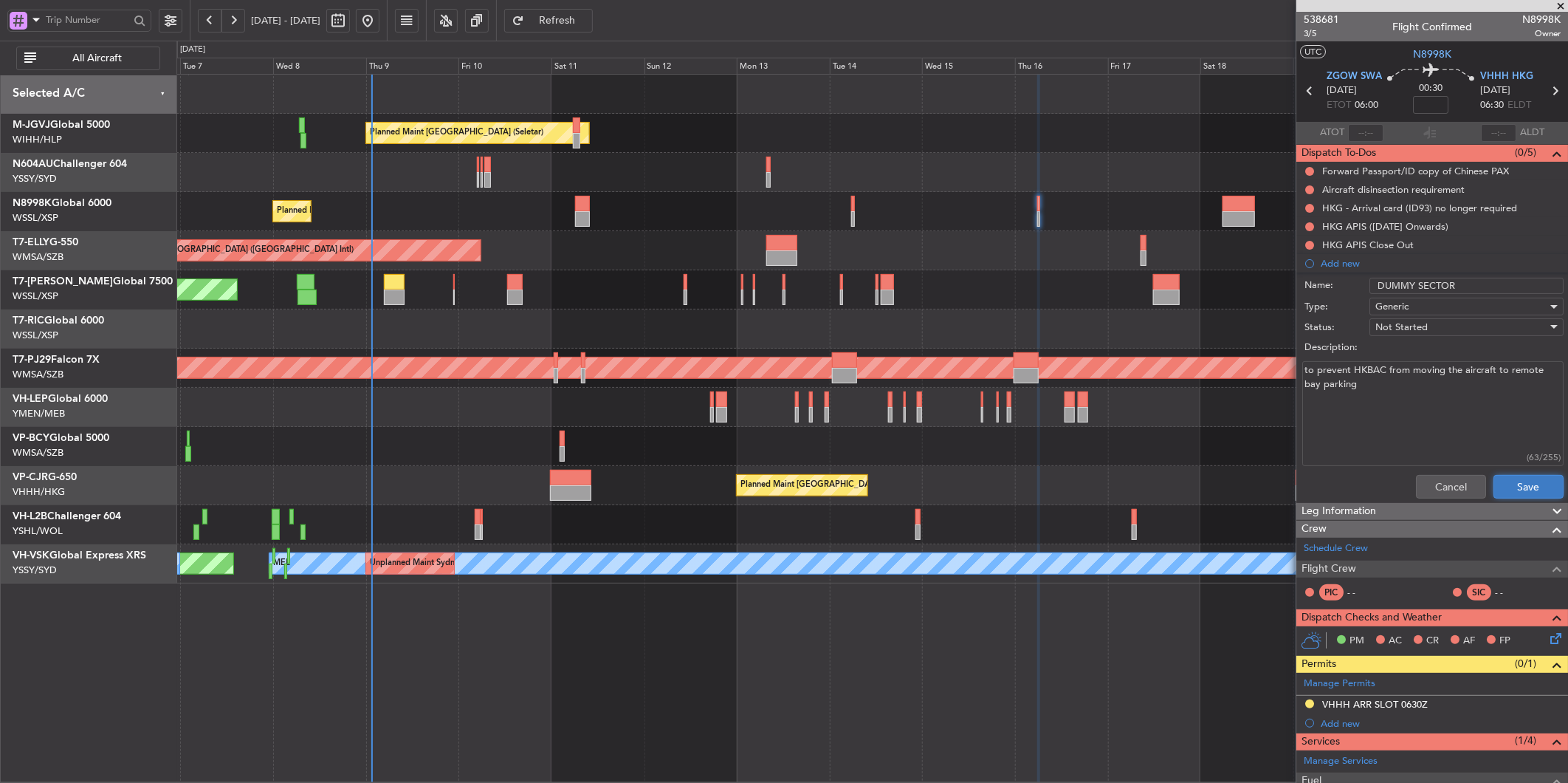
click at [1512, 495] on button "Save" at bounding box center [1528, 487] width 70 height 24
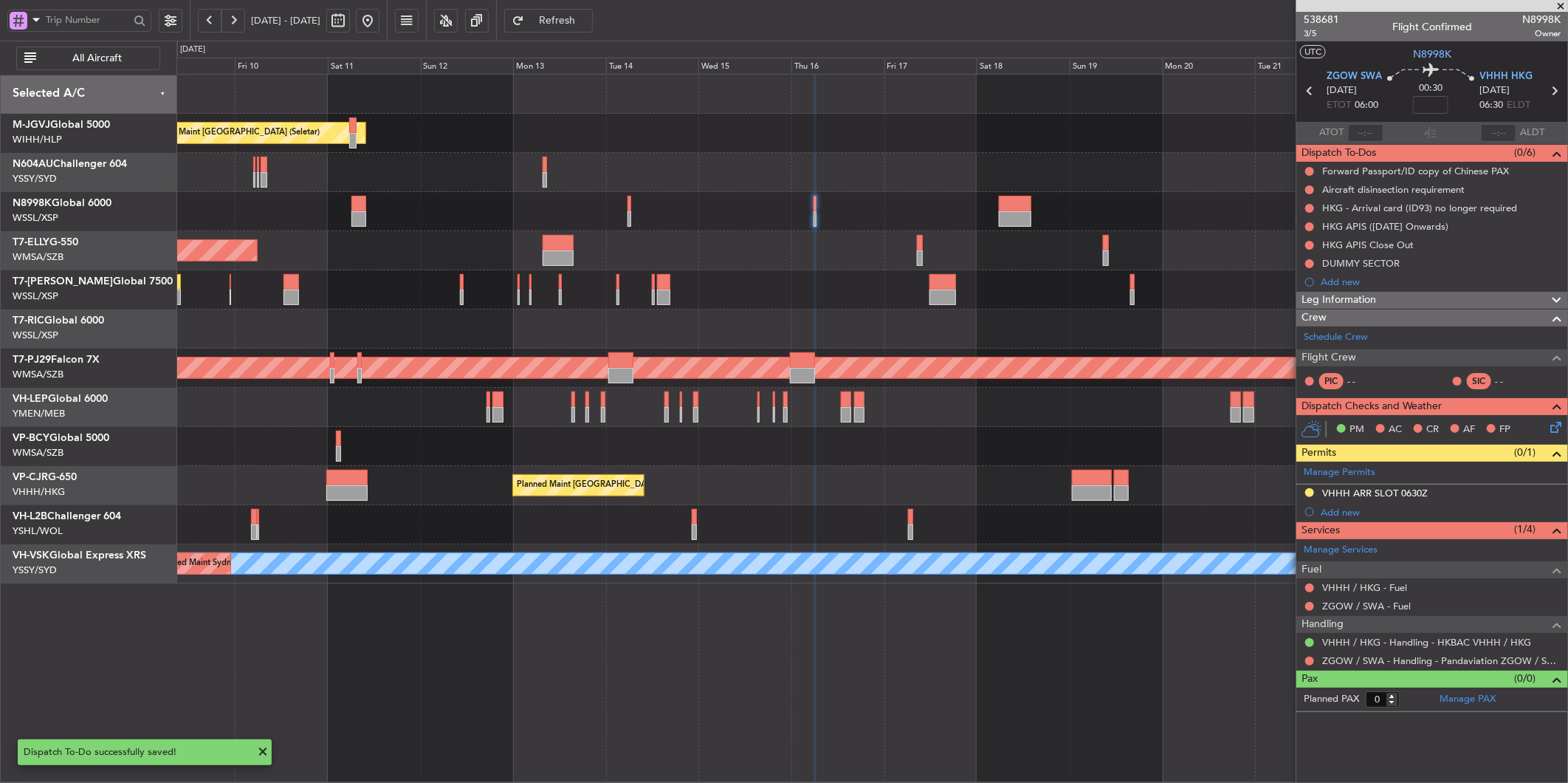
click at [817, 270] on div "Planned Maint [GEOGRAPHIC_DATA] (Seletar)" at bounding box center [871, 289] width 1391 height 39
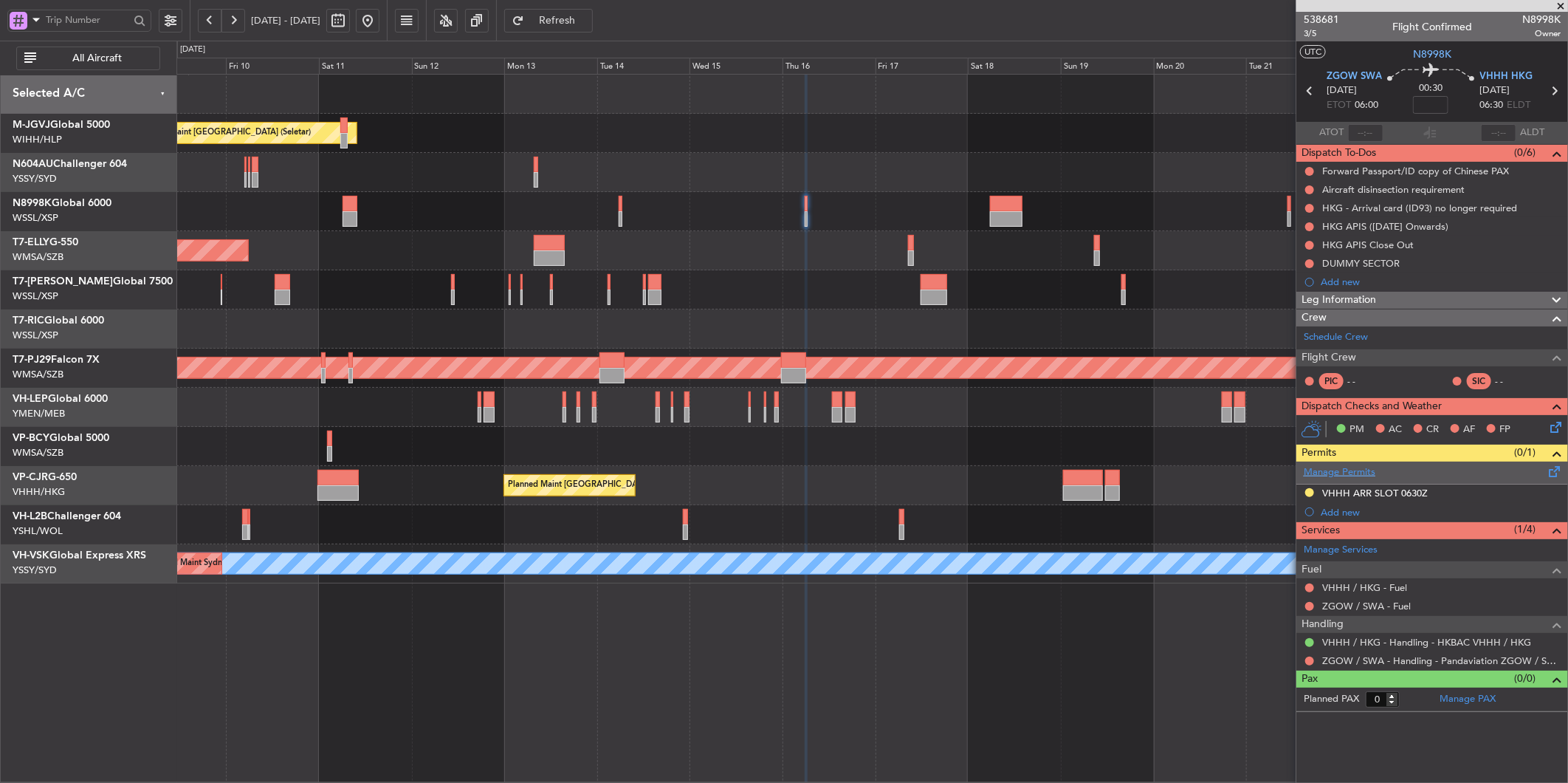
click at [1348, 471] on link "Manage Permits" at bounding box center [1339, 472] width 72 height 15
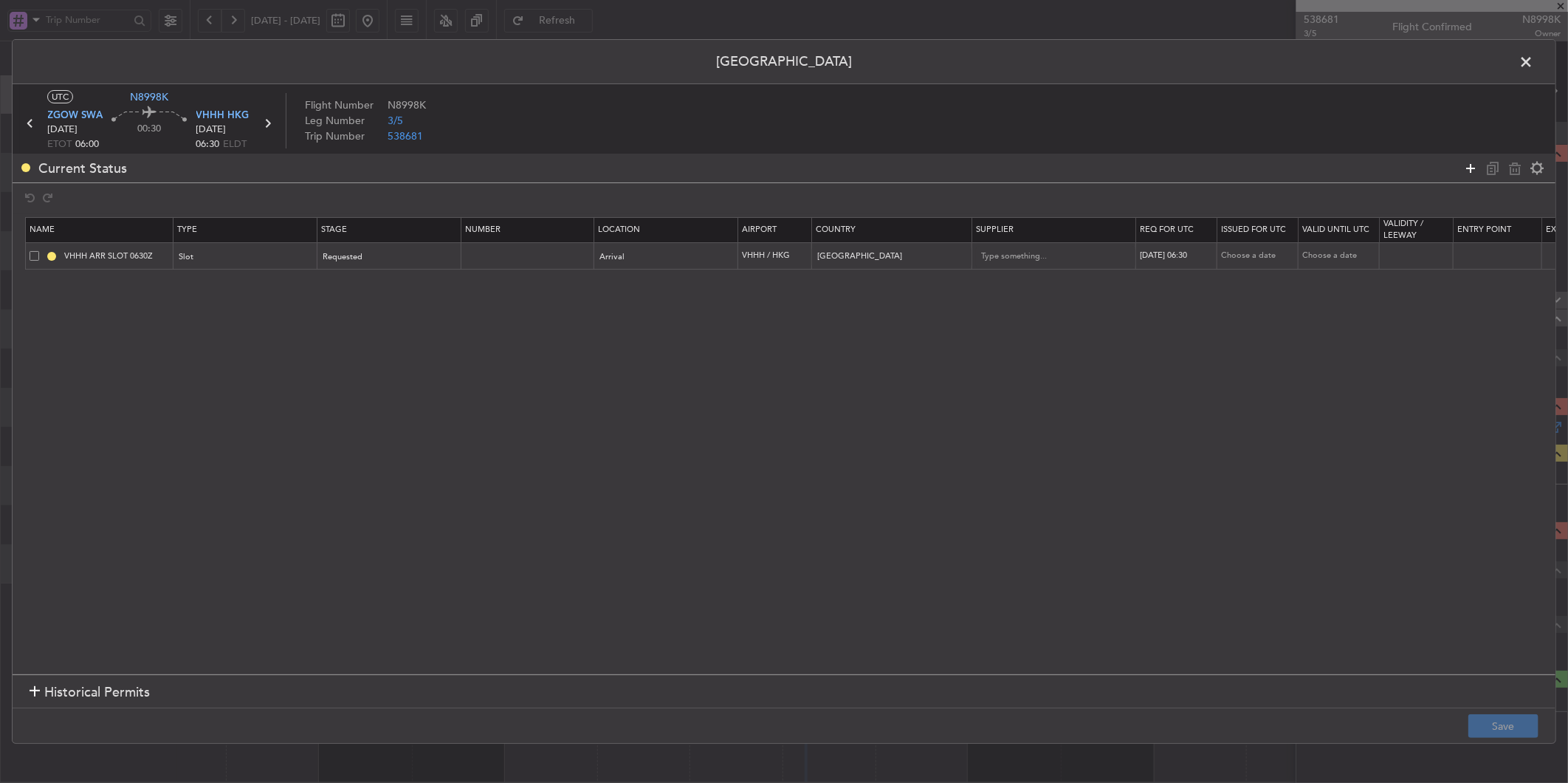
click at [1475, 167] on icon at bounding box center [1470, 168] width 18 height 18
click at [209, 281] on div "Type" at bounding box center [241, 284] width 122 height 22
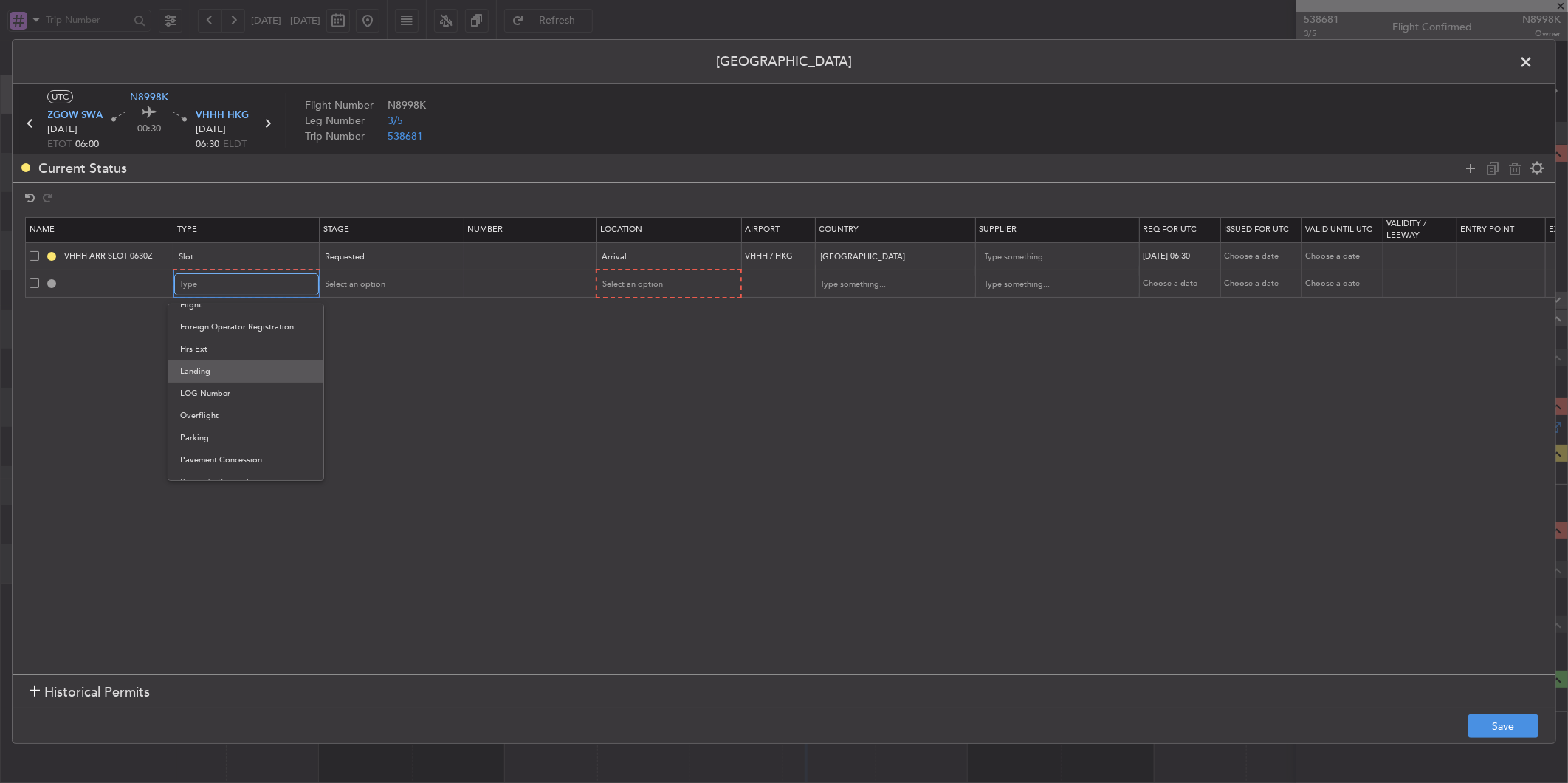
scroll to position [381, 0]
click at [229, 417] on span "PPR" at bounding box center [246, 423] width 132 height 22
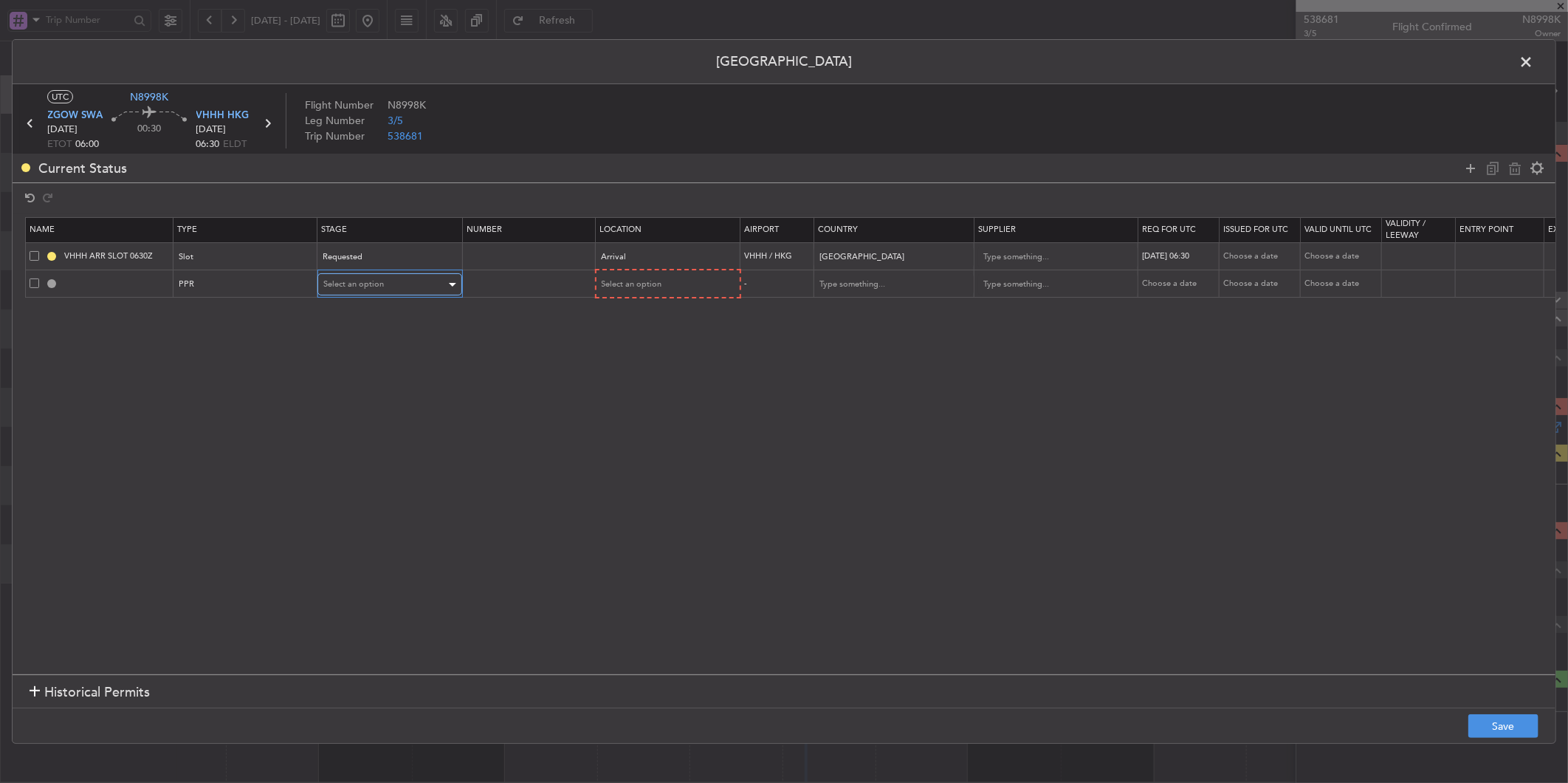
click at [386, 288] on div "Select an option" at bounding box center [384, 284] width 122 height 22
click at [366, 404] on span "Received OK" at bounding box center [390, 404] width 132 height 22
click at [673, 284] on div "Select an option" at bounding box center [662, 284] width 122 height 22
click at [684, 359] on span "Arrival" at bounding box center [667, 359] width 132 height 22
click at [1507, 715] on button "Save" at bounding box center [1503, 726] width 70 height 24
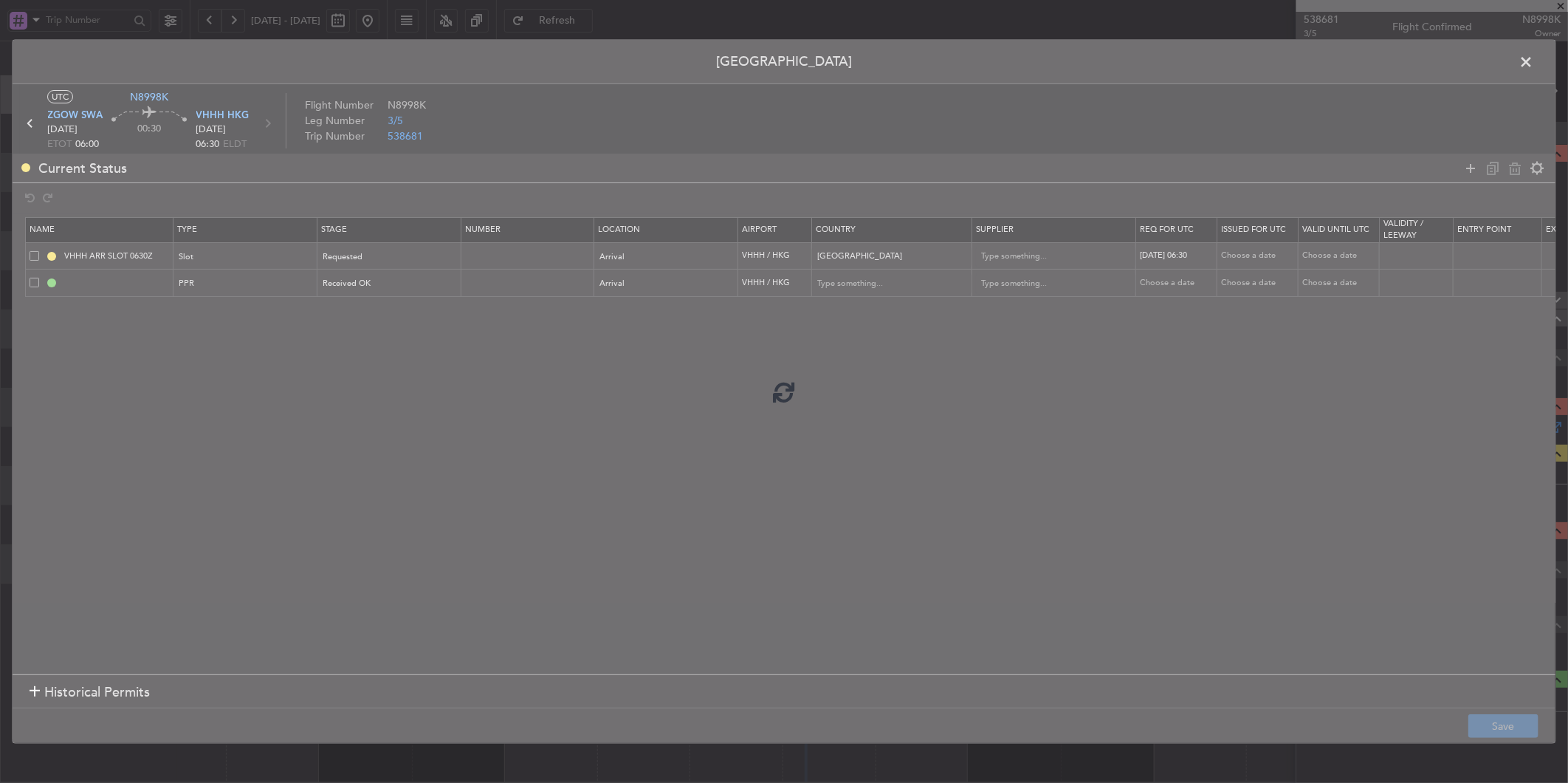
type input "VHHH PPR"
type input "[GEOGRAPHIC_DATA]"
type input "NNN"
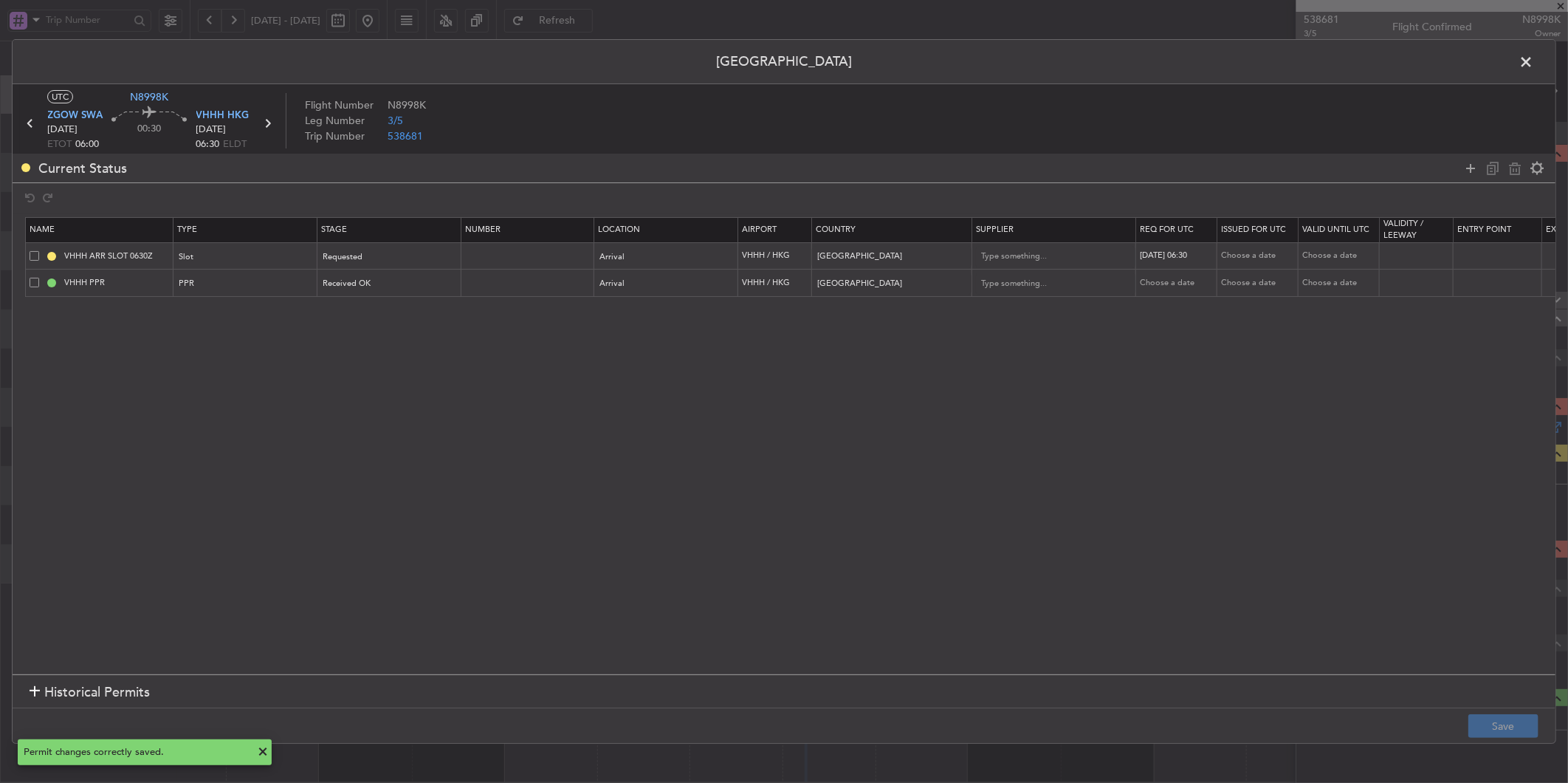
click at [1533, 62] on span at bounding box center [1533, 65] width 0 height 30
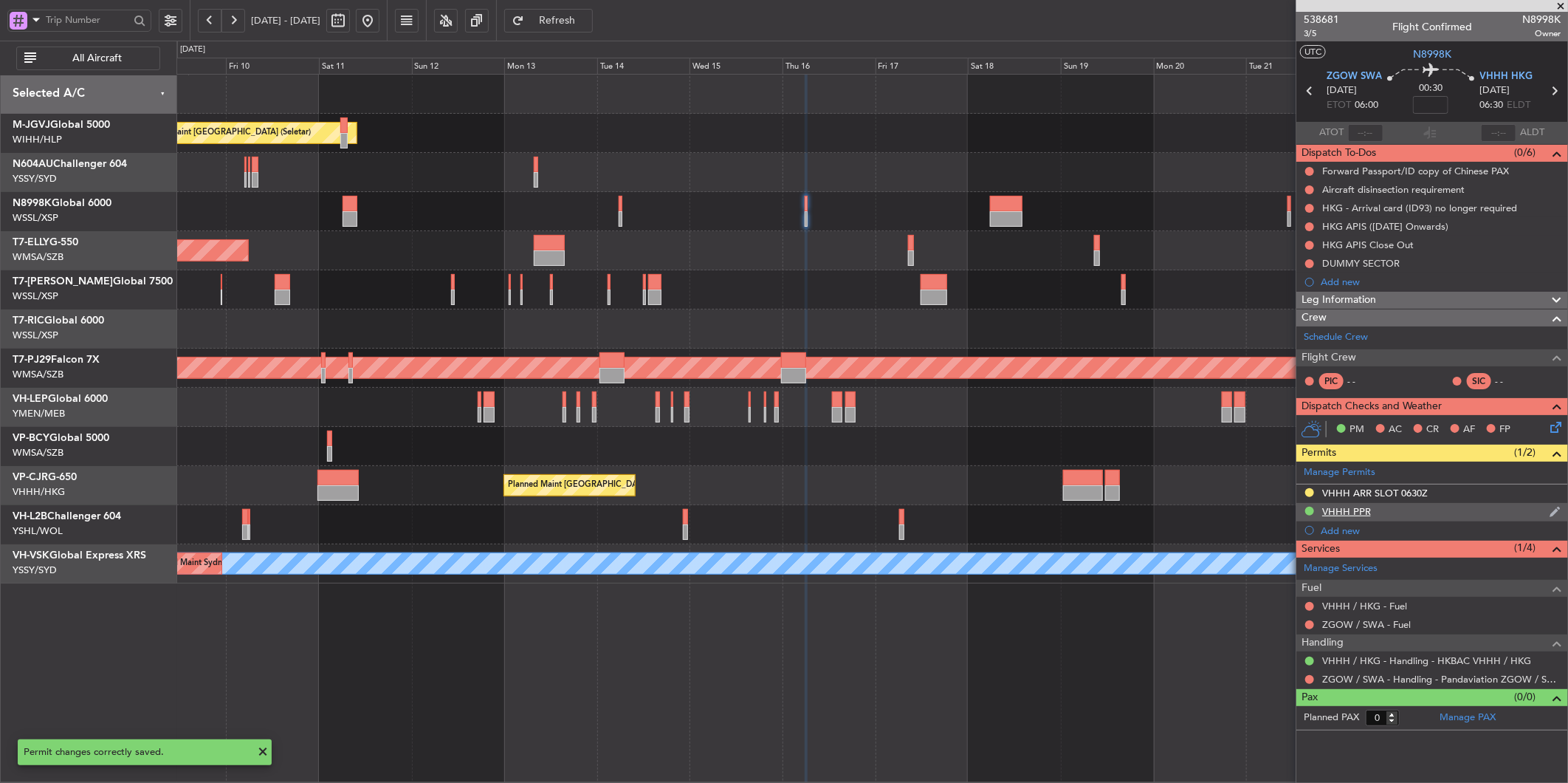
click at [1355, 518] on mat-tooltip-component "VHHH PPR" at bounding box center [1346, 537] width 67 height 39
click at [1375, 510] on div "VHHH ARR SLOT 0630Z" at bounding box center [1375, 510] width 0 height 0
click at [1353, 513] on div "VHHH PPR" at bounding box center [1347, 511] width 49 height 13
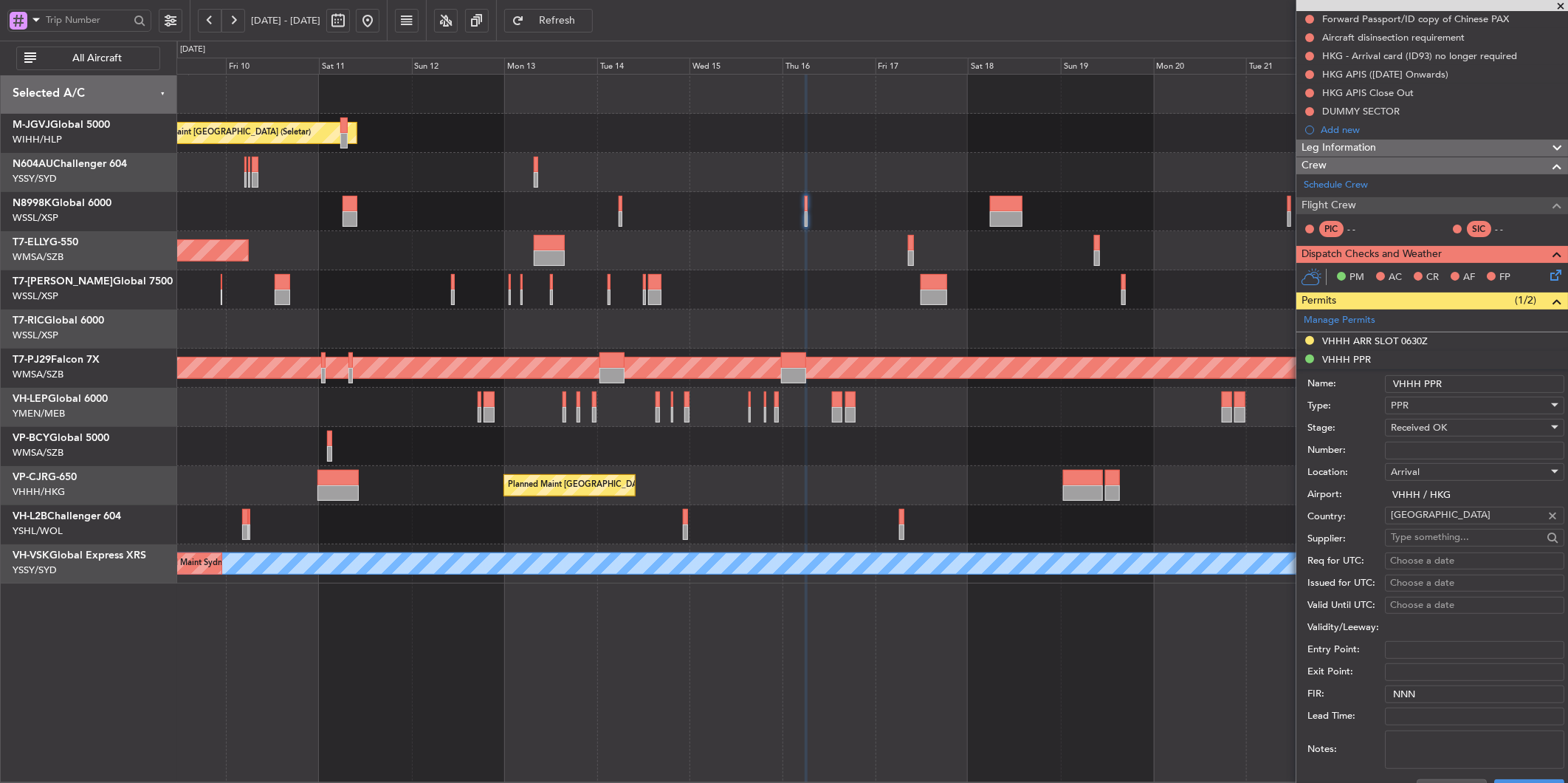
scroll to position [388, 0]
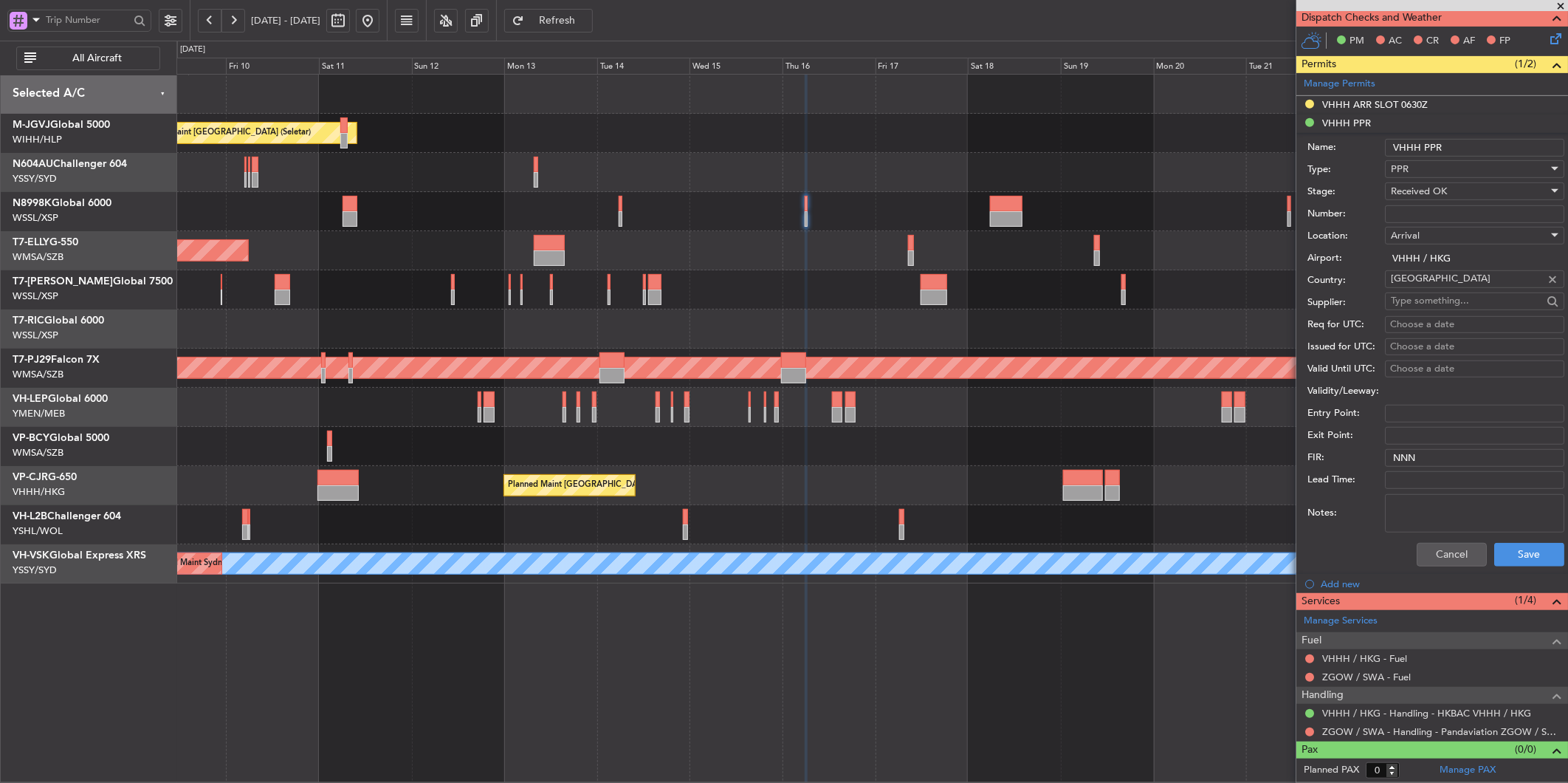
click at [1438, 507] on textarea "Notes:" at bounding box center [1474, 514] width 180 height 39
paste textarea "2025004384"
type textarea "2025004384"
click at [1500, 556] on button "Save" at bounding box center [1529, 554] width 70 height 24
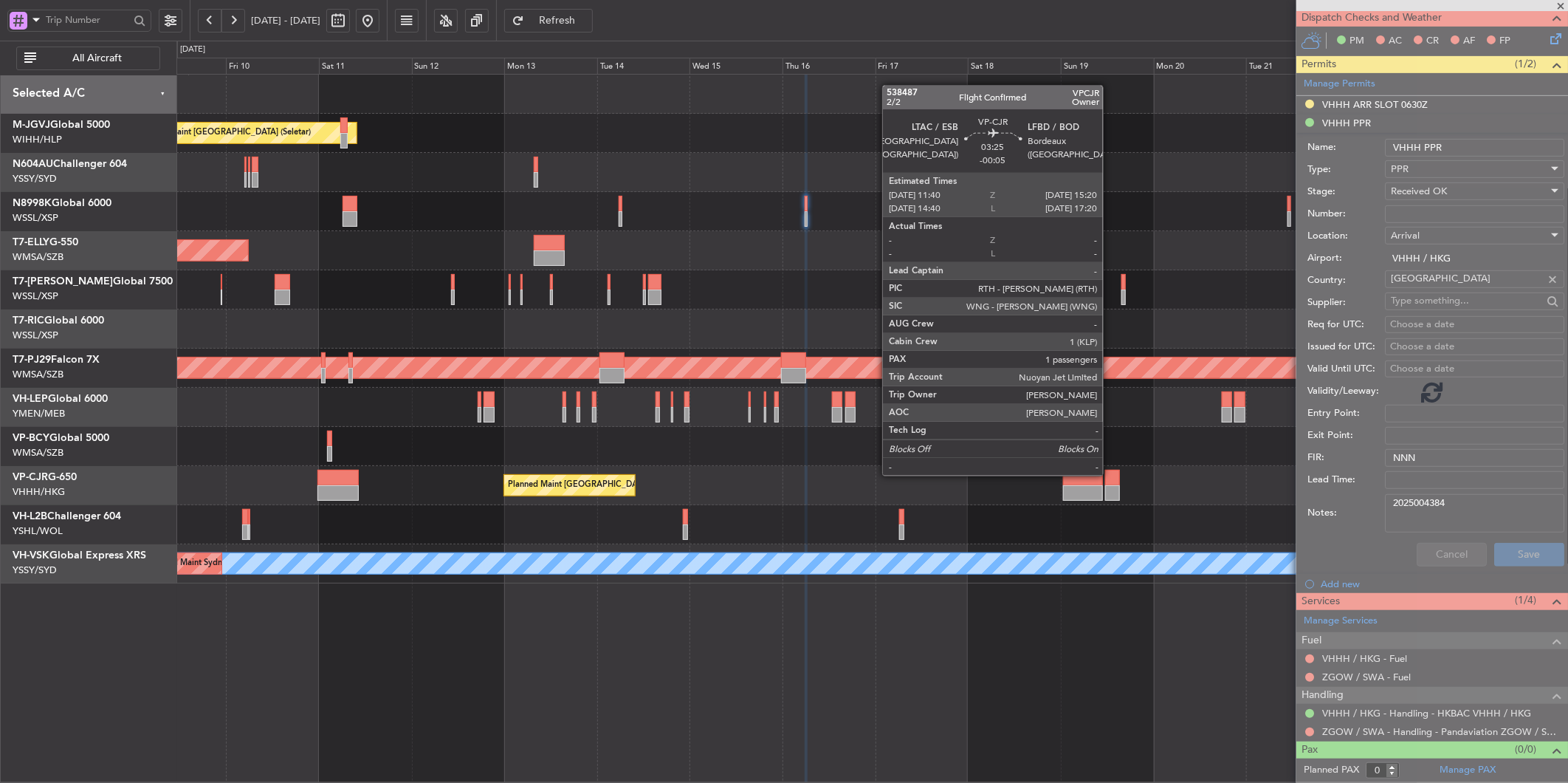
scroll to position [0, 0]
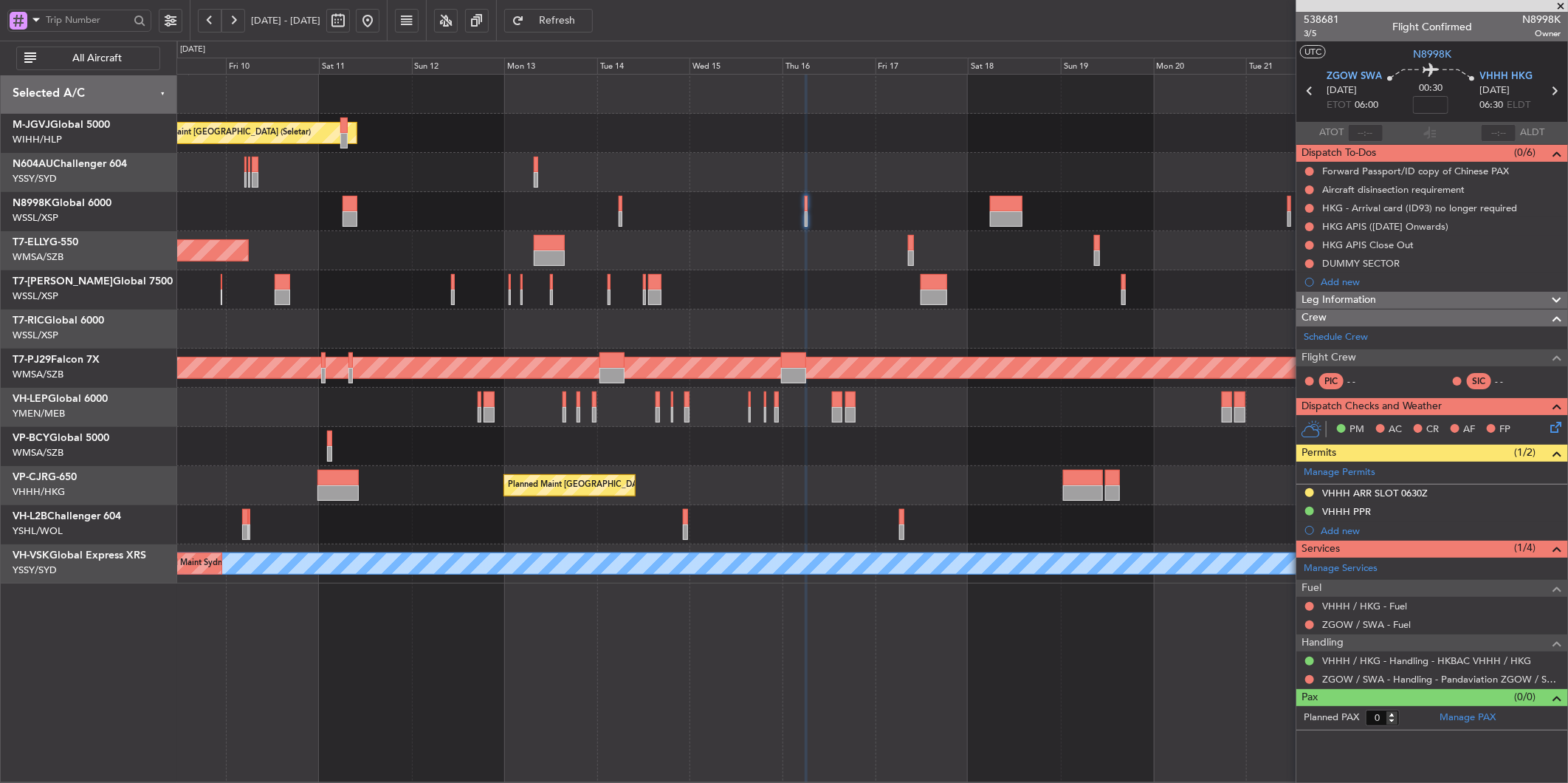
click at [584, 435] on div "Planned Maint [GEOGRAPHIC_DATA] (Seletar) Planned Maint [GEOGRAPHIC_DATA] (Sele…" at bounding box center [871, 328] width 1391 height 509
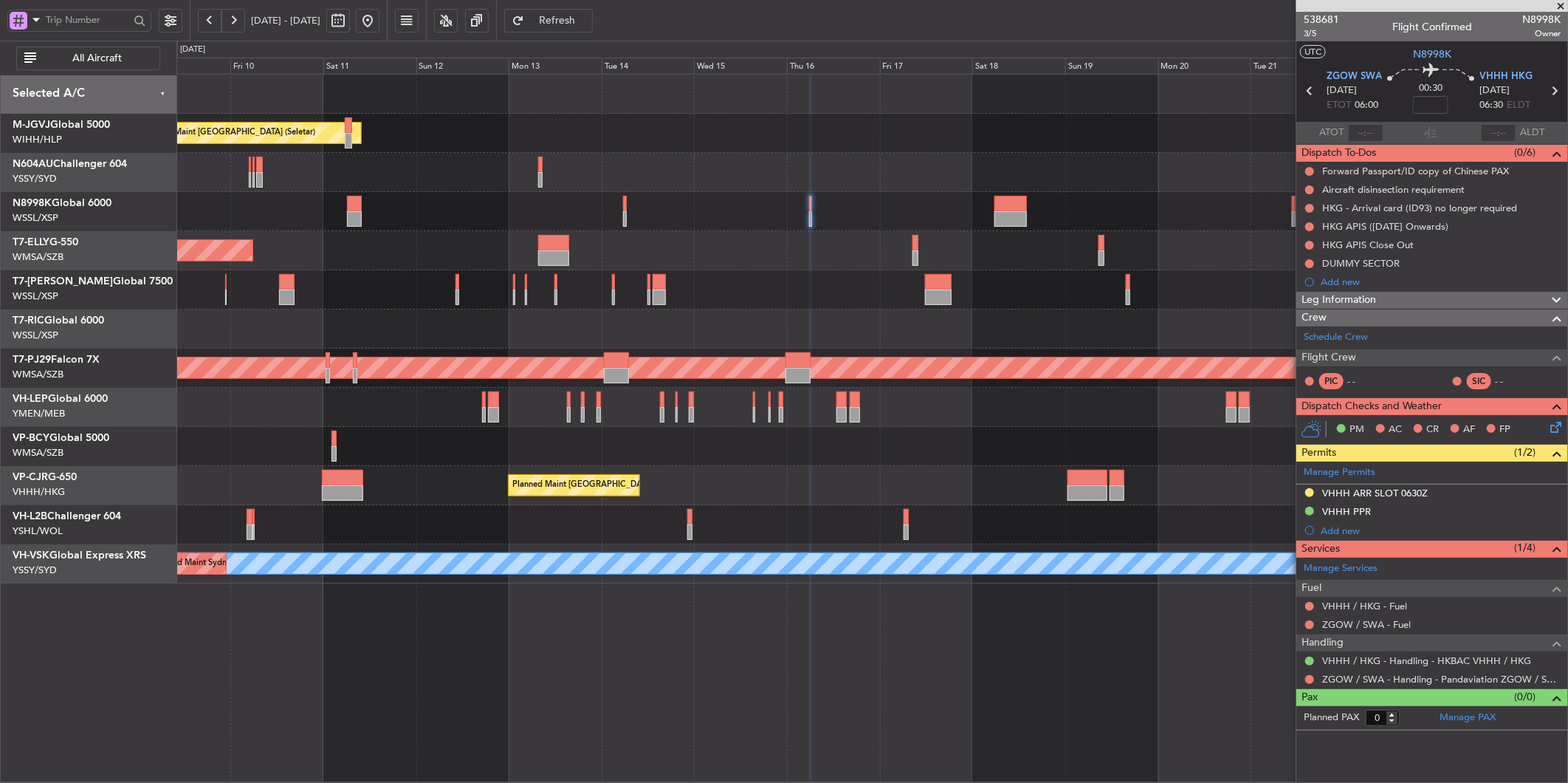
click at [749, 257] on div "Planned Maint [GEOGRAPHIC_DATA] ([GEOGRAPHIC_DATA] Intl)" at bounding box center [871, 251] width 1391 height 39
click at [1392, 489] on div "VHHH ARR SLOT 0630Z" at bounding box center [1375, 493] width 105 height 13
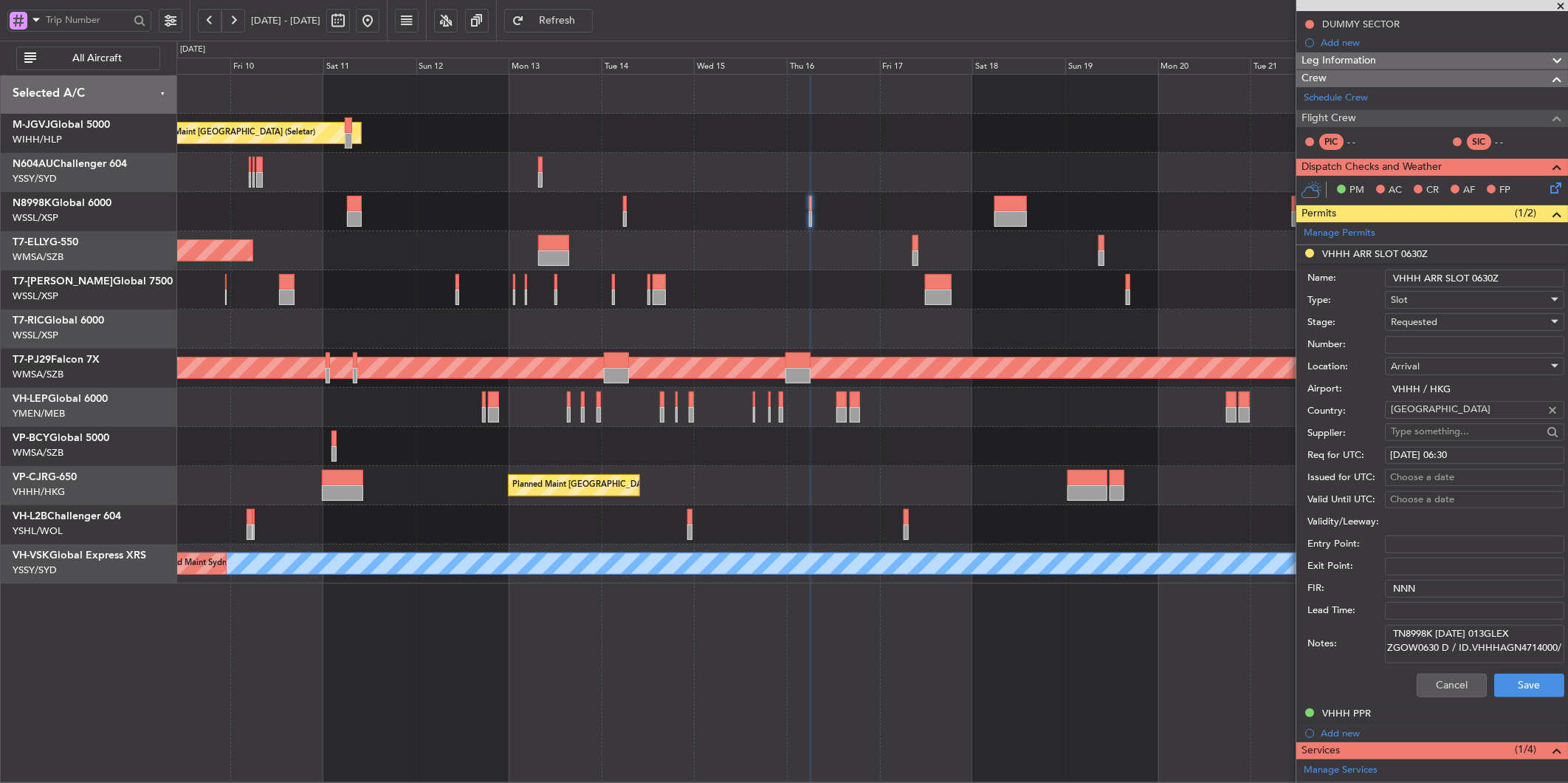
scroll to position [246, 0]
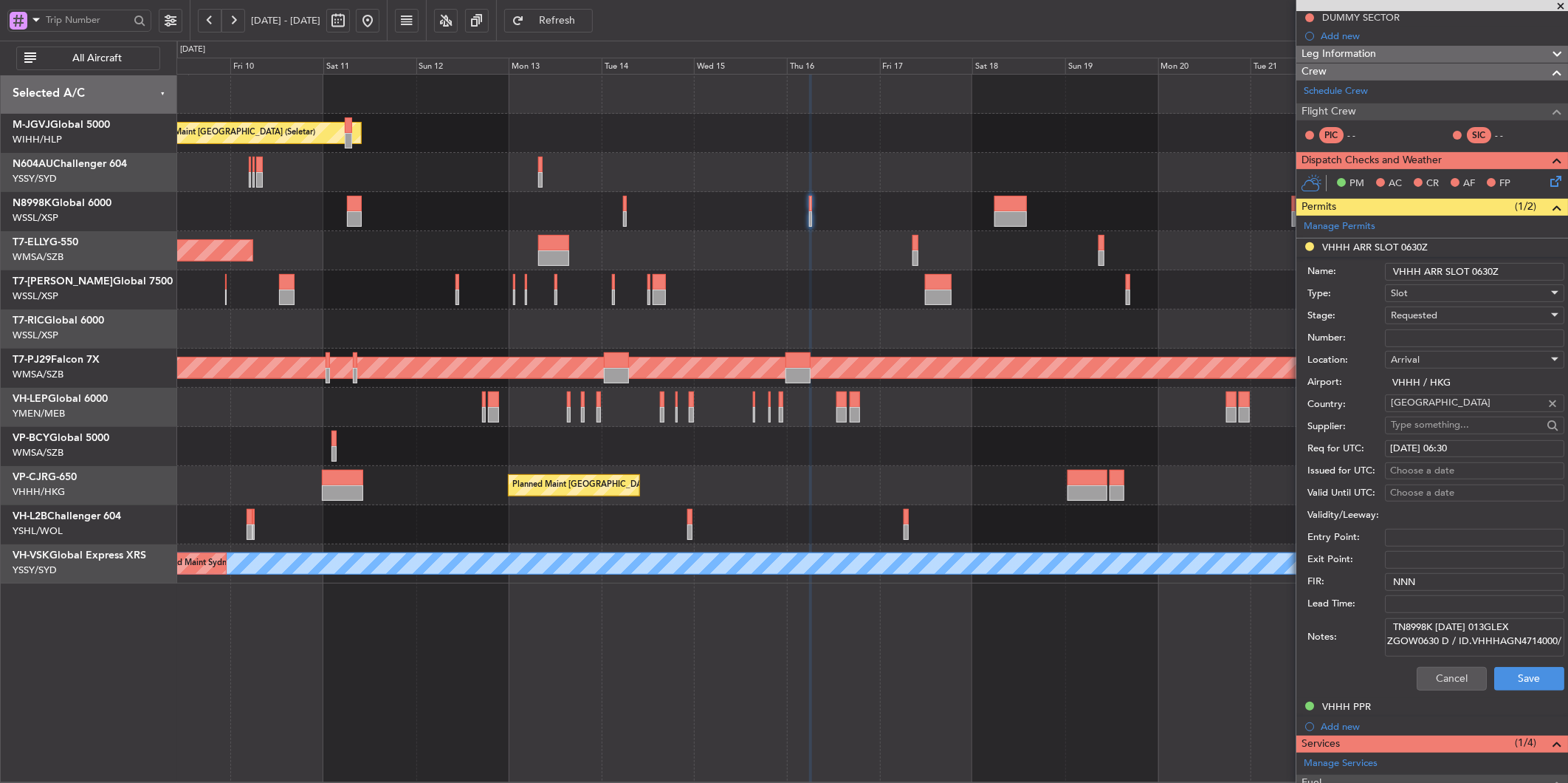
click at [1492, 630] on textarea "TN8998K [DATE] 013GLEX ZGOW0630 D / ID.VHHHAGN4714000/" at bounding box center [1474, 638] width 180 height 39
paste textarea "KN8998K [DATE] 013GLEX ZGOW0630 D / RE.N8998K [PERSON_NAME]"
type textarea "KN8998K [DATE] 013GLEX ZGOW0630 D / RE.N8998K [PERSON_NAME].VHHHAGN4714000/"
click at [1448, 318] on div "Requested" at bounding box center [1469, 316] width 157 height 22
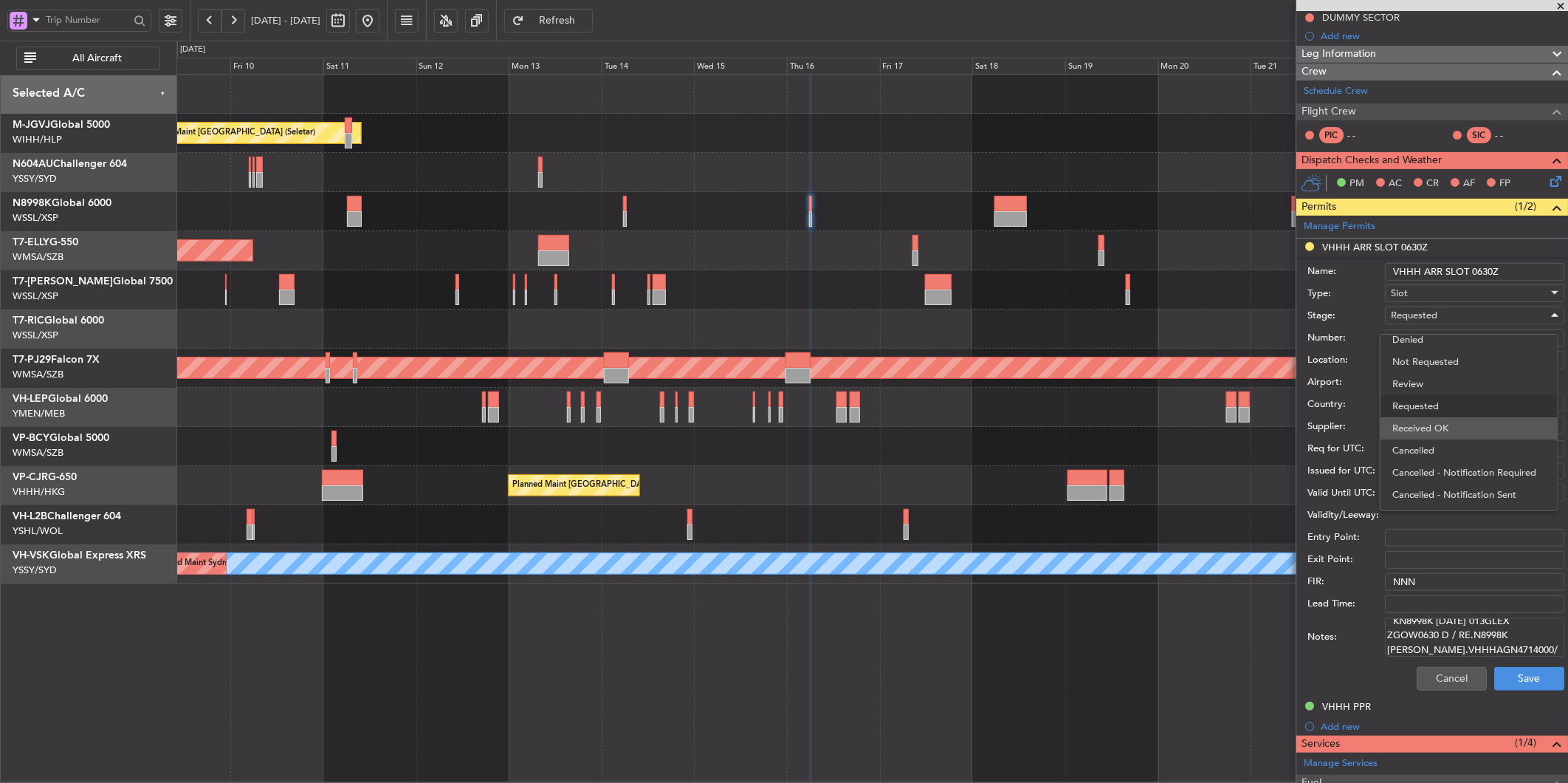
click at [1450, 419] on span "Received OK" at bounding box center [1469, 429] width 154 height 22
click at [1504, 674] on button "Save" at bounding box center [1529, 678] width 70 height 24
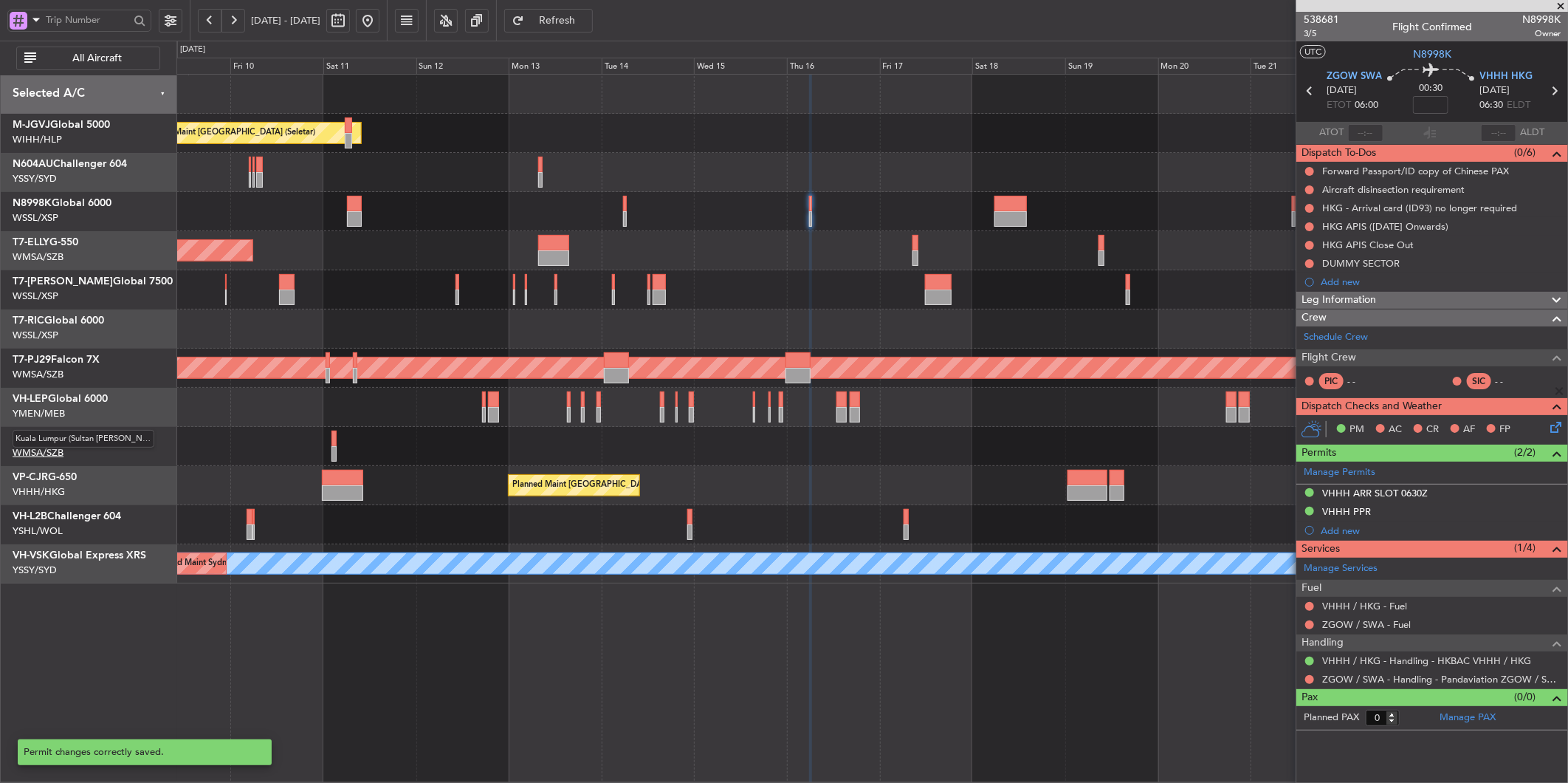
scroll to position [0, 0]
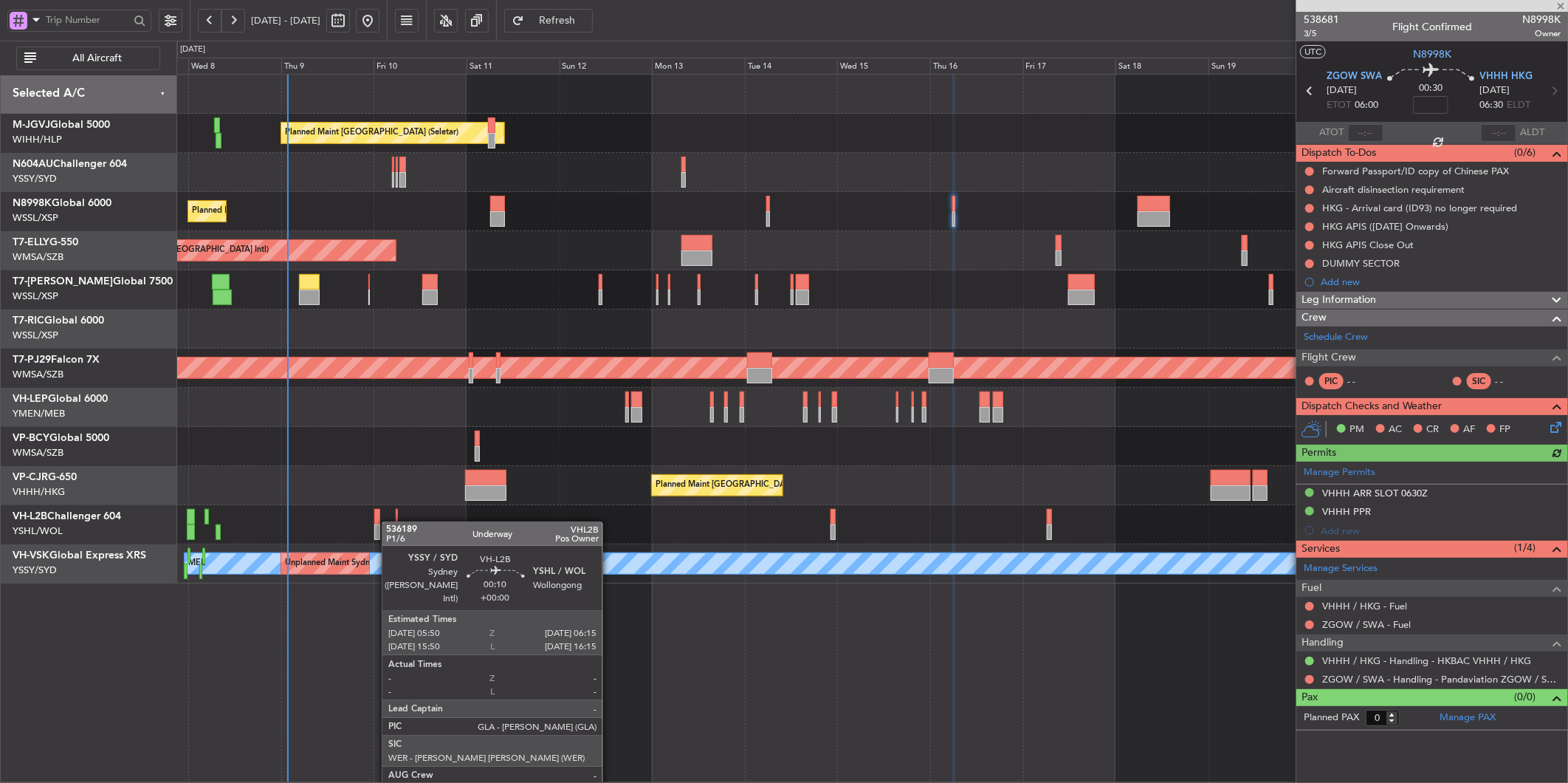
click at [394, 522] on div at bounding box center [871, 525] width 1391 height 39
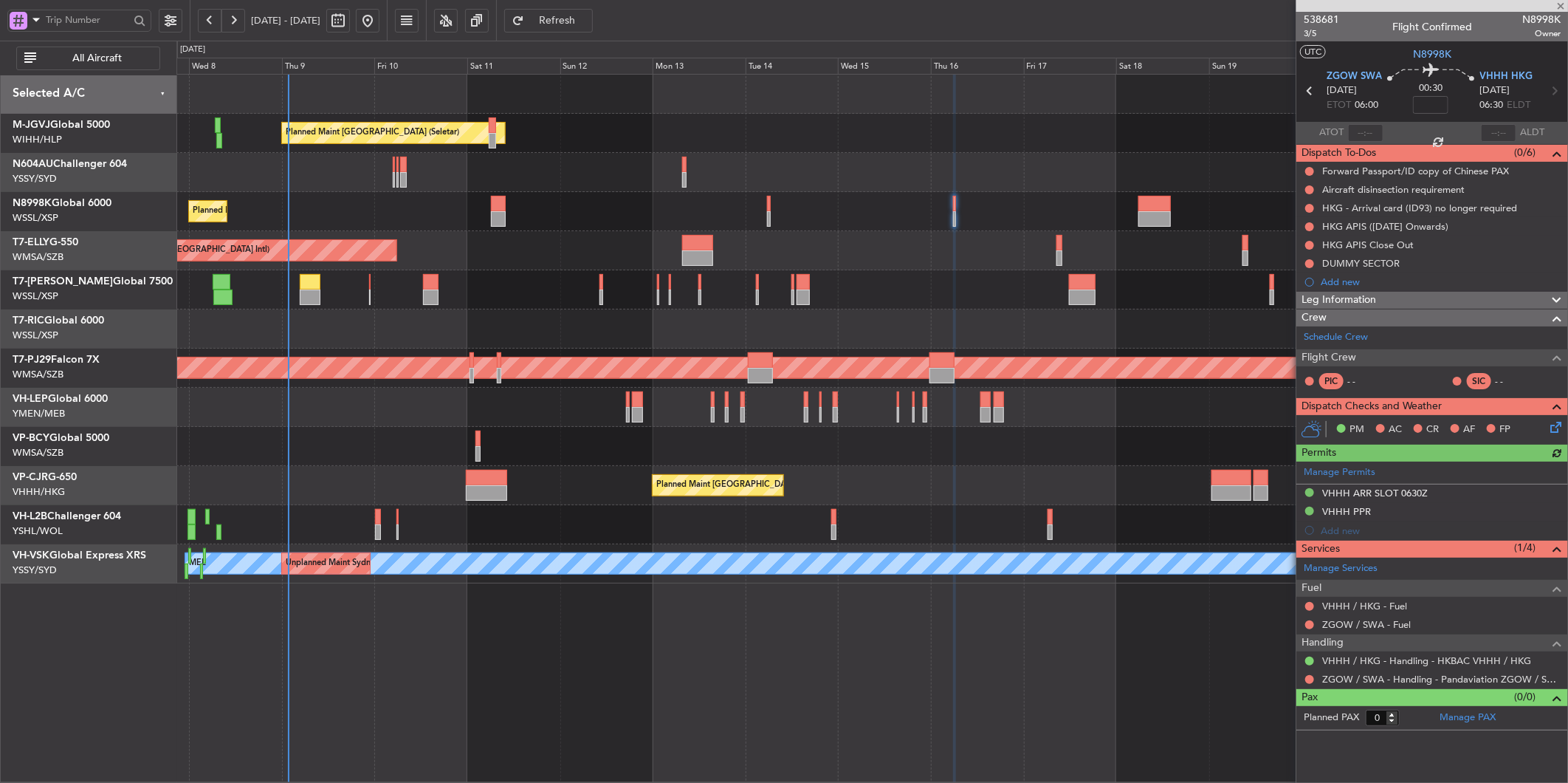
click at [471, 486] on div "Planned Maint [GEOGRAPHIC_DATA] ([GEOGRAPHIC_DATA] Intl)" at bounding box center [871, 485] width 1391 height 39
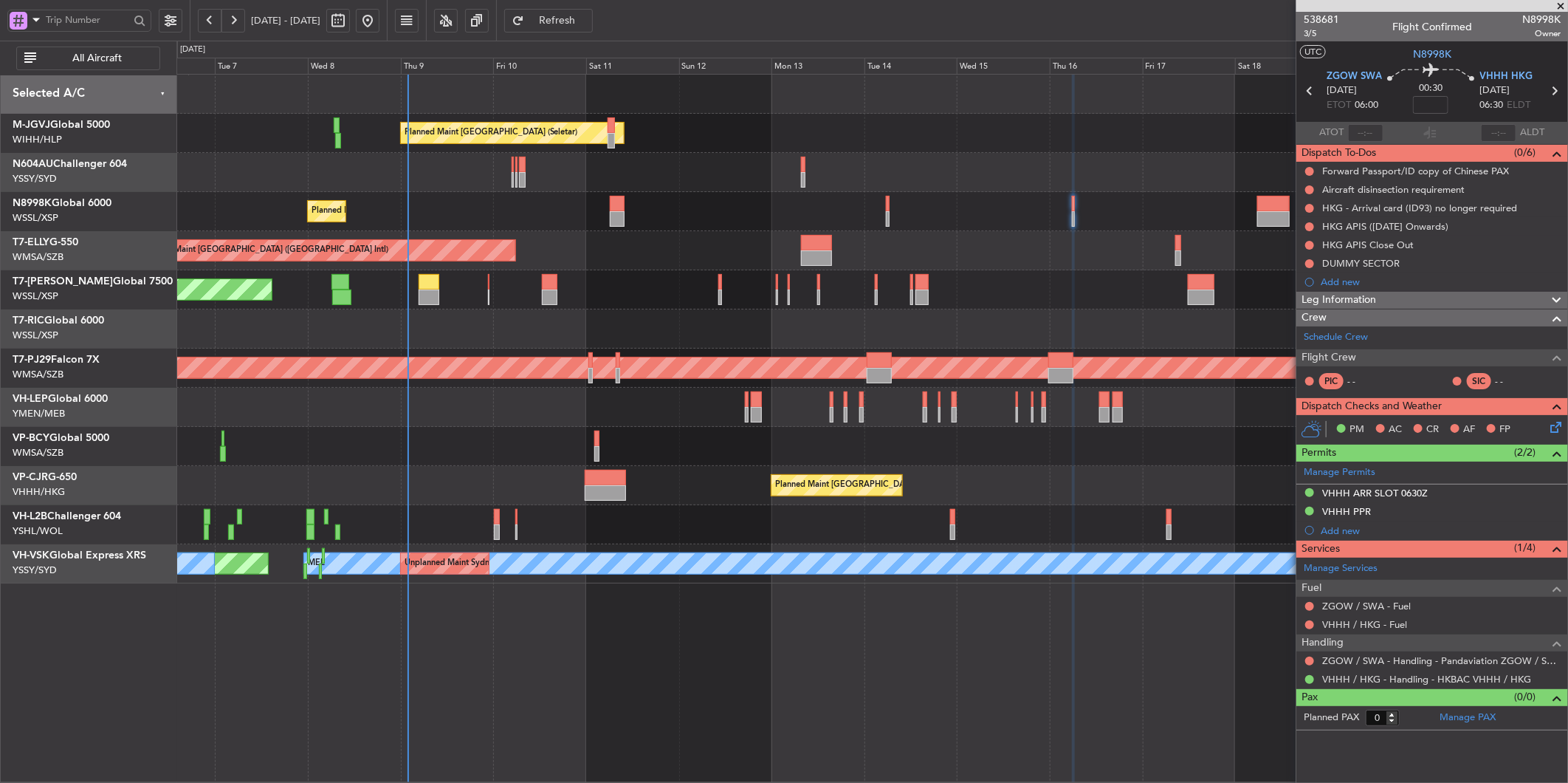
click at [562, 641] on div "Planned Maint [GEOGRAPHIC_DATA] (Seletar) Planned Maint [GEOGRAPHIC_DATA] (Sele…" at bounding box center [872, 429] width 1392 height 709
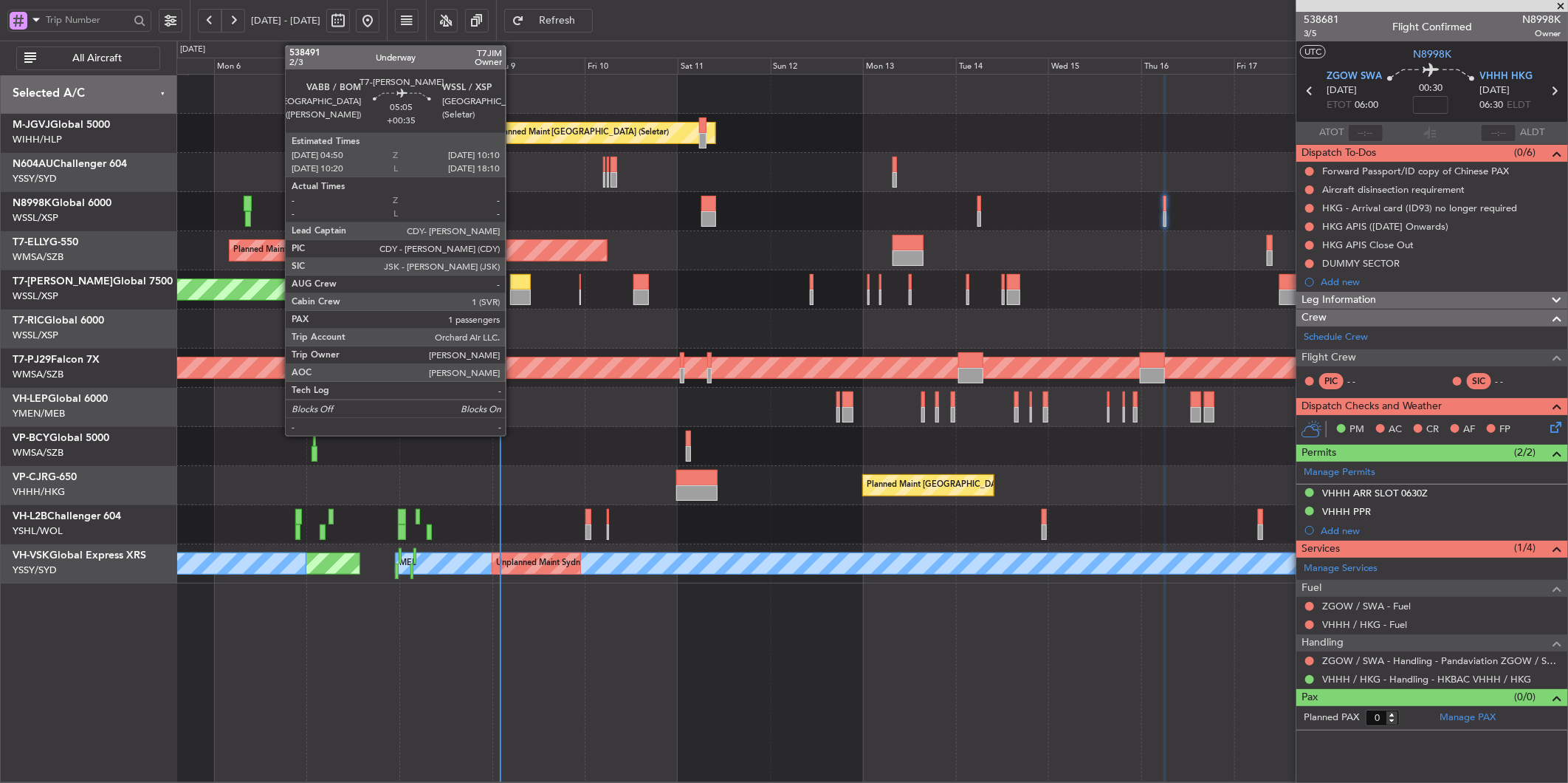
click at [513, 278] on div at bounding box center [520, 282] width 21 height 15
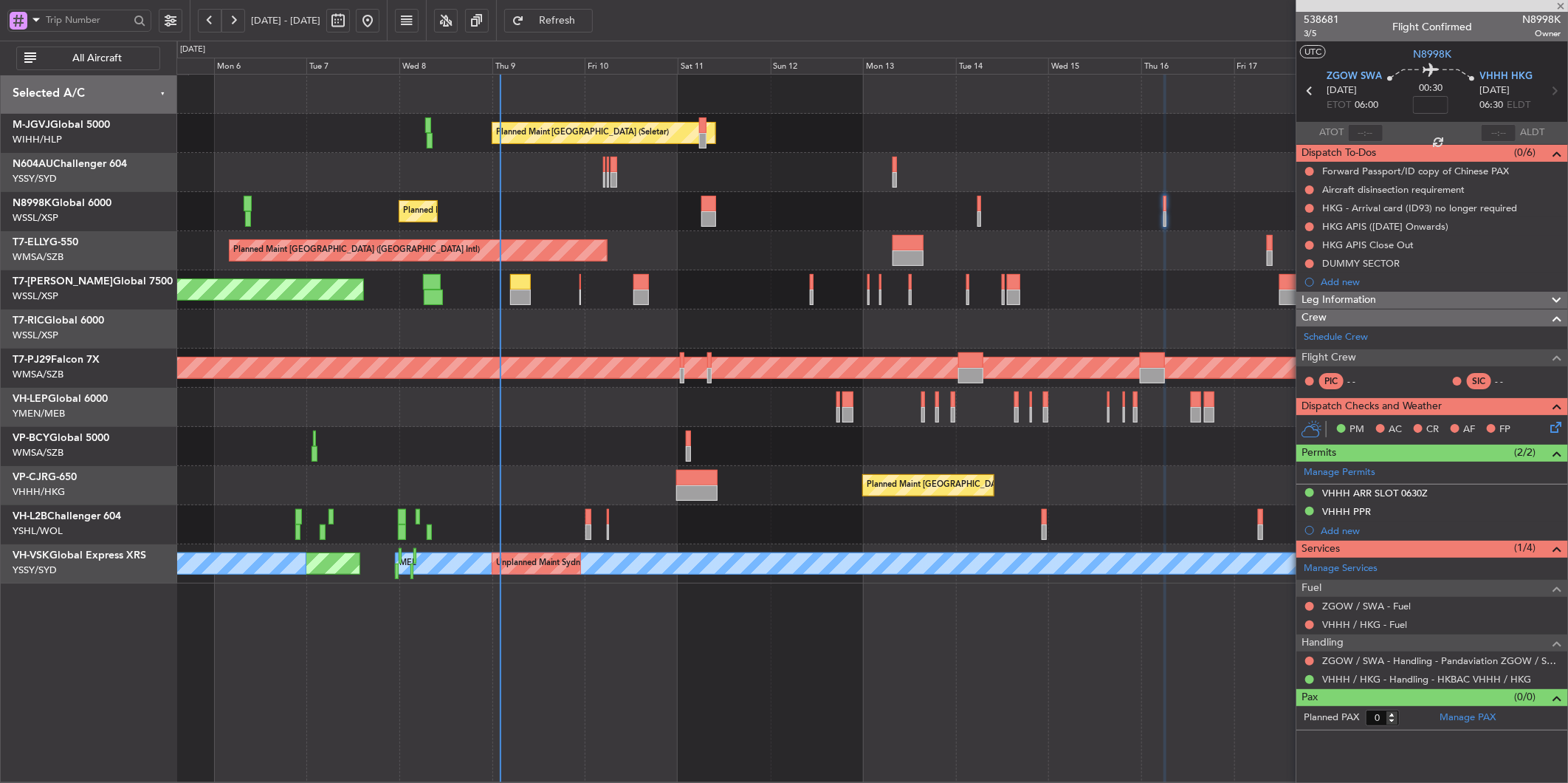
type input "+00:35"
type input "1"
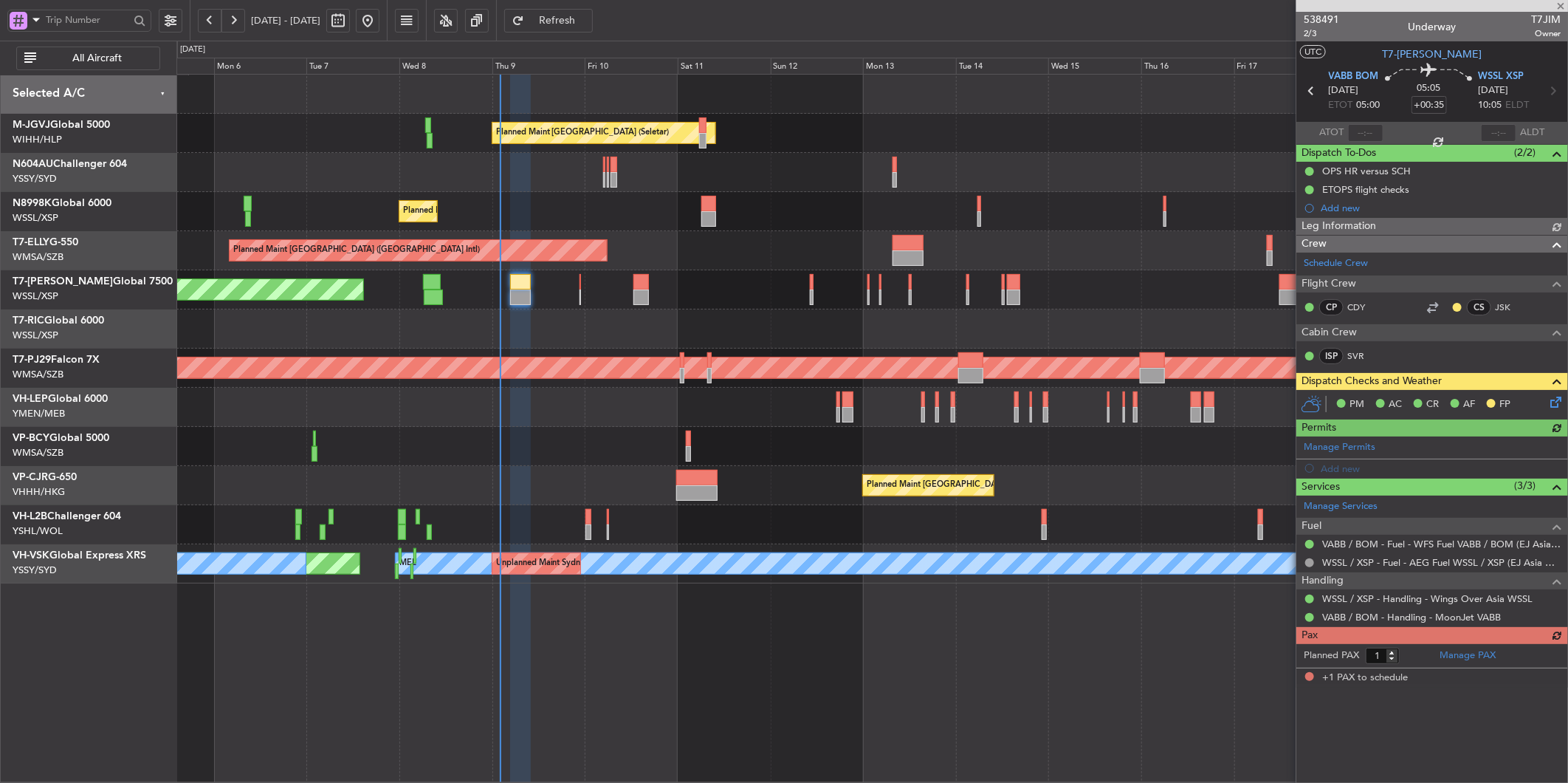
type input "[PERSON_NAME] (LEU)"
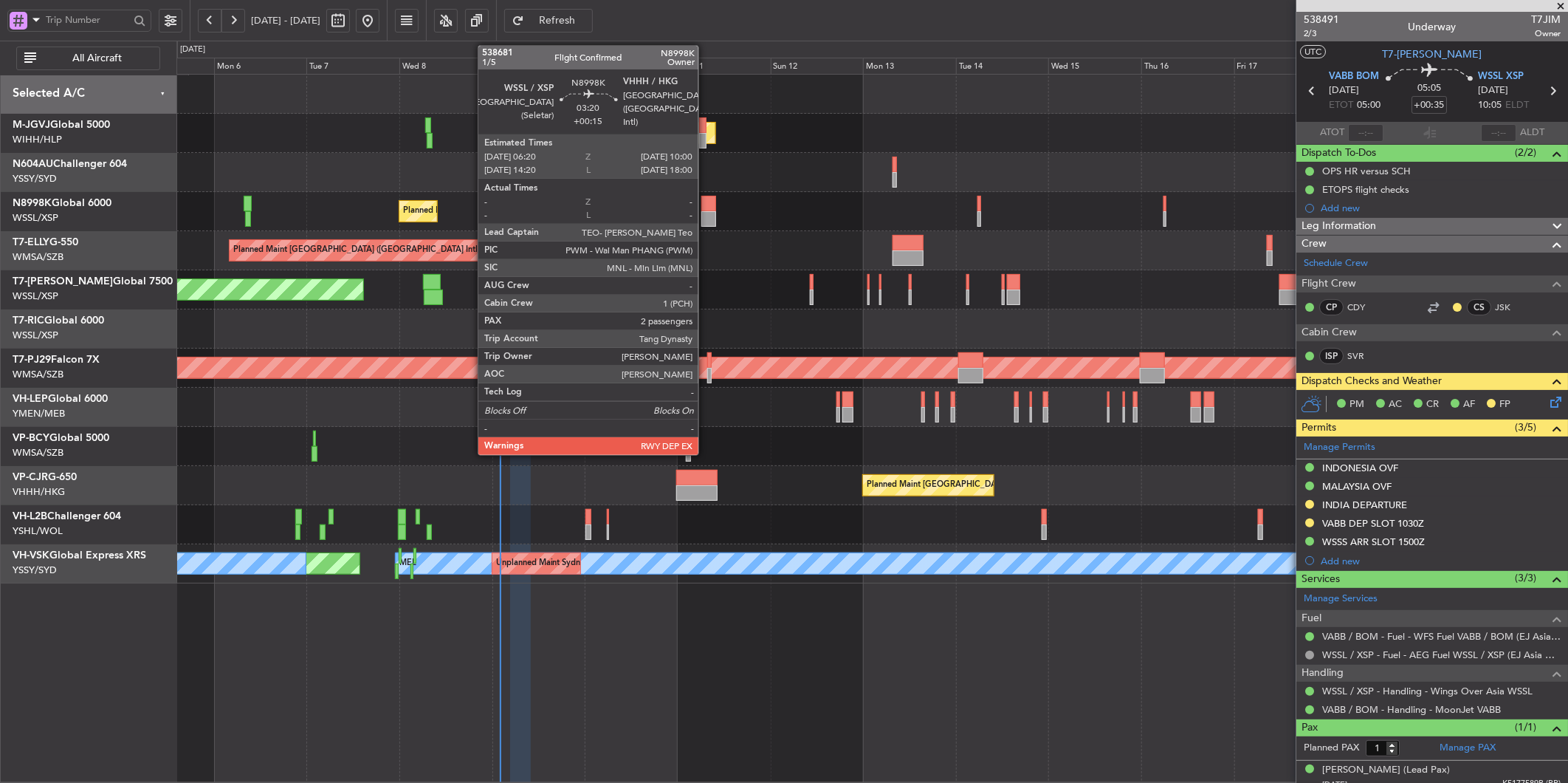
click at [706, 214] on div at bounding box center [709, 219] width 15 height 15
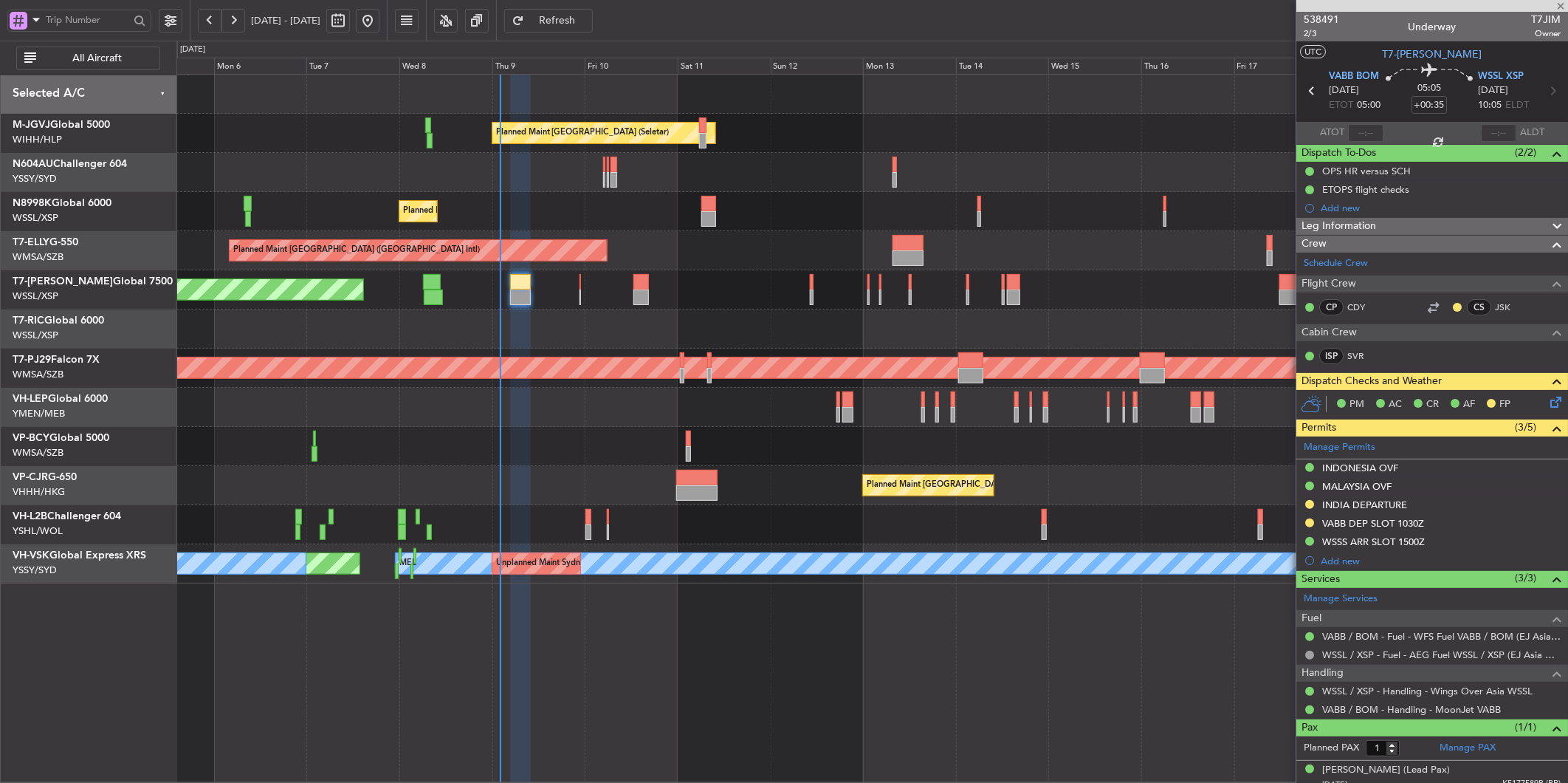
type input "+00:15"
type input "2"
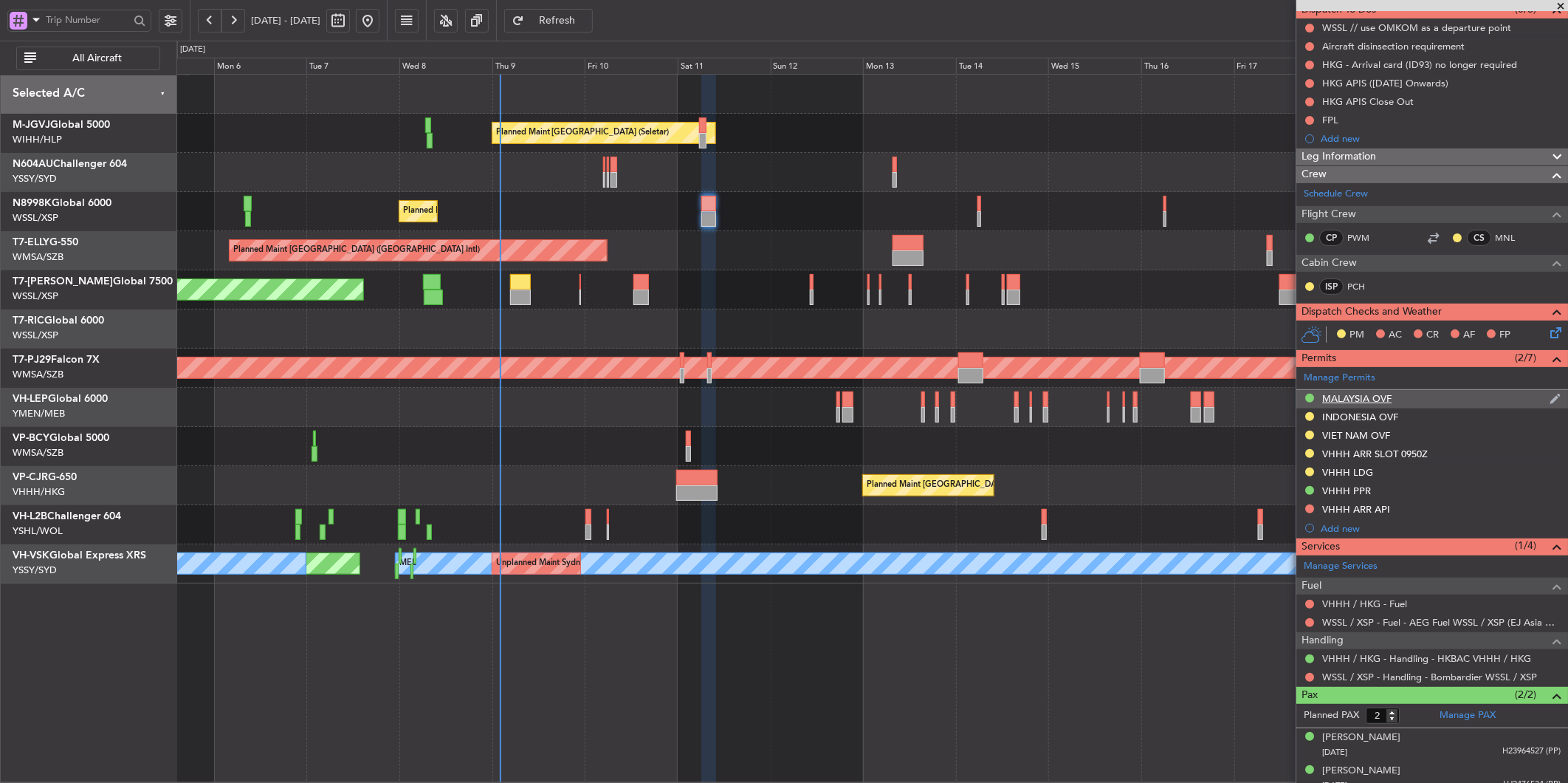
scroll to position [155, 0]
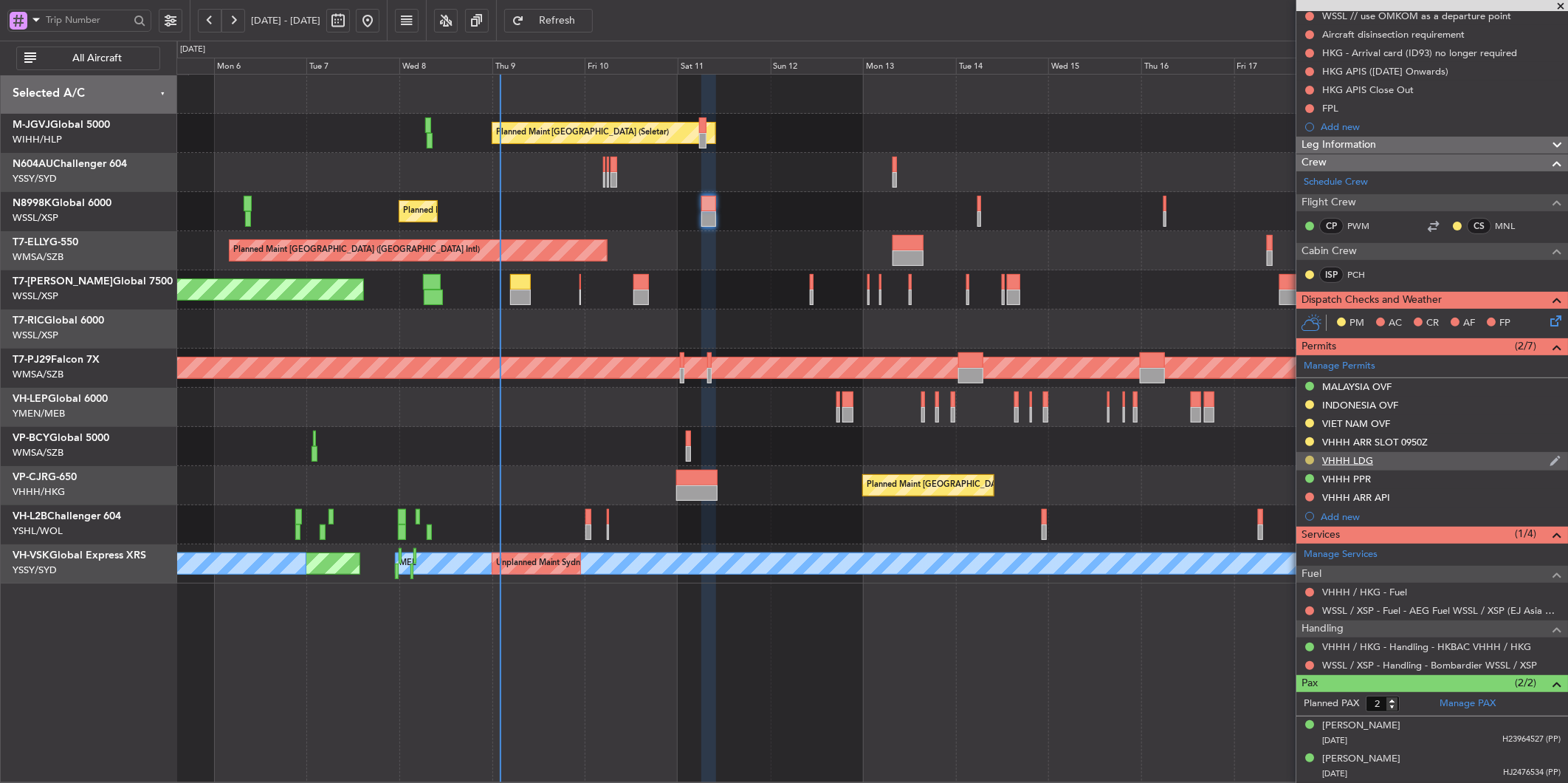
click at [1312, 459] on button at bounding box center [1310, 460] width 9 height 9
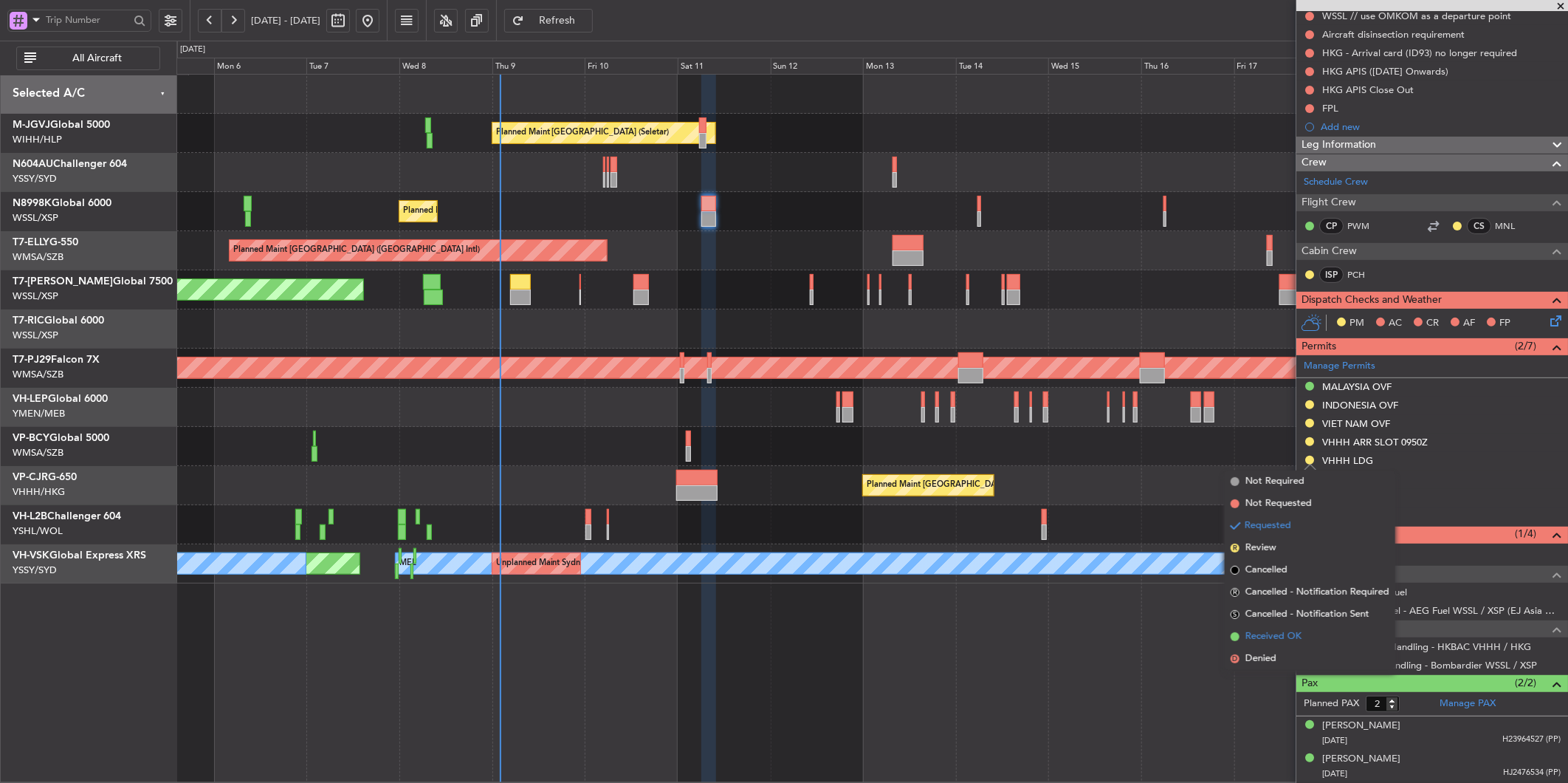
click at [1280, 636] on span "Received OK" at bounding box center [1274, 637] width 57 height 15
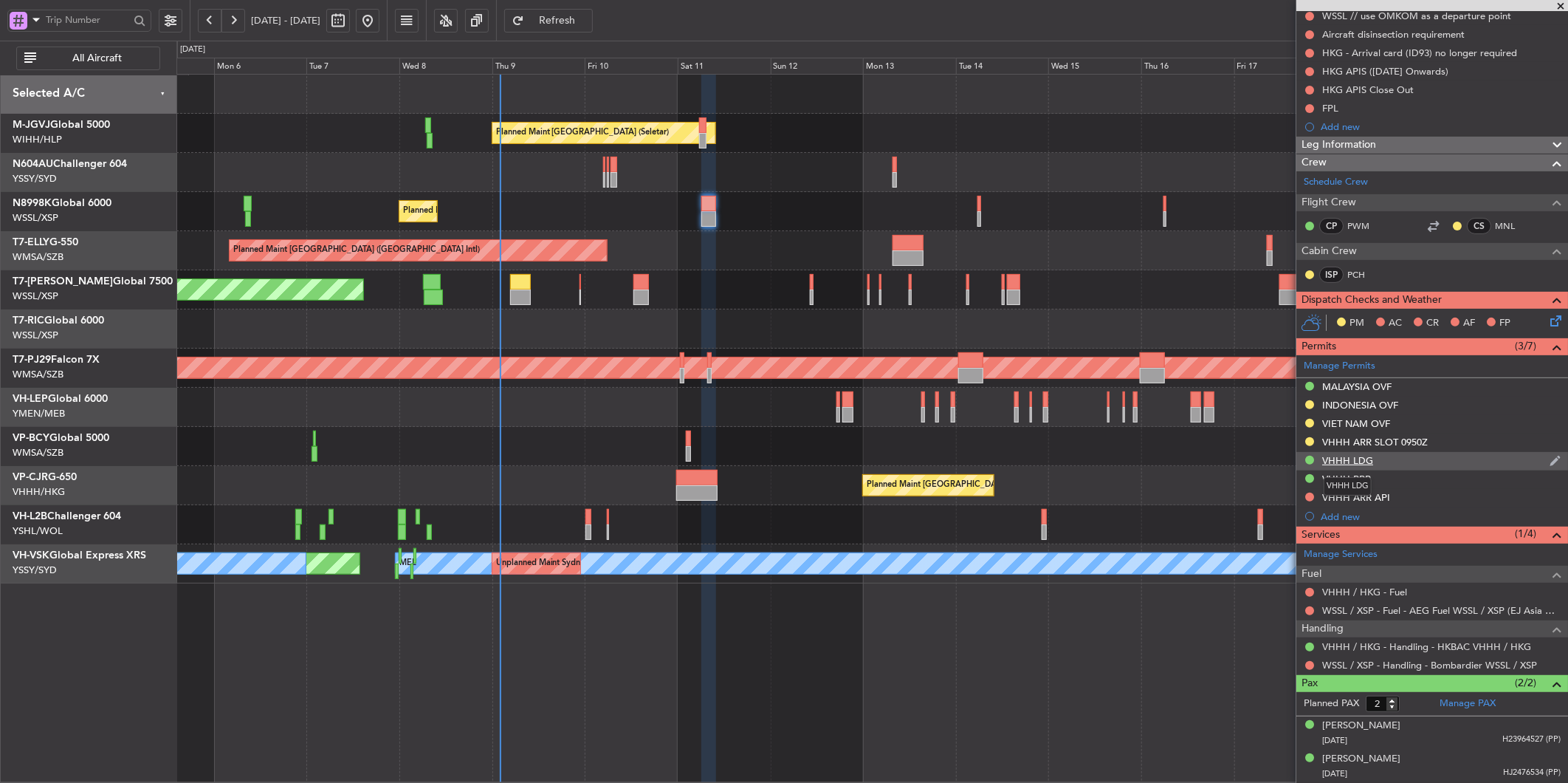
click at [1334, 454] on div "VHHH LDG" at bounding box center [1348, 460] width 51 height 13
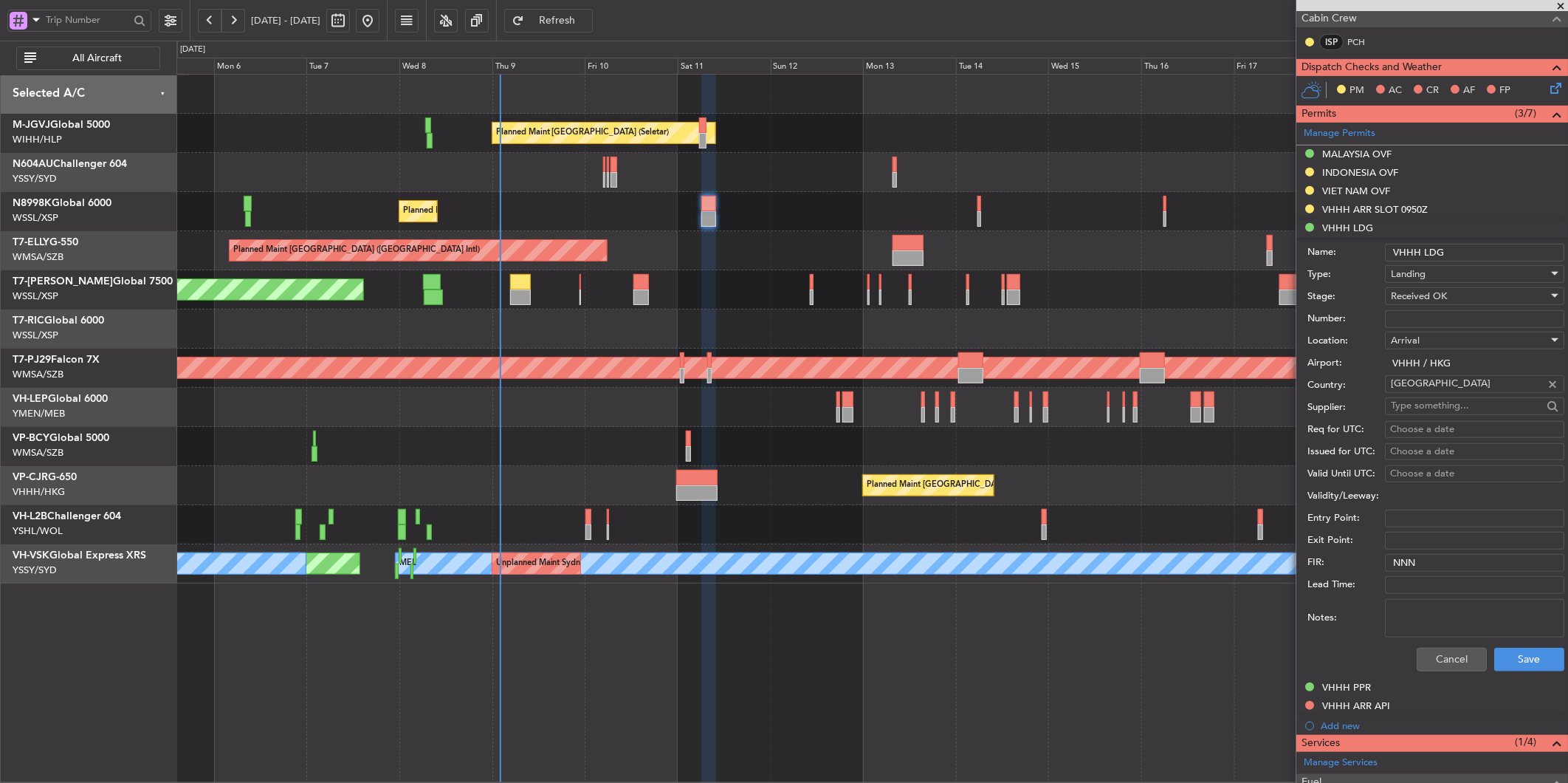
scroll to position [401, 0]
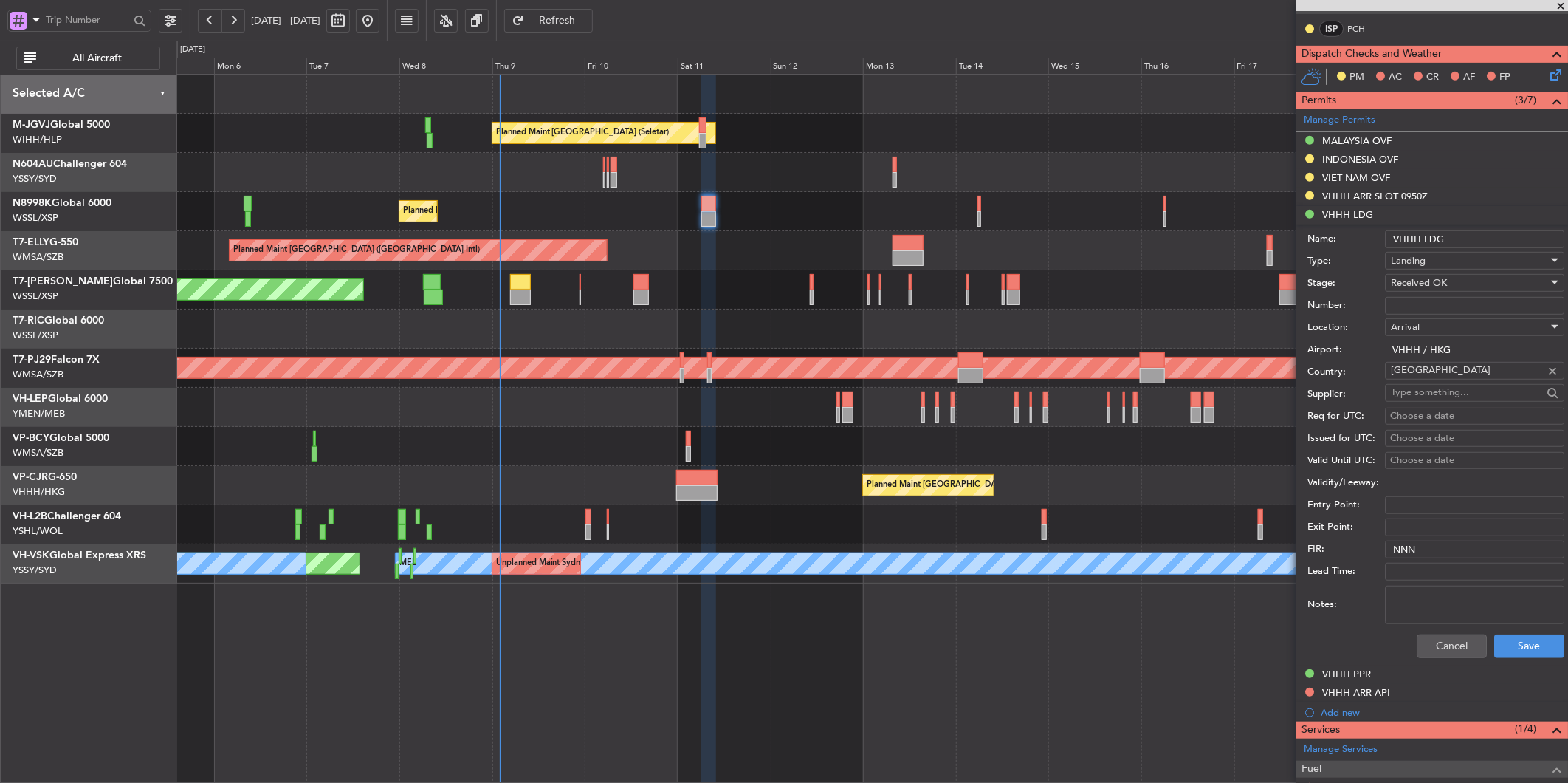
click at [1442, 411] on div "Choose a date" at bounding box center [1474, 417] width 169 height 15
select select "10"
select select "2025"
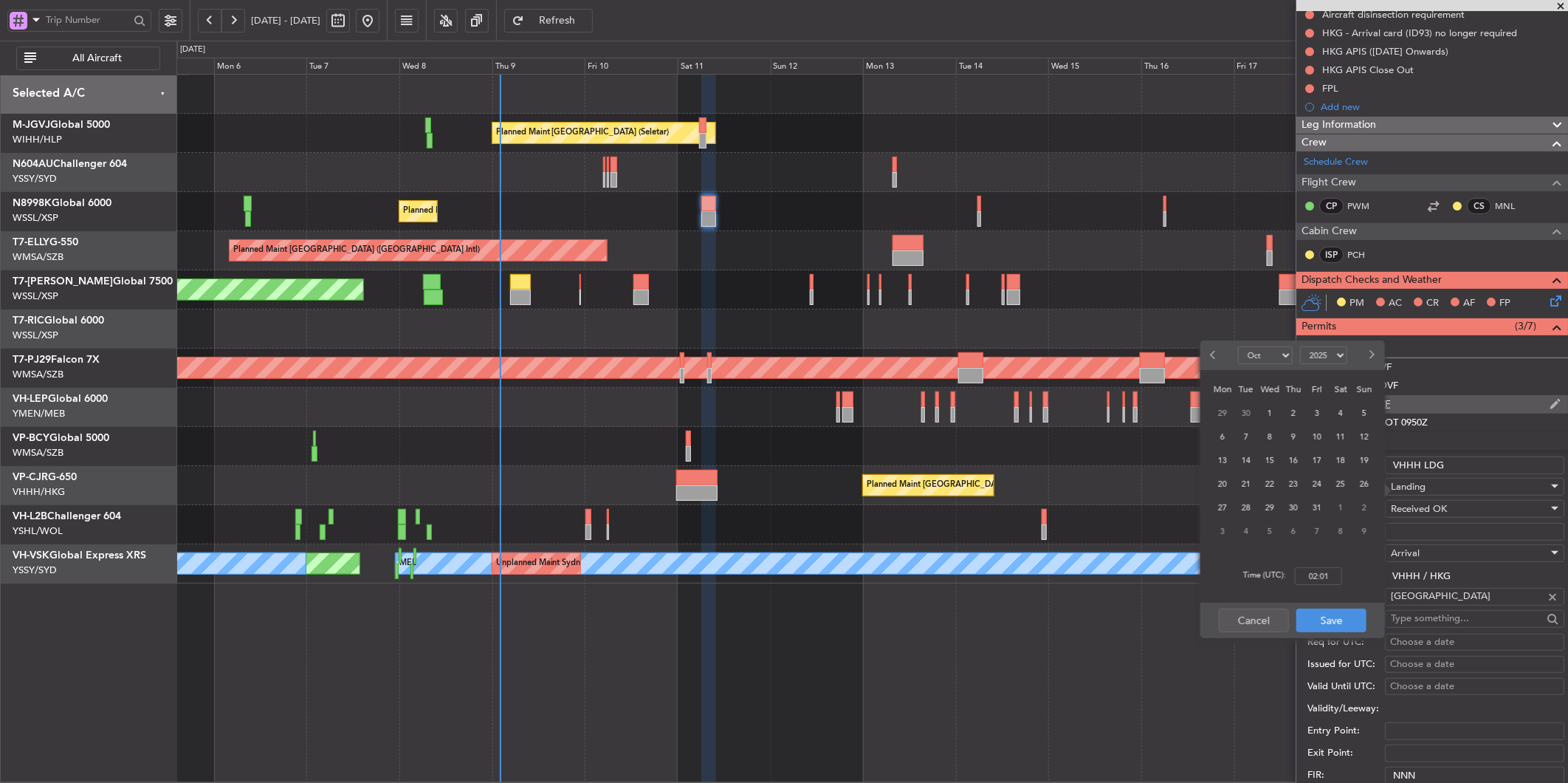
scroll to position [328, 0]
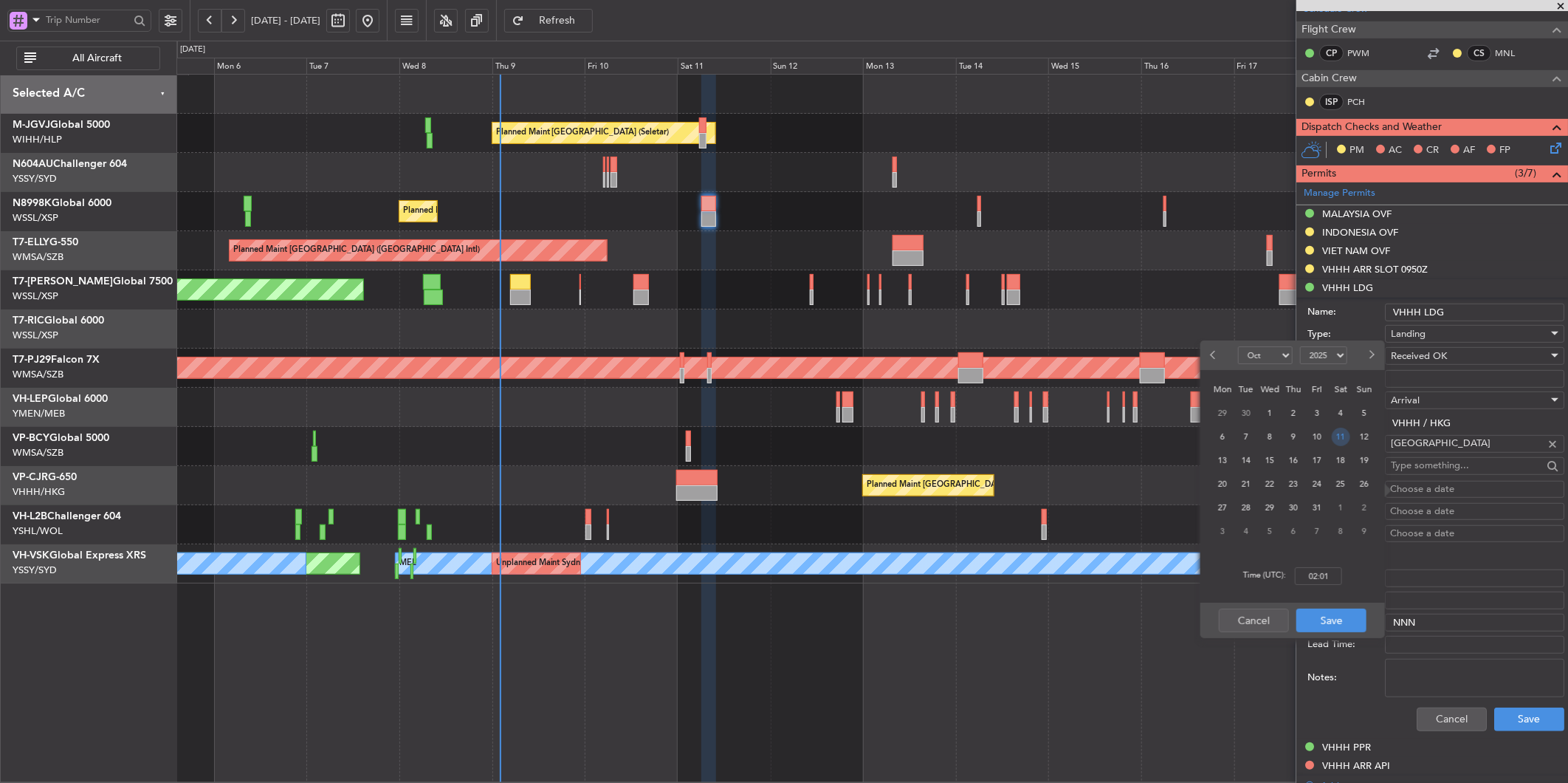
click at [1341, 441] on span "11" at bounding box center [1341, 437] width 19 height 19
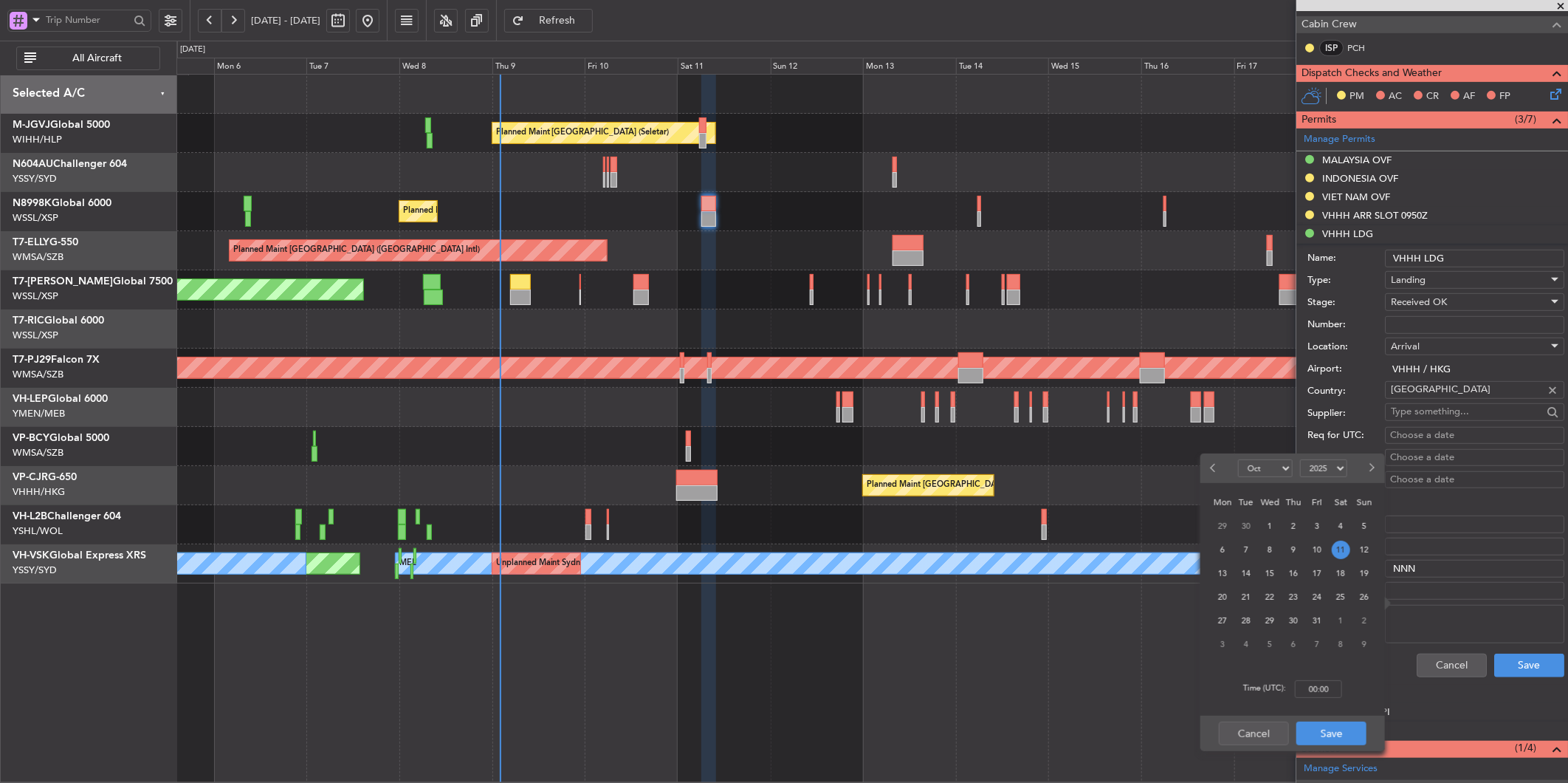
scroll to position [492, 0]
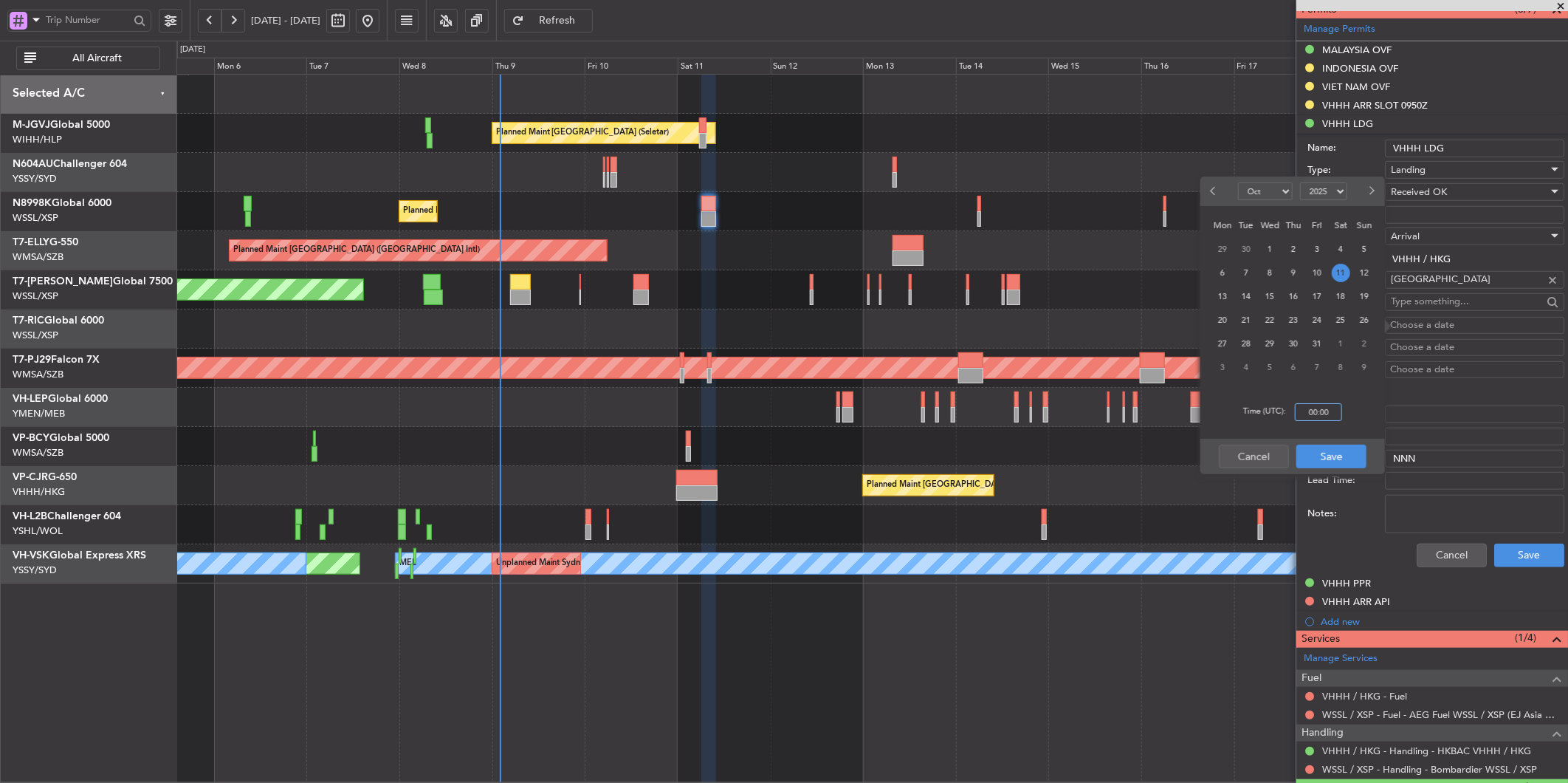
click at [1329, 409] on input "00:00" at bounding box center [1318, 412] width 47 height 18
type input "06:30"
click at [1322, 459] on button "Save" at bounding box center [1331, 456] width 70 height 24
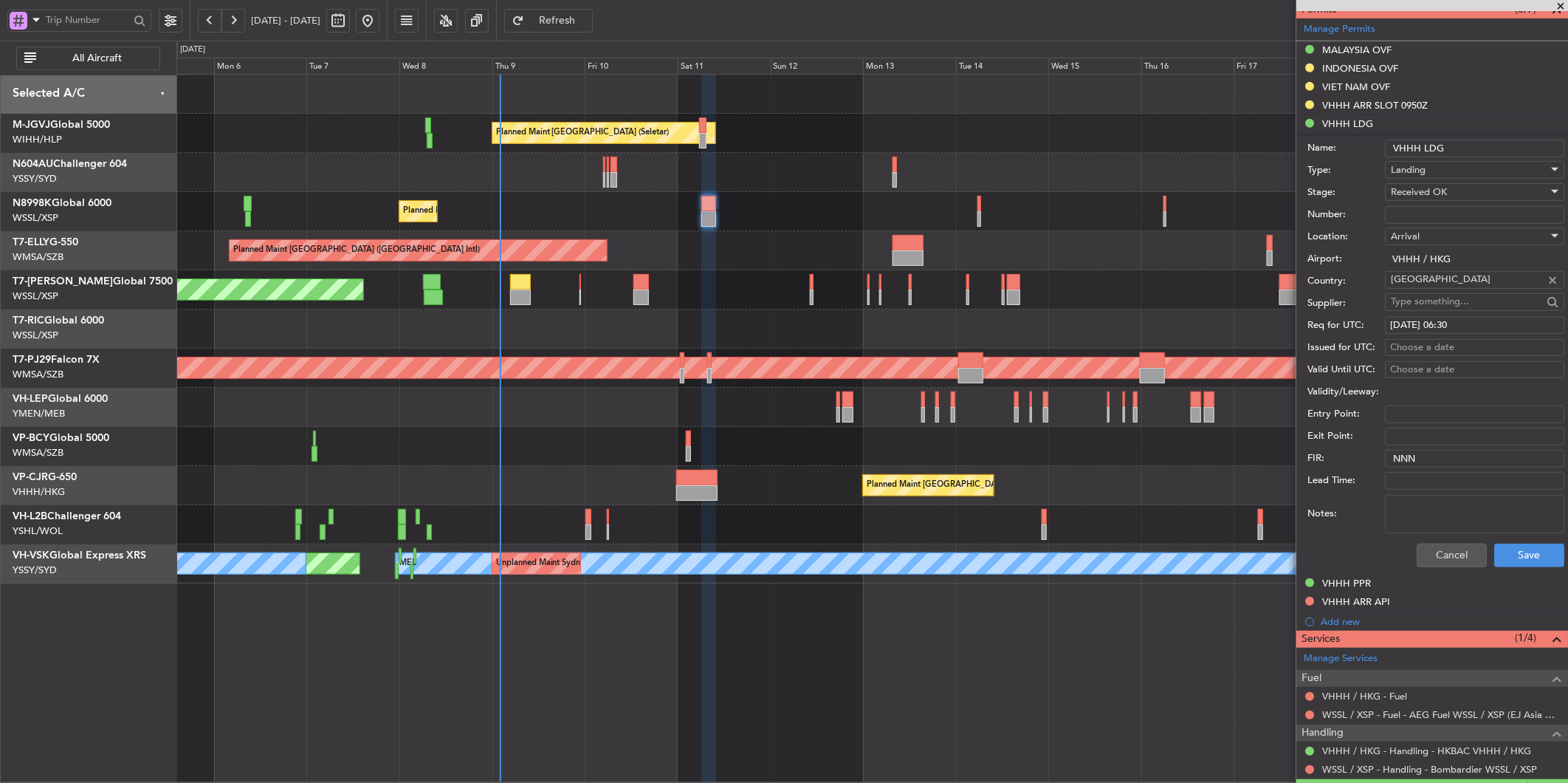
click at [1415, 350] on div "Choose a date" at bounding box center [1474, 348] width 169 height 15
select select "10"
select select "2025"
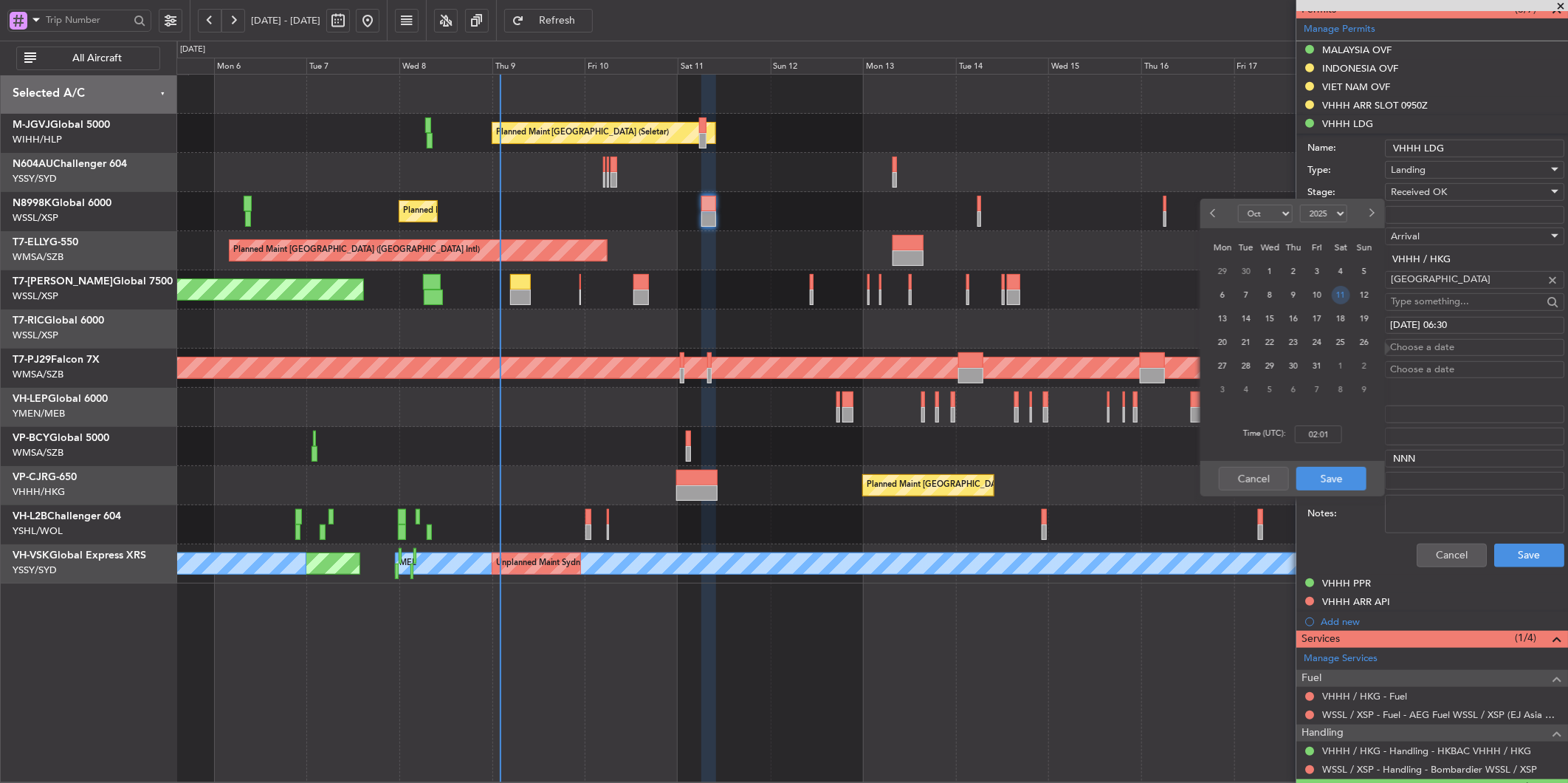
click at [1339, 294] on span "11" at bounding box center [1341, 295] width 19 height 19
click at [1330, 438] on input "00:00" at bounding box center [1318, 434] width 47 height 18
type input "06:30"
click at [1334, 482] on button "Save" at bounding box center [1331, 478] width 70 height 24
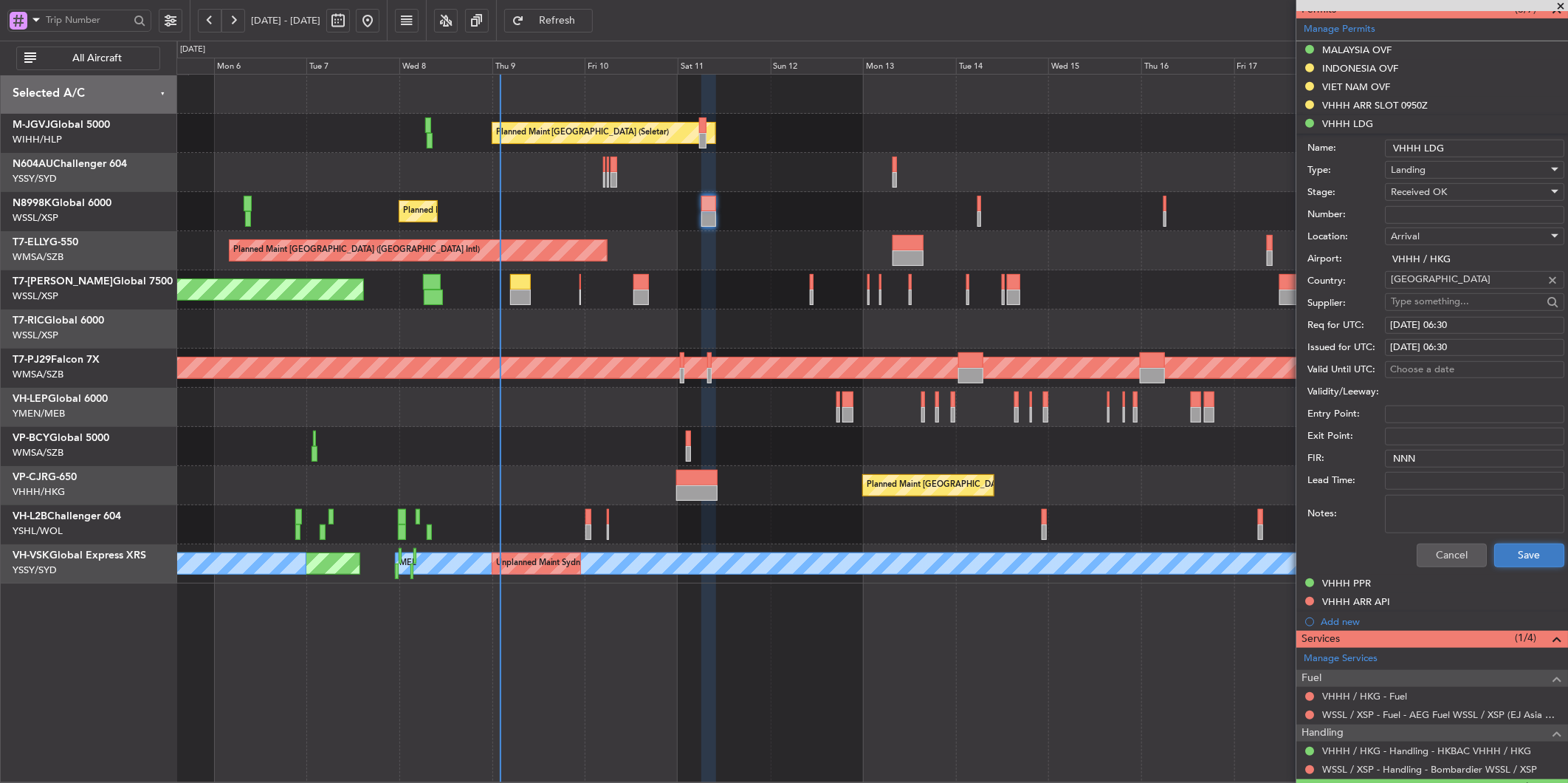
click at [1503, 559] on button "Save" at bounding box center [1529, 555] width 70 height 24
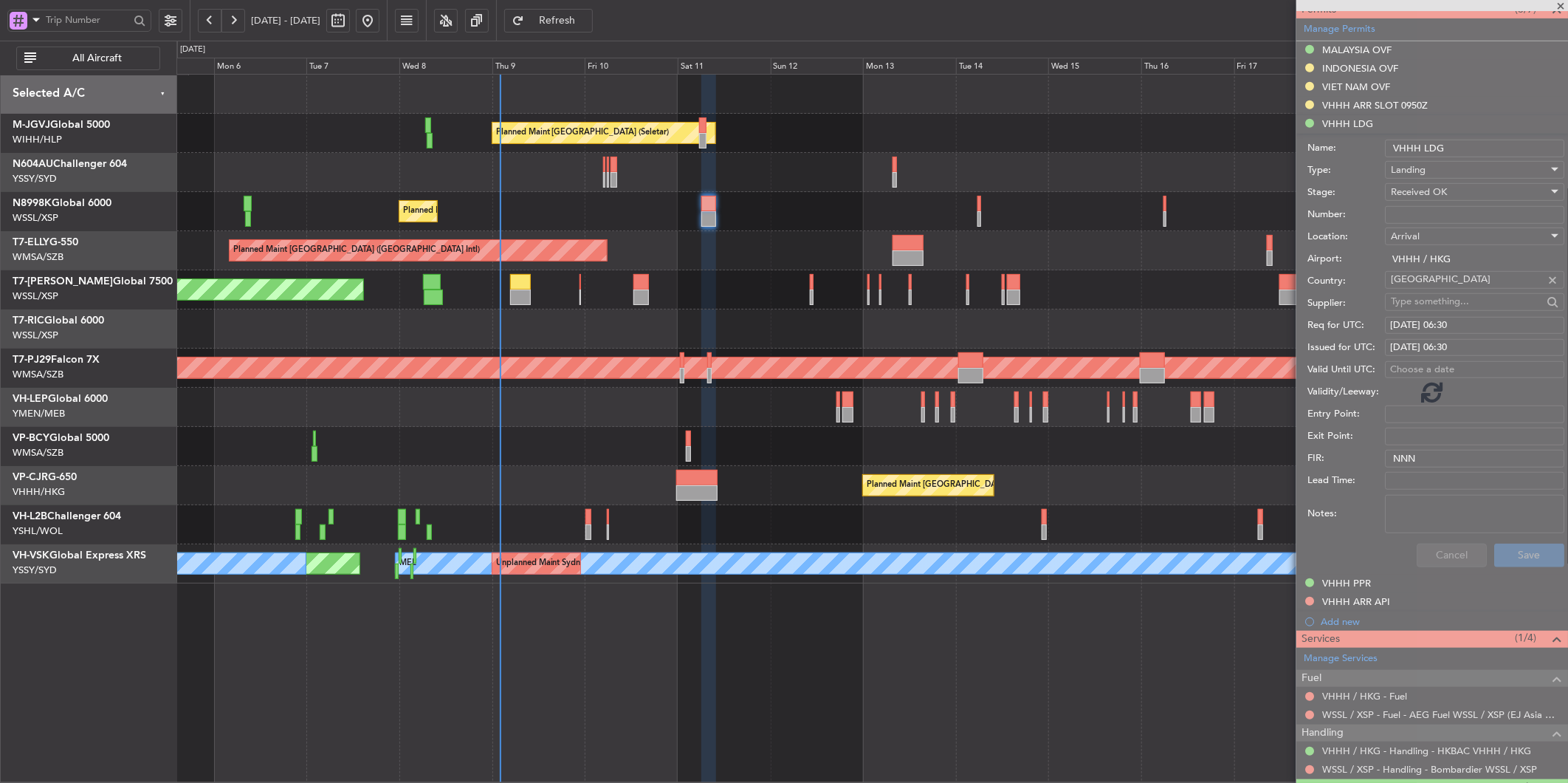
scroll to position [155, 0]
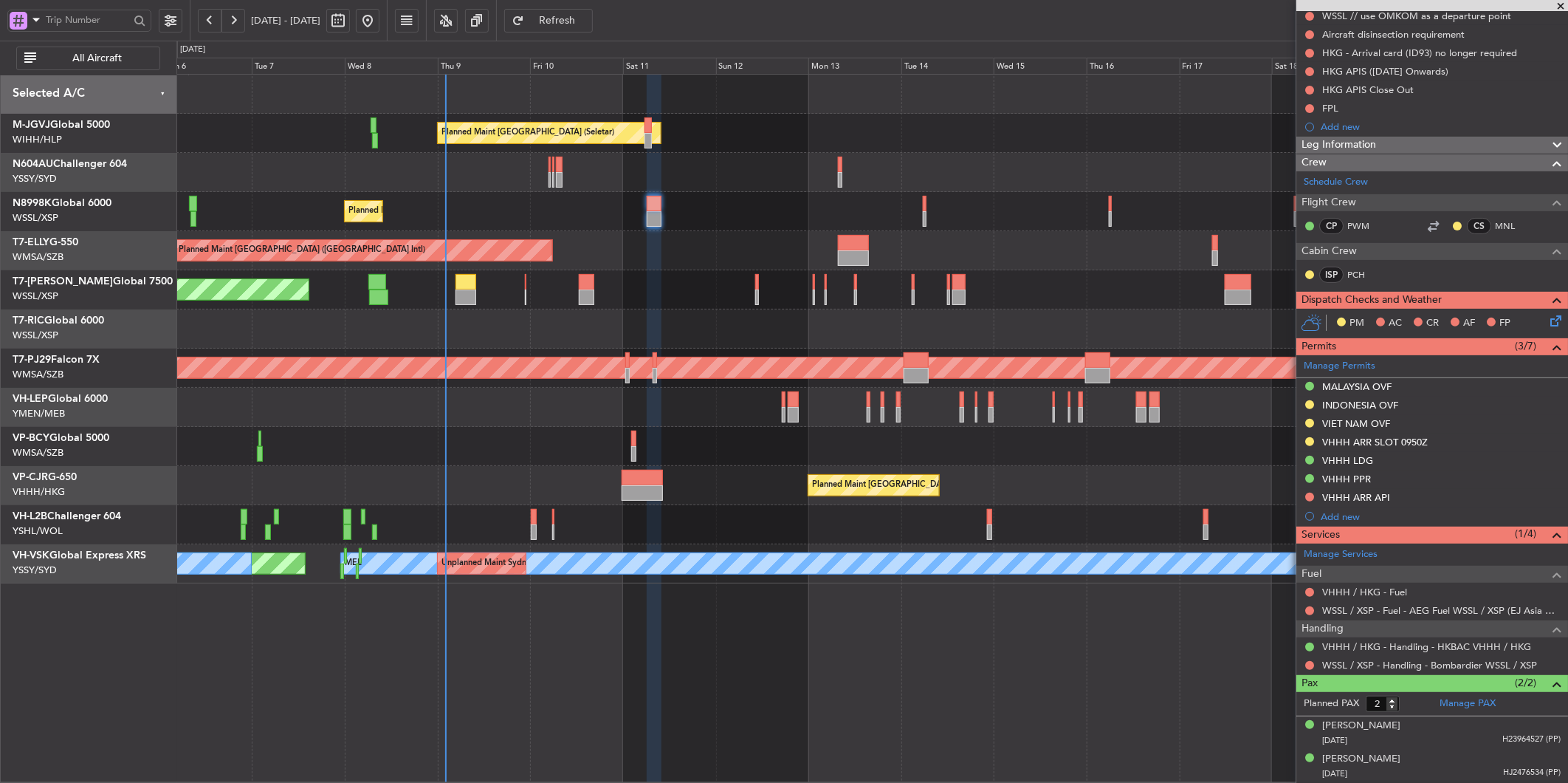
click at [881, 141] on div "Planned Maint [GEOGRAPHIC_DATA] (Seletar) Planned Maint [GEOGRAPHIC_DATA] (Sele…" at bounding box center [871, 328] width 1391 height 509
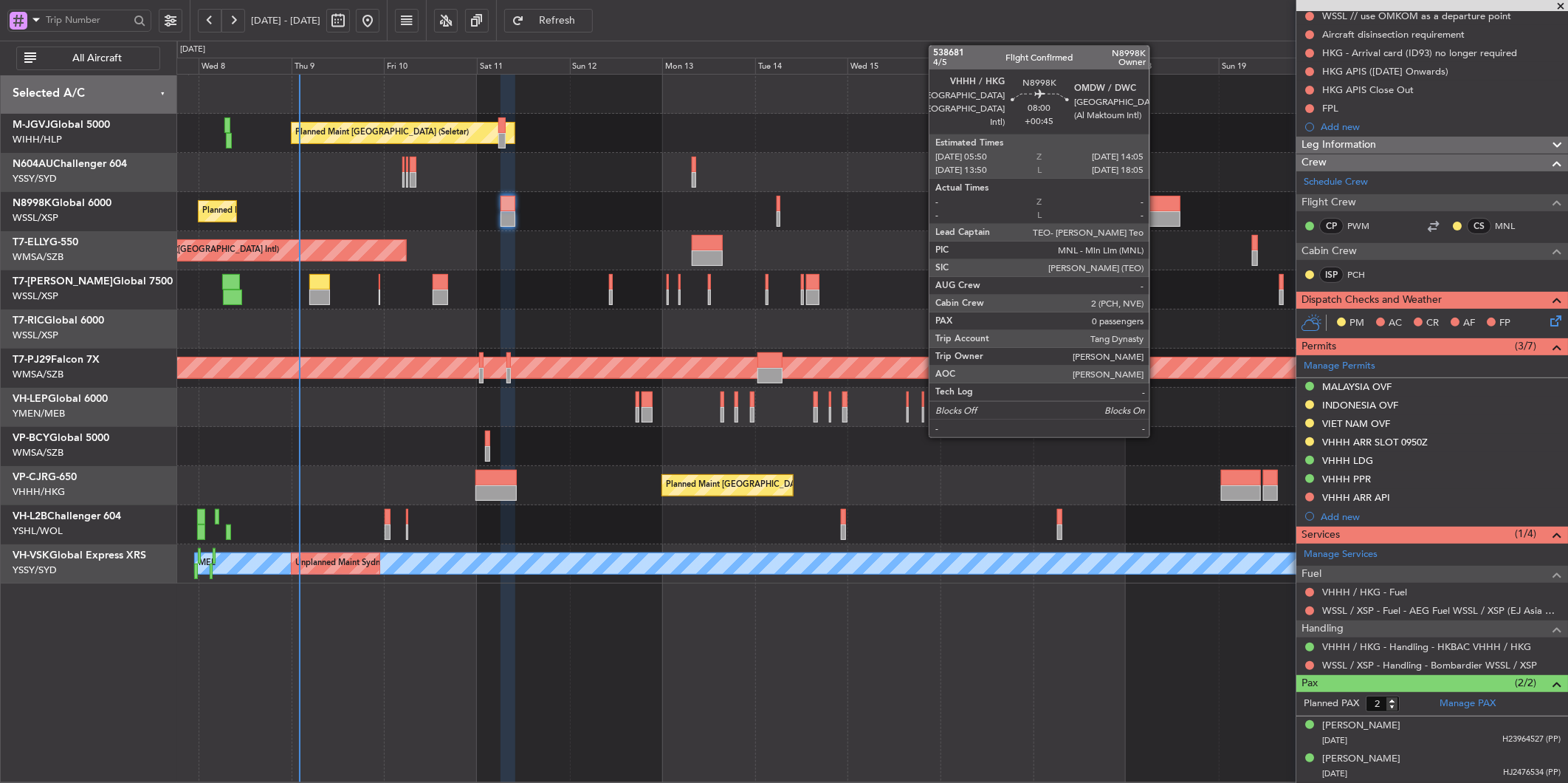
click at [1157, 220] on div at bounding box center [1164, 219] width 33 height 15
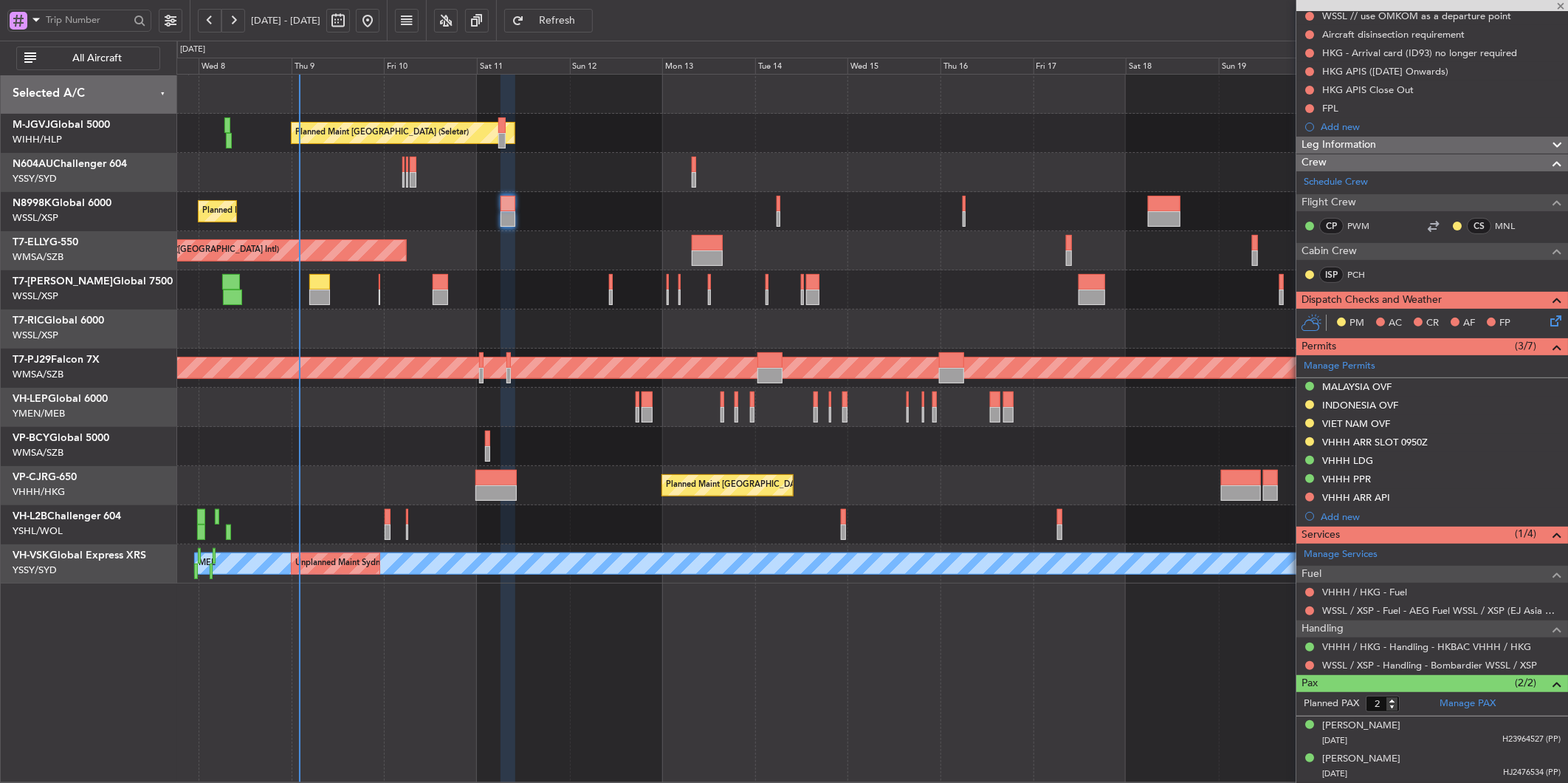
type input "+00:45"
type input "0"
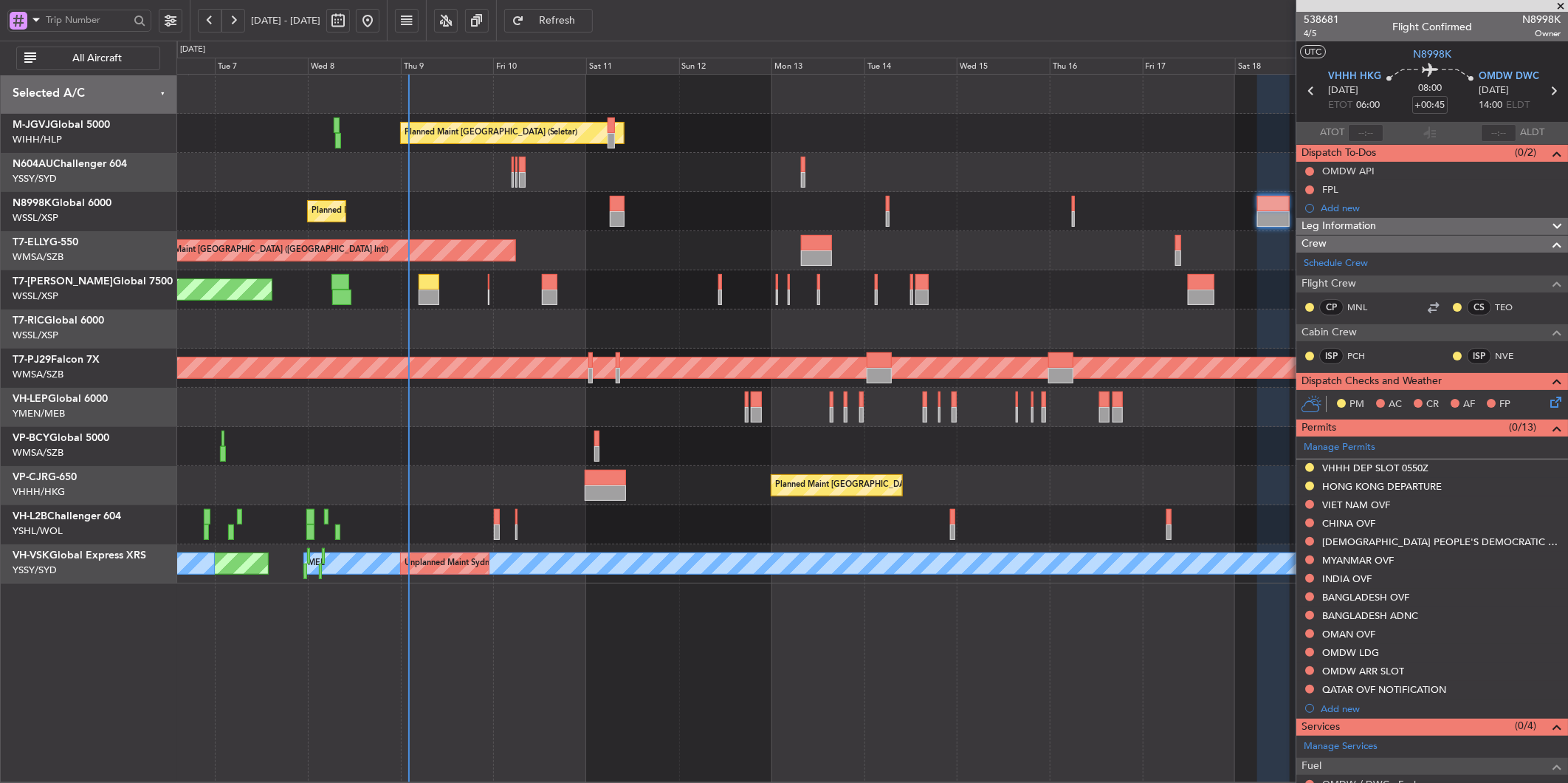
click at [481, 439] on div at bounding box center [871, 446] width 1391 height 39
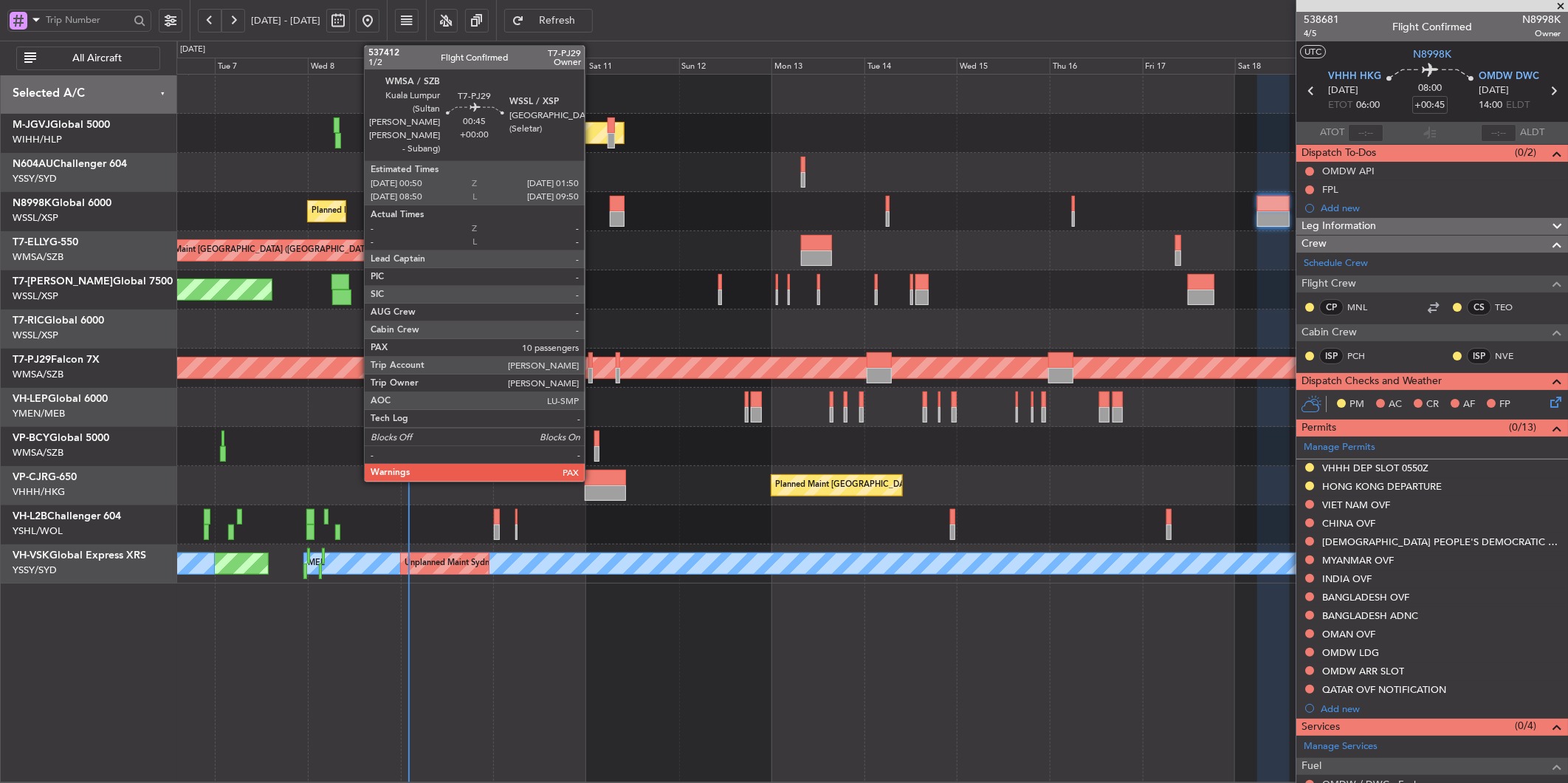
click at [592, 368] on div at bounding box center [590, 375] width 4 height 15
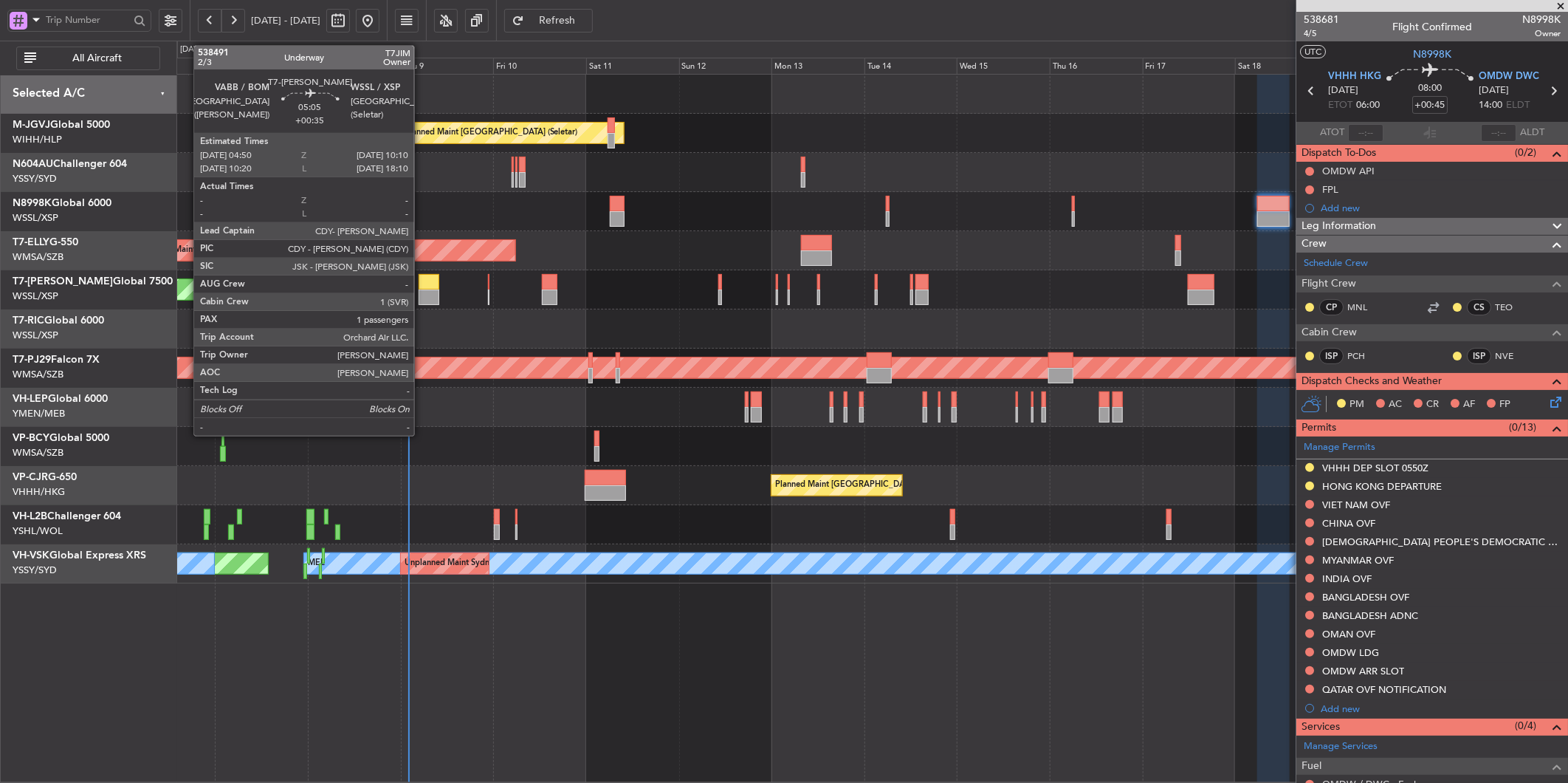
click at [422, 284] on div at bounding box center [428, 282] width 21 height 15
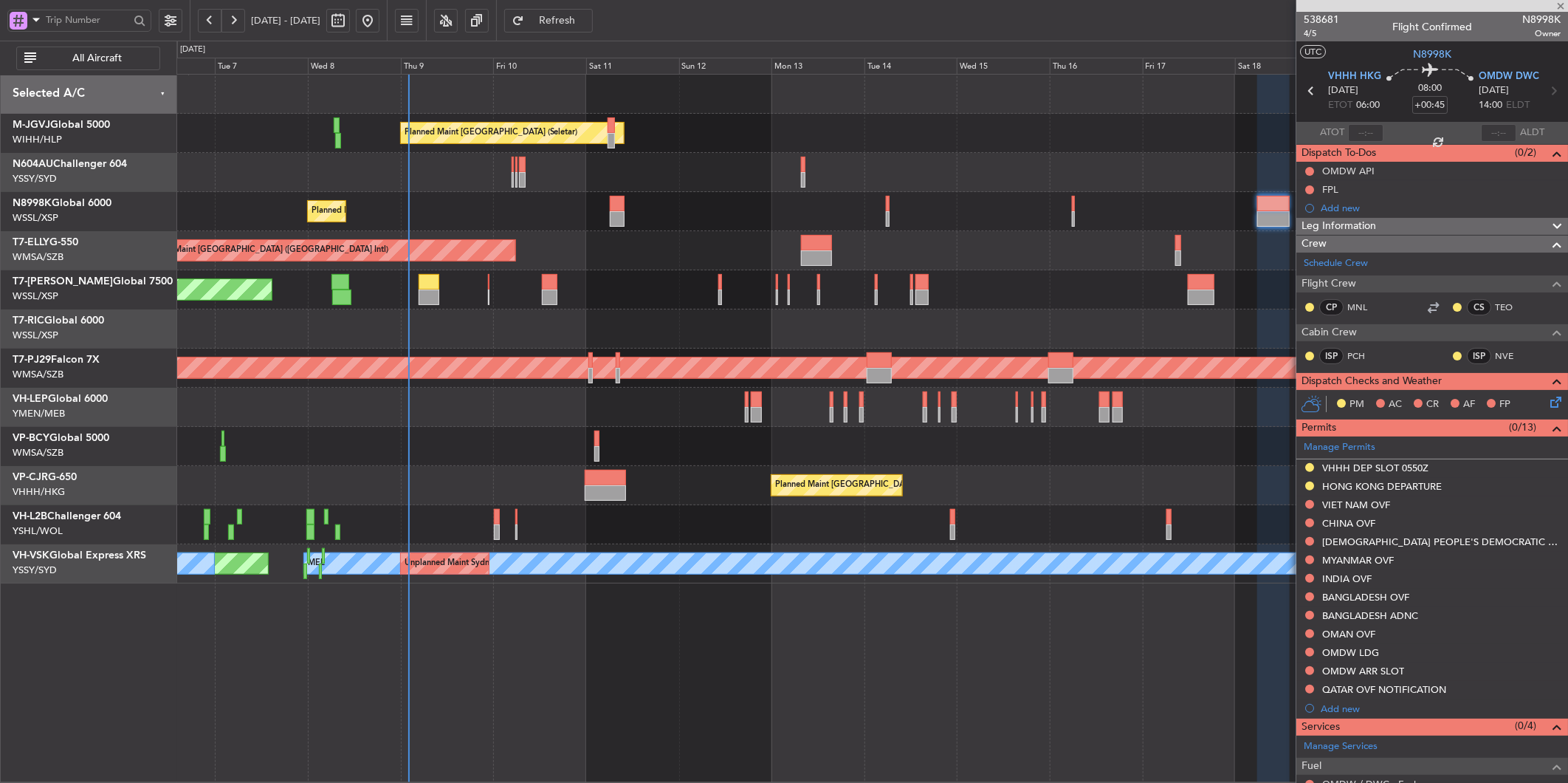
type input "+00:35"
type input "1"
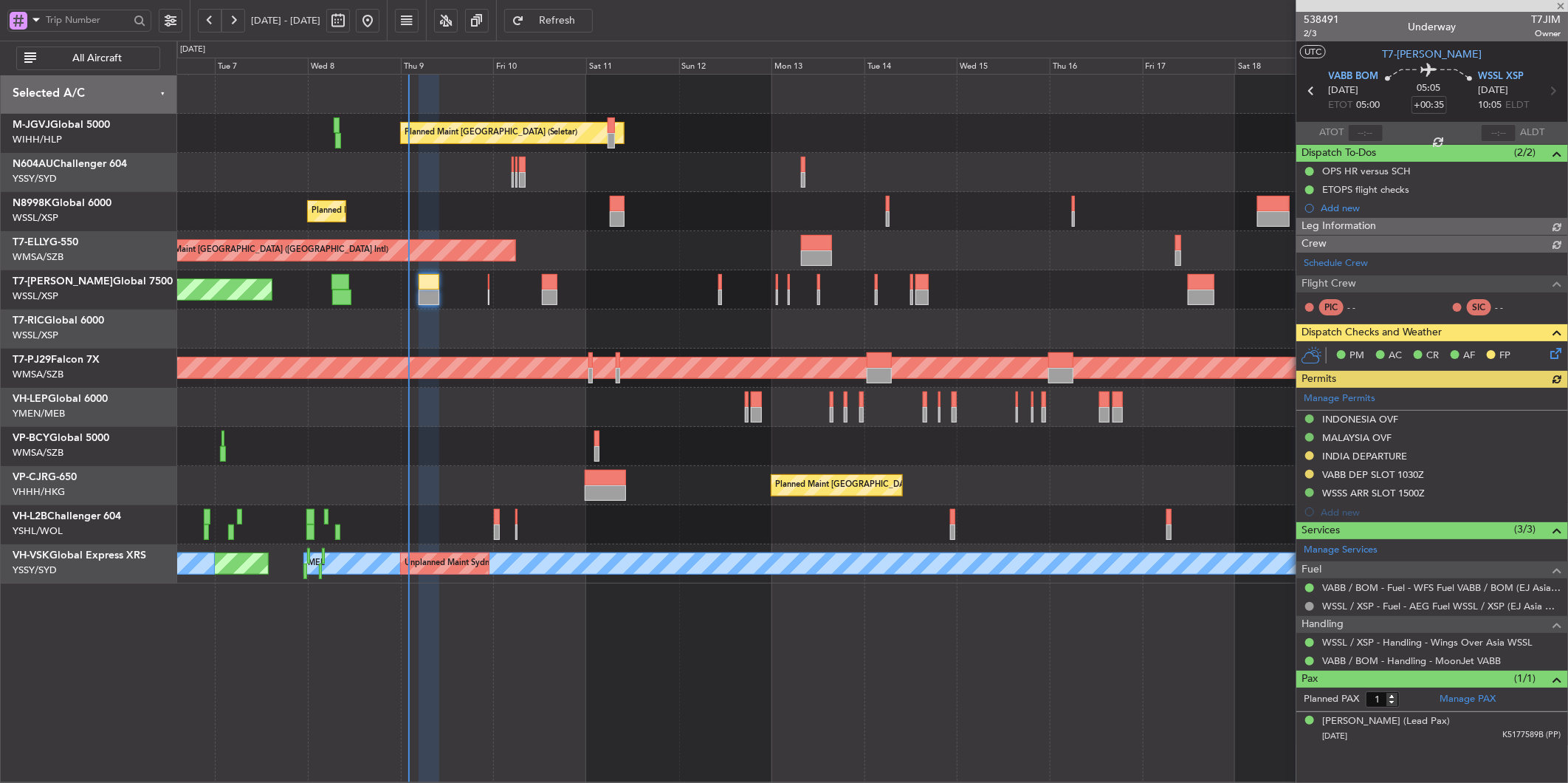
type input "[PERSON_NAME] (LEU)"
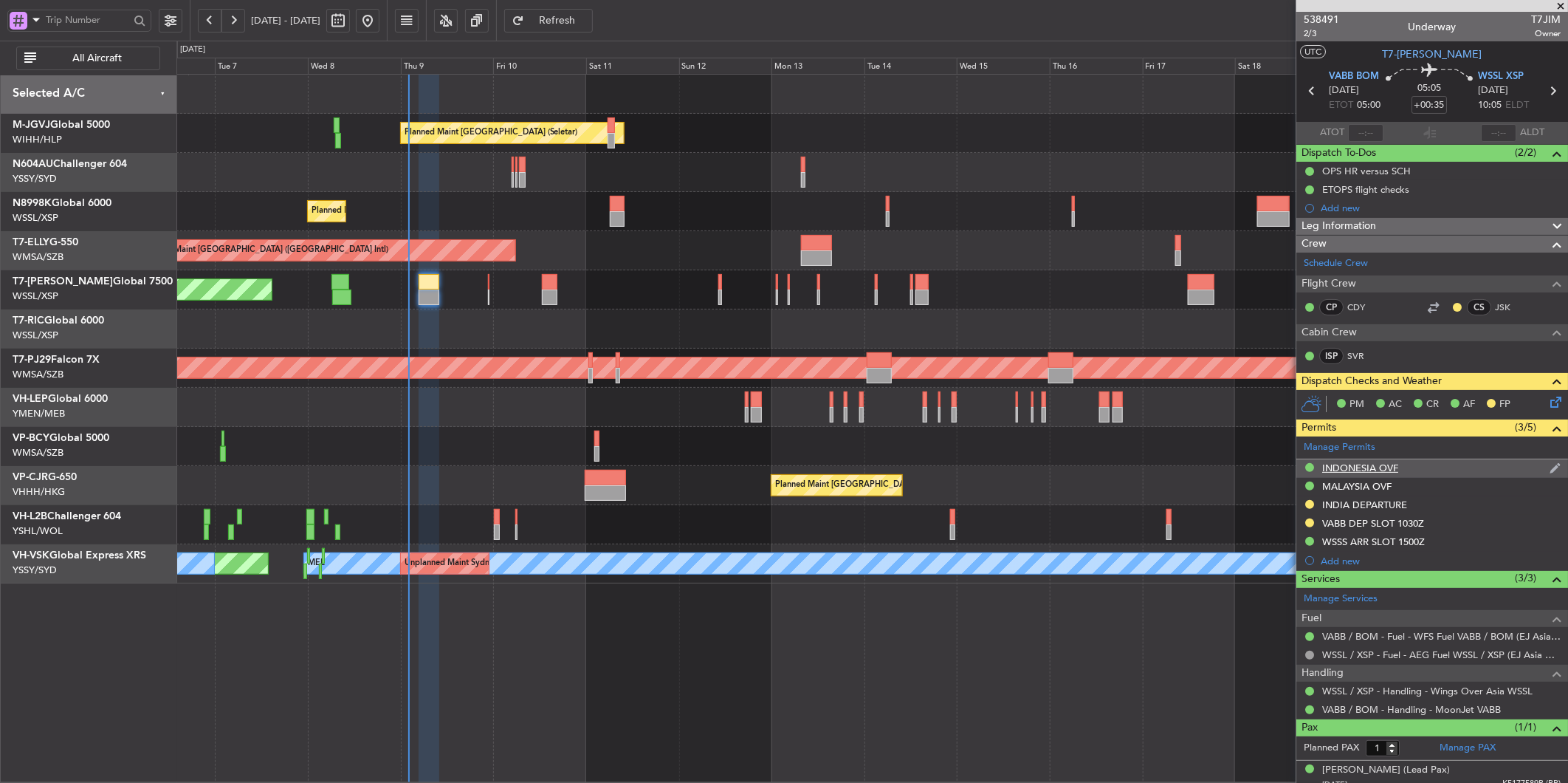
click at [1370, 459] on div "INDONESIA OVF" at bounding box center [1432, 468] width 272 height 19
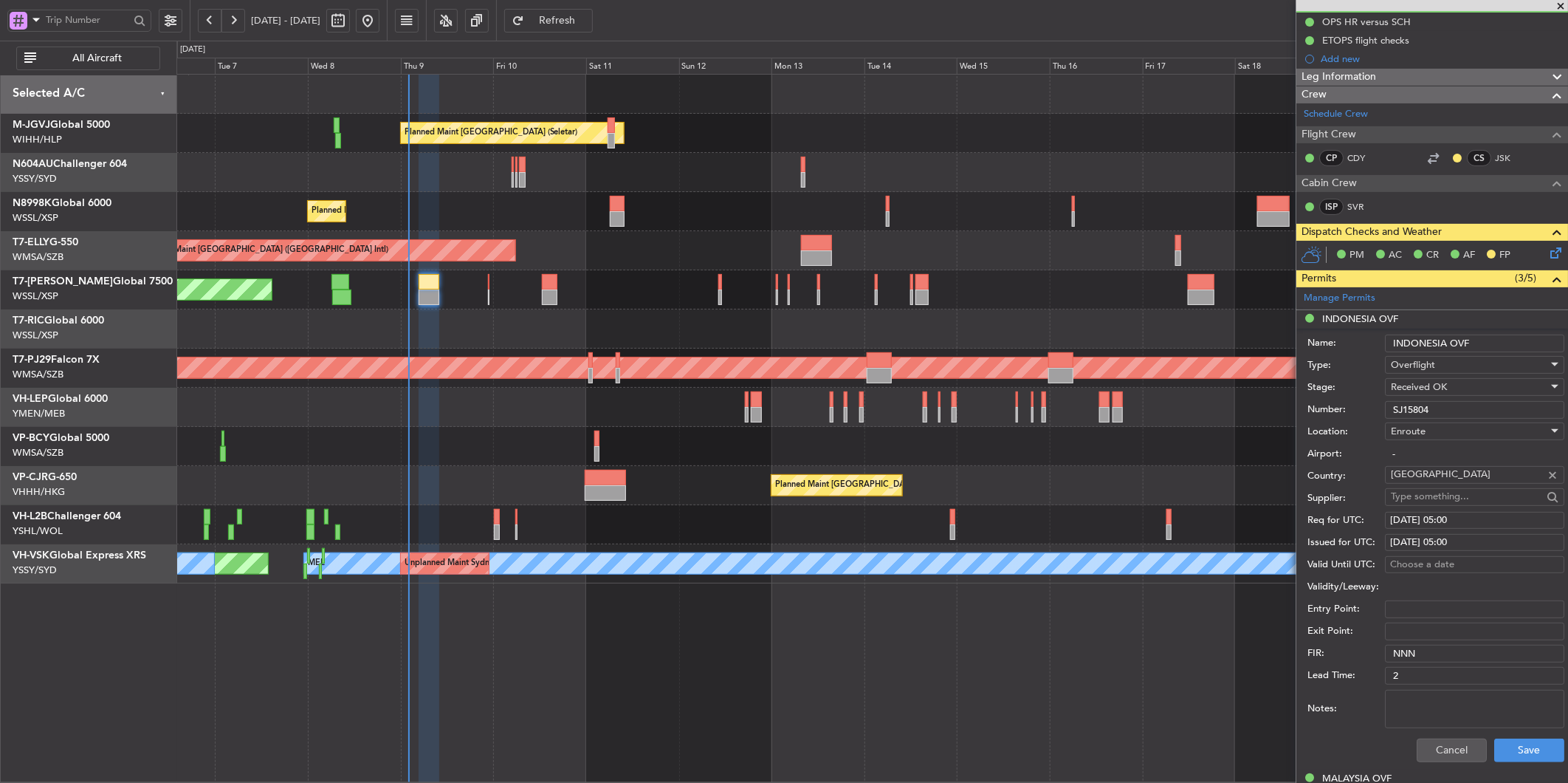
scroll to position [164, 0]
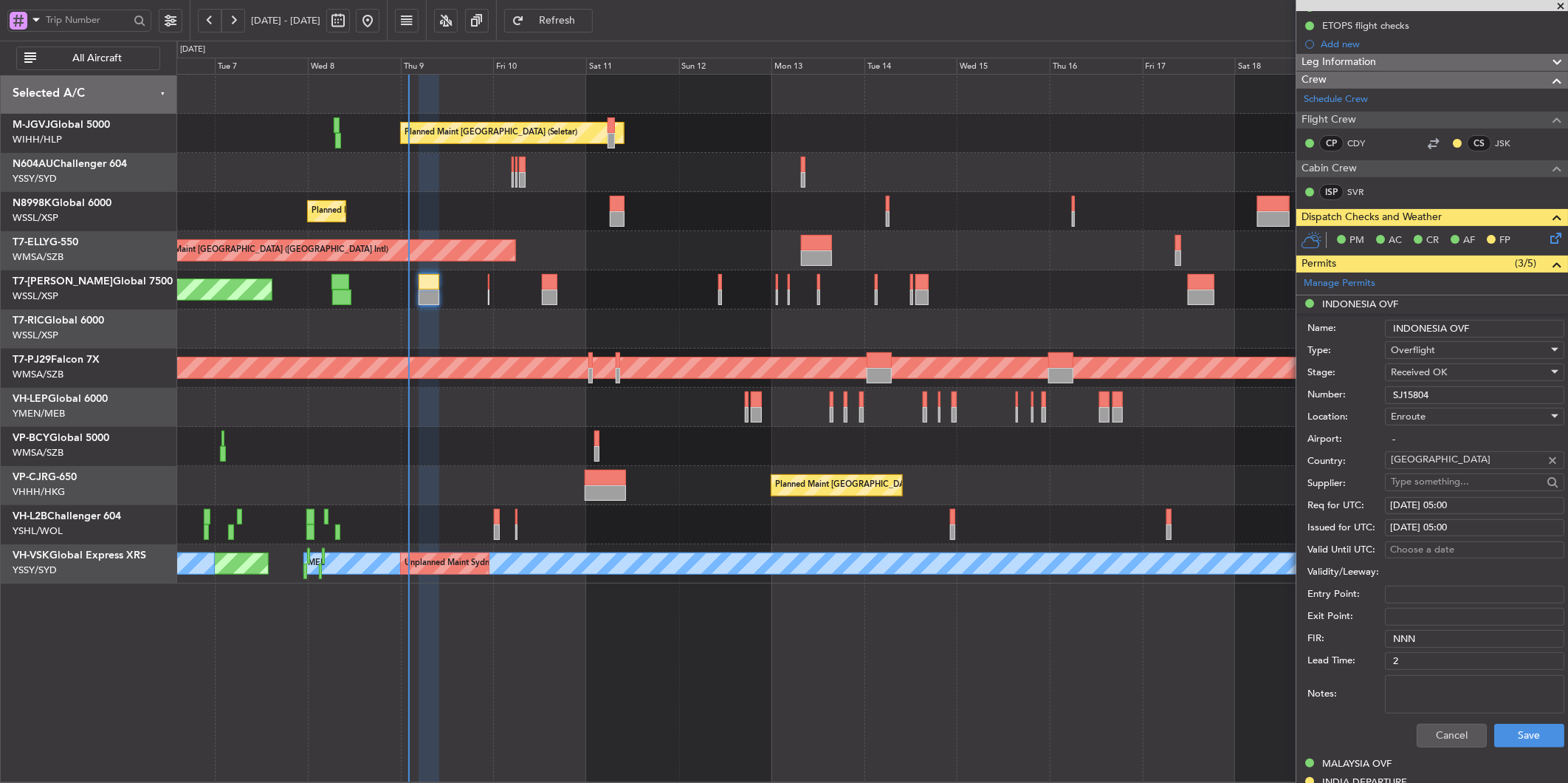
drag, startPoint x: 1443, startPoint y: 388, endPoint x: 1332, endPoint y: 388, distance: 111.0
click at [1342, 388] on div "Number: SJ15804" at bounding box center [1436, 395] width 257 height 22
click at [1514, 728] on button "Save" at bounding box center [1529, 736] width 70 height 24
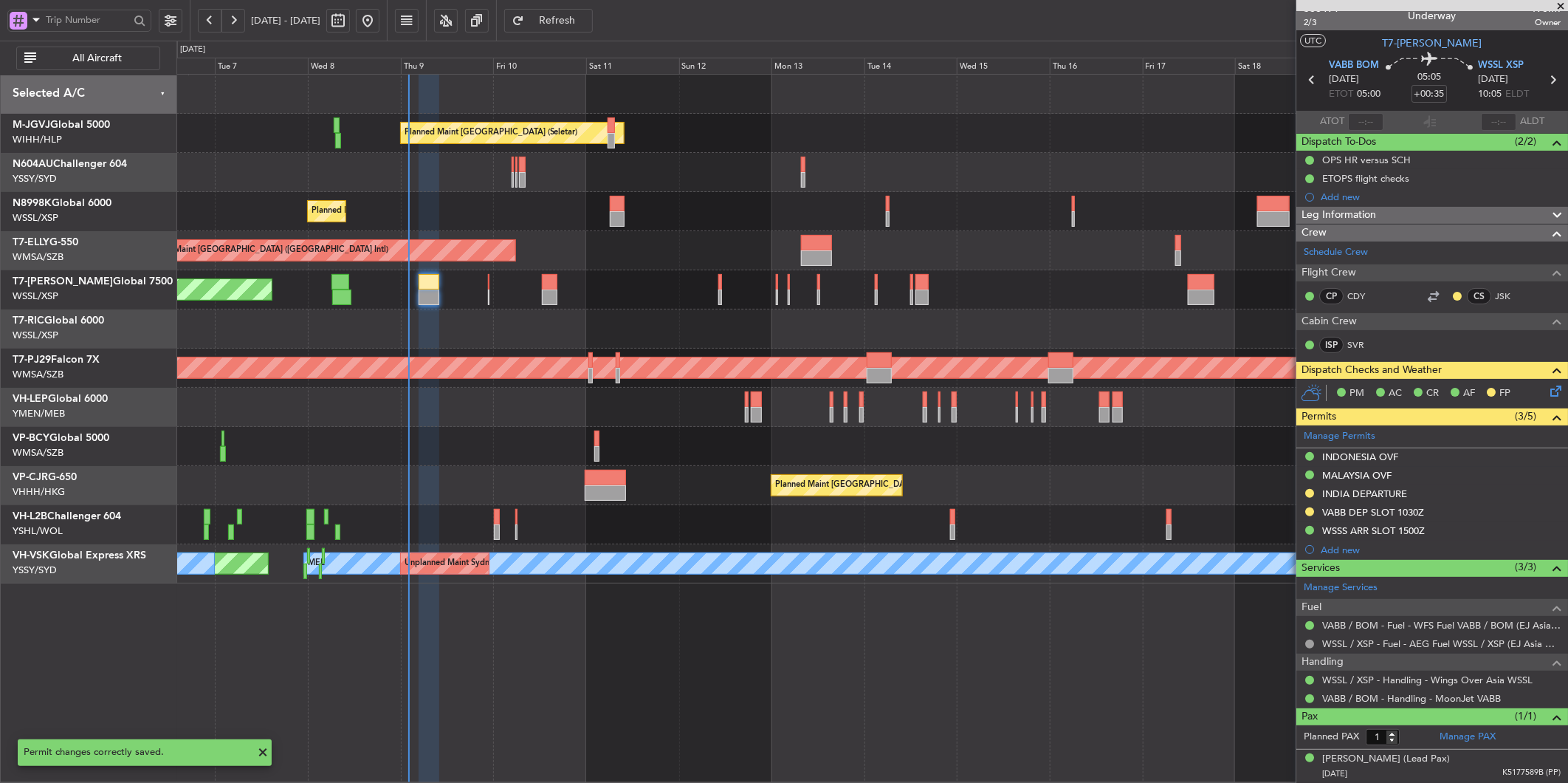
scroll to position [11, 0]
type input "[PERSON_NAME] (LEU)"
click at [584, 488] on div "Planned Maint [GEOGRAPHIC_DATA] ([GEOGRAPHIC_DATA] Intl) Planned Maint [GEOGRAP…" at bounding box center [871, 485] width 1391 height 39
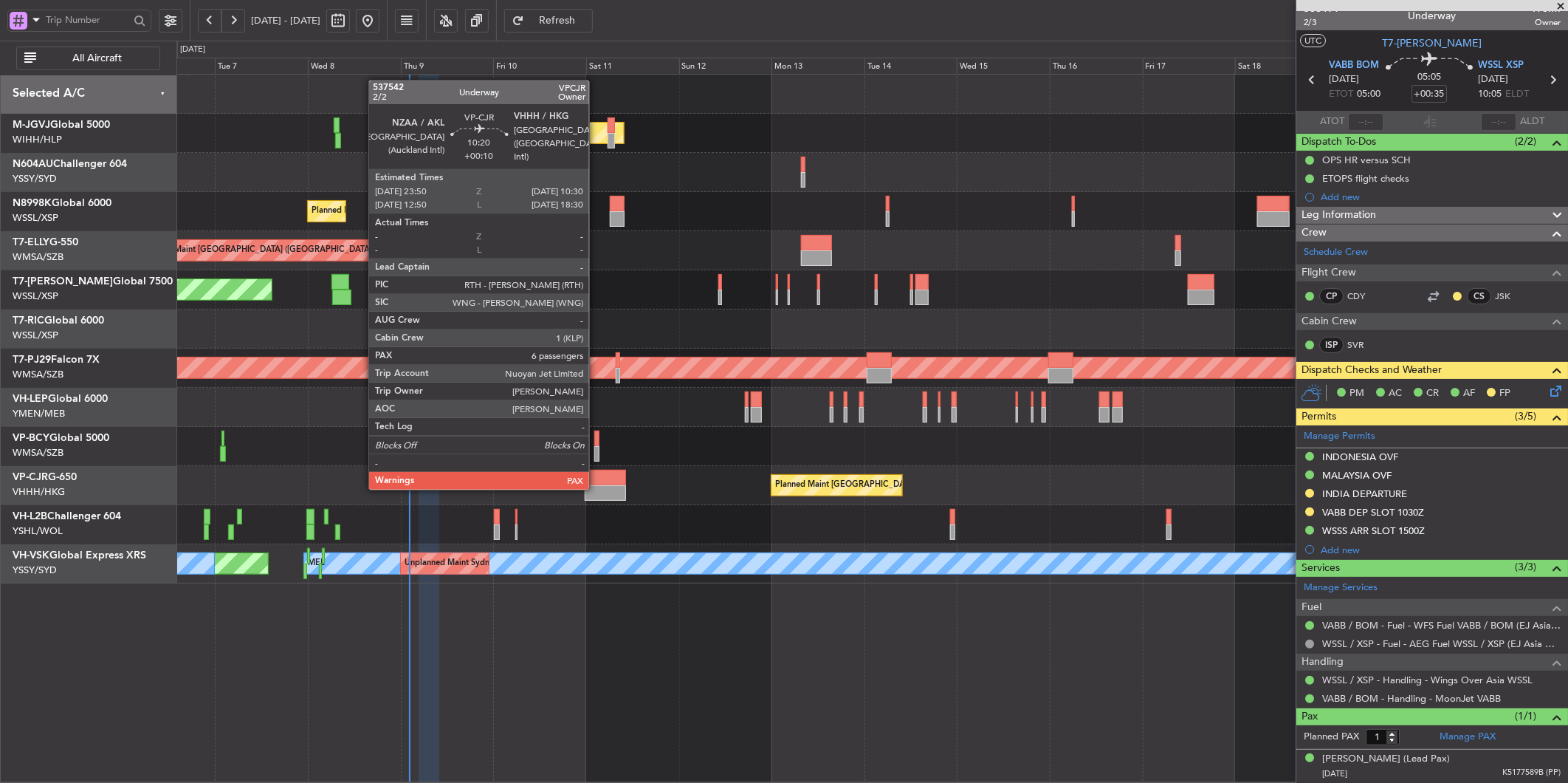
click at [596, 489] on div at bounding box center [605, 493] width 41 height 15
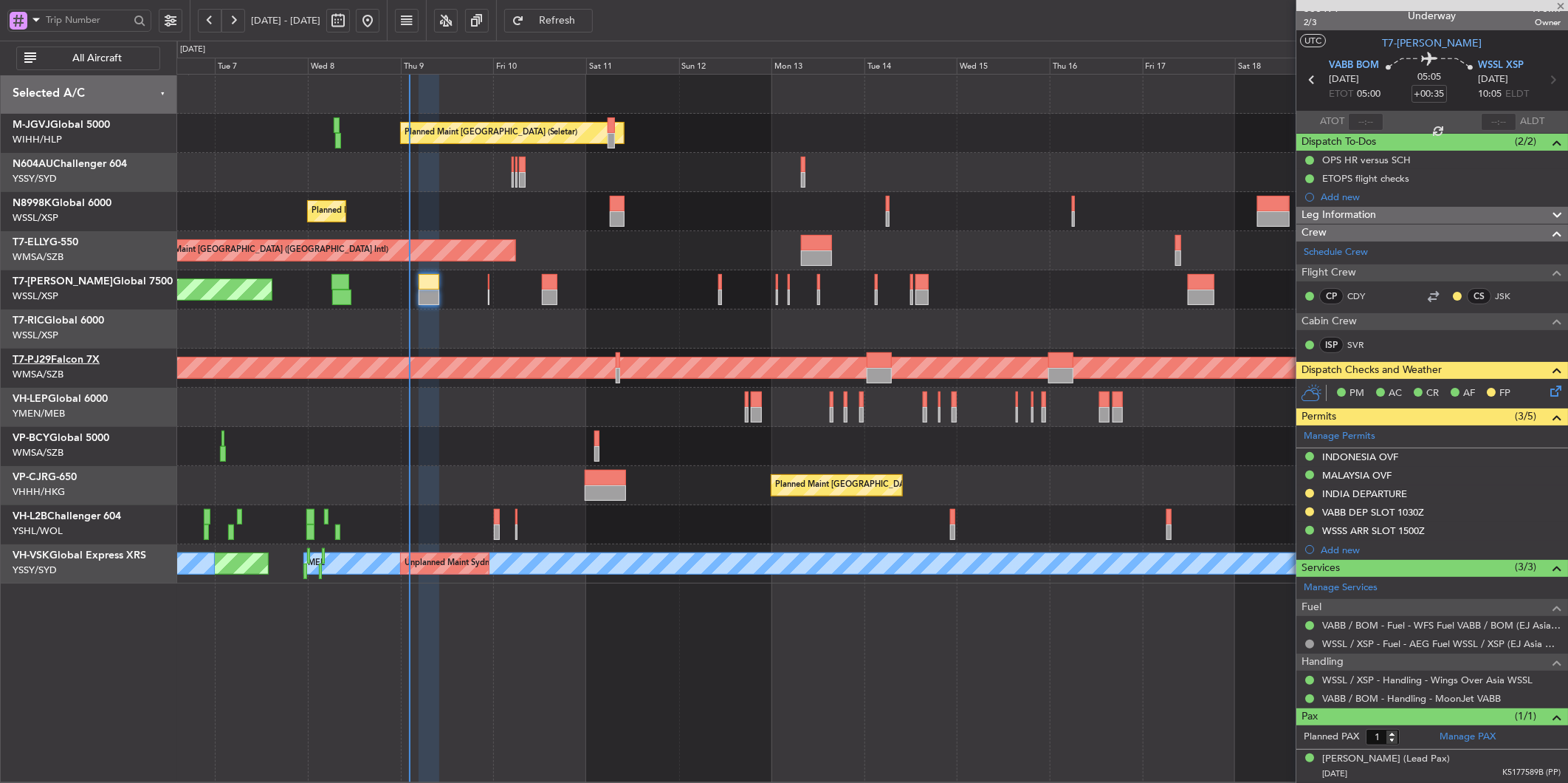
type input "+00:10"
type input "6"
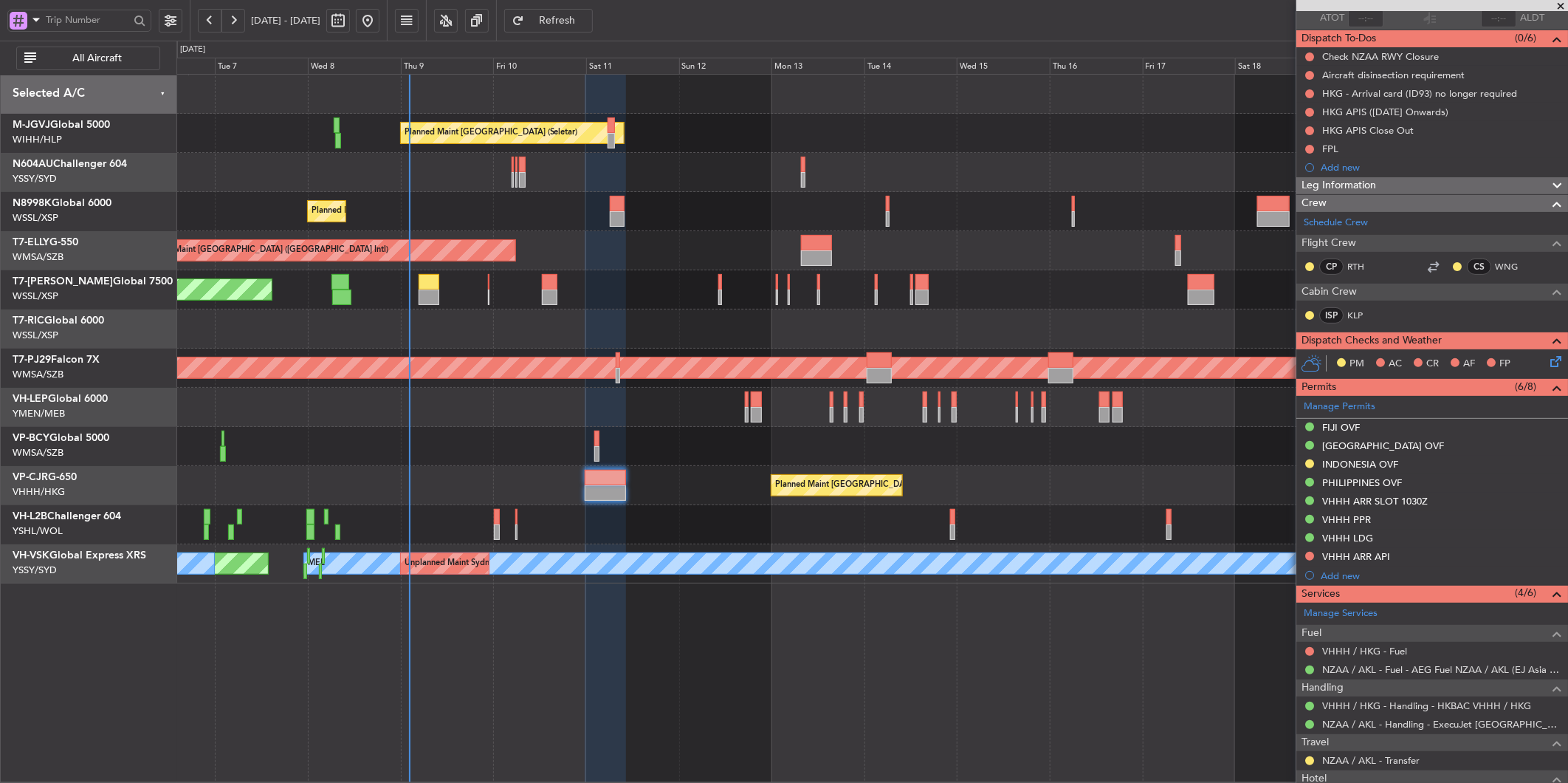
scroll to position [376, 0]
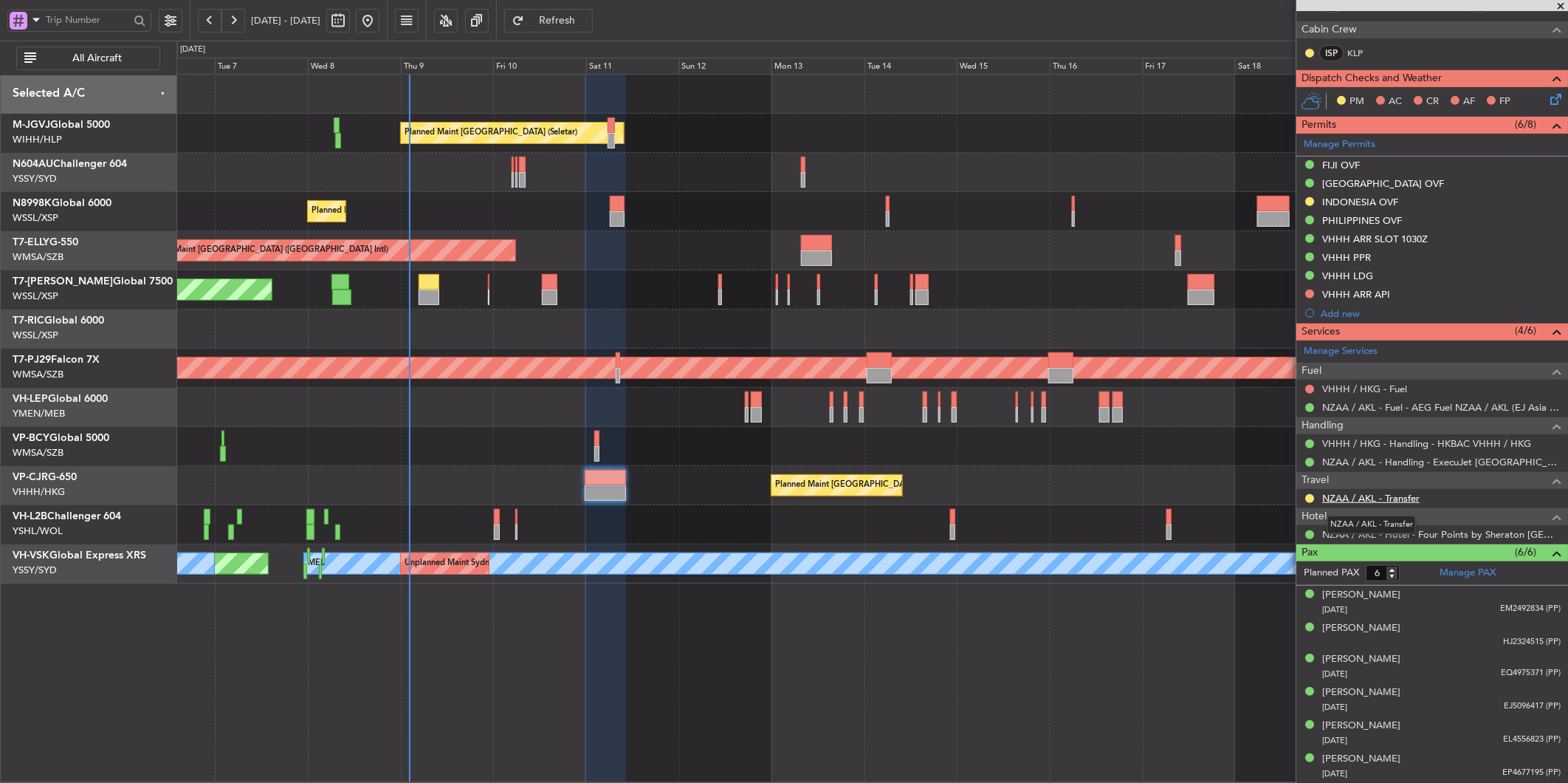
click at [1363, 502] on link "NZAA / AKL - Transfer" at bounding box center [1371, 498] width 98 height 13
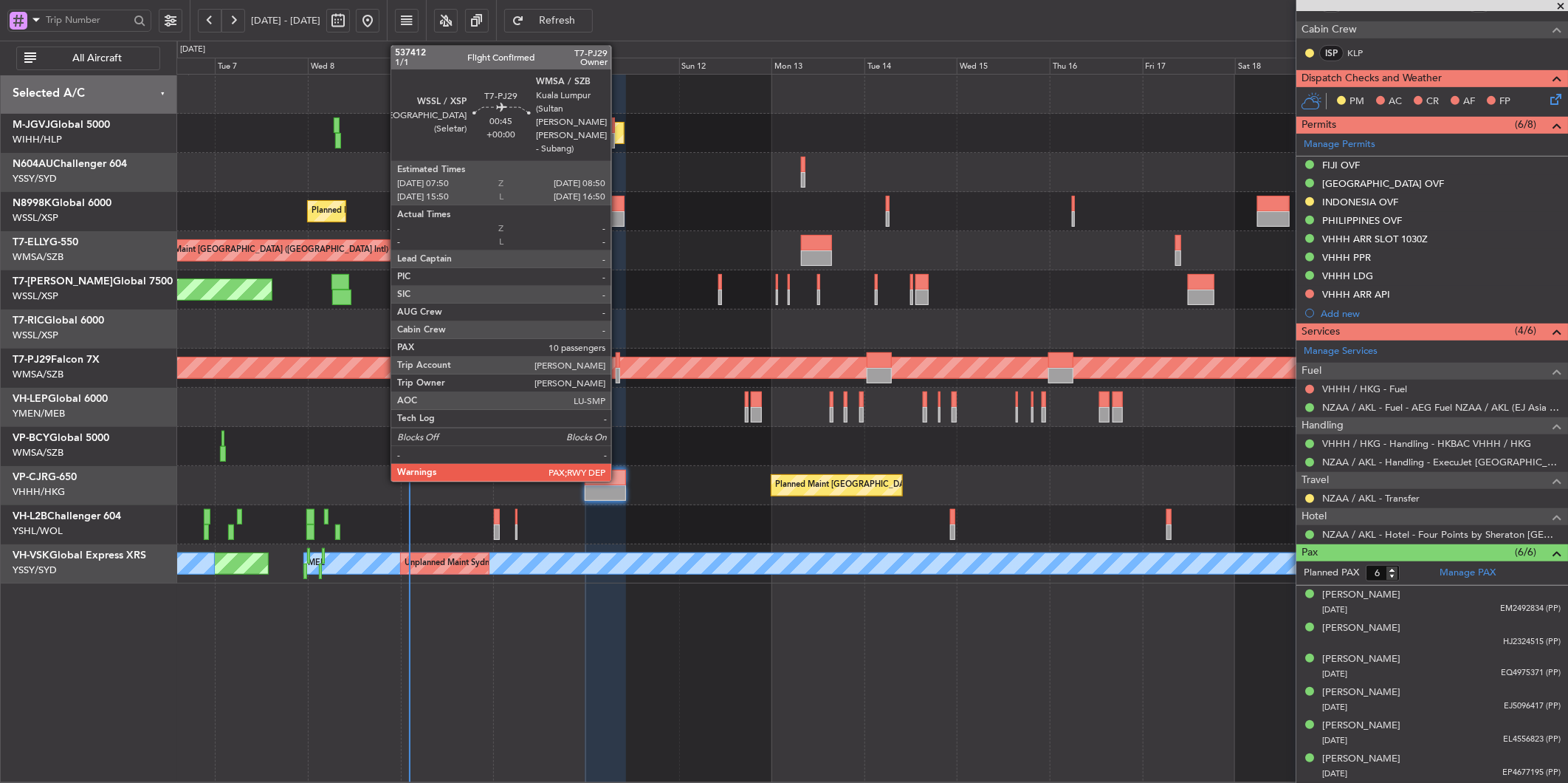
click at [619, 370] on div at bounding box center [617, 375] width 4 height 15
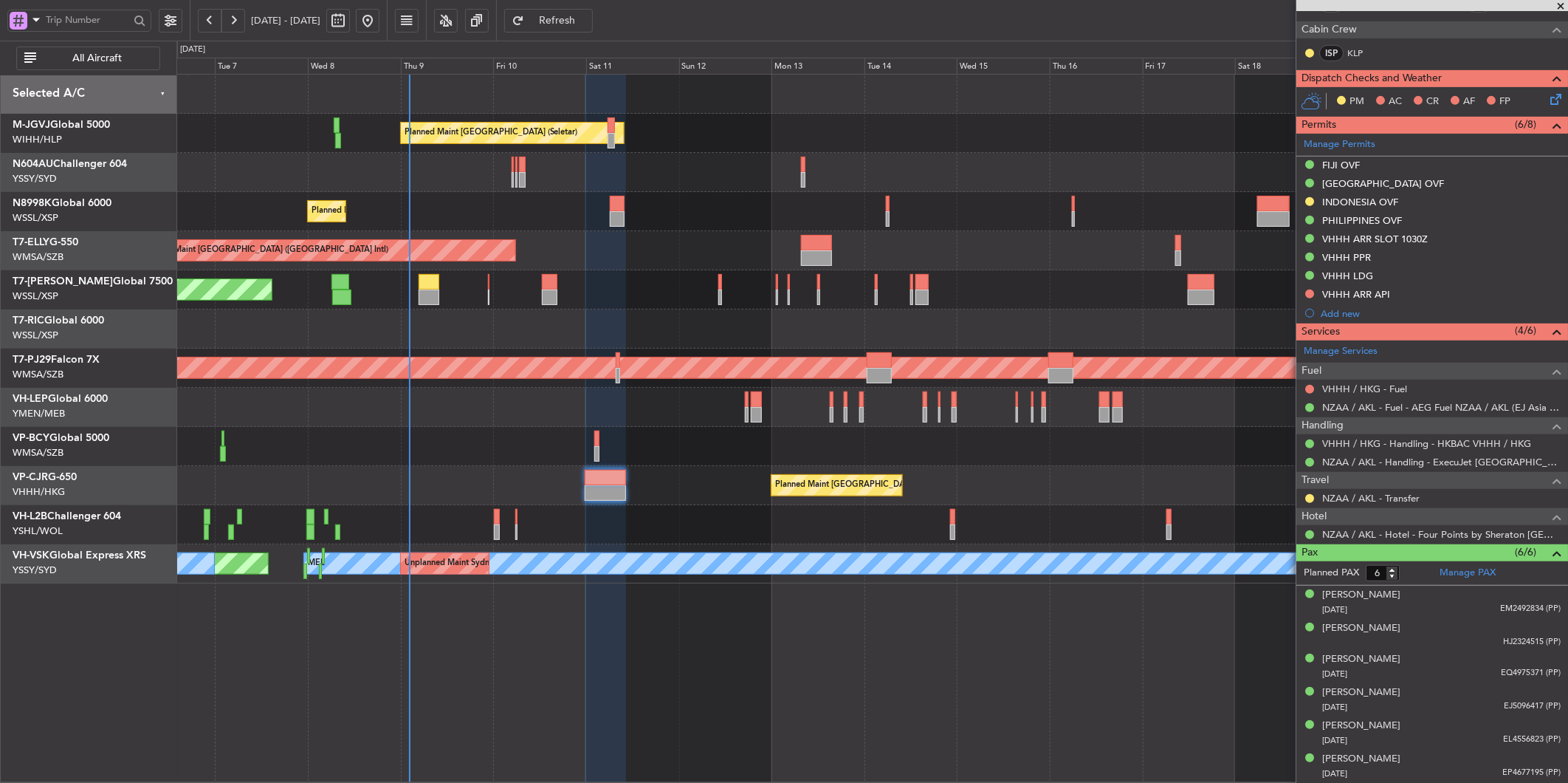
click at [593, 27] on button "Refresh" at bounding box center [548, 21] width 89 height 24
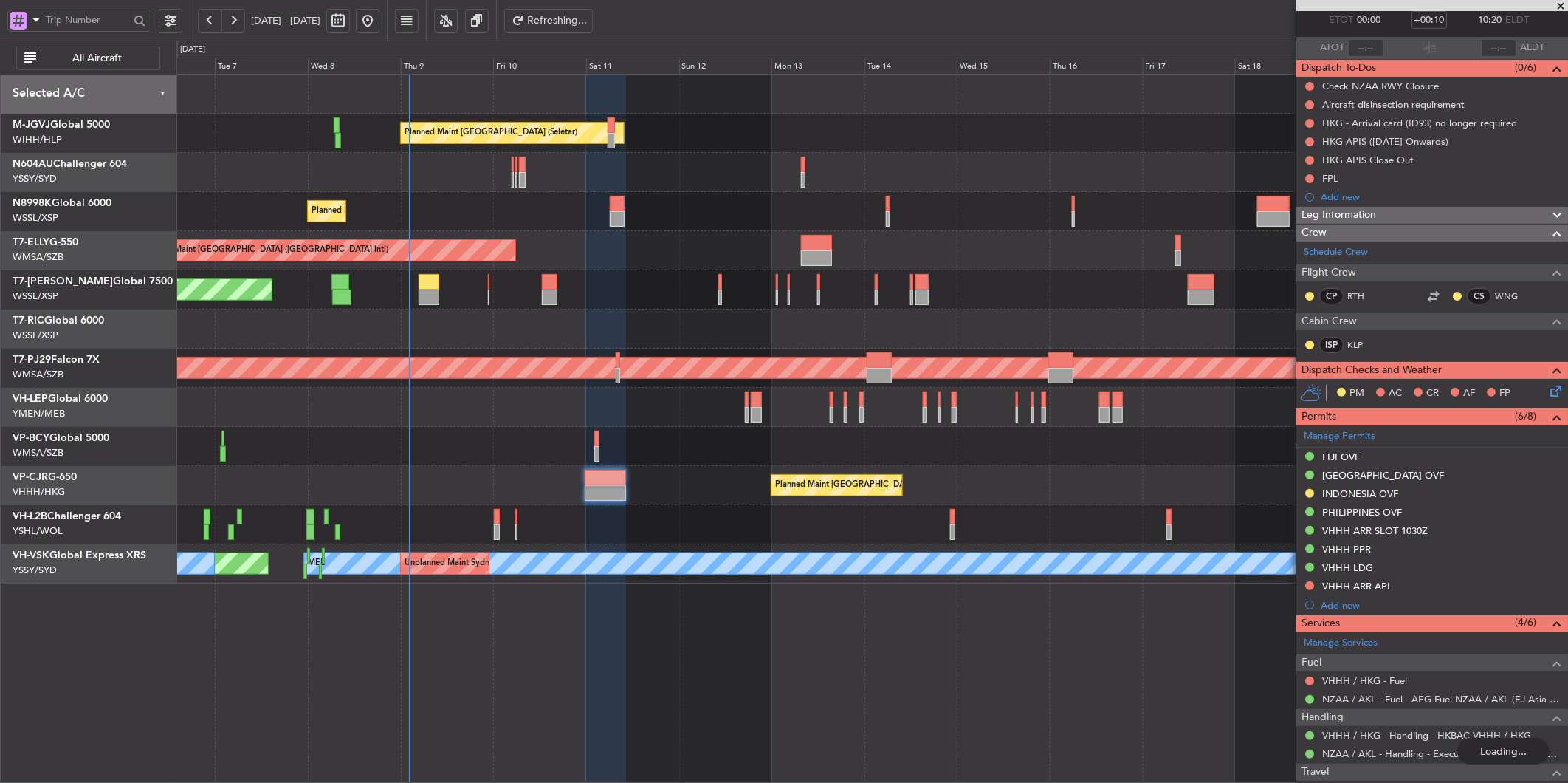
scroll to position [0, 0]
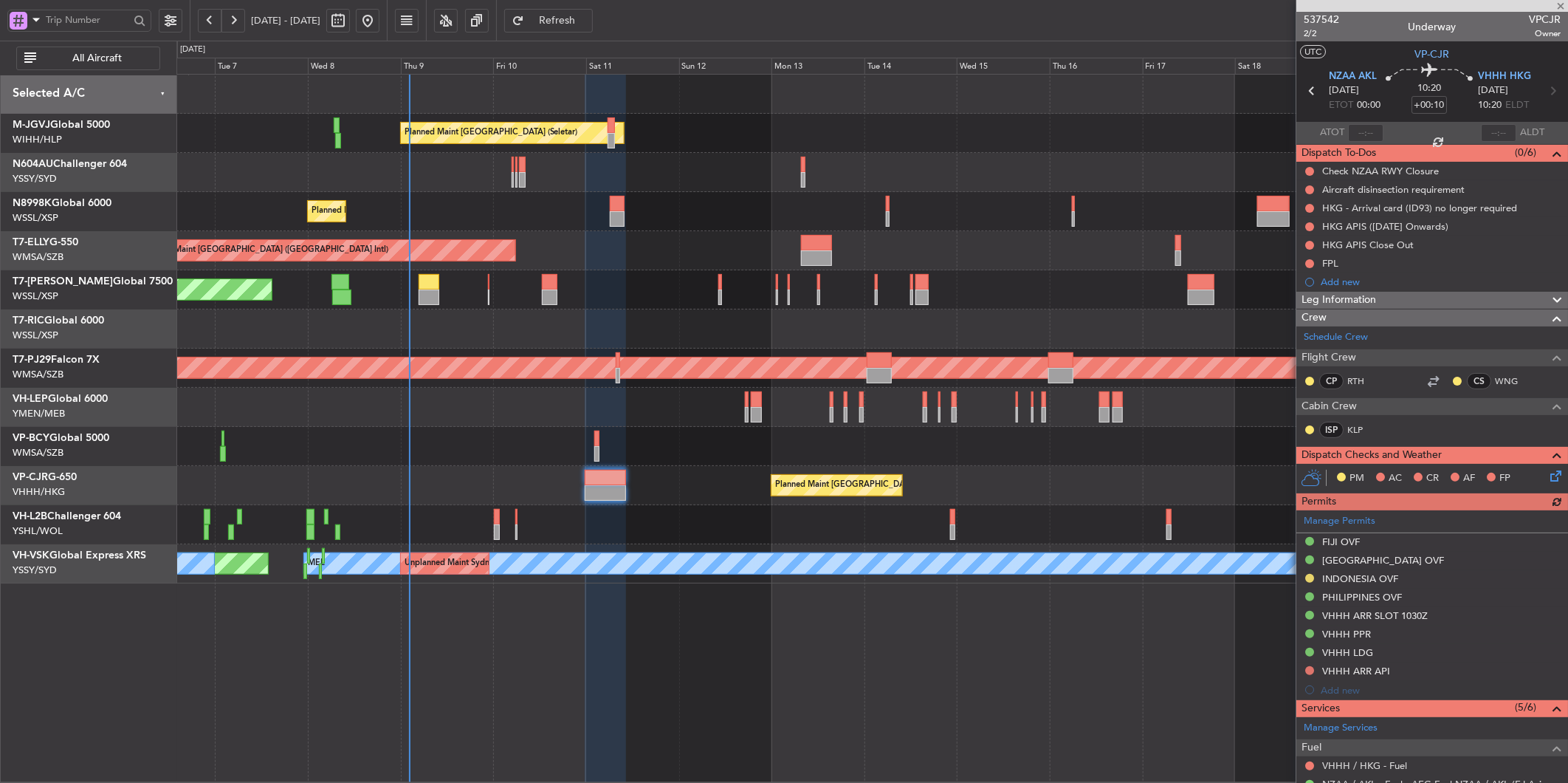
drag, startPoint x: 1330, startPoint y: 263, endPoint x: 1329, endPoint y: 272, distance: 9.1
click at [1328, 263] on mat-tooltip-component "HKG APIS Close Out" at bounding box center [1368, 271] width 104 height 39
click at [1326, 263] on div "FPL" at bounding box center [1330, 263] width 16 height 13
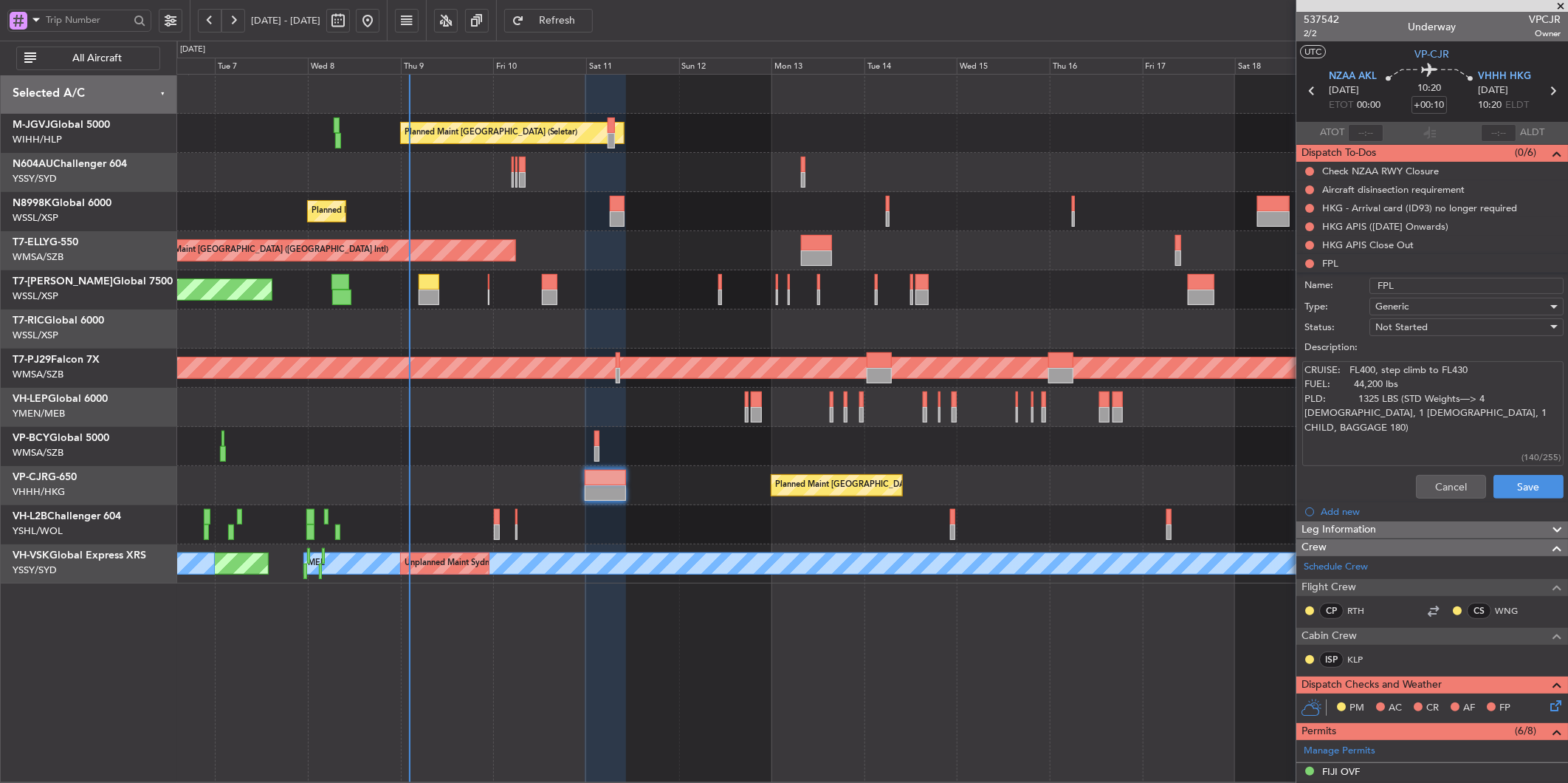
click at [1366, 388] on textarea "CRUISE: FL400, step climb to FL430 FUEL: 44,200 lbs PLD: 1325 LBS (STD Weights—…" at bounding box center [1433, 413] width 261 height 105
click at [1396, 396] on textarea "CRUISE: FL400, step climb to FL430 FUEL: 44,000 lbs PLD: 1325 LBS (STD Weights—…" at bounding box center [1433, 413] width 261 height 105
drag, startPoint x: 1474, startPoint y: 400, endPoint x: 1359, endPoint y: 404, distance: 115.1
click at [1359, 404] on textarea "CRUISE: FL400, step climb to FL430 FUEL: 44,000 lbs PLD: 1325 LBS (STD Weights—…" at bounding box center [1433, 413] width 261 height 105
click at [1545, 402] on textarea "CRUISE: FL400, step climb to FL430 FUEL: 44,000 lbs PLD: 4 [DEMOGRAPHIC_DATA], …" at bounding box center [1433, 413] width 261 height 105
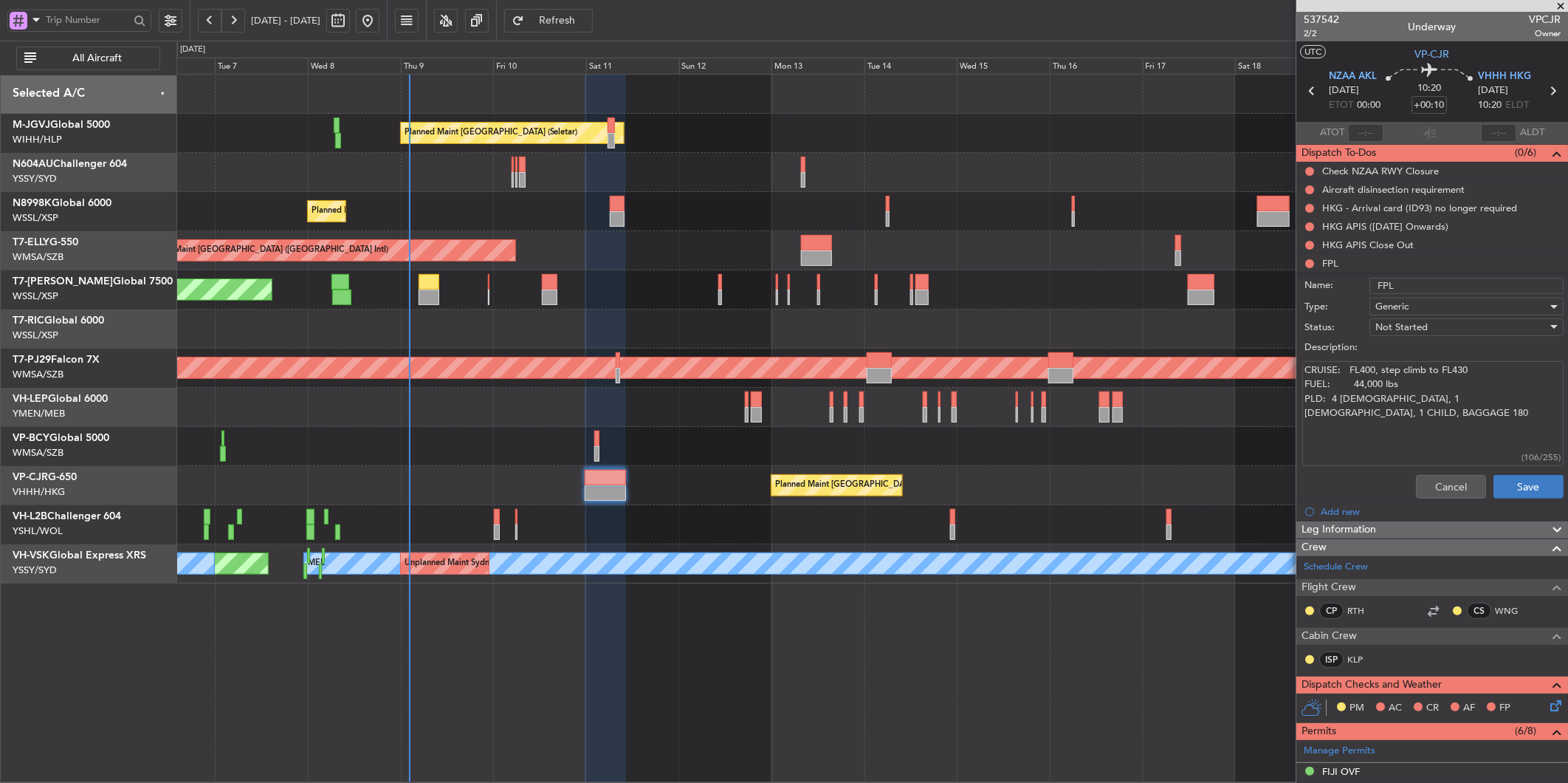
type textarea "CRUISE: FL400, step climb to FL430 FUEL: 44,000 lbs PLD: 4 [DEMOGRAPHIC_DATA], …"
click at [1502, 483] on button "Save" at bounding box center [1528, 487] width 70 height 24
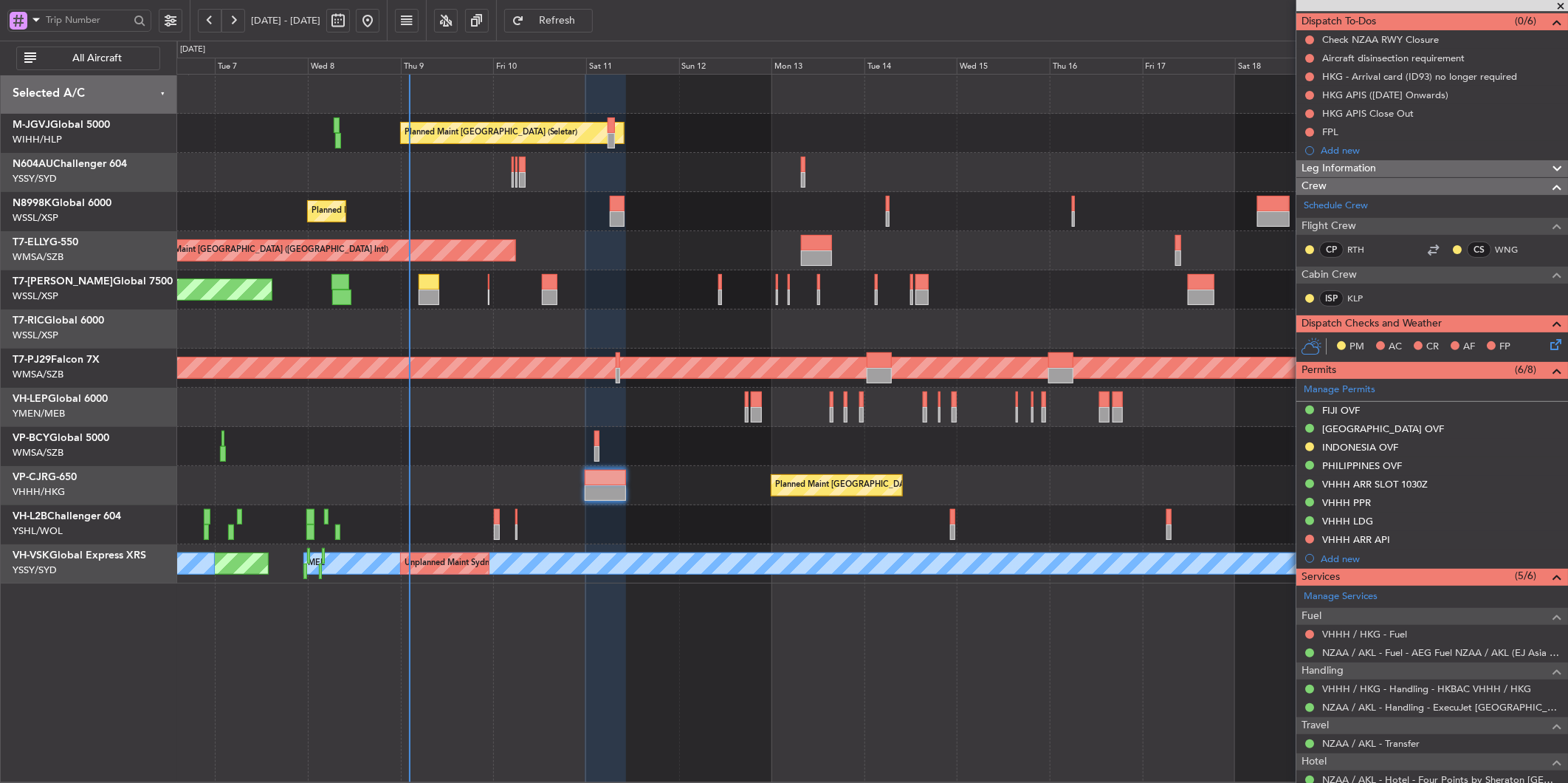
scroll to position [328, 0]
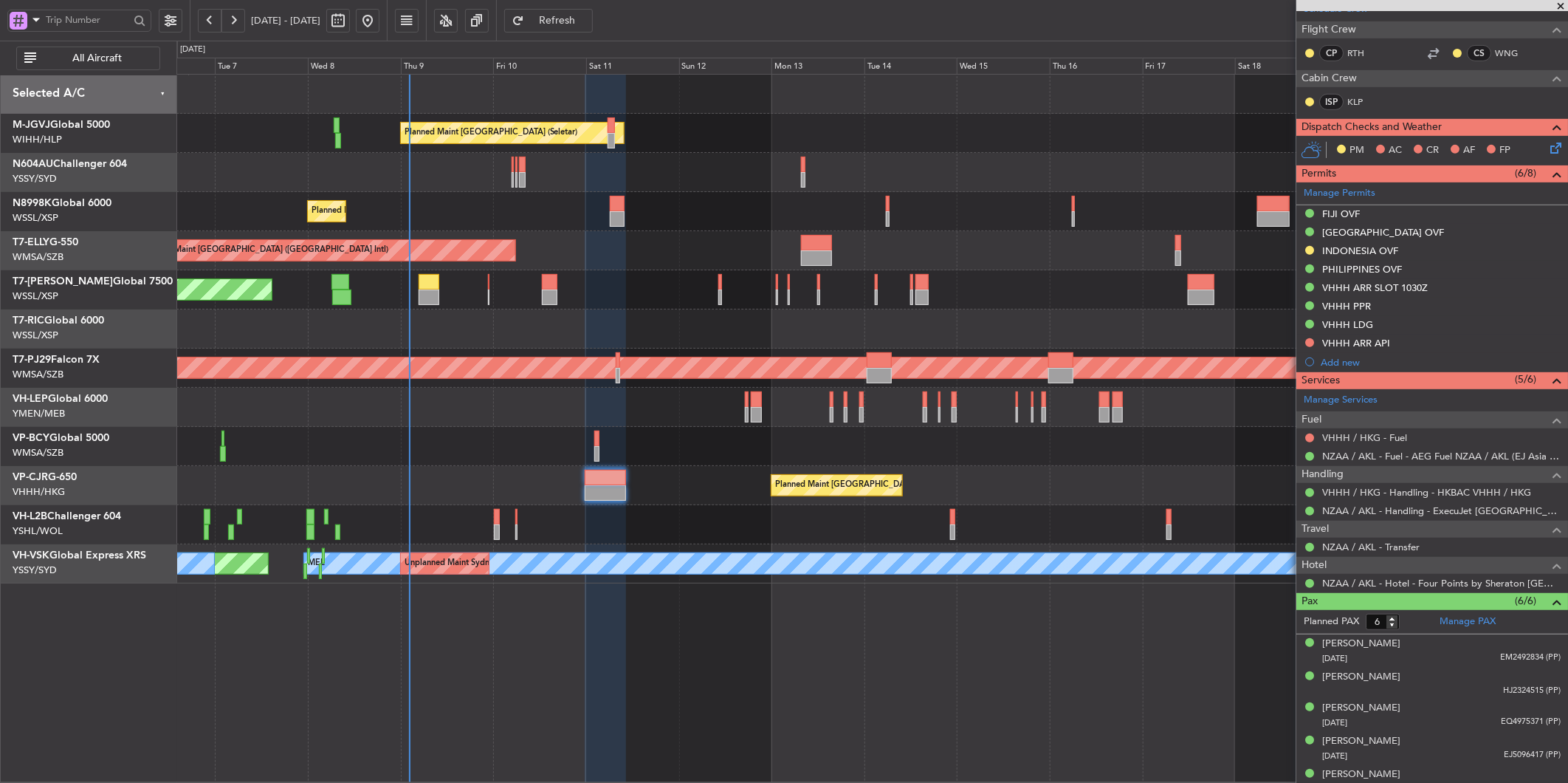
click at [484, 330] on div at bounding box center [871, 329] width 1391 height 39
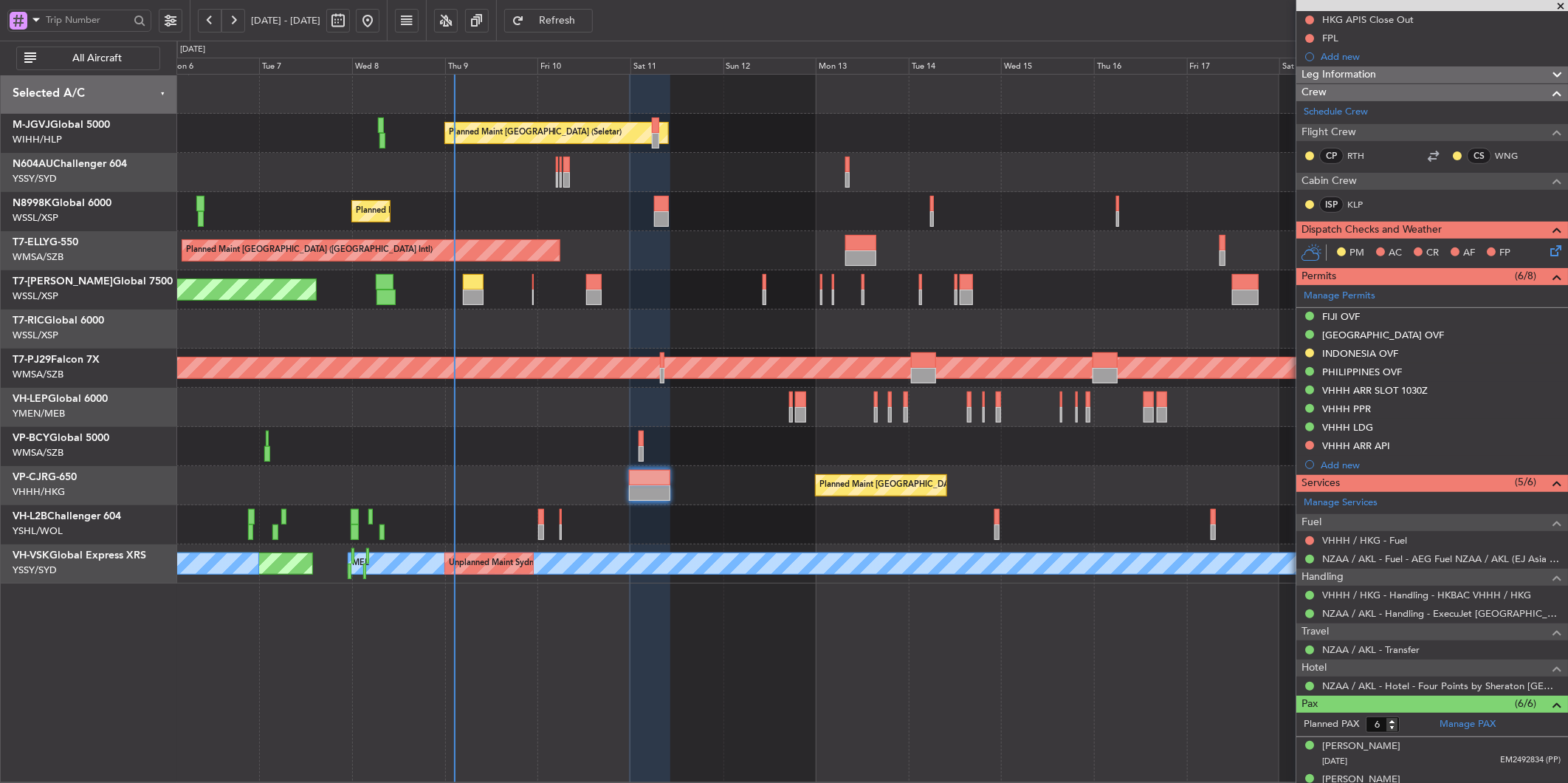
scroll to position [0, 0]
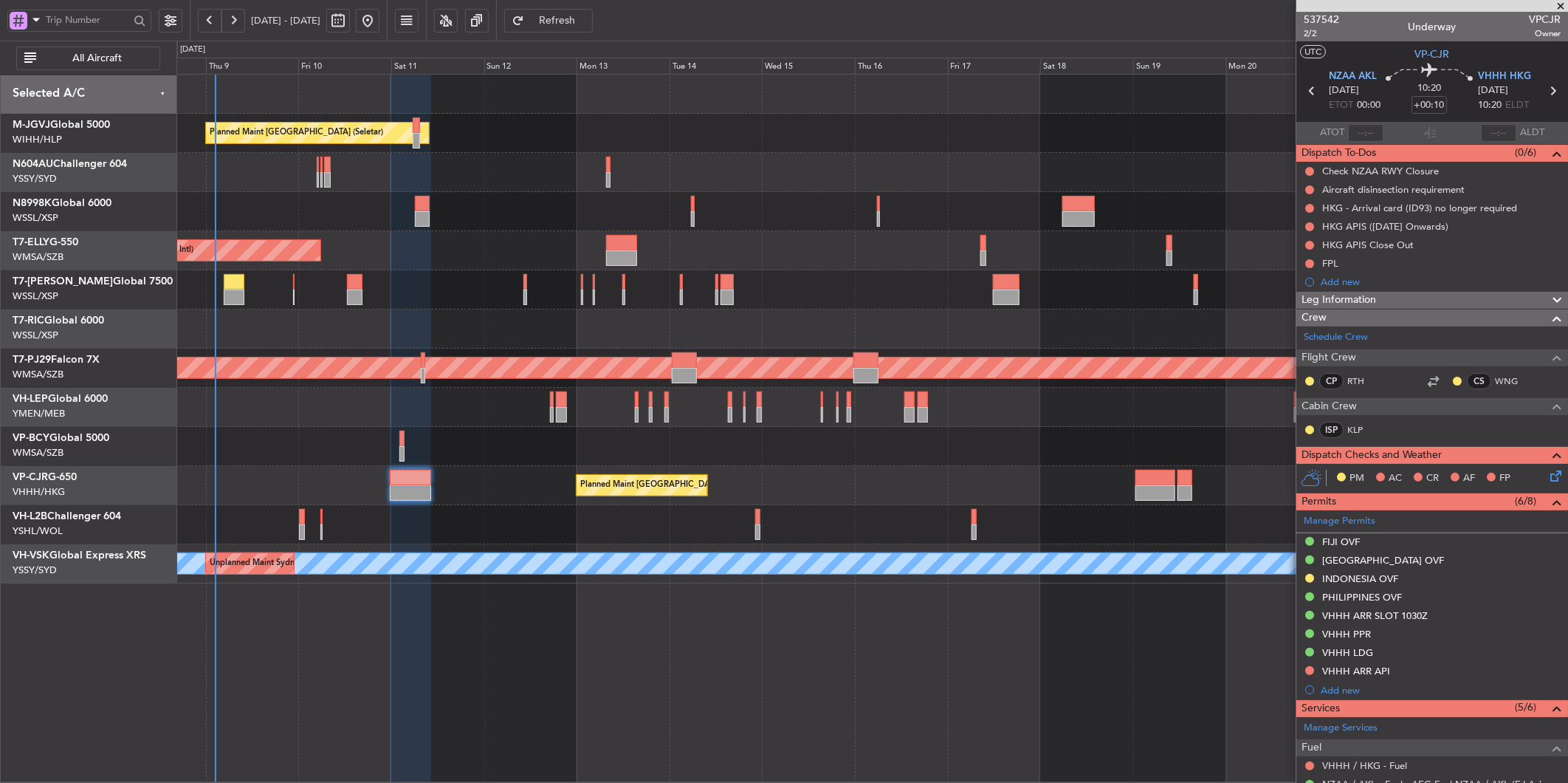
click at [702, 196] on div "Planned Maint [GEOGRAPHIC_DATA] (Seletar) Planned Maint [GEOGRAPHIC_DATA] (Sele…" at bounding box center [871, 328] width 1391 height 509
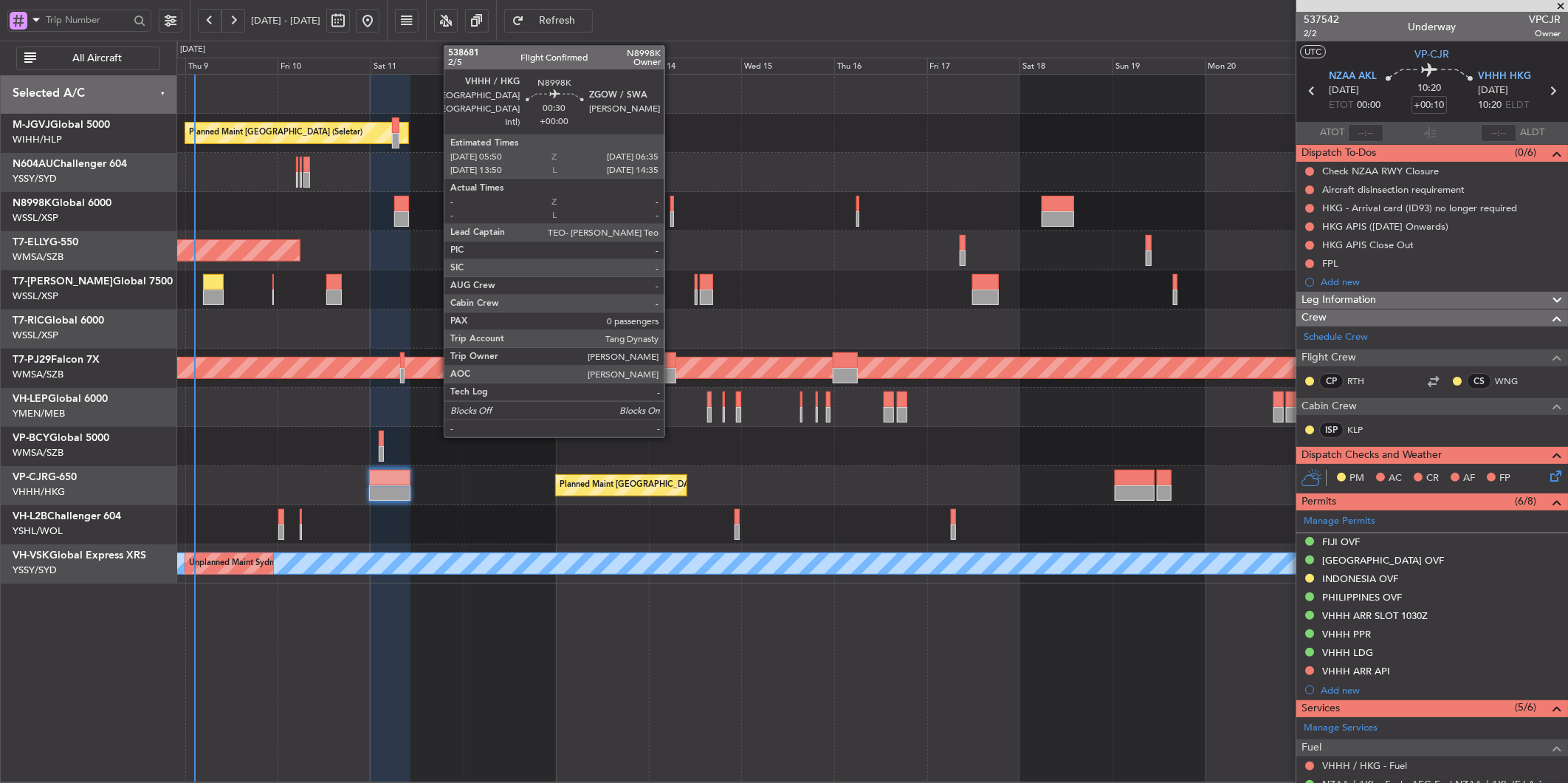
click at [672, 208] on div at bounding box center [672, 203] width 3 height 15
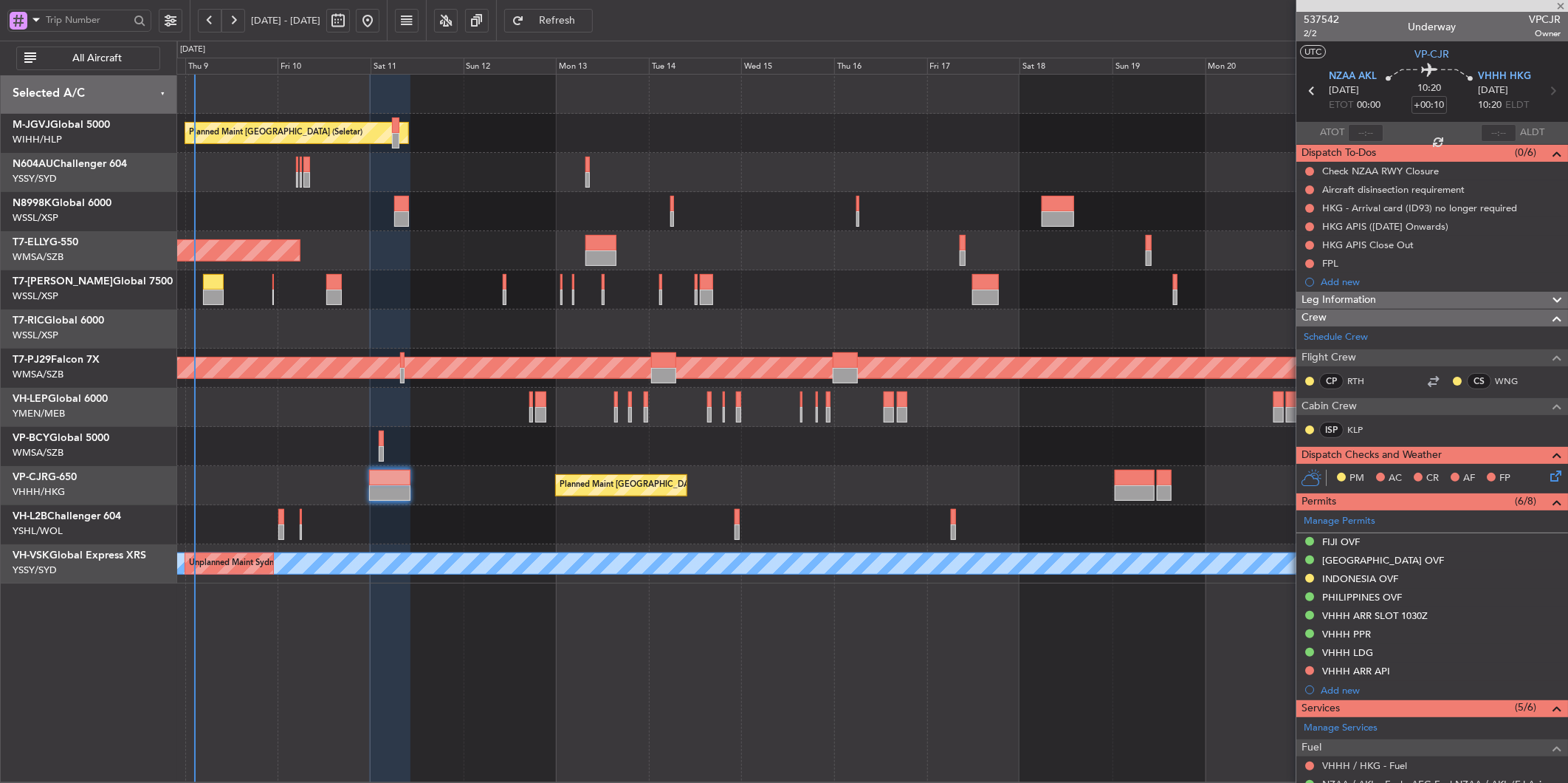
click at [409, 207] on div "Planned Maint [GEOGRAPHIC_DATA] (Seletar)" at bounding box center [871, 212] width 1391 height 39
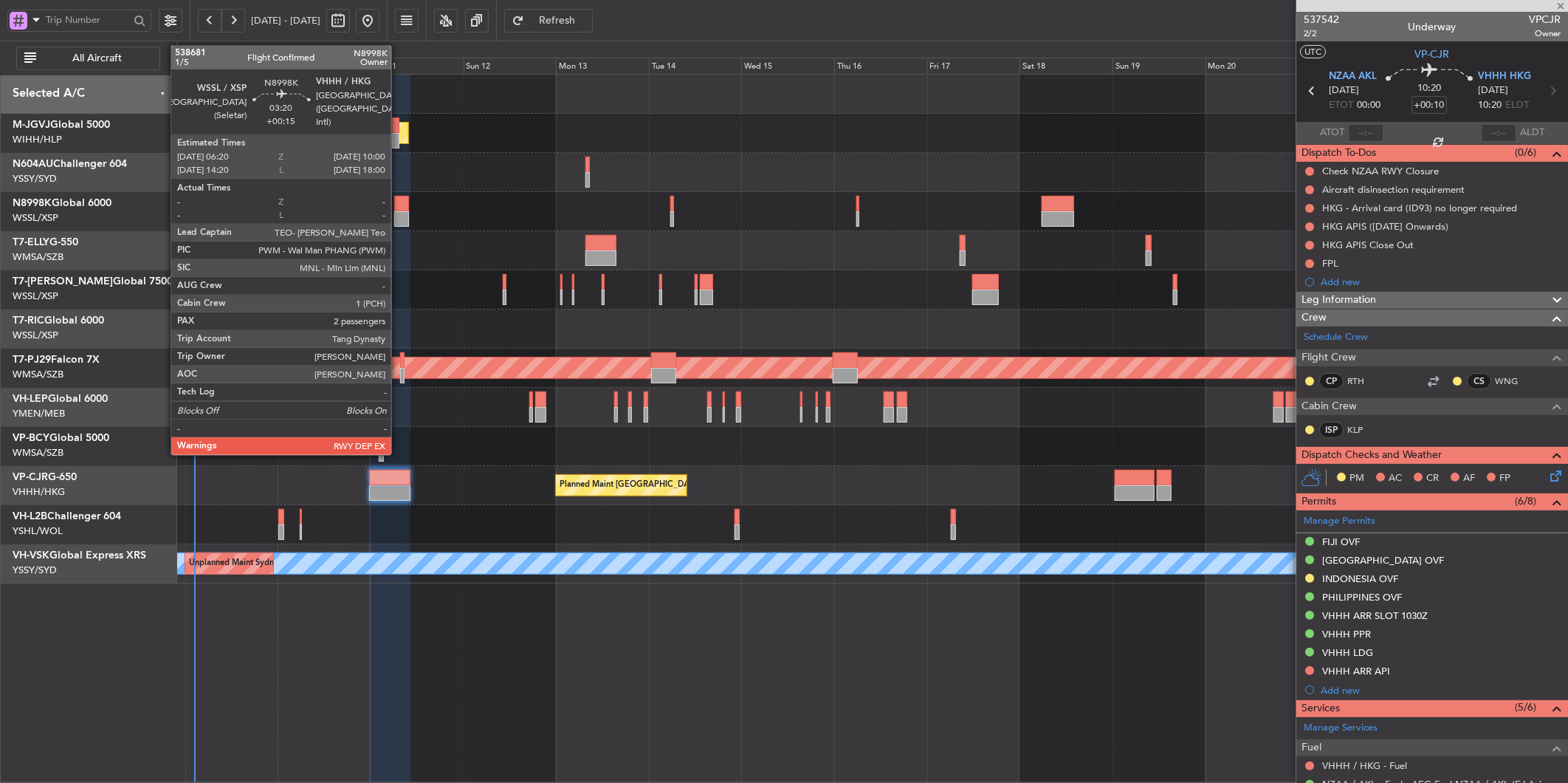
type input "0"
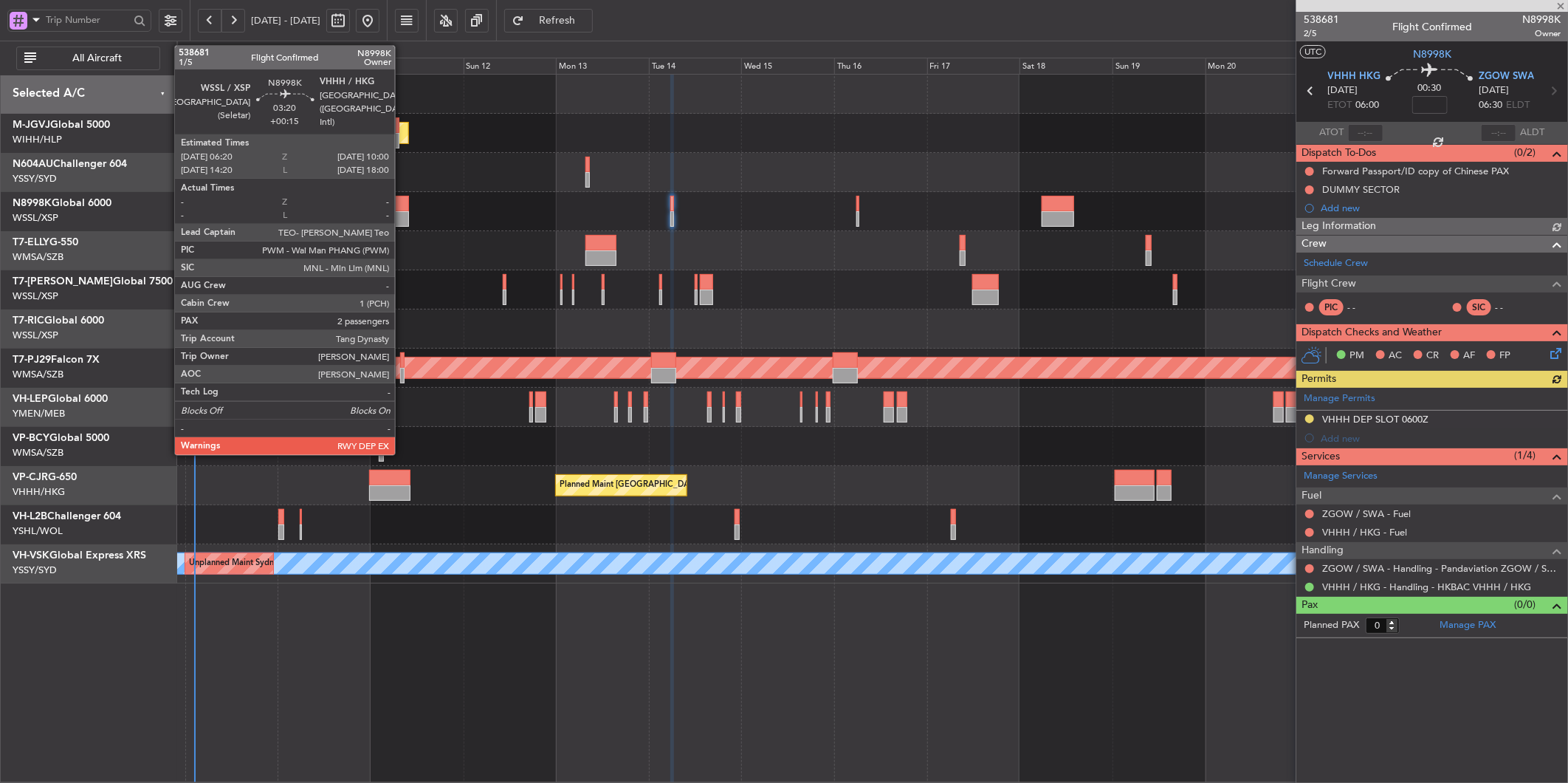
click at [402, 213] on div at bounding box center [401, 219] width 15 height 15
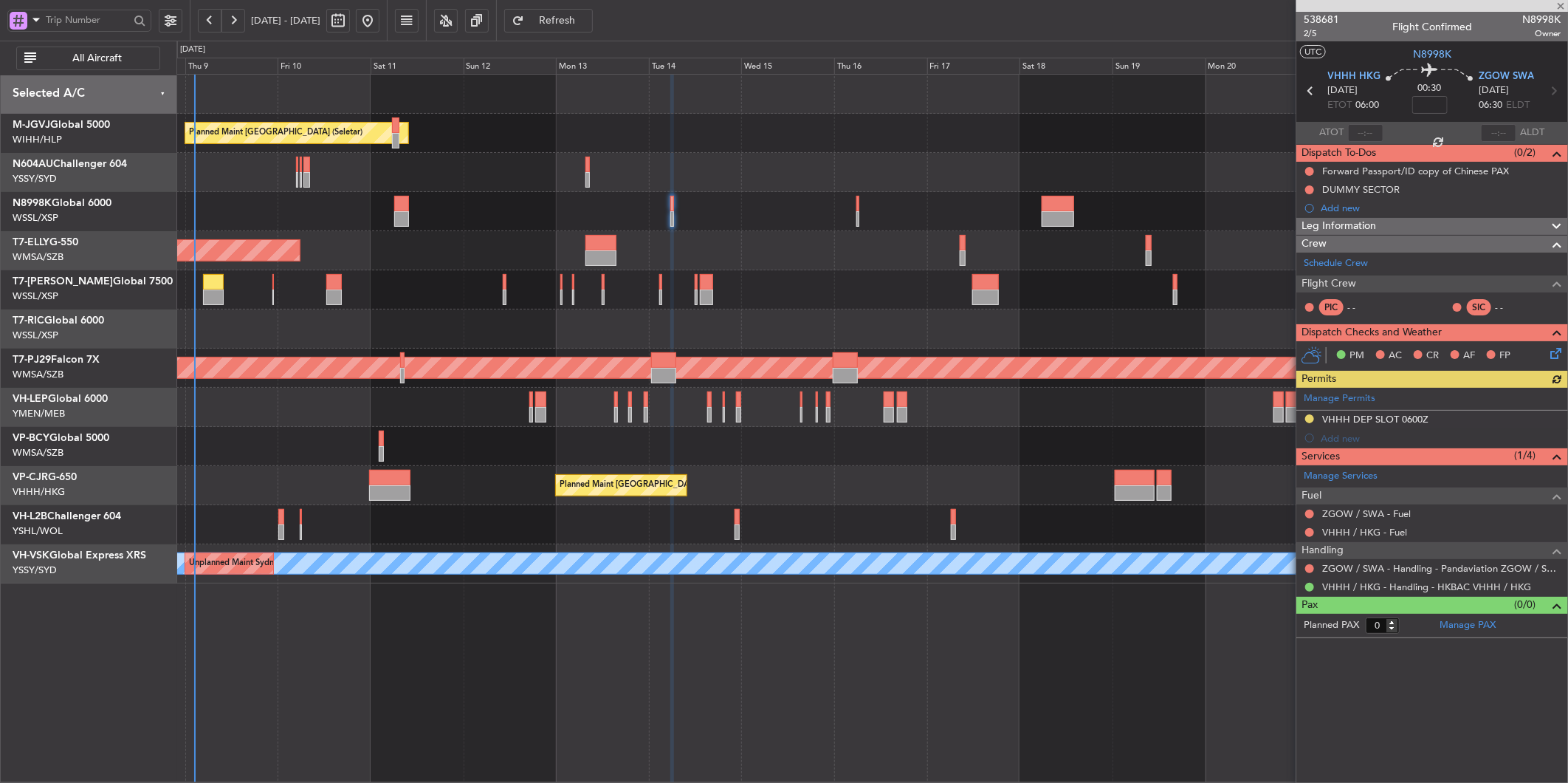
type input "+00:15"
type input "2"
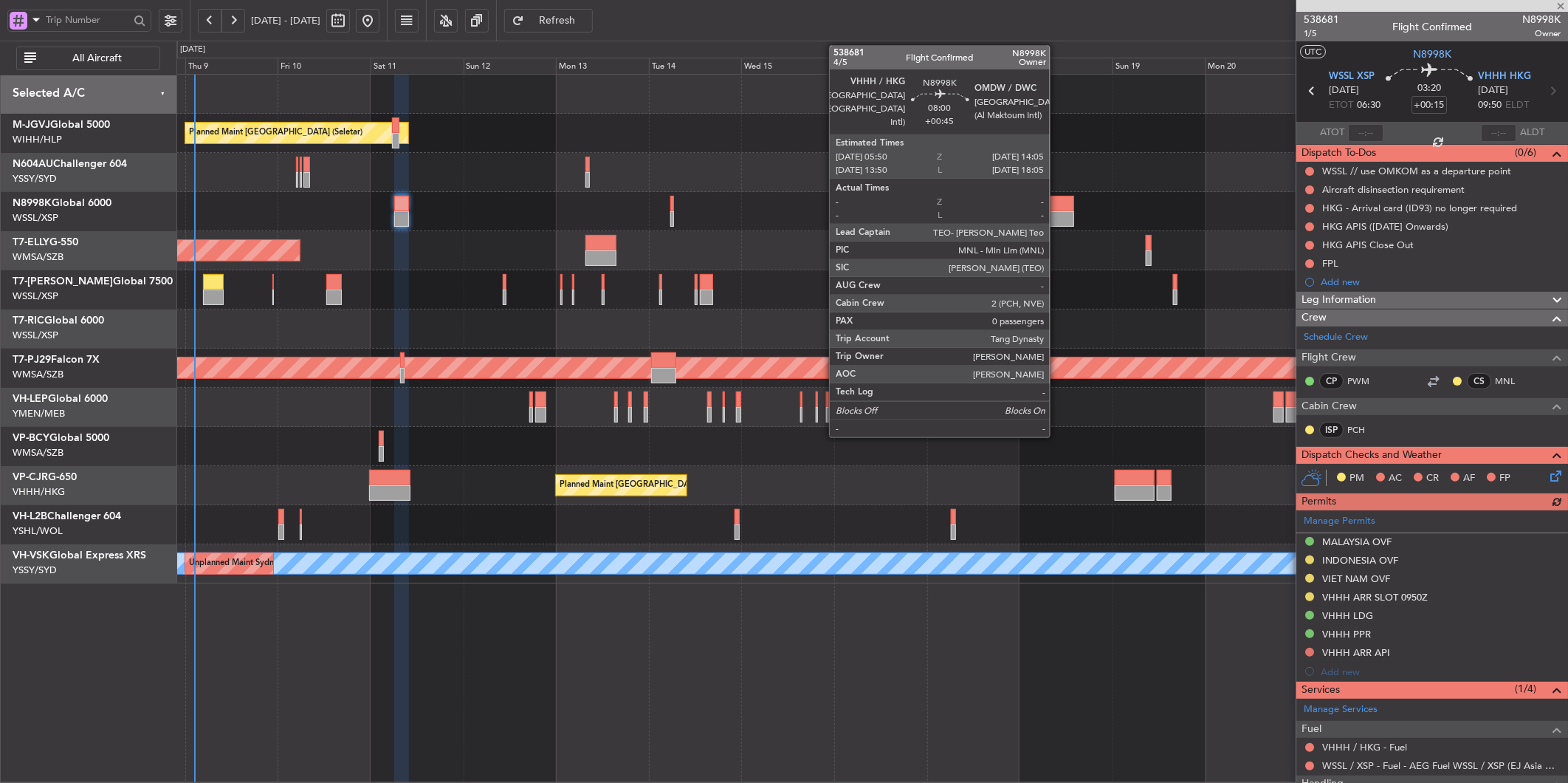
click at [1061, 205] on div at bounding box center [1058, 203] width 33 height 15
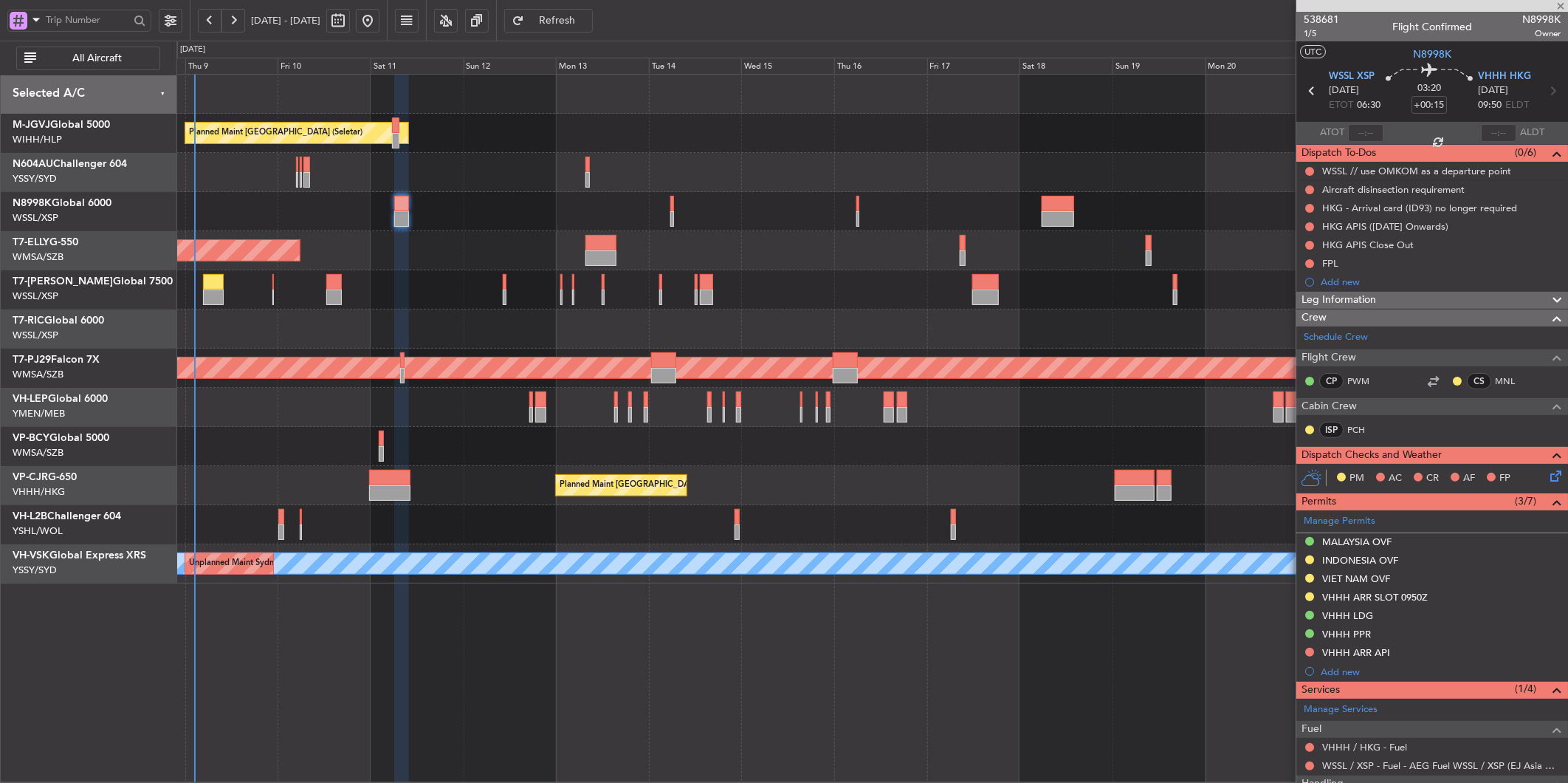
type input "+00:45"
type input "0"
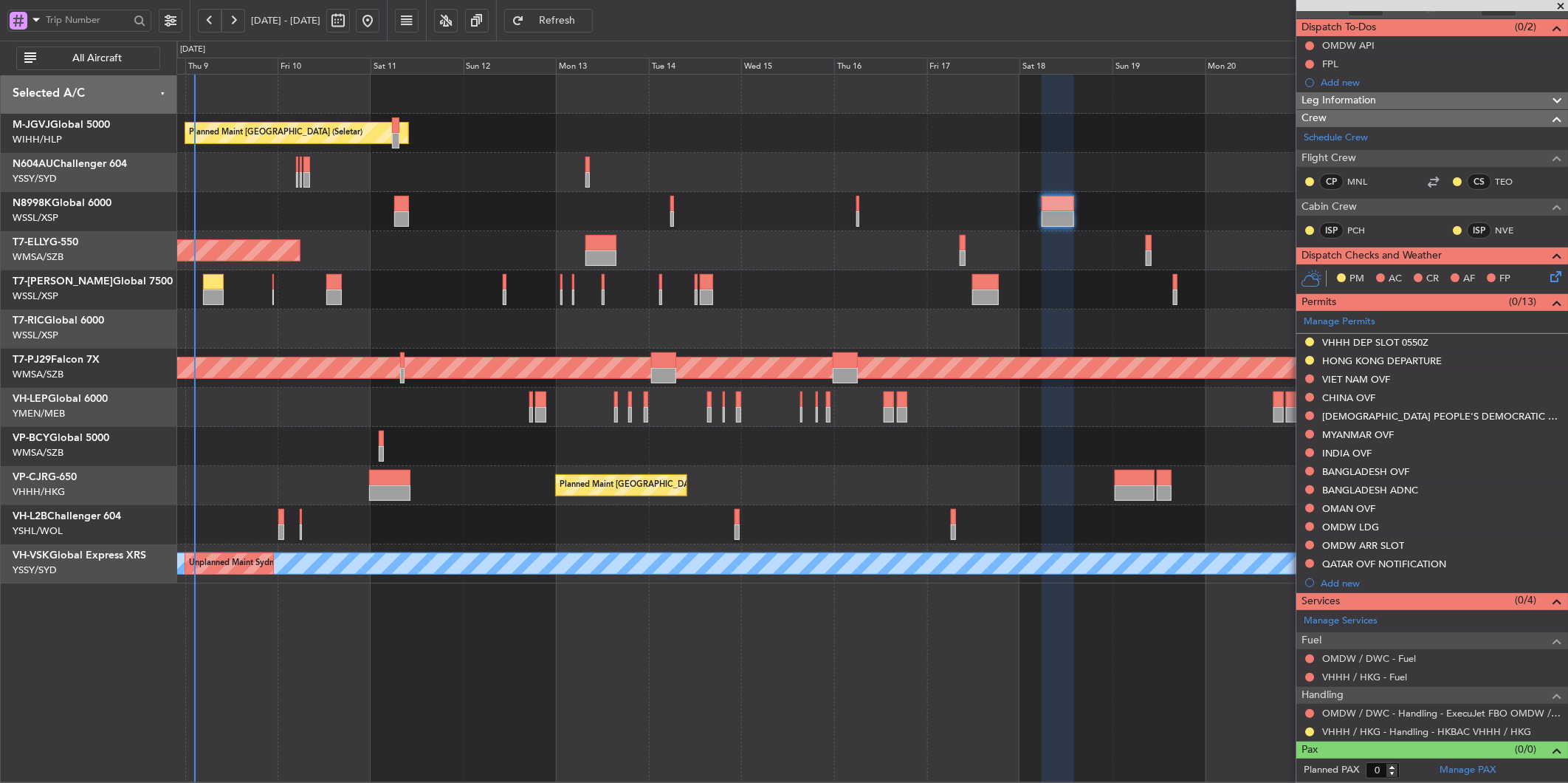
scroll to position [43, 0]
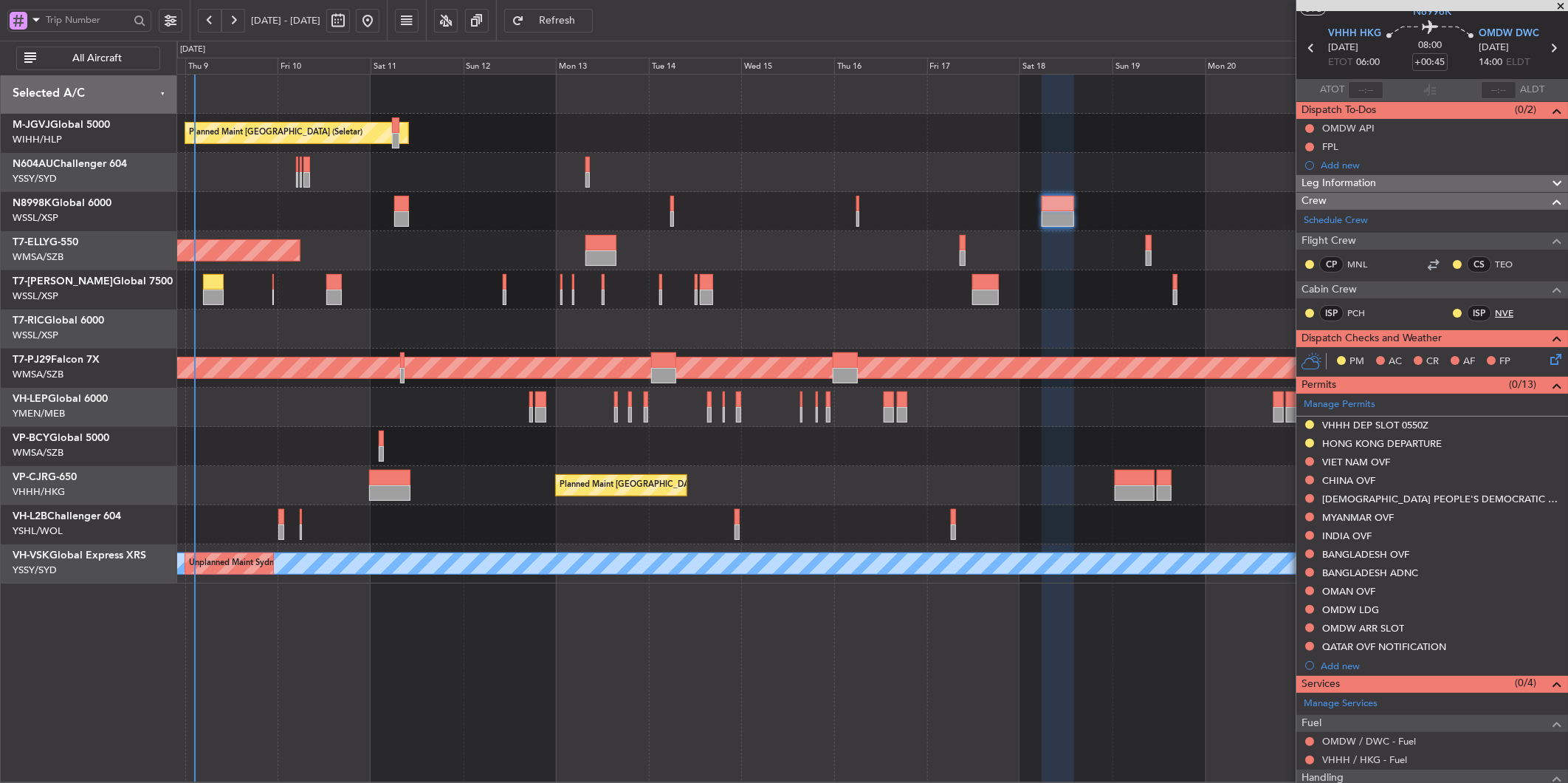
click at [1495, 308] on link "NVE" at bounding box center [1511, 313] width 33 height 14
click at [485, 304] on div "Planned Maint [GEOGRAPHIC_DATA] (Seletar)" at bounding box center [871, 289] width 1391 height 39
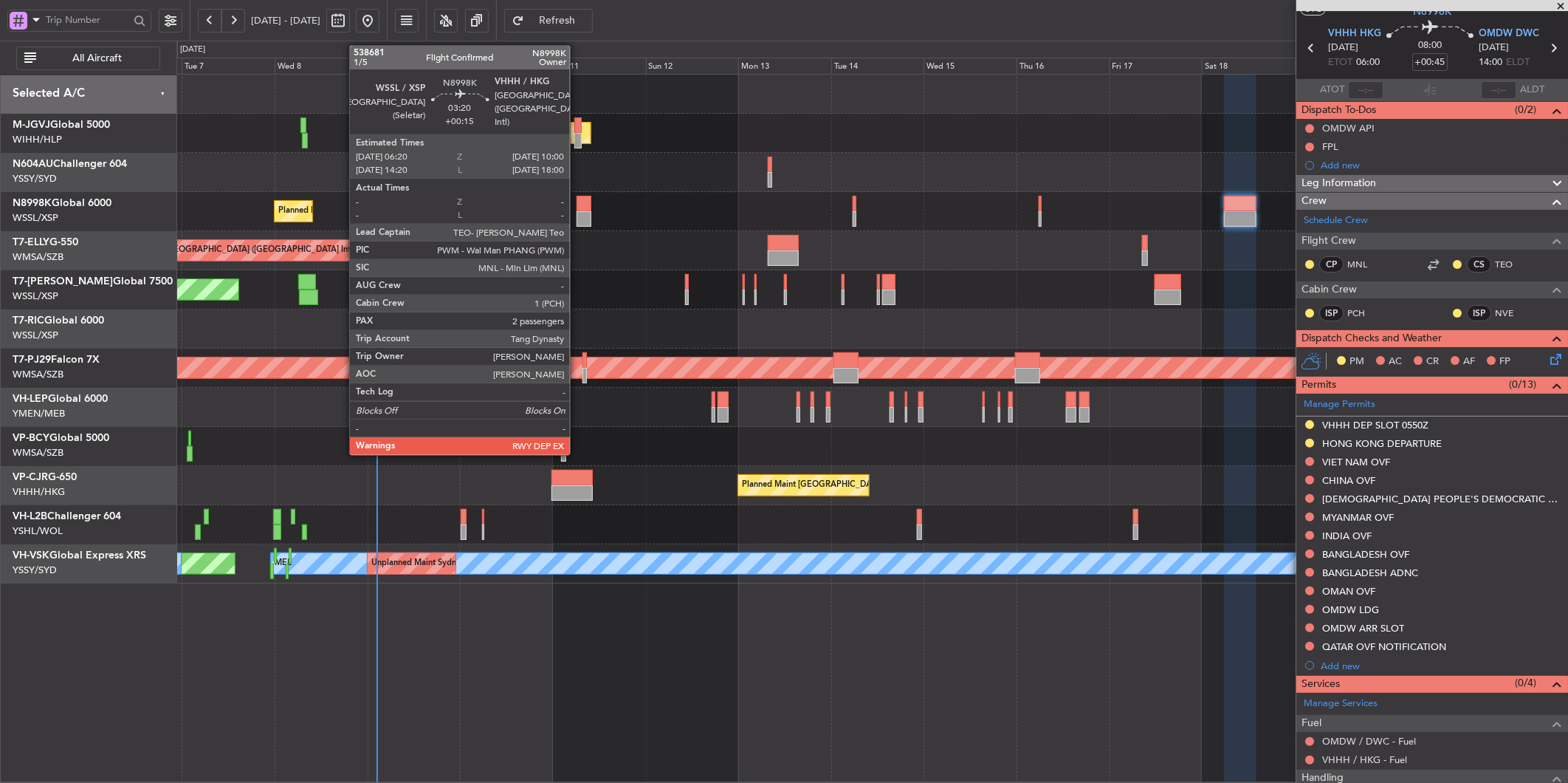
click at [578, 204] on div at bounding box center [585, 203] width 15 height 15
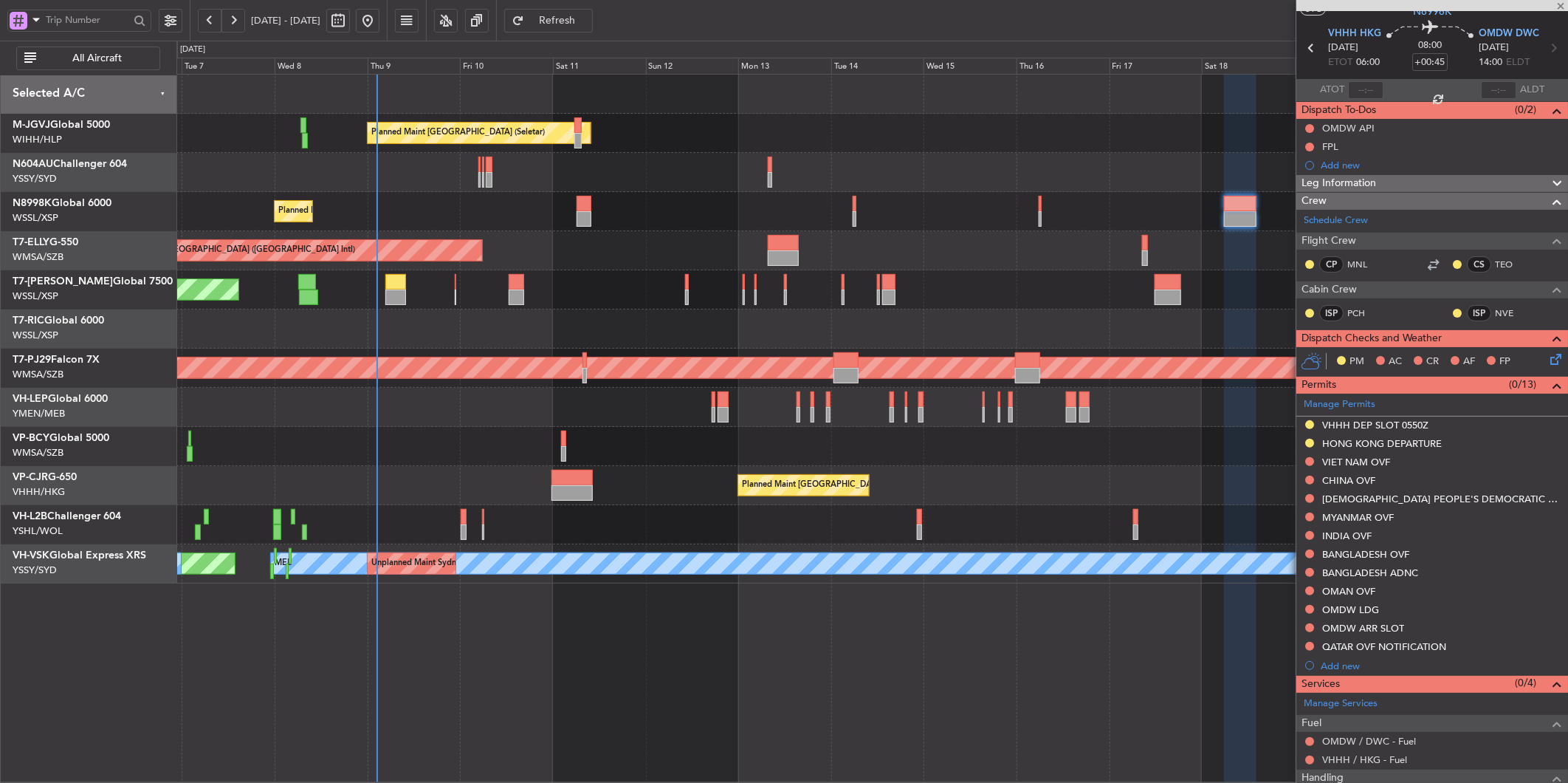
type input "+00:15"
type input "2"
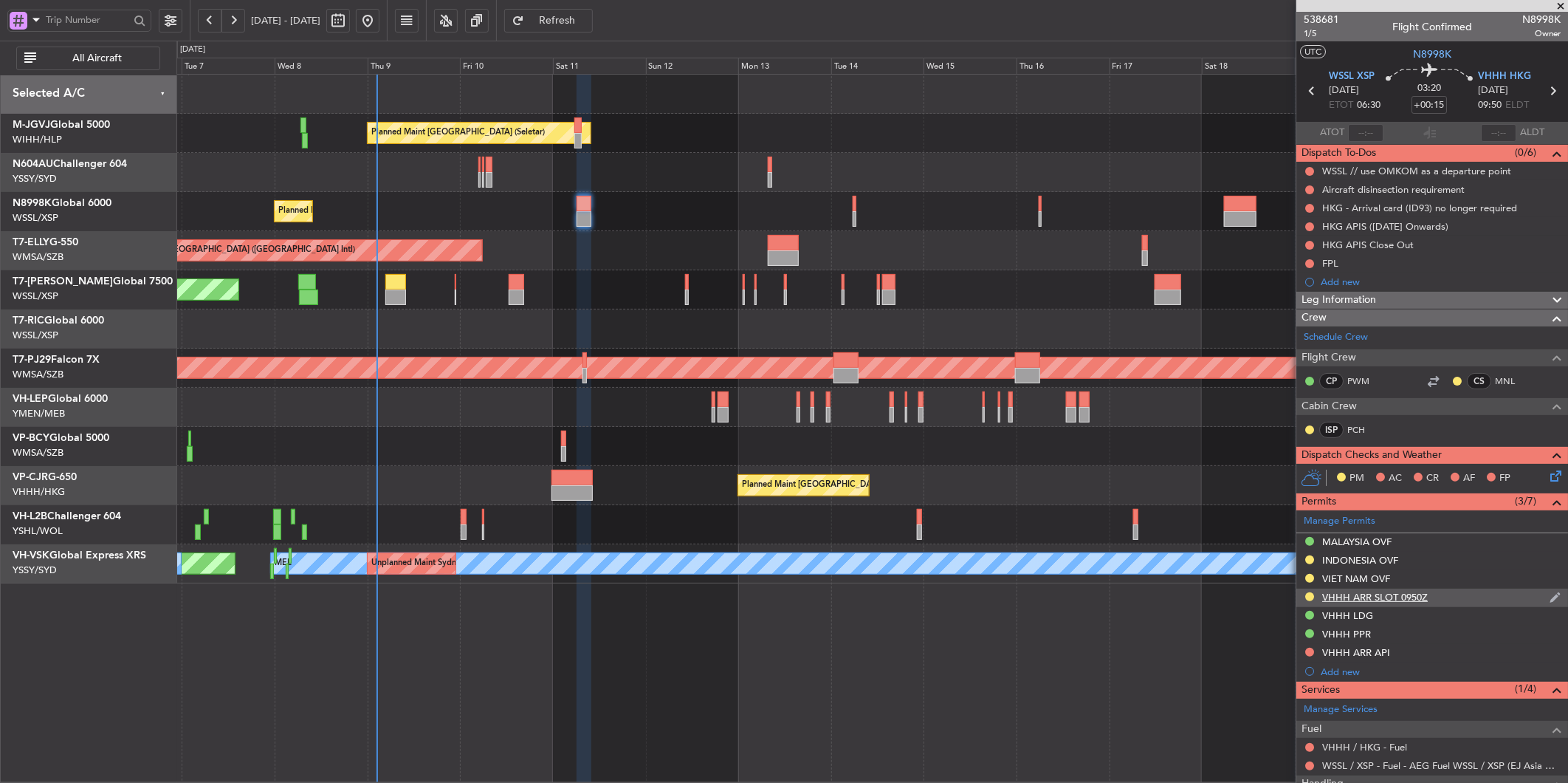
click at [1361, 593] on div "VHHH ARR SLOT 0950Z" at bounding box center [1375, 597] width 105 height 13
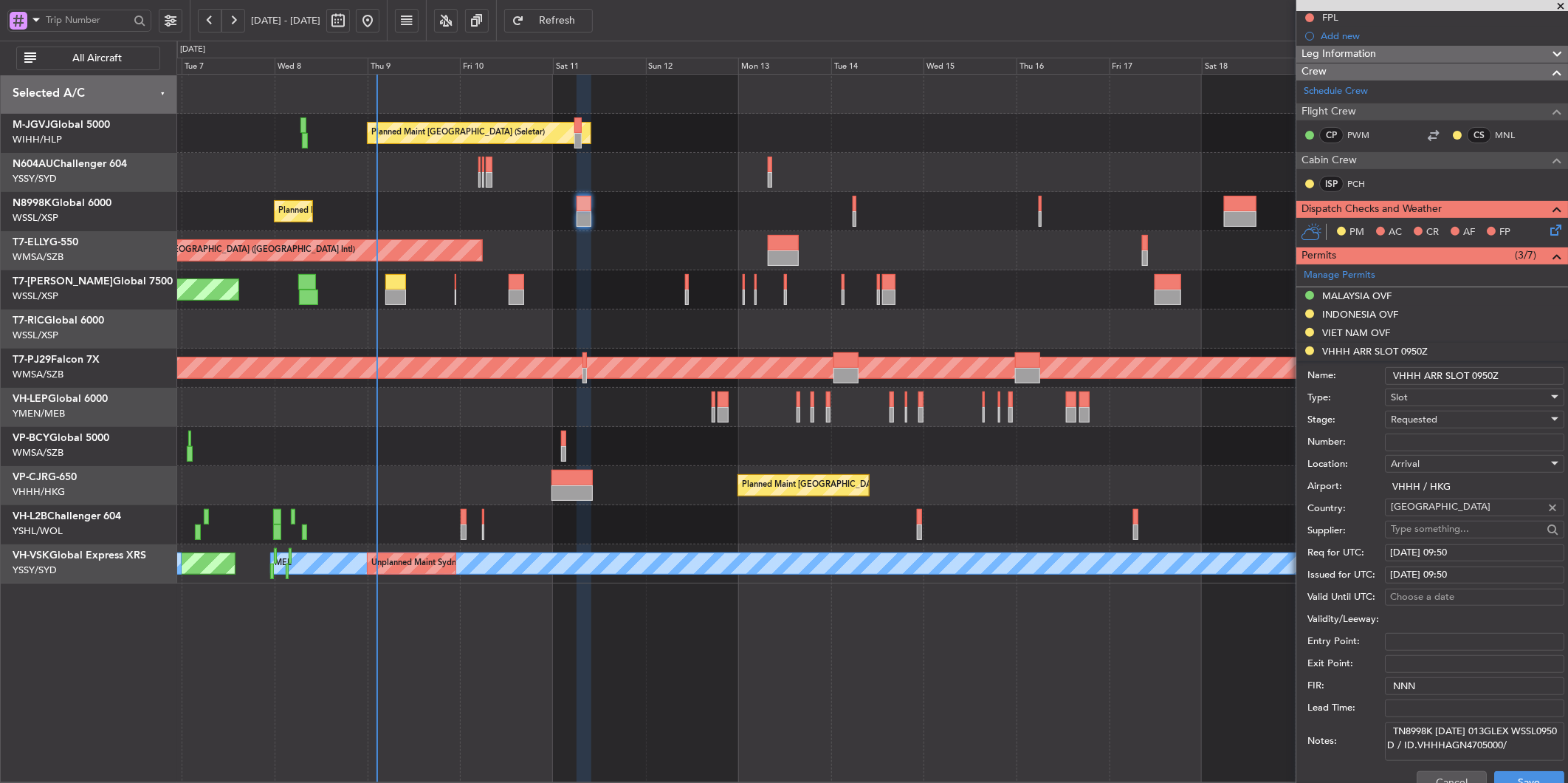
scroll to position [410, 0]
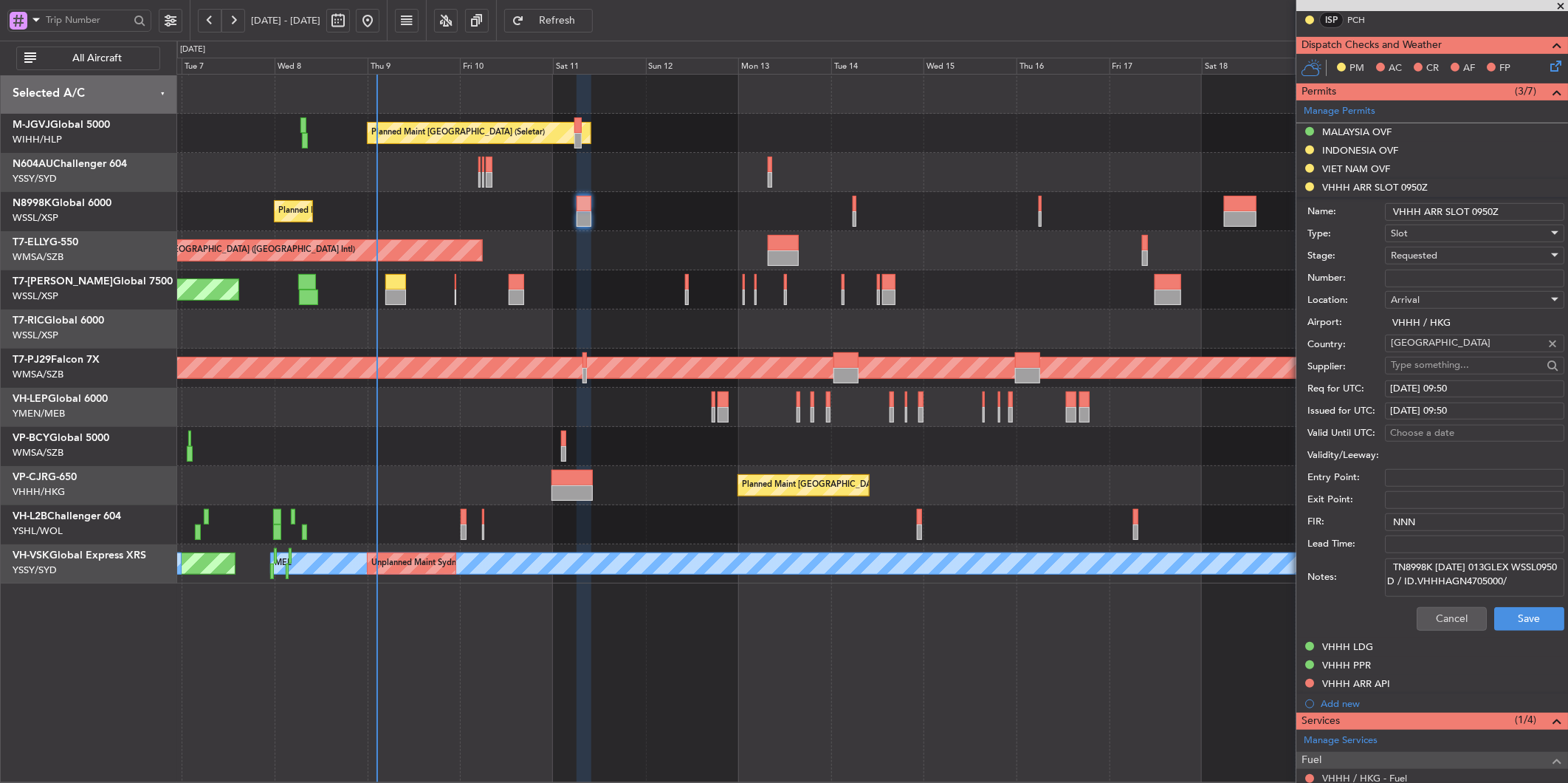
click at [1479, 574] on textarea "TN8998K [DATE] 013GLEX WSSL0950 D / ID.VHHHAGN4705000/" at bounding box center [1474, 578] width 180 height 39
paste textarea "KN8998K [DATE] 013GLEX WSSL0950 D / RE.N8998K [PERSON_NAME]"
type textarea "KN8998K [DATE] 013GLEX WSSL0950 D / RE.N8998K [PERSON_NAME].VHHHAGN4705000/"
click at [1459, 258] on div "Requested" at bounding box center [1469, 256] width 157 height 22
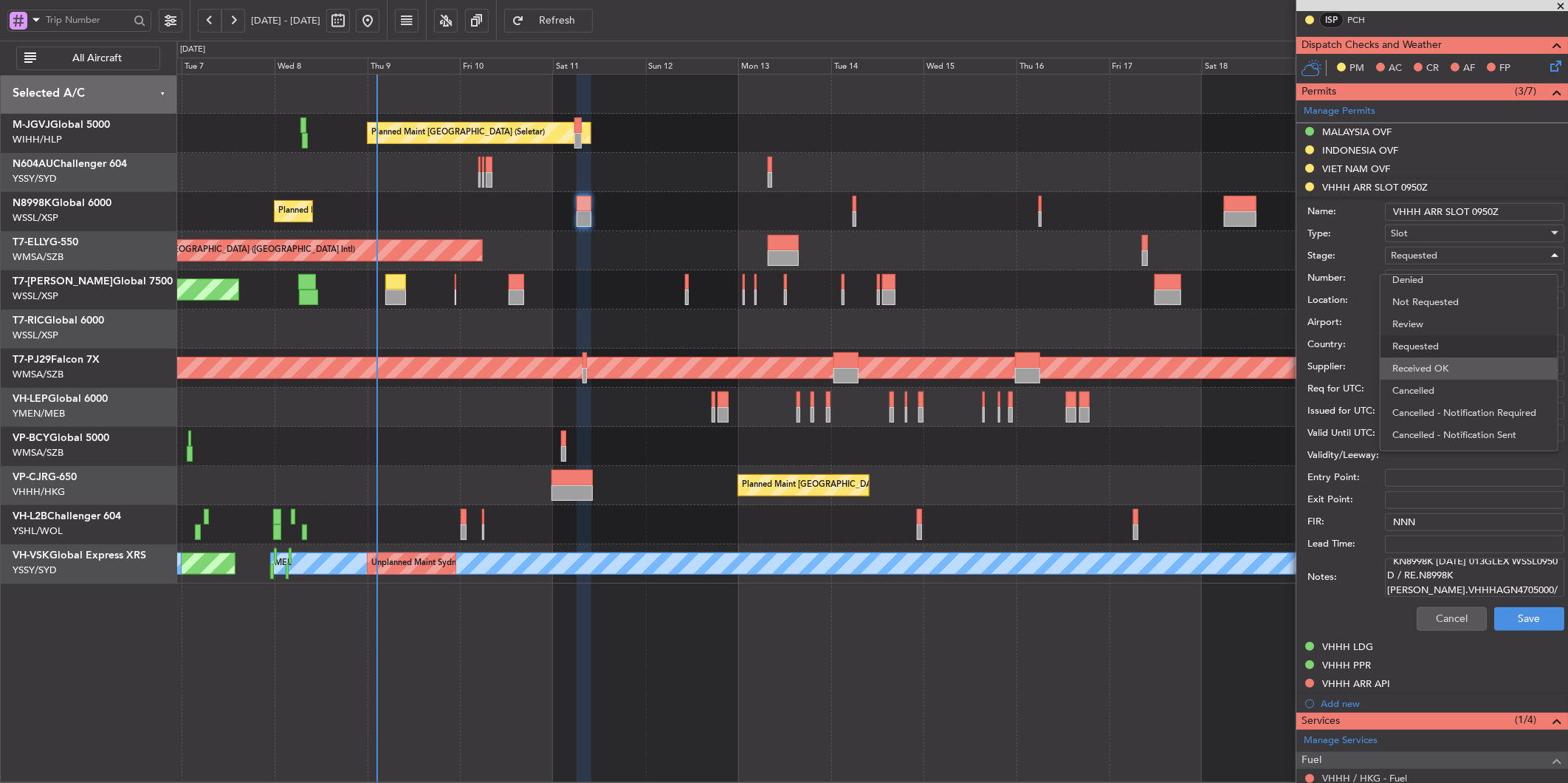
click at [1442, 362] on span "Received OK" at bounding box center [1469, 369] width 154 height 22
click at [1508, 624] on button "Save" at bounding box center [1529, 619] width 70 height 24
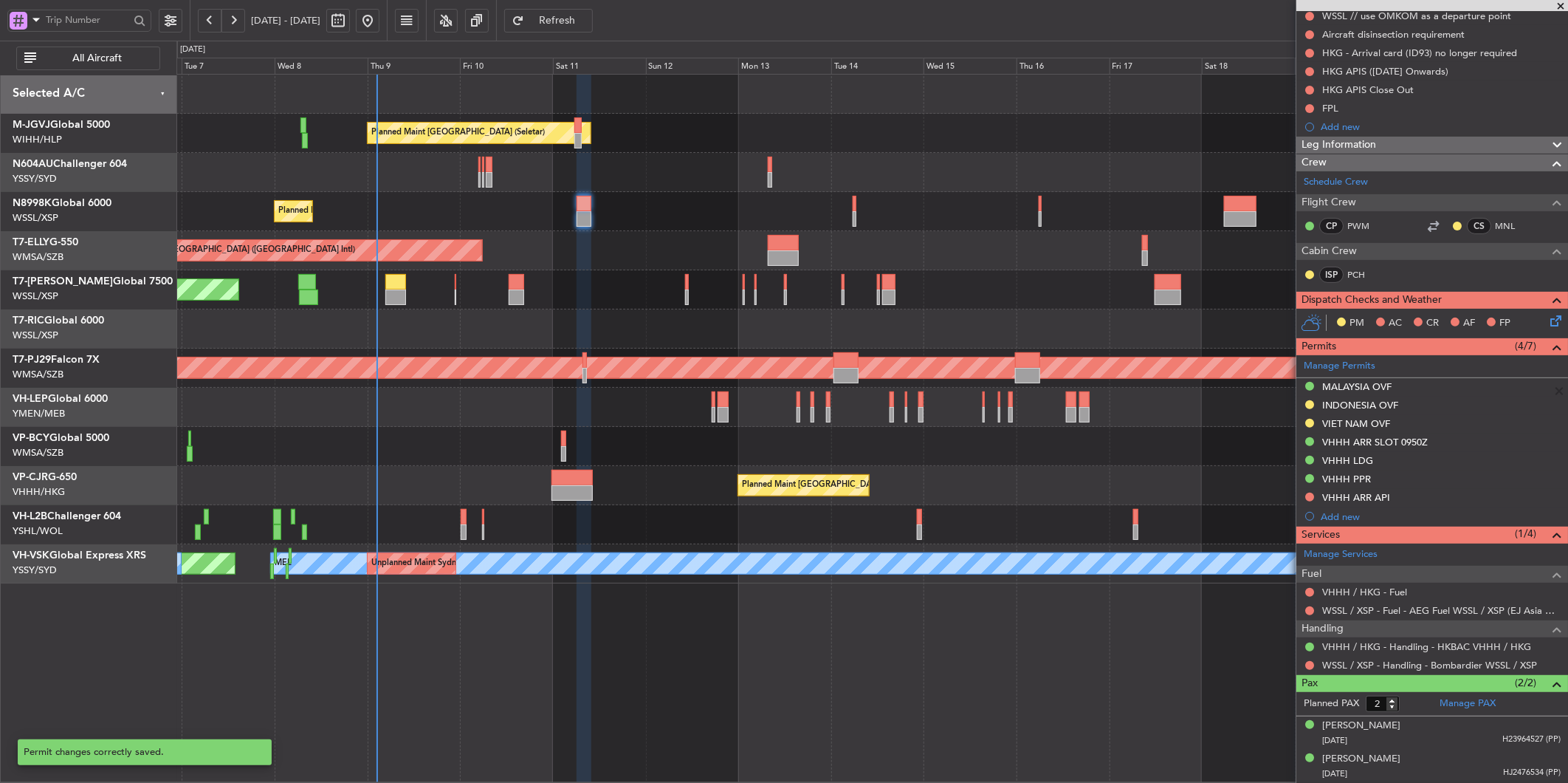
scroll to position [155, 0]
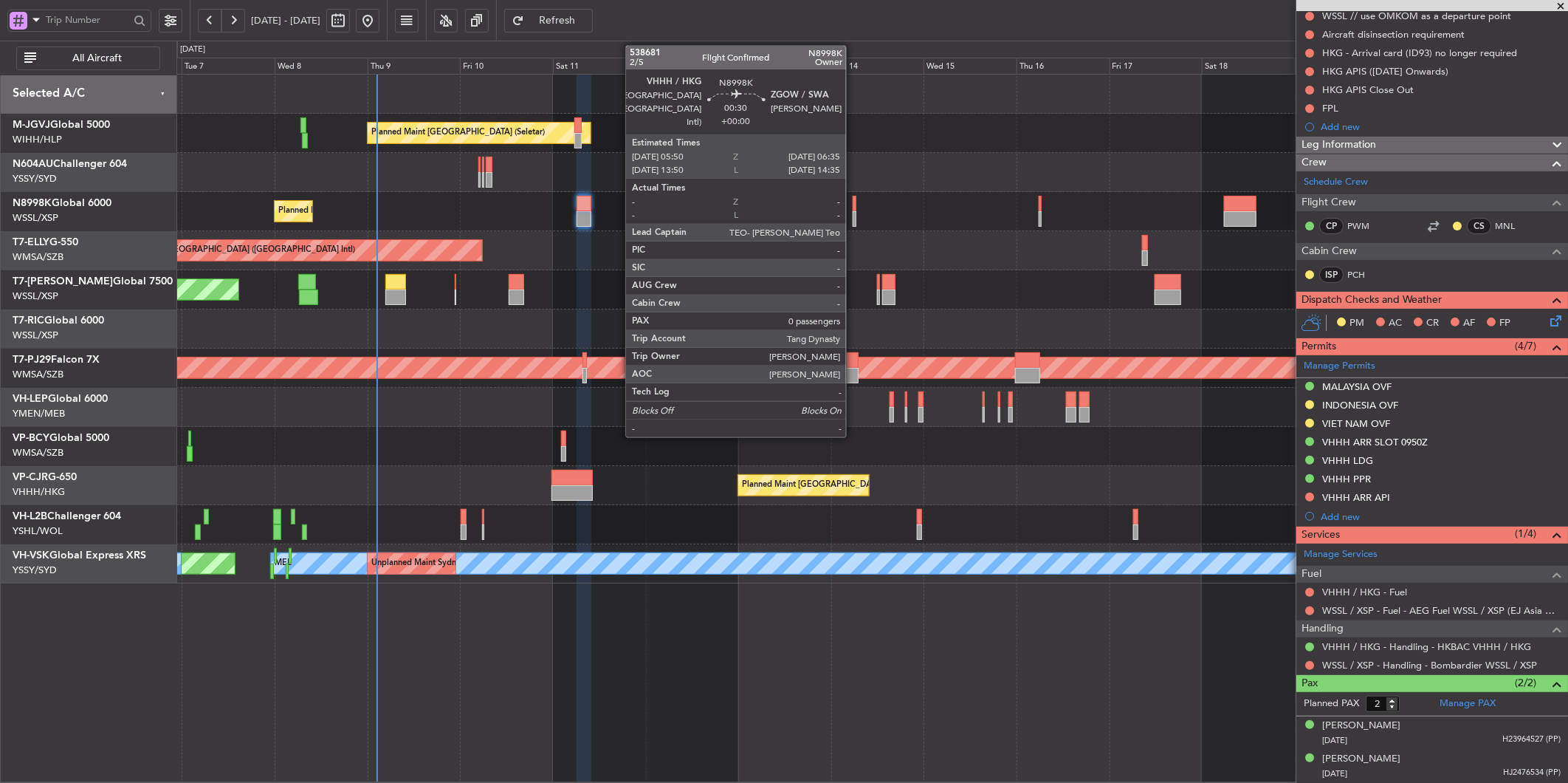
click at [854, 204] on div at bounding box center [854, 203] width 3 height 15
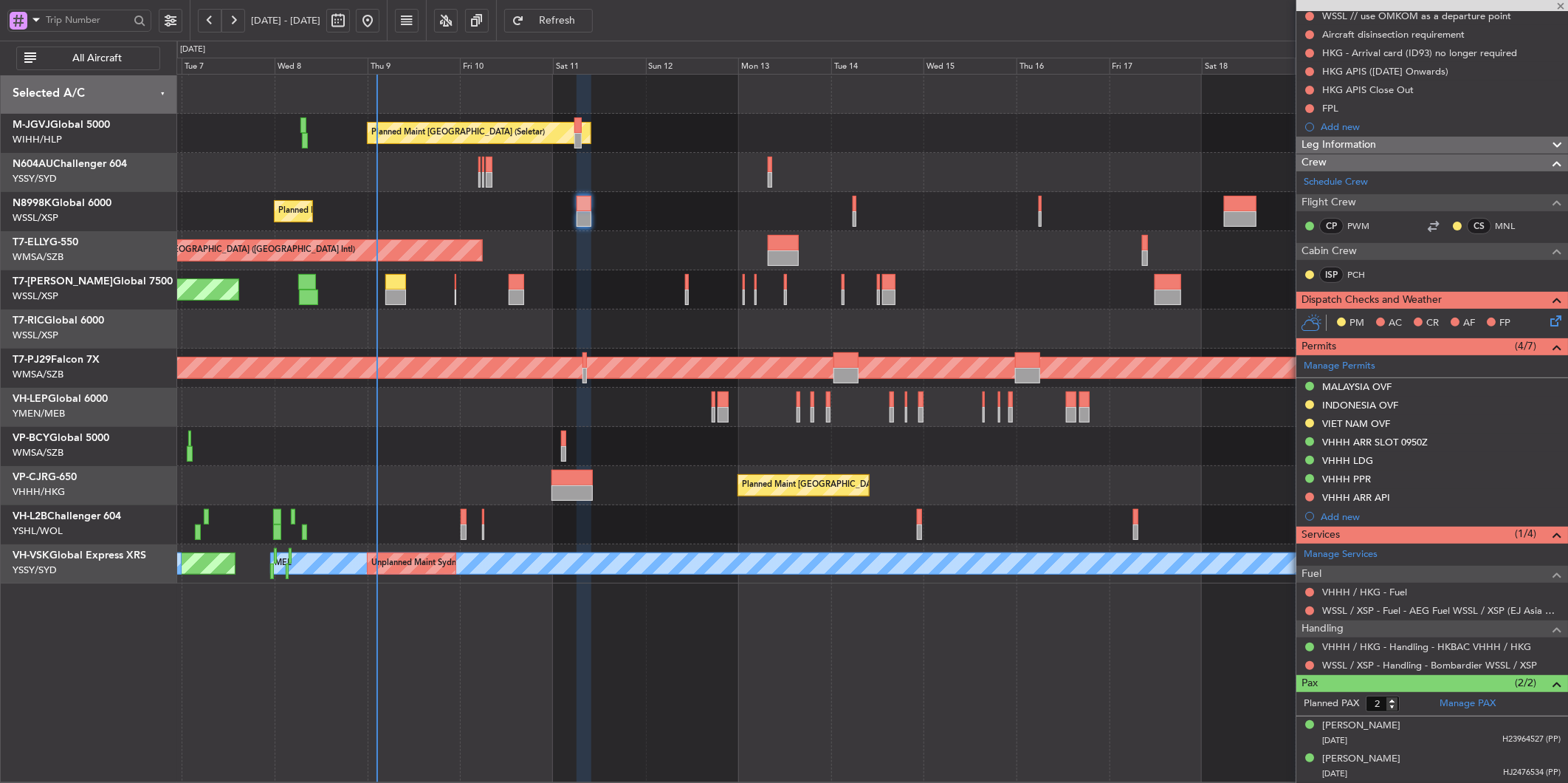
type input "0"
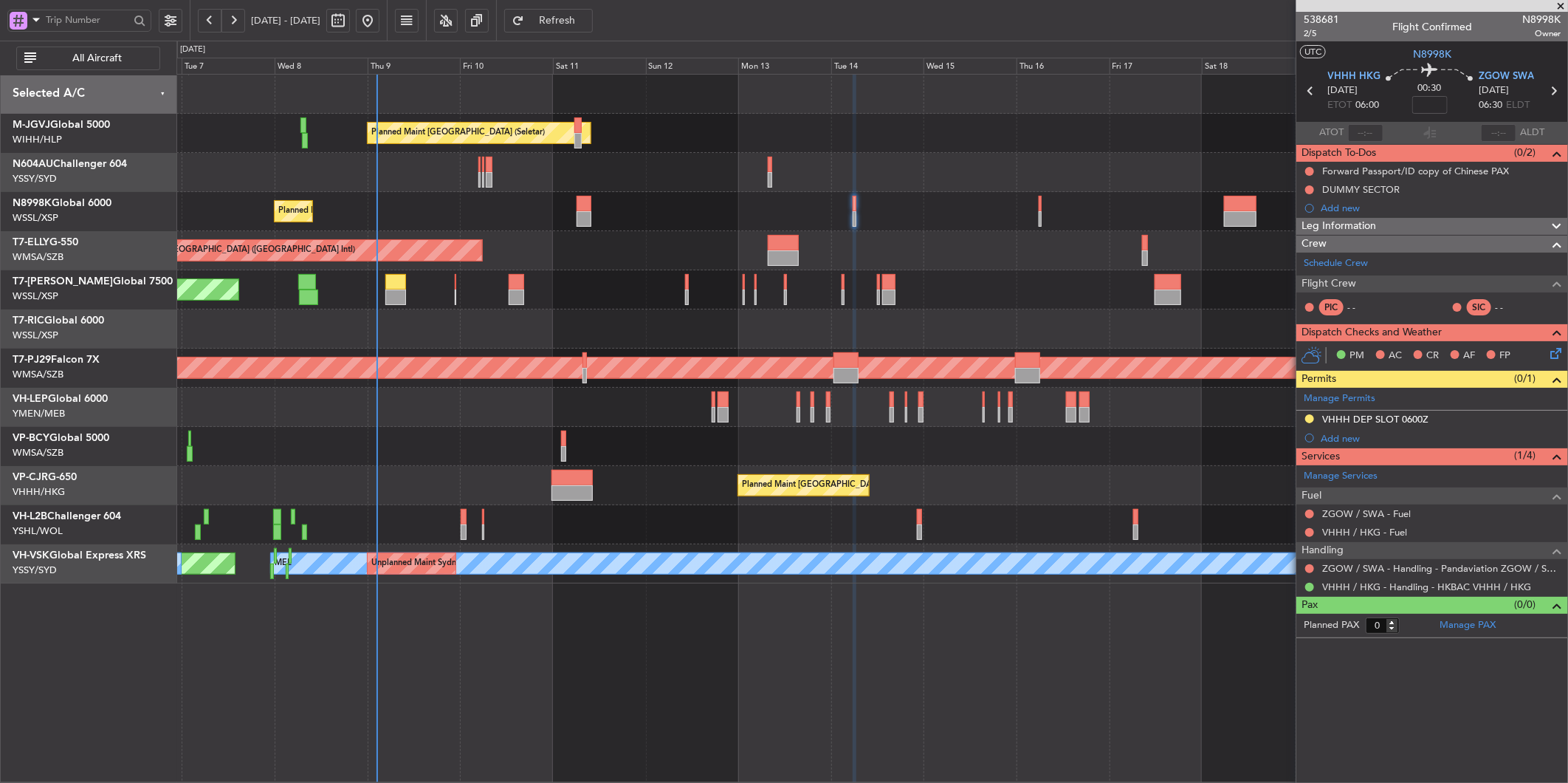
drag, startPoint x: 1356, startPoint y: 421, endPoint x: 1373, endPoint y: 423, distance: 17.1
click at [1359, 421] on div "VHHH DEP SLOT 0600Z" at bounding box center [1376, 418] width 106 height 13
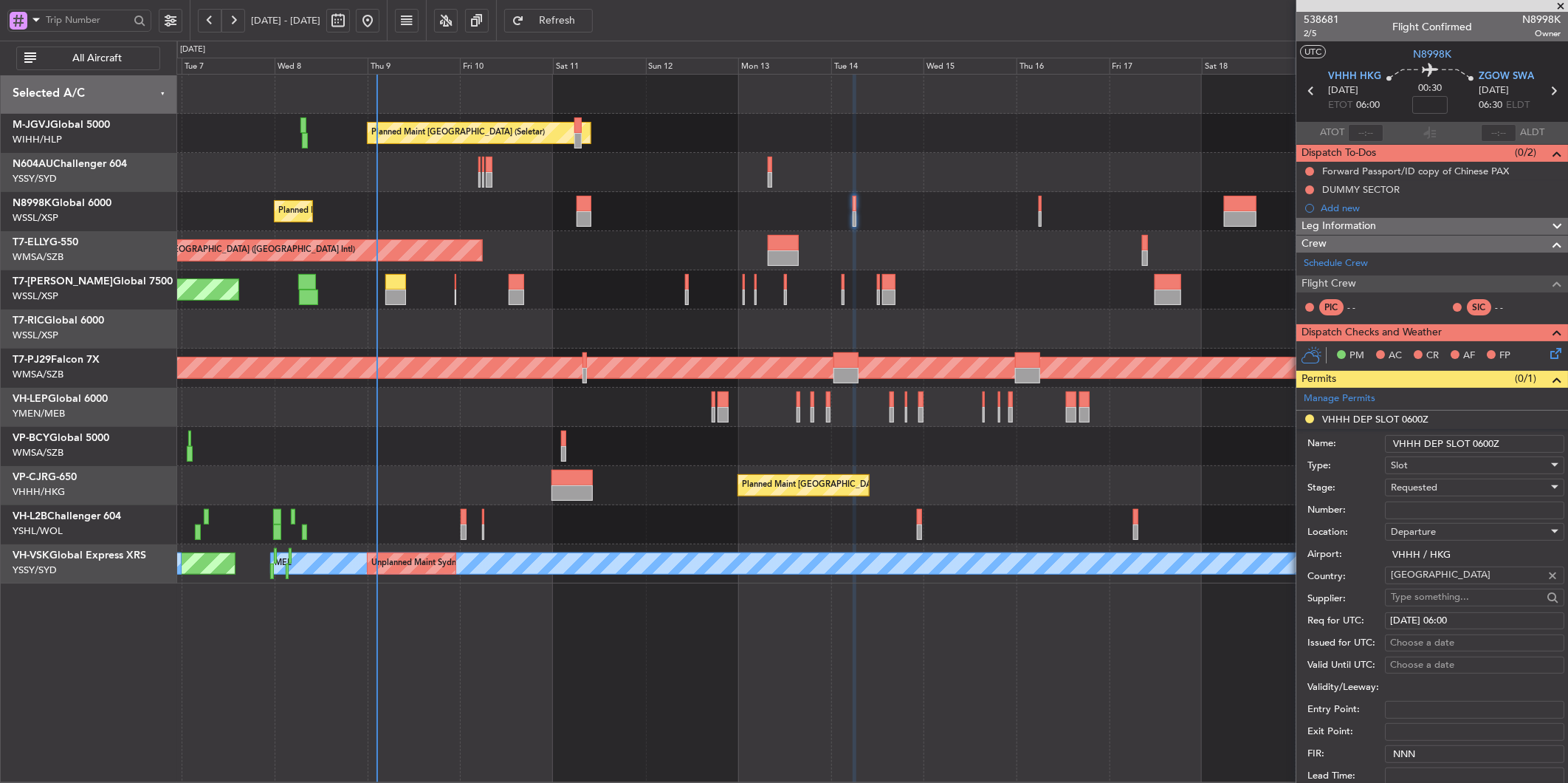
click at [1434, 485] on span "Requested" at bounding box center [1414, 488] width 46 height 14
click at [1448, 603] on span "Received OK" at bounding box center [1469, 601] width 154 height 22
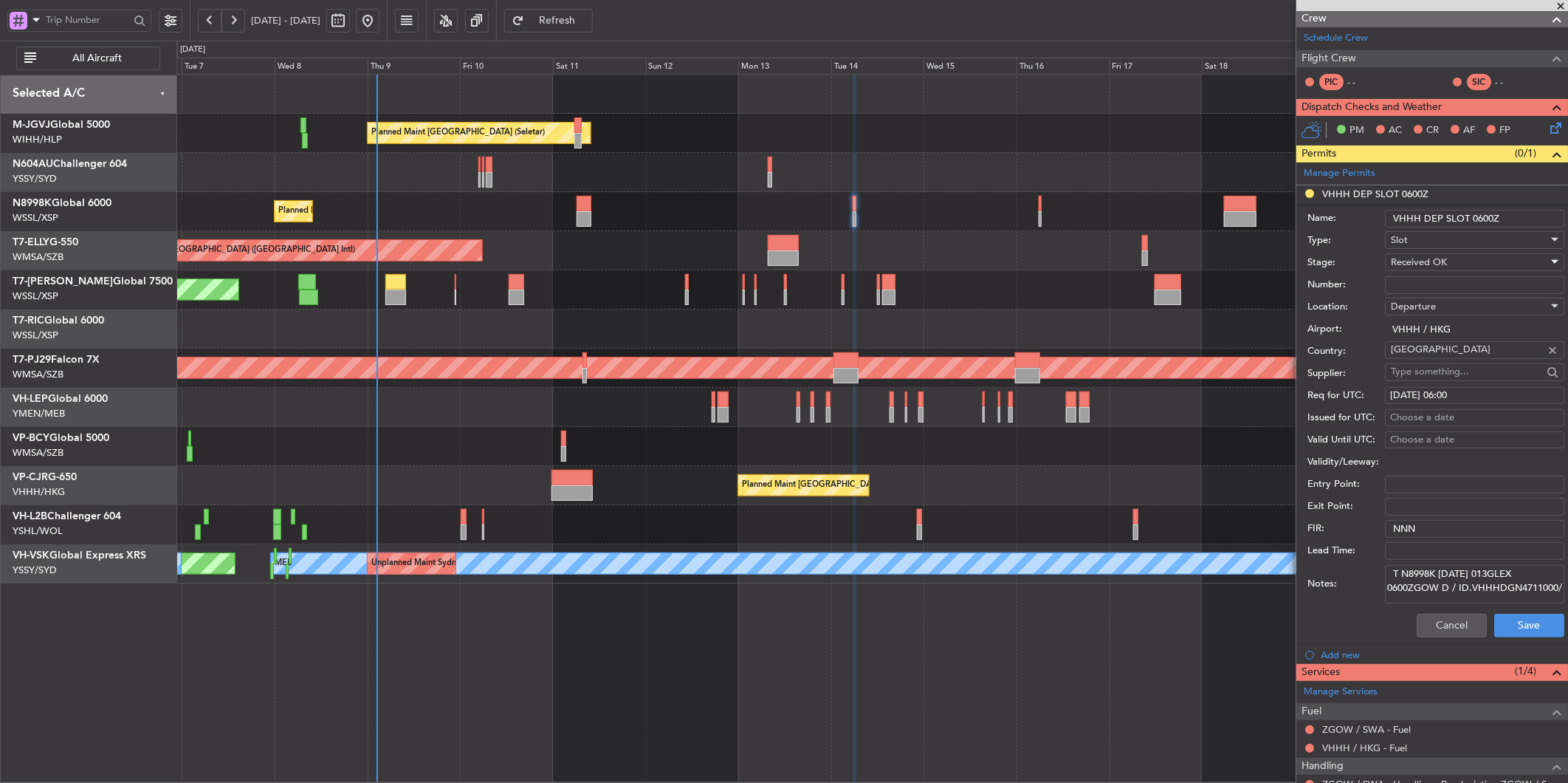
scroll to position [246, 0]
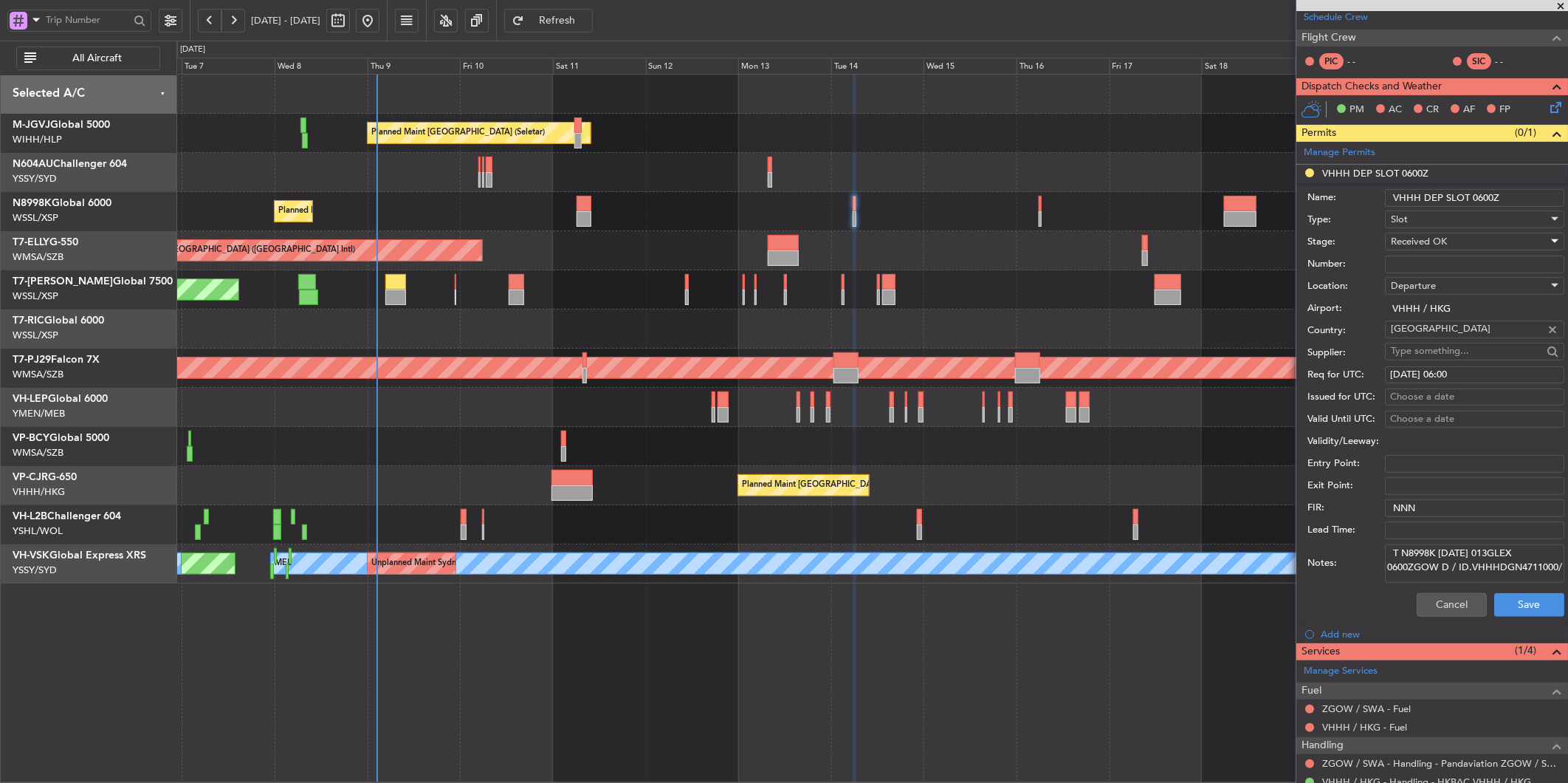
click at [1434, 396] on div "Choose a date" at bounding box center [1474, 397] width 169 height 15
select select "10"
select select "2025"
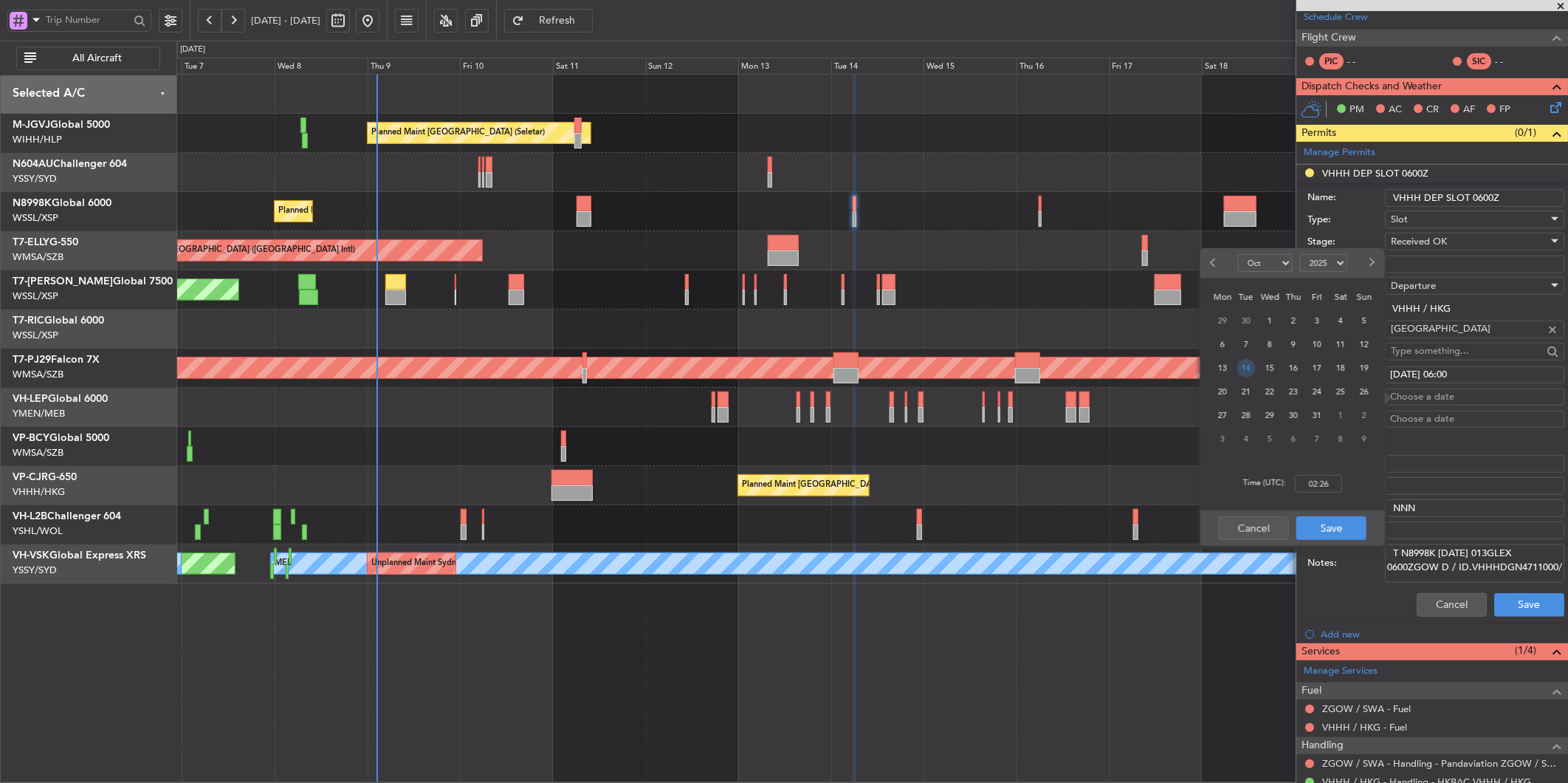
click at [1250, 367] on span "14" at bounding box center [1247, 368] width 19 height 19
click at [1330, 483] on input "00:00" at bounding box center [1318, 483] width 47 height 18
type input "06:00"
click at [1342, 526] on button "Save" at bounding box center [1331, 528] width 70 height 24
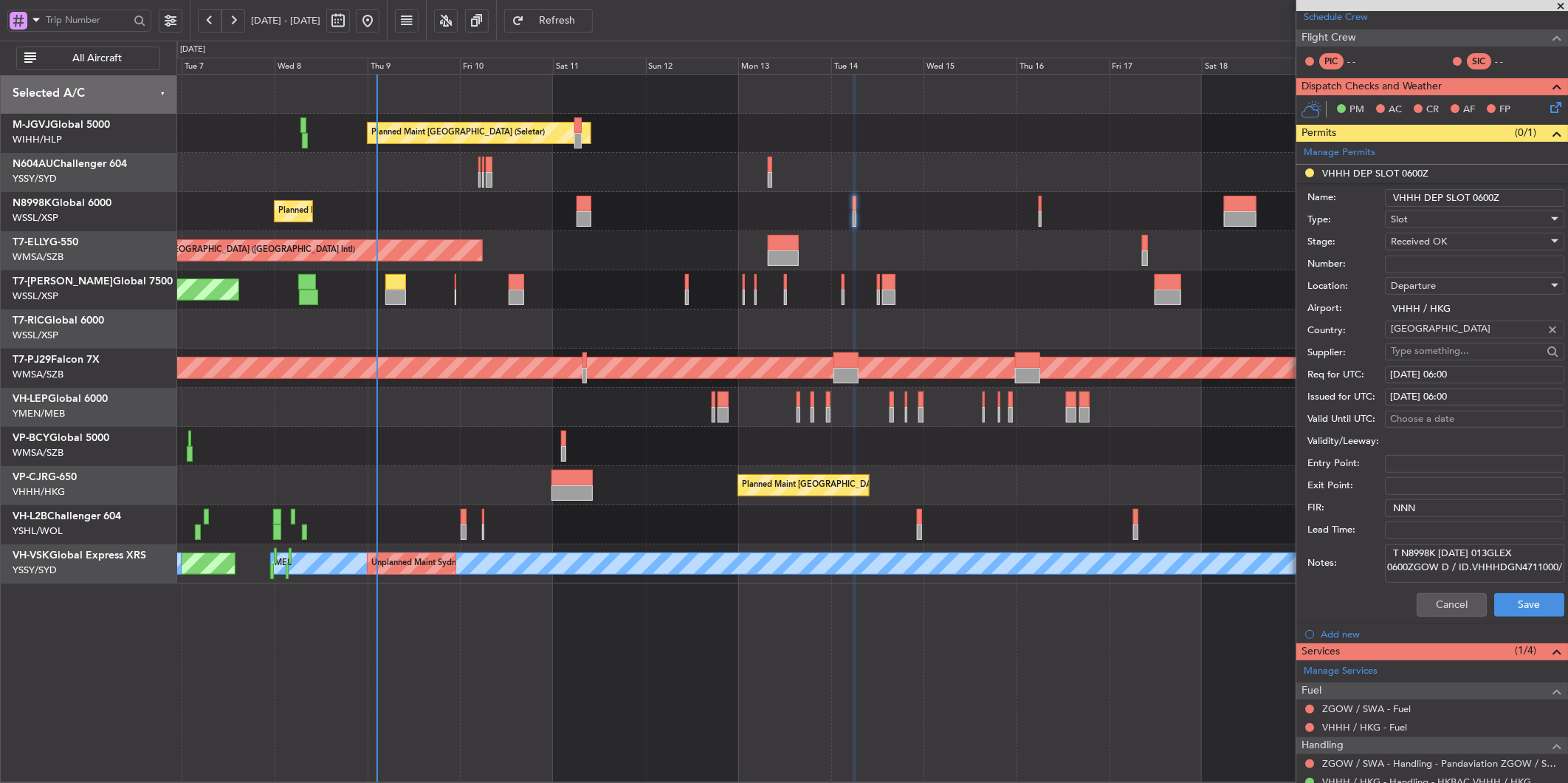
click at [1431, 564] on textarea "T N8998K [DATE] 013GLEX 0600ZGOW D / ID.VHHHDGN4711000/" at bounding box center [1474, 564] width 180 height 39
paste textarea "K N8998K [DATE] 013GLEX 0600ZGOW D / RE.N8998K ID"
type textarea "K N8998K [DATE] 013GLEX 0600ZGOW D / RE.N8998K IDD.VHHHDGN4711000/"
click at [1511, 603] on button "Save" at bounding box center [1529, 605] width 70 height 24
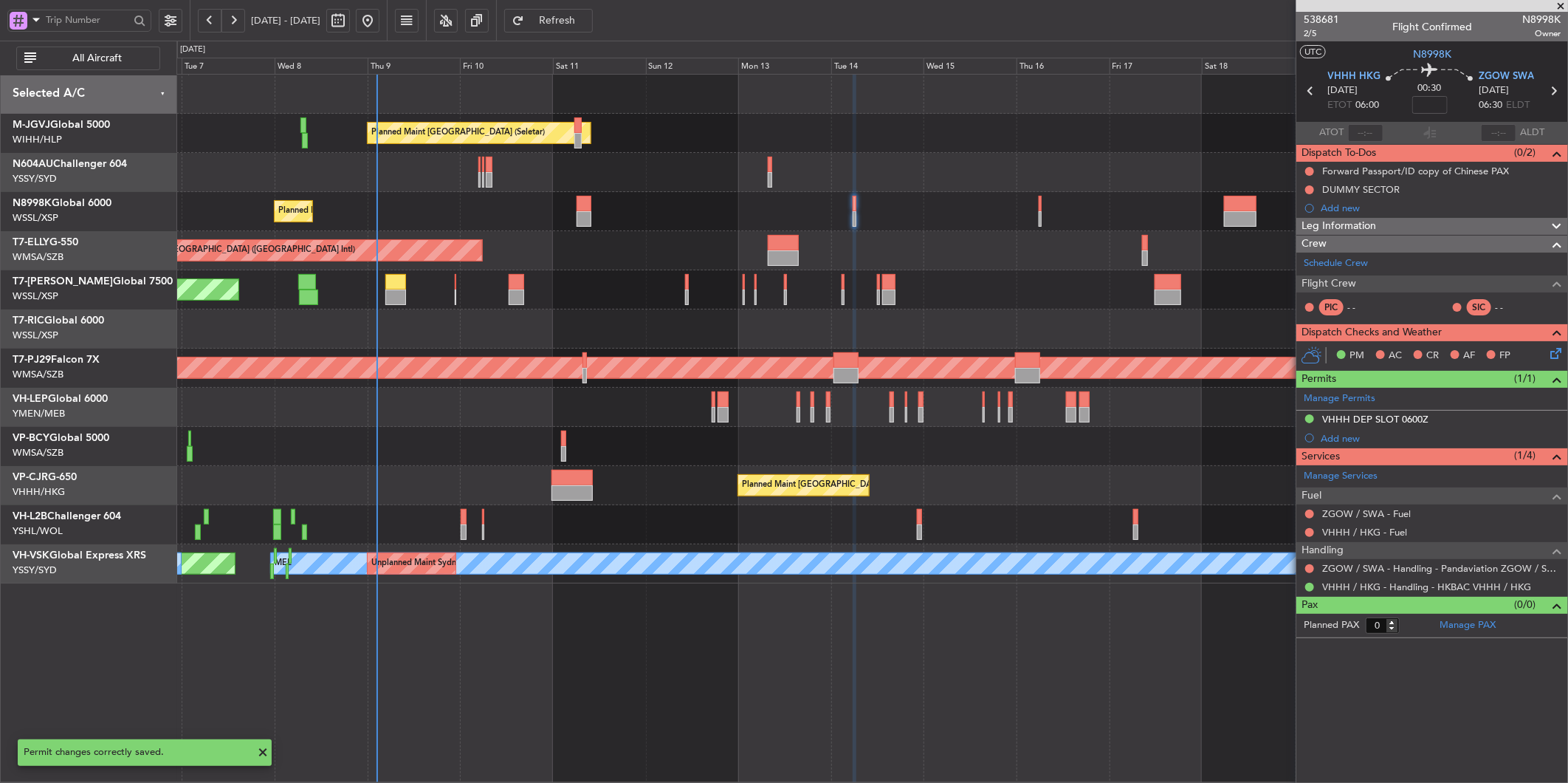
scroll to position [0, 0]
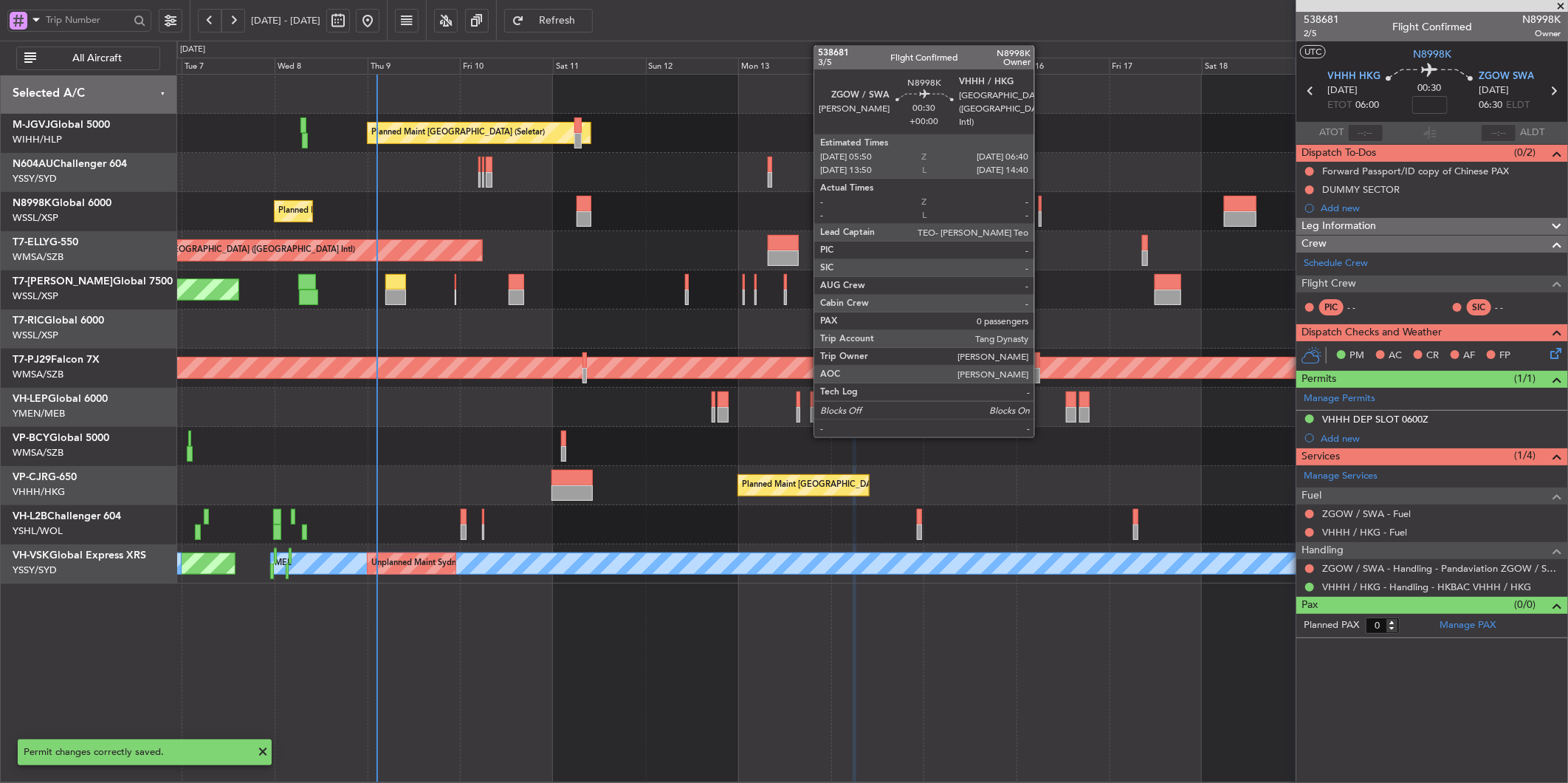
click at [1042, 201] on div at bounding box center [1041, 203] width 3 height 15
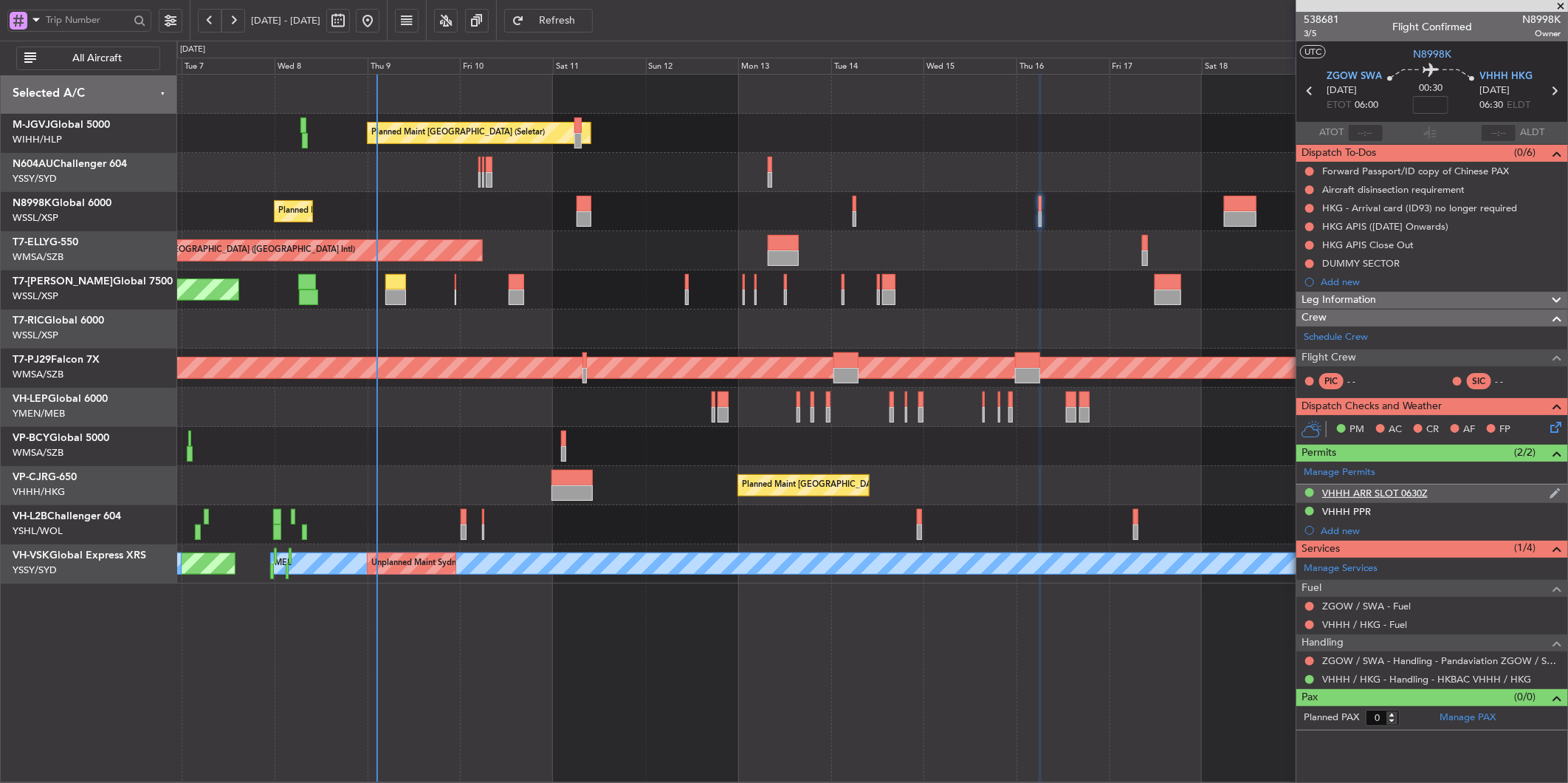
click at [1403, 492] on div "VHHH ARR SLOT 0630Z" at bounding box center [1375, 493] width 105 height 13
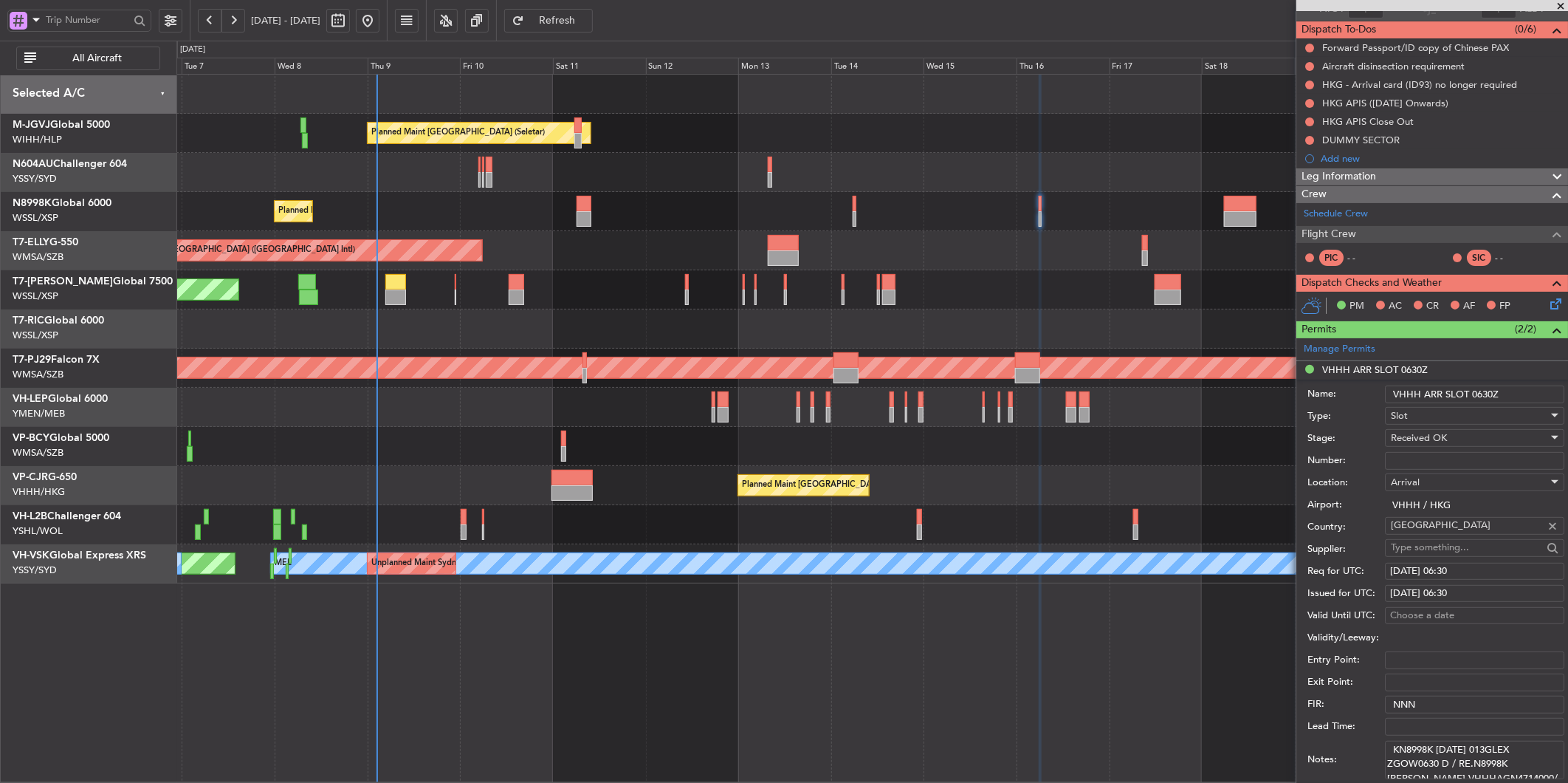
scroll to position [328, 0]
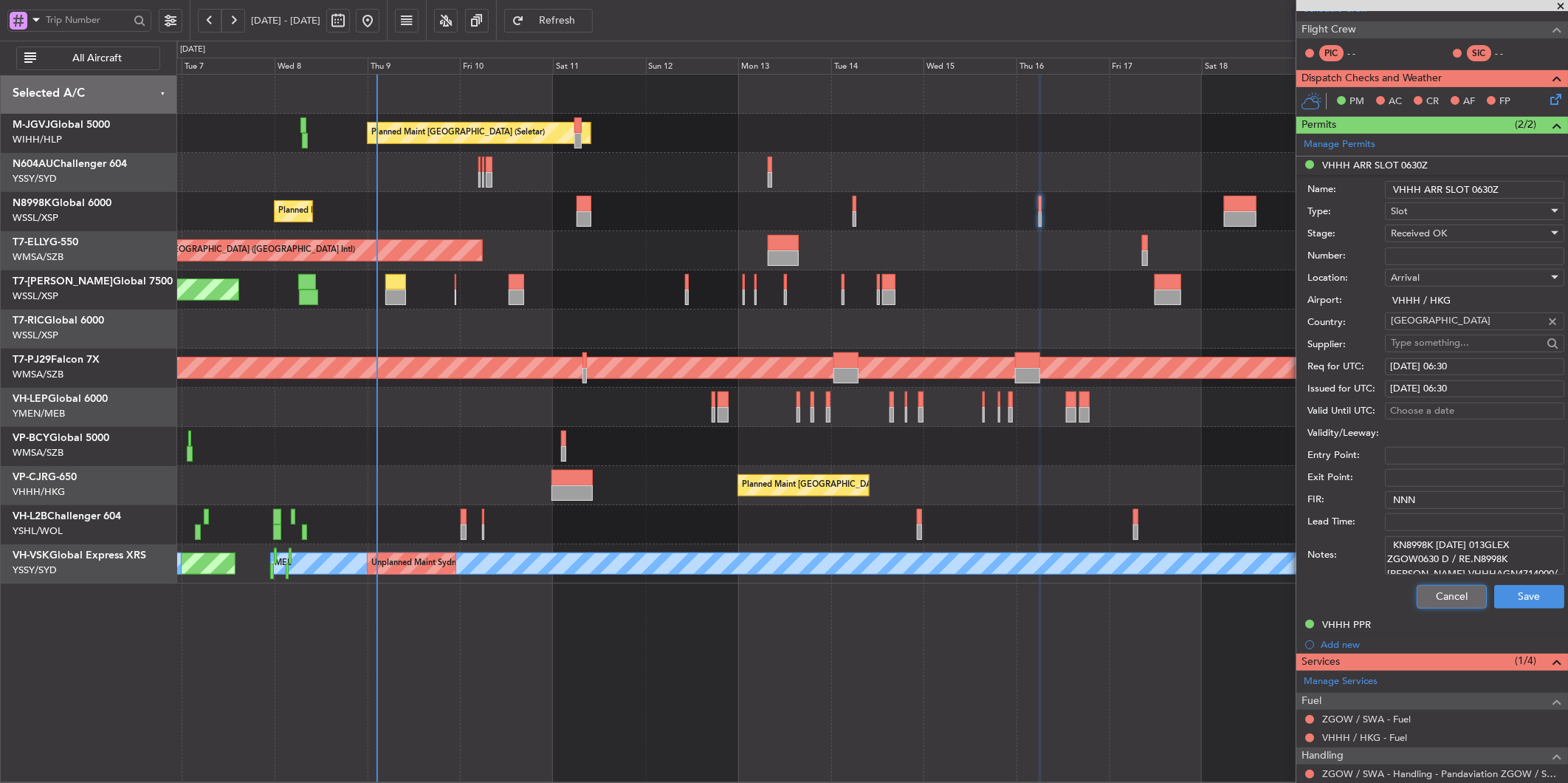
click at [1422, 602] on button "Cancel" at bounding box center [1452, 597] width 70 height 24
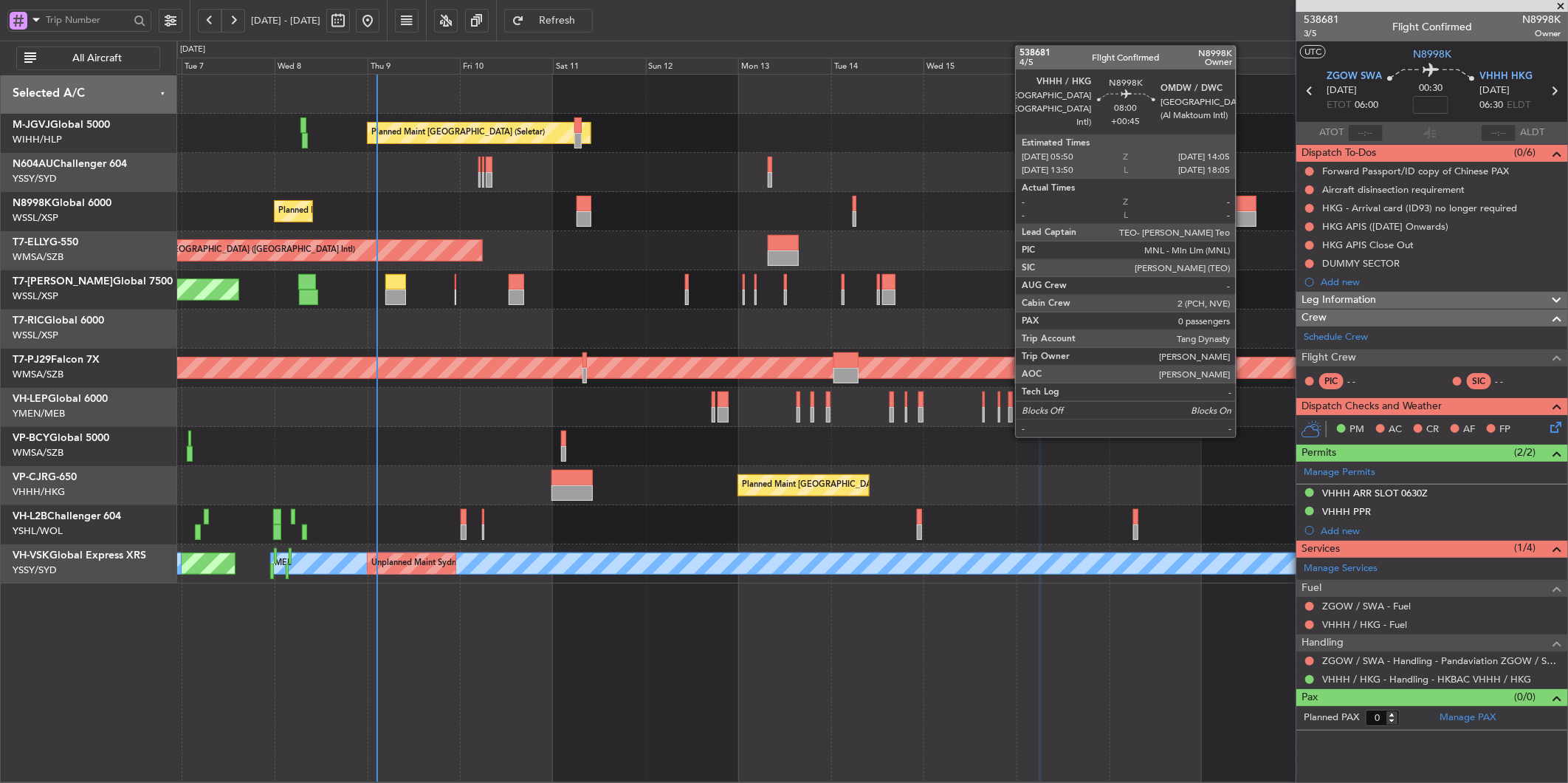
click at [1243, 224] on div at bounding box center [1240, 219] width 33 height 15
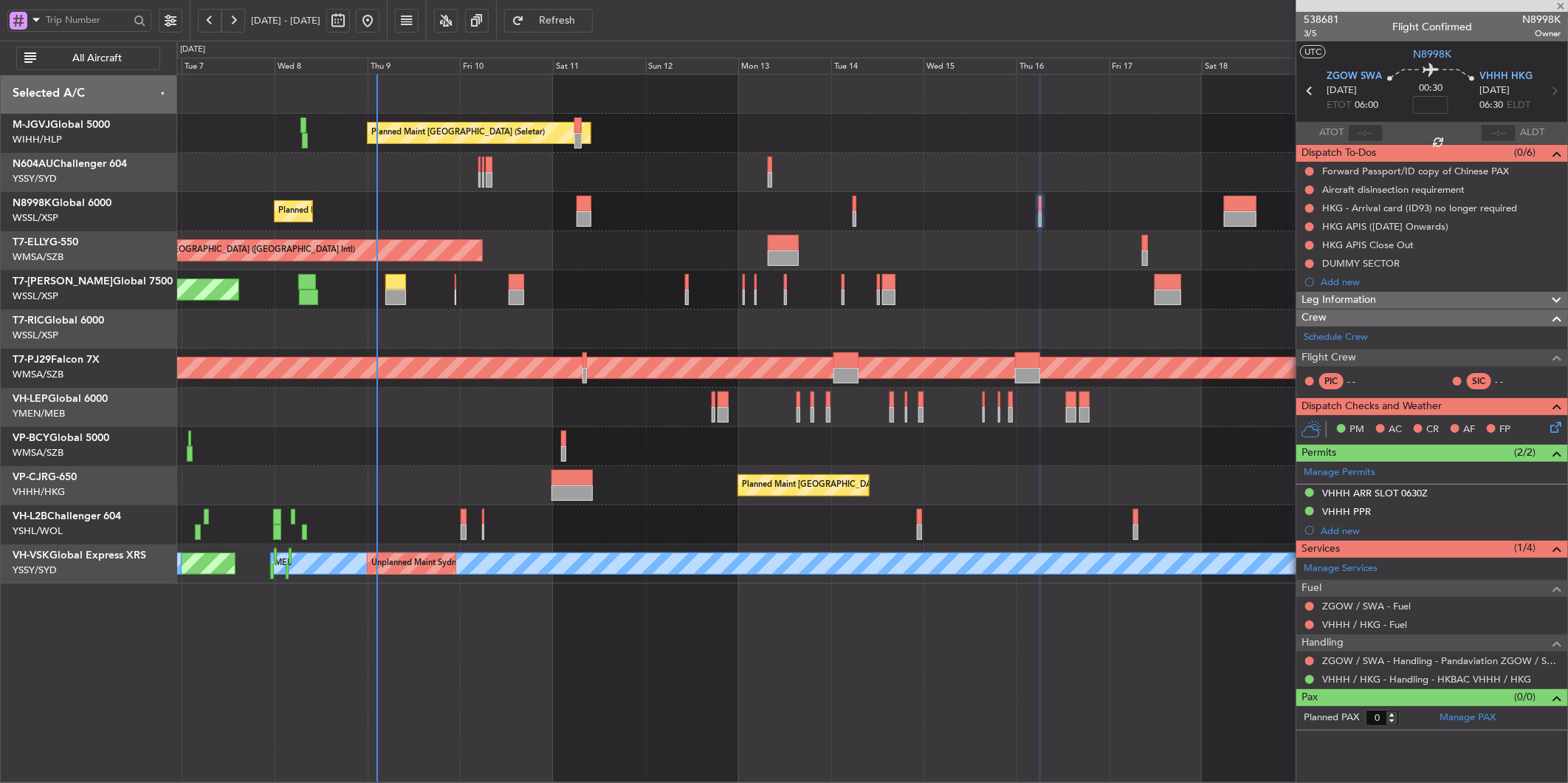
type input "+00:45"
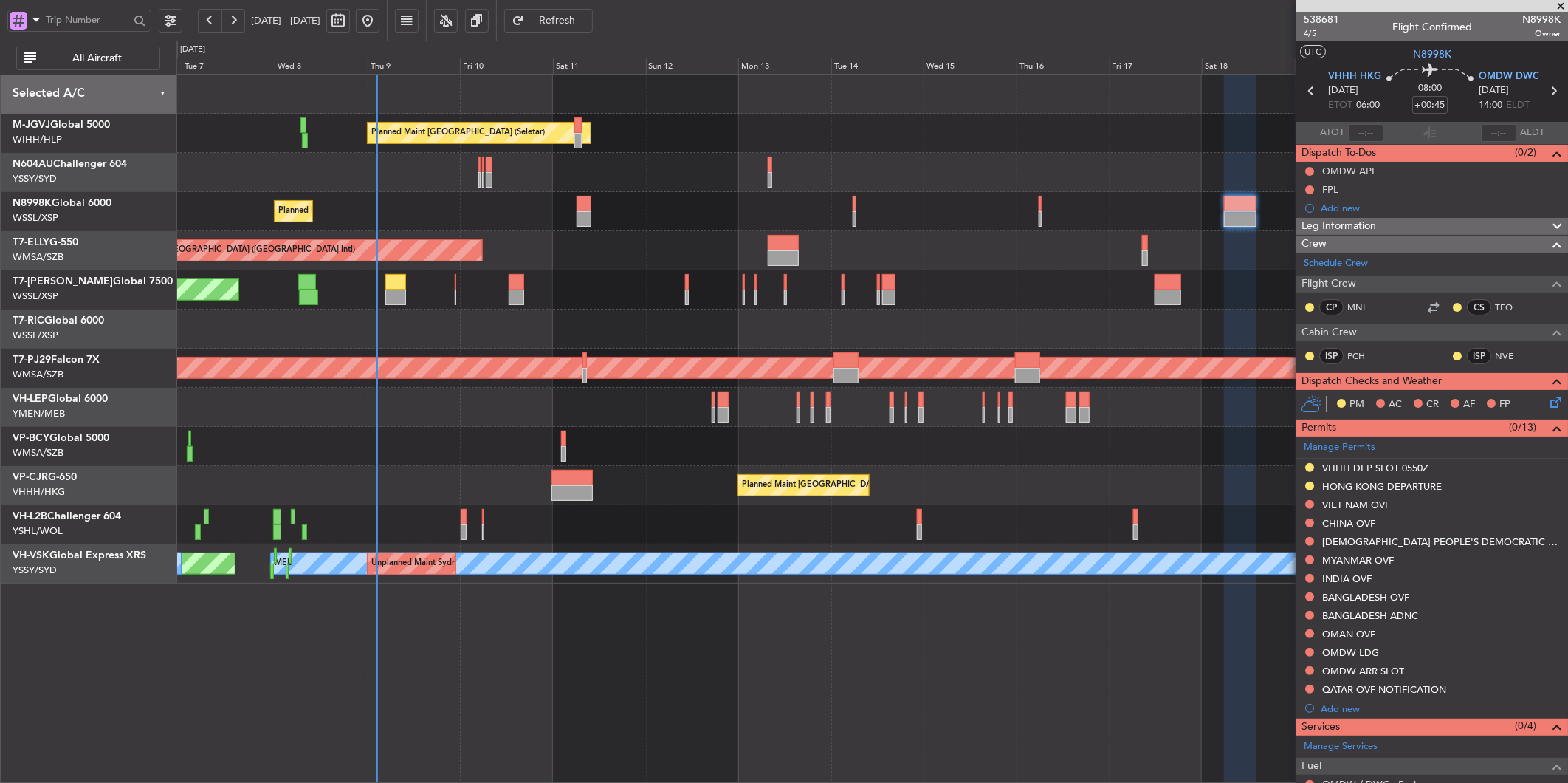
click at [1366, 467] on div "VHHH DEP SLOT 0550Z" at bounding box center [1376, 467] width 106 height 13
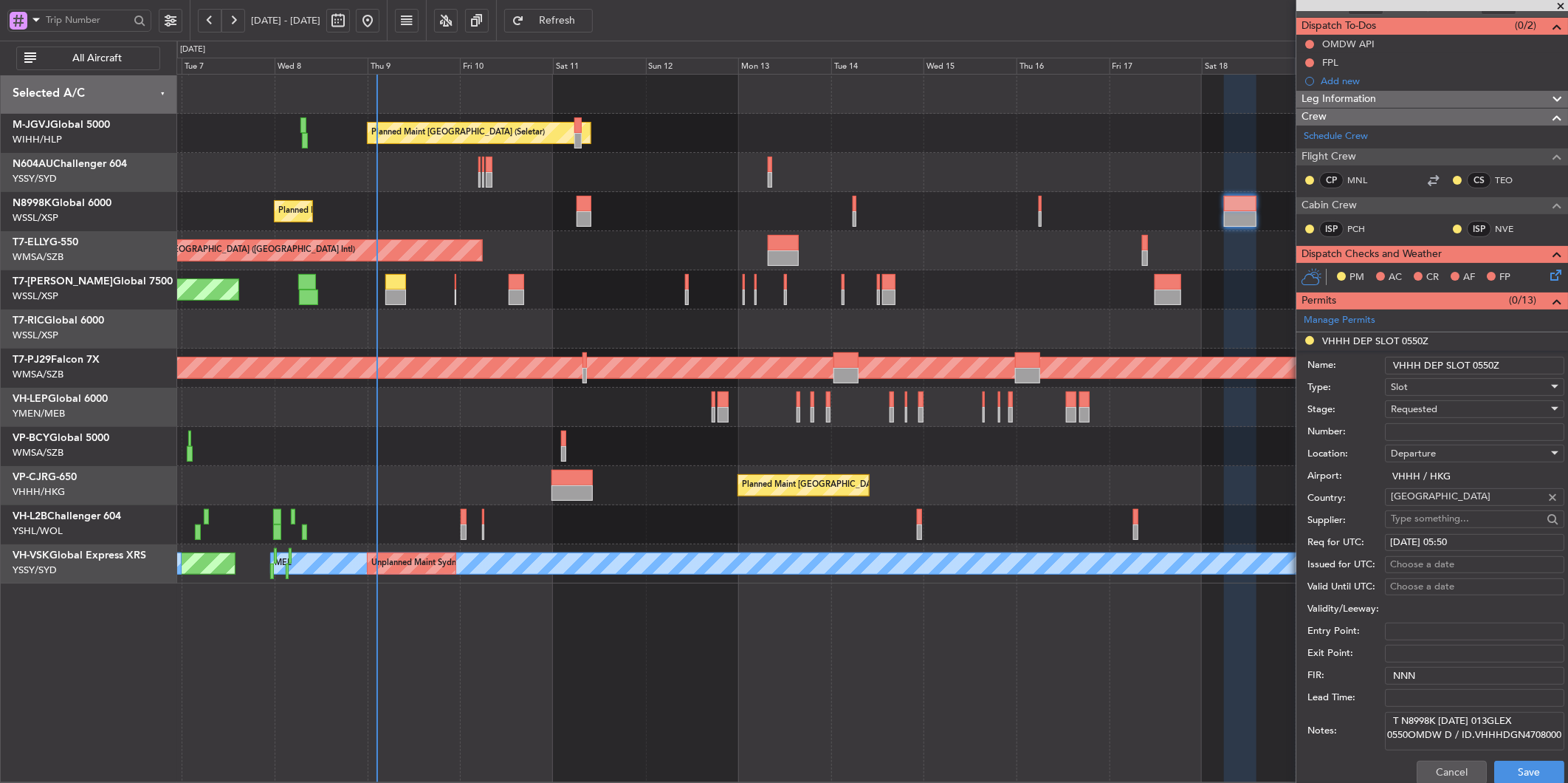
scroll to position [328, 0]
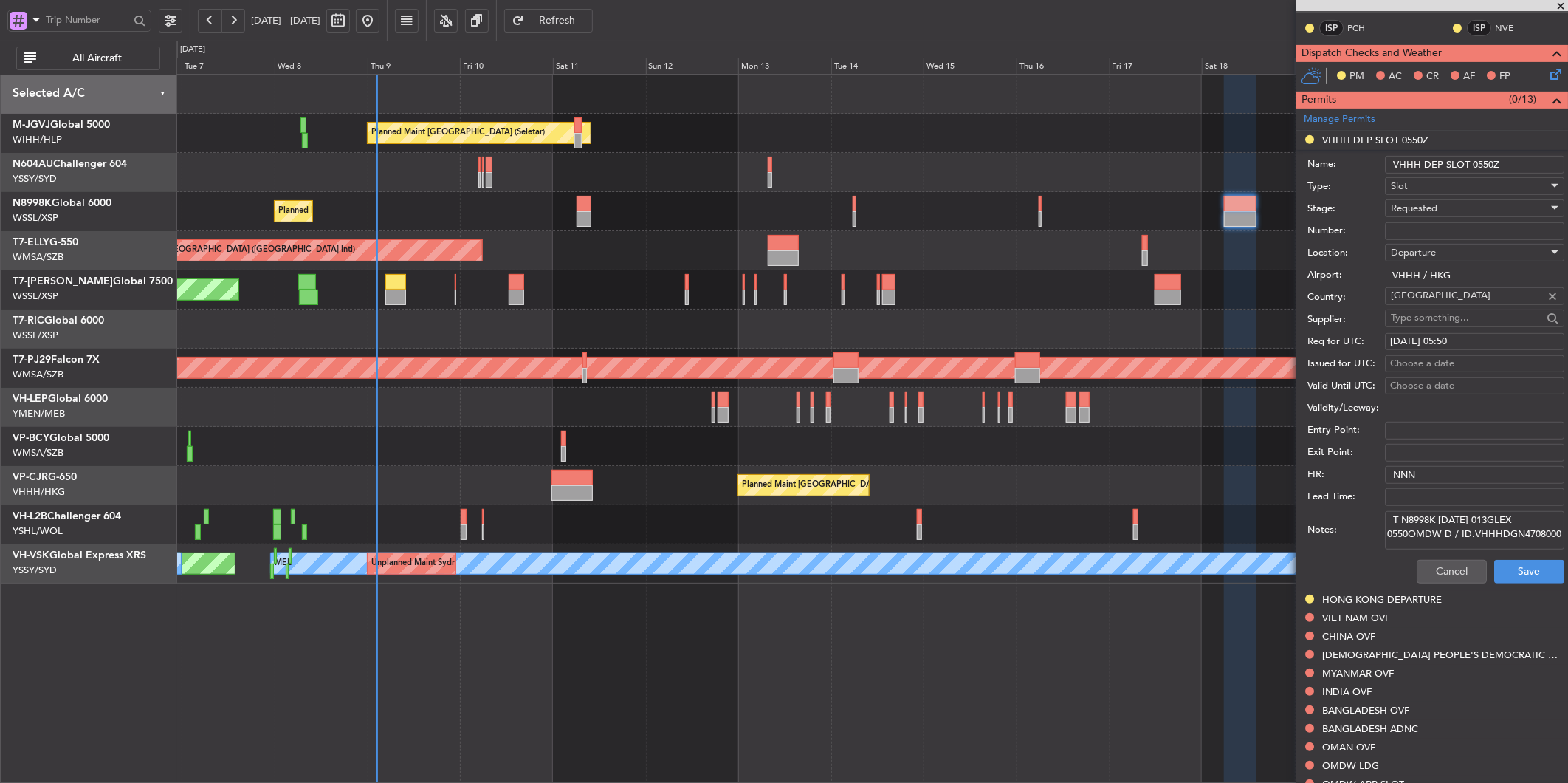
click at [1444, 525] on textarea "T N8998K [DATE] 013GLEX 0550OMDW D / ID.VHHHDGN4708000" at bounding box center [1474, 531] width 180 height 39
paste textarea "K N8998K [DATE] 013GLEX 0550OMDW D / RE.N8998K IDD.VHHHDGN4708000/"
type textarea "K N8998K [DATE] 013GLEX 0550OMDW D / RE.N8998K IDD.VHHHDGN4708000/"
click at [1449, 209] on div "Requested" at bounding box center [1469, 208] width 157 height 22
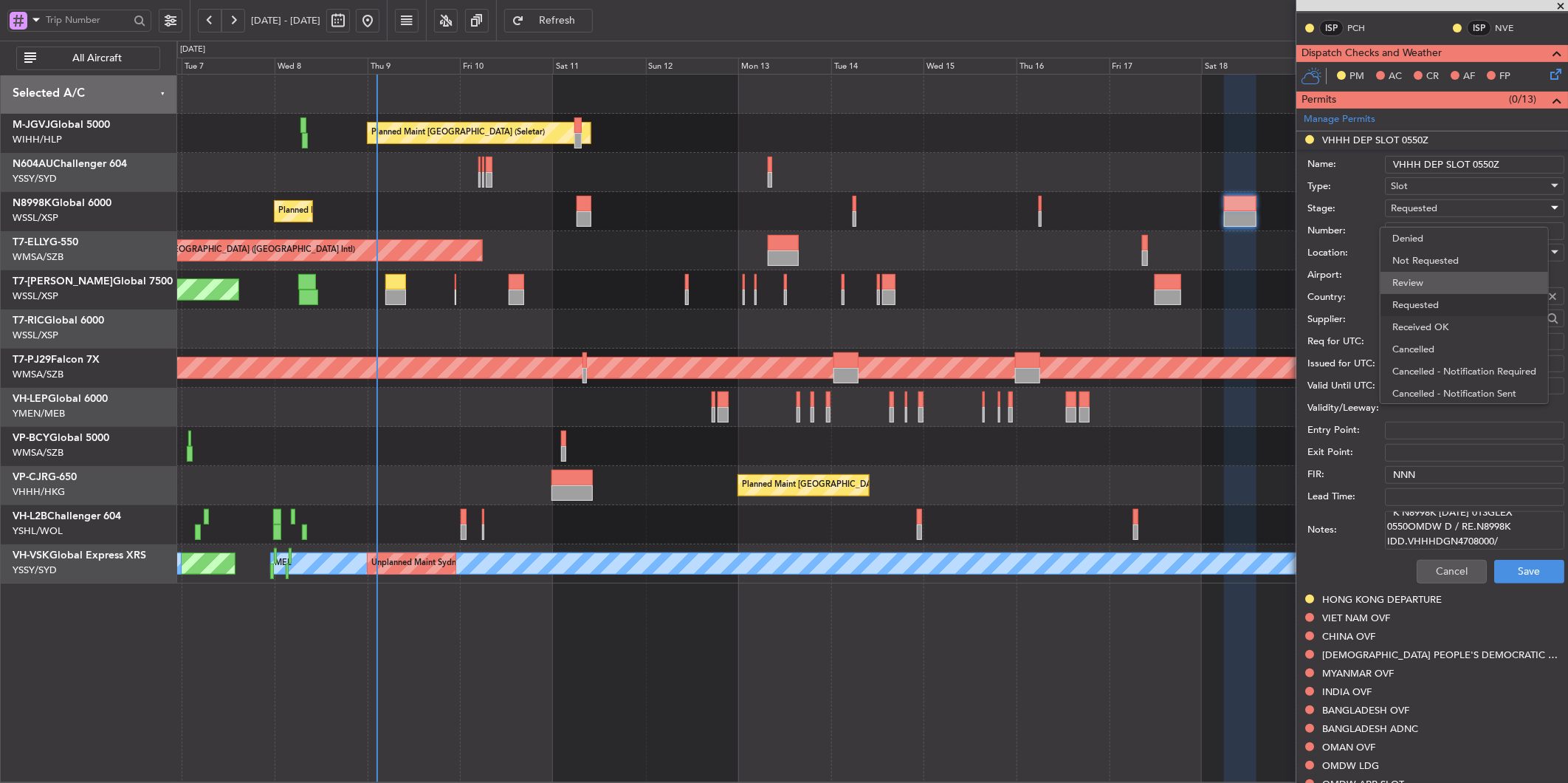
scroll to position [6, 0]
click at [1450, 313] on span "Received OK" at bounding box center [1469, 321] width 154 height 22
click at [1431, 364] on div "Choose a date" at bounding box center [1474, 364] width 169 height 15
select select "10"
select select "2025"
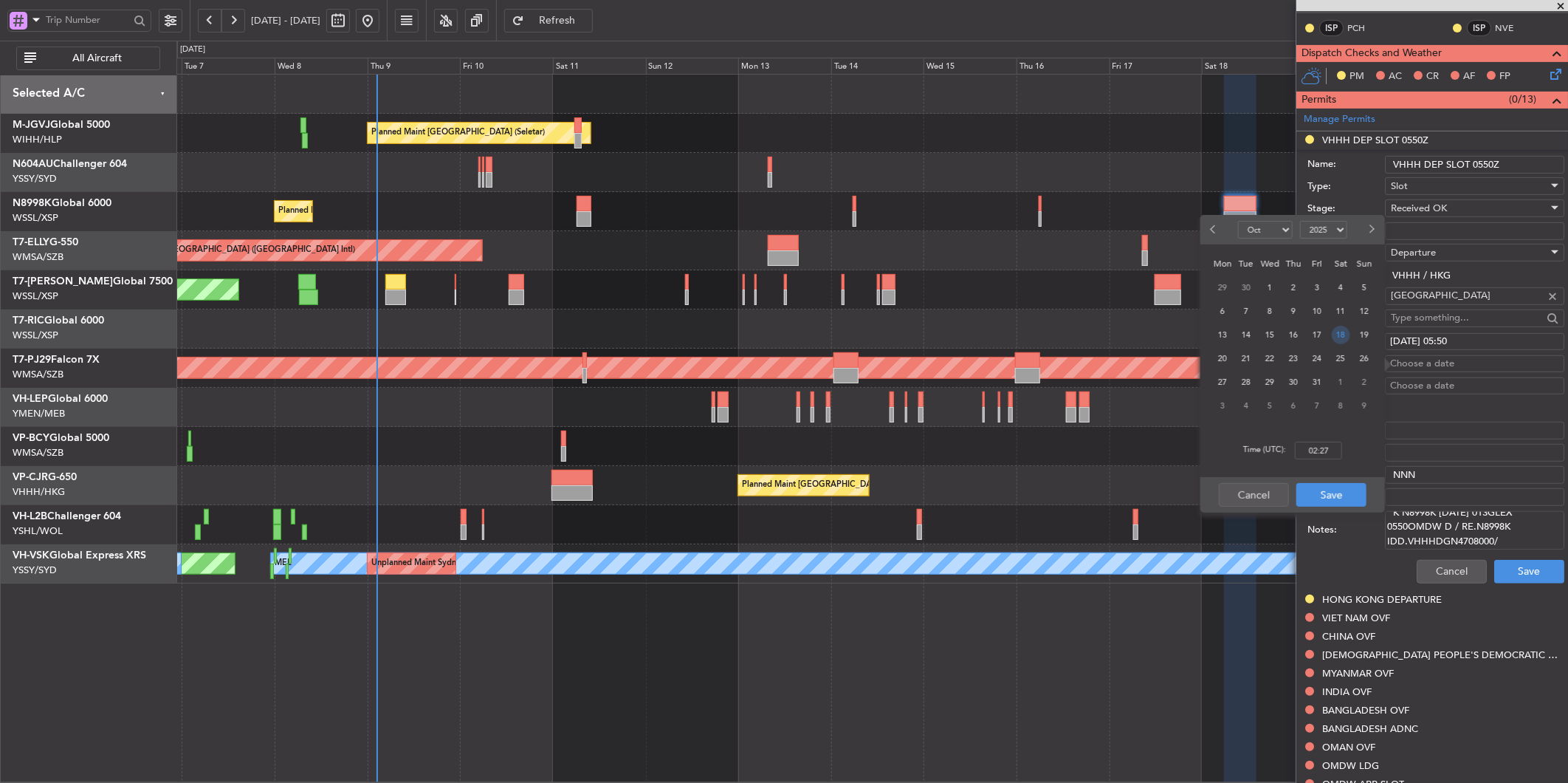
click at [1337, 335] on span "18" at bounding box center [1341, 335] width 19 height 19
click at [1340, 452] on input "00:00" at bounding box center [1318, 450] width 47 height 18
type input "05:50"
click at [1323, 498] on button "Save" at bounding box center [1331, 494] width 70 height 24
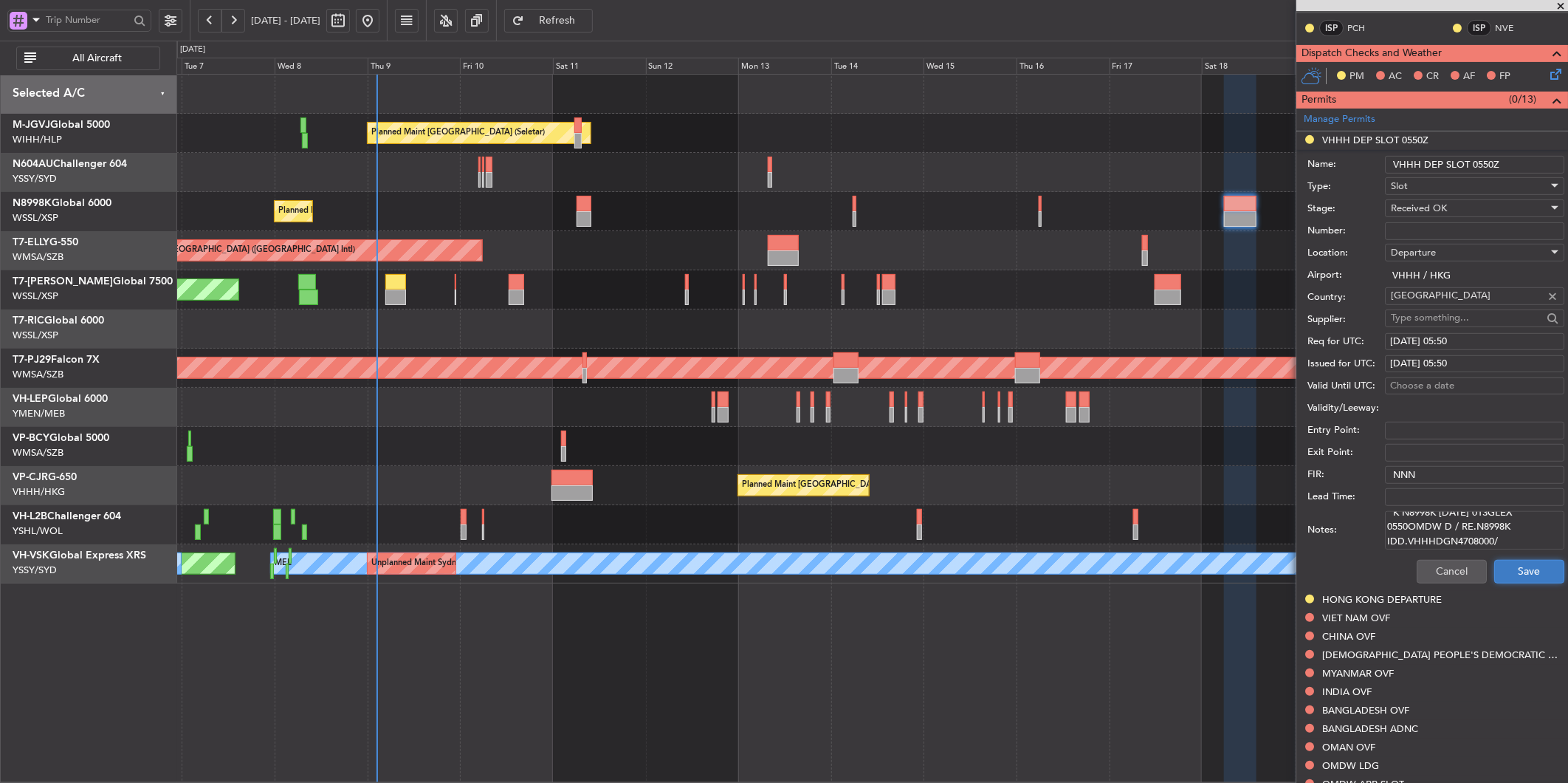
click at [1495, 570] on button "Save" at bounding box center [1529, 572] width 70 height 24
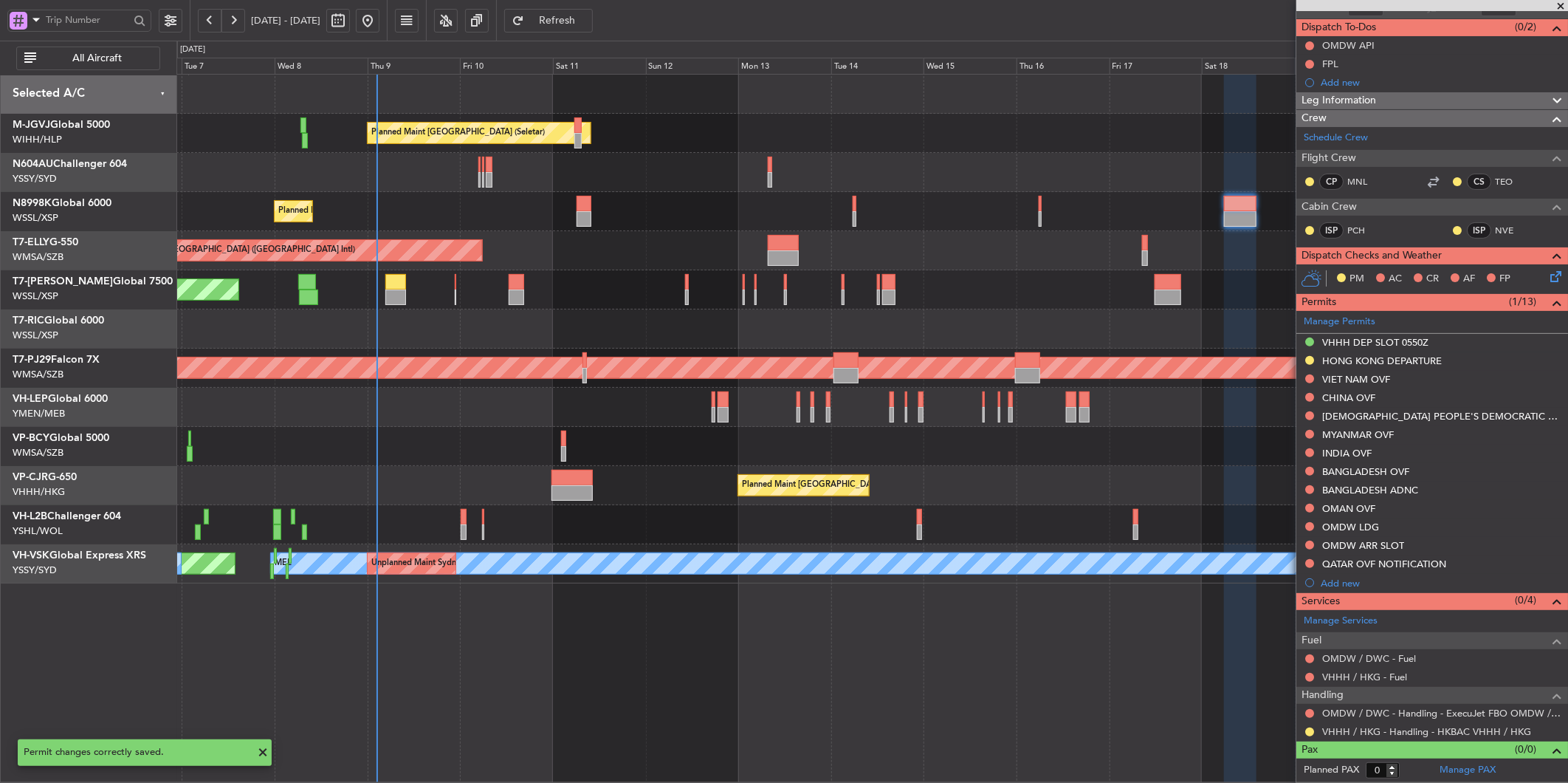
scroll to position [126, 0]
click at [1317, 354] on div "HONG KONG DEPARTURE" at bounding box center [1432, 362] width 272 height 19
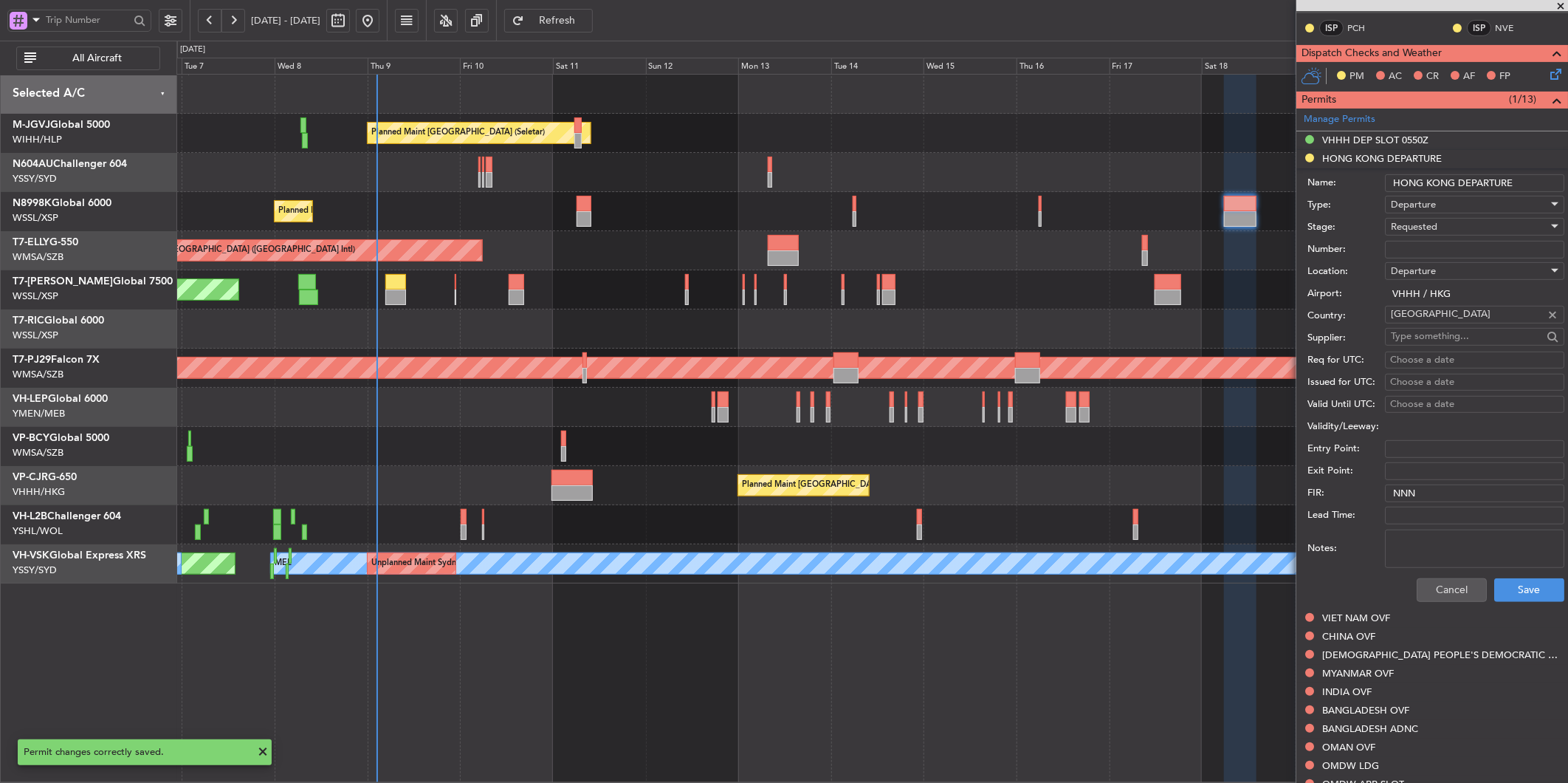
click at [1458, 225] on div "Requested" at bounding box center [1469, 227] width 157 height 22
click at [1442, 343] on span "Received OK" at bounding box center [1469, 340] width 154 height 22
click at [1432, 548] on textarea "Notes:" at bounding box center [1474, 549] width 180 height 39
paste textarea "000000866080"
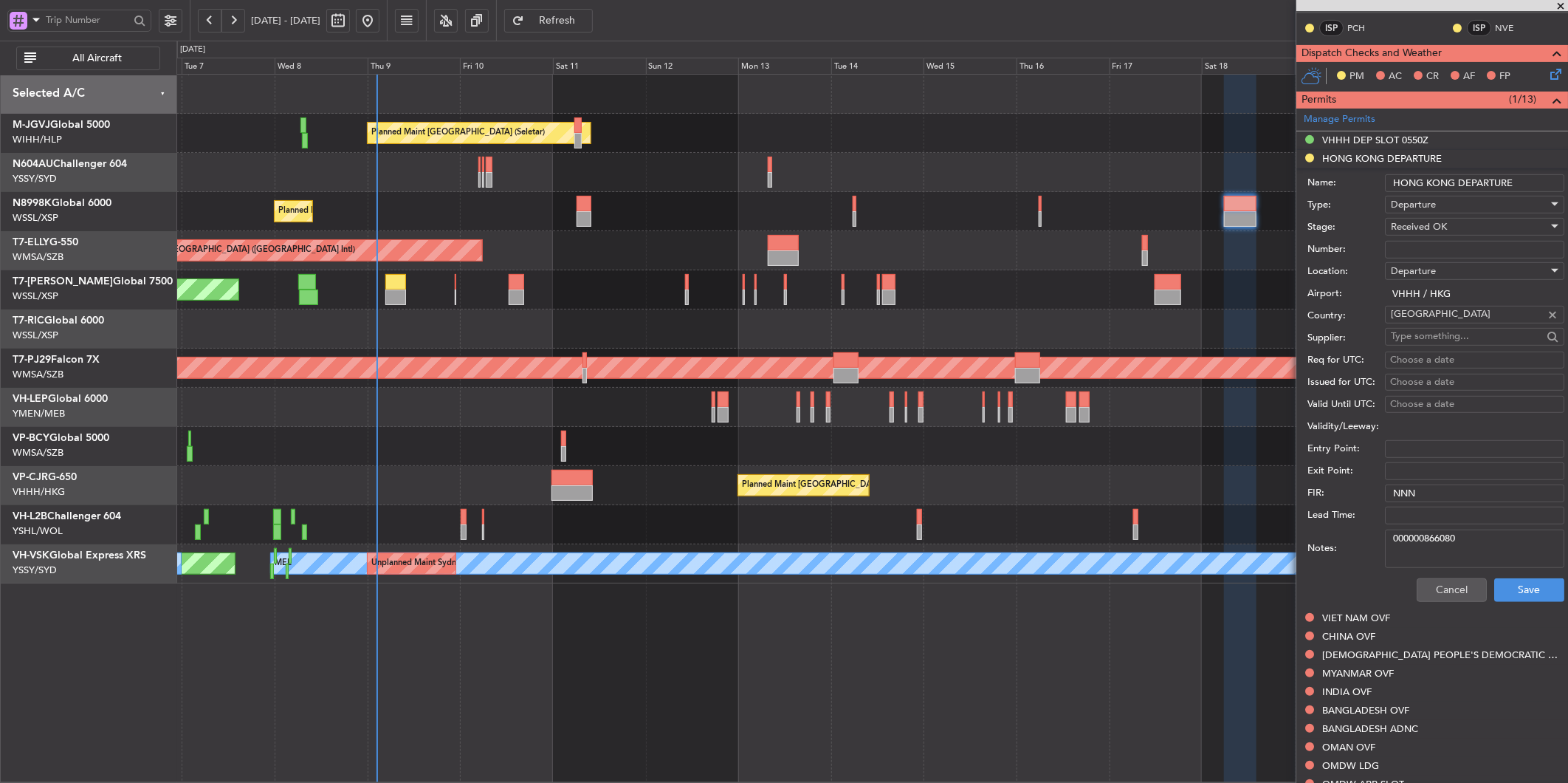
type textarea "000000866080"
click at [1460, 354] on div "Choose a date" at bounding box center [1474, 360] width 169 height 15
select select "10"
select select "2025"
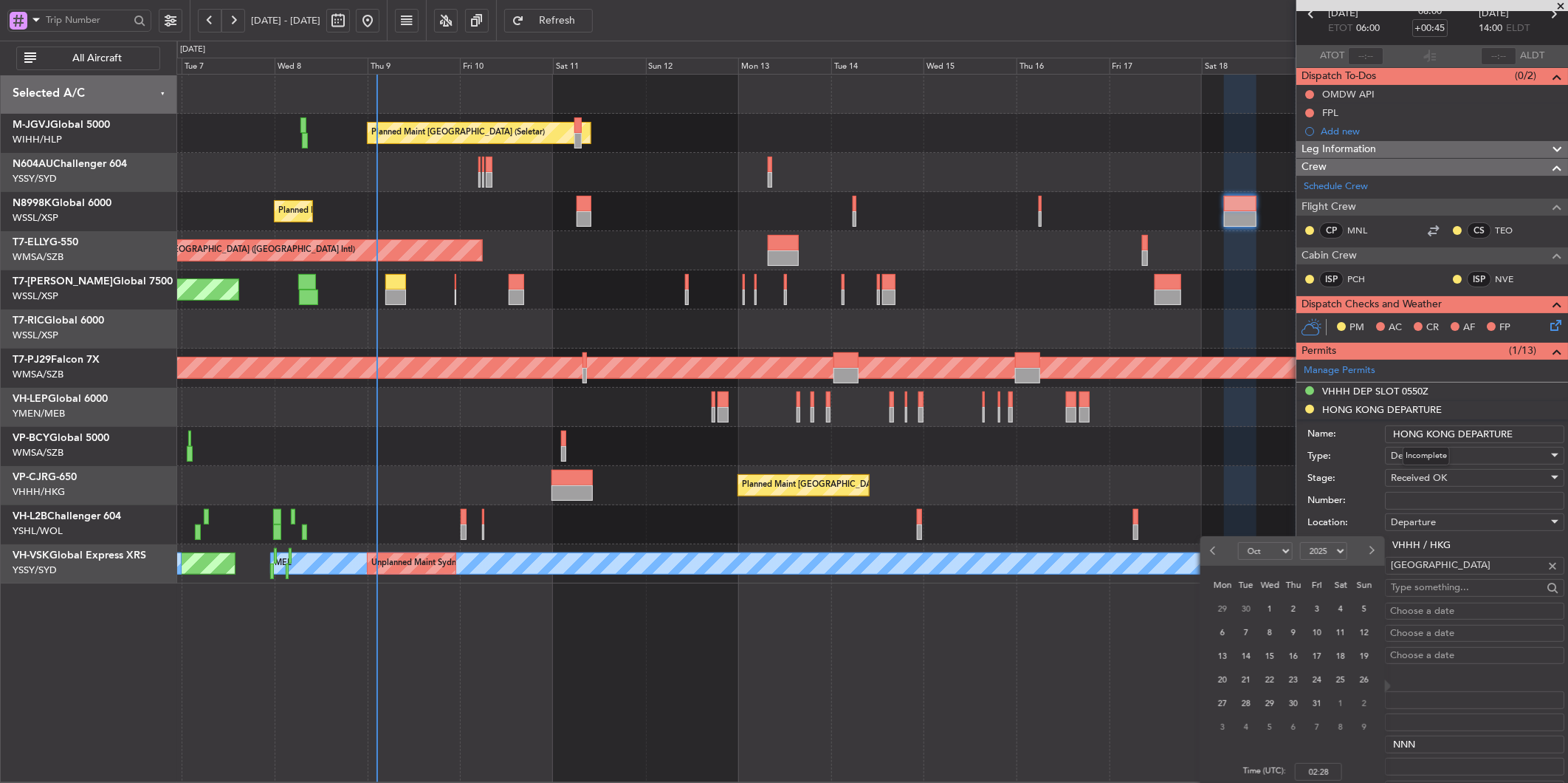
scroll to position [246, 0]
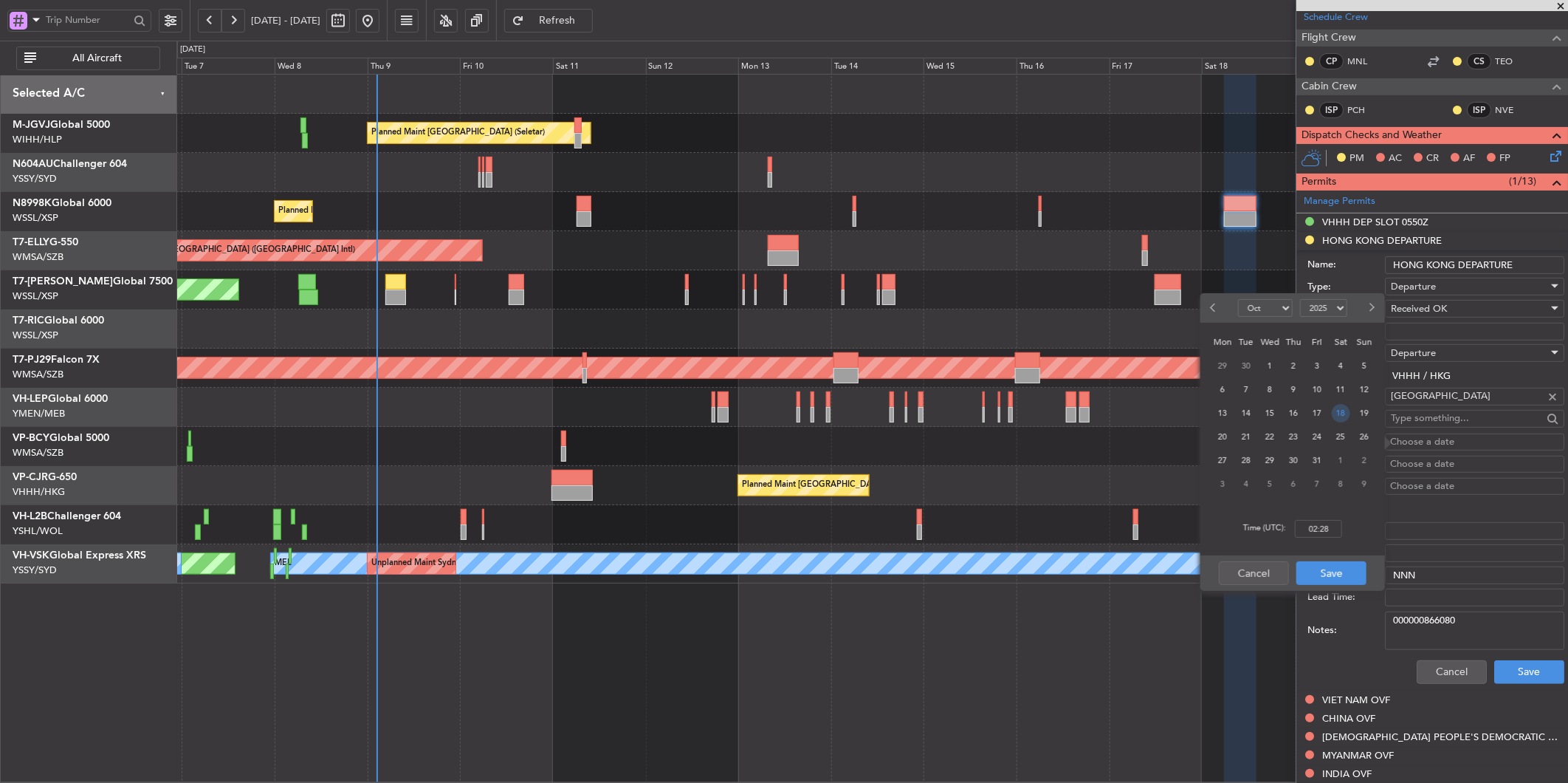
click at [1337, 411] on span "18" at bounding box center [1341, 413] width 19 height 19
click at [1335, 523] on input "00:00" at bounding box center [1318, 528] width 47 height 18
type input "06:00"
click at [1335, 575] on button "Save" at bounding box center [1331, 573] width 70 height 24
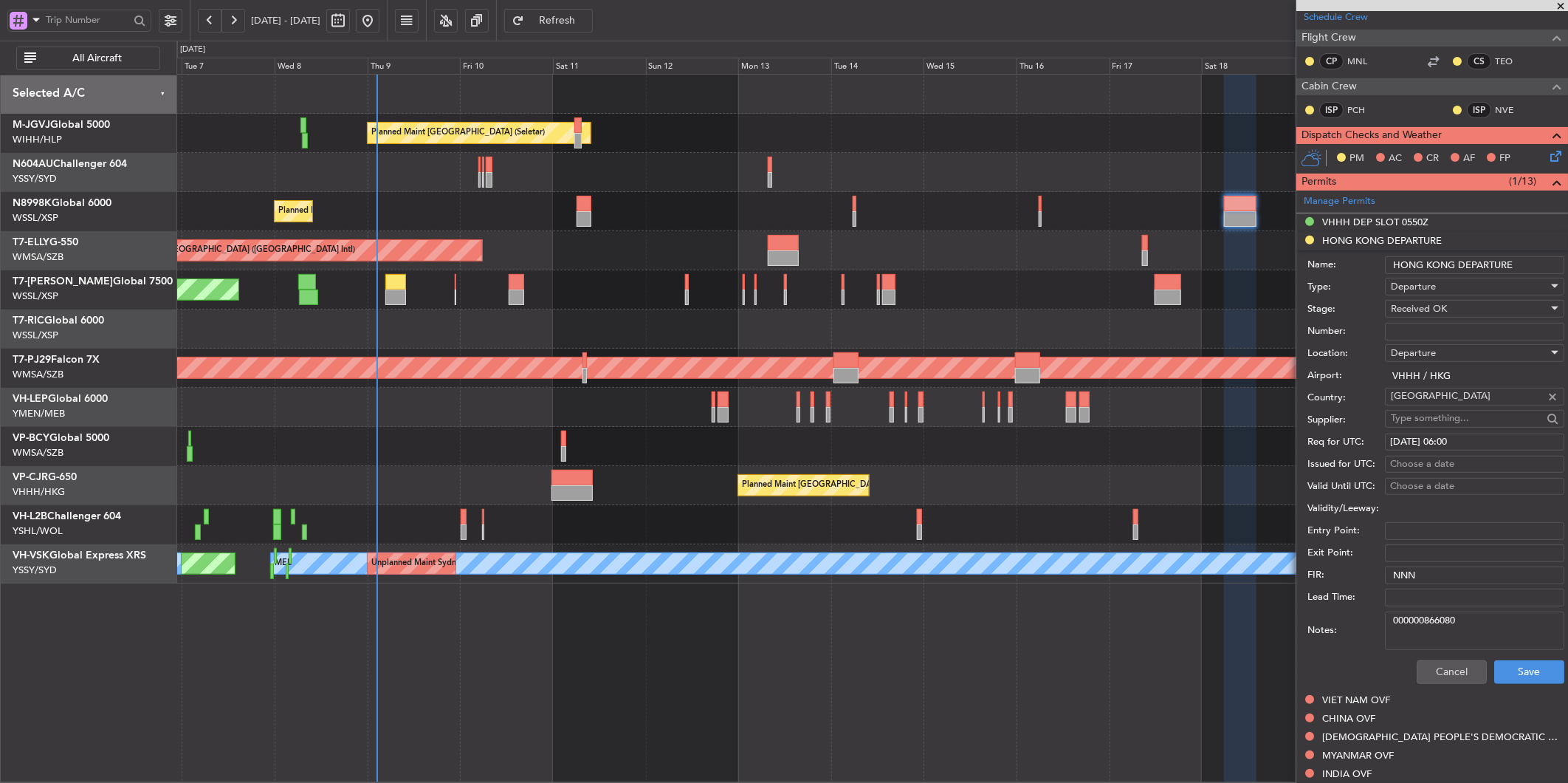
click at [1398, 461] on div "Choose a date" at bounding box center [1474, 465] width 169 height 15
select select "10"
select select "2025"
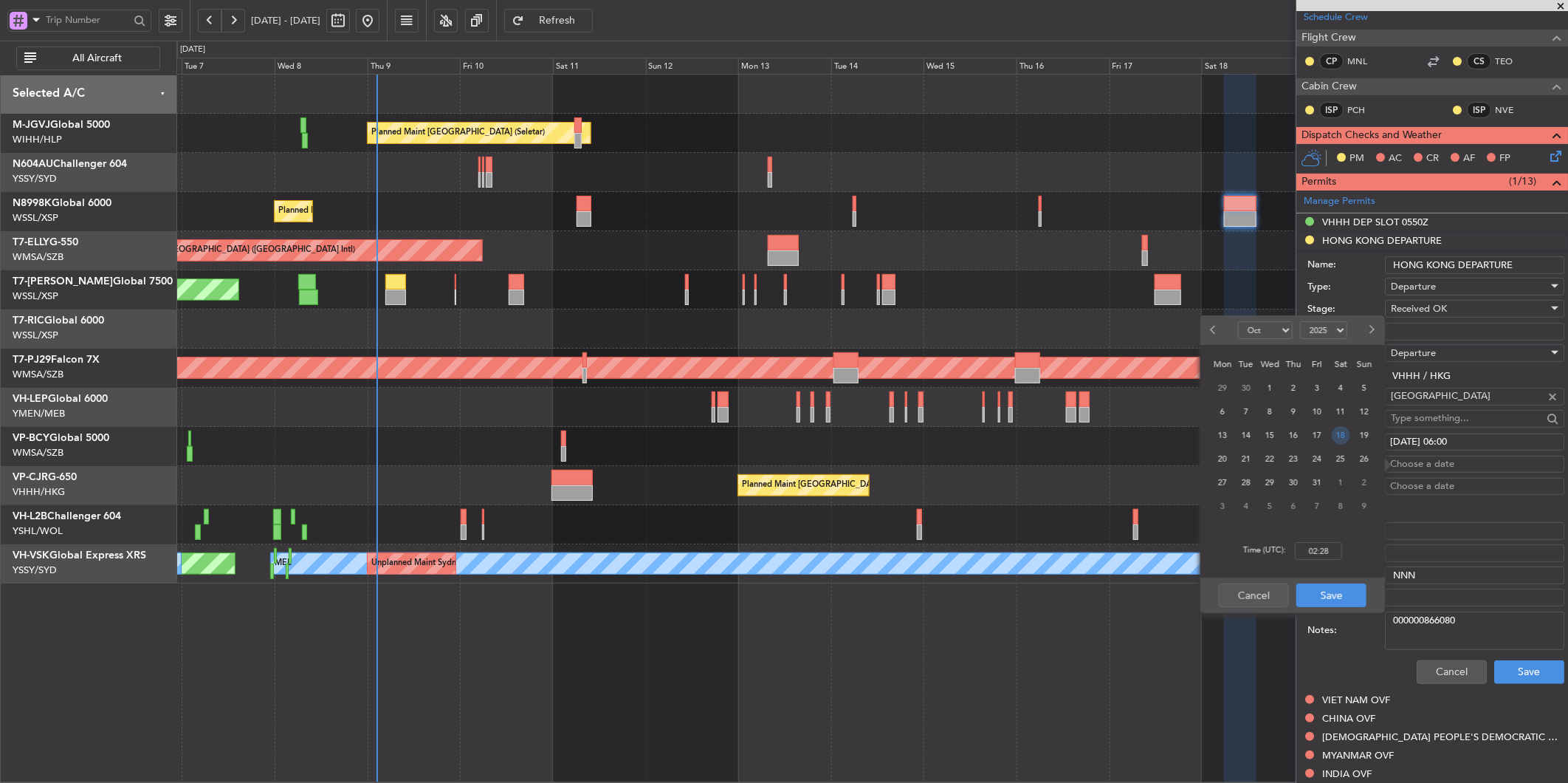
click at [1337, 436] on span "18" at bounding box center [1341, 435] width 19 height 19
click at [1328, 543] on input "00:00" at bounding box center [1318, 551] width 47 height 18
type input "06:00"
click at [1341, 596] on button "Save" at bounding box center [1331, 596] width 70 height 24
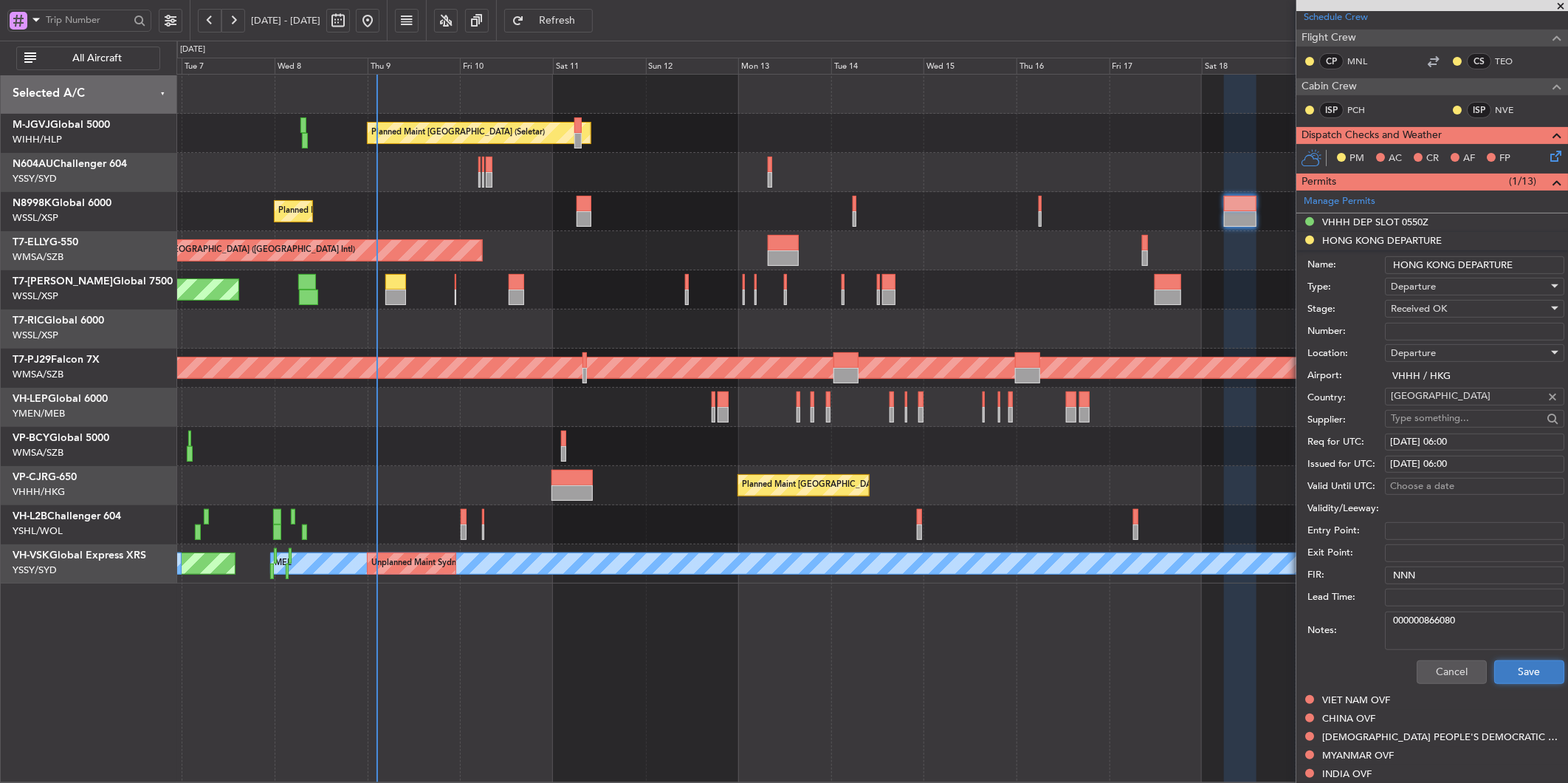
click at [1522, 678] on button "Save" at bounding box center [1529, 672] width 70 height 24
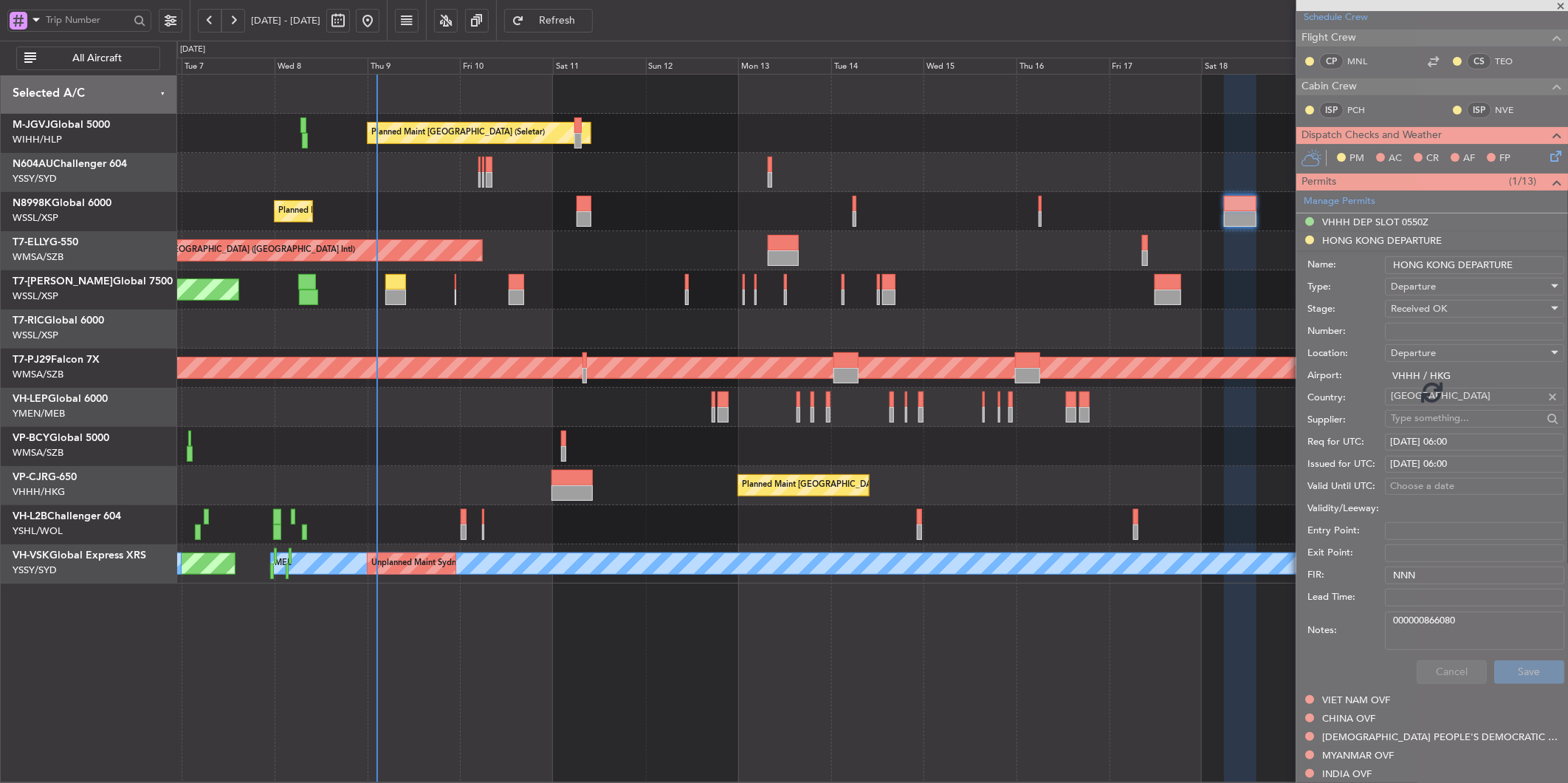
scroll to position [126, 0]
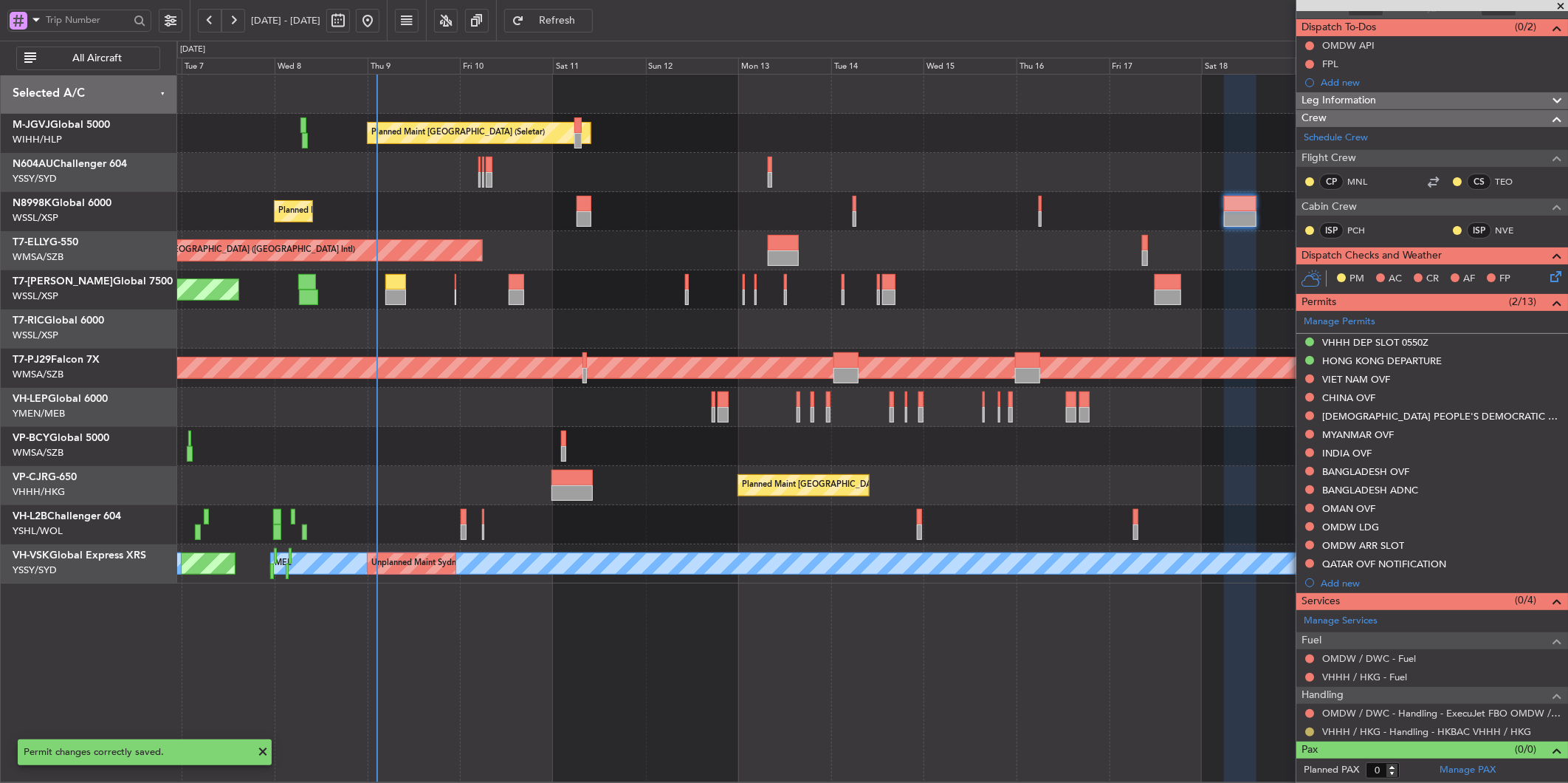
click at [1314, 732] on button at bounding box center [1310, 732] width 9 height 9
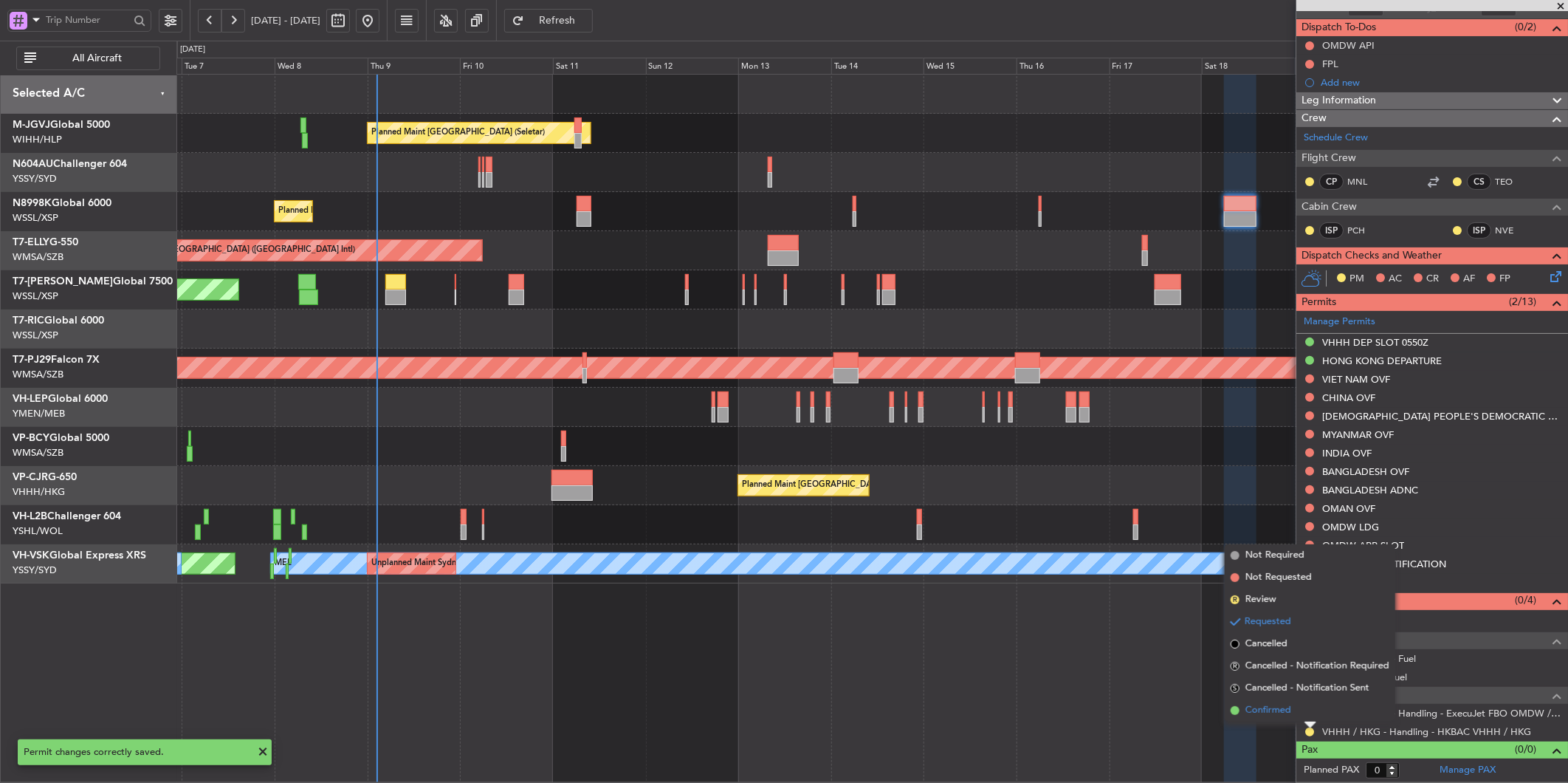
click at [1296, 716] on li "Confirmed" at bounding box center [1310, 710] width 170 height 22
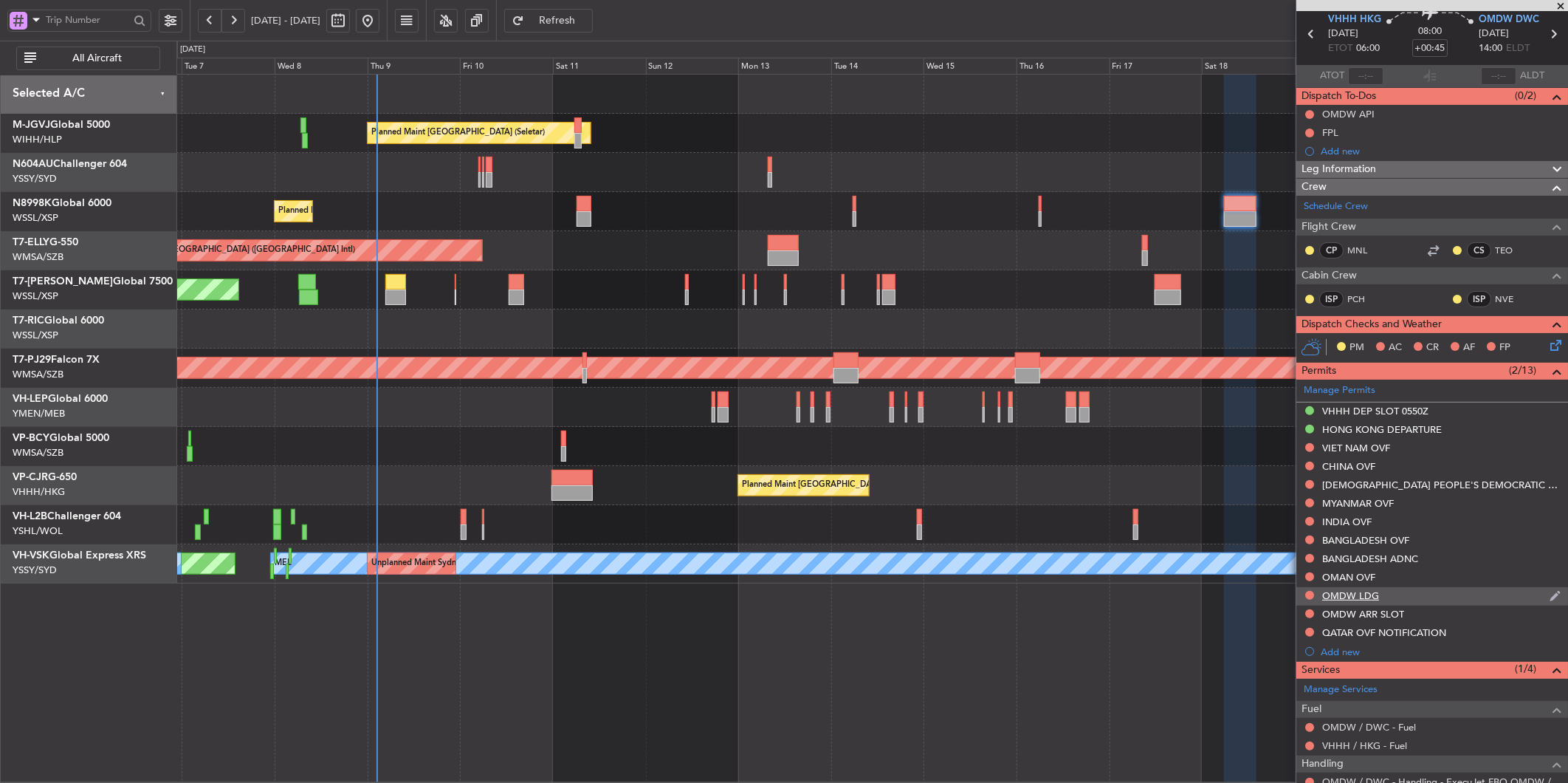
scroll to position [0, 0]
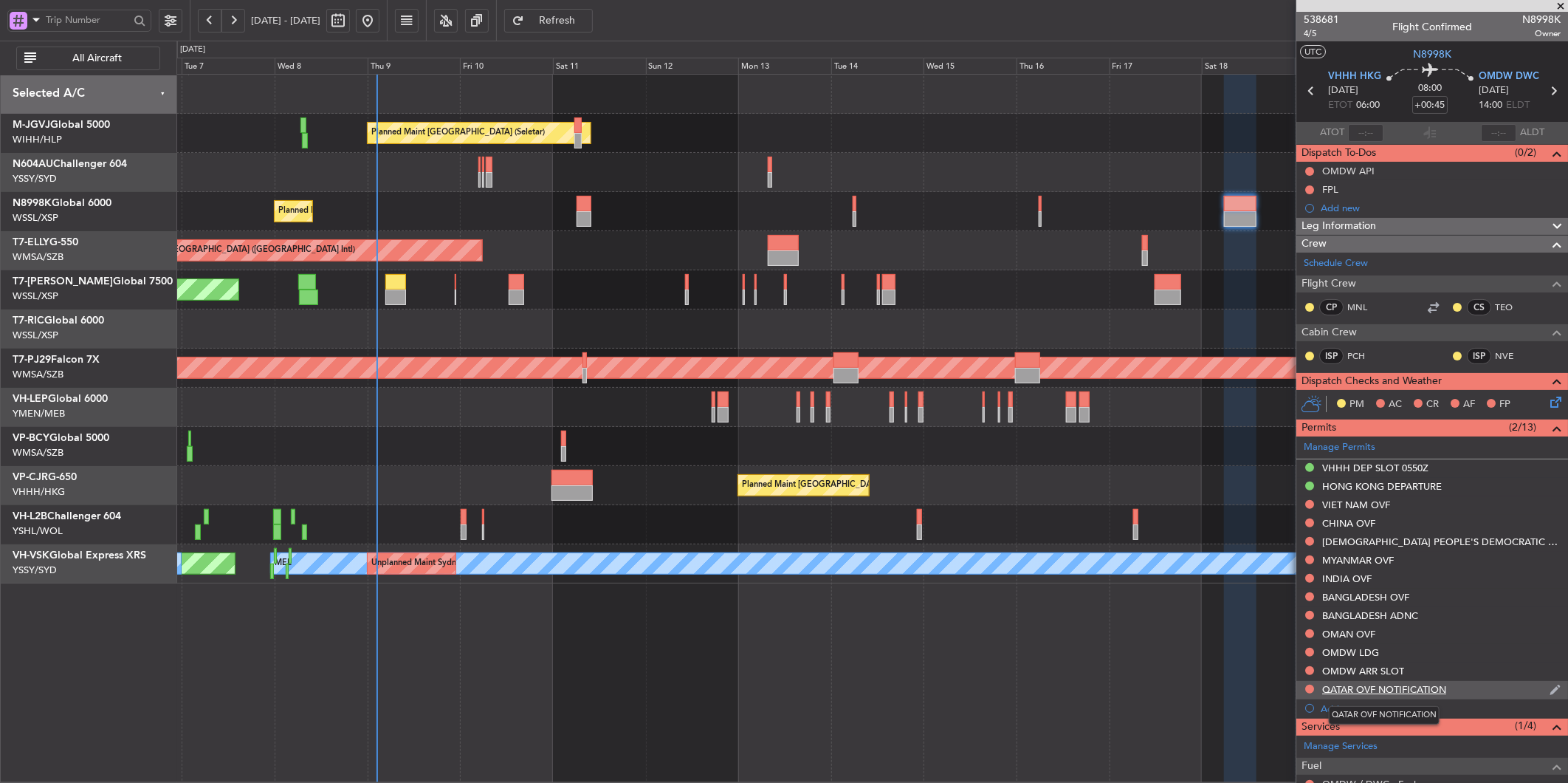
click at [1414, 691] on div "QATAR OVF NOTIFICATION" at bounding box center [1384, 689] width 124 height 13
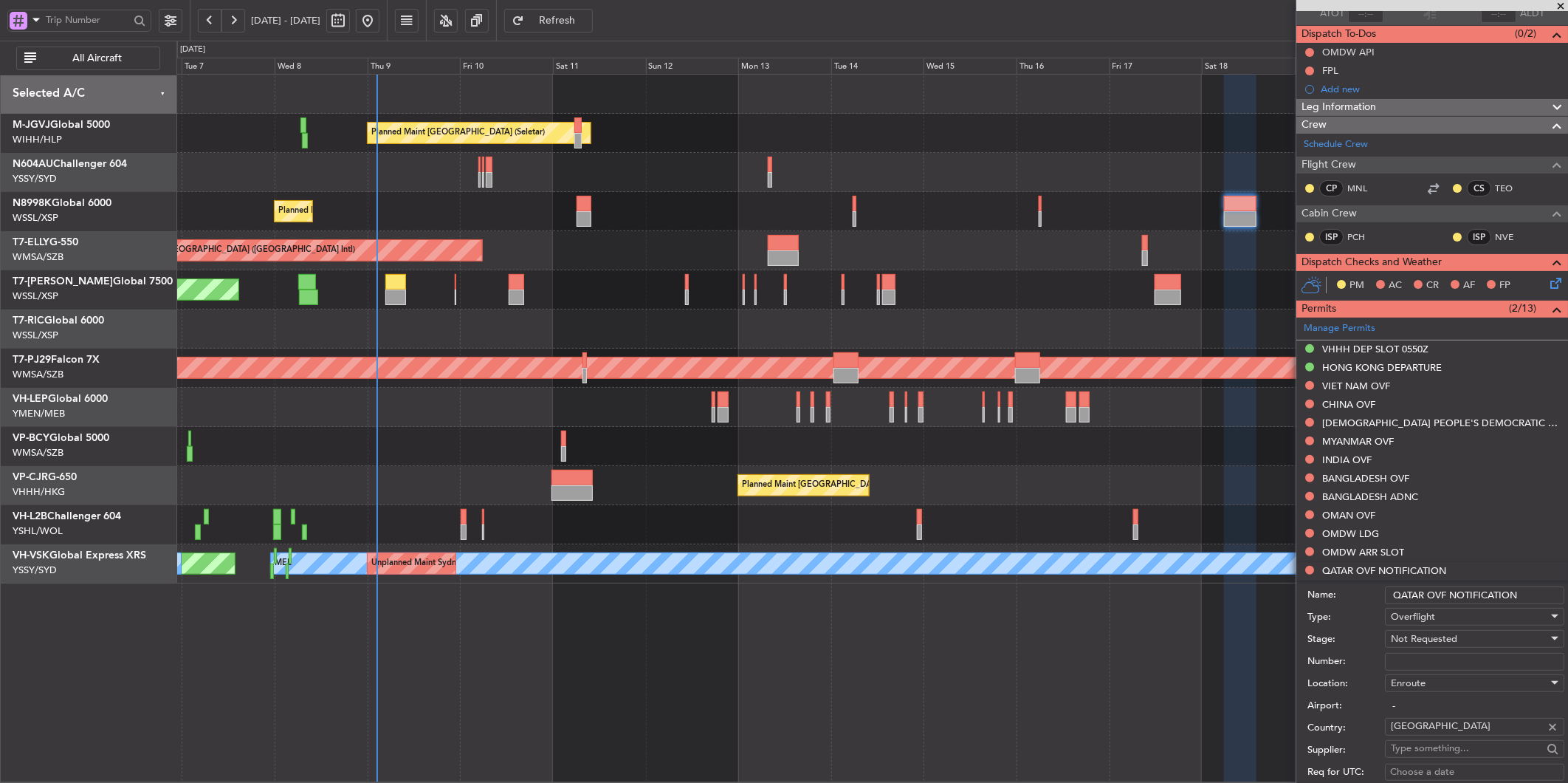
scroll to position [246, 0]
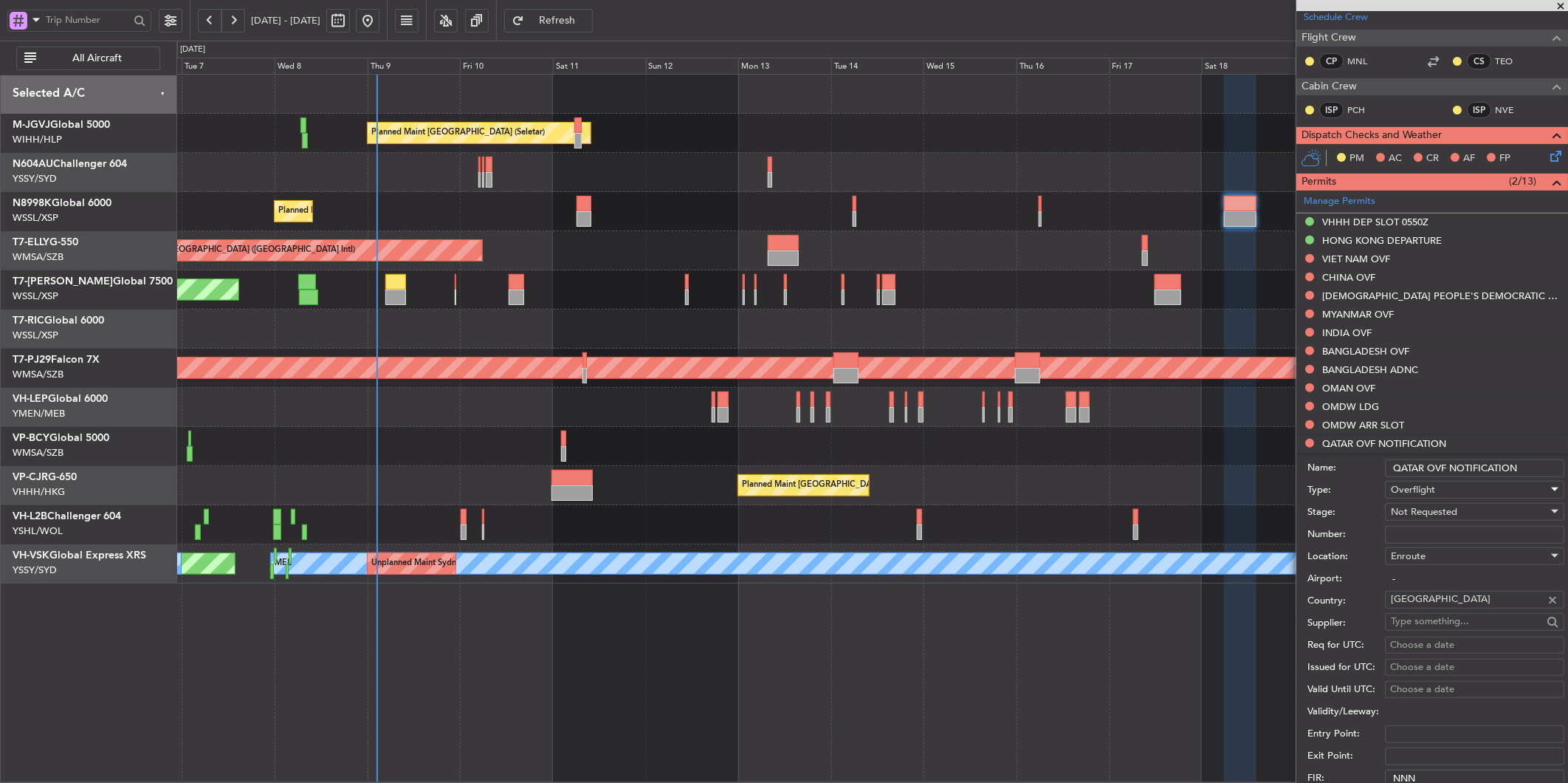
click at [1446, 489] on div "Overflight" at bounding box center [1469, 489] width 157 height 22
click at [1442, 559] on span "API" at bounding box center [1469, 564] width 154 height 22
click at [1445, 555] on div "Enroute" at bounding box center [1469, 556] width 157 height 22
click at [1436, 633] on span "Arrival" at bounding box center [1469, 630] width 154 height 22
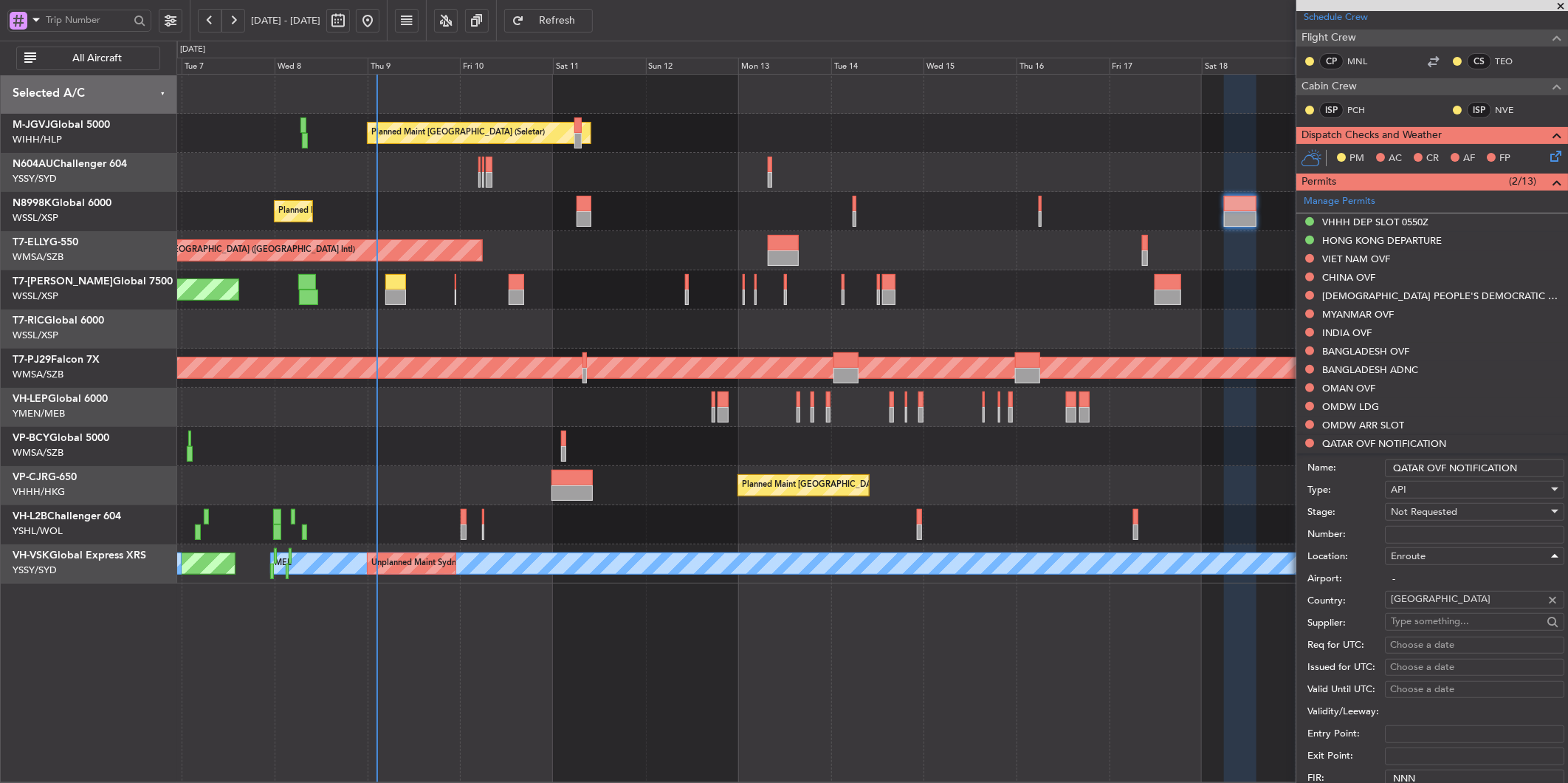
type input "OMDW / DWC"
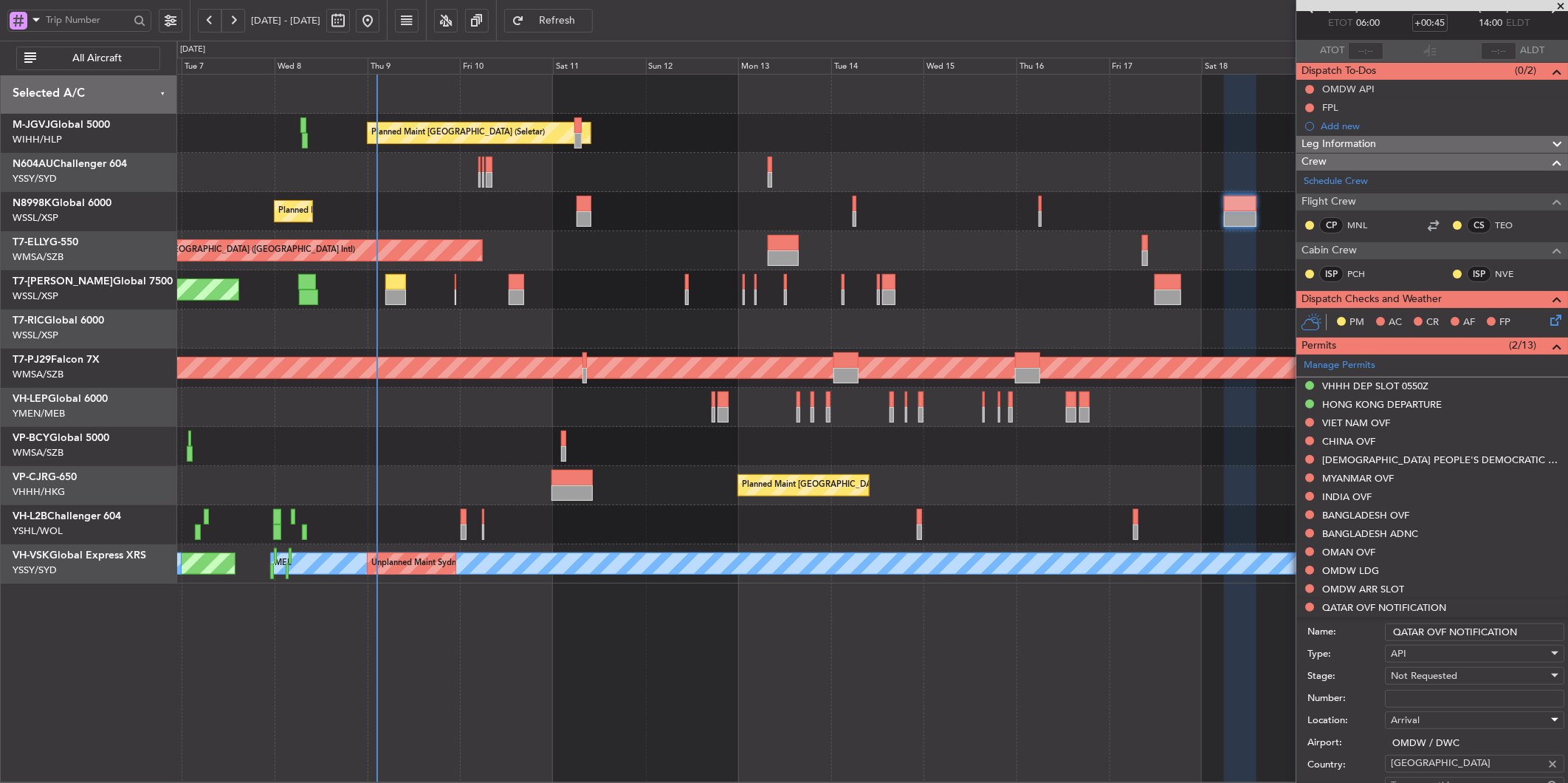
click at [1528, 628] on input "QATAR OVF NOTIFICATION" at bounding box center [1474, 632] width 180 height 18
drag, startPoint x: 1528, startPoint y: 628, endPoint x: 1263, endPoint y: 630, distance: 265.0
click at [1267, 630] on fb-app "[DATE] - [DATE] Refresh Quick Links All Aircraft Planned Maint [GEOGRAPHIC_DATA…" at bounding box center [784, 401] width 1568 height 765
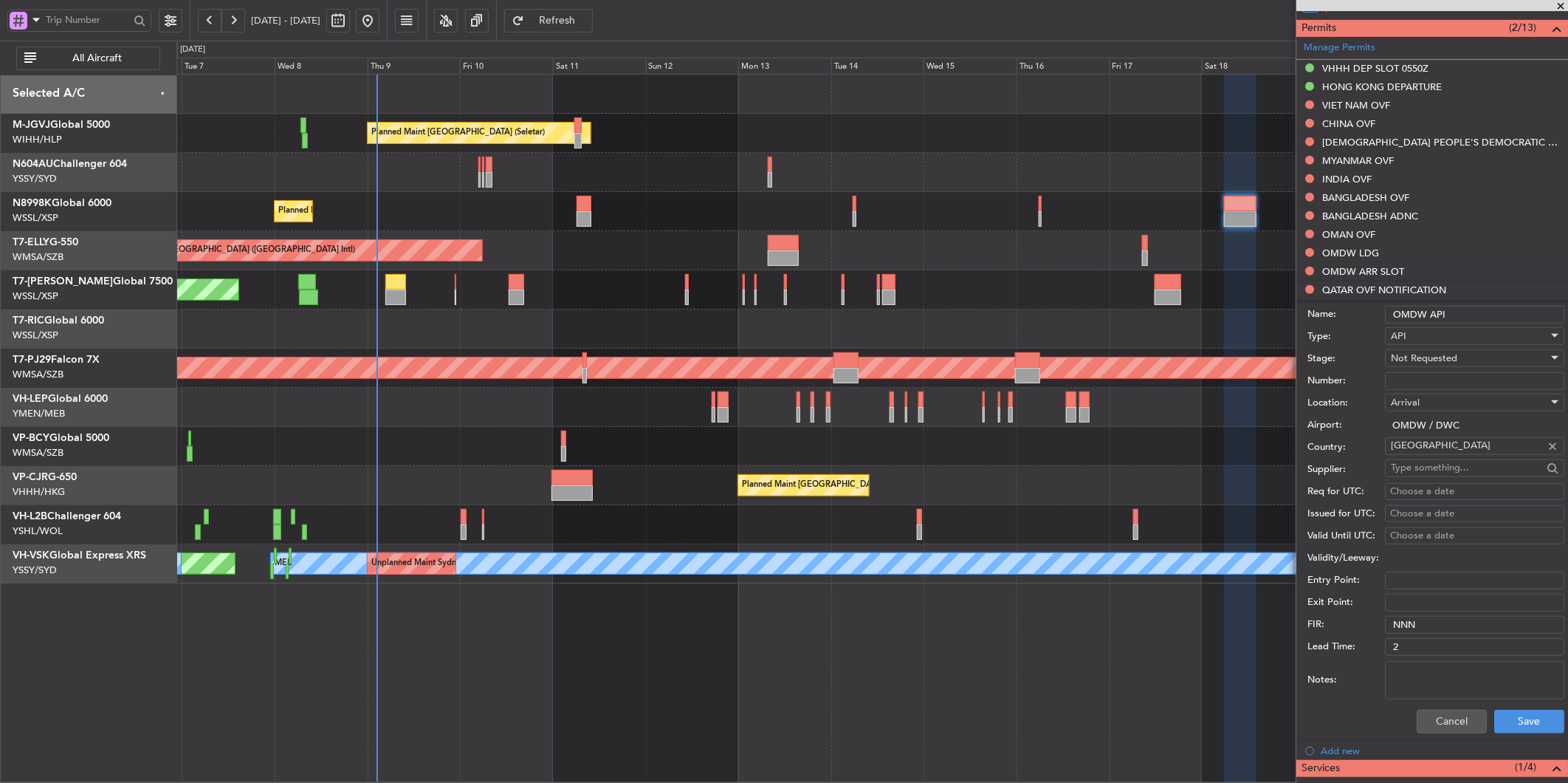
scroll to position [492, 0]
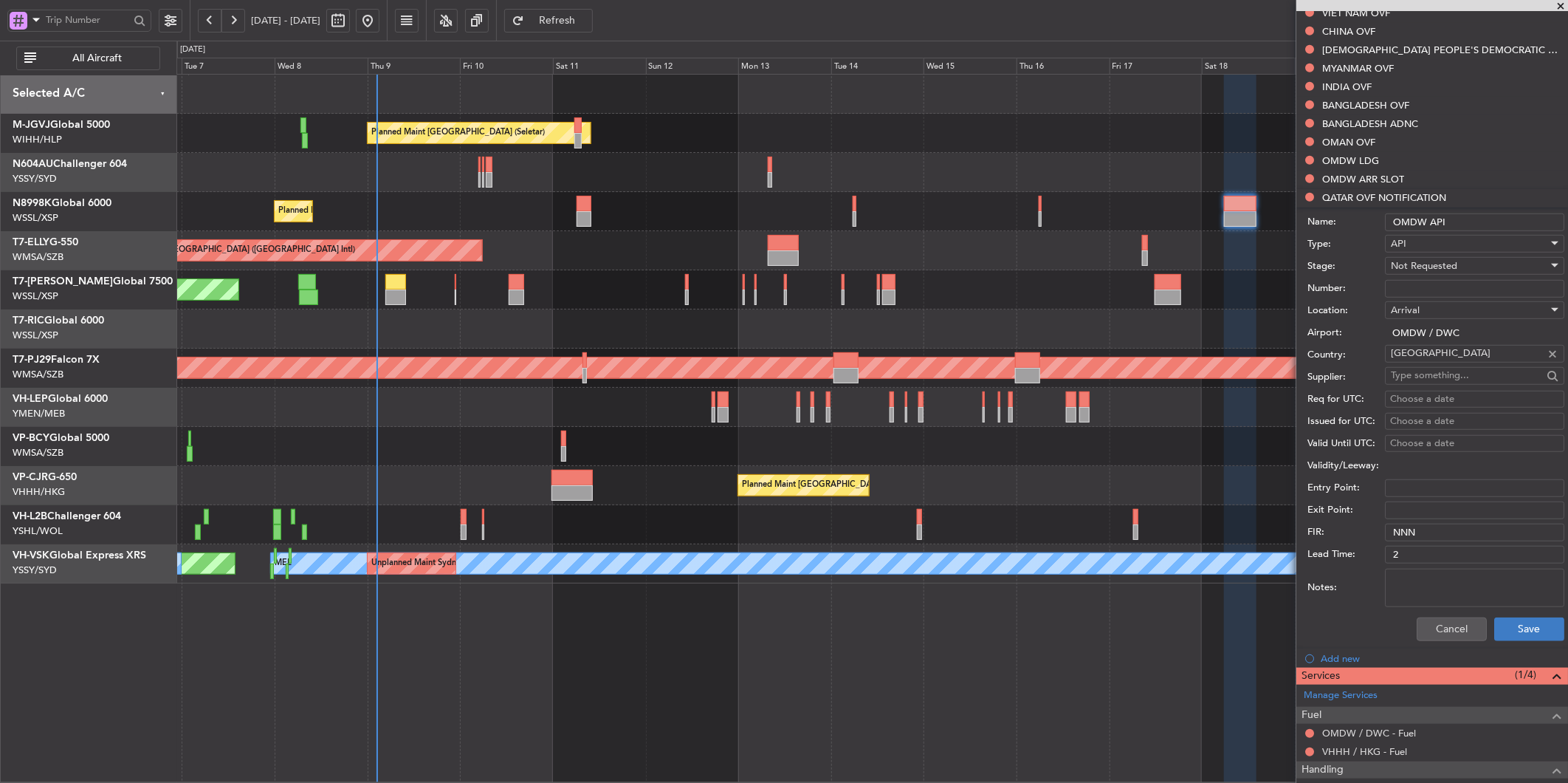
type input "OMDW API"
click at [1502, 635] on button "Save" at bounding box center [1529, 629] width 70 height 24
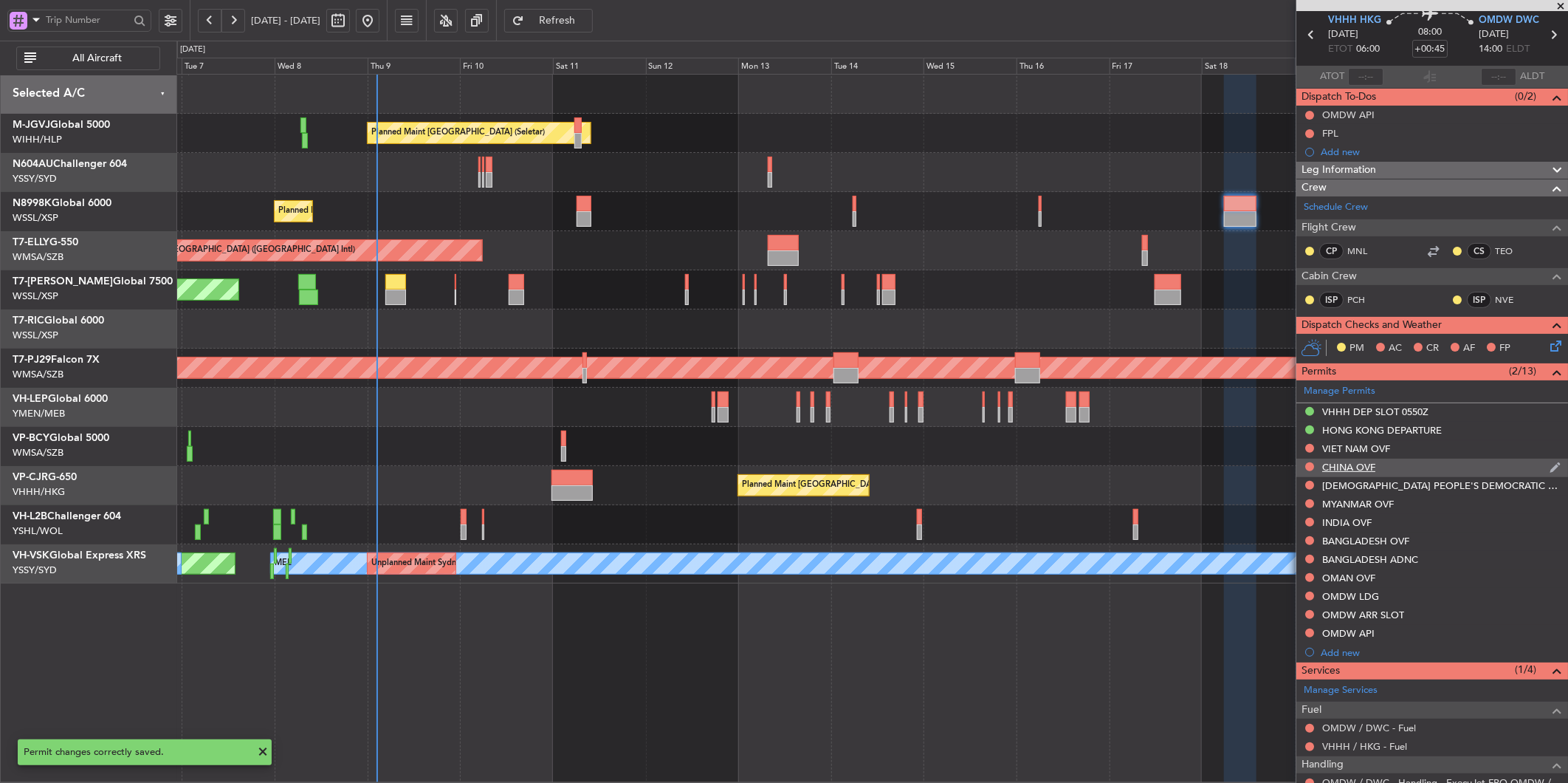
scroll to position [0, 0]
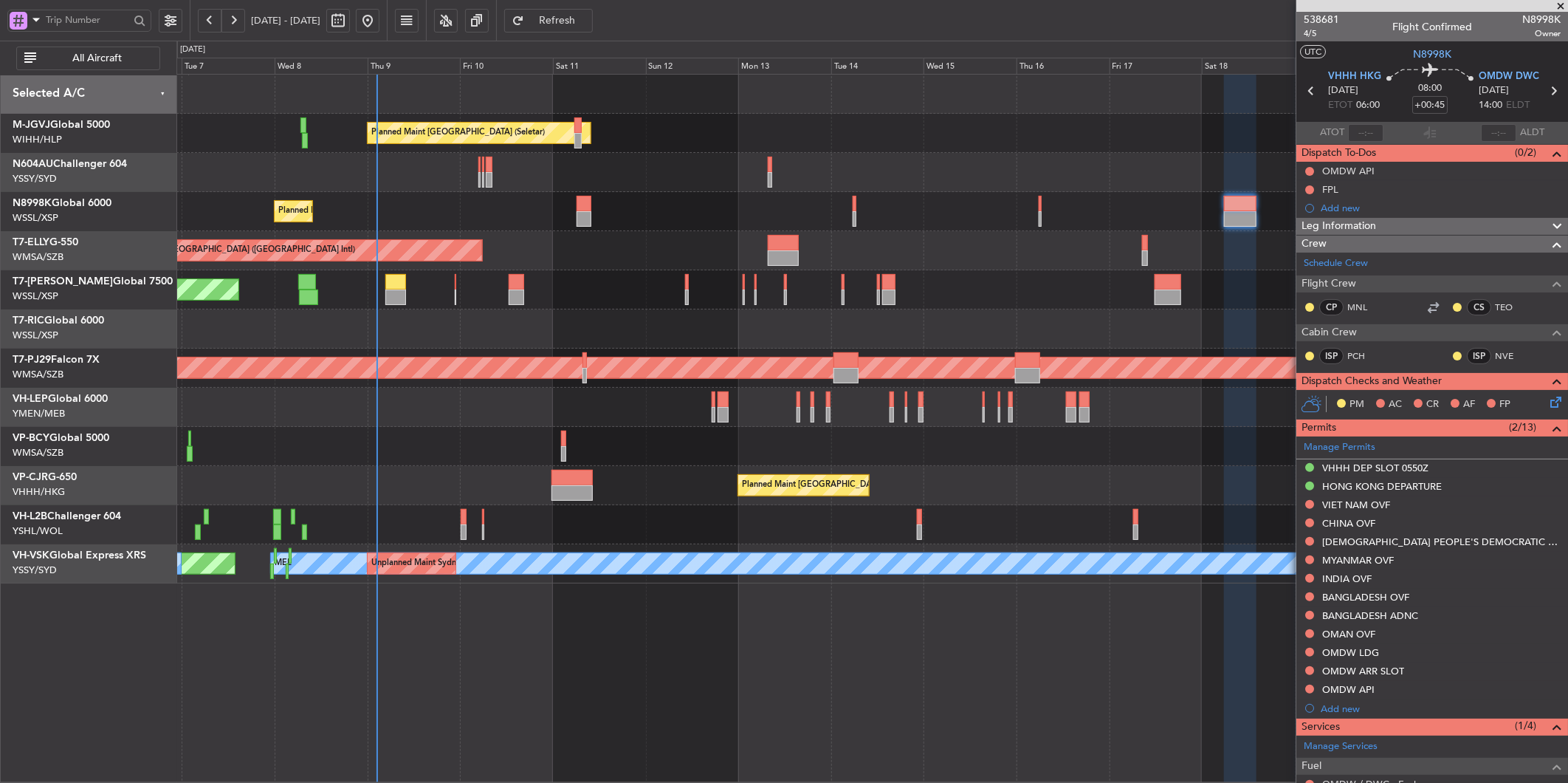
click at [688, 294] on div "Planned Maint [GEOGRAPHIC_DATA] (Seletar)" at bounding box center [871, 289] width 1391 height 39
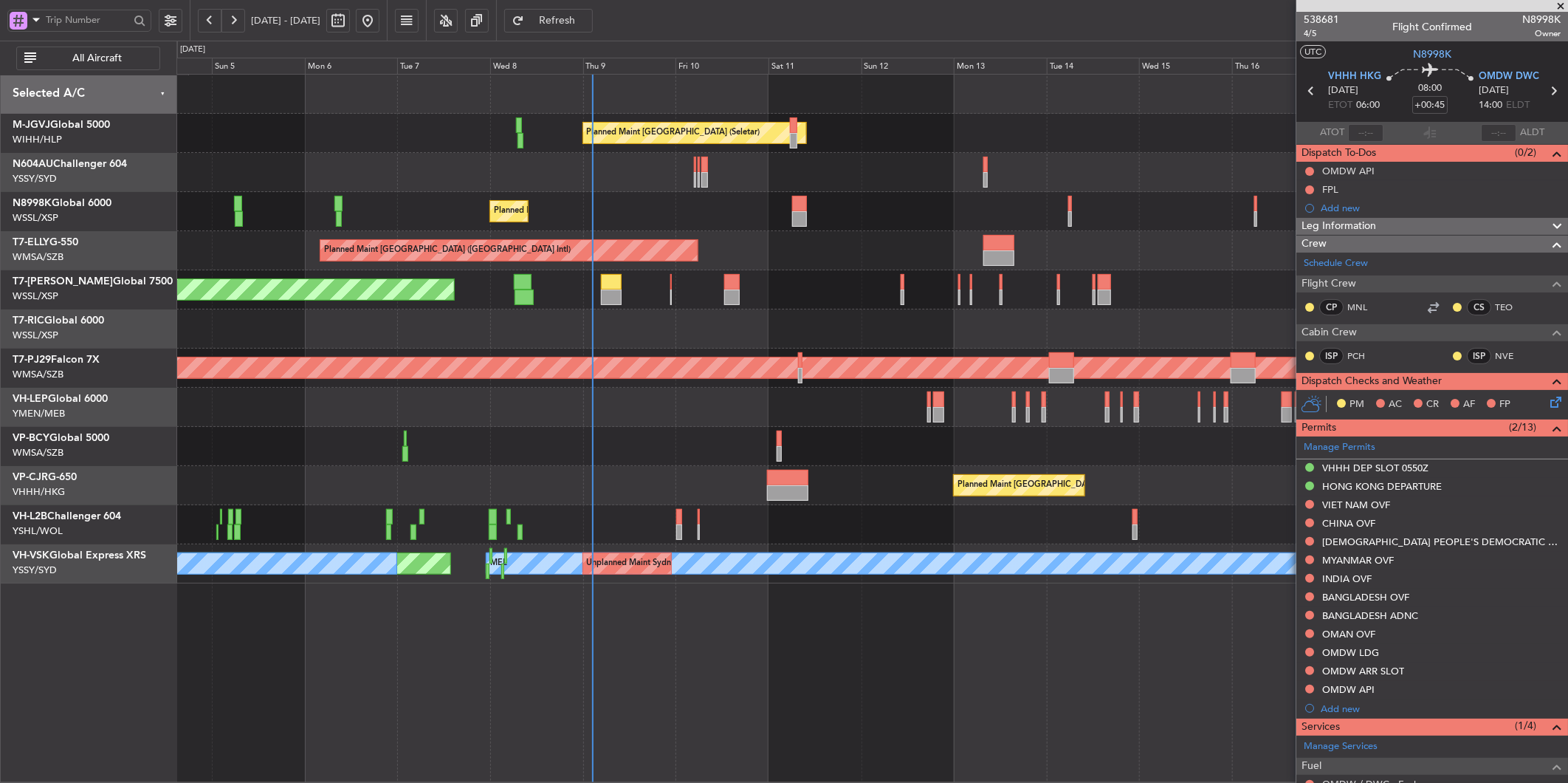
click at [795, 284] on div "Planned Maint [GEOGRAPHIC_DATA] (Seletar)" at bounding box center [871, 289] width 1391 height 39
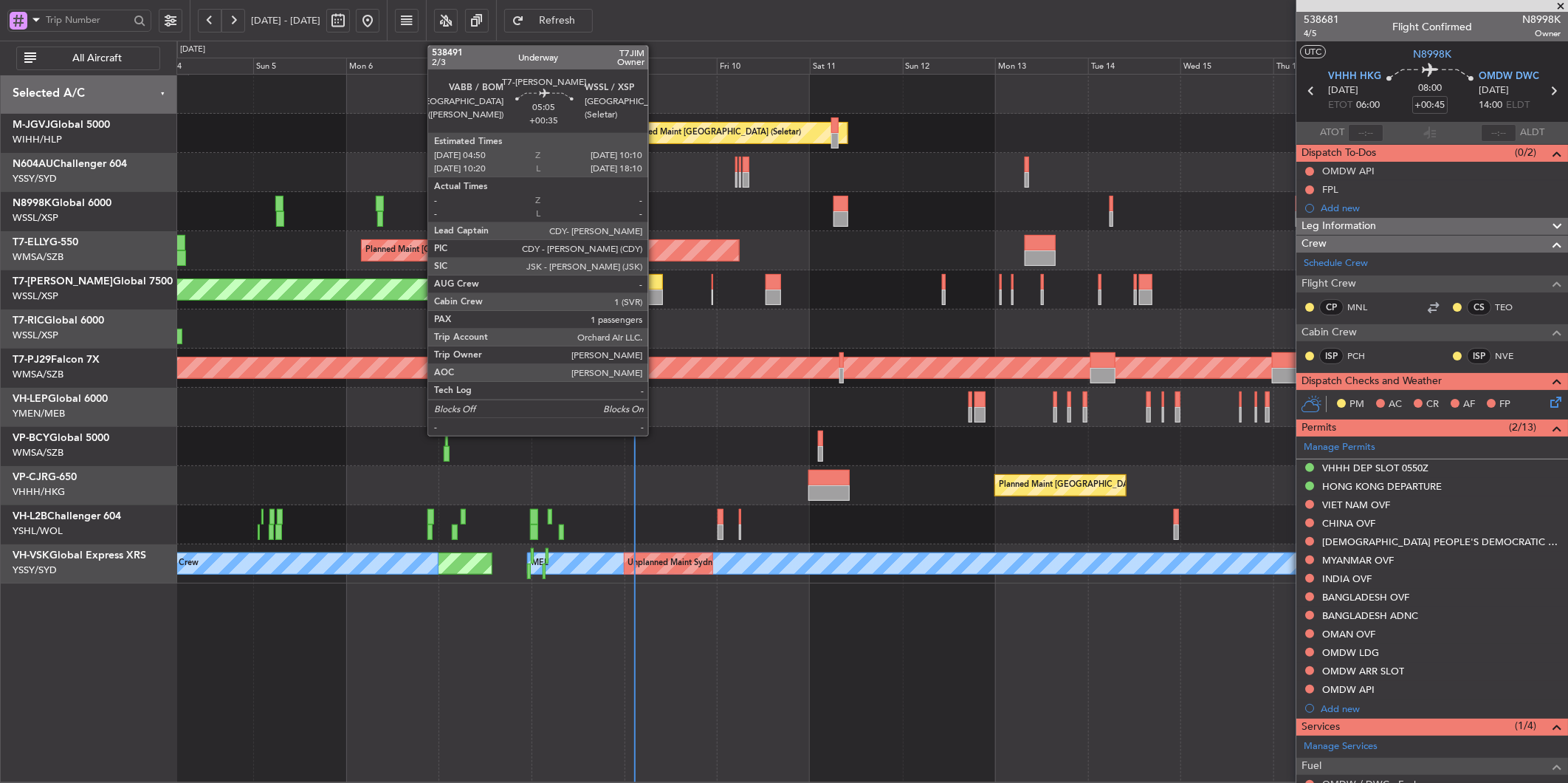
click at [655, 282] on div at bounding box center [653, 282] width 21 height 15
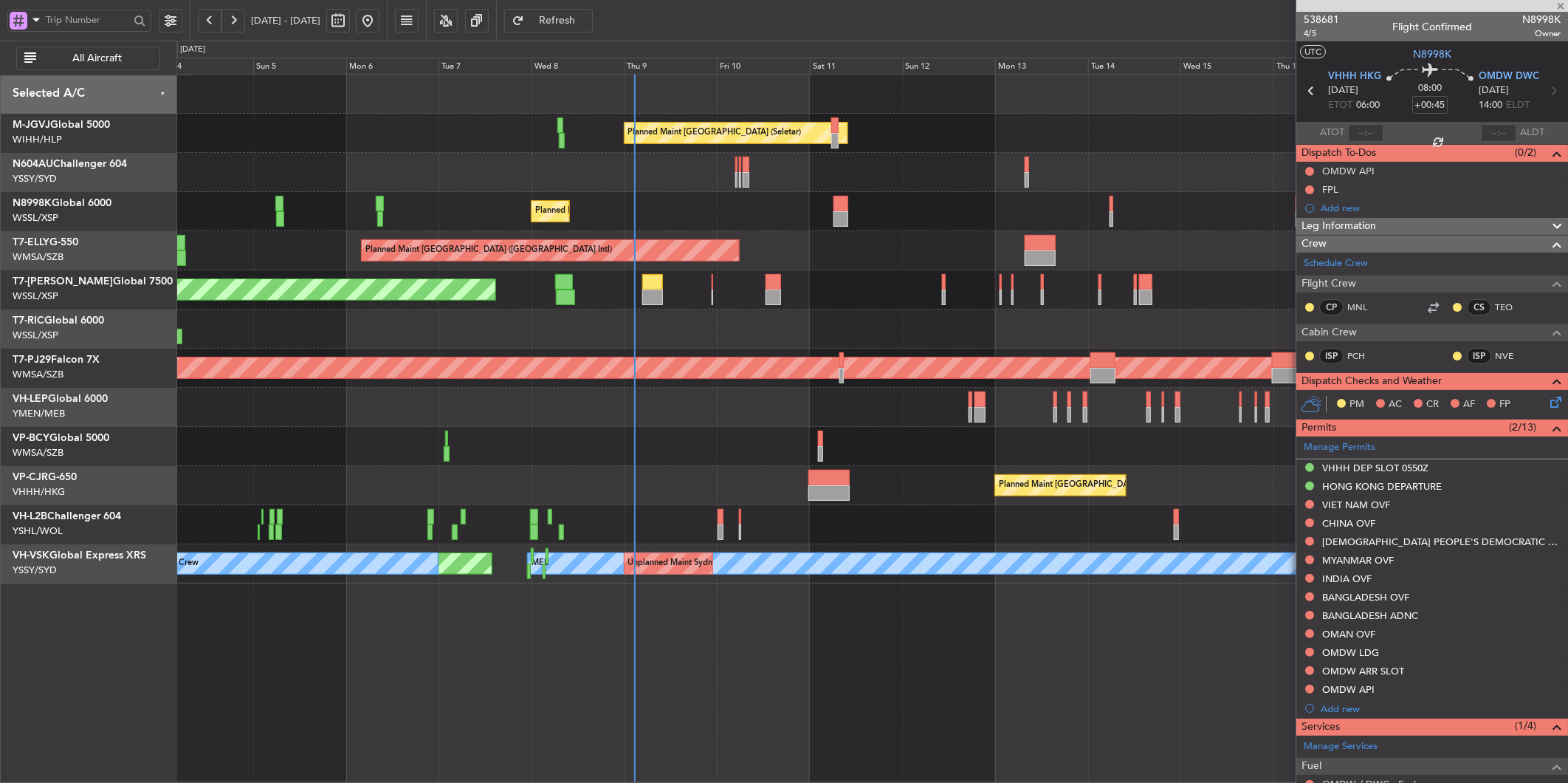
type input "+00:35"
type input "1"
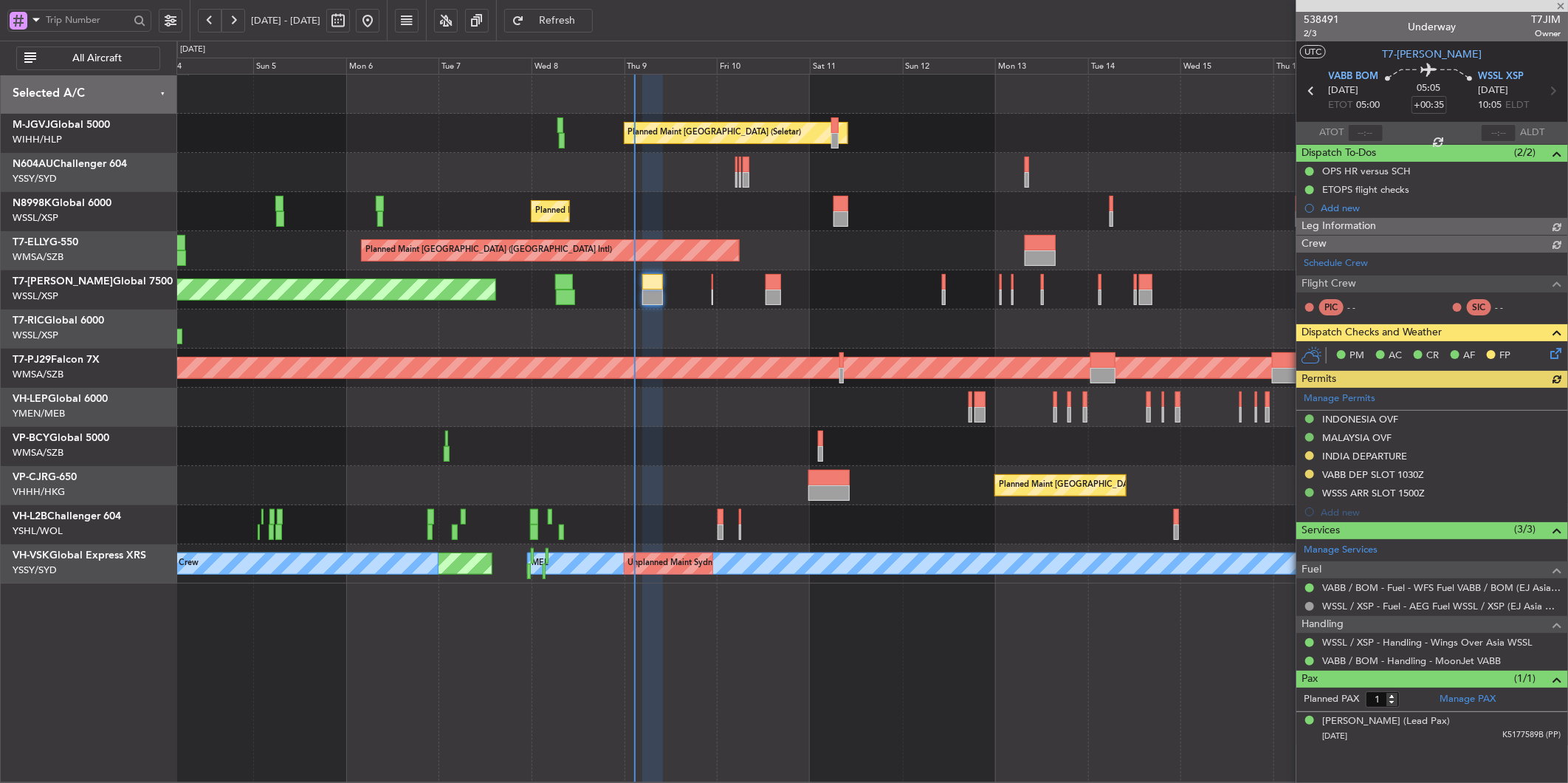
type input "[PERSON_NAME] (LEU)"
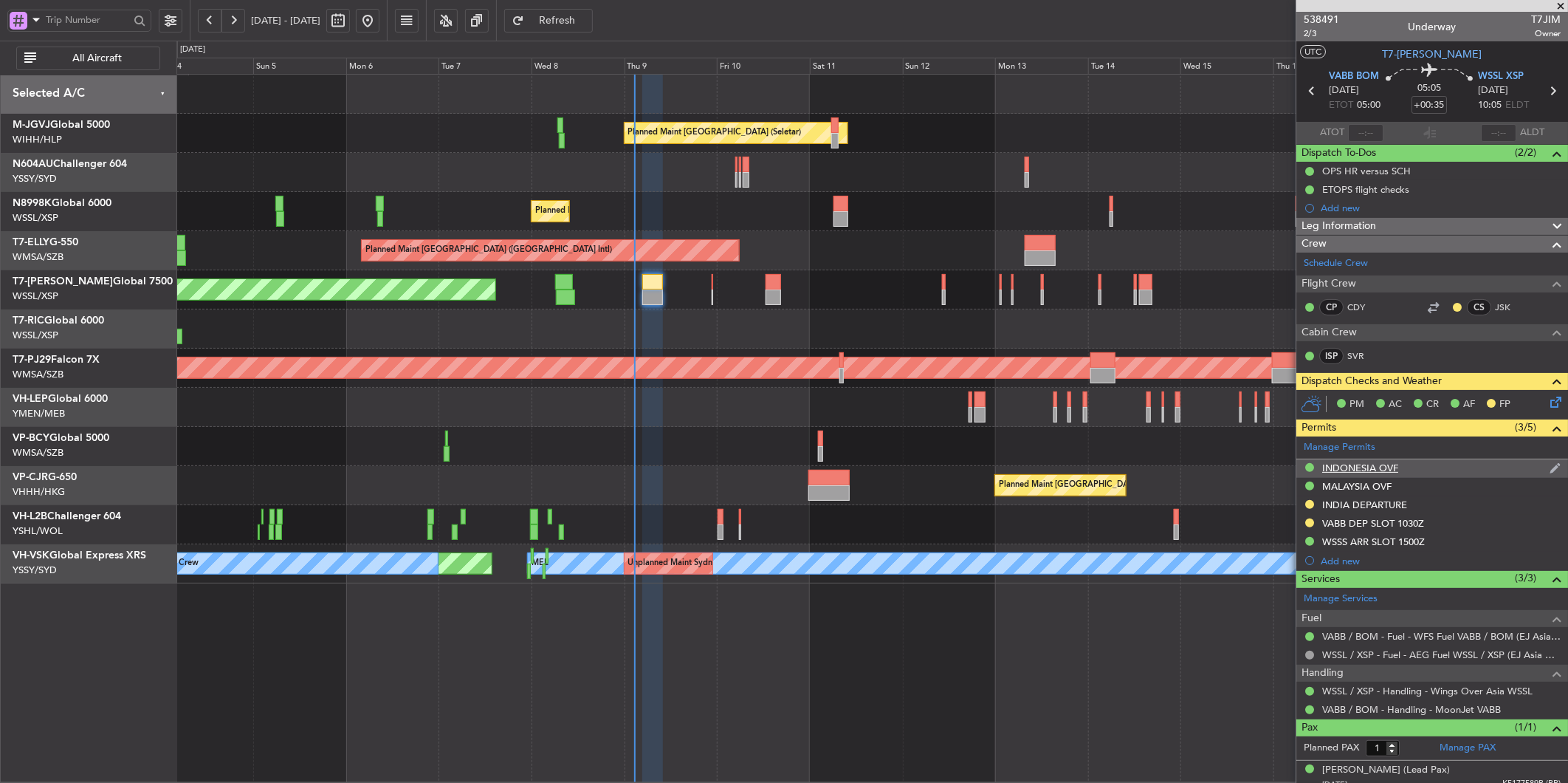
click at [1382, 467] on div "INDONESIA OVF" at bounding box center [1361, 467] width 76 height 13
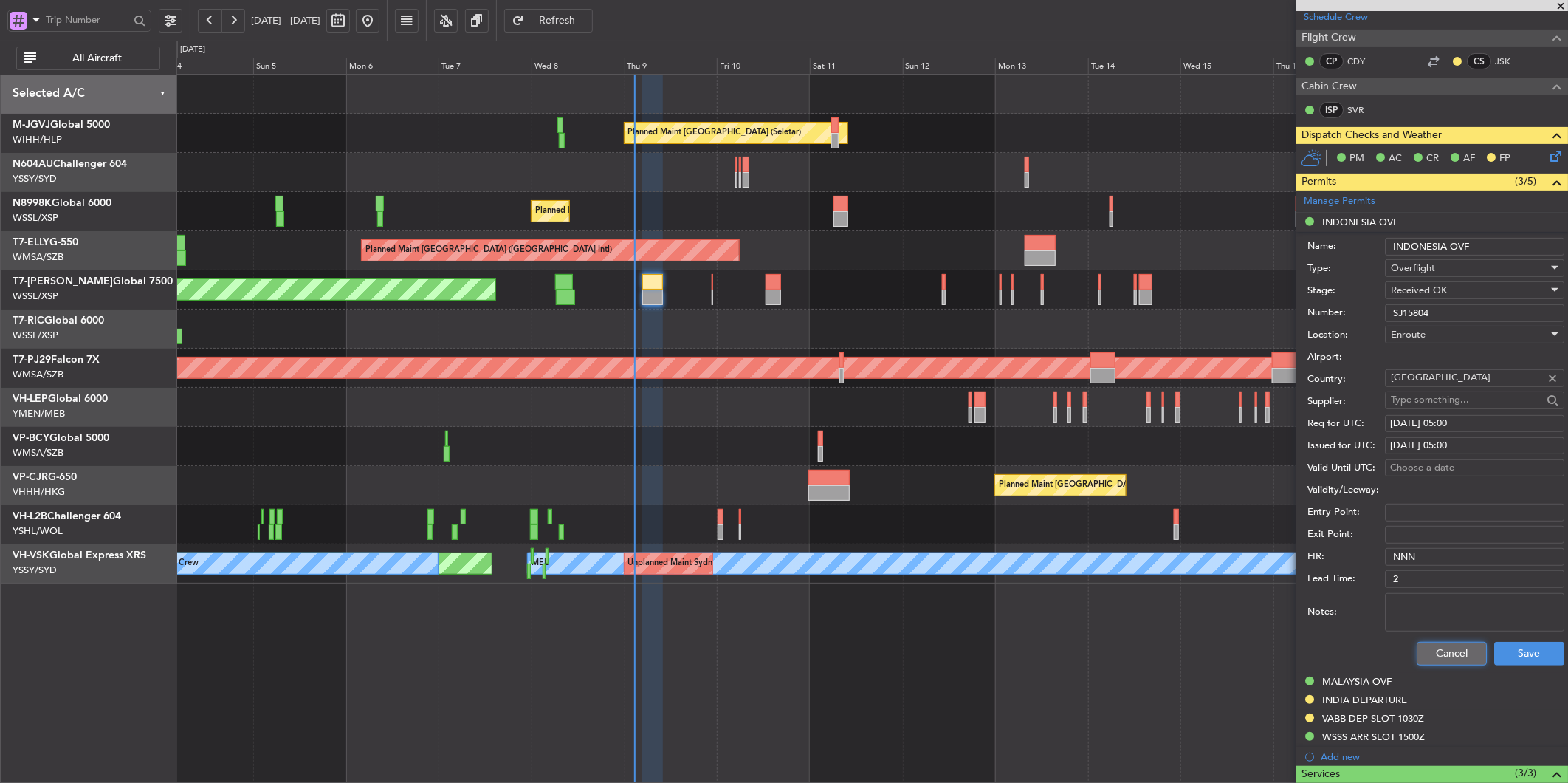
click at [1431, 662] on button "Cancel" at bounding box center [1452, 654] width 70 height 24
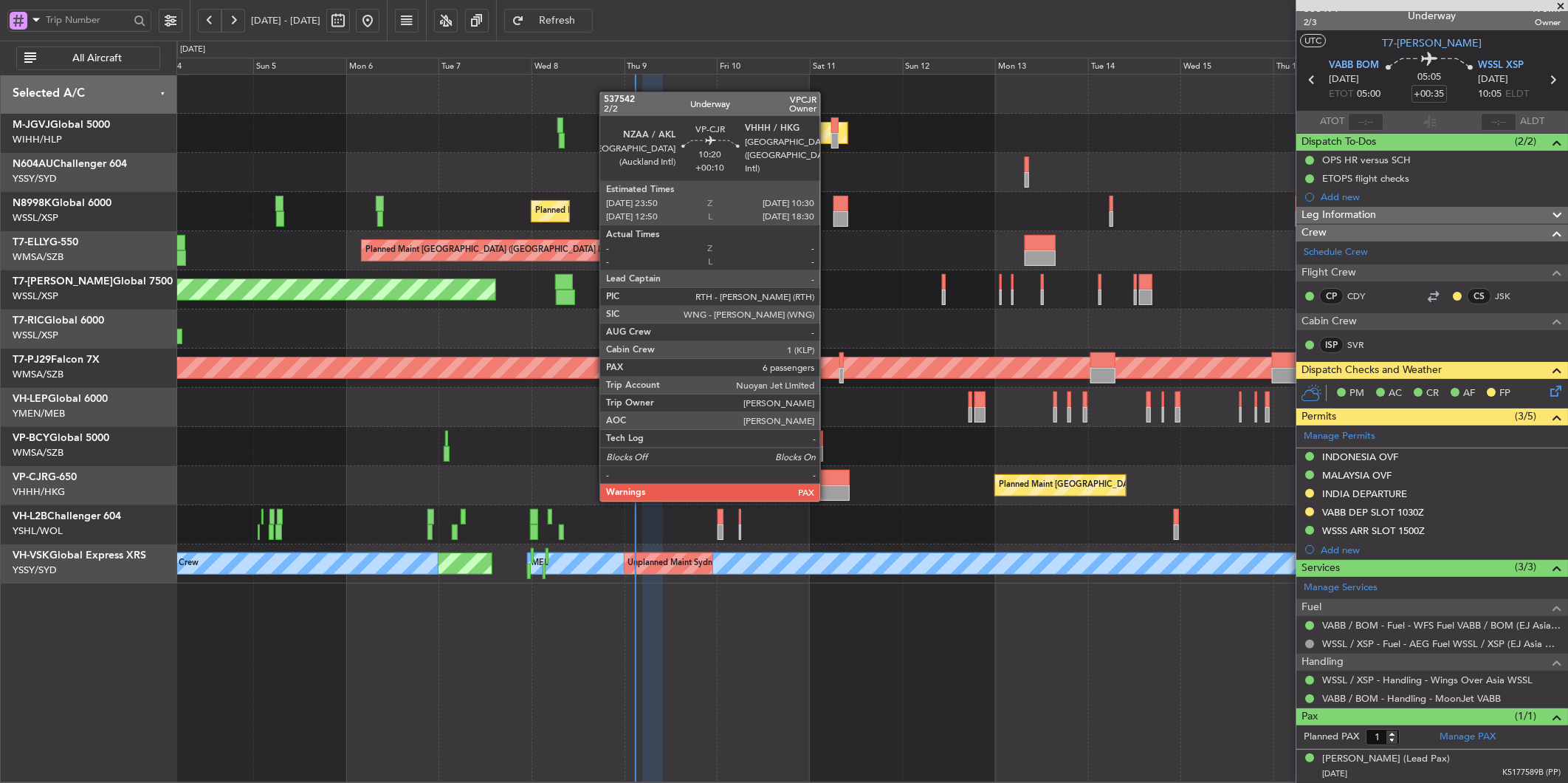
click at [829, 498] on div at bounding box center [829, 493] width 41 height 15
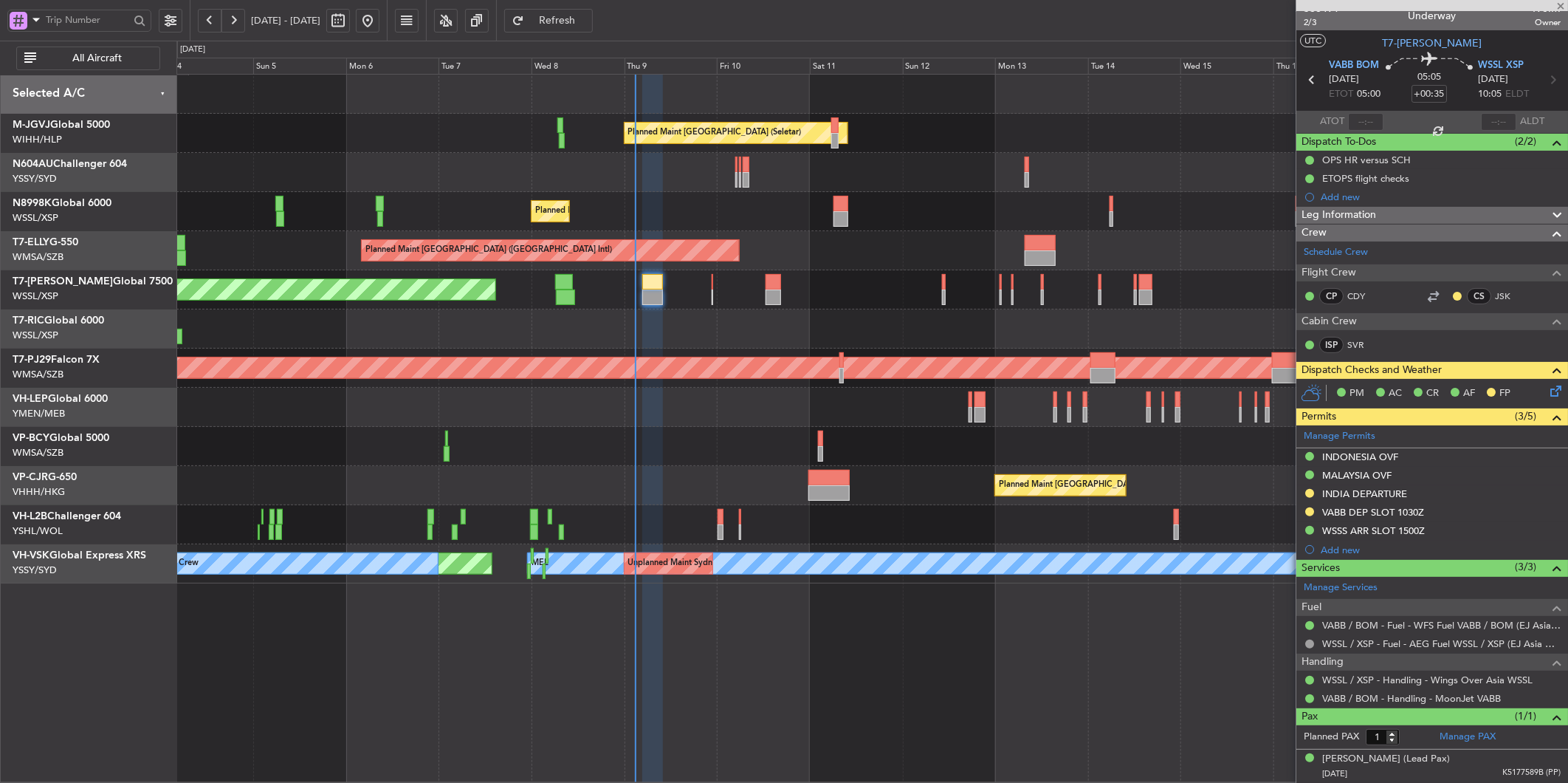
type input "+00:10"
type input "6"
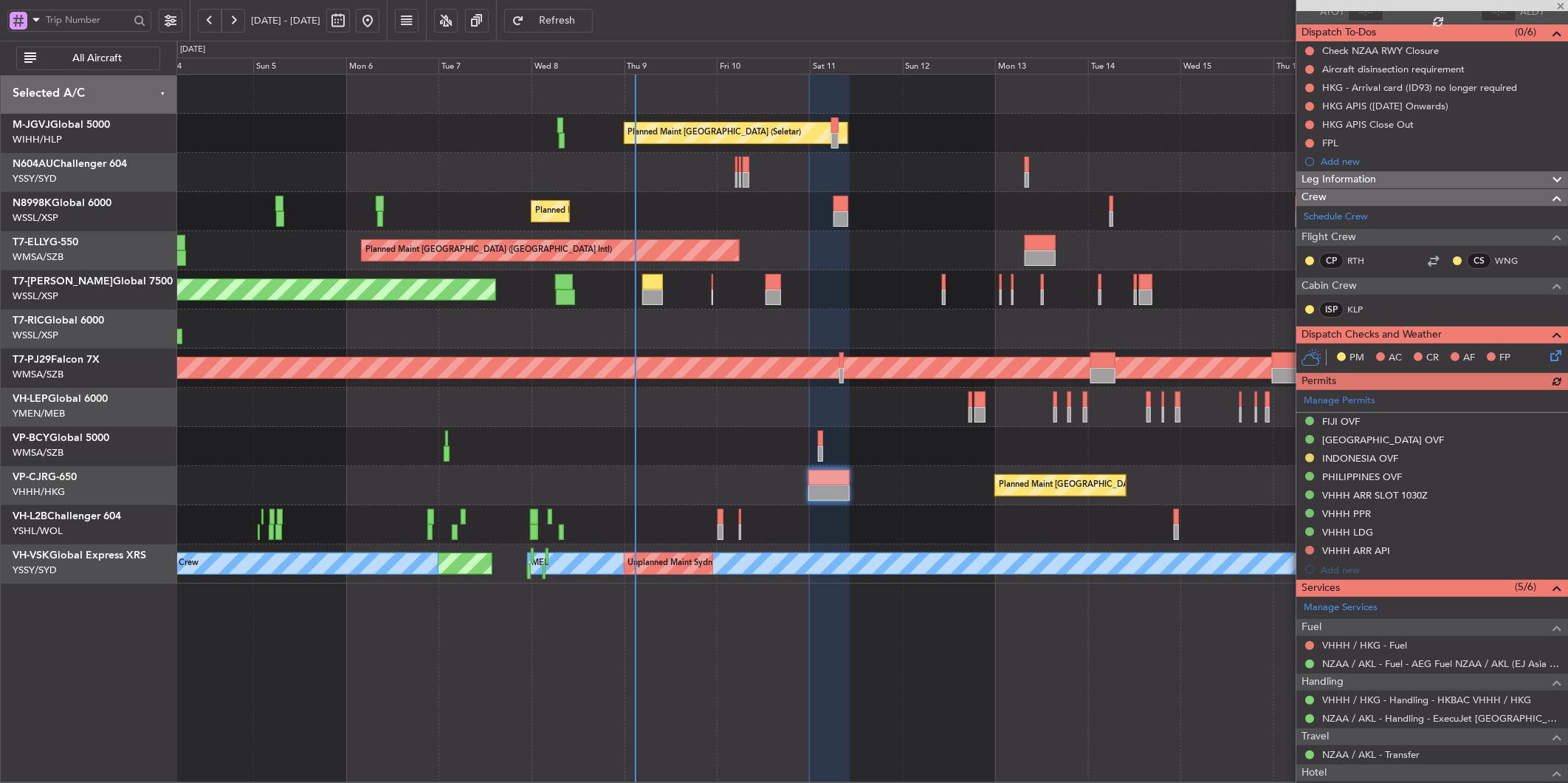
scroll to position [246, 0]
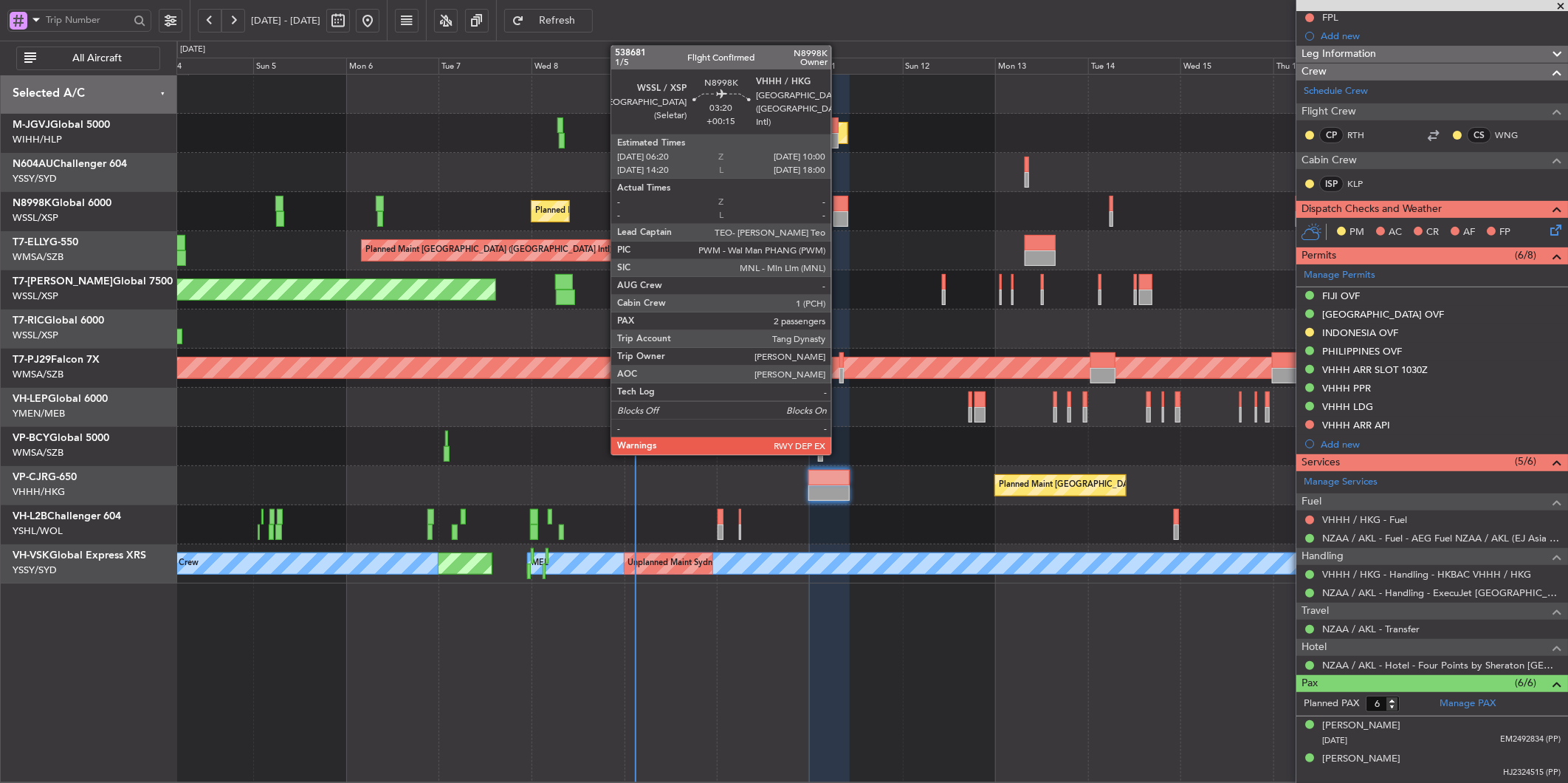
click at [838, 203] on div at bounding box center [841, 203] width 15 height 15
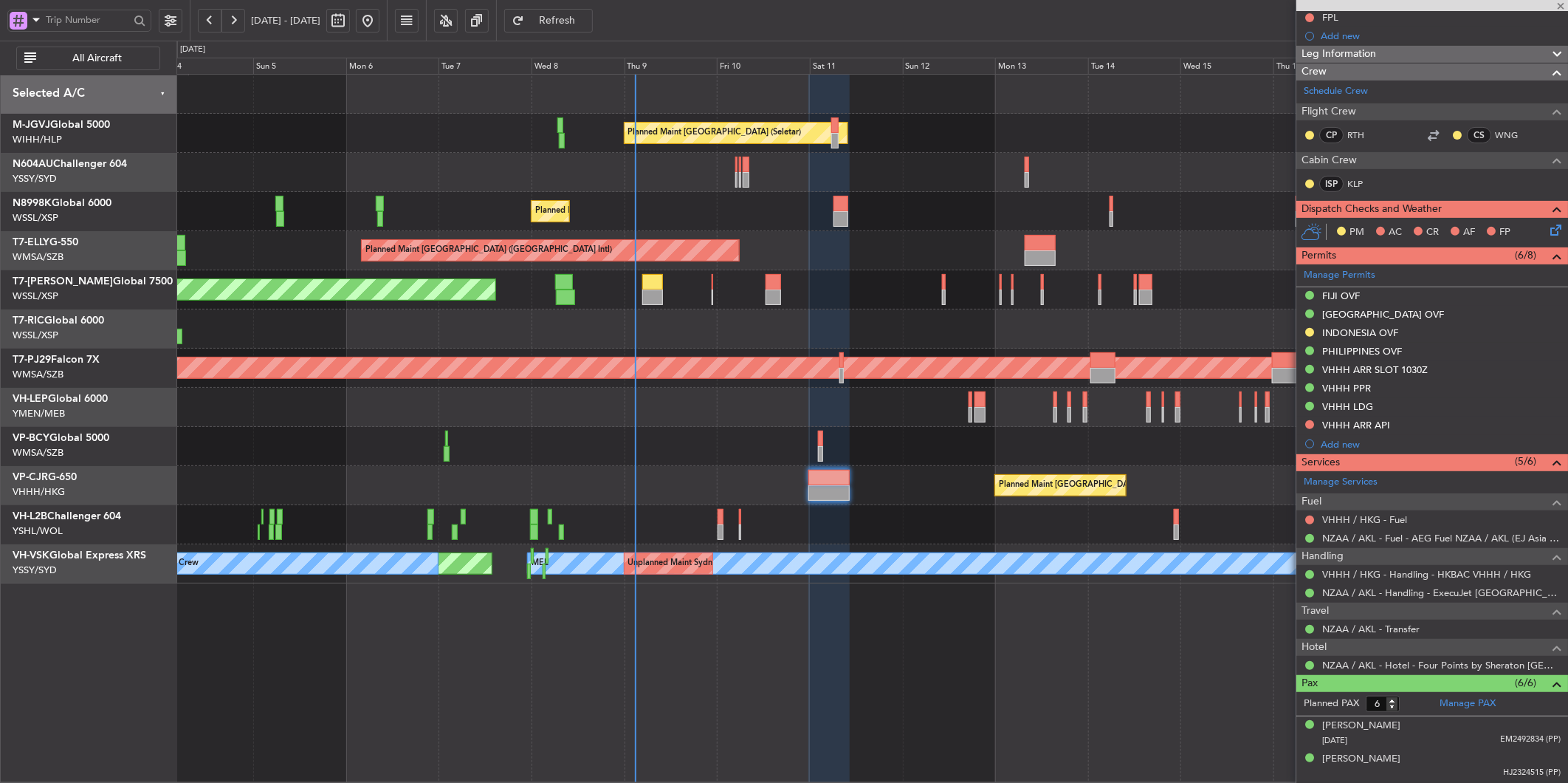
type input "+00:15"
type input "2"
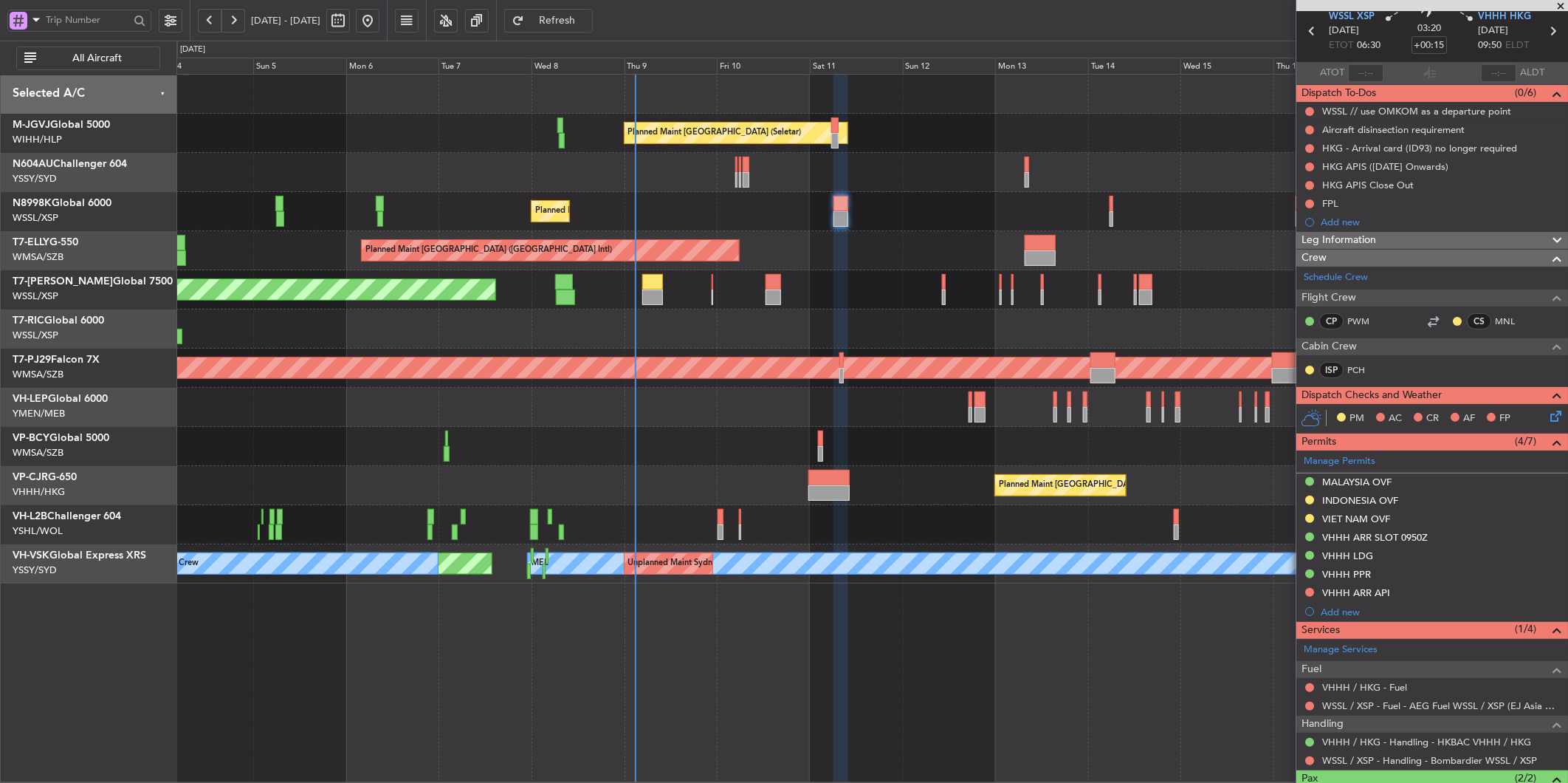
scroll to position [0, 0]
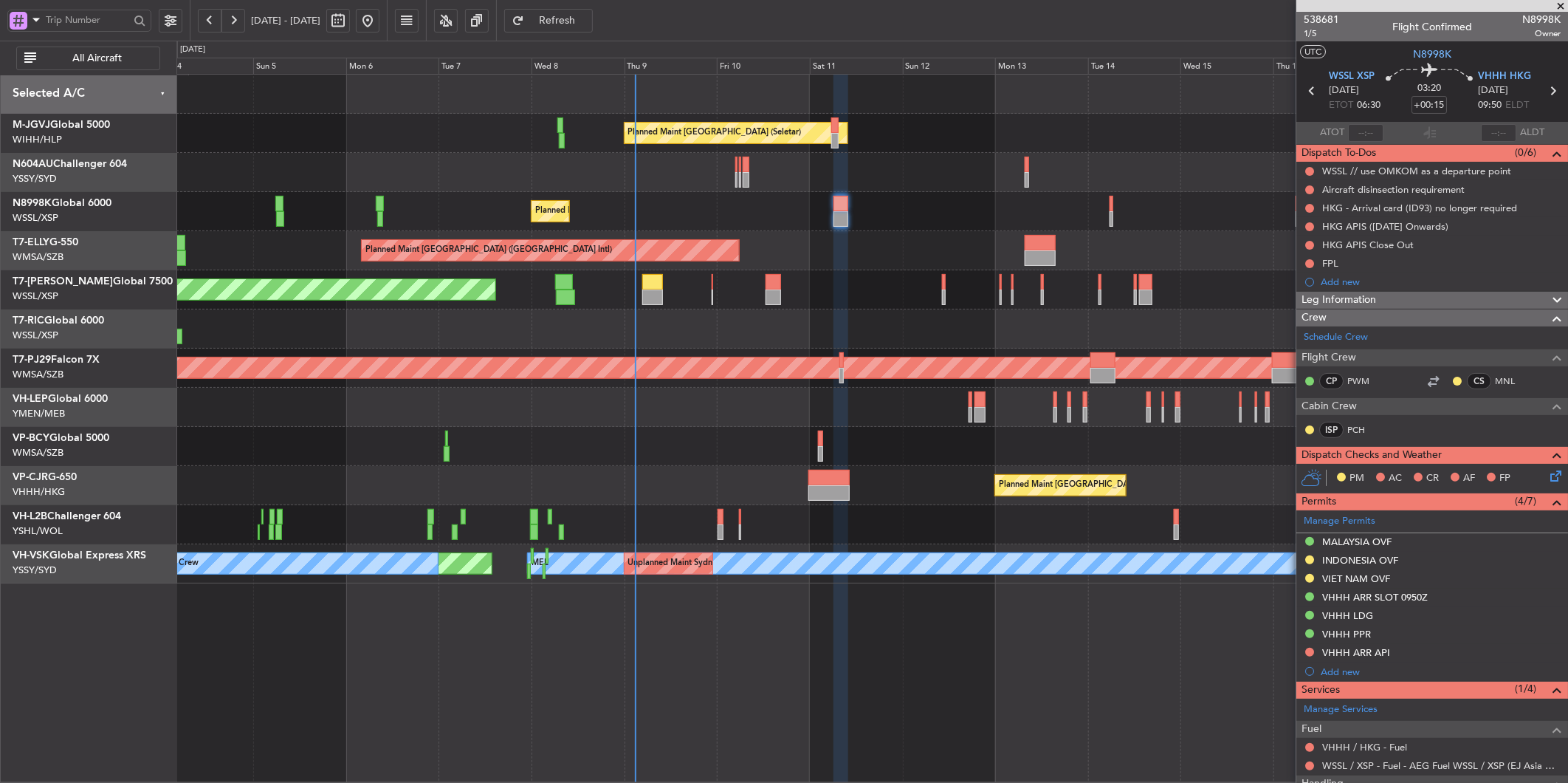
click at [655, 434] on div at bounding box center [871, 446] width 1391 height 39
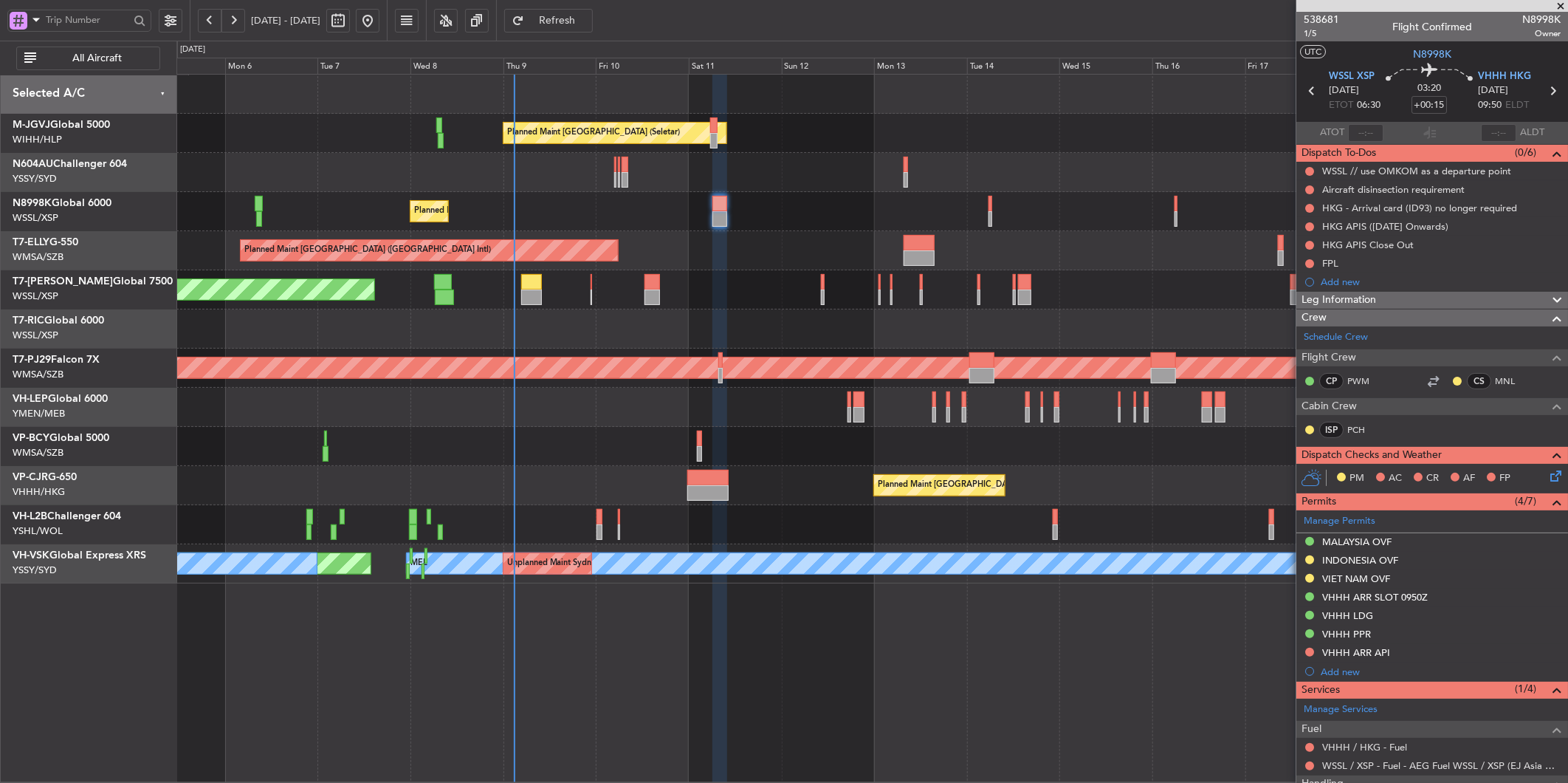
click at [609, 453] on div at bounding box center [871, 446] width 1391 height 39
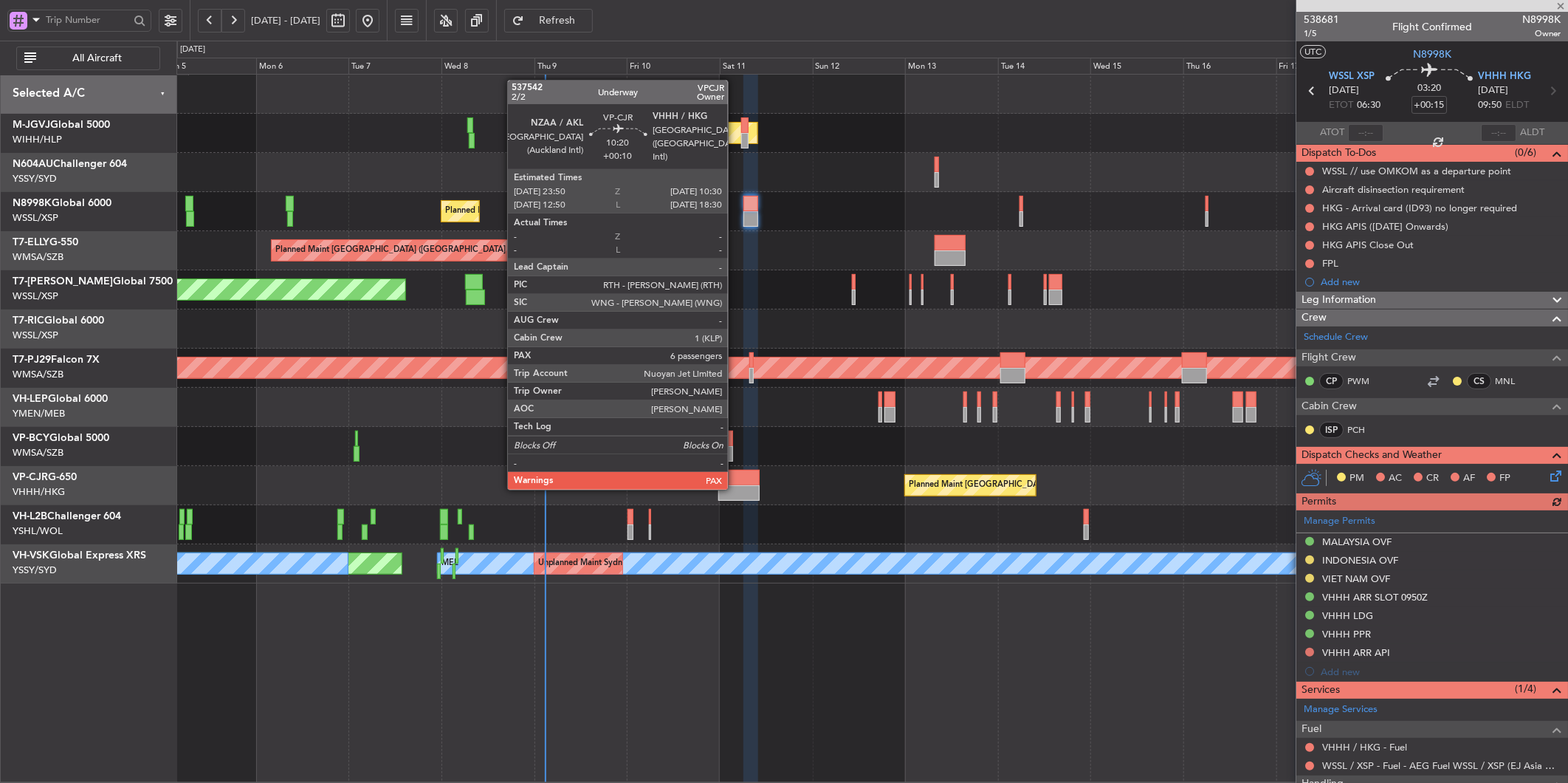
click at [736, 489] on div at bounding box center [739, 493] width 41 height 15
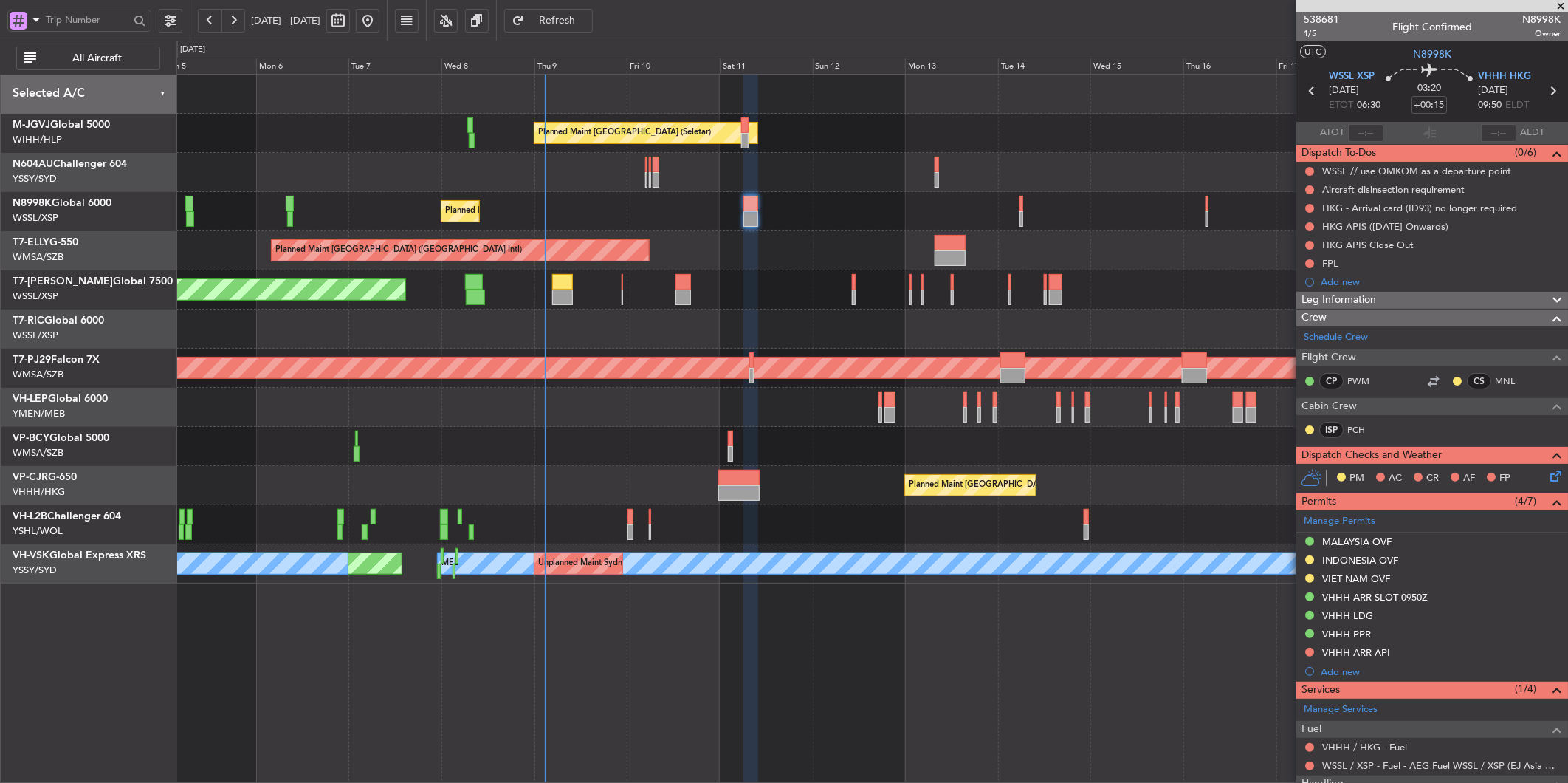
click at [557, 436] on div at bounding box center [871, 446] width 1391 height 39
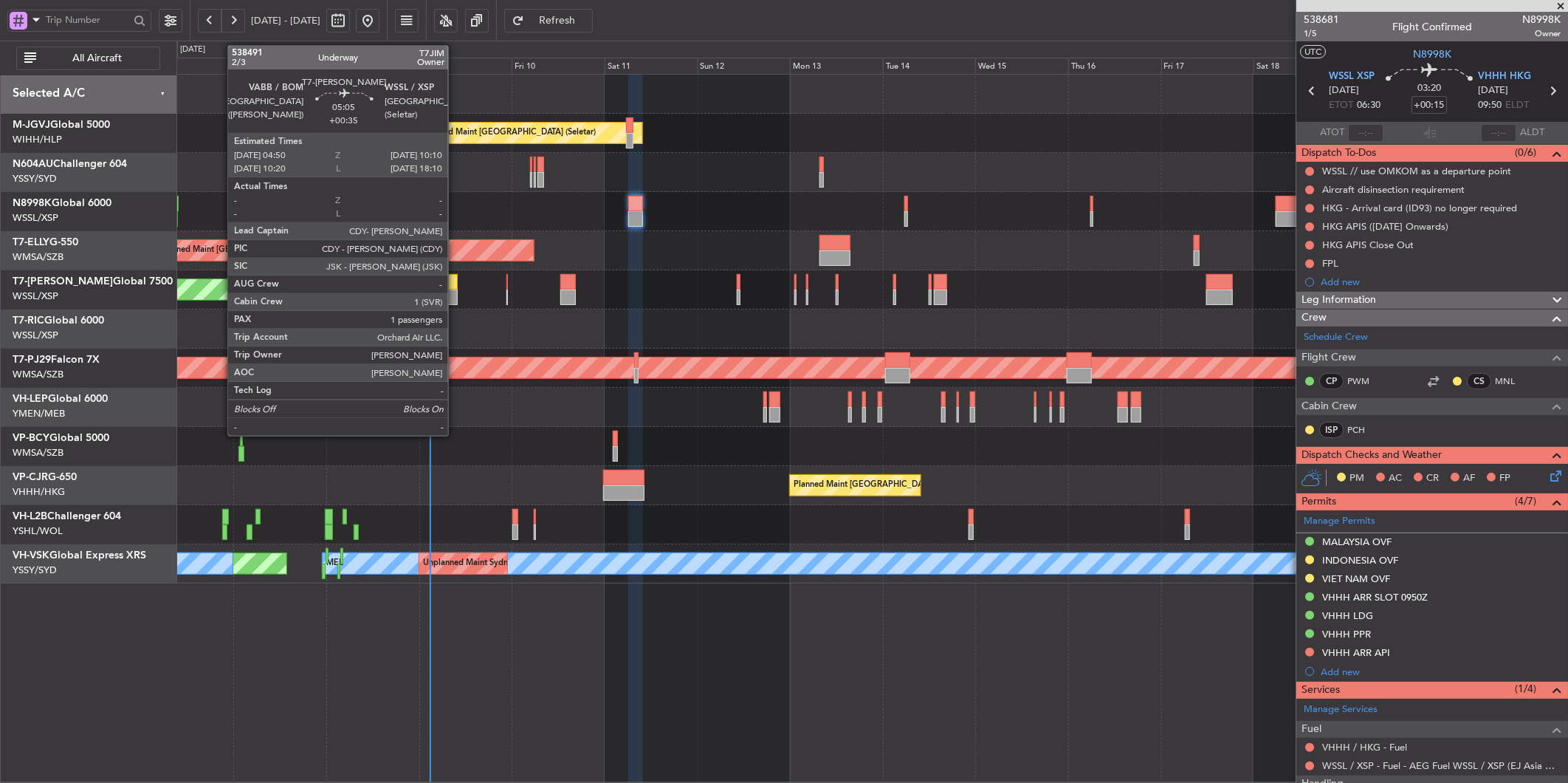
click at [450, 287] on div at bounding box center [447, 282] width 21 height 15
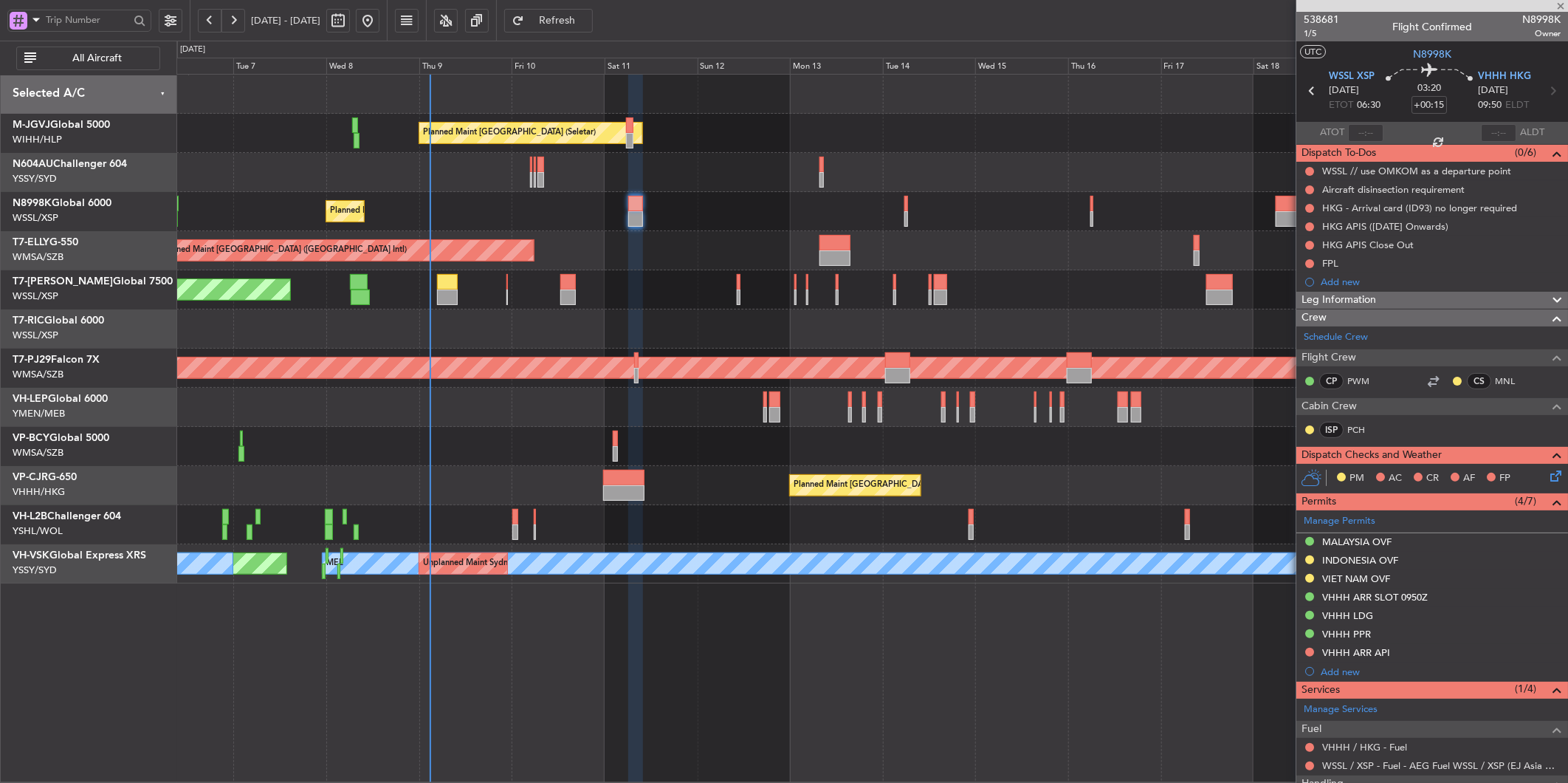
click at [637, 354] on div "Planned Maint [GEOGRAPHIC_DATA] (Seletar) Planned Maint [GEOGRAPHIC_DATA] (Sele…" at bounding box center [871, 328] width 1391 height 509
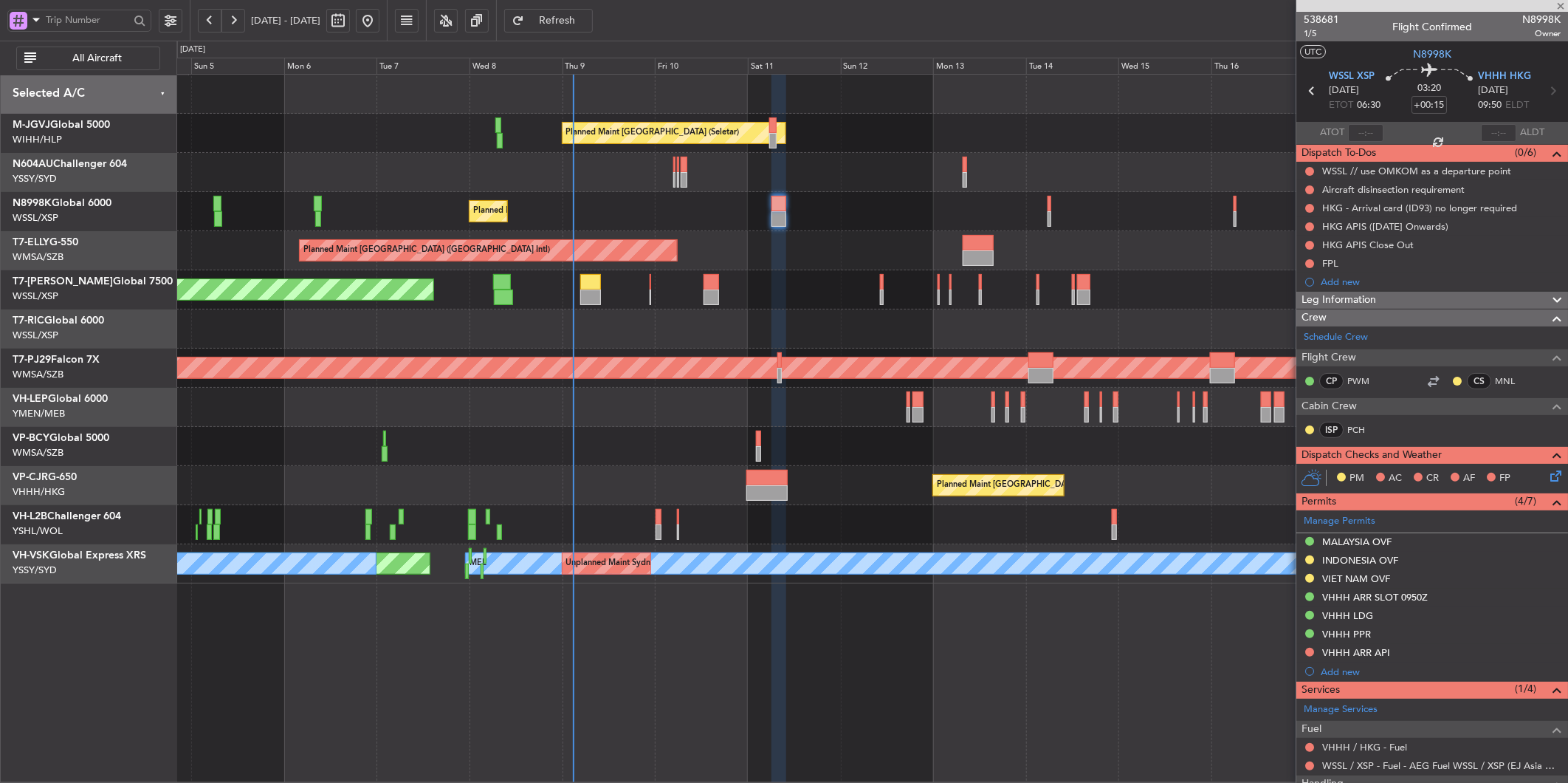
type input "+00:35"
type input "1"
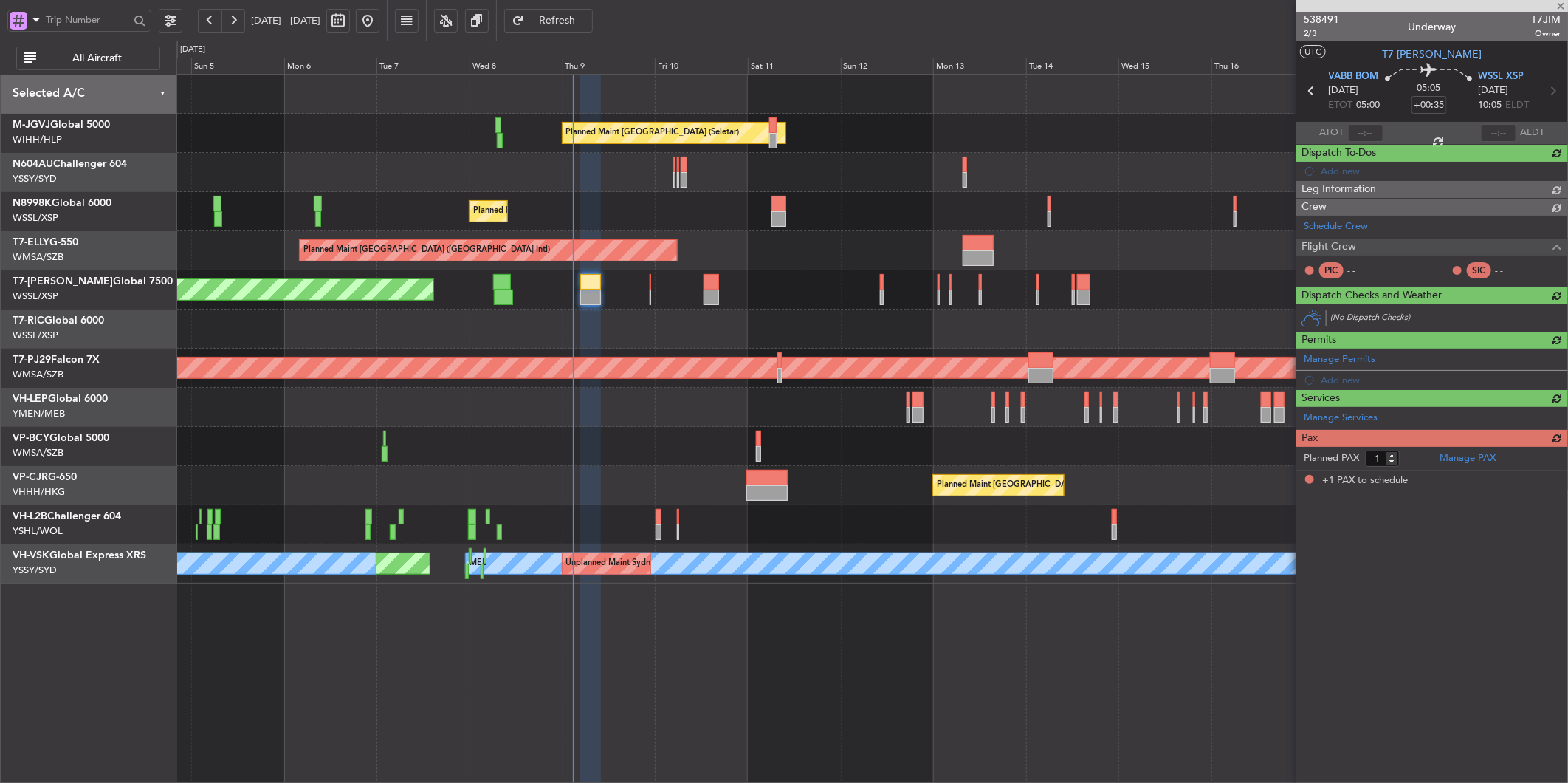
type input "[PERSON_NAME] (LEU)"
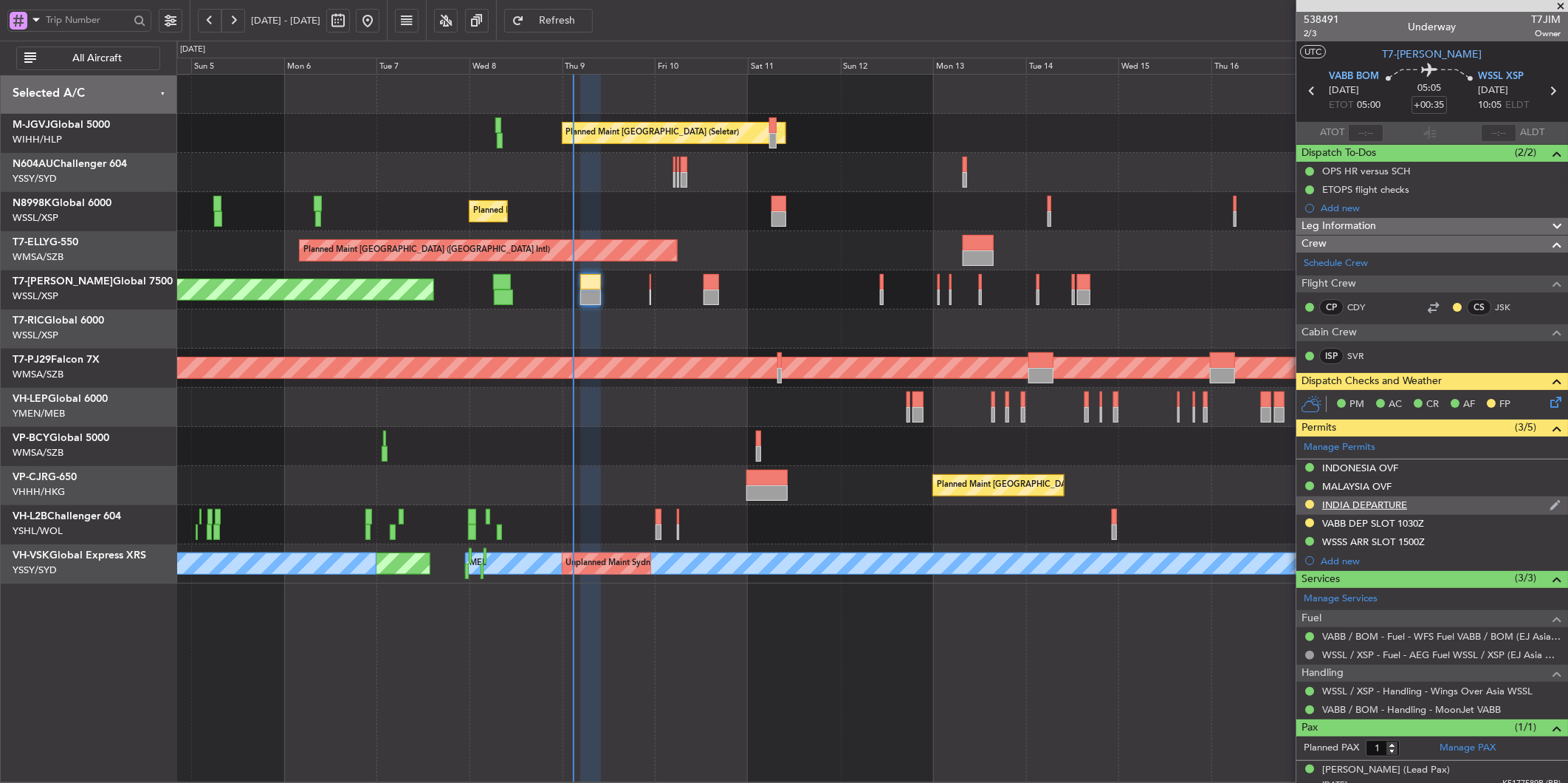
click at [1364, 502] on div "INDIA DEPARTURE" at bounding box center [1365, 505] width 85 height 13
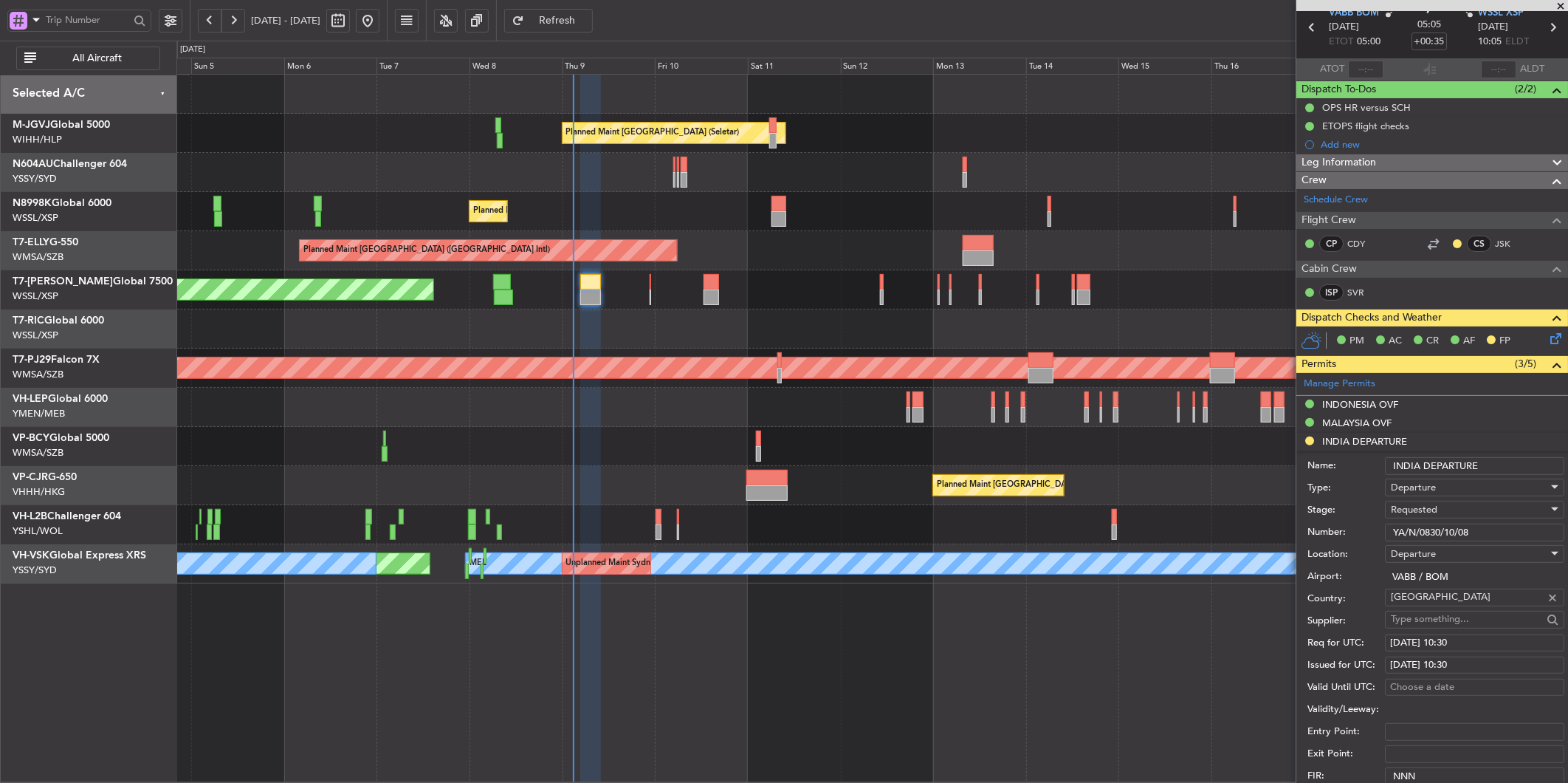
scroll to position [164, 0]
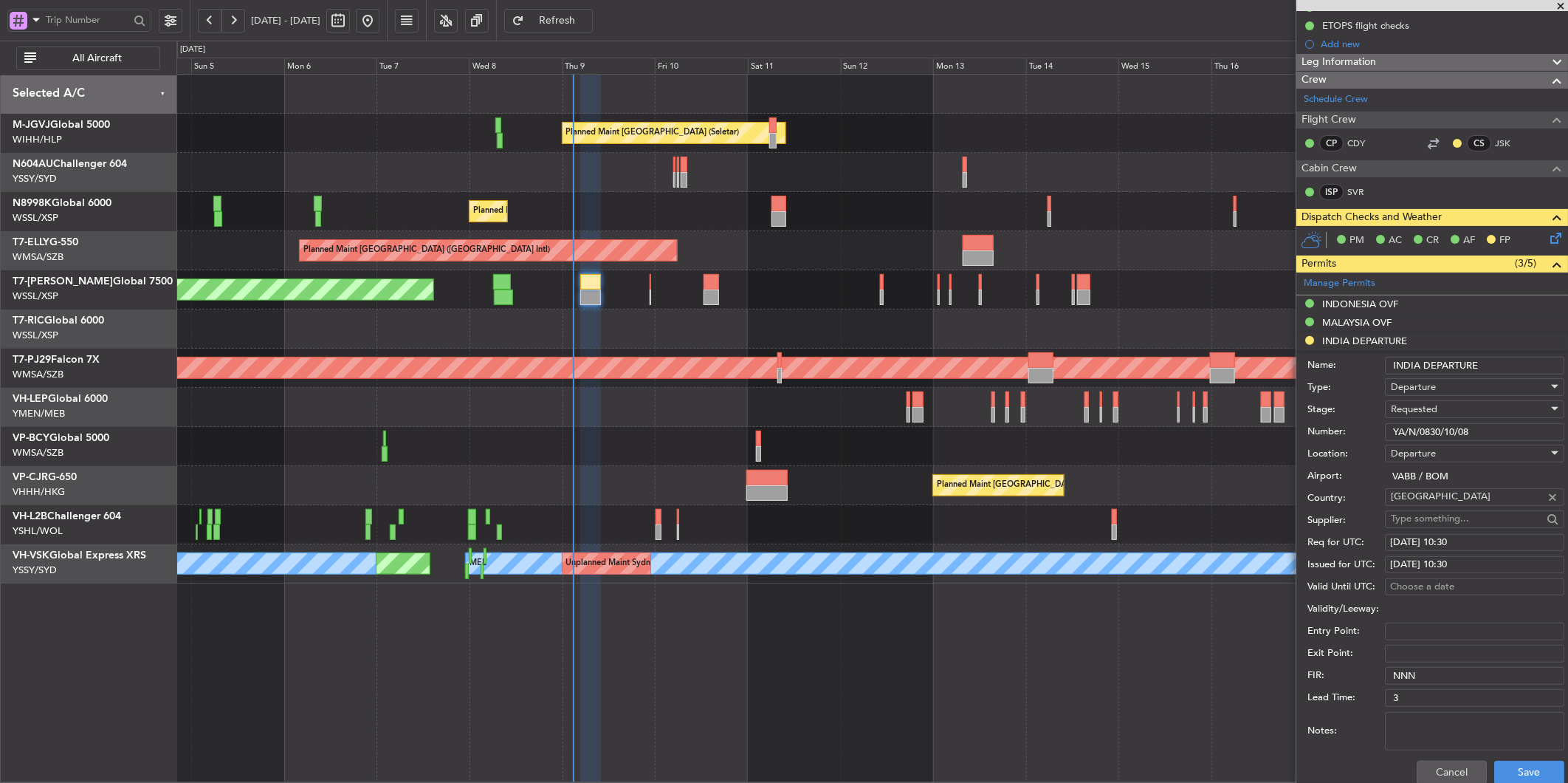
click at [1421, 411] on span "Requested" at bounding box center [1414, 409] width 46 height 14
click at [1454, 520] on span "Received OK" at bounding box center [1469, 522] width 154 height 22
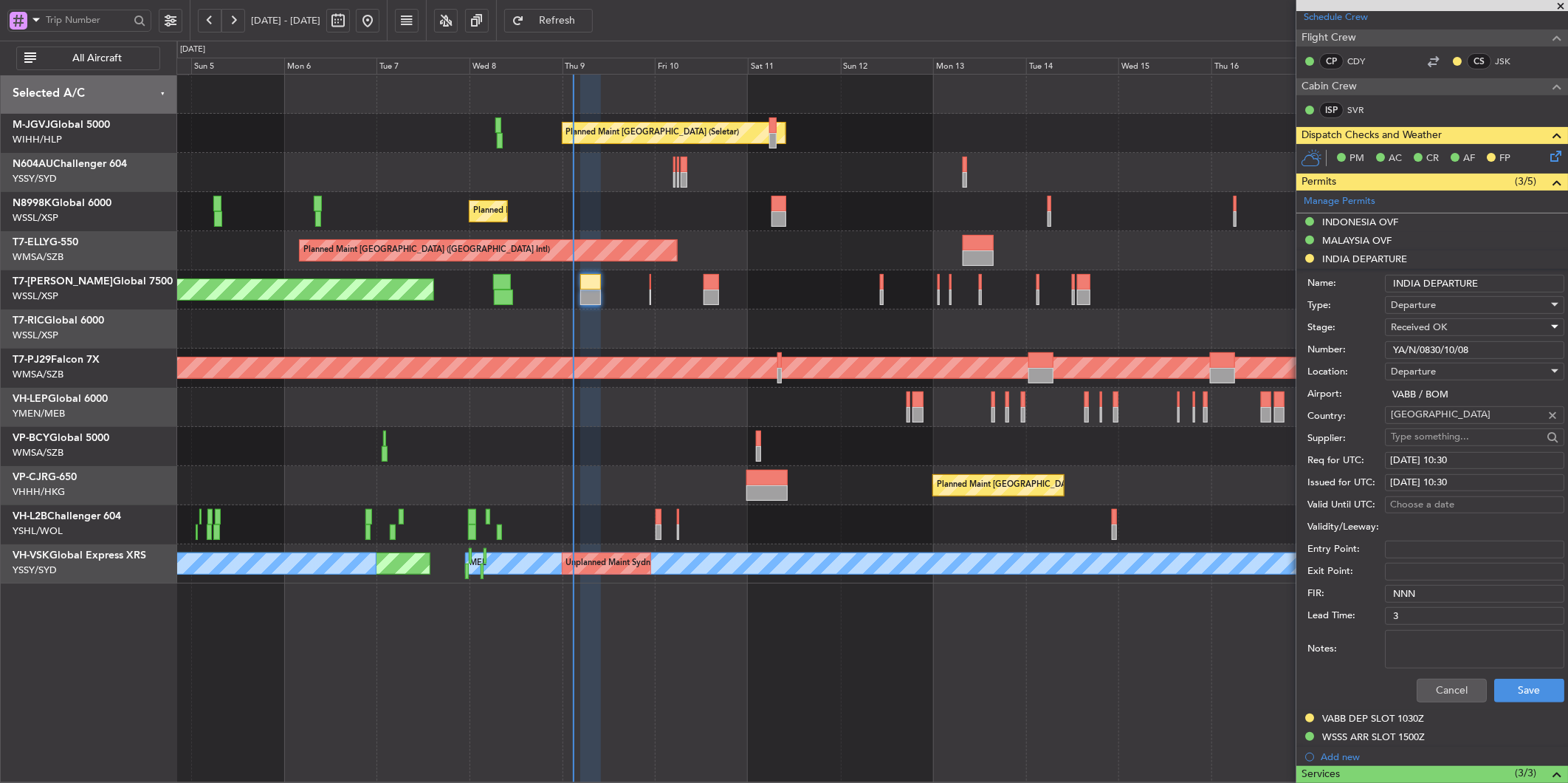
click at [1460, 462] on div "[DATE] 10:30" at bounding box center [1474, 461] width 169 height 15
select select "10"
select select "2025"
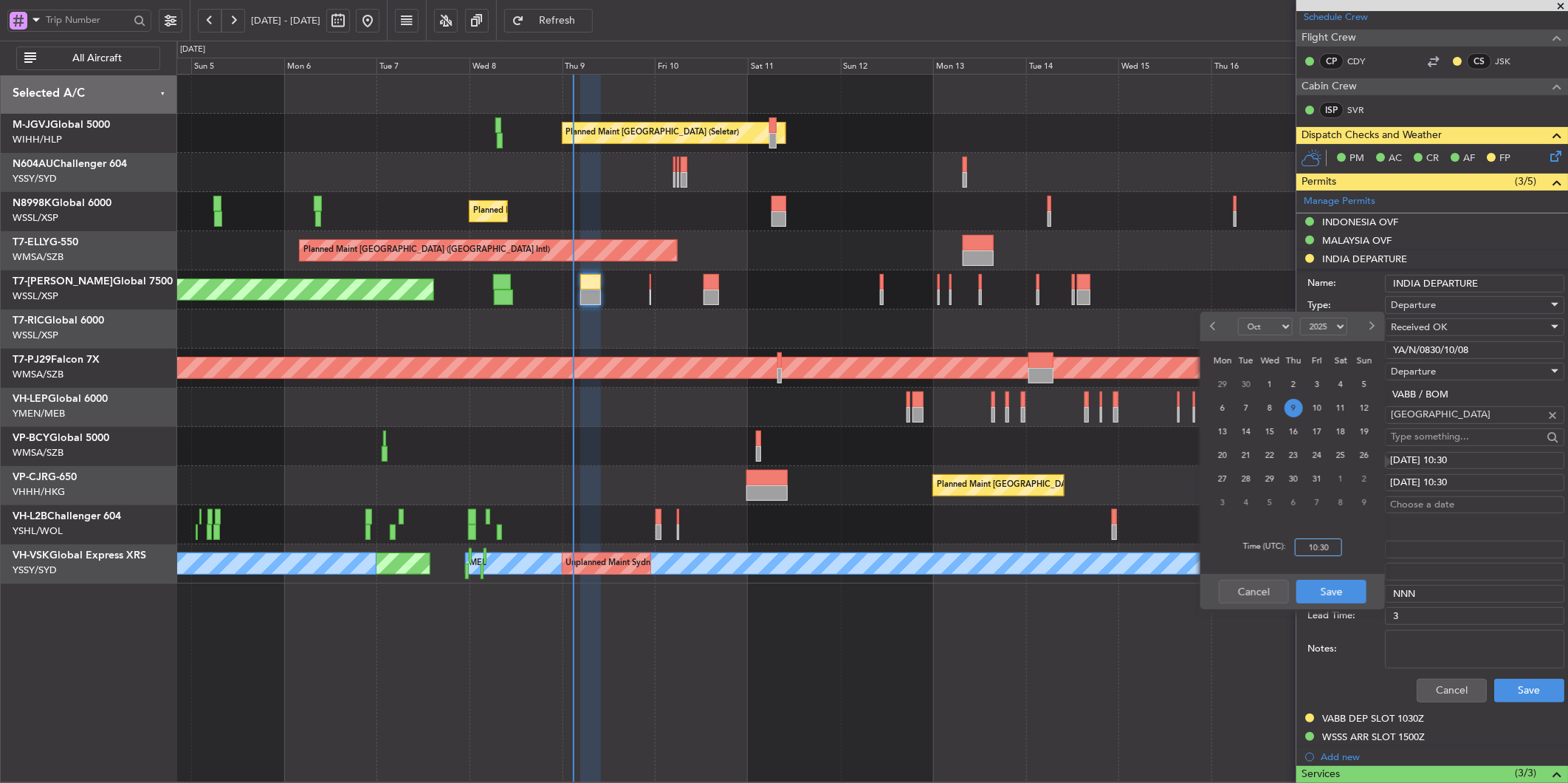
click at [1335, 544] on input "10:30" at bounding box center [1318, 547] width 47 height 18
type input "05:00"
click at [1337, 585] on button "Save" at bounding box center [1331, 591] width 70 height 24
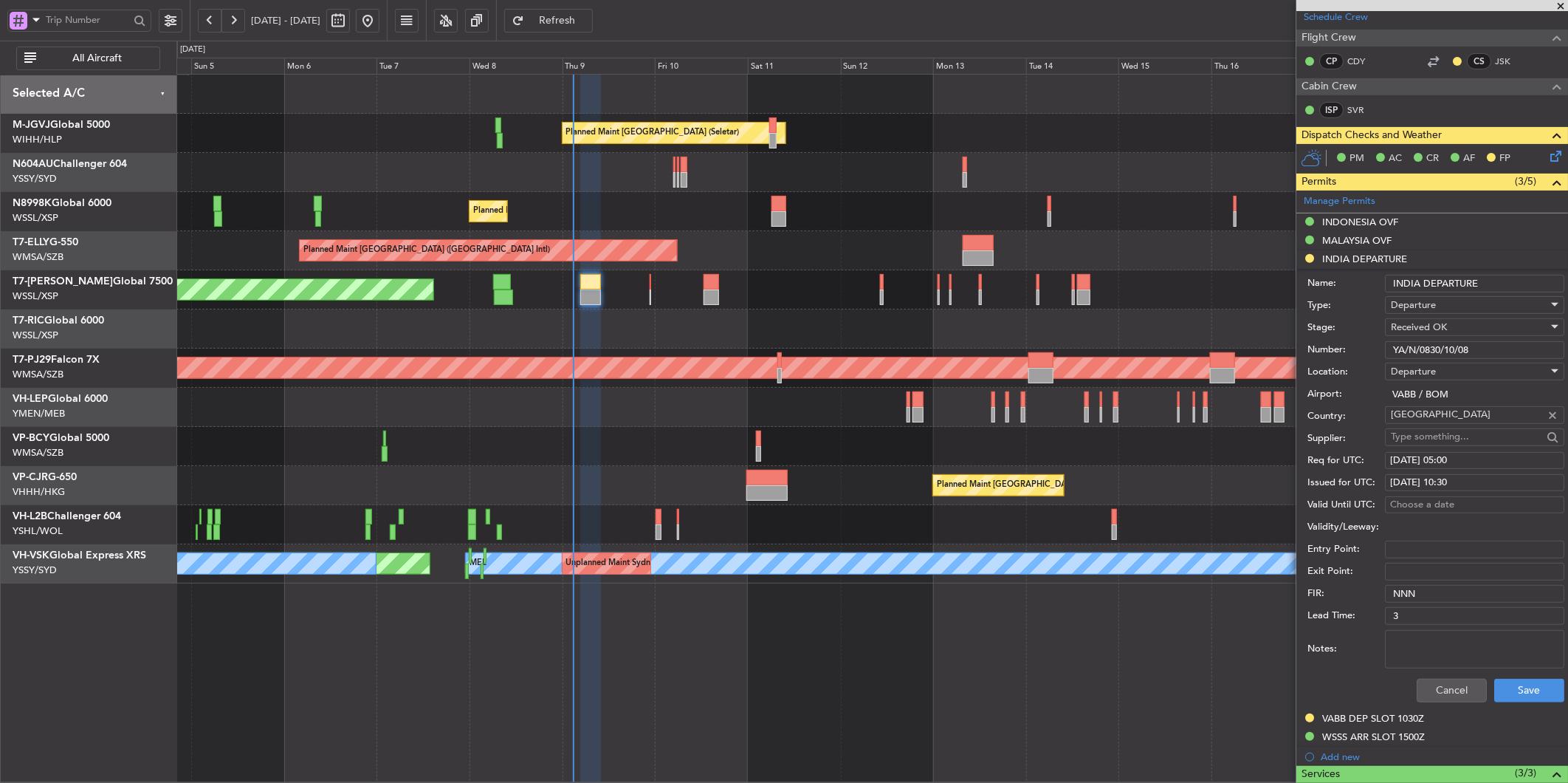
click at [1448, 481] on div "[DATE] 10:30" at bounding box center [1474, 483] width 169 height 15
select select "10"
select select "2025"
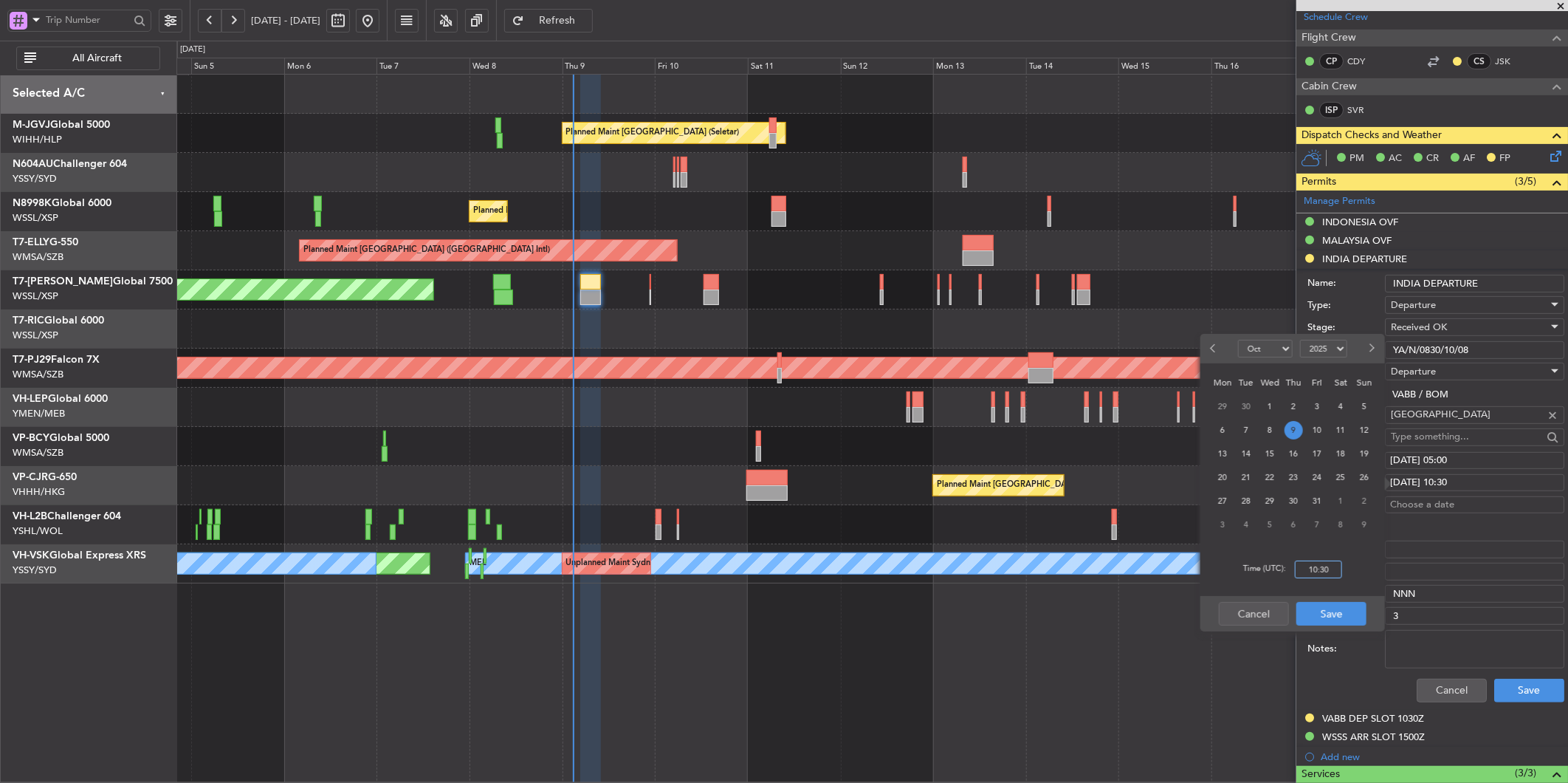
click at [1330, 565] on input "10:30" at bounding box center [1318, 569] width 47 height 18
type input "05:00"
click at [1342, 613] on button "Save" at bounding box center [1331, 613] width 70 height 24
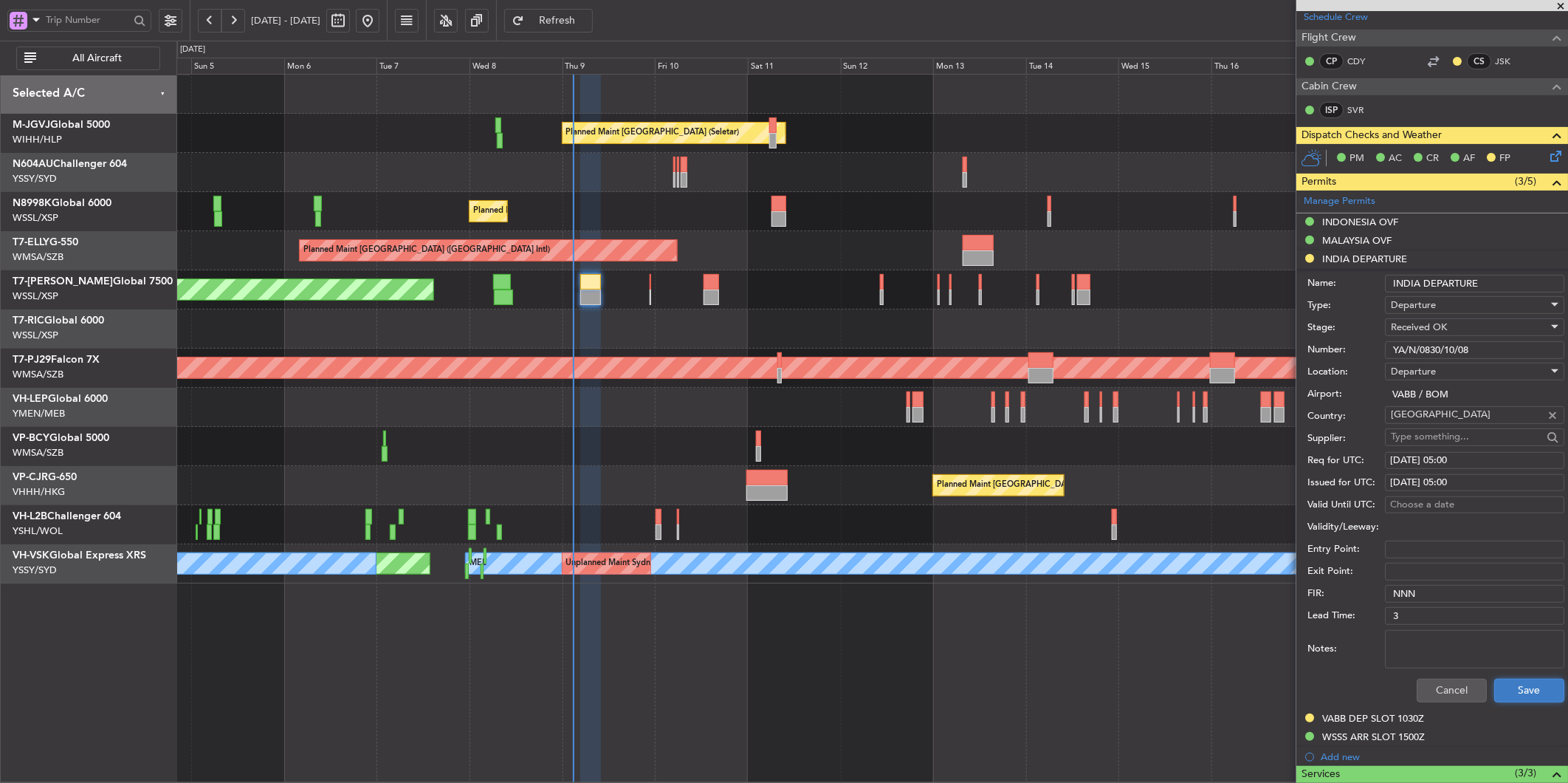
click at [1538, 698] on button "Save" at bounding box center [1529, 690] width 70 height 24
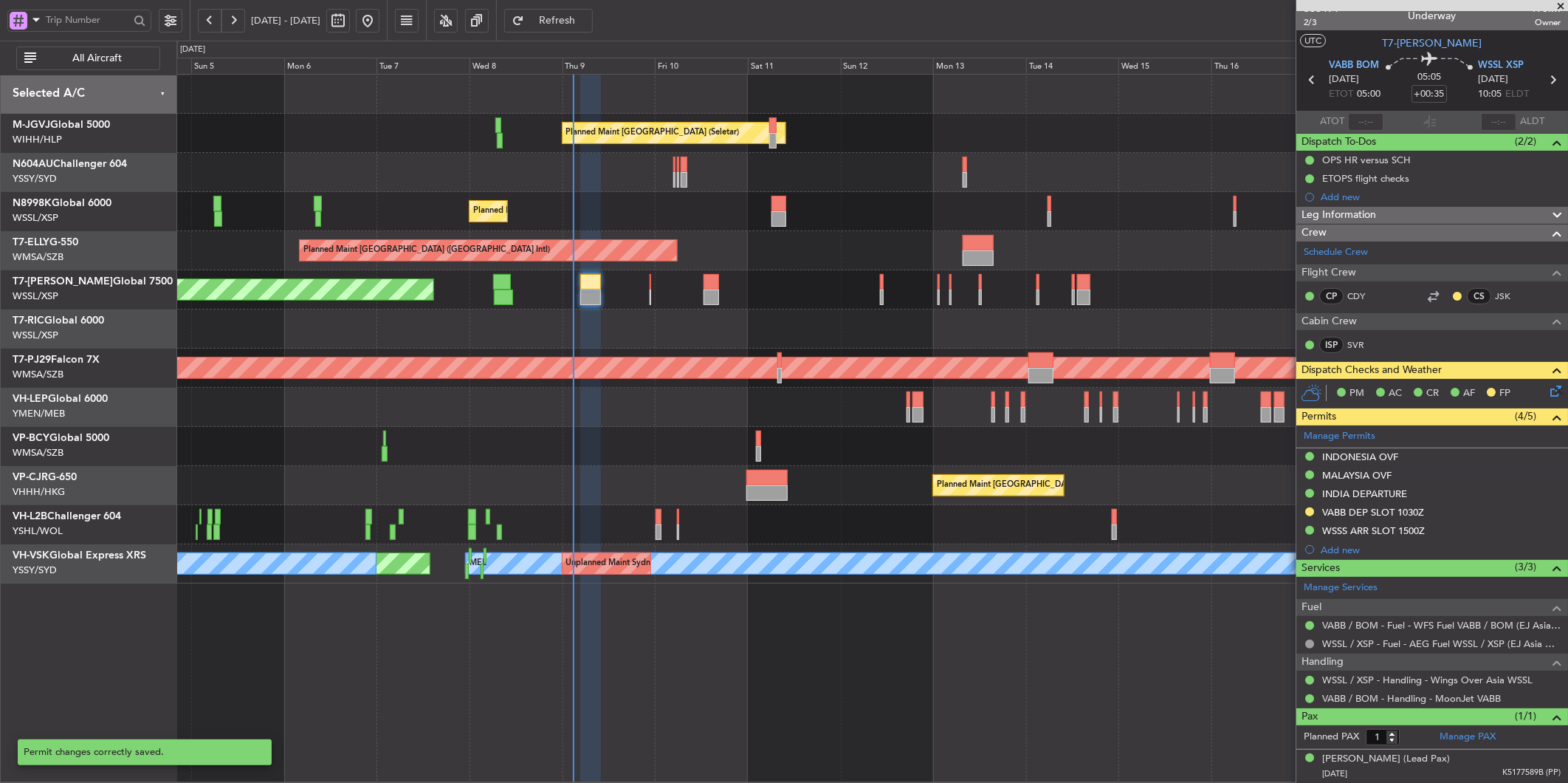
scroll to position [11, 0]
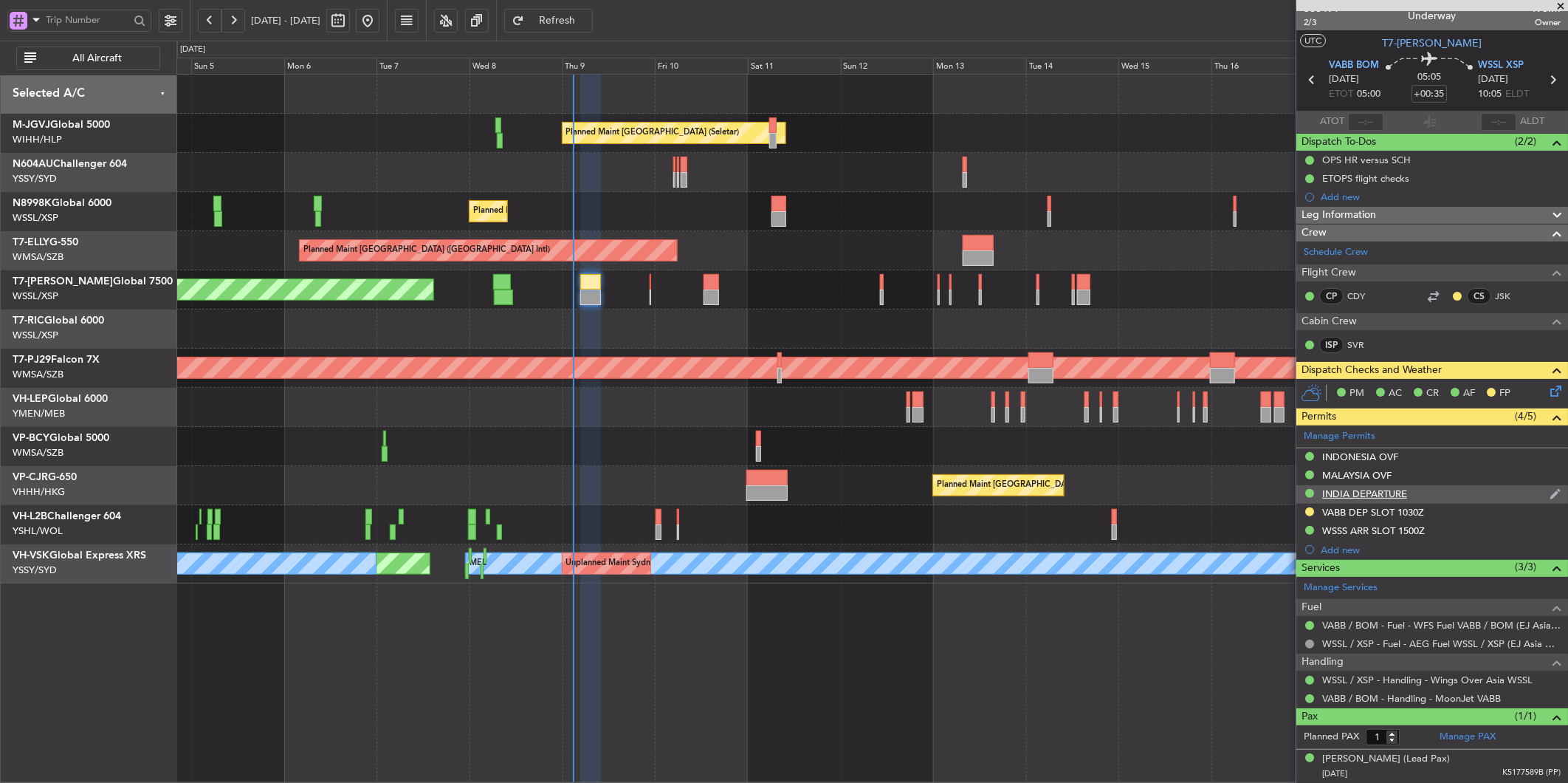
click at [1385, 495] on div "INDIA DEPARTURE" at bounding box center [1365, 494] width 85 height 13
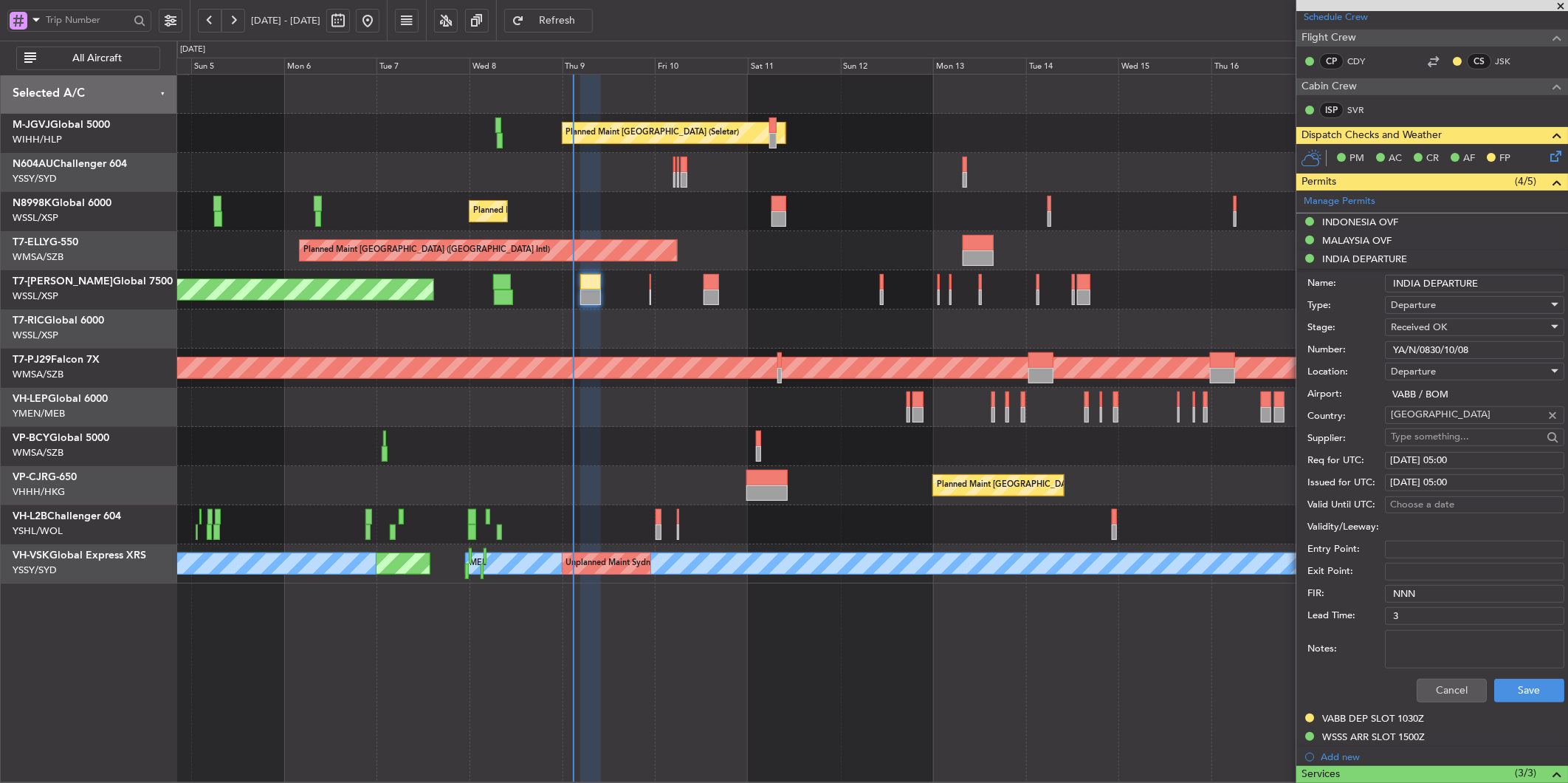
drag, startPoint x: 1336, startPoint y: 349, endPoint x: 1194, endPoint y: 348, distance: 142.0
click at [1242, 349] on fb-app "[DATE] - [DATE] Refresh Quick Links All Aircraft Planned Maint [GEOGRAPHIC_DATA…" at bounding box center [784, 401] width 1568 height 765
click at [1444, 684] on button "Cancel" at bounding box center [1452, 690] width 70 height 24
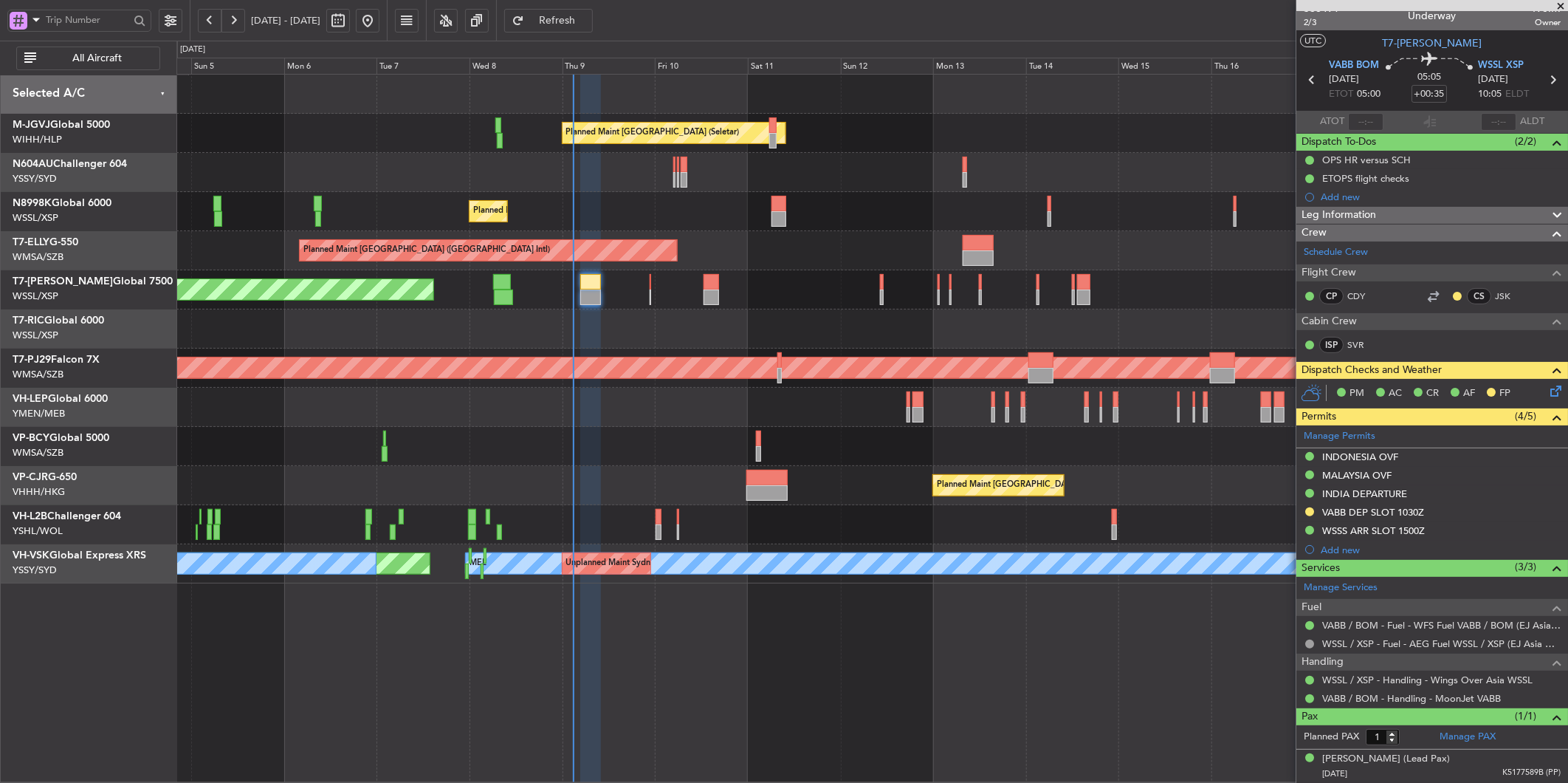
scroll to position [11, 0]
click at [1361, 459] on div "INDONESIA OVF" at bounding box center [1361, 456] width 76 height 13
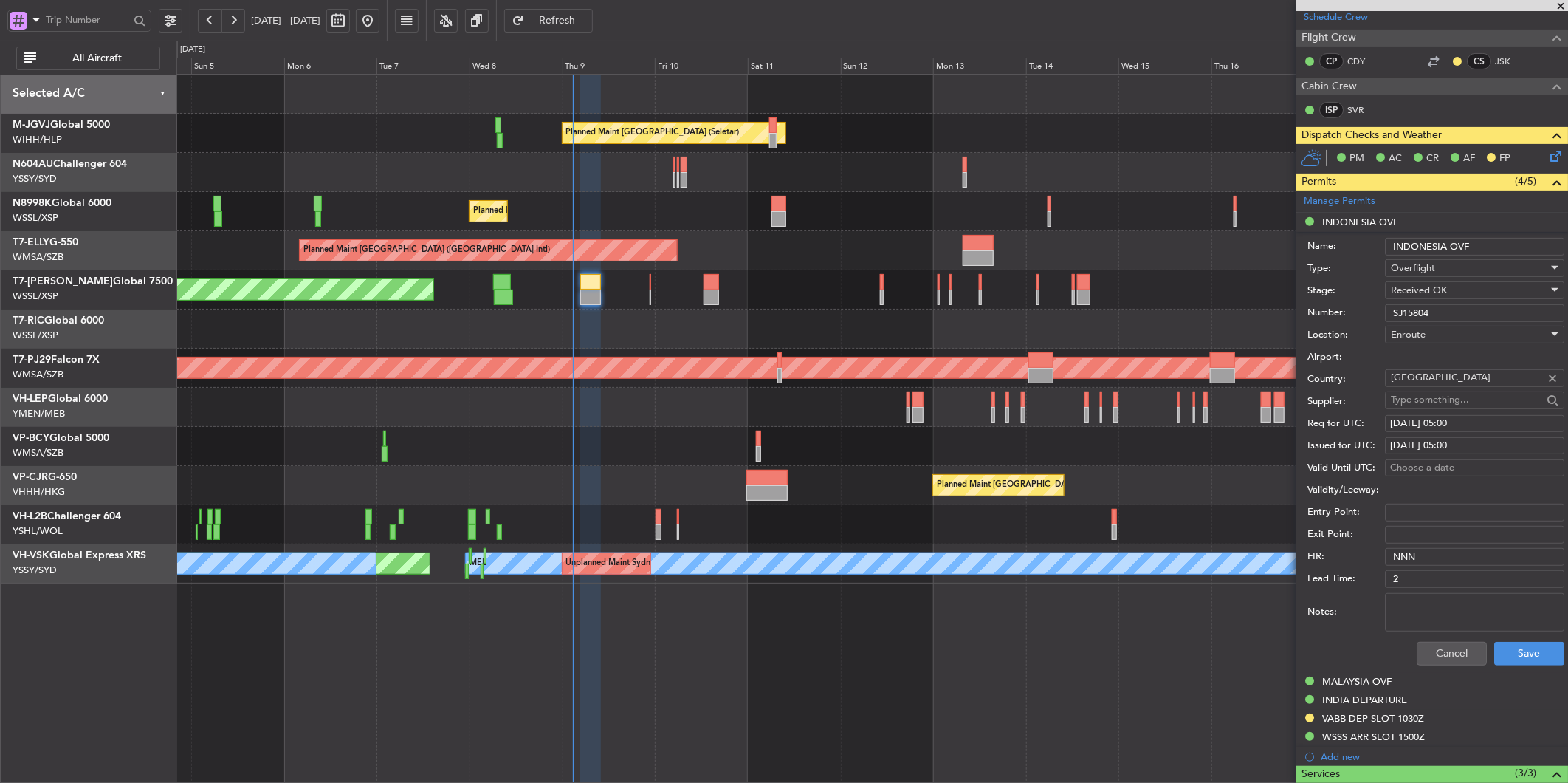
drag, startPoint x: 1447, startPoint y: 313, endPoint x: 1247, endPoint y: 311, distance: 200.0
click at [1271, 311] on fb-app "04 Oct 2025 - 19 Oct 2025 Refresh Quick Links All Aircraft Planned Maint Singap…" at bounding box center [784, 401] width 1568 height 765
click at [1424, 645] on button "Cancel" at bounding box center [1452, 654] width 70 height 24
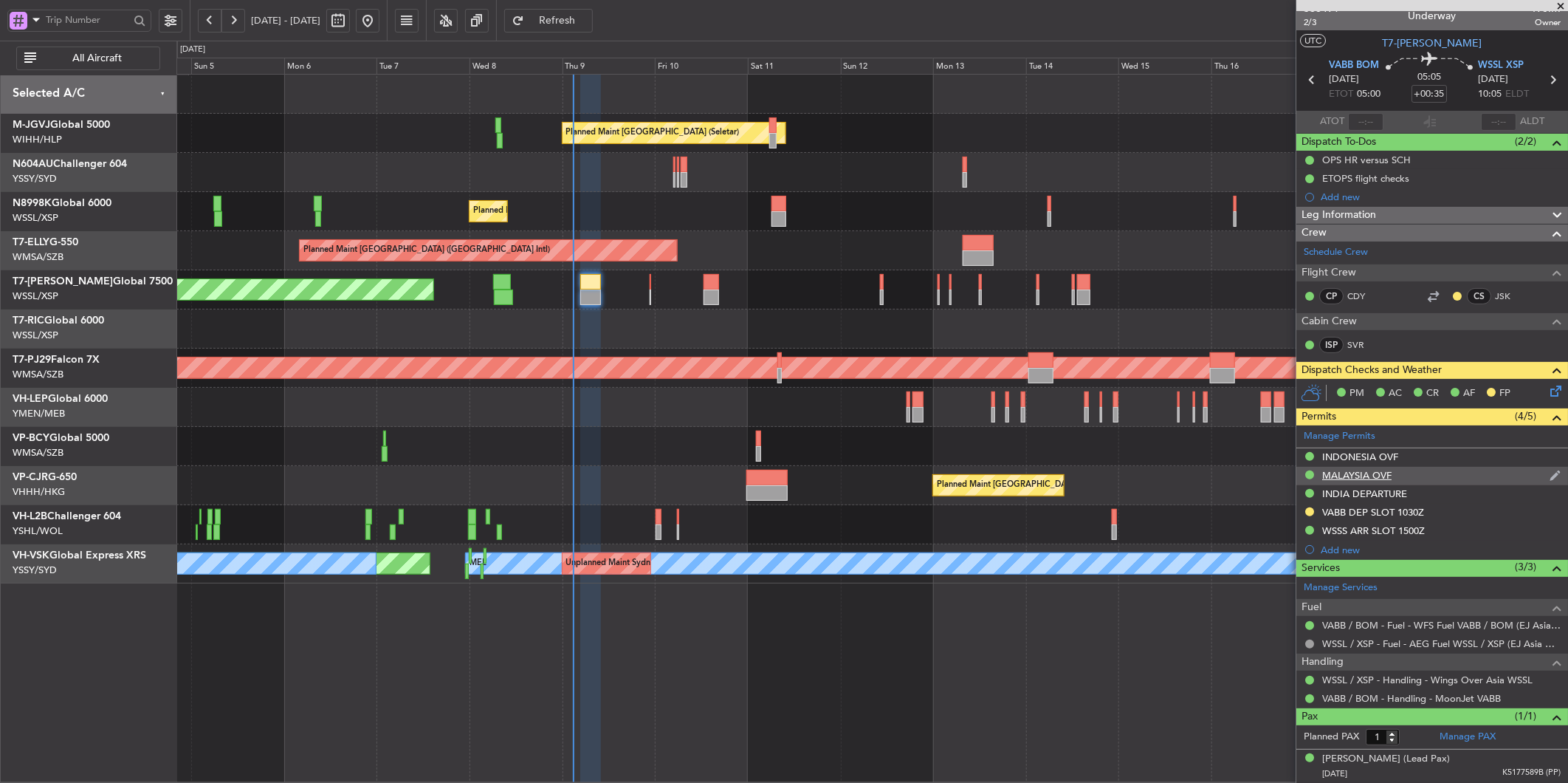
click at [1370, 477] on div "MALAYSIA OVF" at bounding box center [1357, 475] width 69 height 13
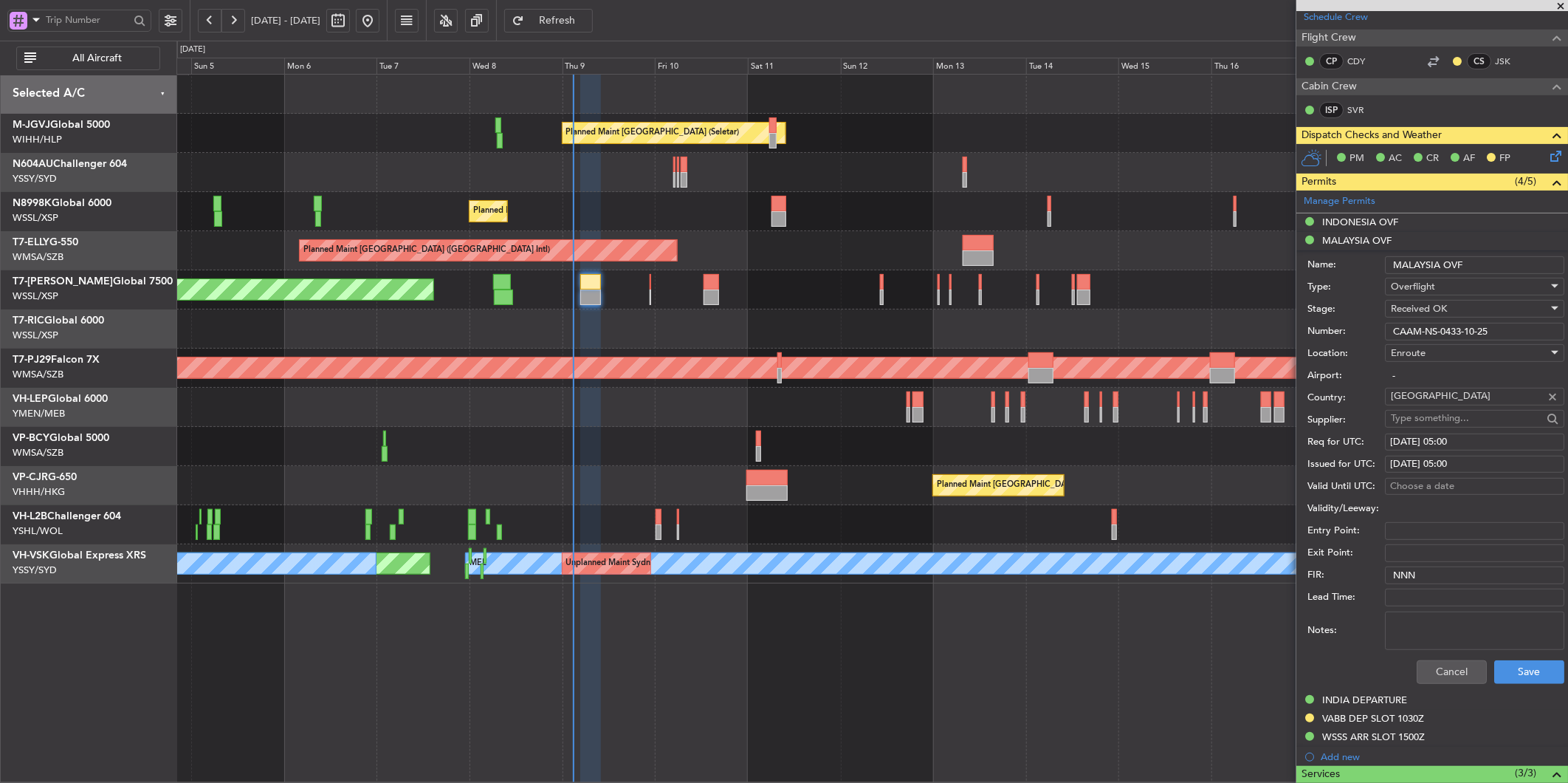
drag, startPoint x: 1344, startPoint y: 329, endPoint x: 1202, endPoint y: 335, distance: 142.1
click at [1209, 335] on fb-app "04 Oct 2025 - 19 Oct 2025 Refresh Quick Links All Aircraft Planned Maint Singap…" at bounding box center [784, 401] width 1568 height 765
click at [1449, 672] on button "Cancel" at bounding box center [1452, 672] width 70 height 24
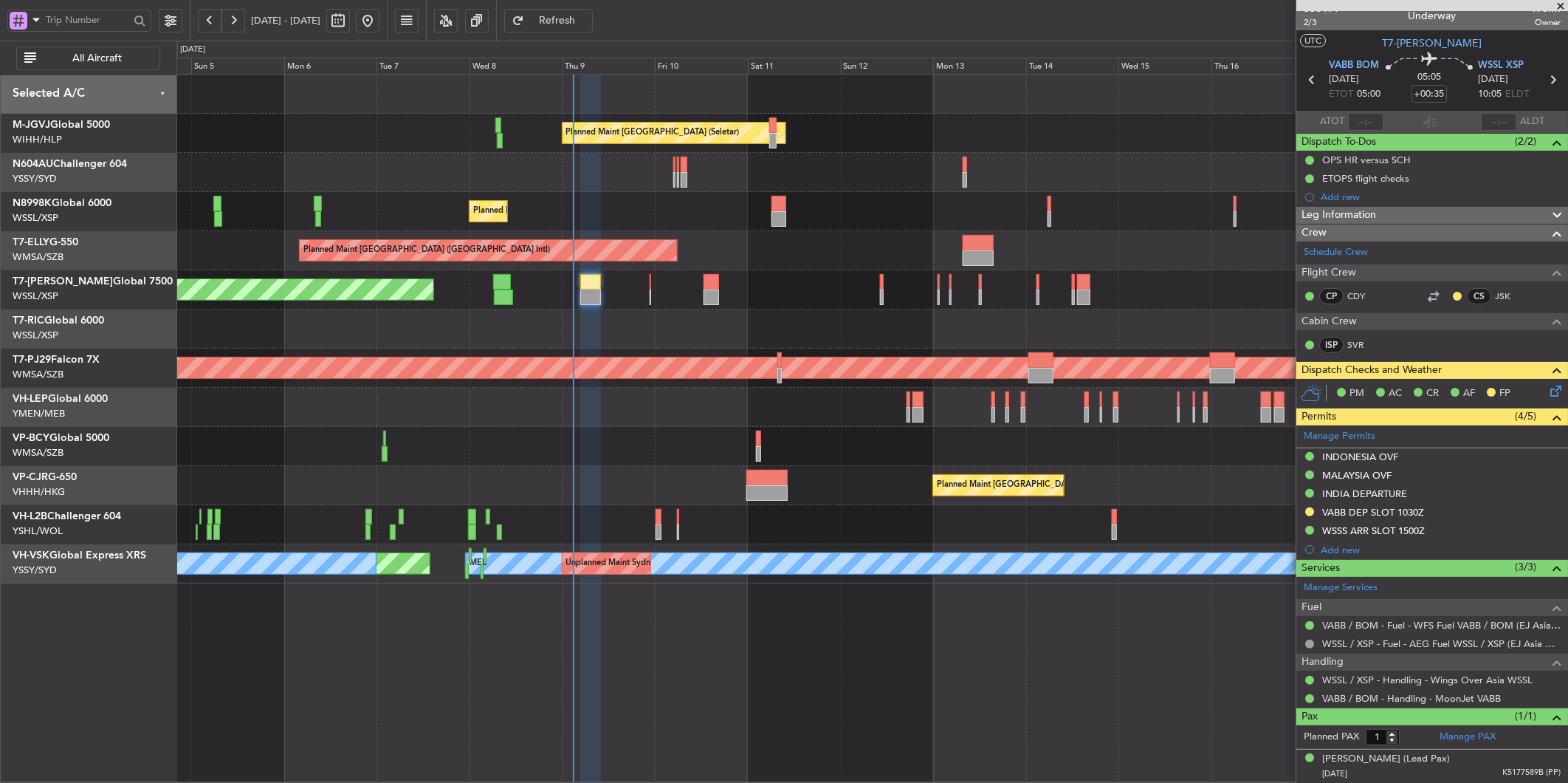
scroll to position [11, 0]
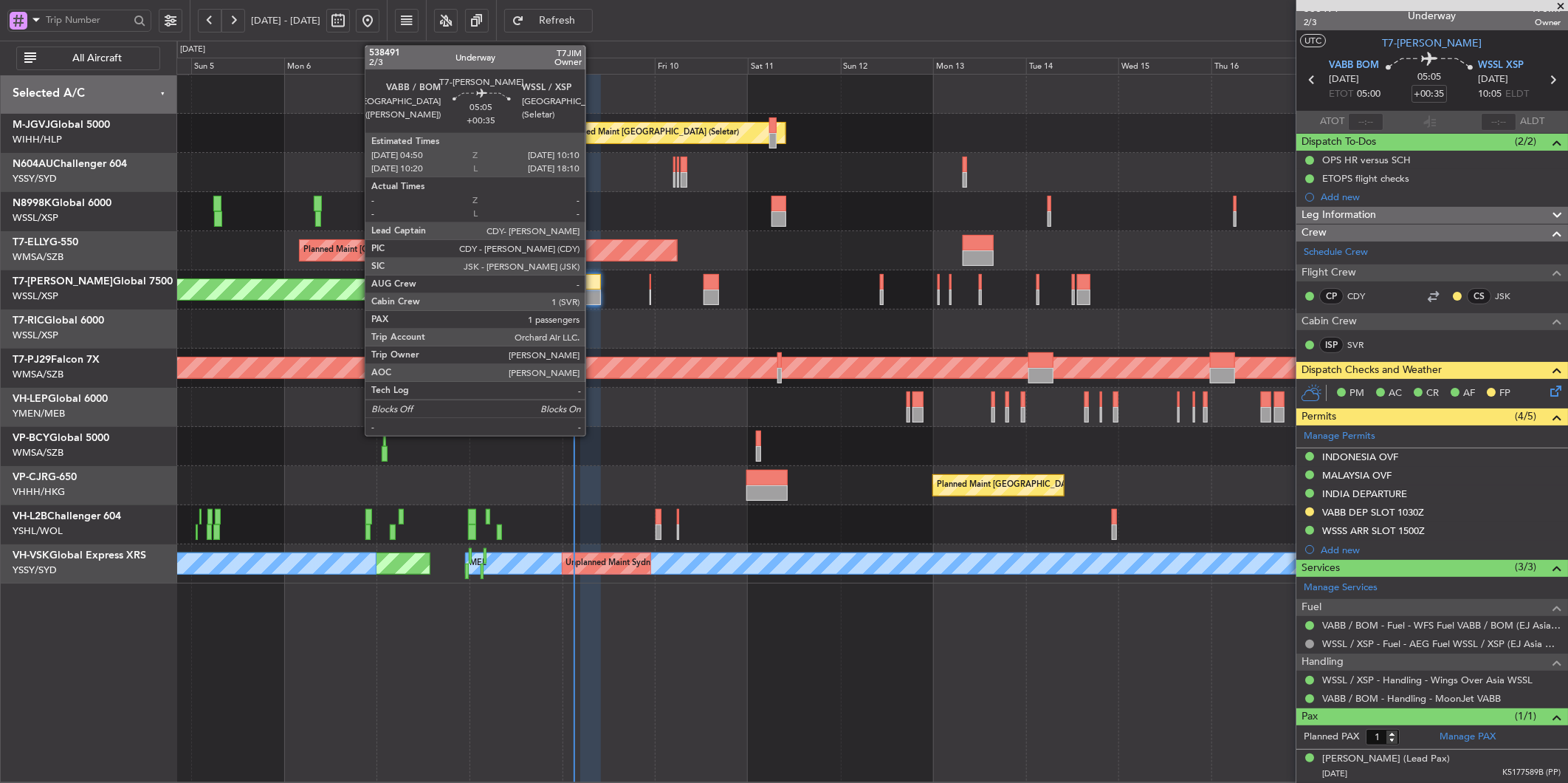
click at [593, 285] on div at bounding box center [590, 282] width 21 height 15
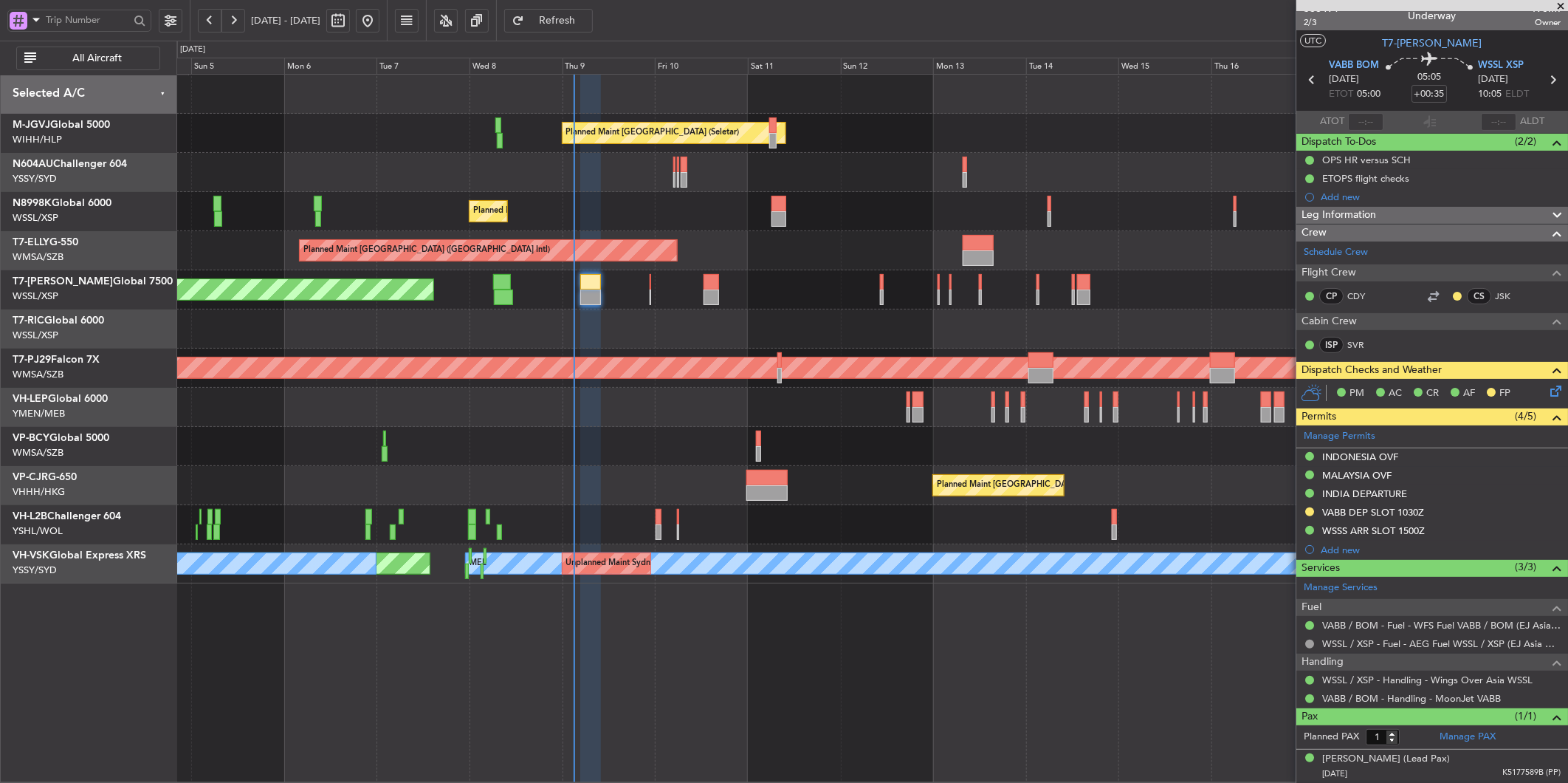
type input "[PERSON_NAME] (LEU)"
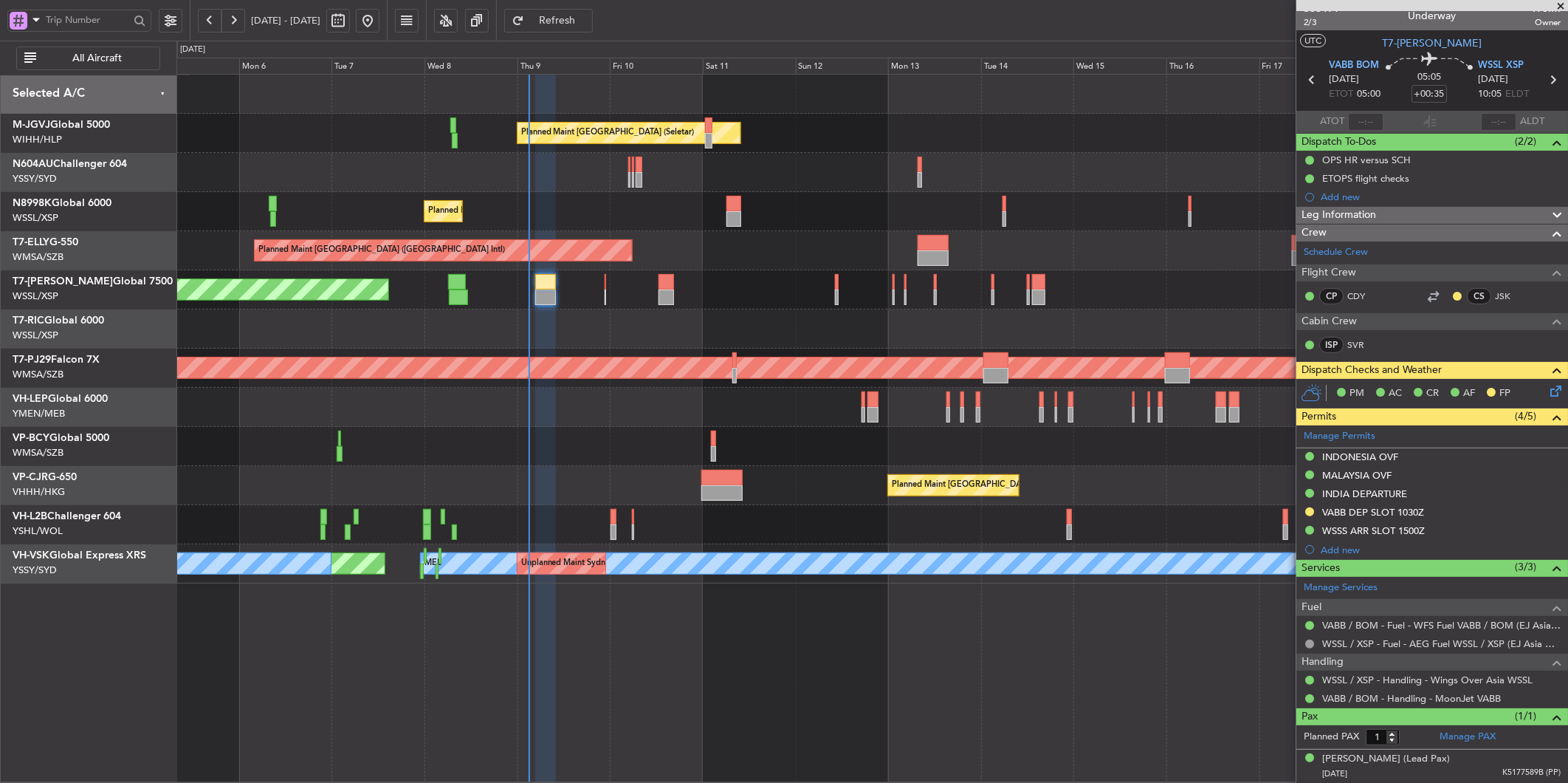
click at [639, 432] on div at bounding box center [871, 446] width 1391 height 39
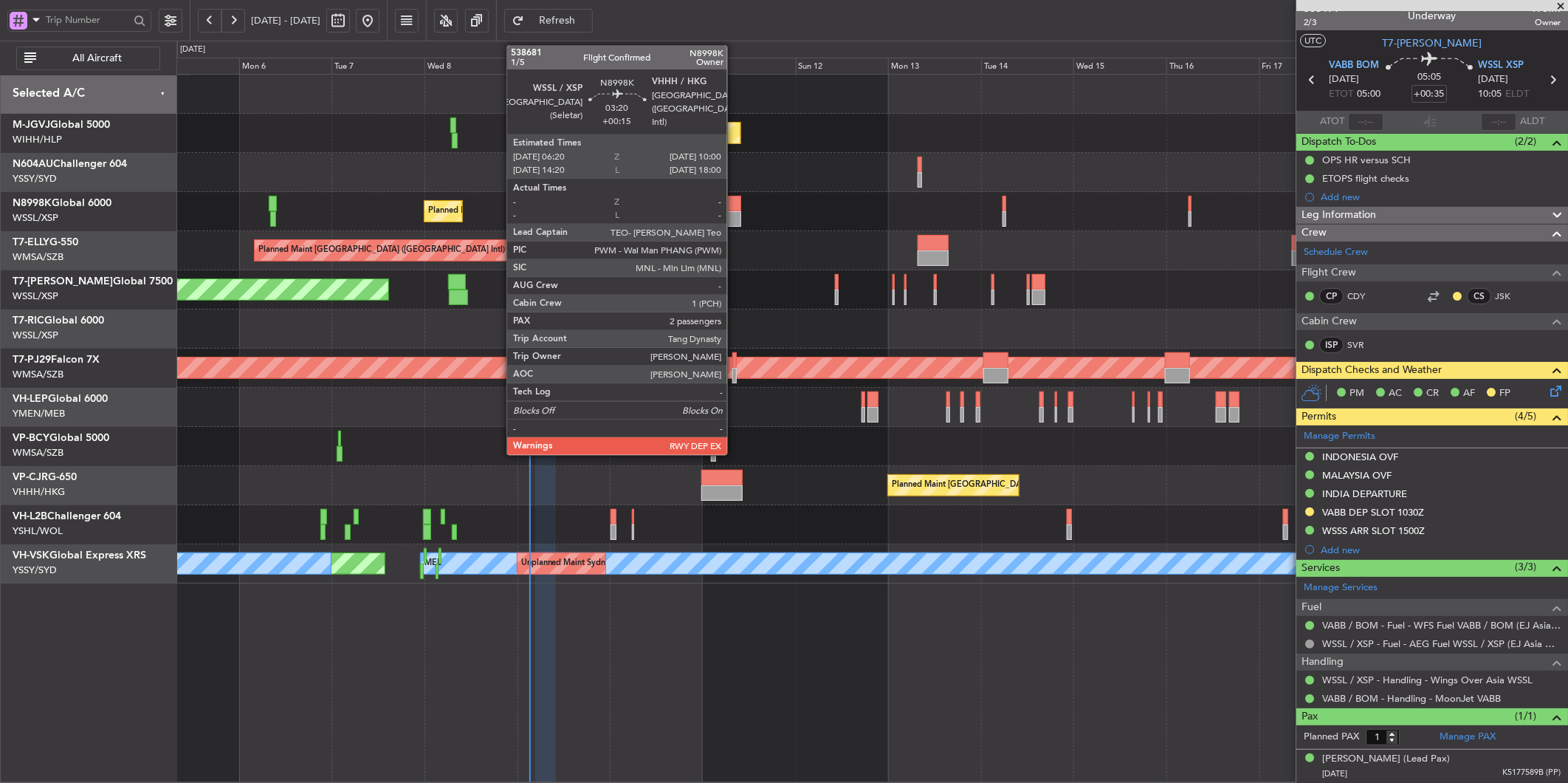
click at [734, 204] on div at bounding box center [734, 203] width 15 height 15
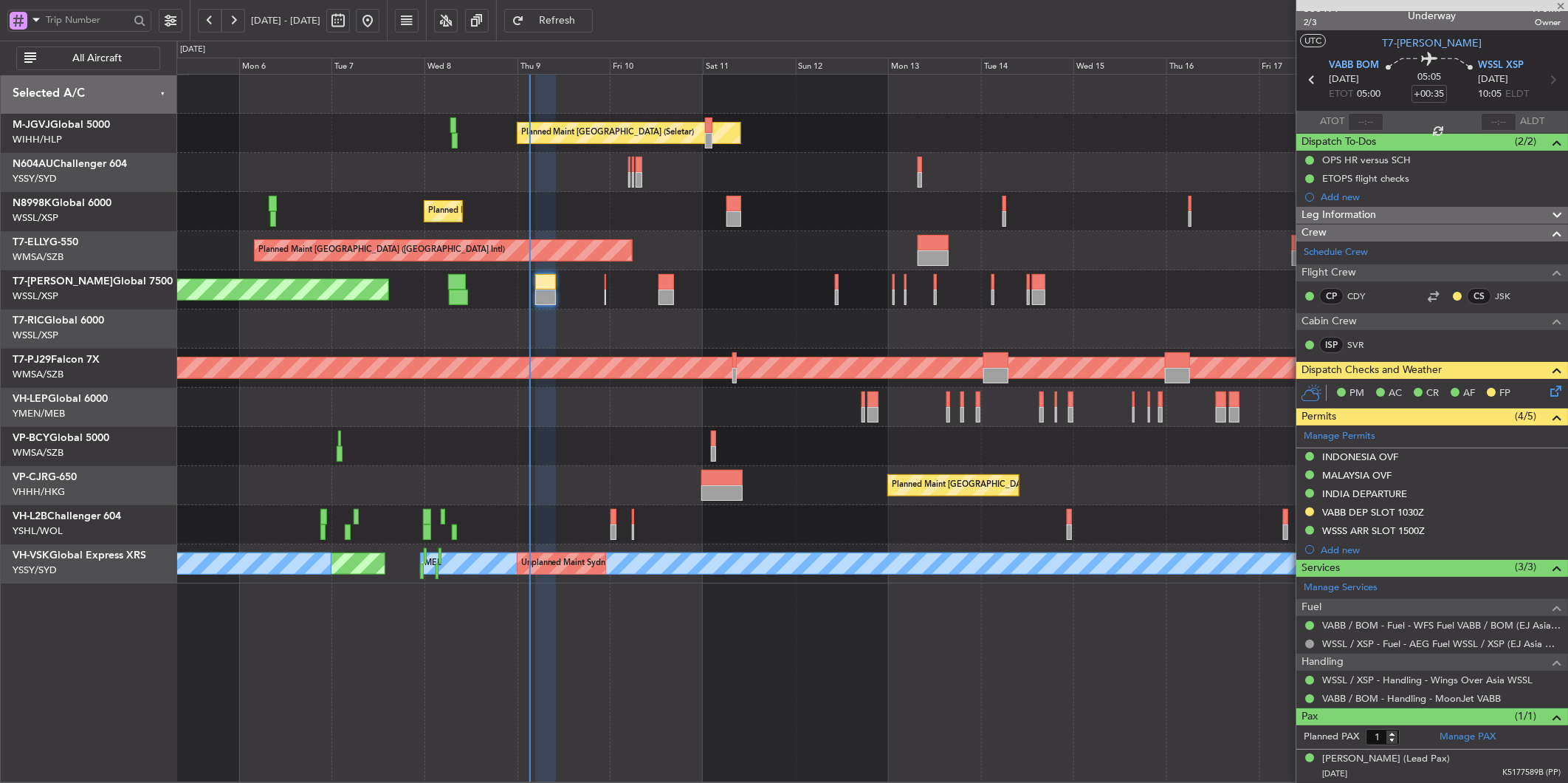
click at [726, 483] on div at bounding box center [722, 478] width 41 height 15
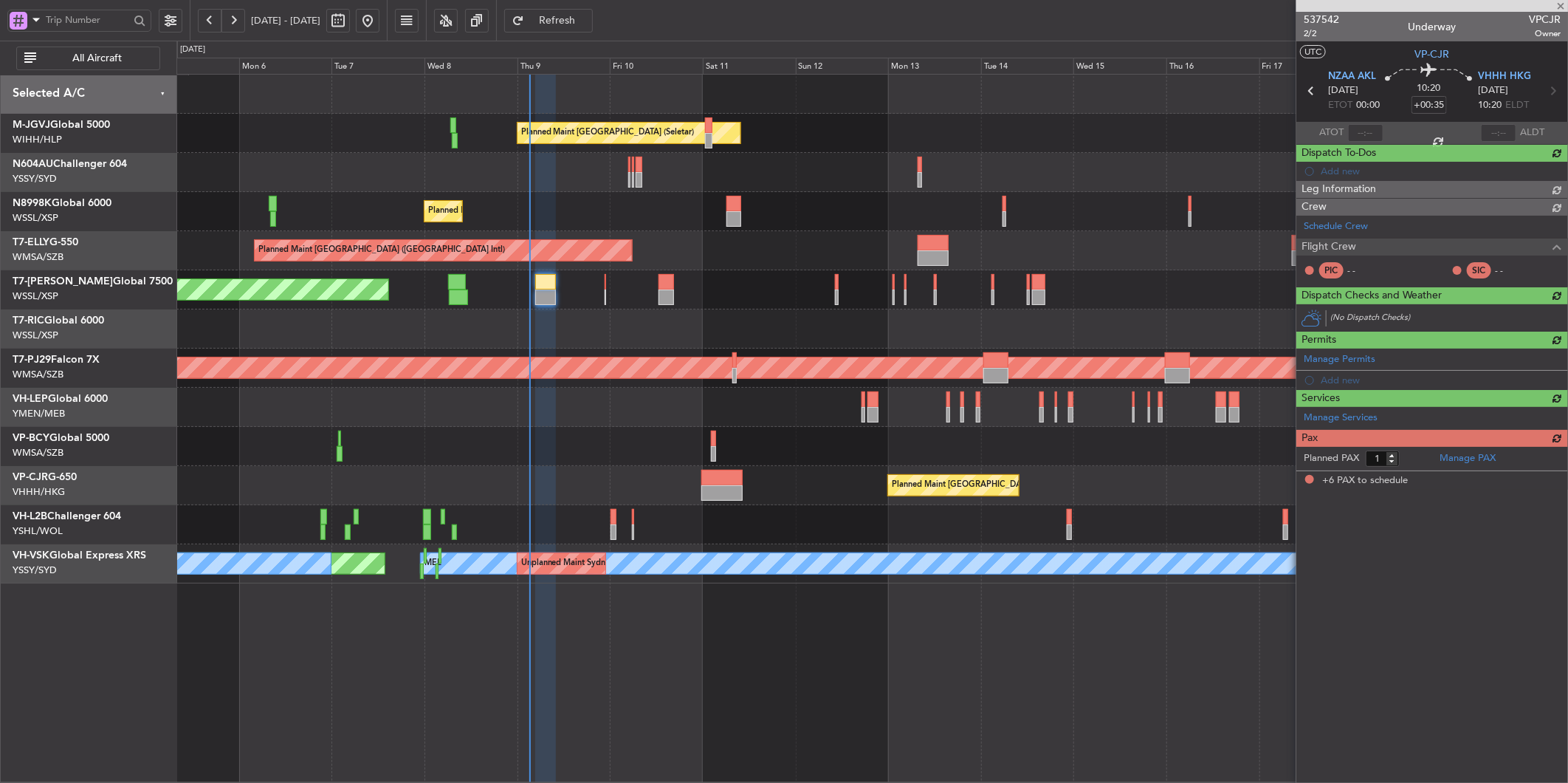
type input "+00:10"
type input "6"
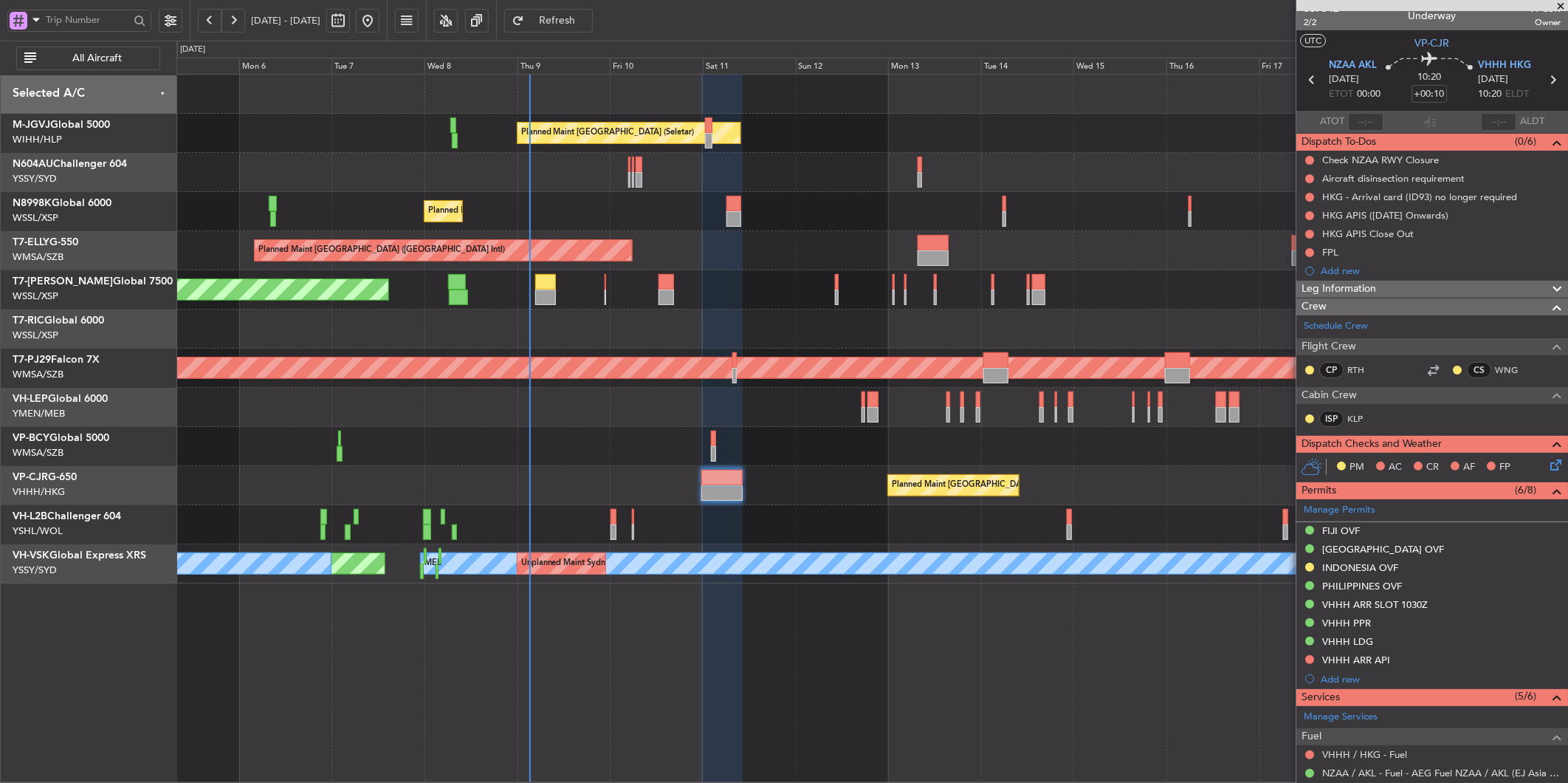
scroll to position [0, 0]
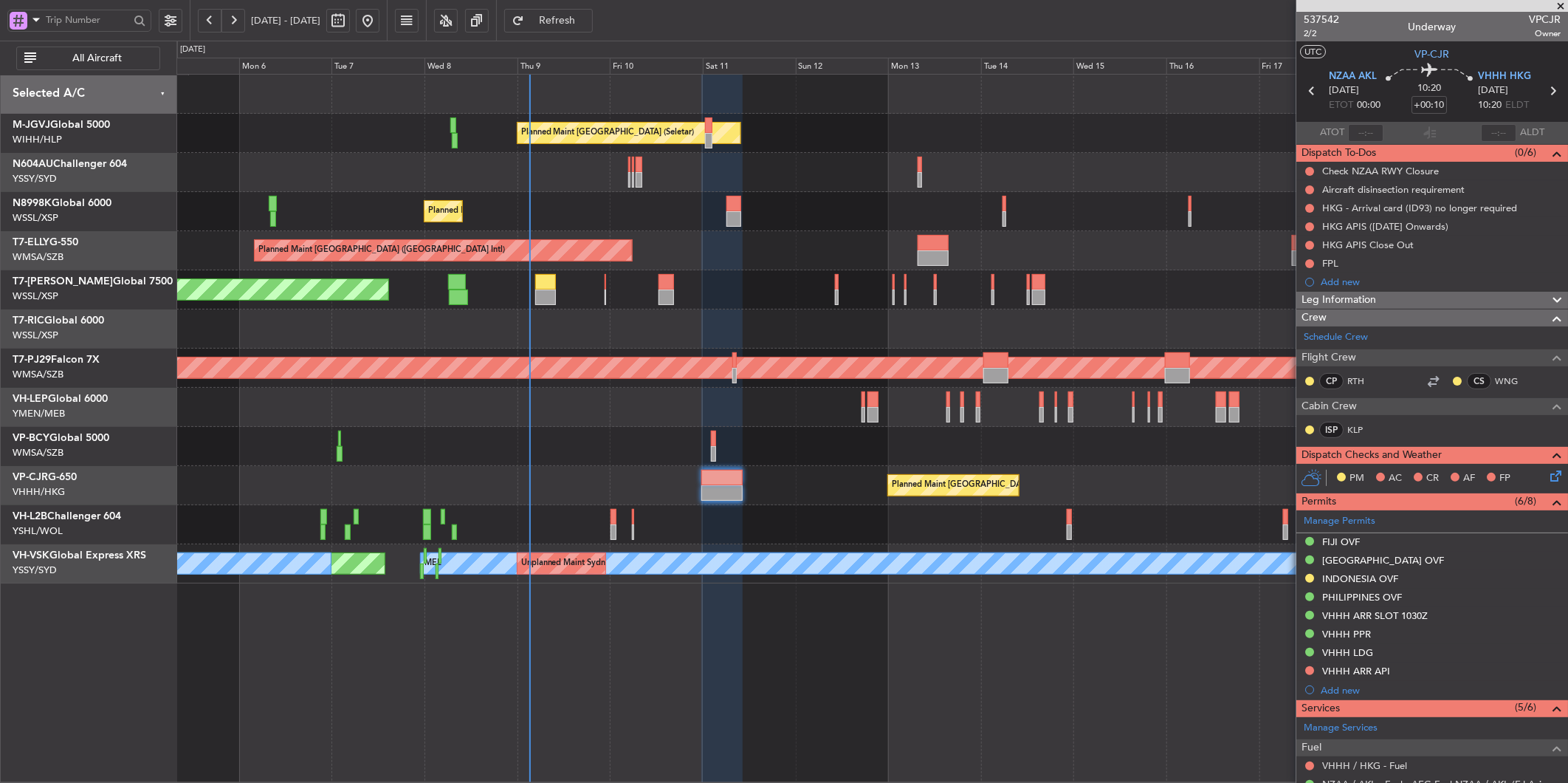
click at [415, 240] on div "Planned Maint [GEOGRAPHIC_DATA] (Seletar) Planned Maint [GEOGRAPHIC_DATA] (Sele…" at bounding box center [871, 328] width 1391 height 509
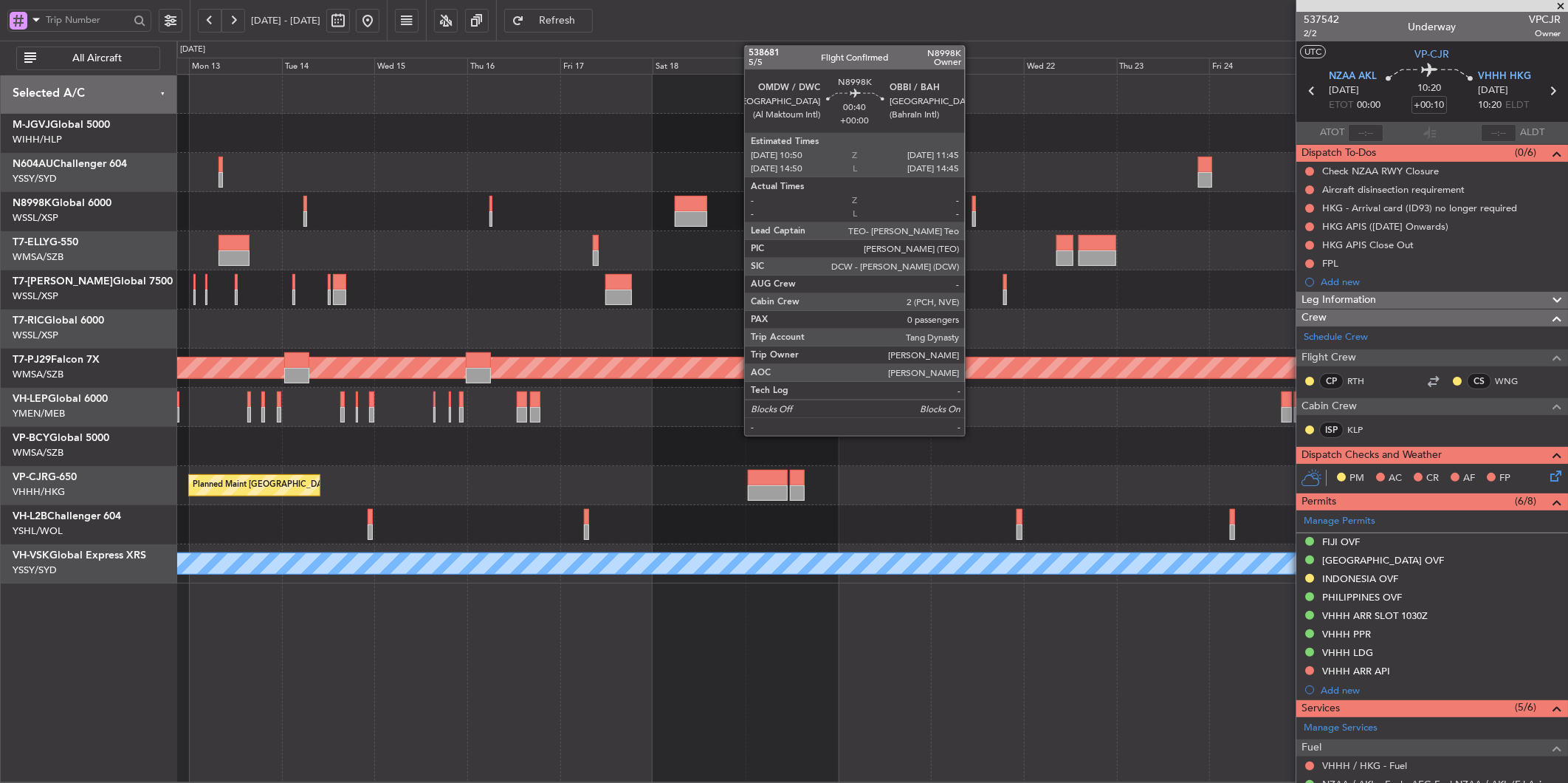
click at [973, 202] on div at bounding box center [974, 203] width 3 height 15
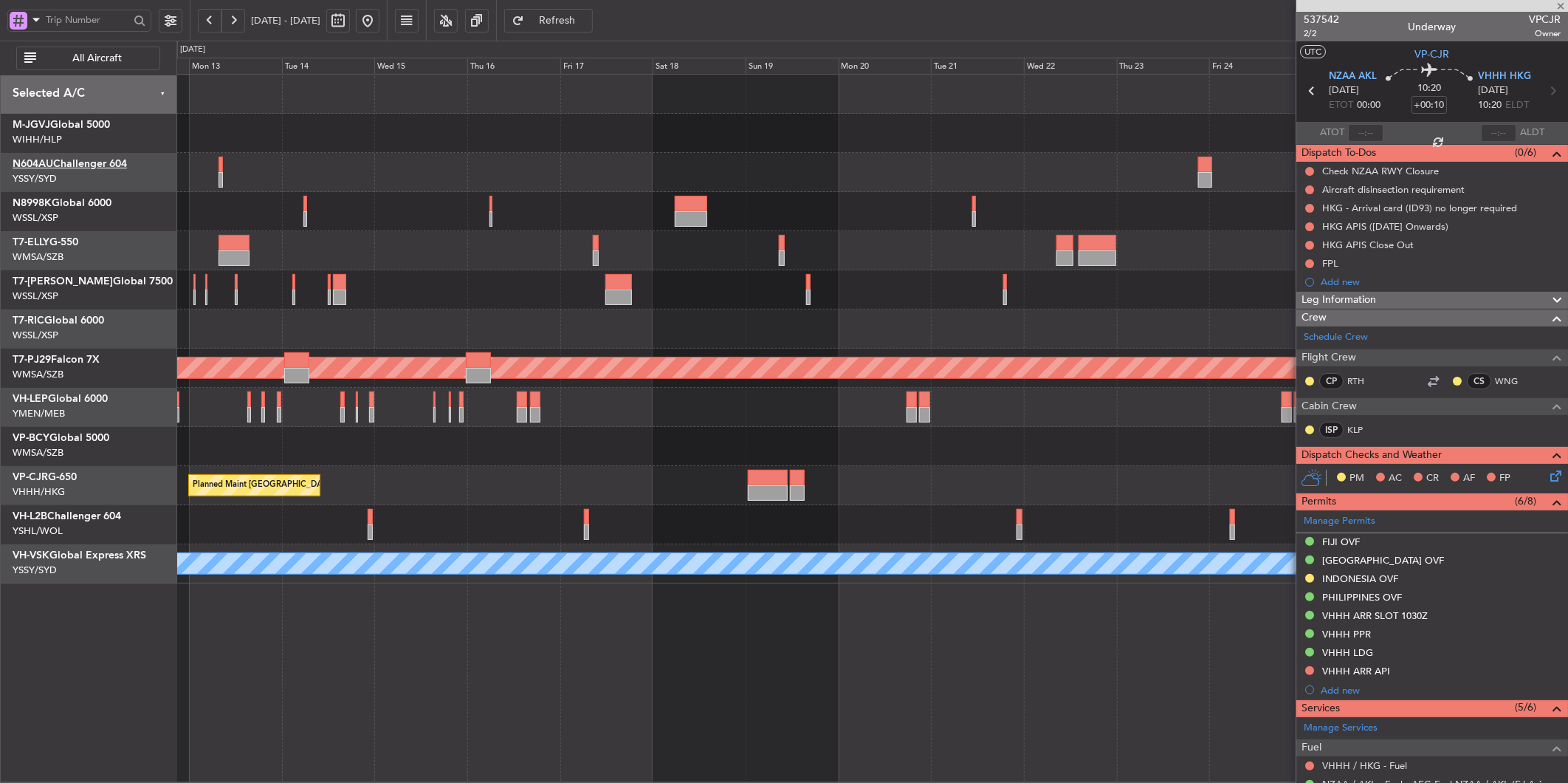
type input "0"
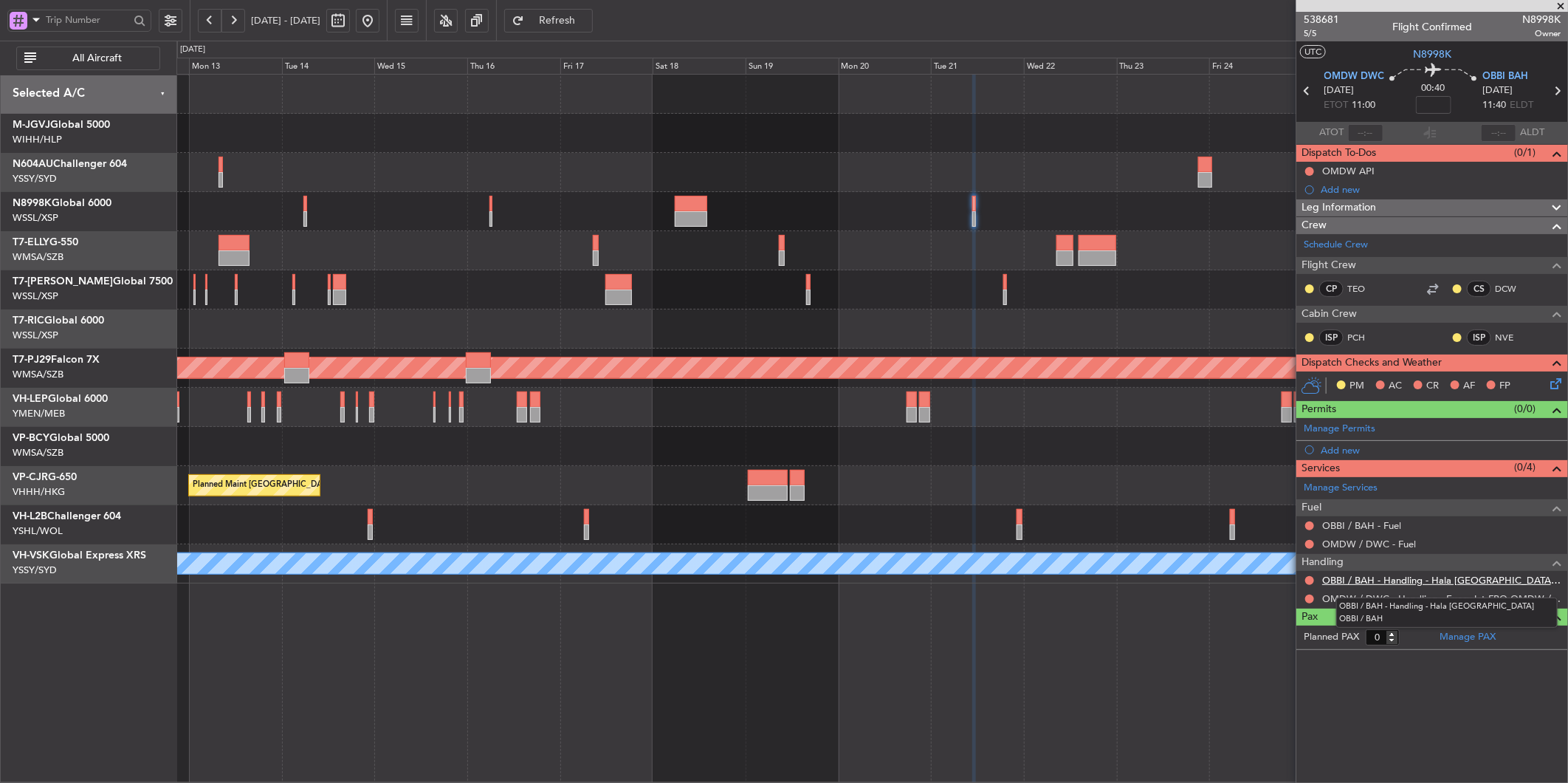
click at [1442, 576] on link "OBBI / BAH - Handling - Hala Bahrain OBBI / BAH" at bounding box center [1441, 580] width 239 height 13
click at [1517, 69] on span "OBBI BAH" at bounding box center [1506, 77] width 46 height 15
click at [911, 618] on div "Planned Maint Singapore (Seletar) Planned Maint Dubai (Dubai Intl) Planned Main…" at bounding box center [872, 429] width 1392 height 709
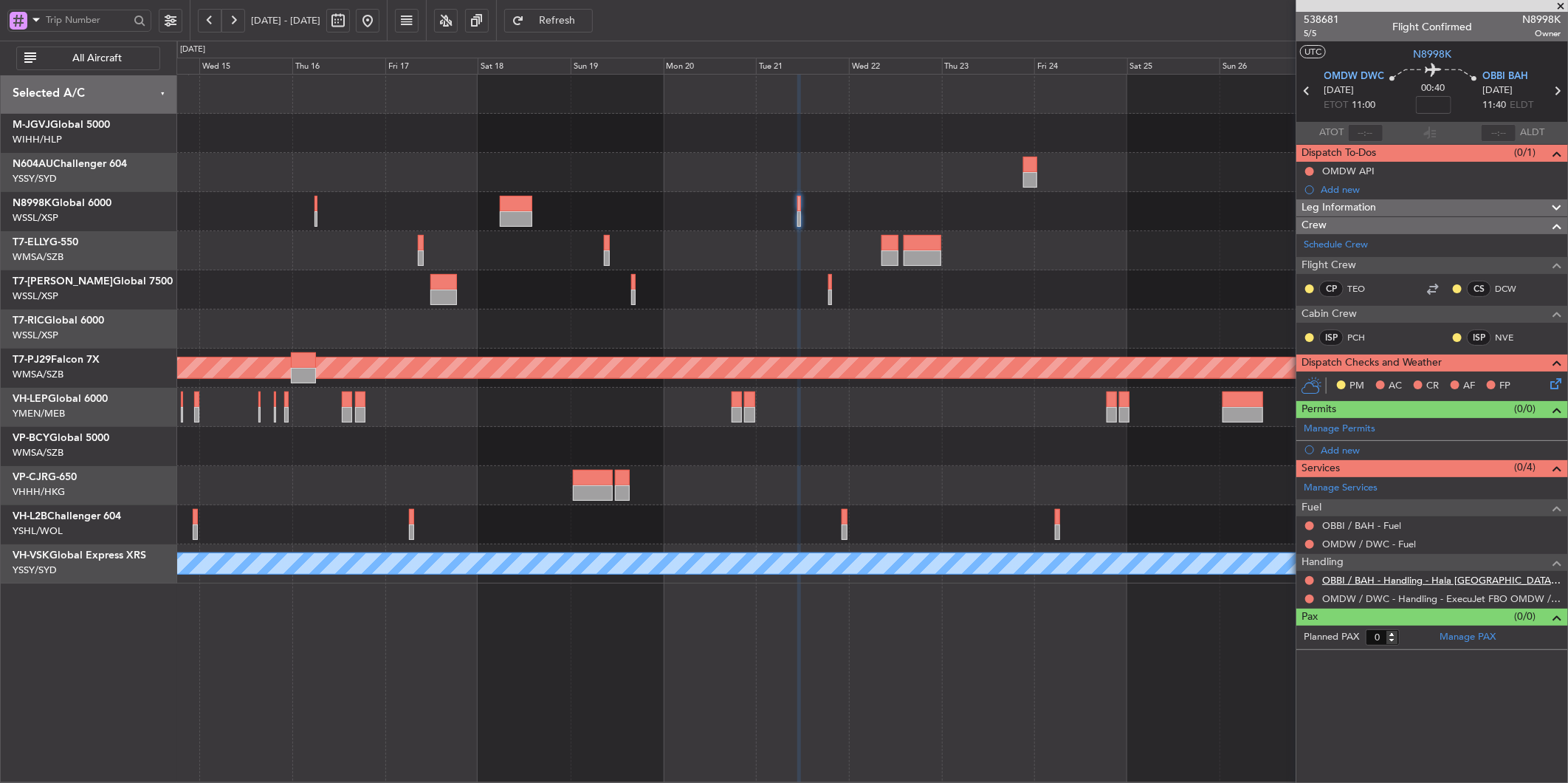
click at [1441, 582] on link "OBBI / BAH - Handling - Hala Bahrain OBBI / BAH" at bounding box center [1441, 580] width 239 height 13
click at [588, 21] on span "Refresh" at bounding box center [558, 20] width 61 height 10
click at [821, 314] on div at bounding box center [871, 329] width 1391 height 39
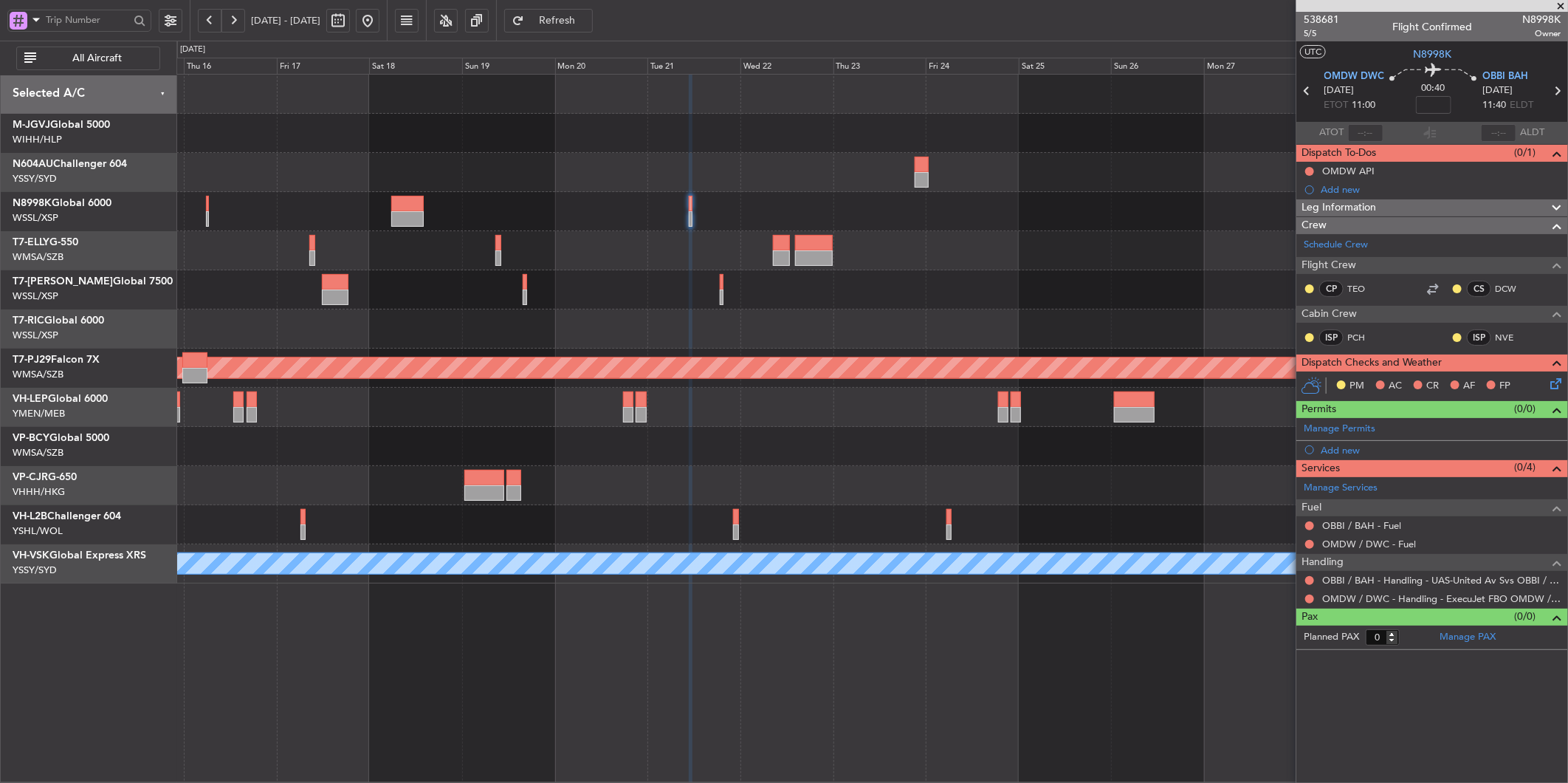
click at [728, 211] on div at bounding box center [871, 212] width 1391 height 39
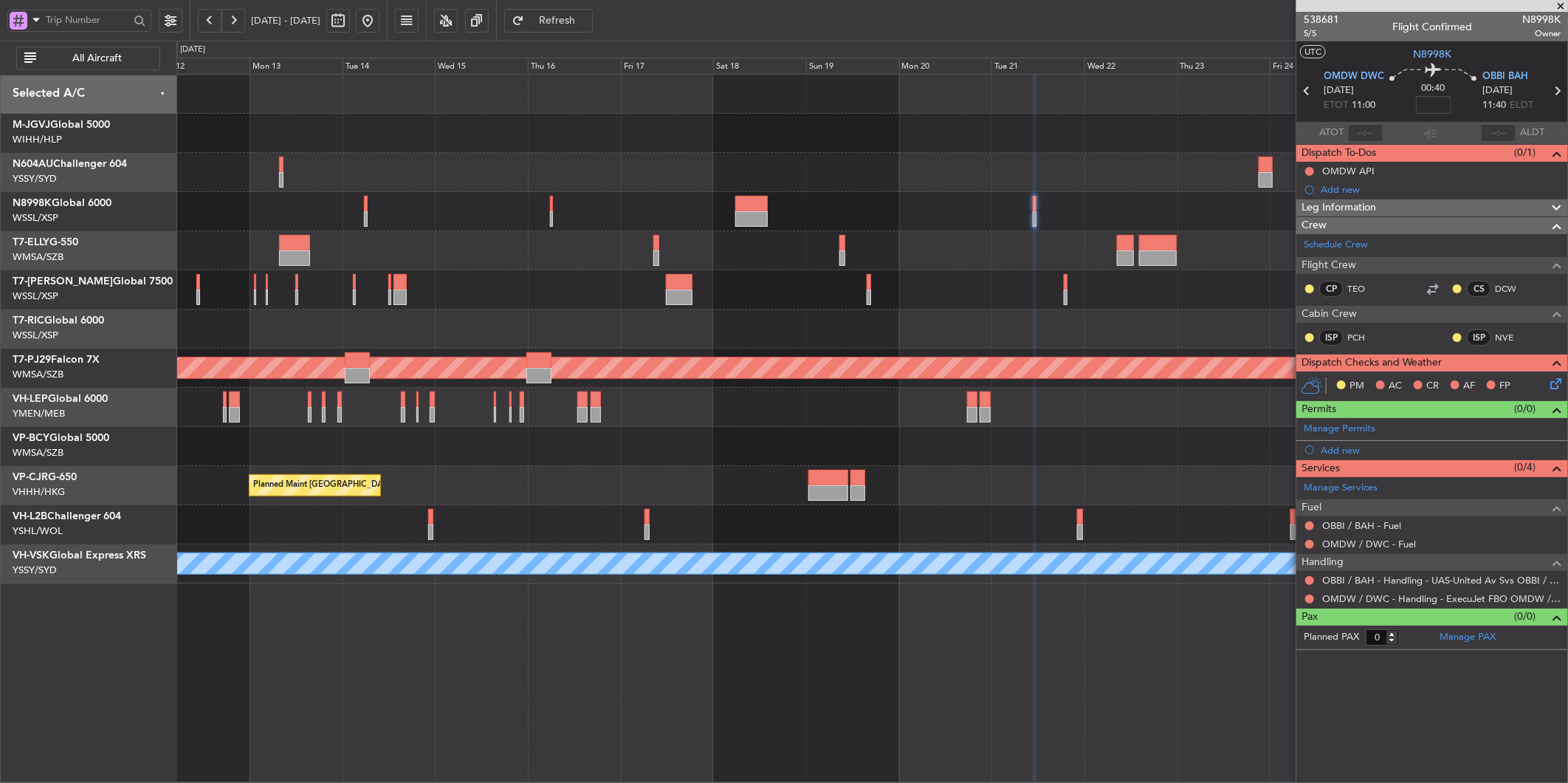
click at [795, 300] on div at bounding box center [871, 289] width 1391 height 39
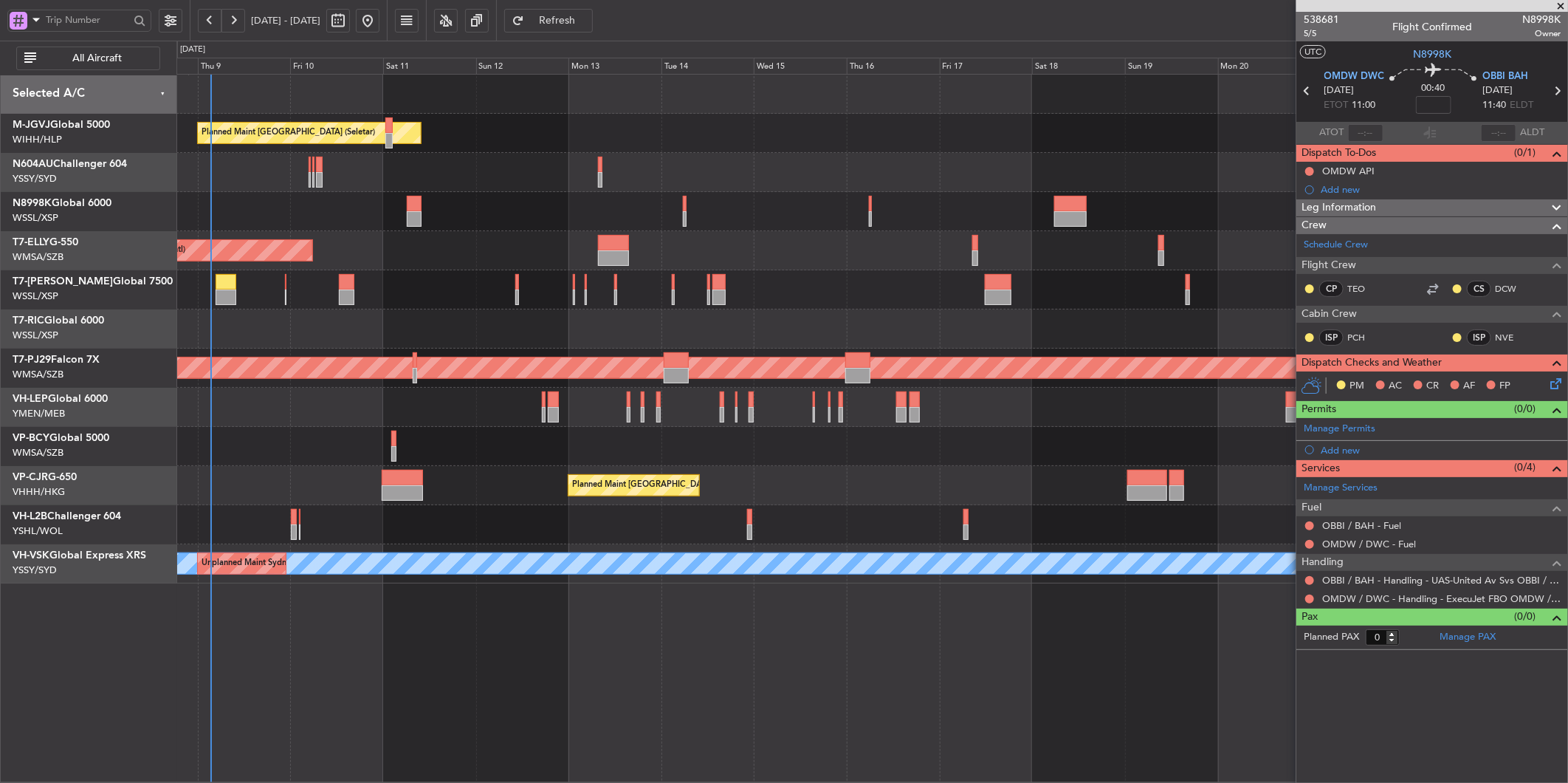
click at [852, 329] on div at bounding box center [871, 329] width 1391 height 39
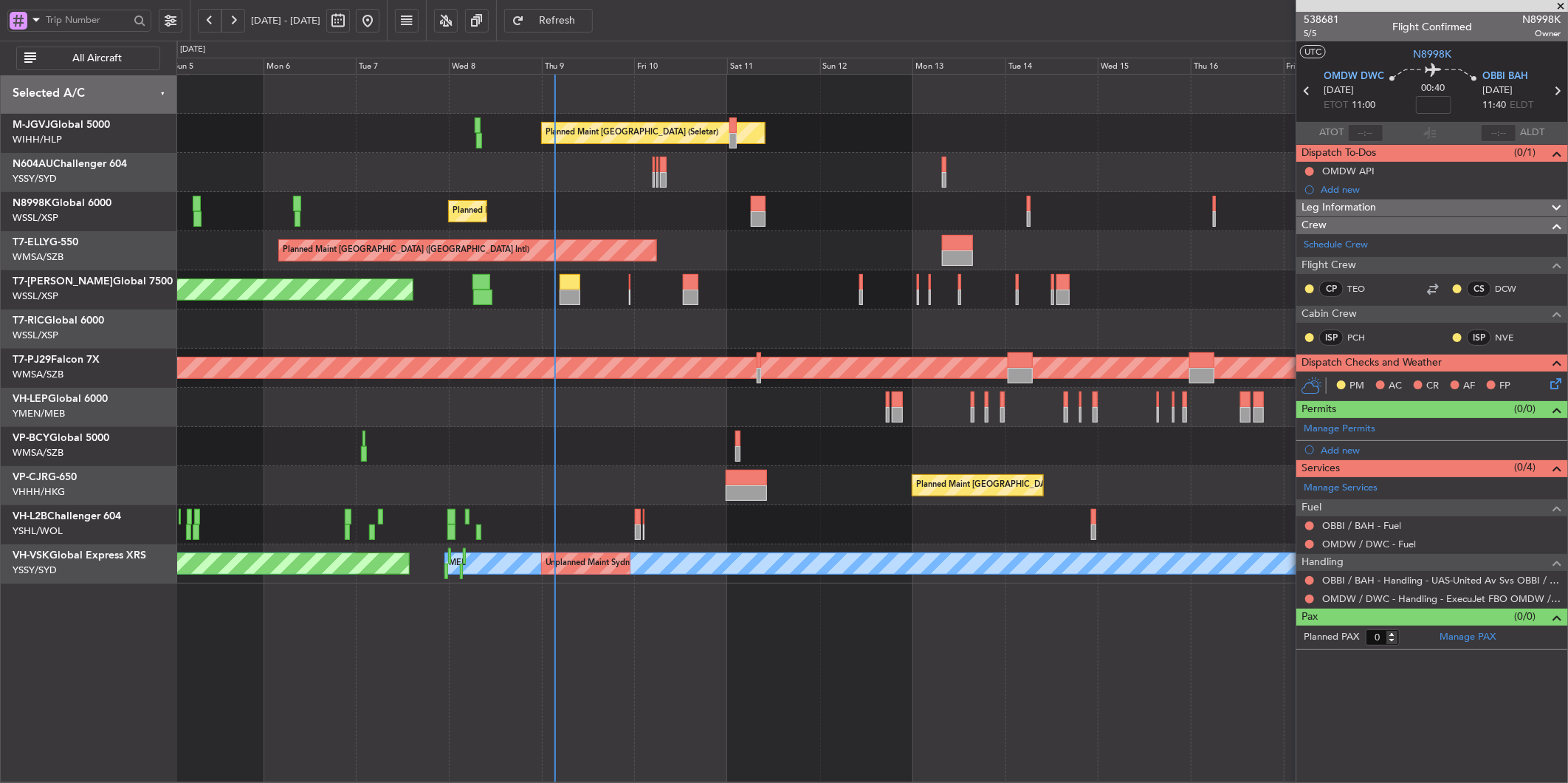
click at [620, 333] on div at bounding box center [871, 329] width 1391 height 39
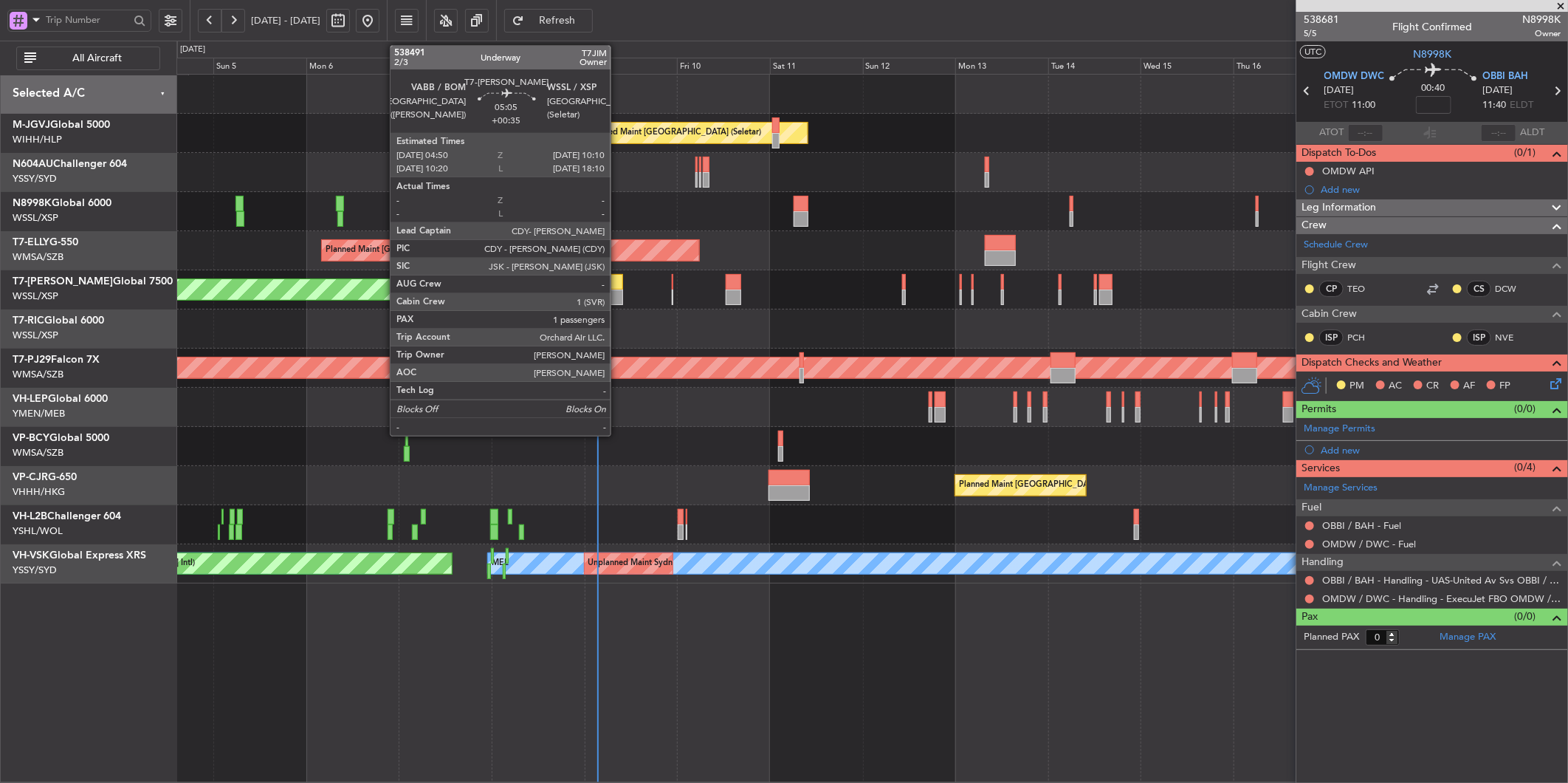
click at [618, 292] on div at bounding box center [612, 297] width 21 height 15
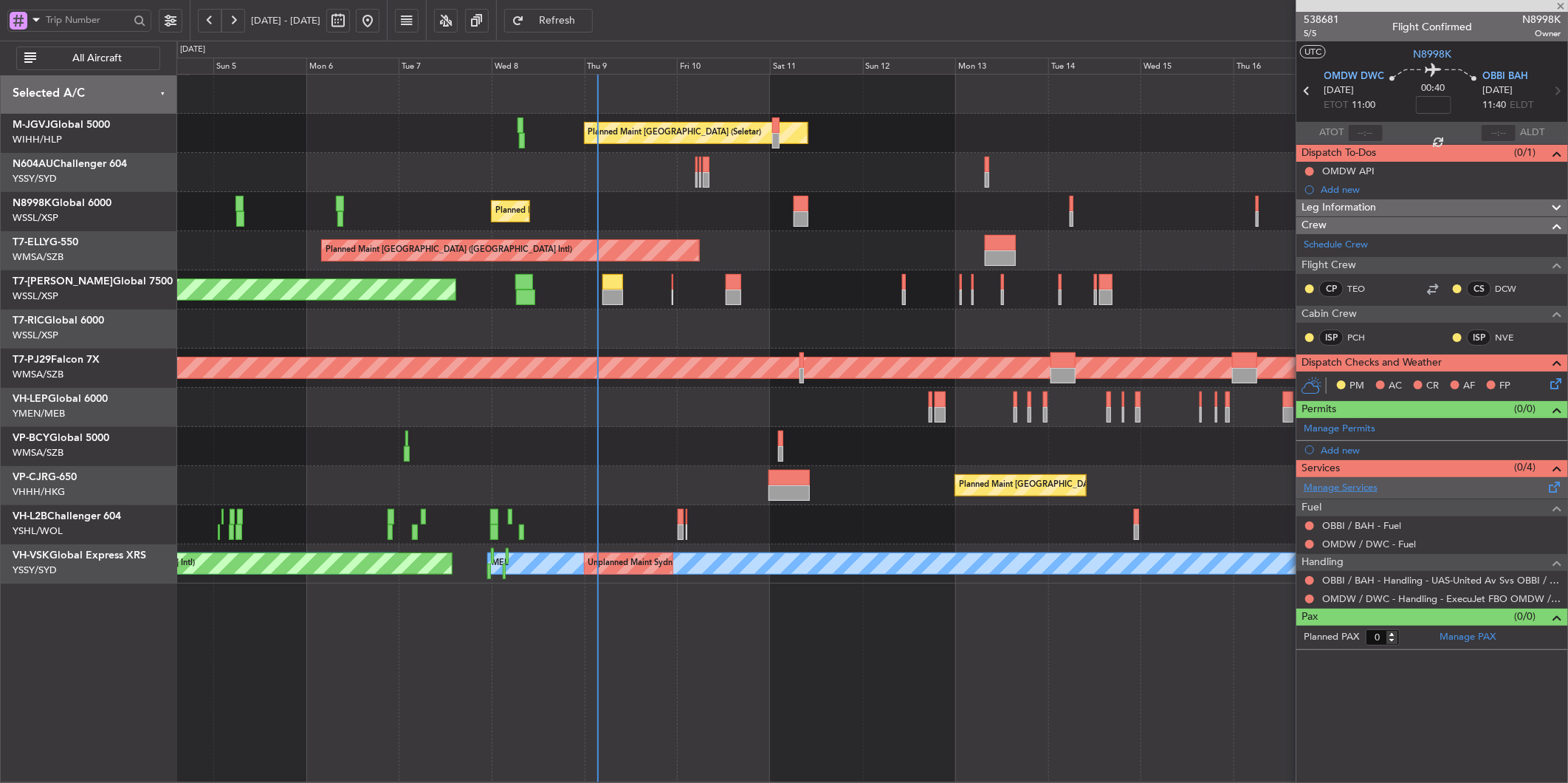
type input "+00:35"
type input "1"
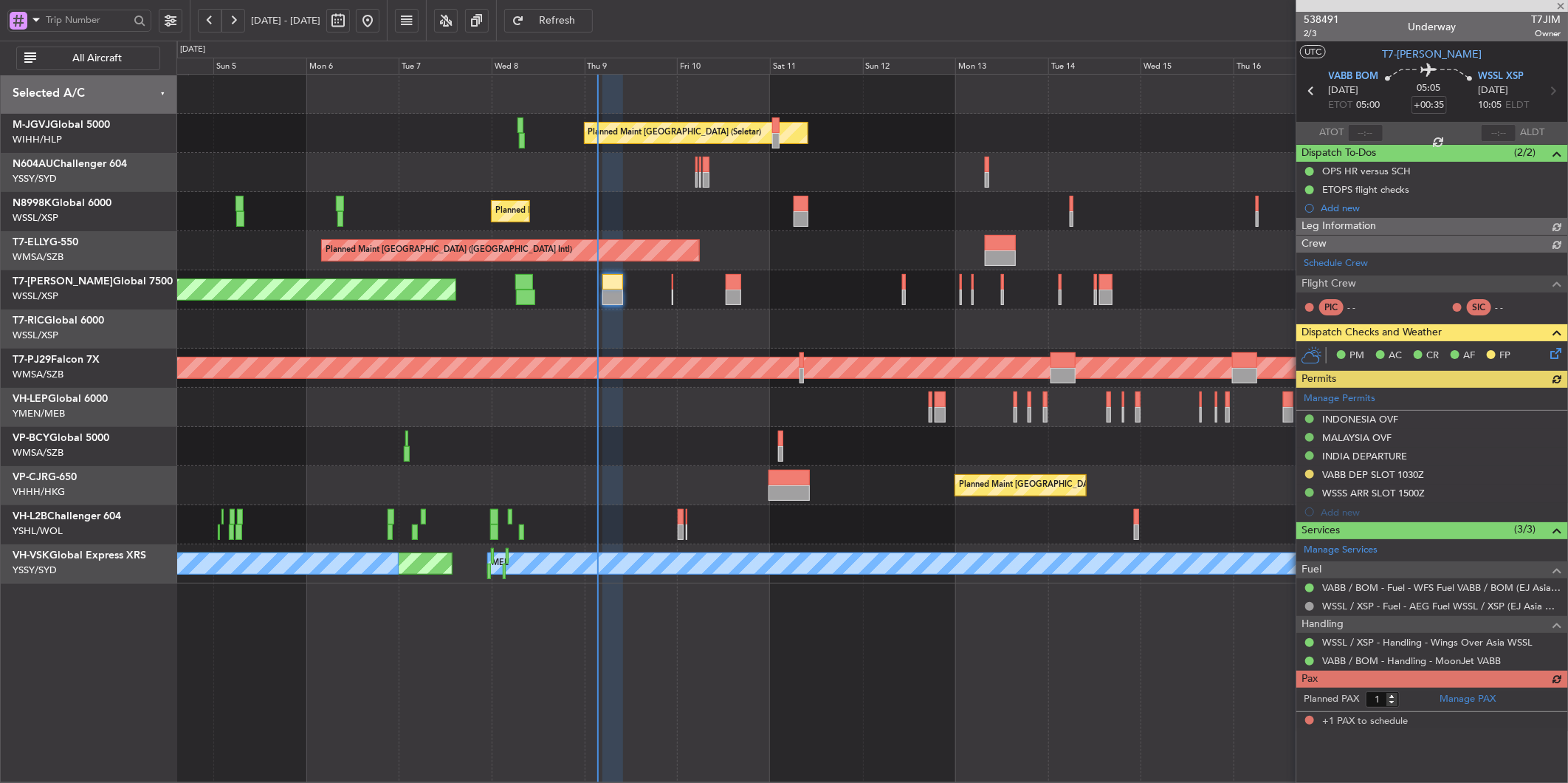
type input "[PERSON_NAME] (LEU)"
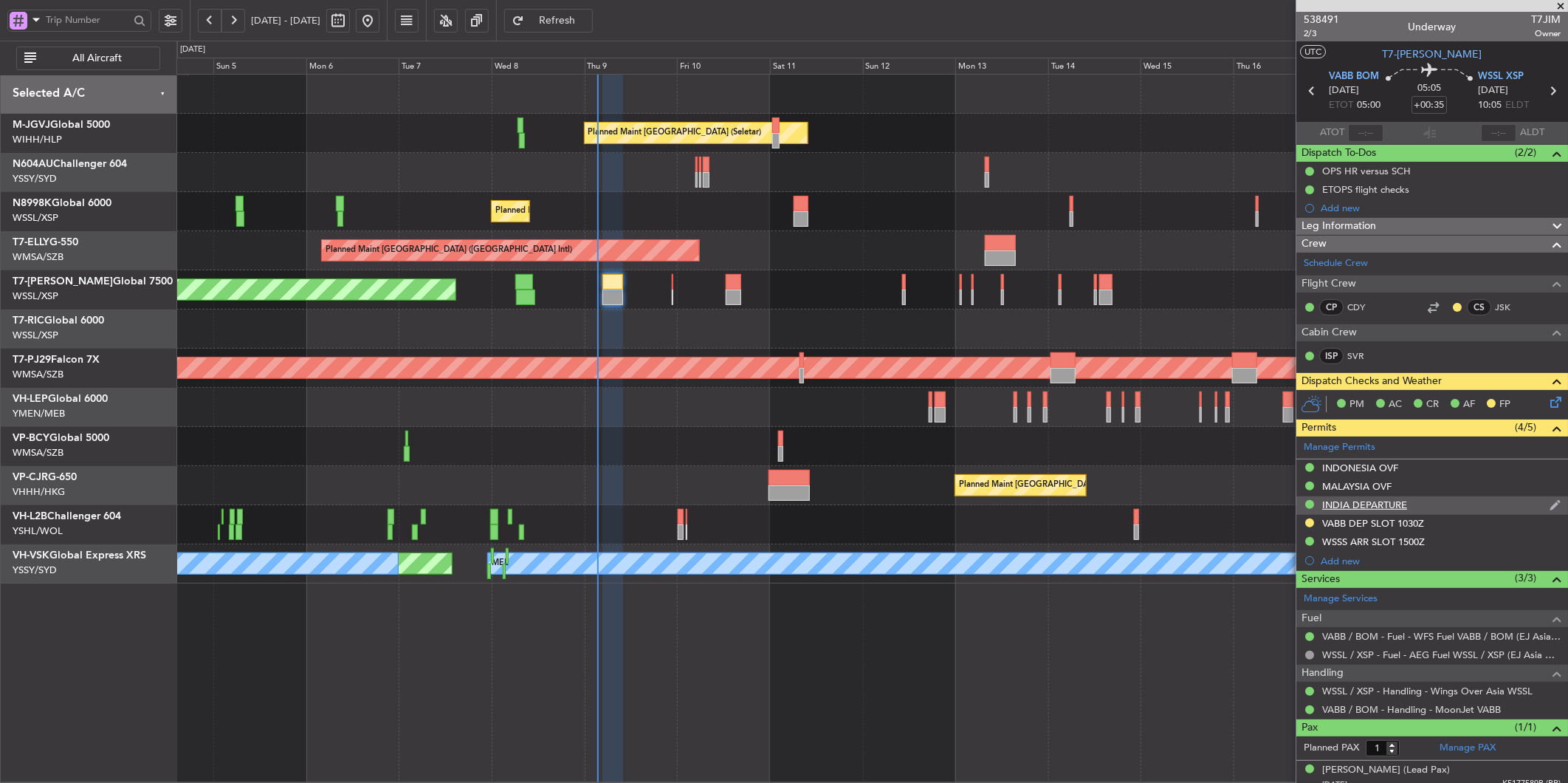
click at [1376, 496] on div "INDIA DEPARTURE" at bounding box center [1432, 505] width 272 height 19
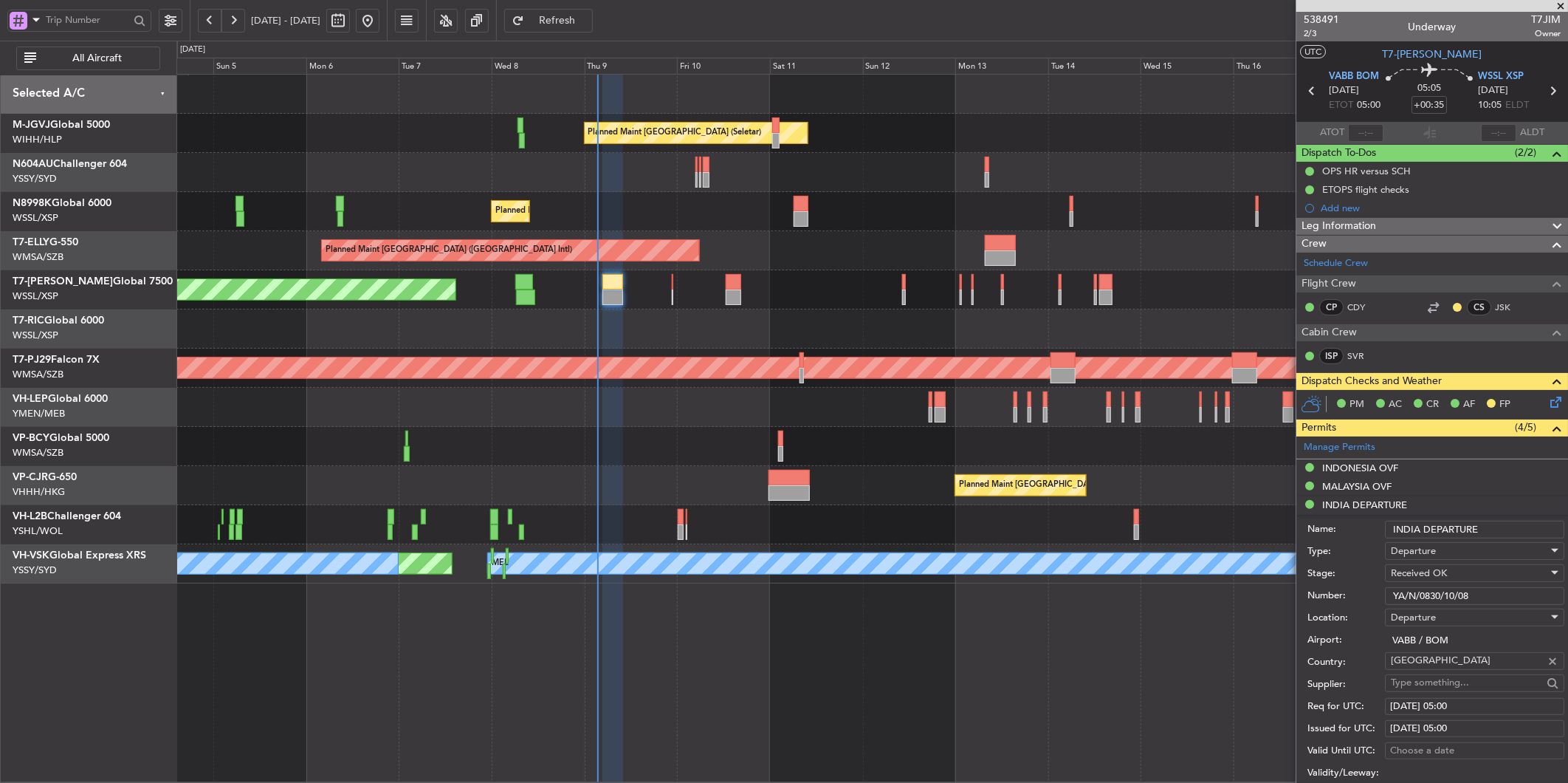
click at [625, 424] on div at bounding box center [871, 408] width 1391 height 39
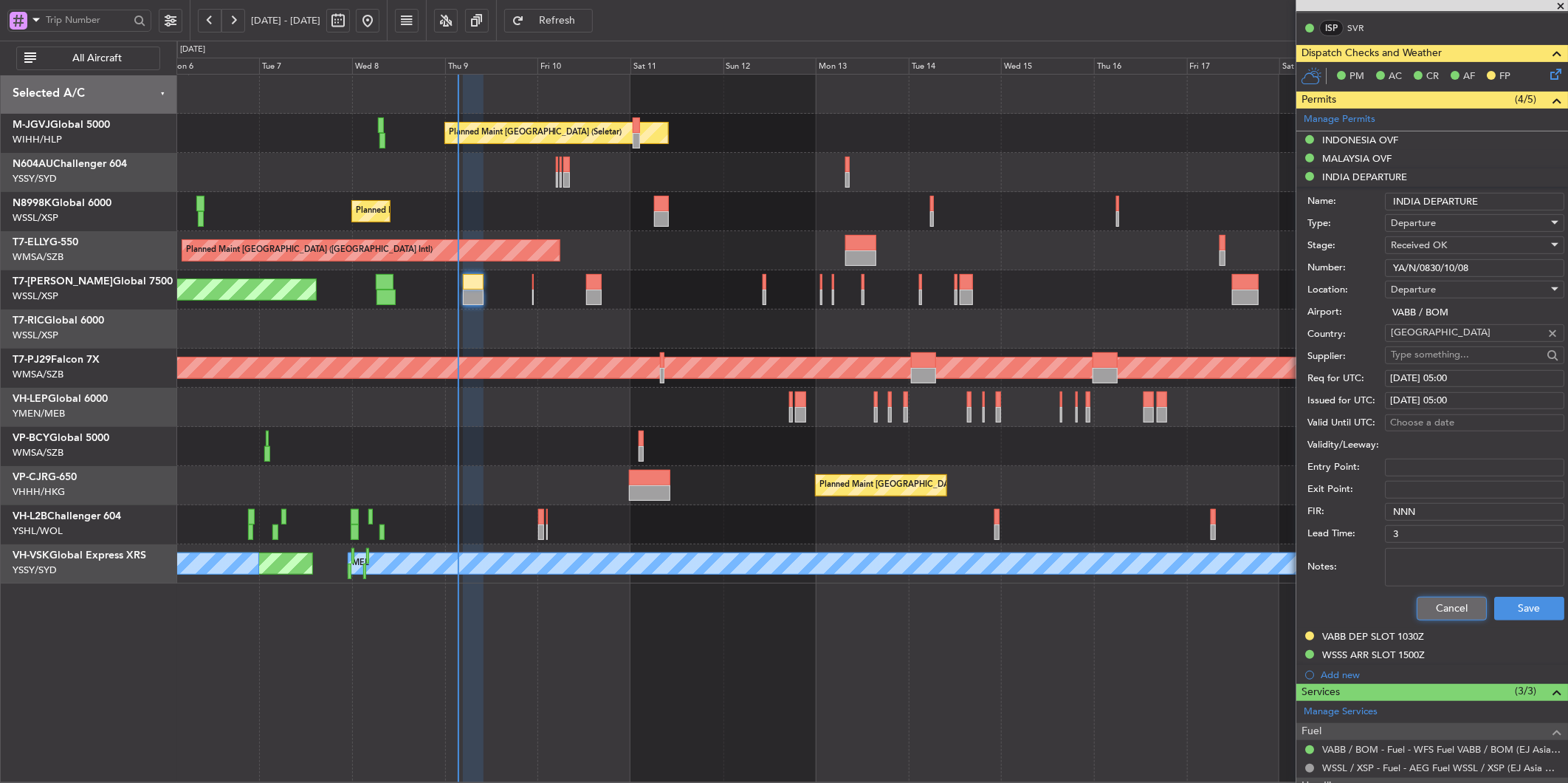
click at [1447, 609] on button "Cancel" at bounding box center [1452, 608] width 70 height 24
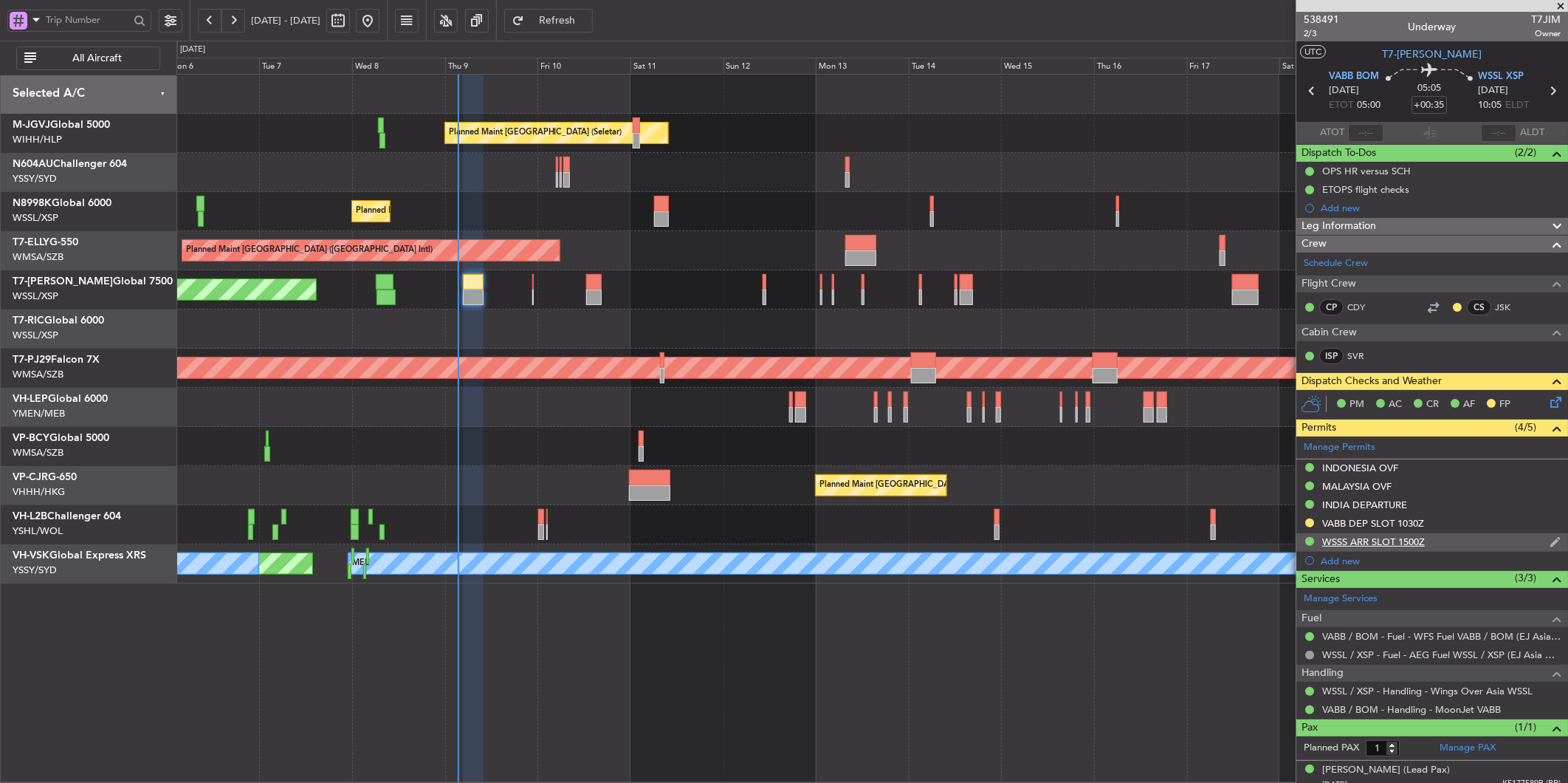
scroll to position [11, 0]
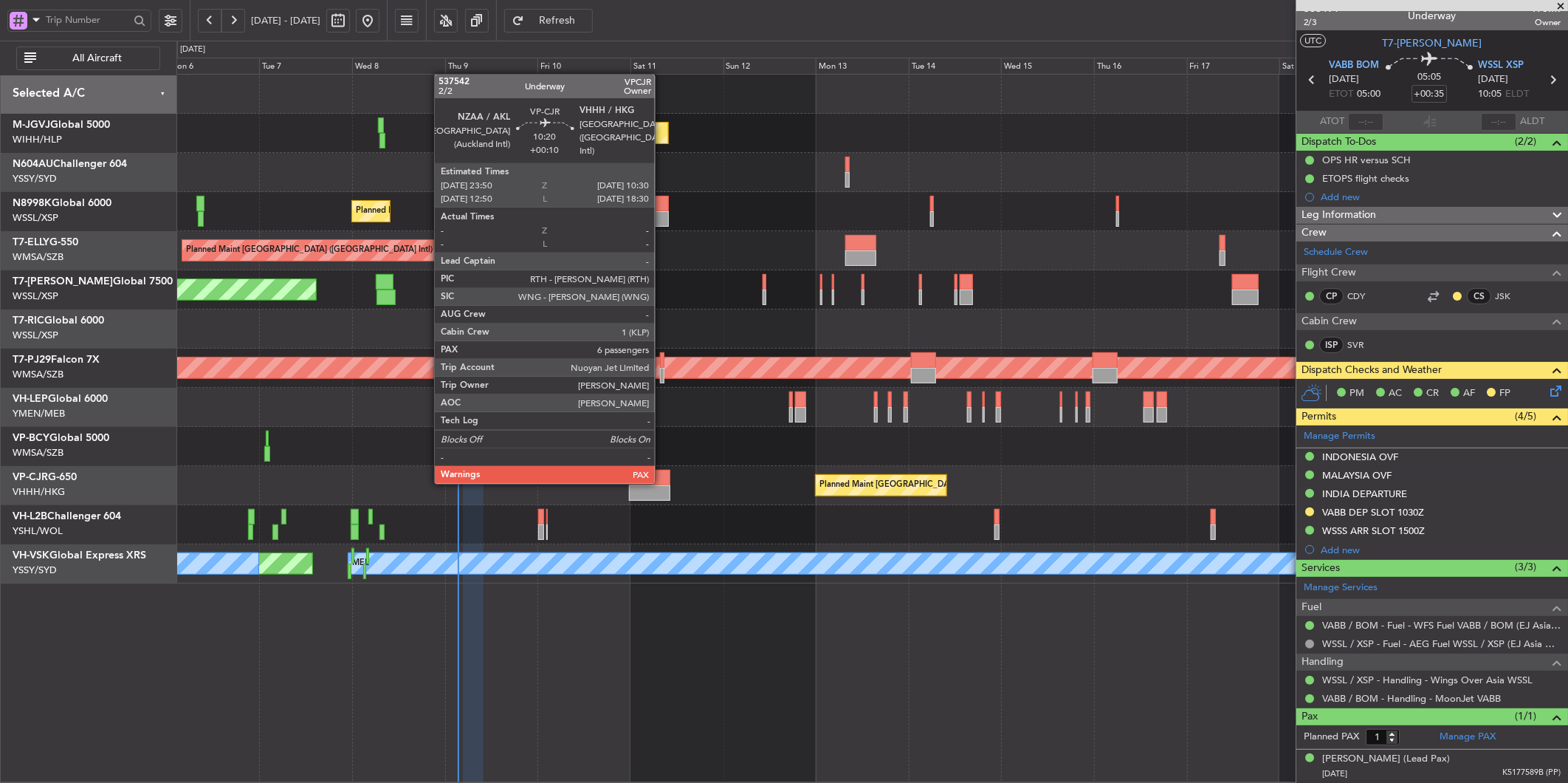
click at [655, 483] on div at bounding box center [649, 478] width 41 height 15
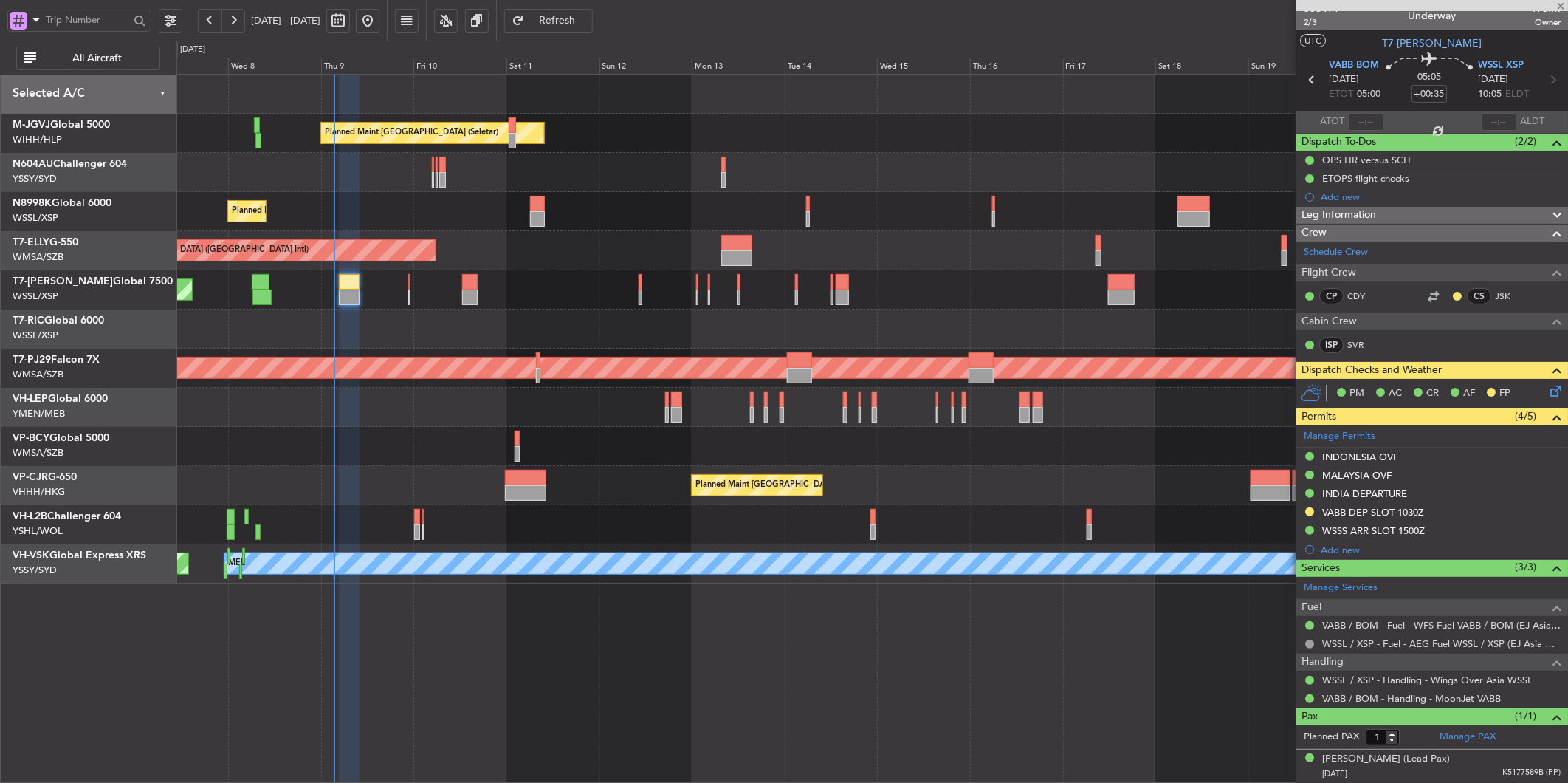
click at [668, 525] on div at bounding box center [871, 525] width 1391 height 39
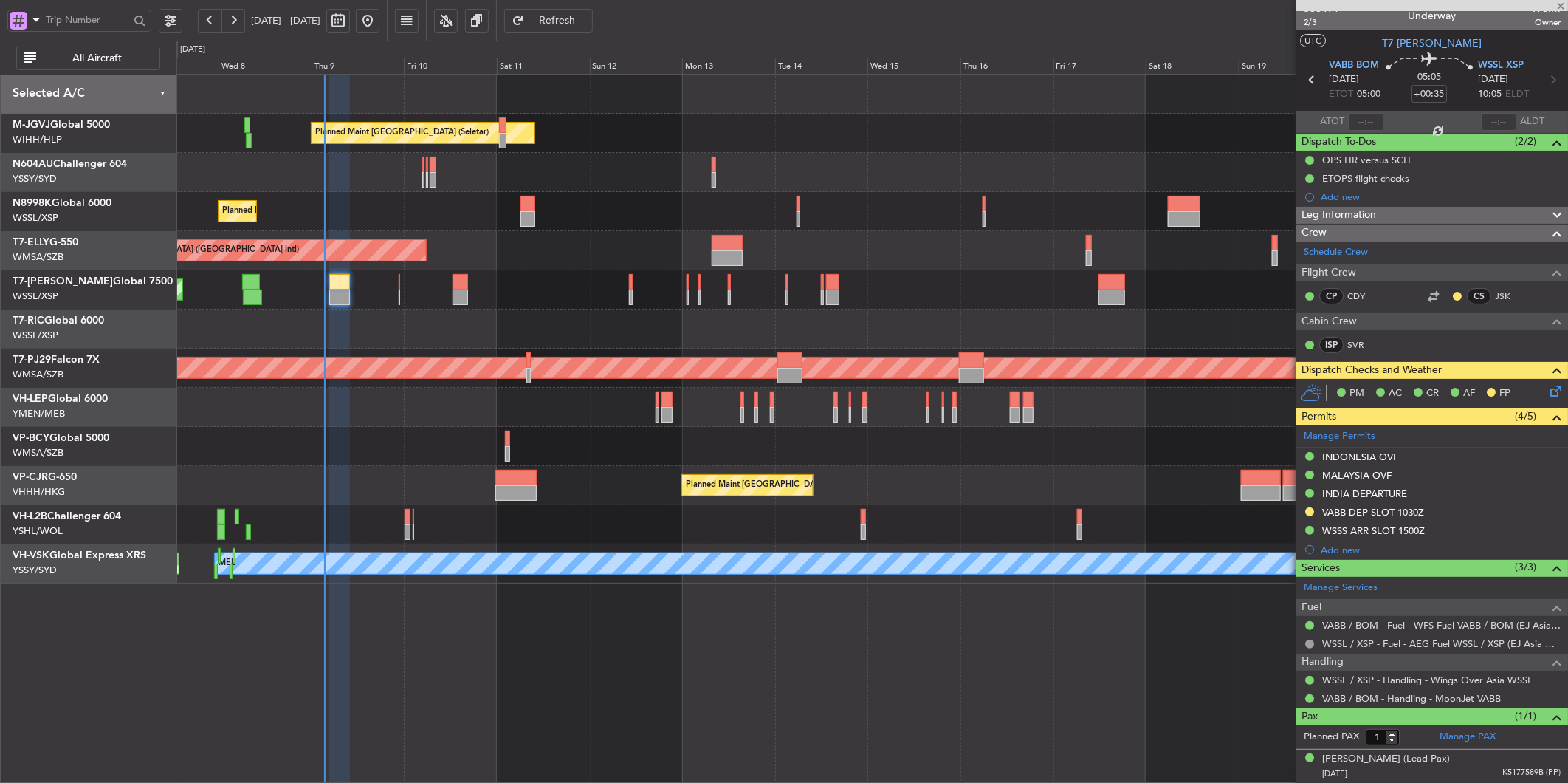
type input "+00:10"
type input "6"
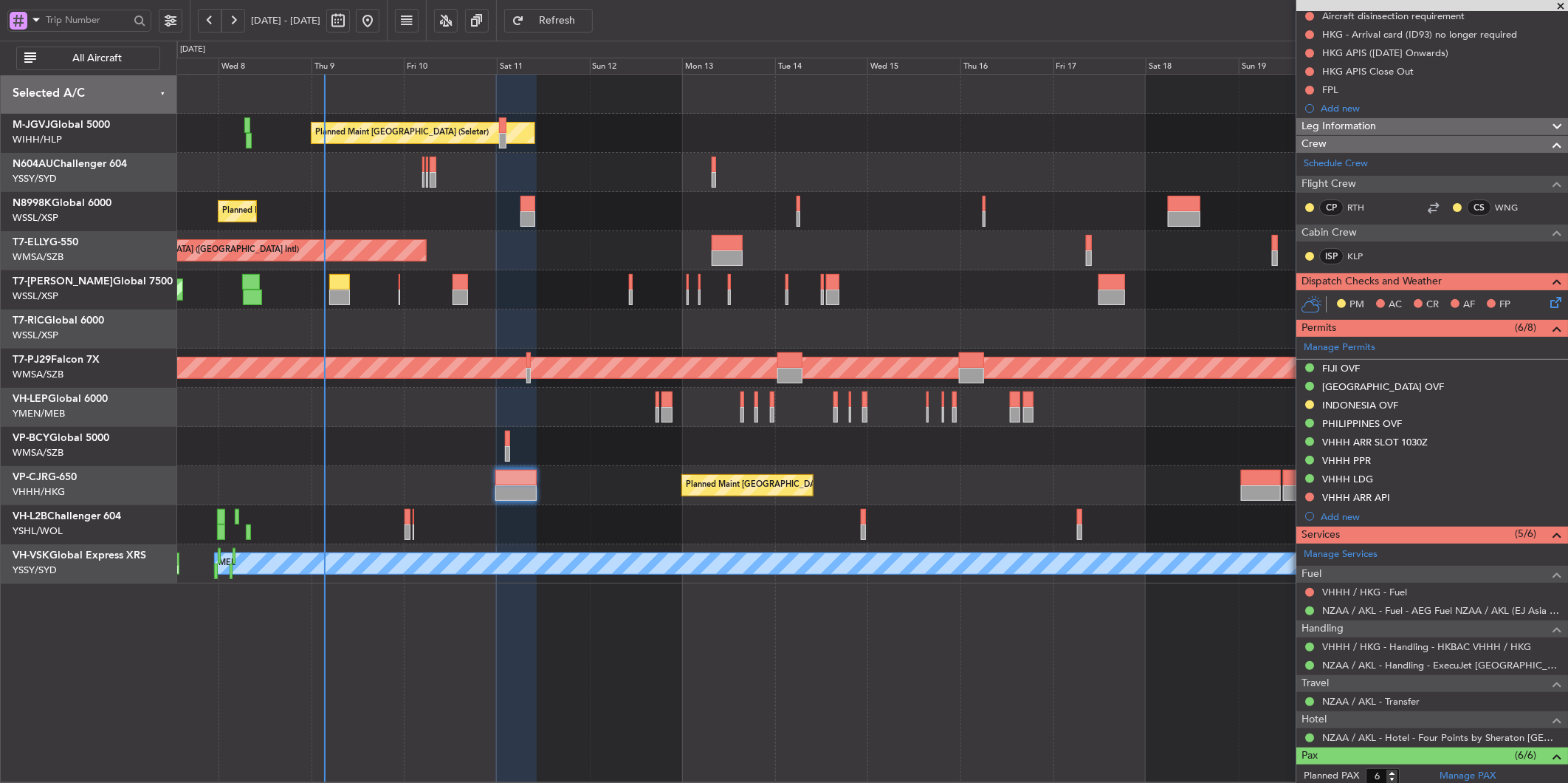
scroll to position [376, 0]
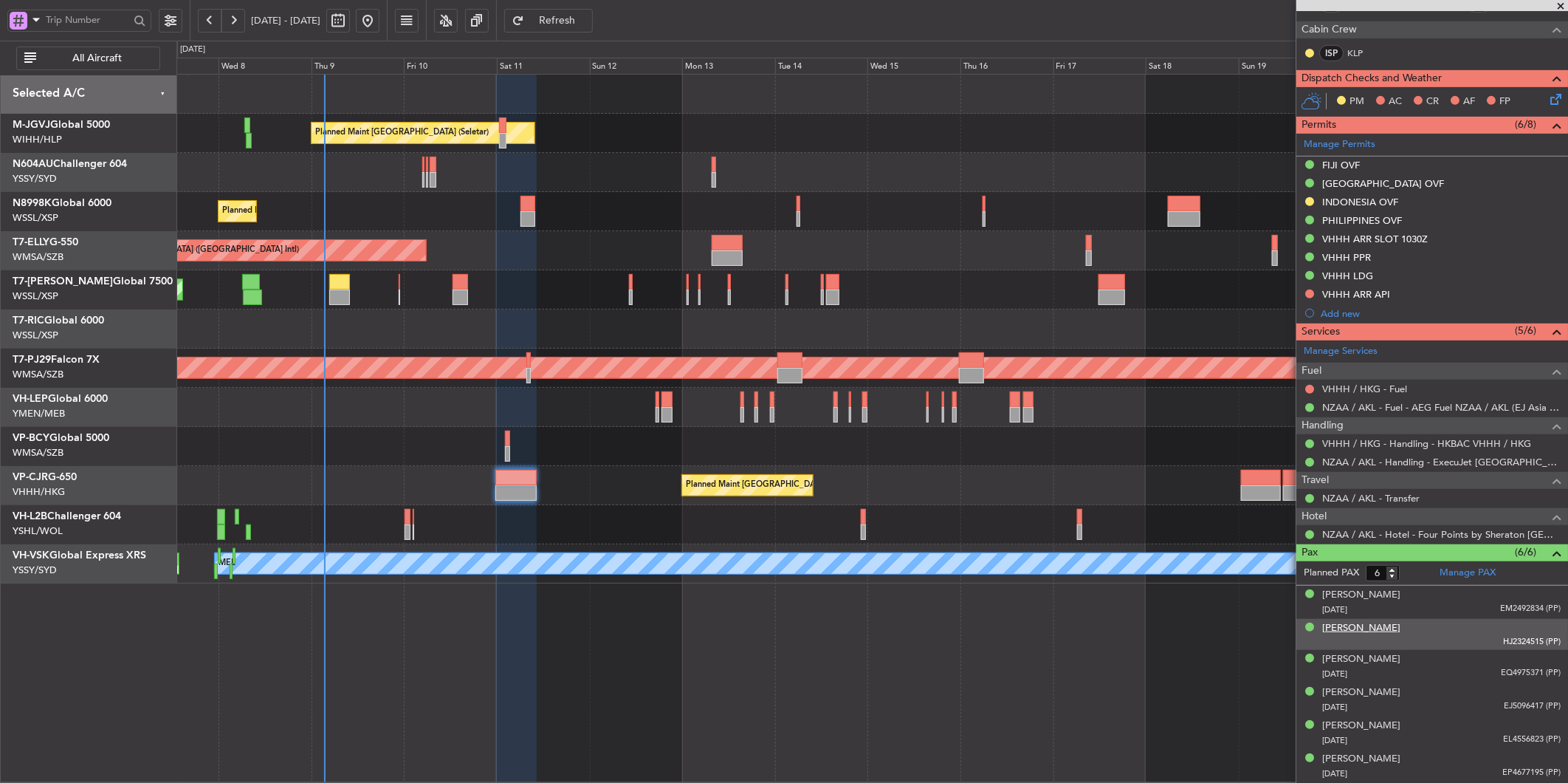
click at [1354, 635] on div "[PERSON_NAME]" at bounding box center [1361, 629] width 78 height 15
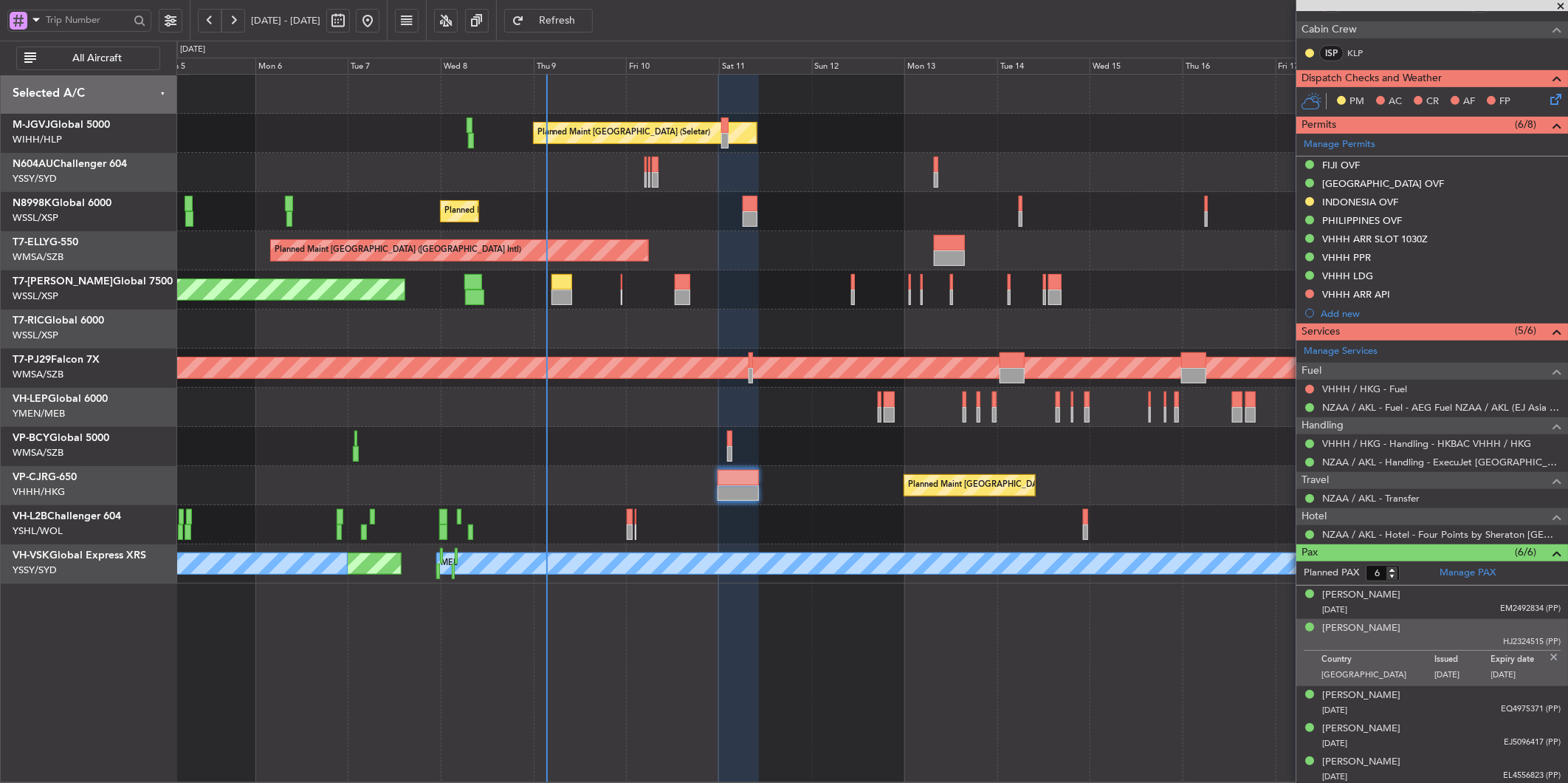
click at [658, 329] on div at bounding box center [871, 329] width 1391 height 39
